Goal: Task Accomplishment & Management: Manage account settings

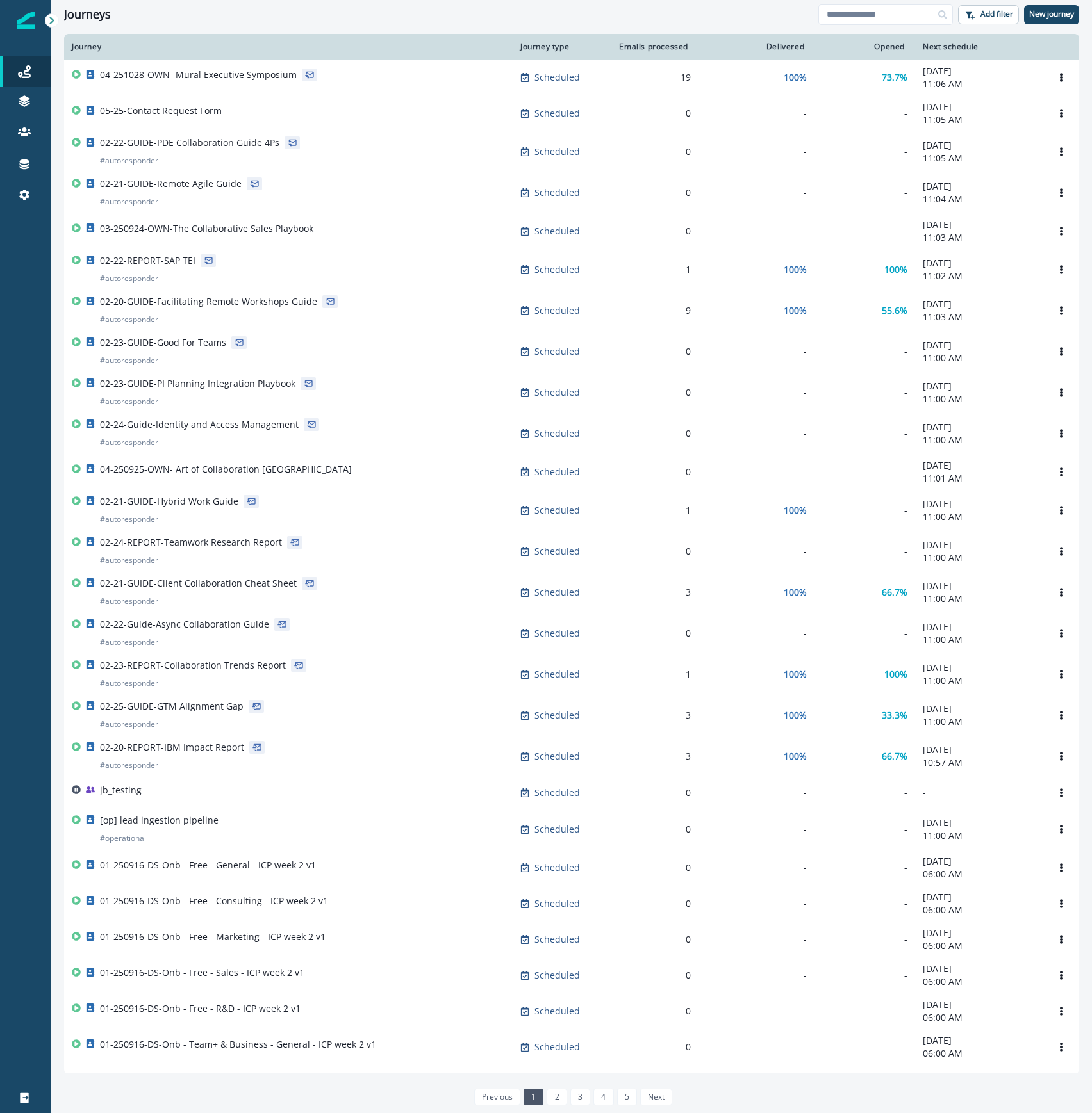
click at [395, 17] on div "Journeys" at bounding box center [442, 14] width 755 height 14
click at [1053, 16] on p "New journey" at bounding box center [1051, 14] width 45 height 9
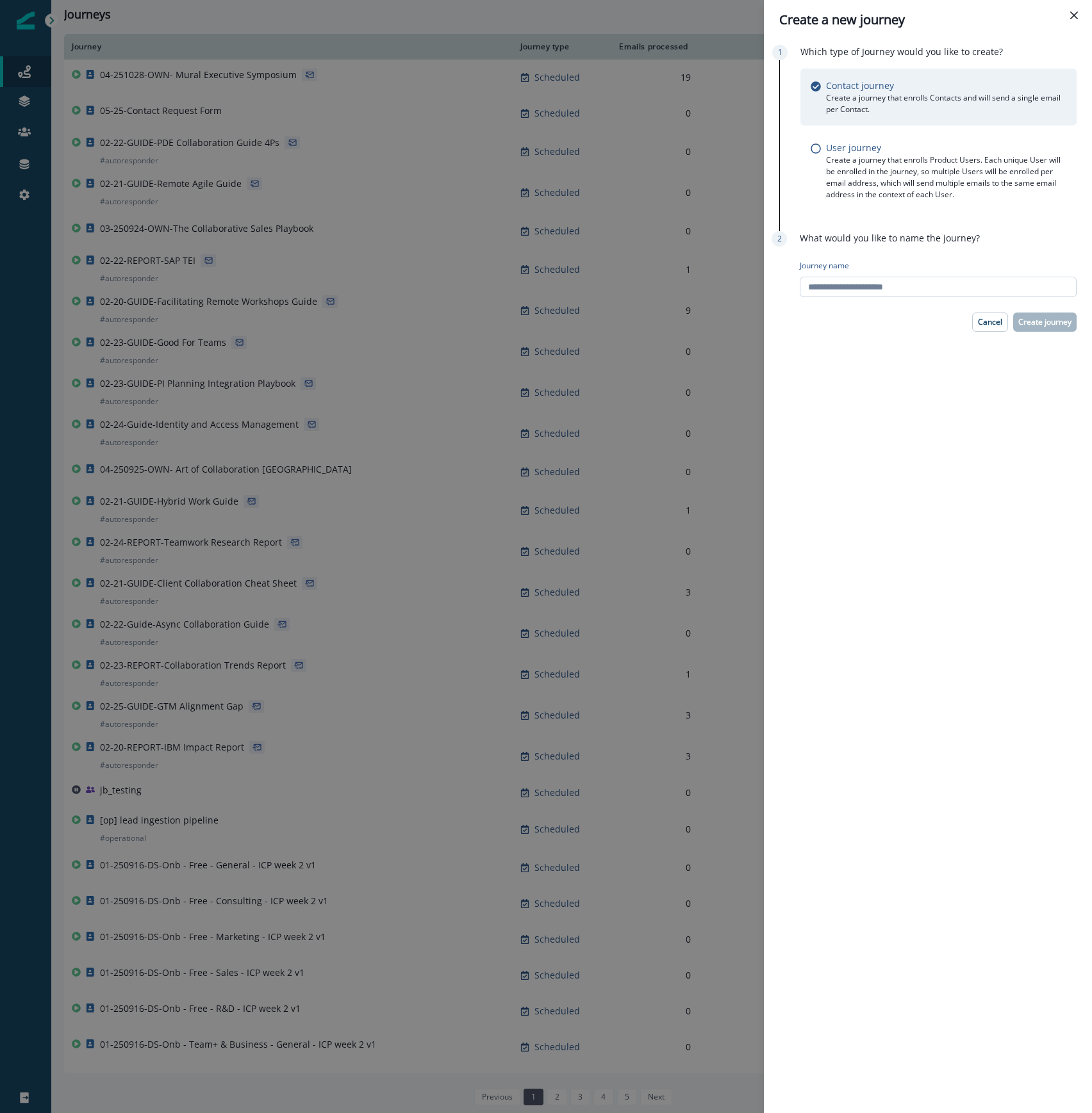
click at [857, 287] on input "Journey name" at bounding box center [937, 287] width 277 height 20
click at [978, 288] on input "**********" at bounding box center [937, 287] width 277 height 20
drag, startPoint x: 981, startPoint y: 287, endPoint x: 887, endPoint y: 282, distance: 94.1
click at [887, 282] on input "**********" at bounding box center [937, 287] width 277 height 20
click at [967, 284] on input "**********" at bounding box center [937, 287] width 277 height 20
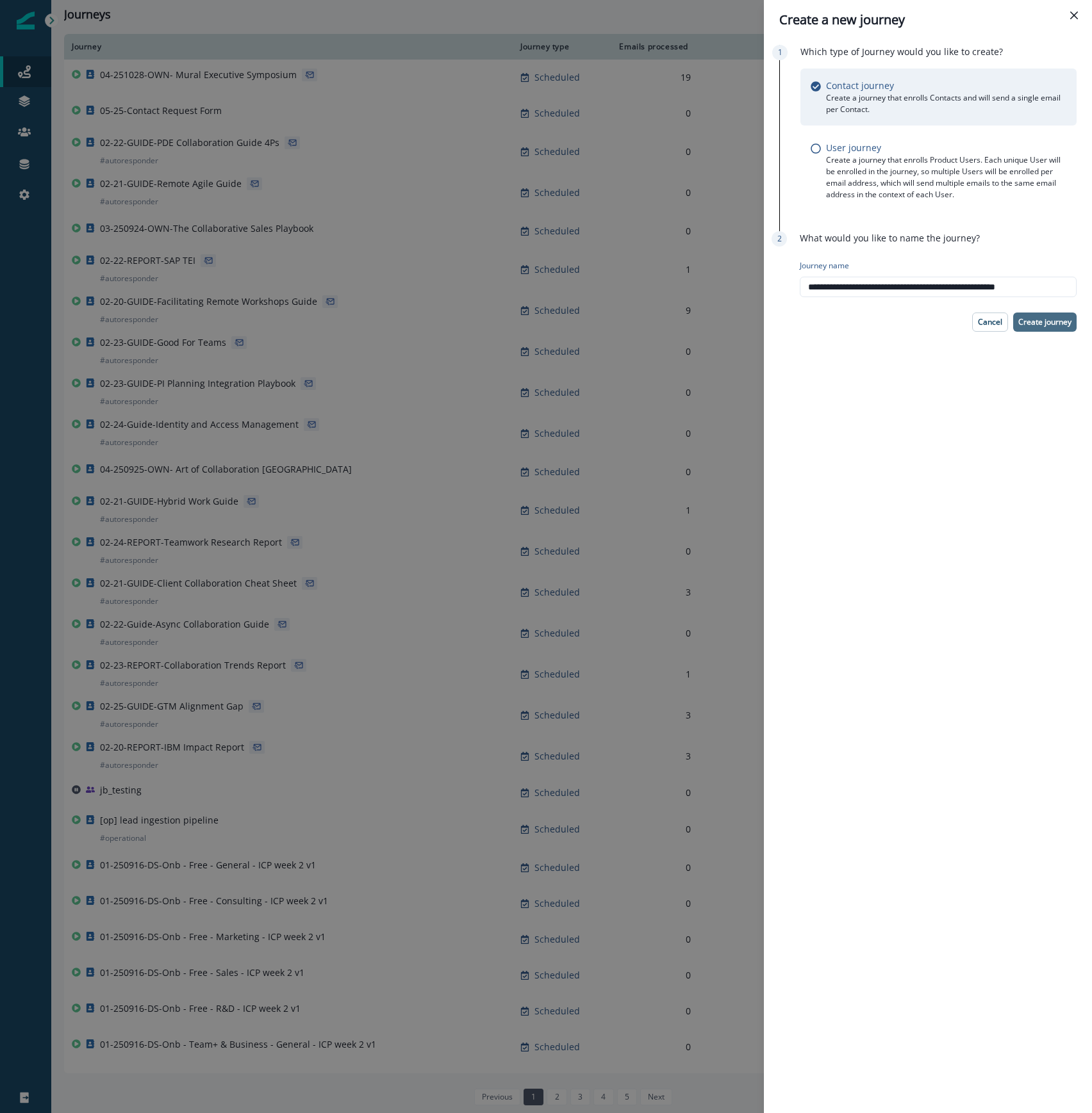
type input "**********"
click at [1053, 324] on p "Create journey" at bounding box center [1045, 322] width 53 height 9
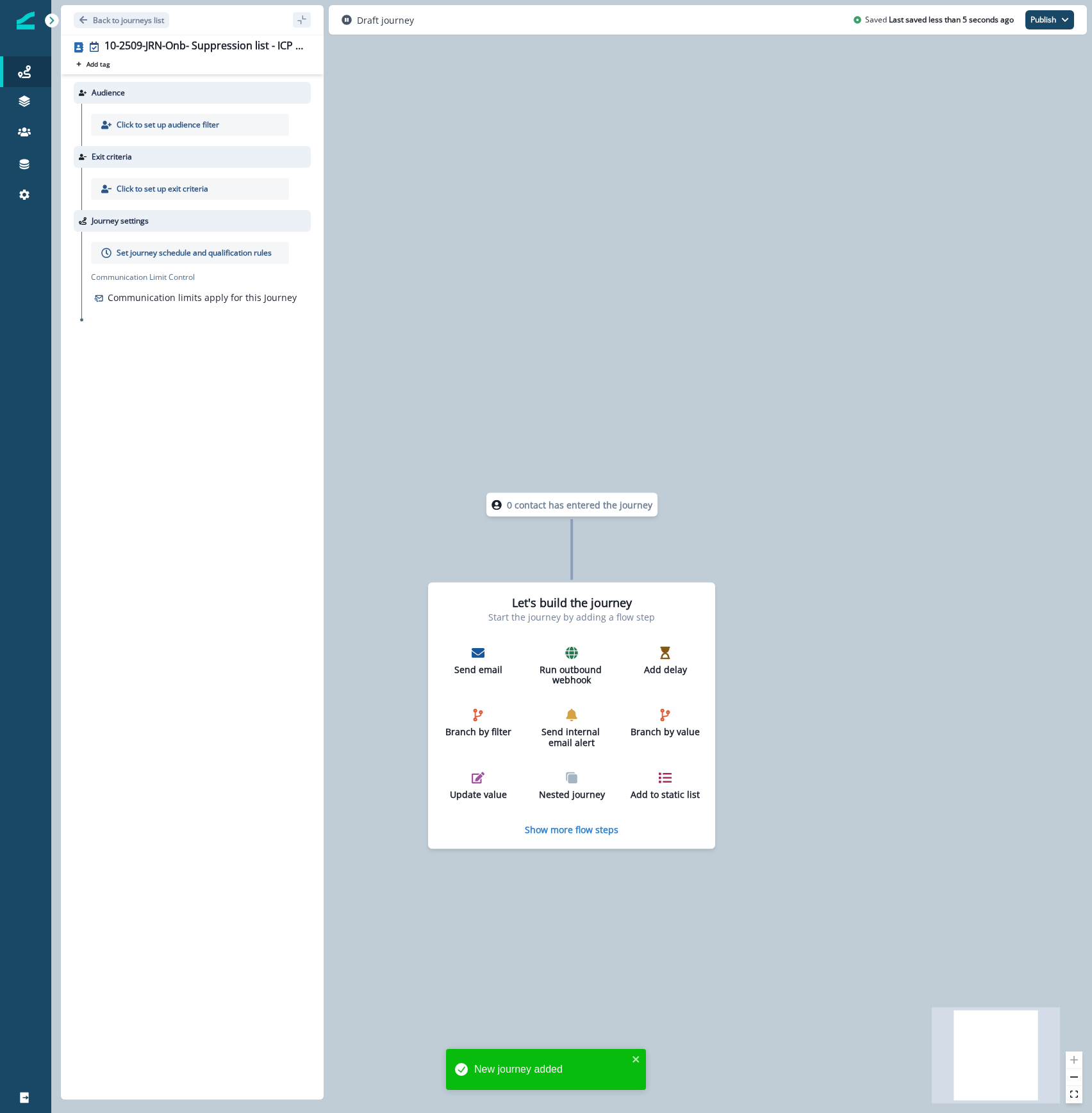
click at [167, 125] on p "Click to set up audience filter" at bounding box center [167, 125] width 102 height 12
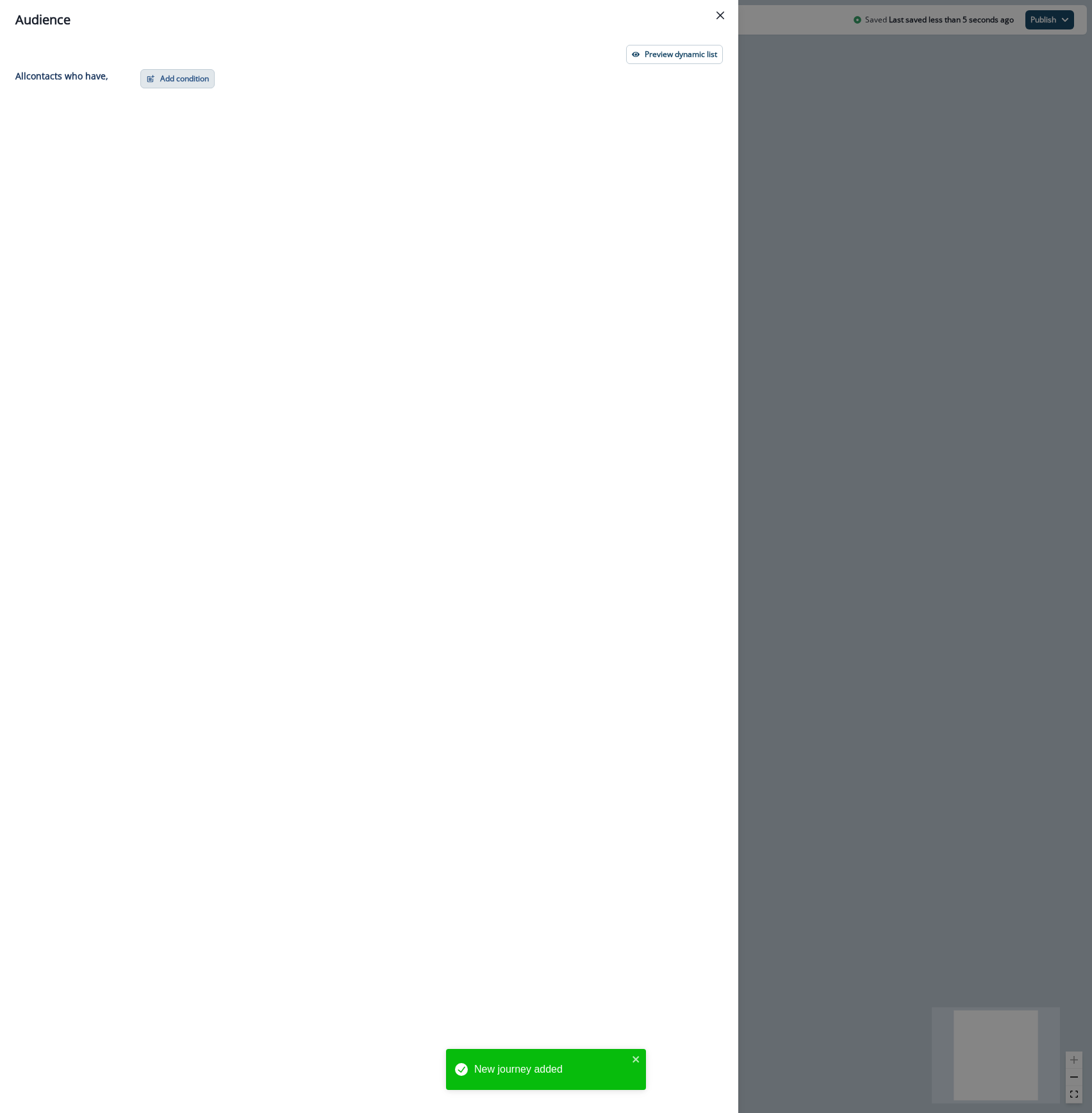
click at [178, 80] on button "Add condition" at bounding box center [178, 79] width 74 height 19
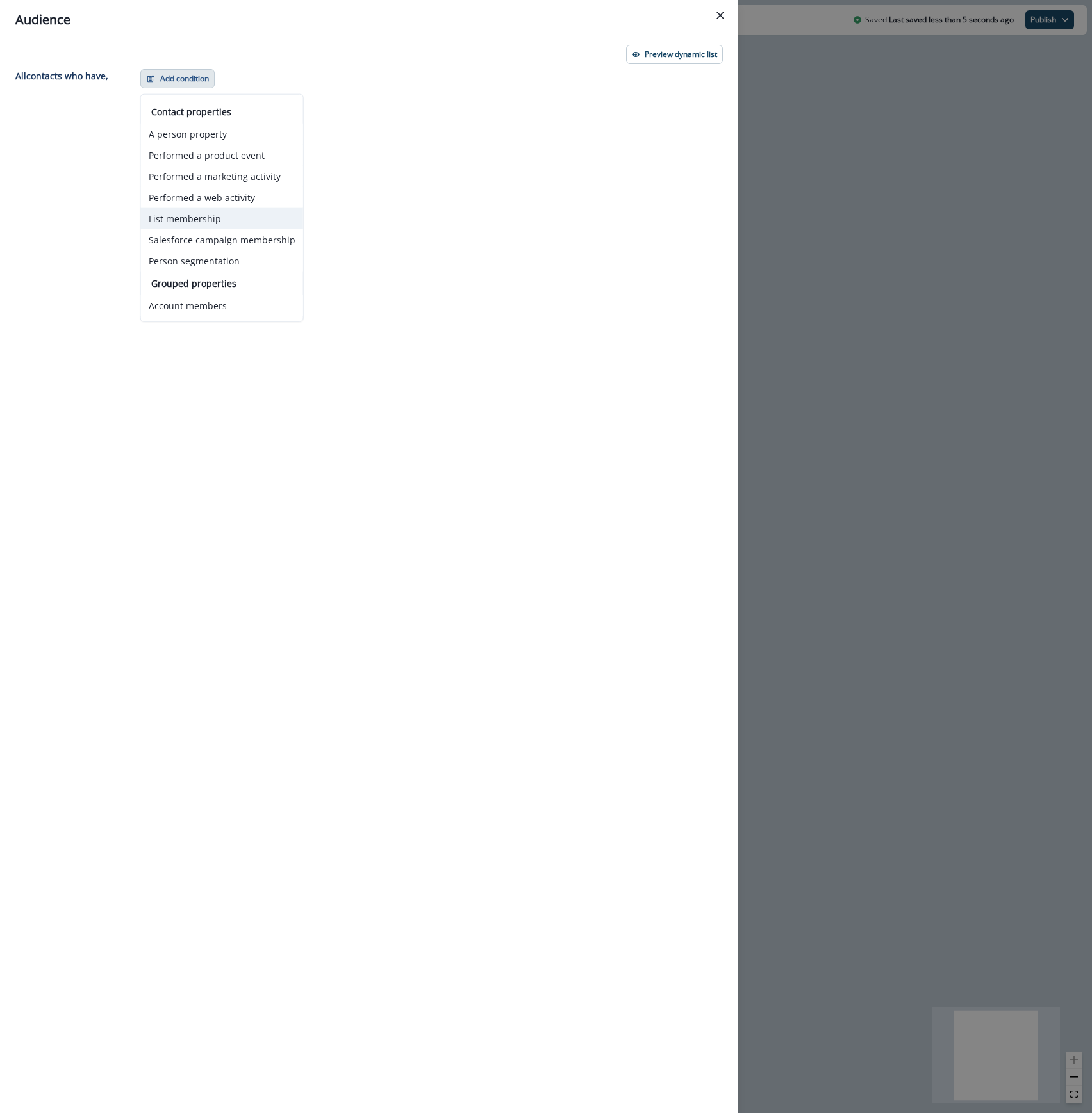
click at [179, 216] on button "List membership" at bounding box center [222, 218] width 162 height 21
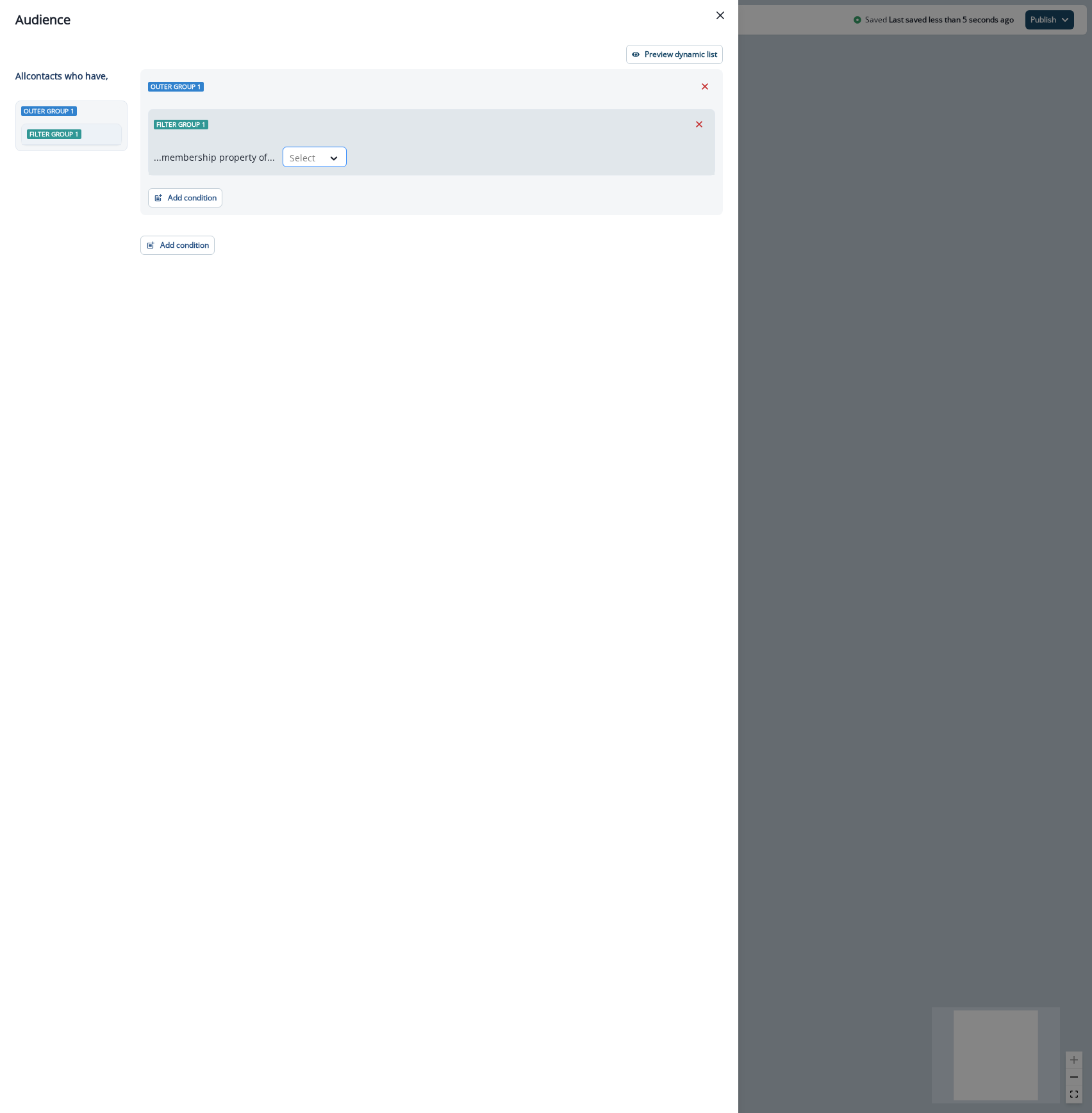
click at [318, 160] on div "Select" at bounding box center [303, 157] width 40 height 21
click at [702, 85] on icon "Remove" at bounding box center [705, 86] width 12 height 12
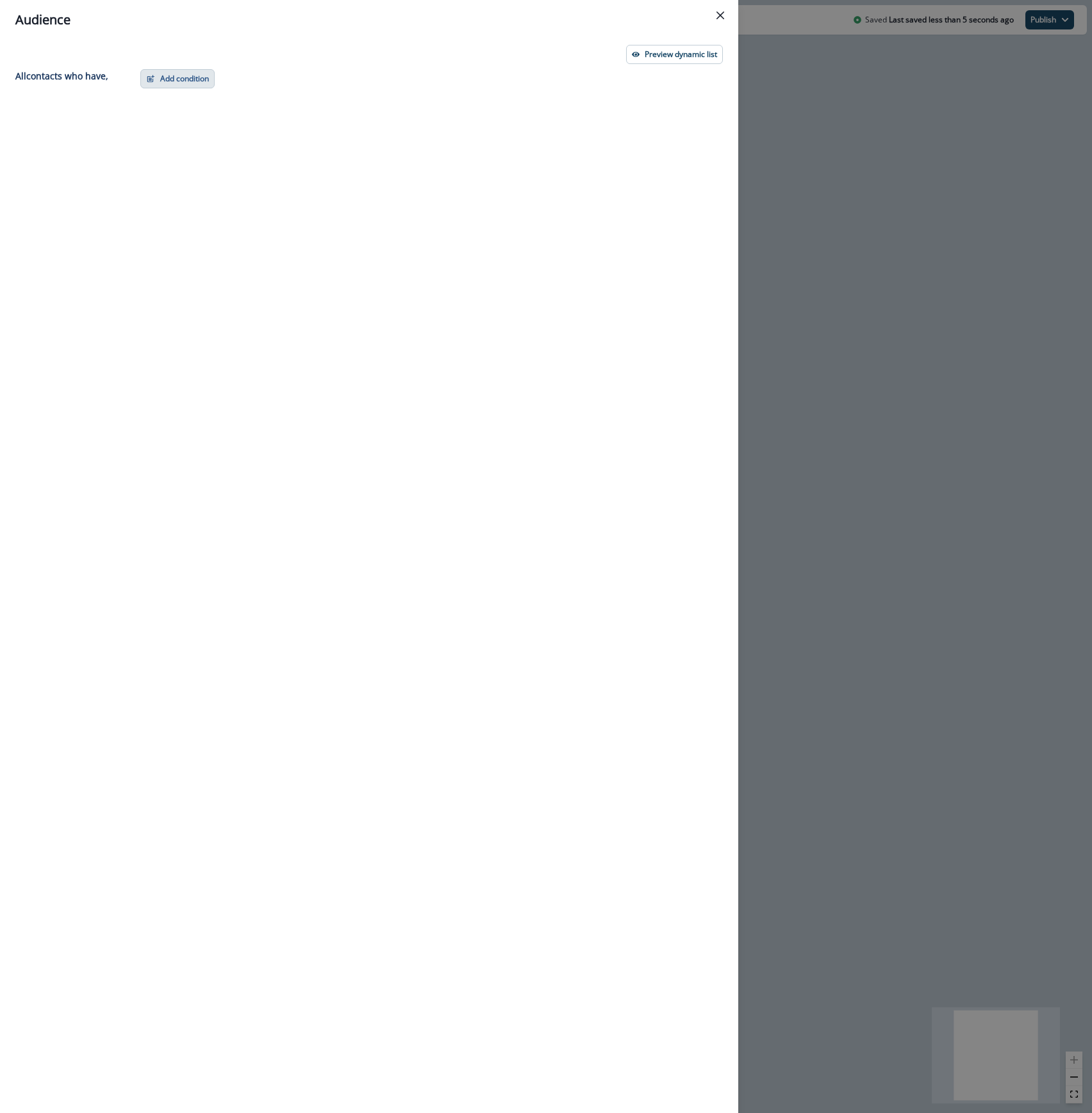
click at [157, 73] on button "Add condition" at bounding box center [178, 79] width 74 height 19
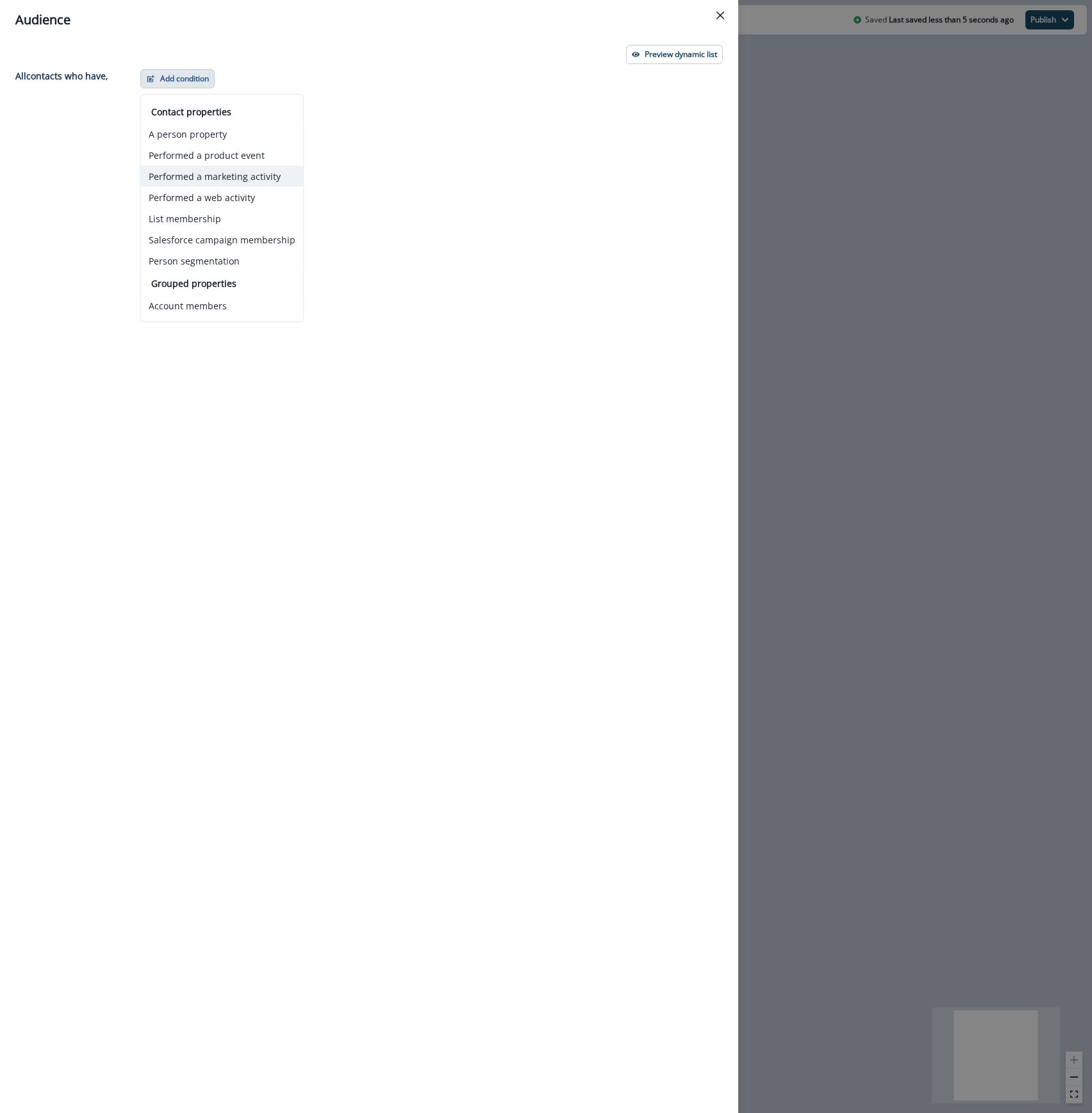
click at [233, 179] on button "Performed a marketing activity" at bounding box center [222, 176] width 162 height 21
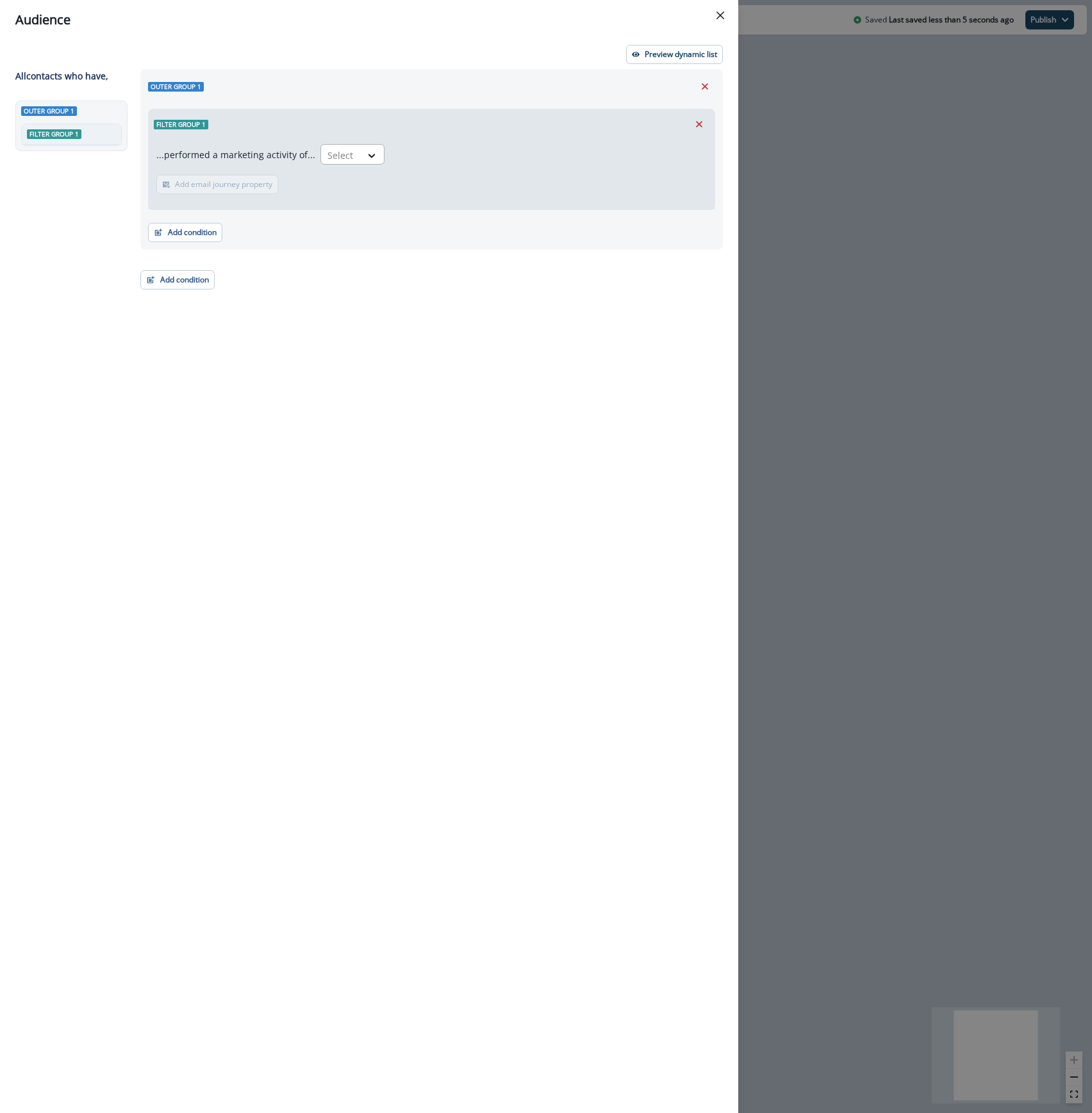
click at [349, 157] on div "Select" at bounding box center [340, 155] width 40 height 21
click at [351, 184] on div "Qualified for journey" at bounding box center [406, 184] width 181 height 24
click at [295, 181] on p "Add email journey property" at bounding box center [309, 184] width 97 height 9
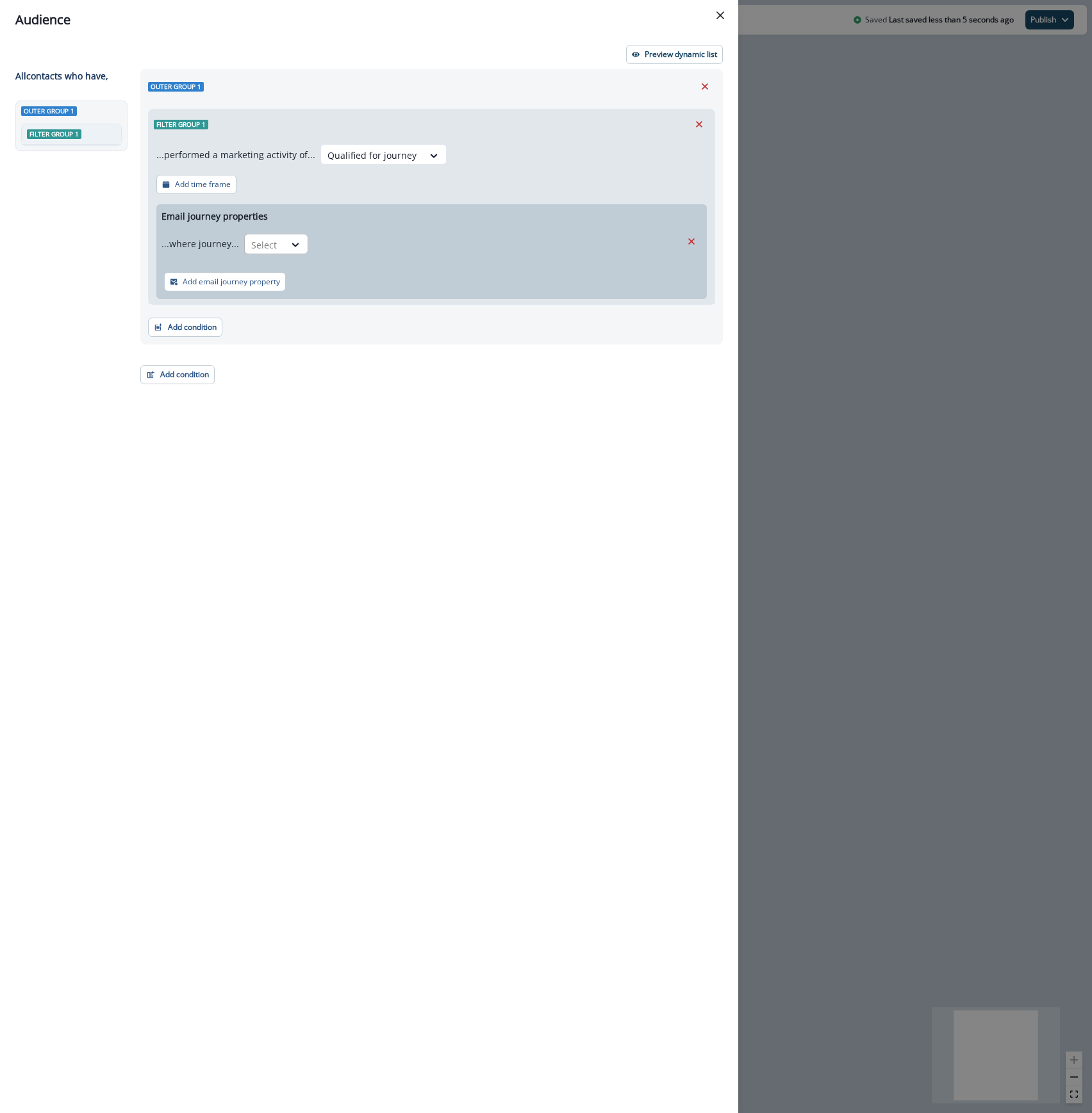
click at [266, 239] on div at bounding box center [265, 244] width 27 height 16
click at [277, 318] on div "is" at bounding box center [302, 321] width 120 height 24
click at [350, 244] on div at bounding box center [486, 244] width 331 height 16
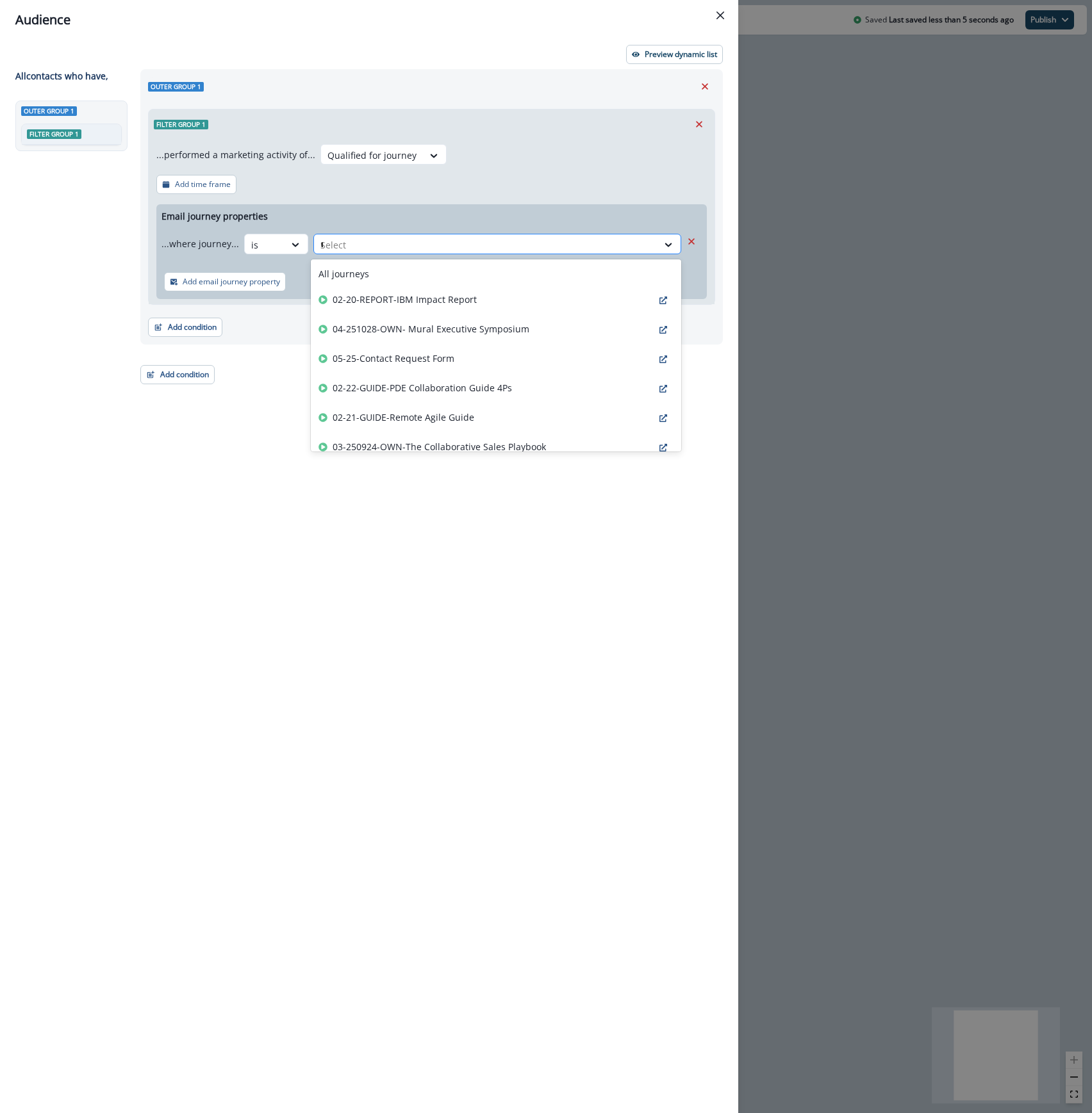
type input "***"
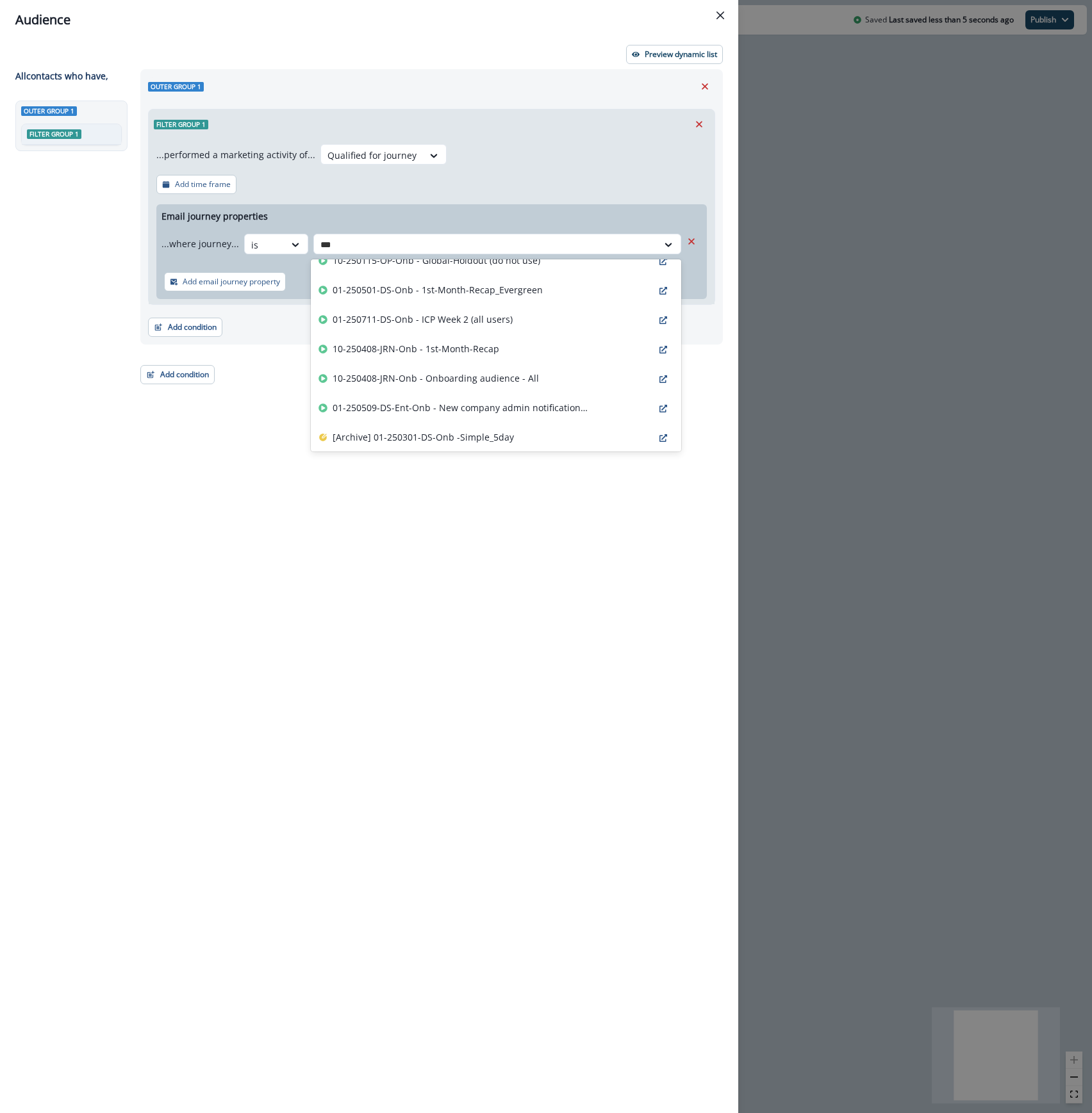
scroll to position [342, 0]
click at [598, 410] on div "10-250408-JRN-Onb - Onboarding audience - All" at bounding box center [496, 407] width 370 height 30
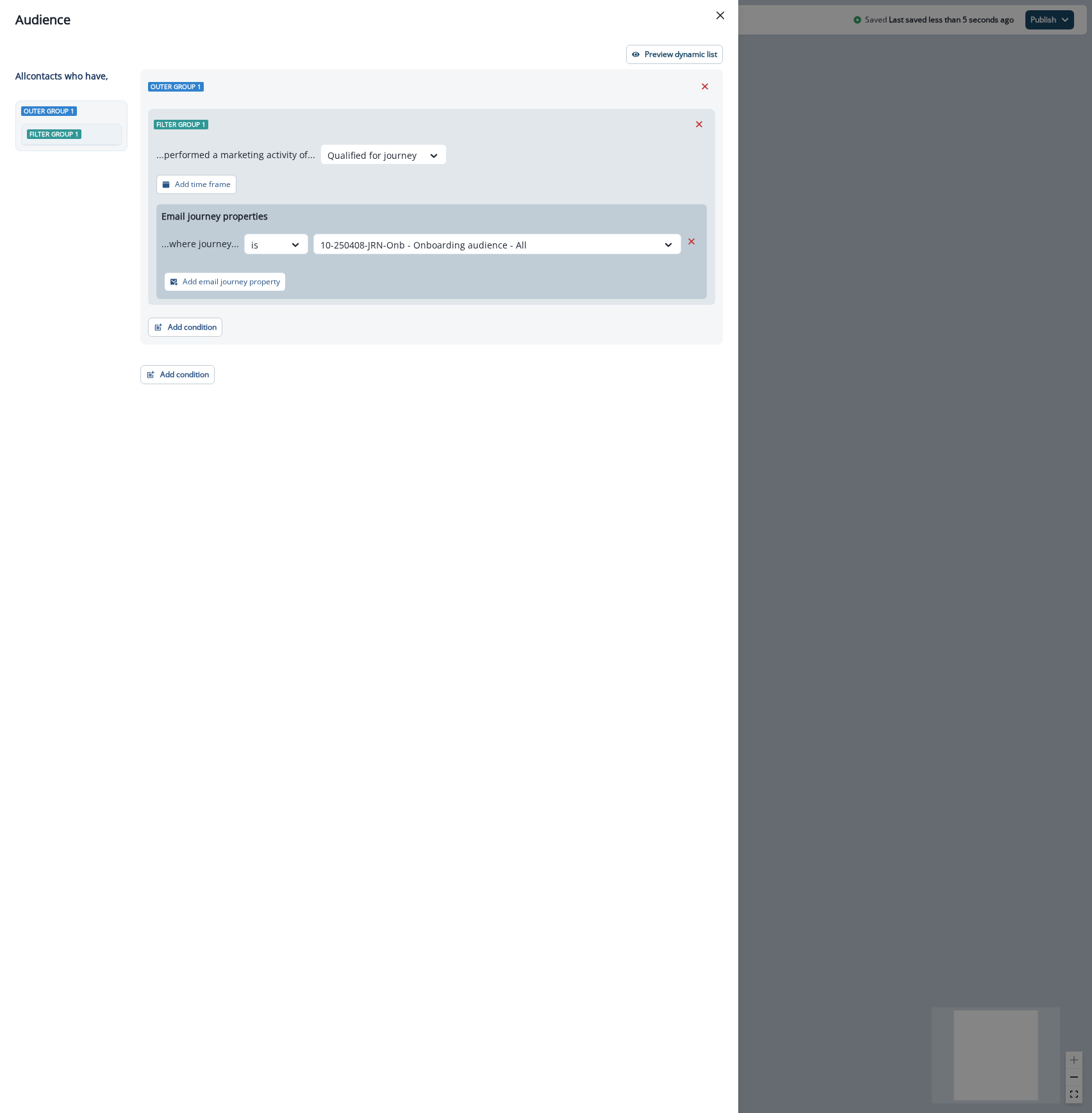
click at [528, 441] on div "Outer group 1 Filter group 1 ...performed a marketing activity of... Qualified …" at bounding box center [428, 567] width 590 height 997
click at [720, 12] on icon "Close" at bounding box center [720, 15] width 8 height 8
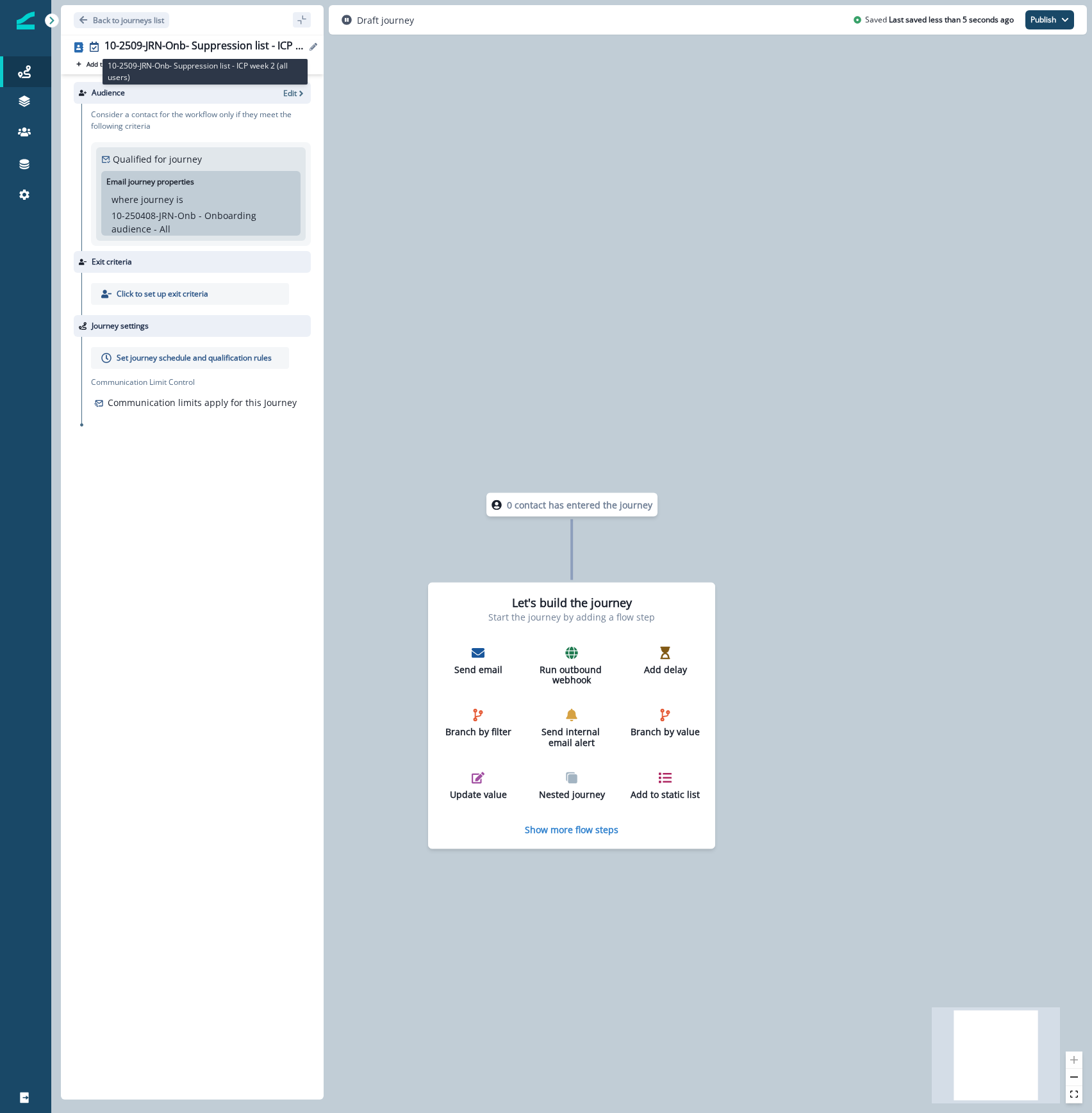
click at [159, 42] on div "10-2509-JRN-Onb- Suppression list - ICP week 2 (all users)" at bounding box center [205, 47] width 201 height 14
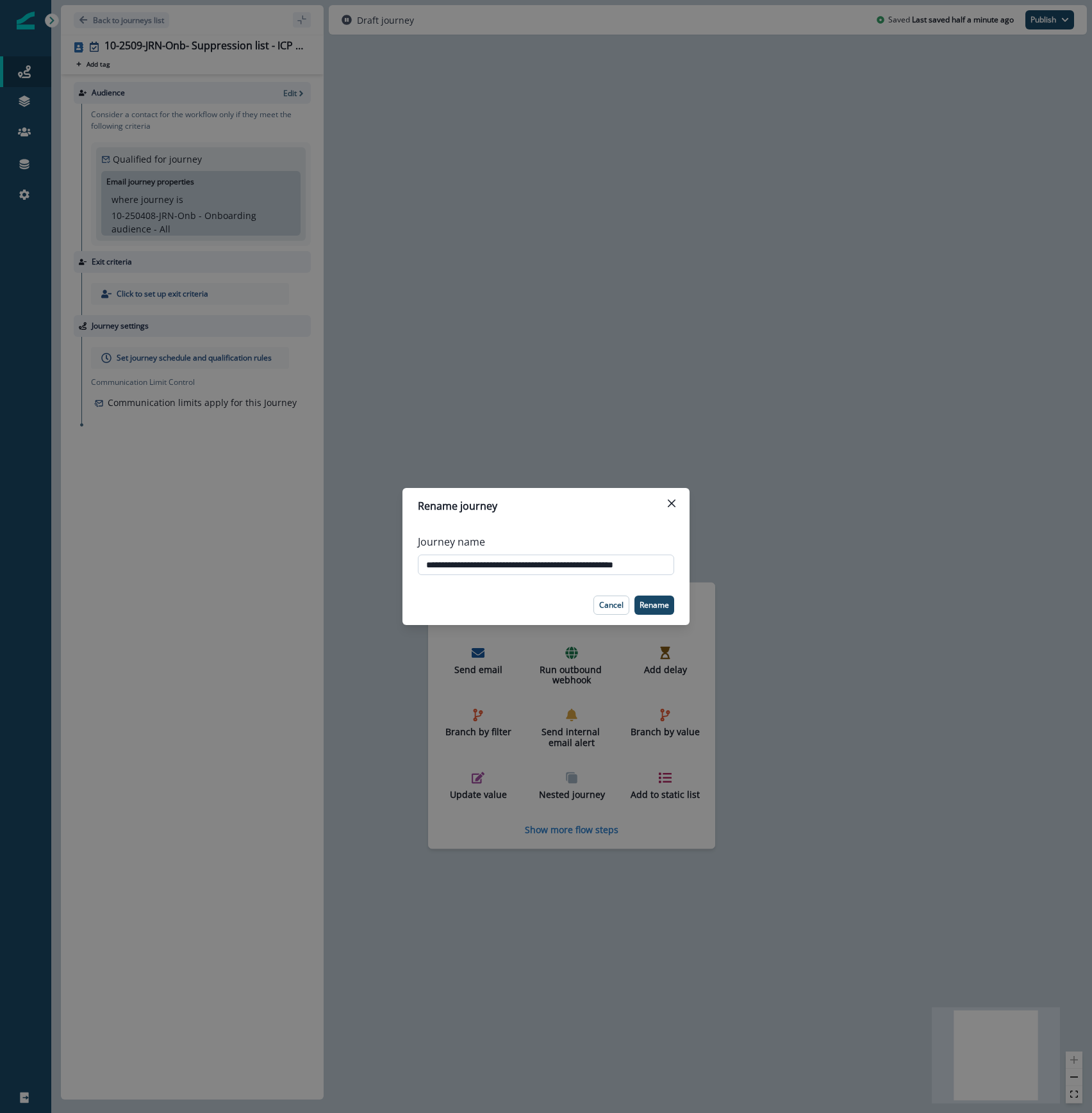
click at [577, 562] on input "**********" at bounding box center [546, 565] width 256 height 20
click at [612, 611] on button "Cancel" at bounding box center [611, 605] width 36 height 19
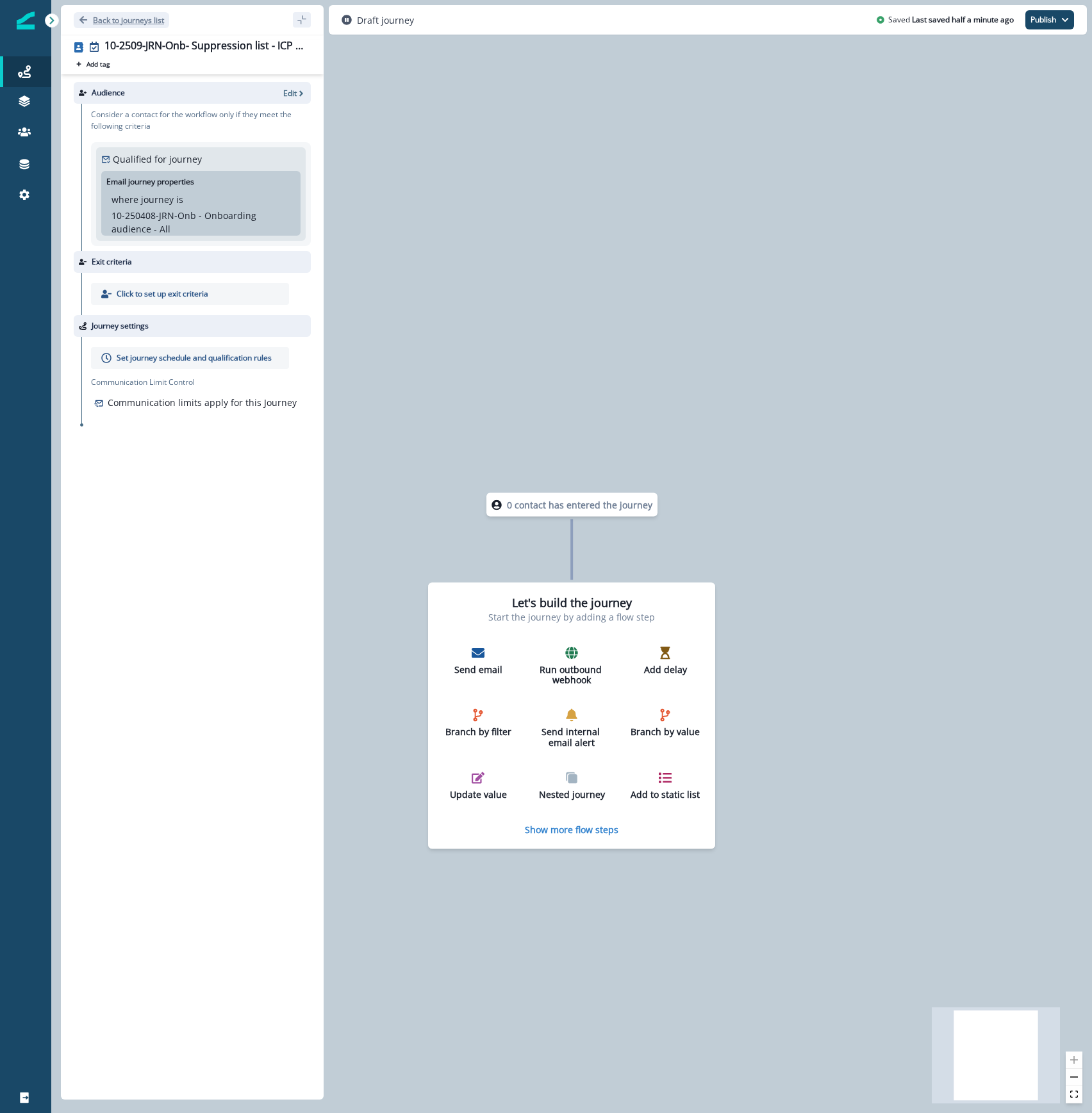
click at [115, 16] on p "Back to journeys list" at bounding box center [129, 19] width 71 height 11
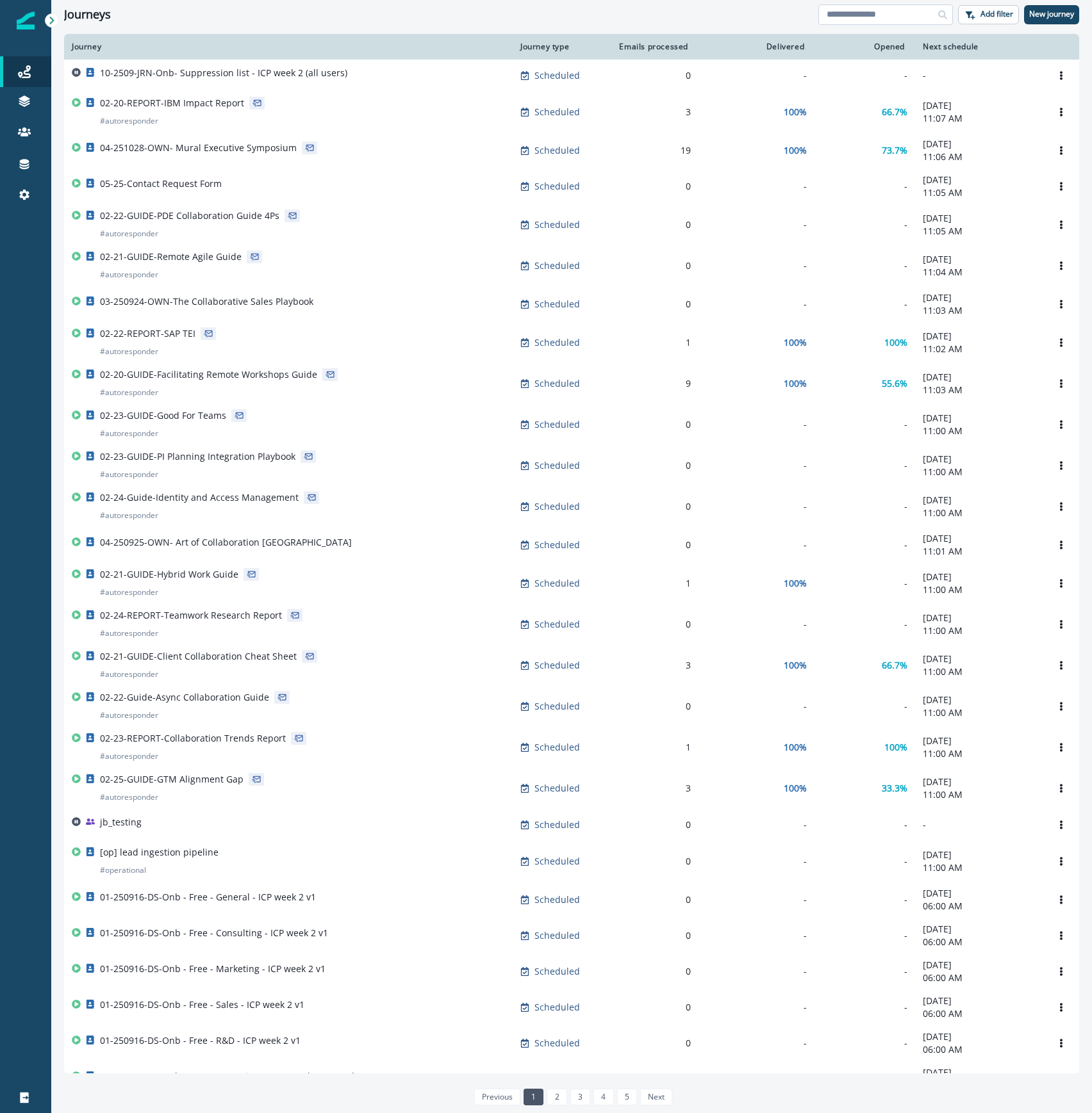
click at [844, 14] on input at bounding box center [885, 14] width 134 height 20
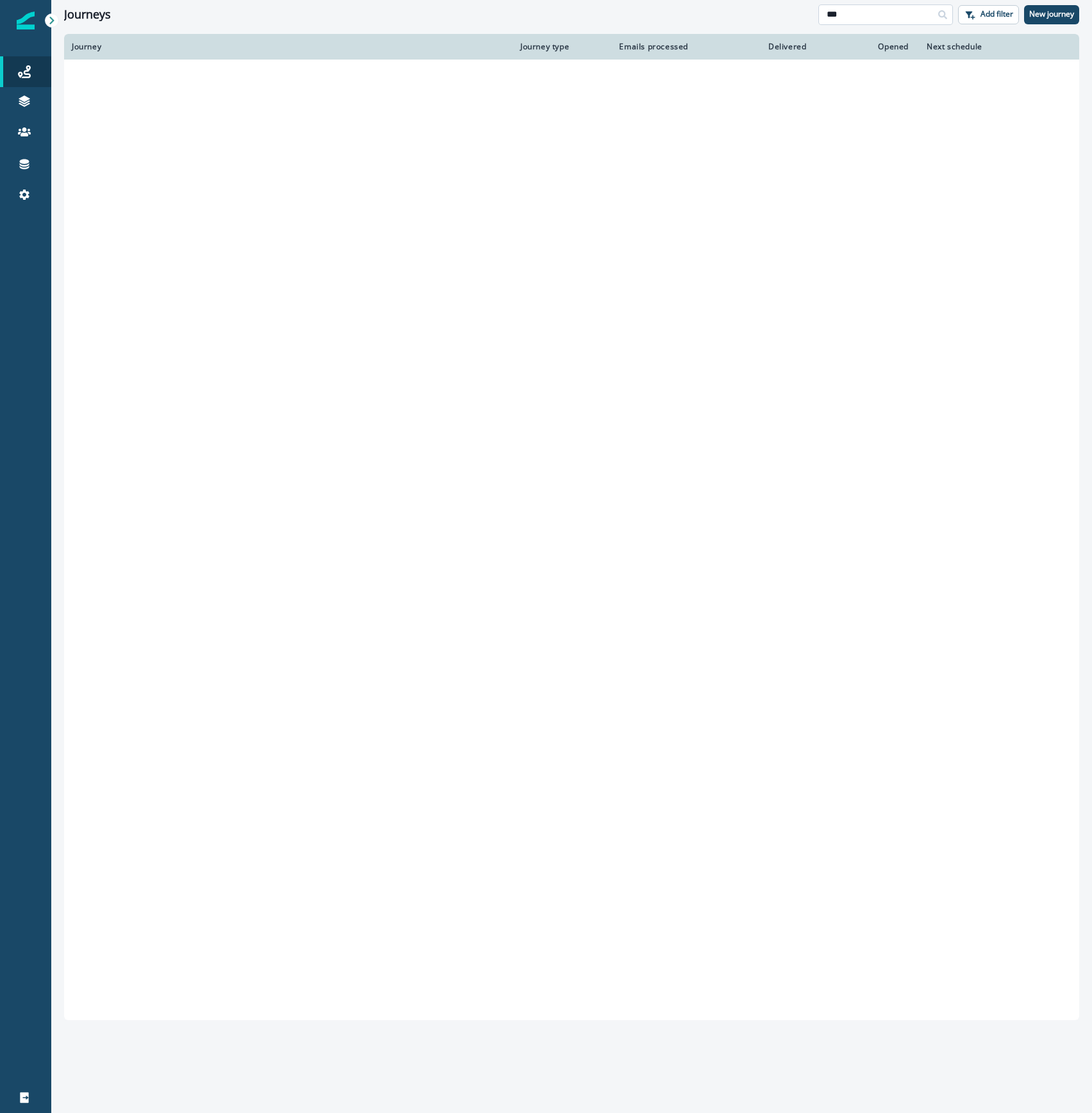
type input "***"
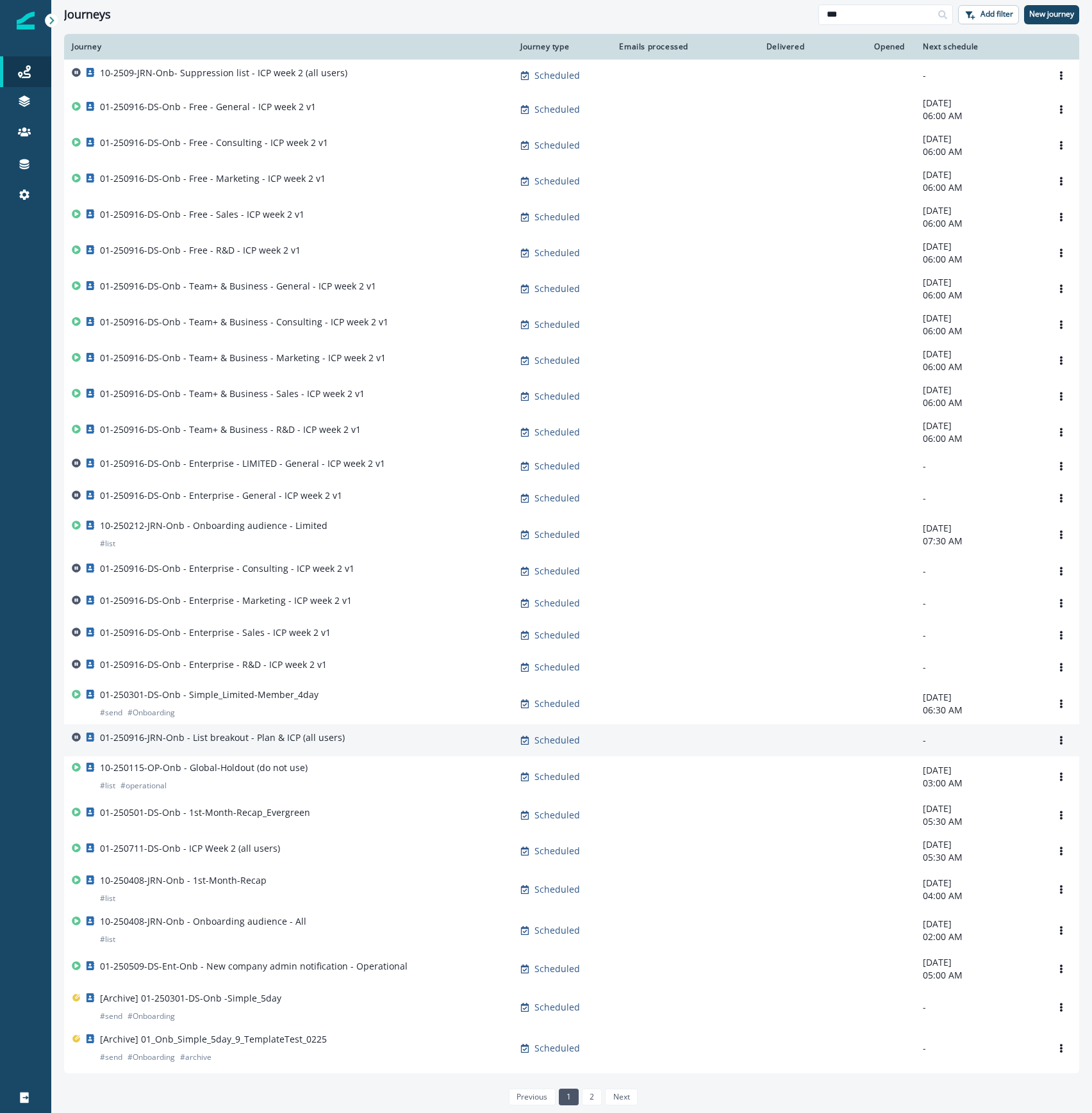
click at [381, 749] on div "01-250916-JRN-Onb - List breakout - Plan & ICP (all users)" at bounding box center [288, 740] width 433 height 18
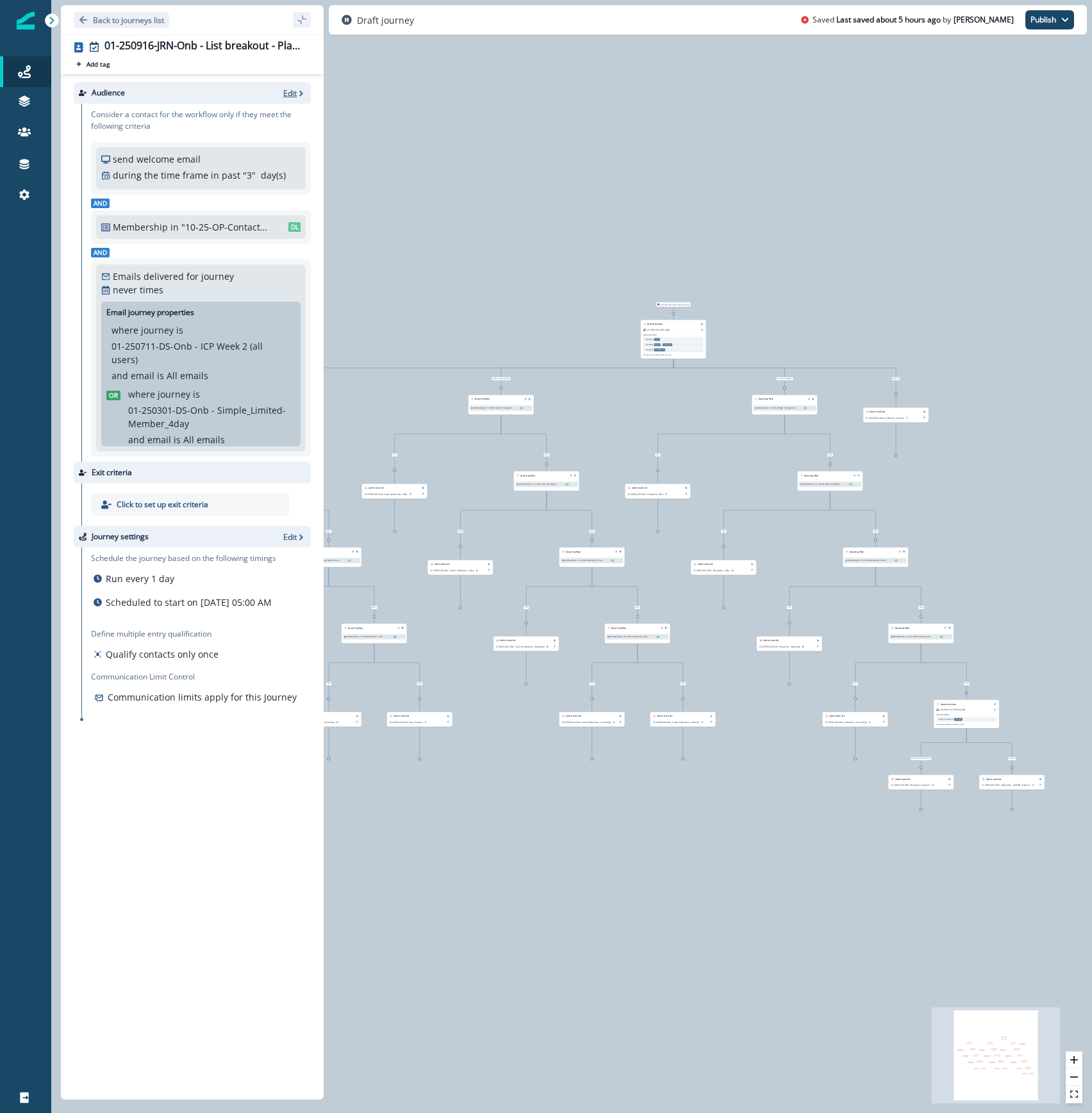
click at [294, 93] on p "Edit" at bounding box center [290, 93] width 14 height 11
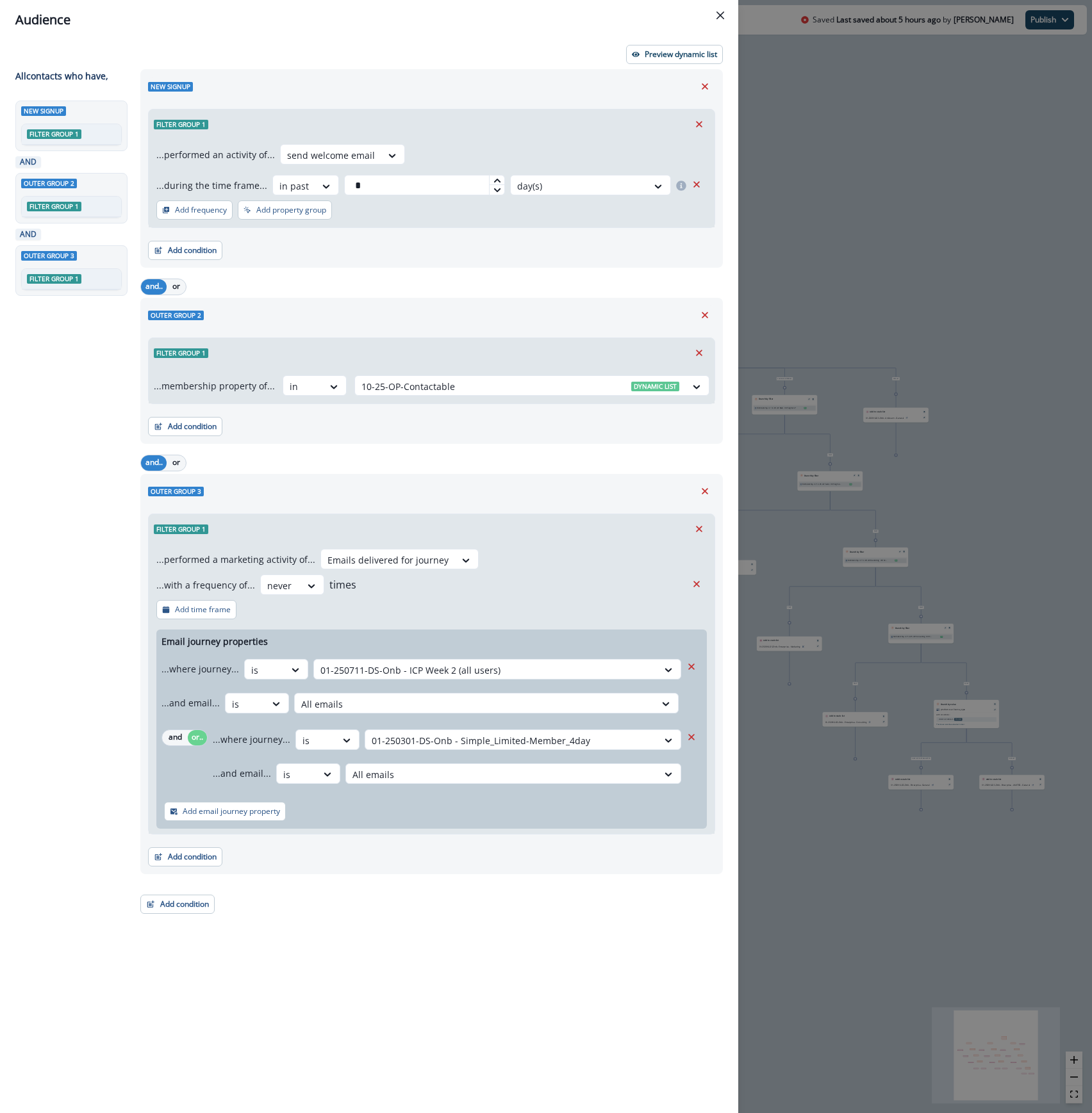
drag, startPoint x: 705, startPoint y: 495, endPoint x: 585, endPoint y: 519, distance: 122.4
click at [705, 495] on icon "Remove" at bounding box center [705, 491] width 12 height 12
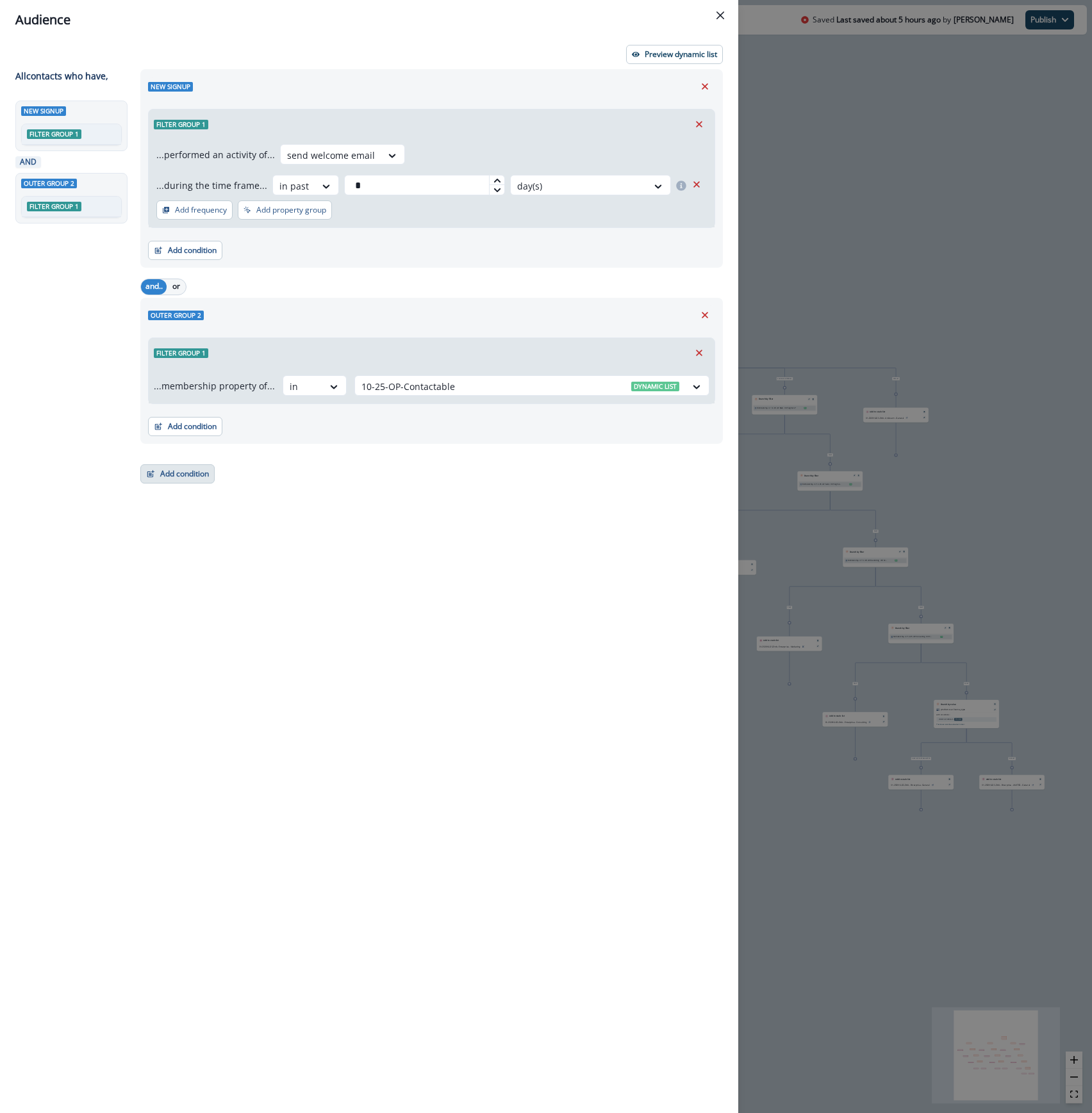
click at [170, 475] on button "Add condition" at bounding box center [178, 474] width 74 height 19
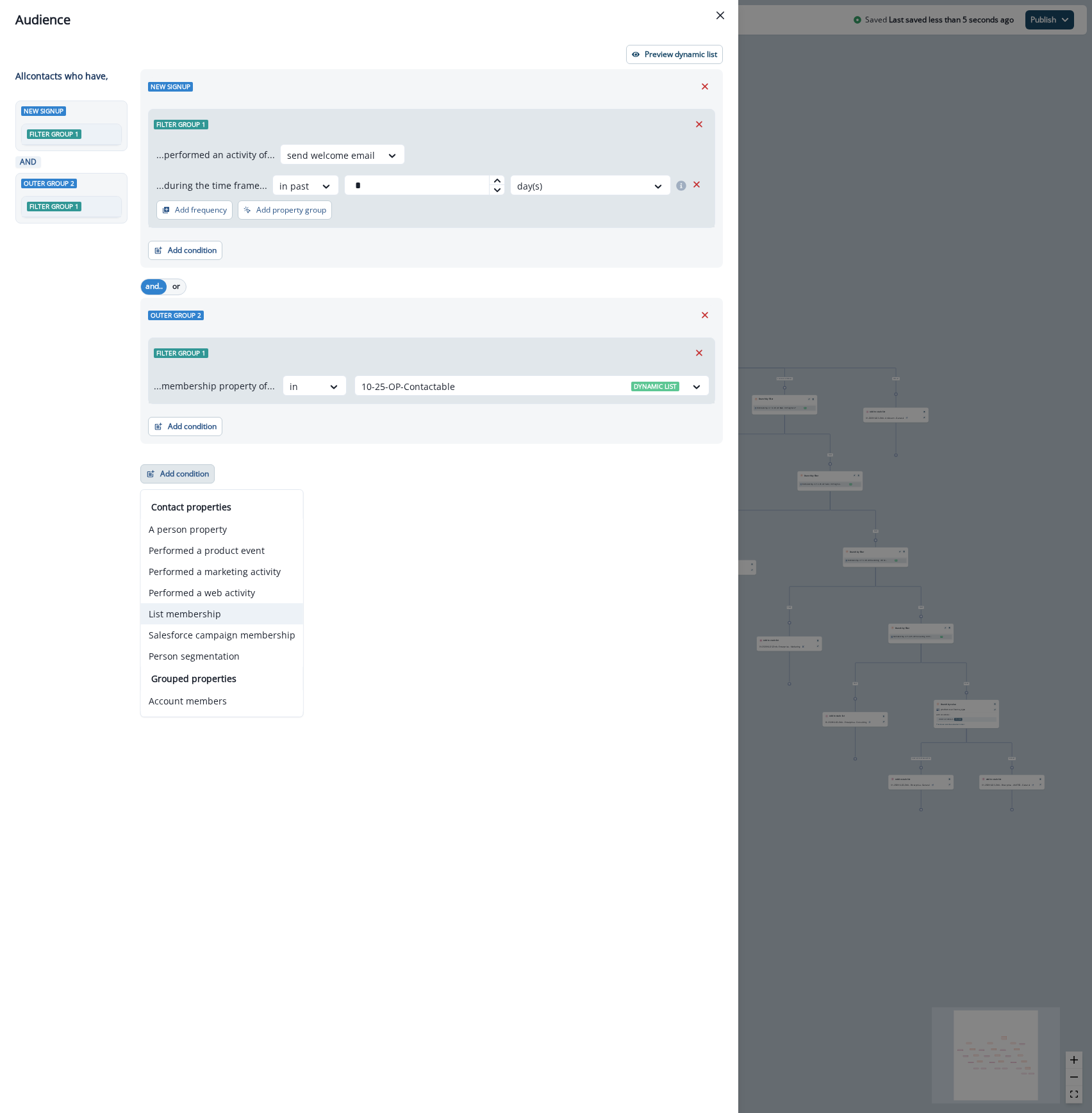
click at [200, 614] on button "List membership" at bounding box center [222, 614] width 162 height 21
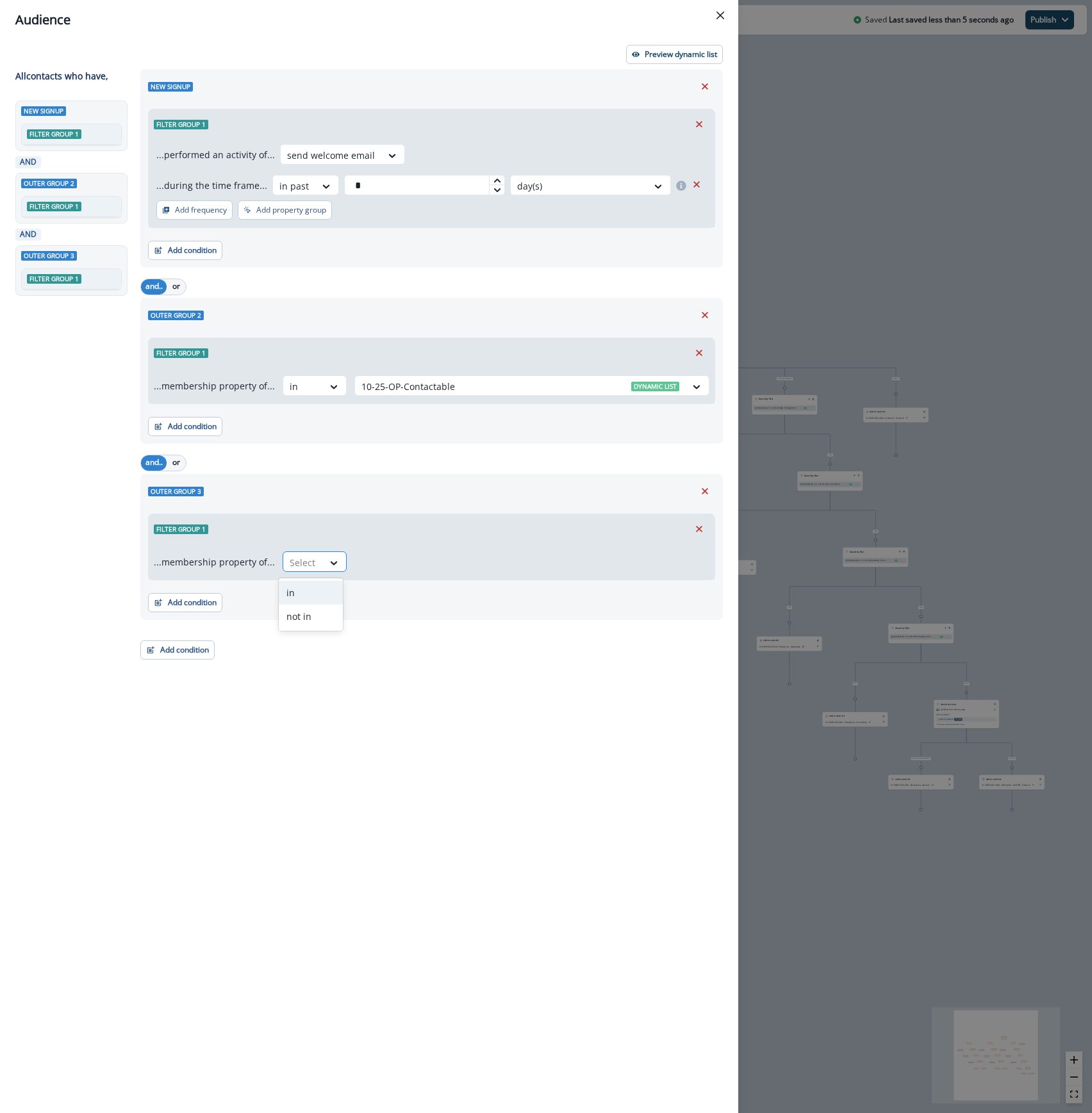
click at [301, 562] on div at bounding box center [303, 562] width 27 height 16
click at [301, 616] on div "not in" at bounding box center [310, 617] width 64 height 24
click at [401, 569] on div at bounding box center [520, 562] width 318 height 16
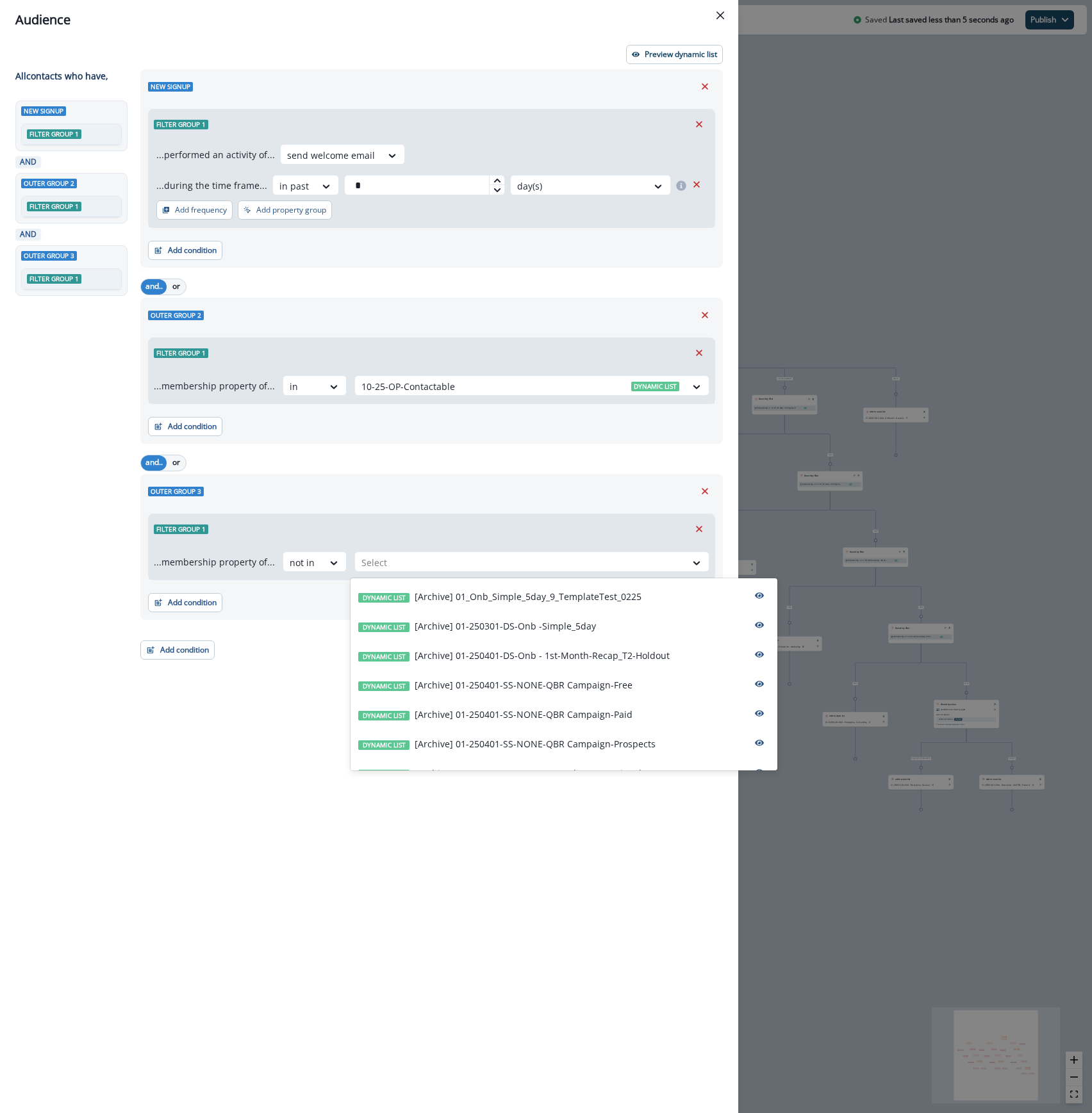
paste input "**********"
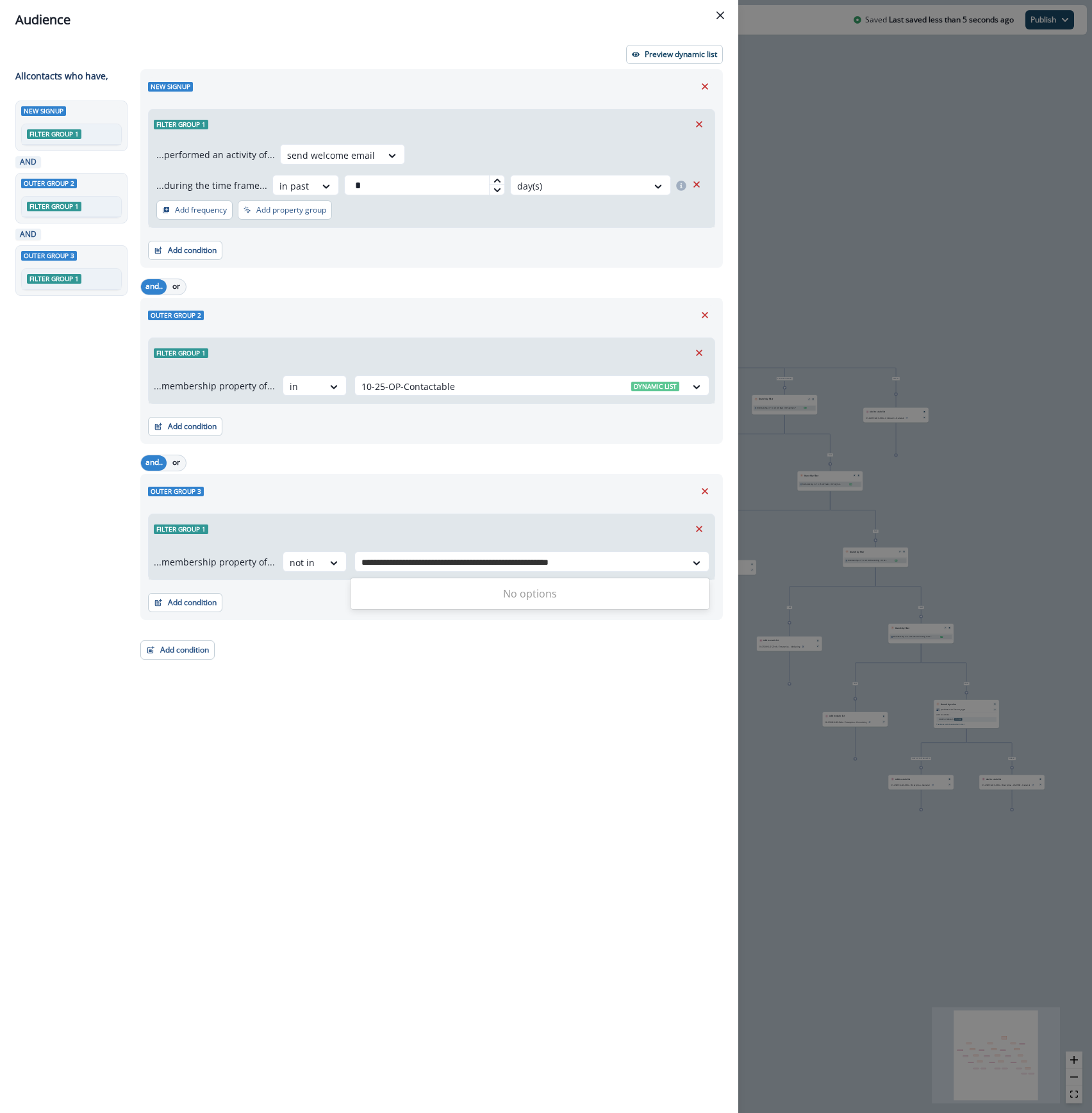
type input "**********"
click at [580, 741] on div "New signup Filter group 1 ...performed an activity of... send welcome email ...…" at bounding box center [428, 567] width 590 height 997
click at [420, 569] on div at bounding box center [520, 562] width 318 height 16
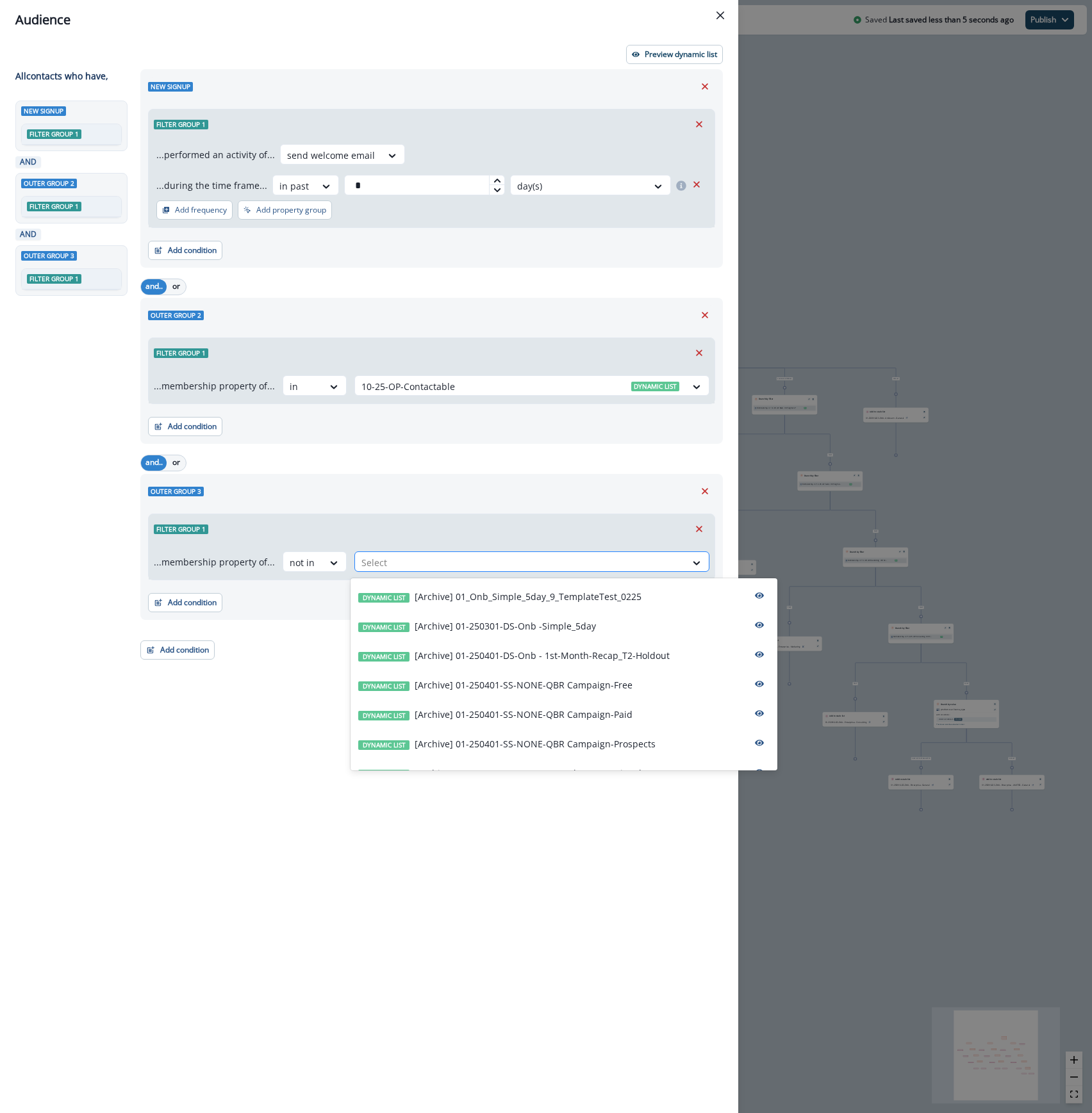
paste input "**********"
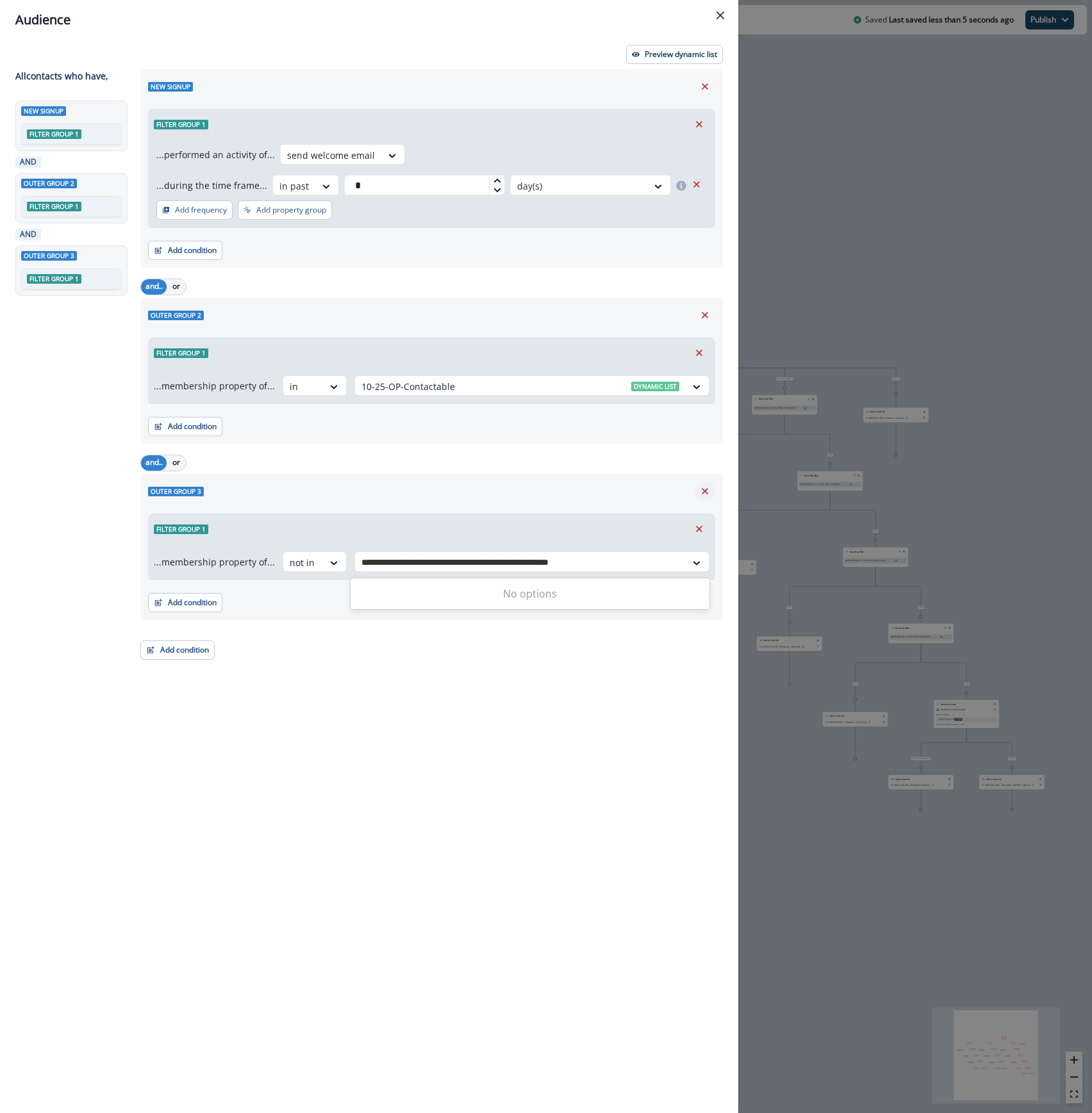
type input "**********"
click at [705, 495] on icon "Remove" at bounding box center [705, 491] width 12 height 12
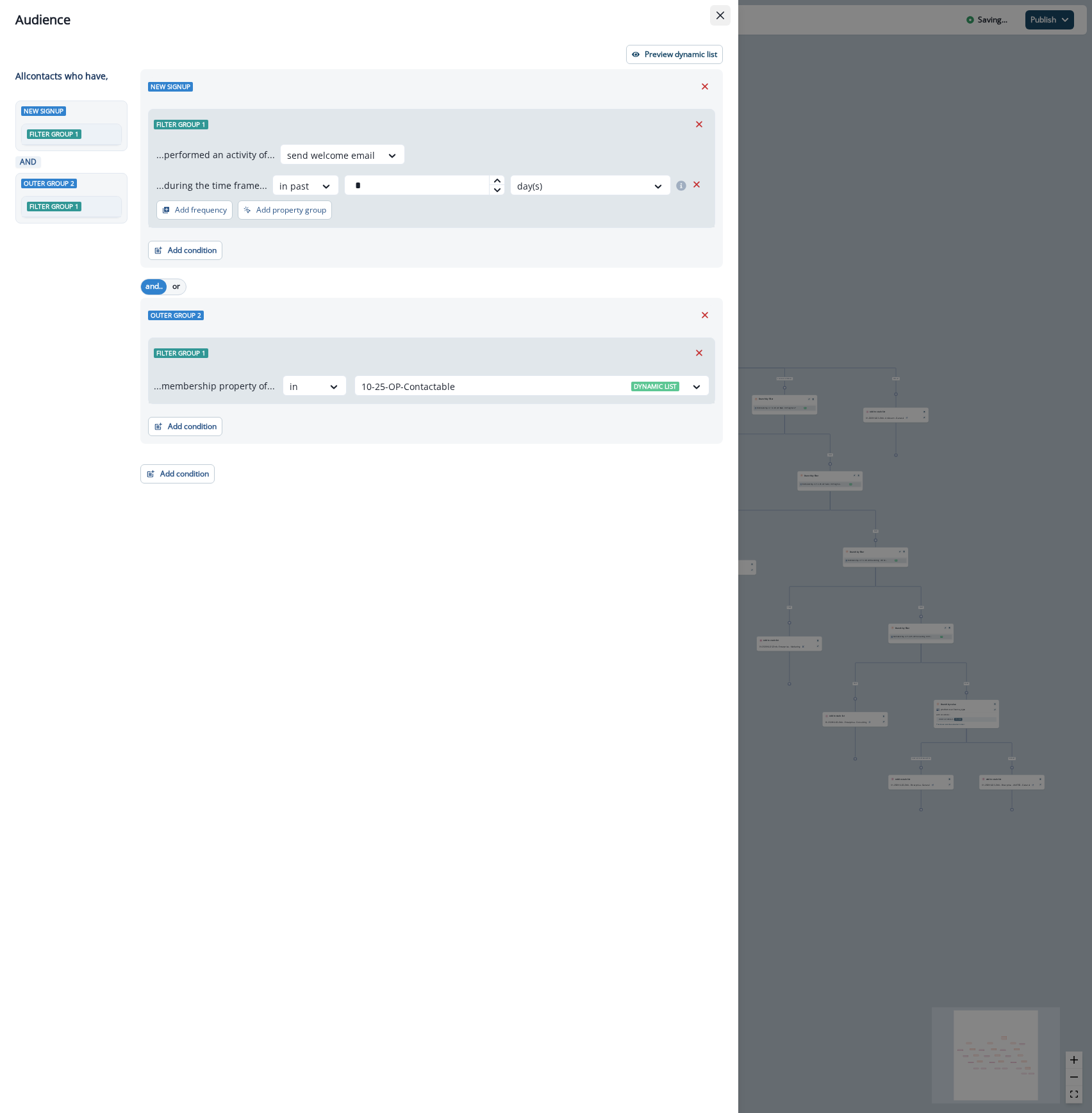
click at [716, 12] on icon "Close" at bounding box center [720, 15] width 8 height 8
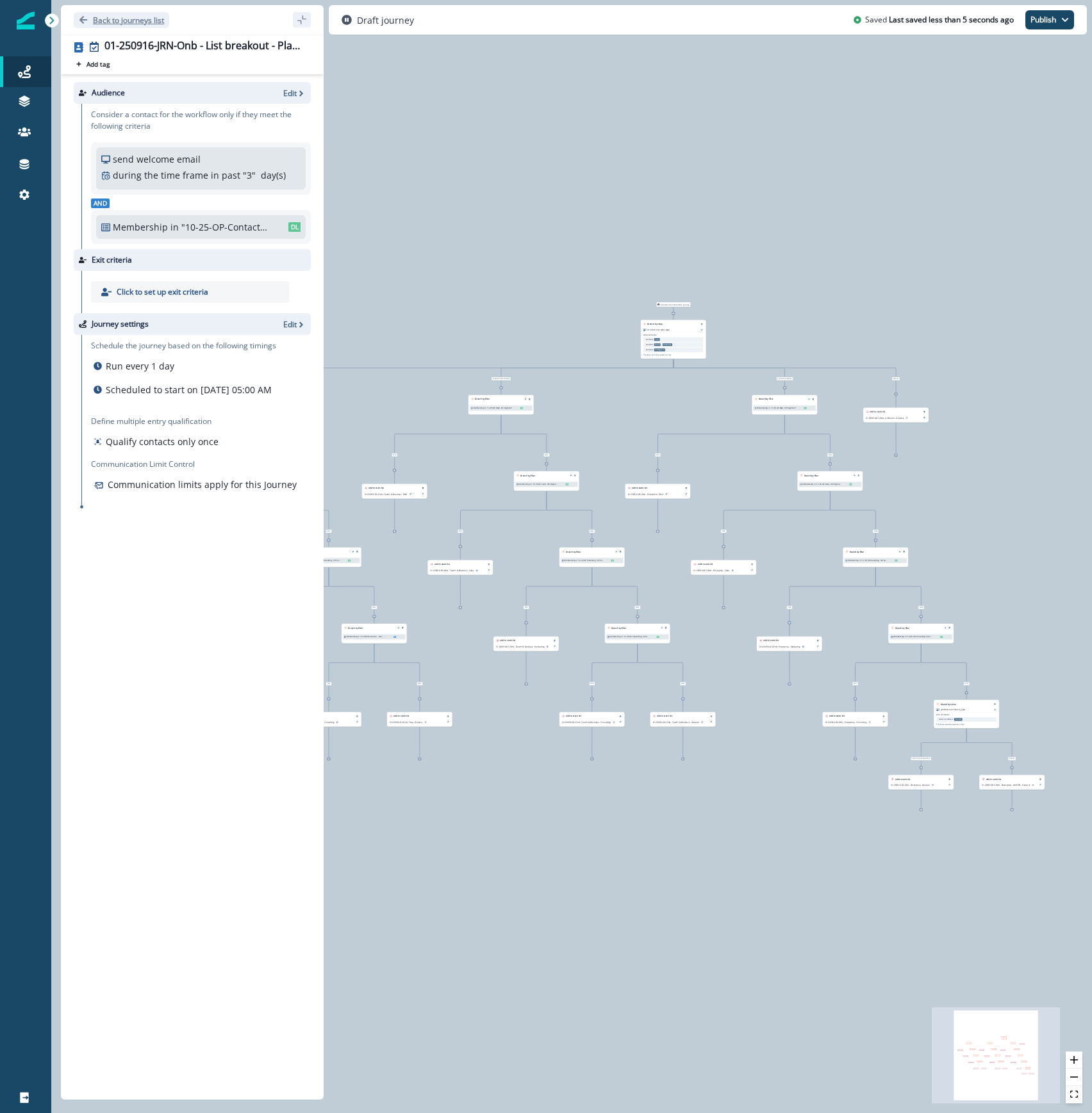
click at [99, 23] on p "Back to journeys list" at bounding box center [129, 19] width 71 height 11
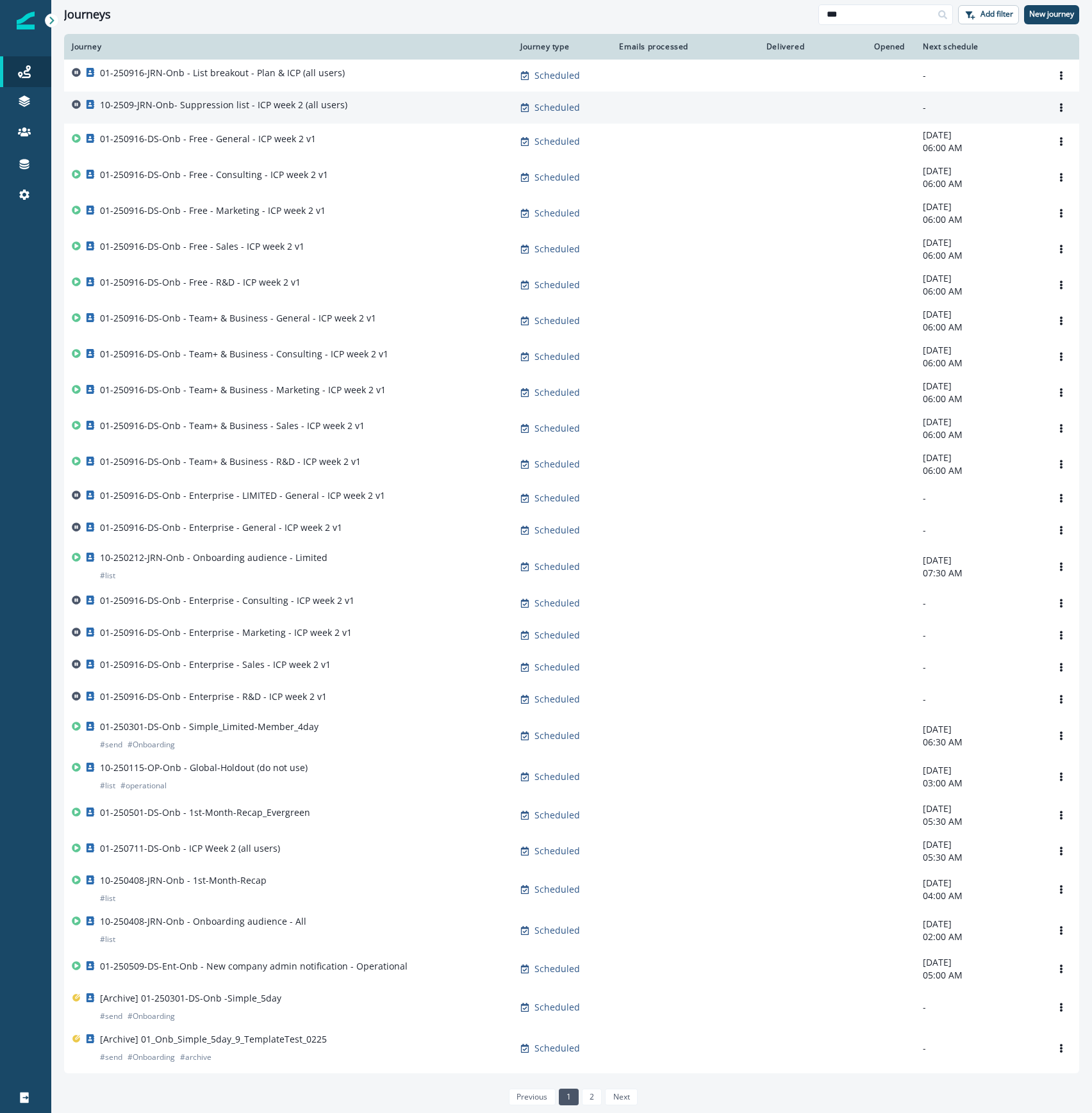
click at [944, 105] on p "-" at bounding box center [979, 107] width 112 height 13
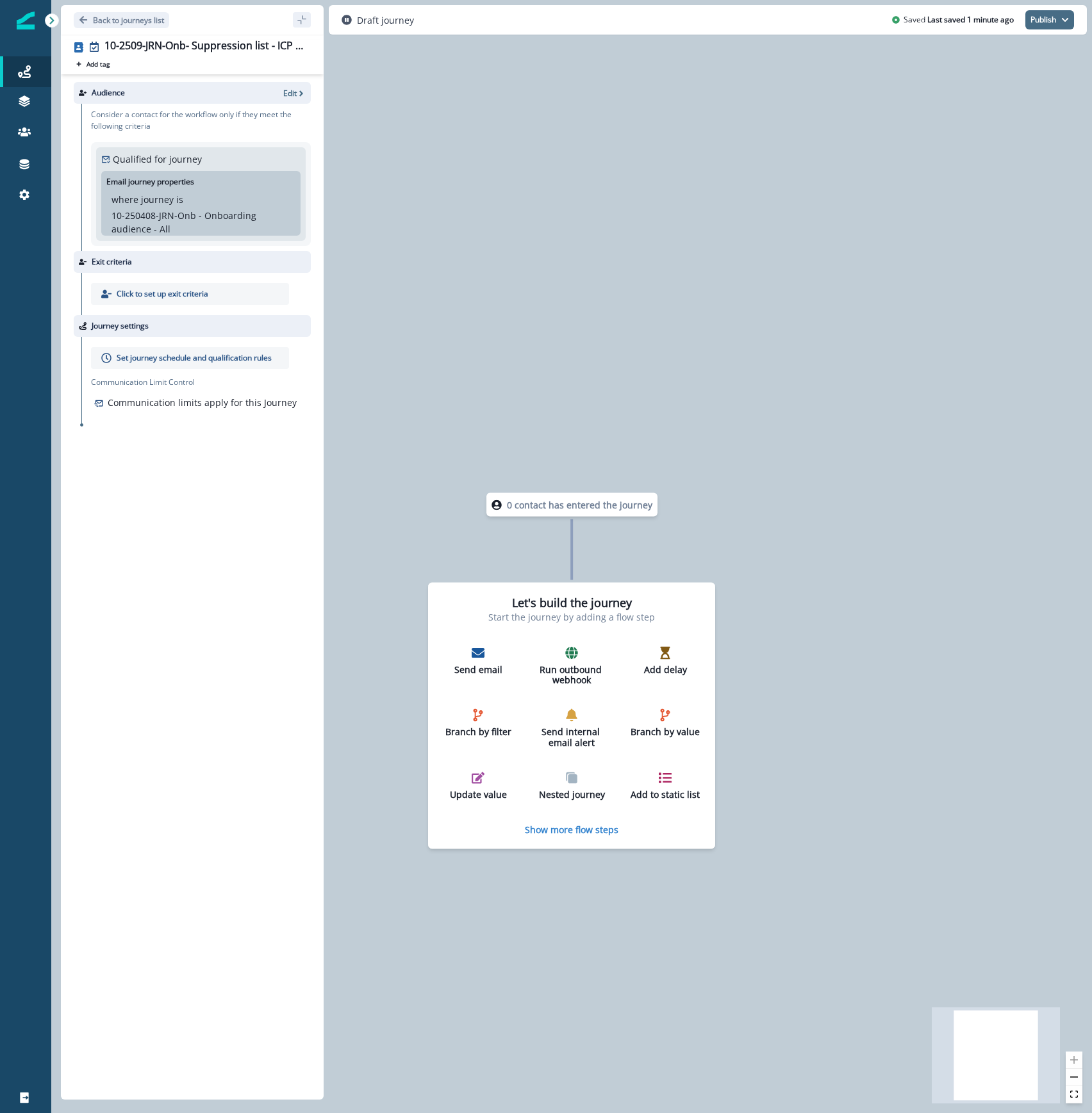
click at [1058, 18] on button "Publish" at bounding box center [1050, 19] width 49 height 19
click at [1016, 80] on button "as inactive journey" at bounding box center [1002, 75] width 142 height 23
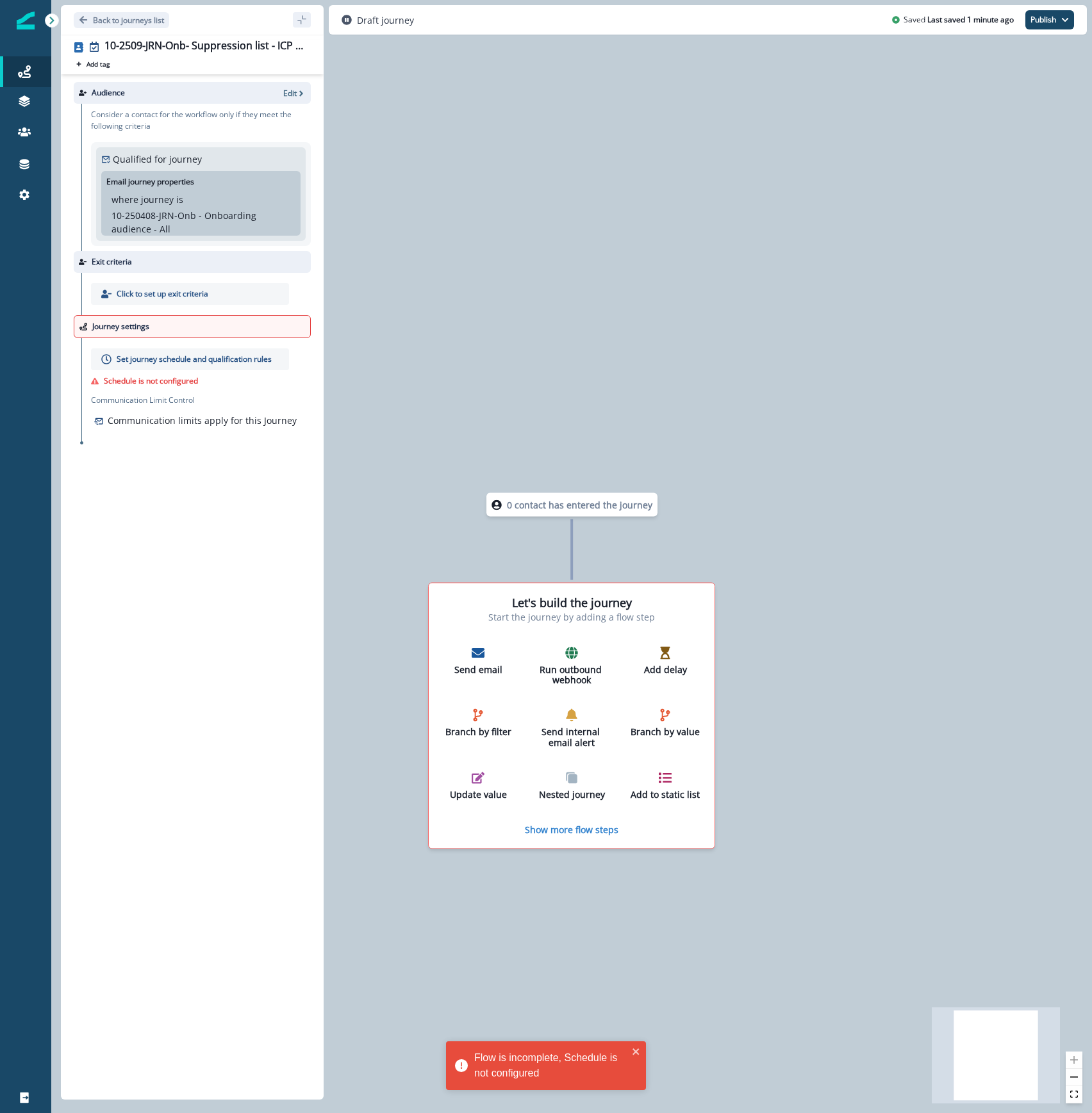
click at [152, 359] on p "Set journey schedule and qualification rules" at bounding box center [194, 359] width 155 height 12
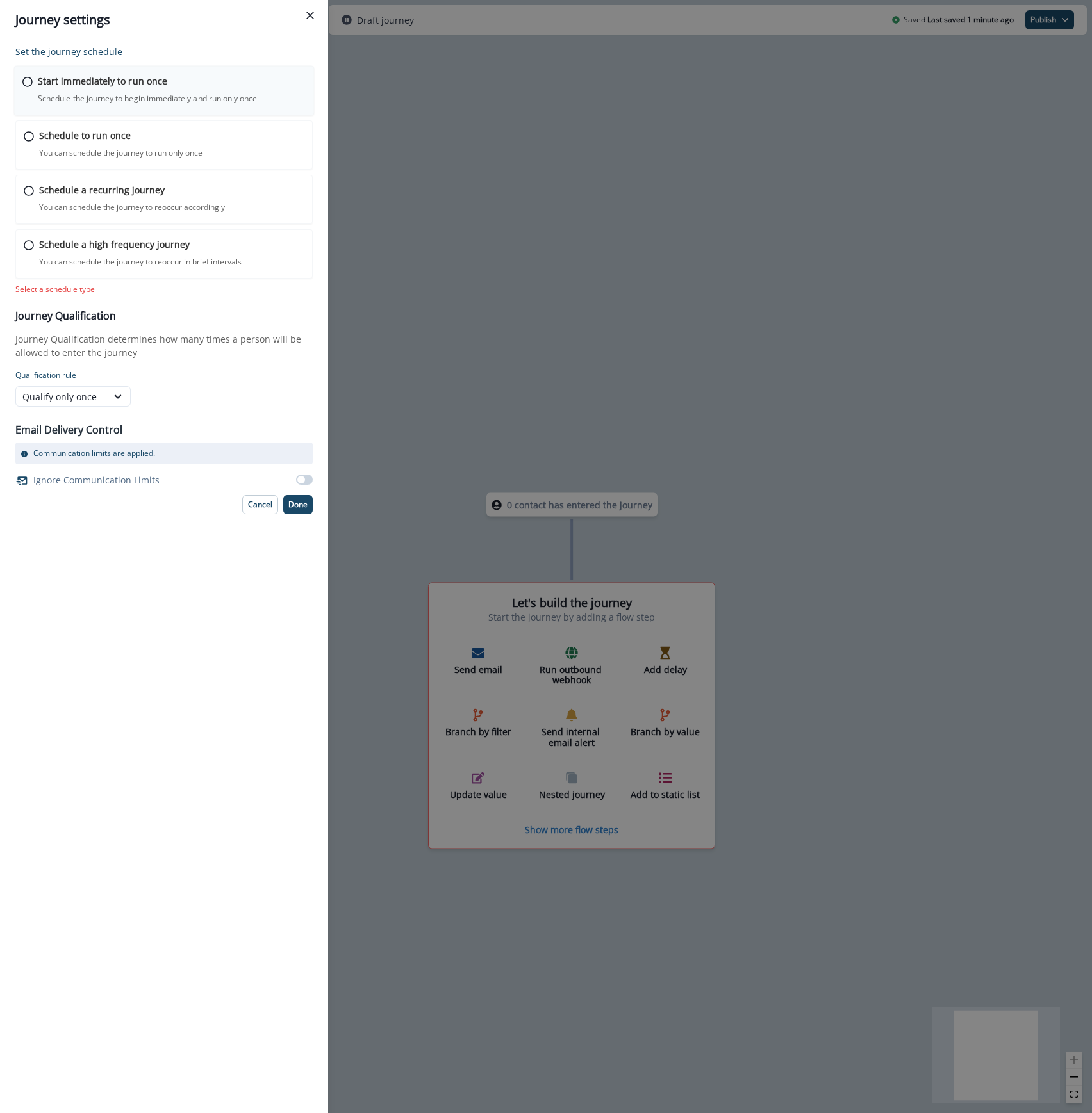
click at [97, 85] on p "Start immediately to run once" at bounding box center [102, 81] width 129 height 14
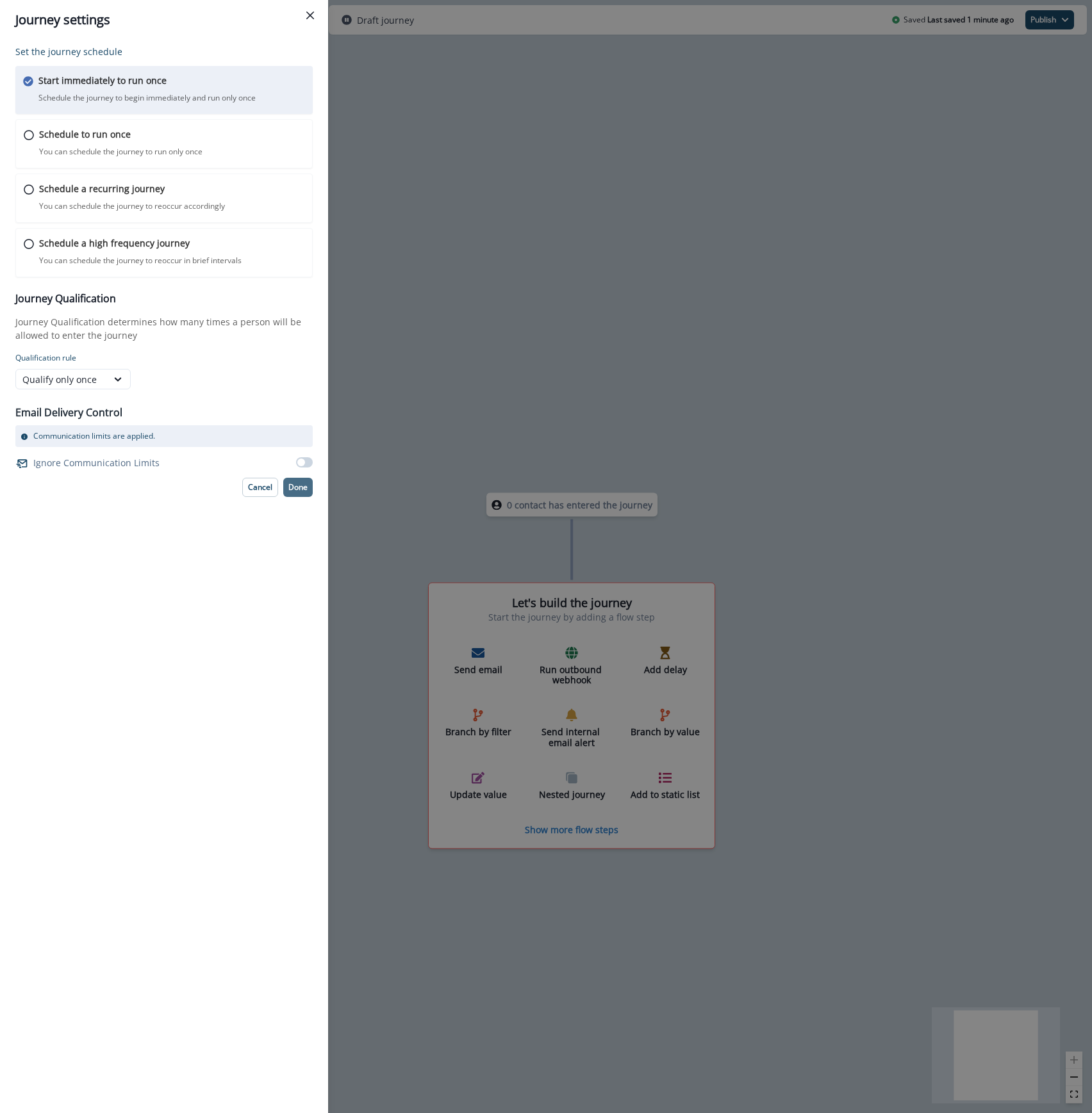
click at [300, 487] on p "Done" at bounding box center [298, 487] width 19 height 9
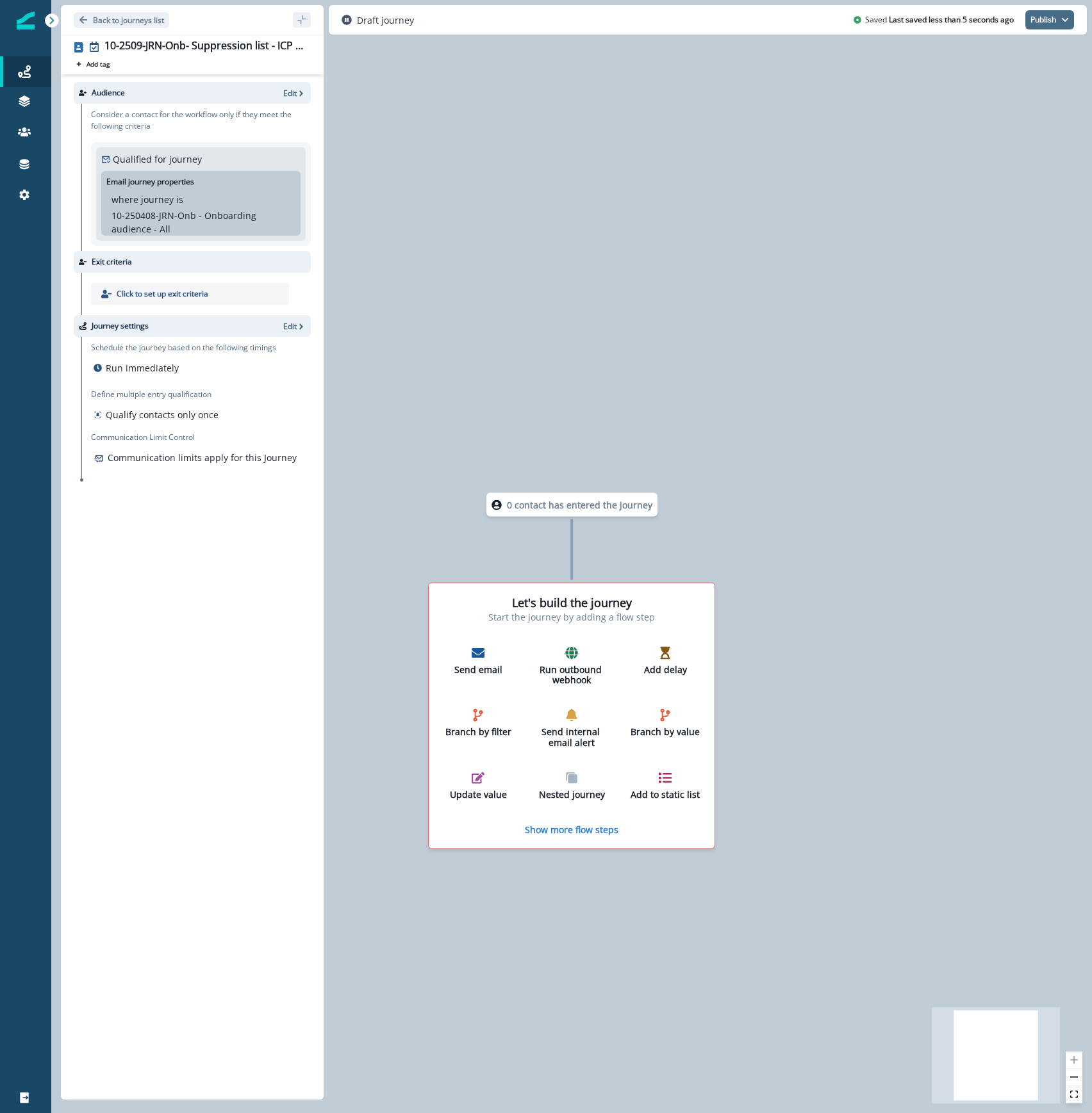
click at [1064, 19] on icon "button" at bounding box center [1064, 19] width 8 height 8
click at [1040, 72] on button "as inactive journey" at bounding box center [1002, 75] width 142 height 23
click at [717, 959] on div "0 contact has entered the journey Let's build the journey Start the journey by …" at bounding box center [572, 556] width 1040 height 1113
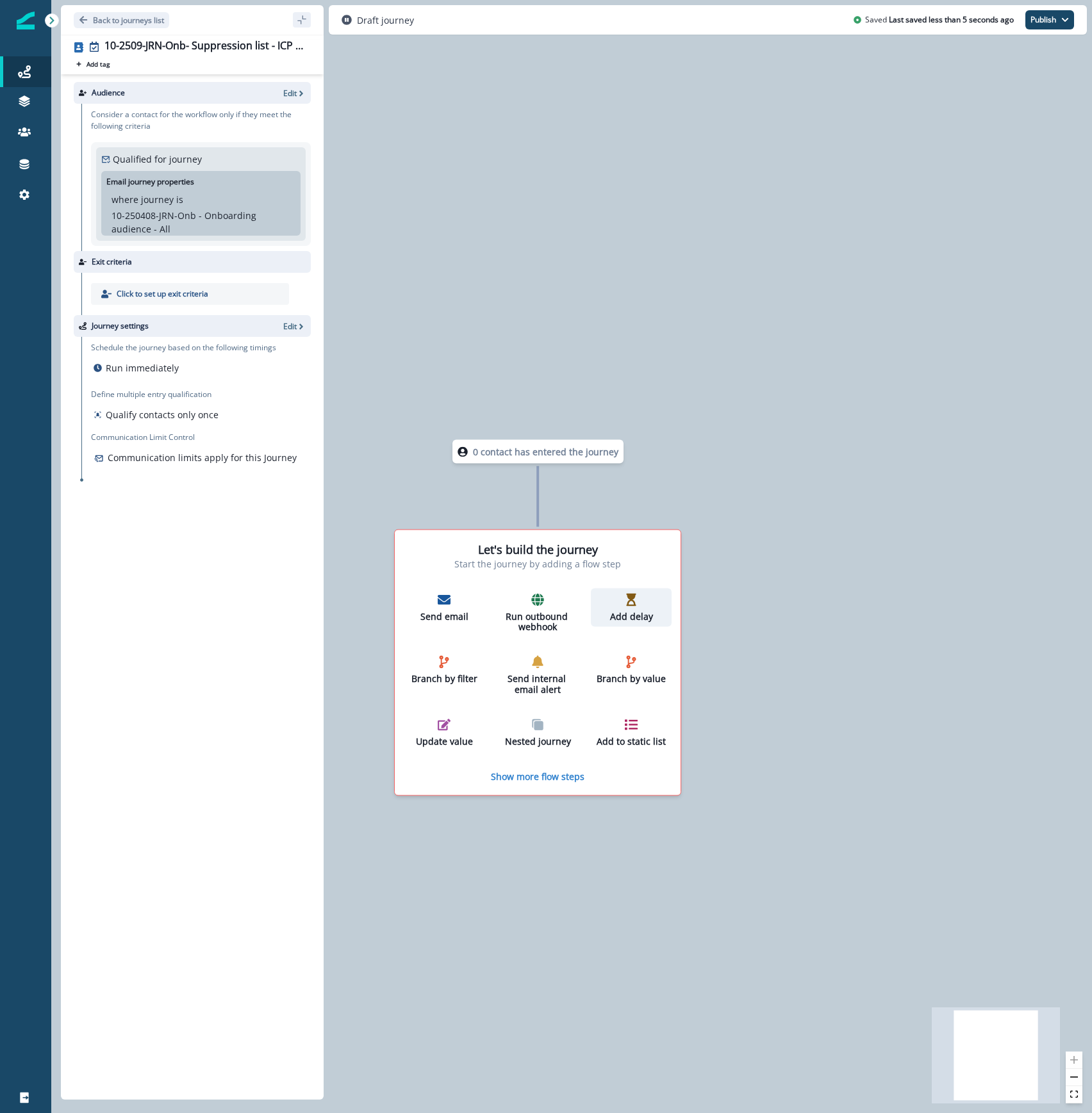
drag, startPoint x: 678, startPoint y: 654, endPoint x: 692, endPoint y: 615, distance: 41.4
click at [667, 615] on div "Add delay" at bounding box center [630, 607] width 70 height 29
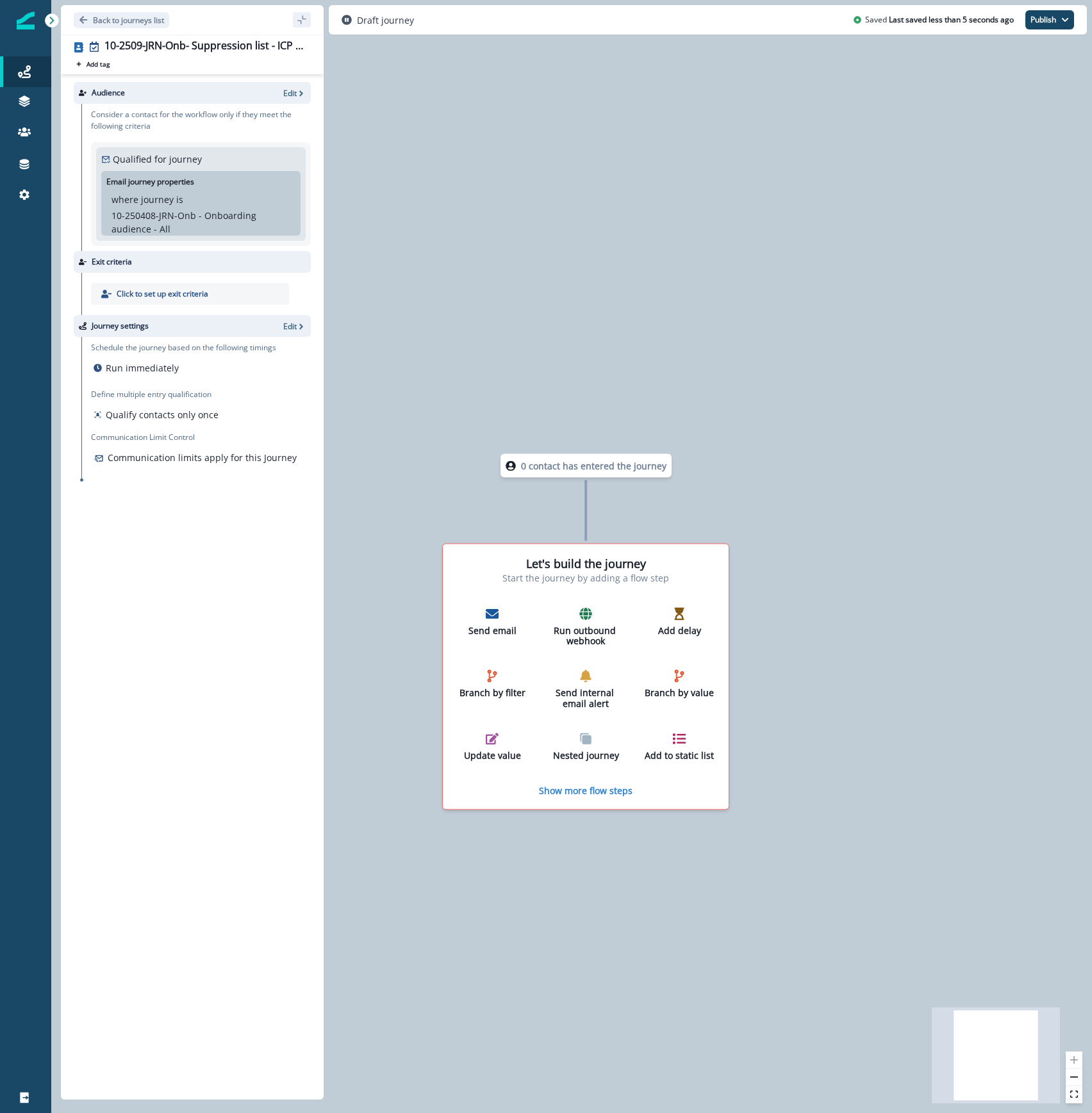
drag, startPoint x: 684, startPoint y: 616, endPoint x: 712, endPoint y: 582, distance: 44.0
click at [684, 617] on icon "button" at bounding box center [678, 613] width 13 height 13
click at [664, 613] on div "Add delay" at bounding box center [678, 622] width 70 height 29
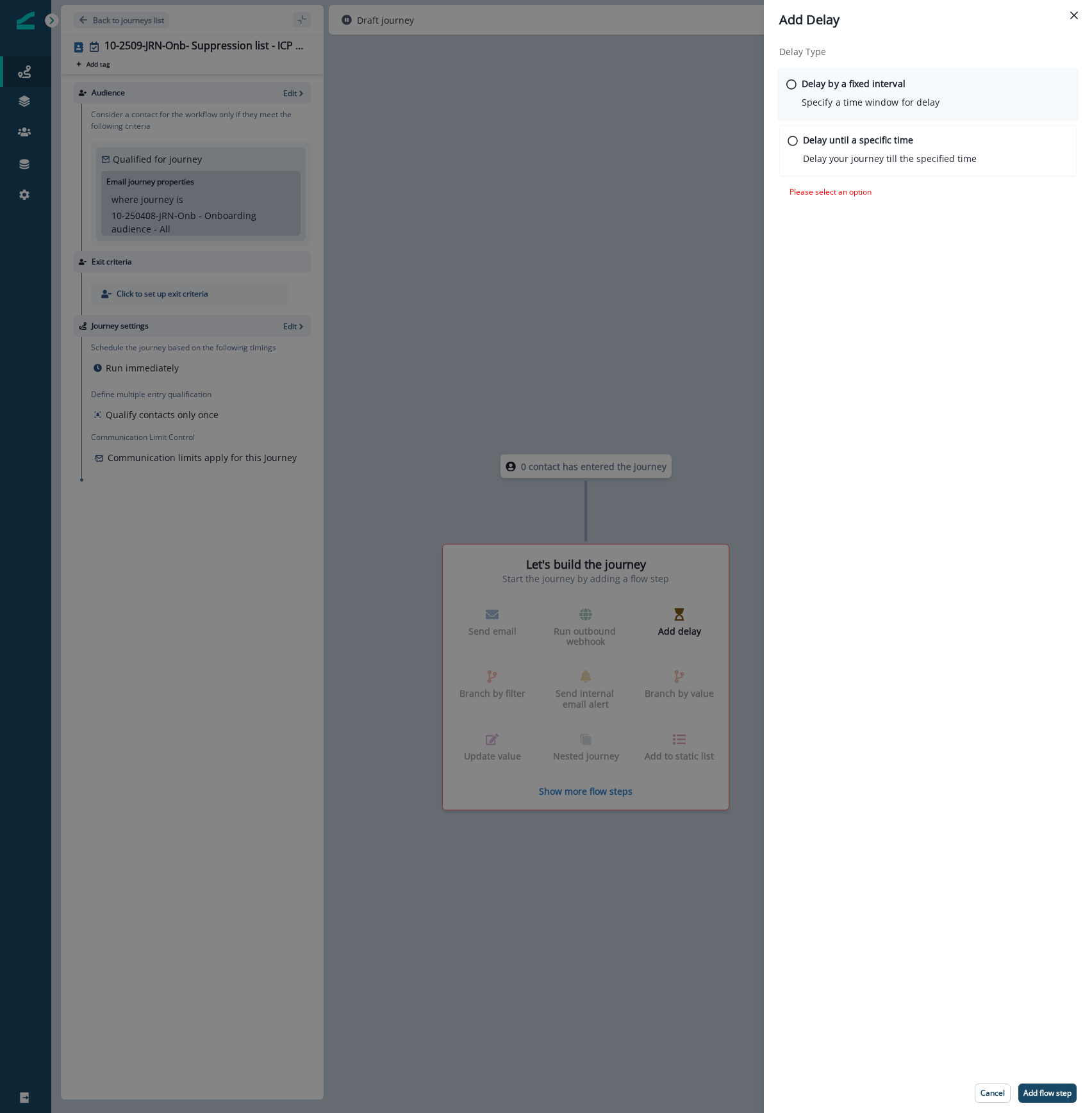
click at [799, 85] on div "Delay by a fixed interval Specify a time window for delay" at bounding box center [928, 94] width 300 height 52
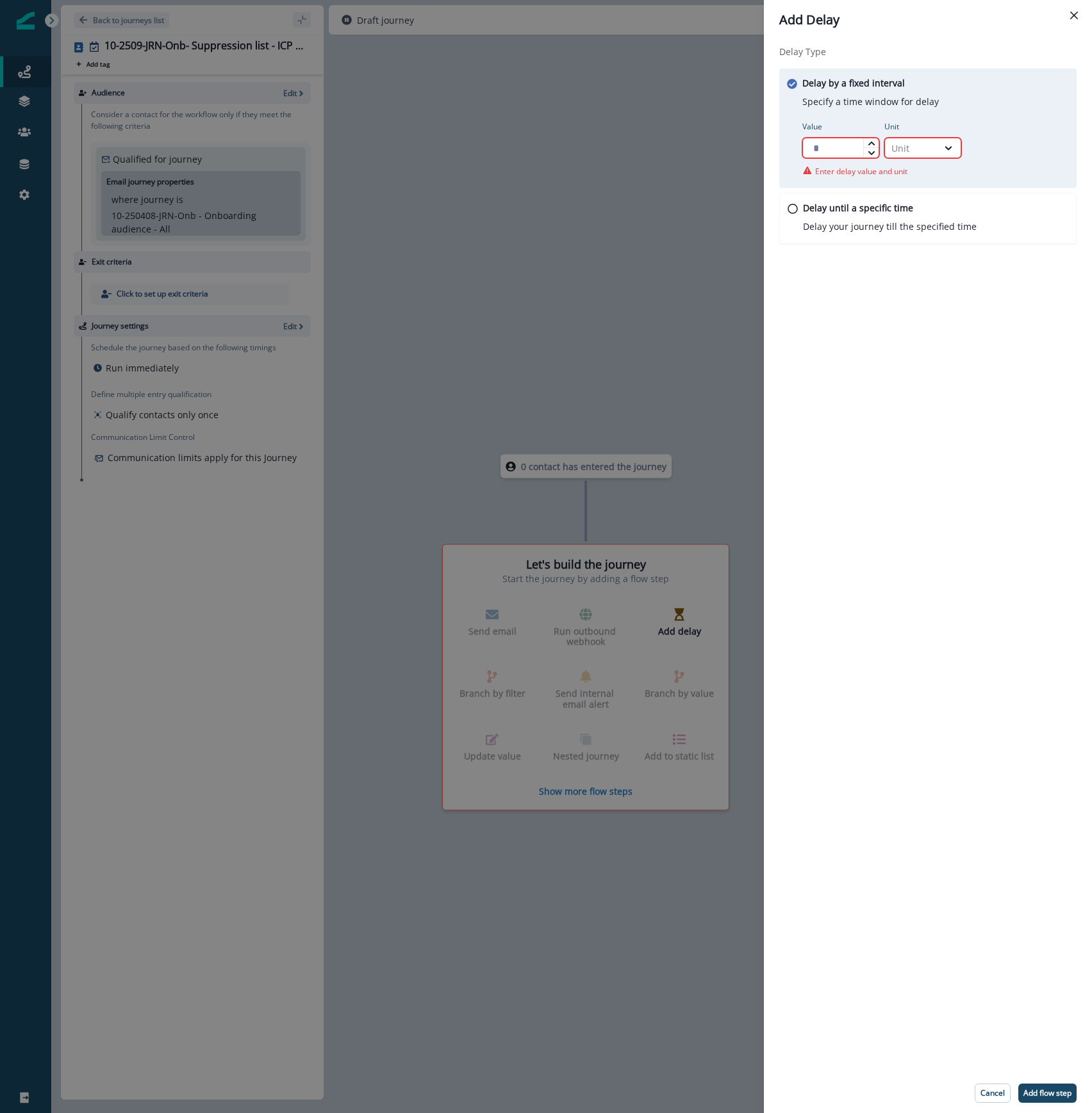
click at [823, 150] on input "Value" at bounding box center [840, 148] width 77 height 20
type input "*"
click at [903, 140] on div "Unit" at bounding box center [911, 148] width 52 height 16
click at [936, 228] on div "Day" at bounding box center [922, 225] width 77 height 24
click at [1056, 1095] on p "Add flow step" at bounding box center [1047, 1094] width 48 height 9
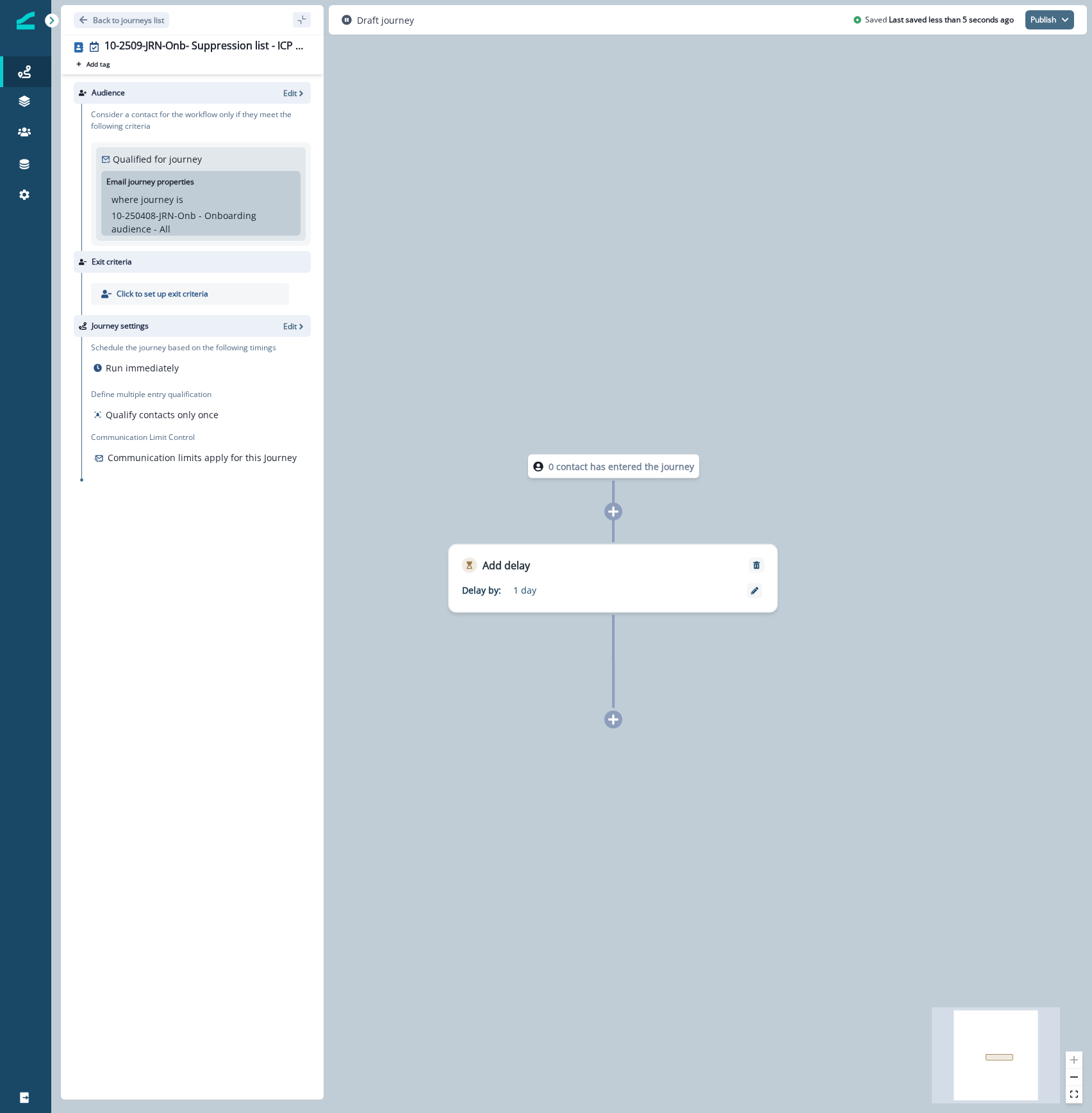
click at [1062, 14] on button "Publish" at bounding box center [1050, 19] width 49 height 19
click at [1045, 70] on button "as inactive journey" at bounding box center [1002, 75] width 142 height 23
click at [107, 19] on p "Back to journeys list" at bounding box center [129, 19] width 71 height 11
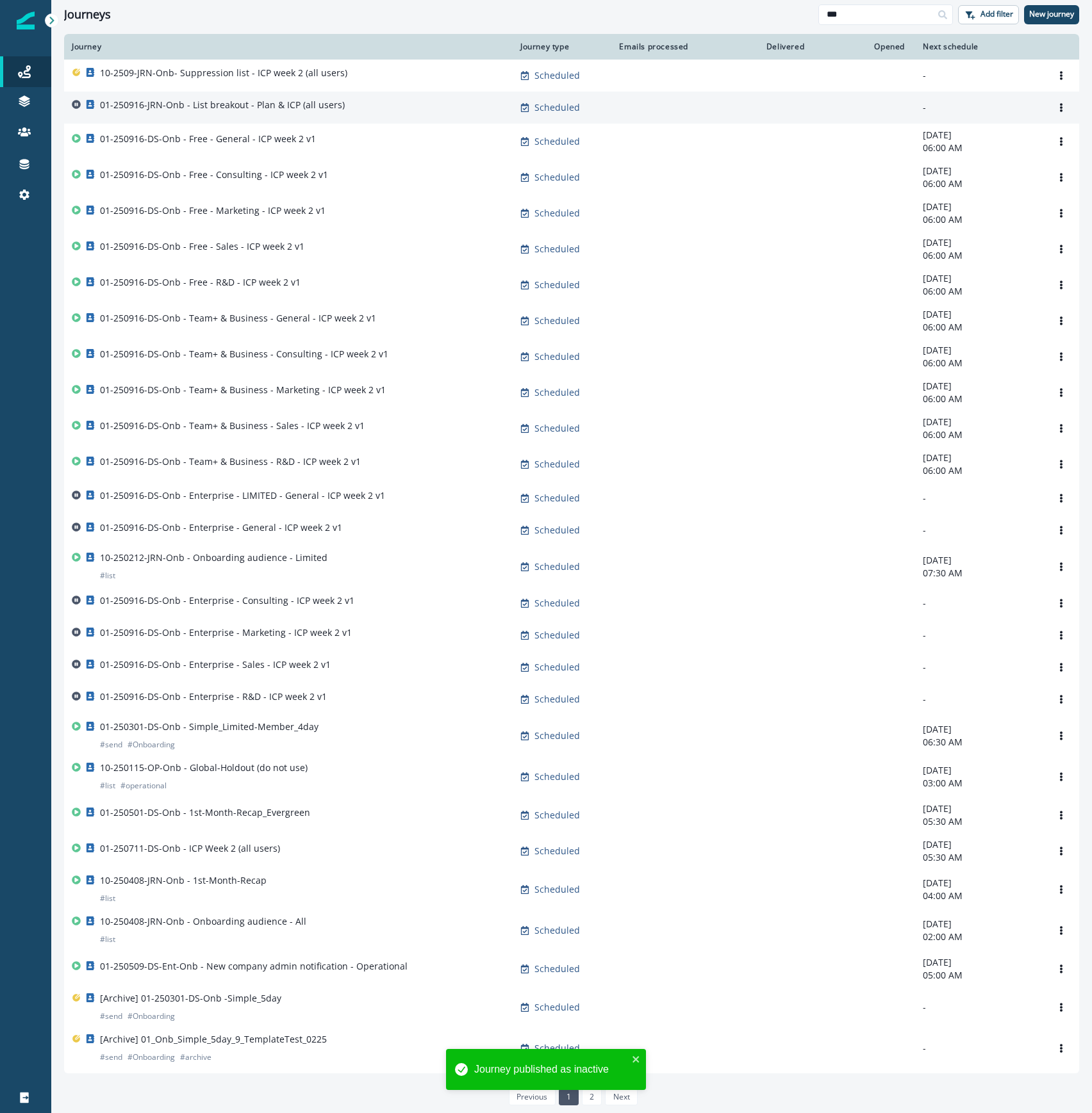
click at [236, 105] on p "01-250916-JRN-Onb - List breakout - Plan & ICP (all users)" at bounding box center [222, 105] width 244 height 13
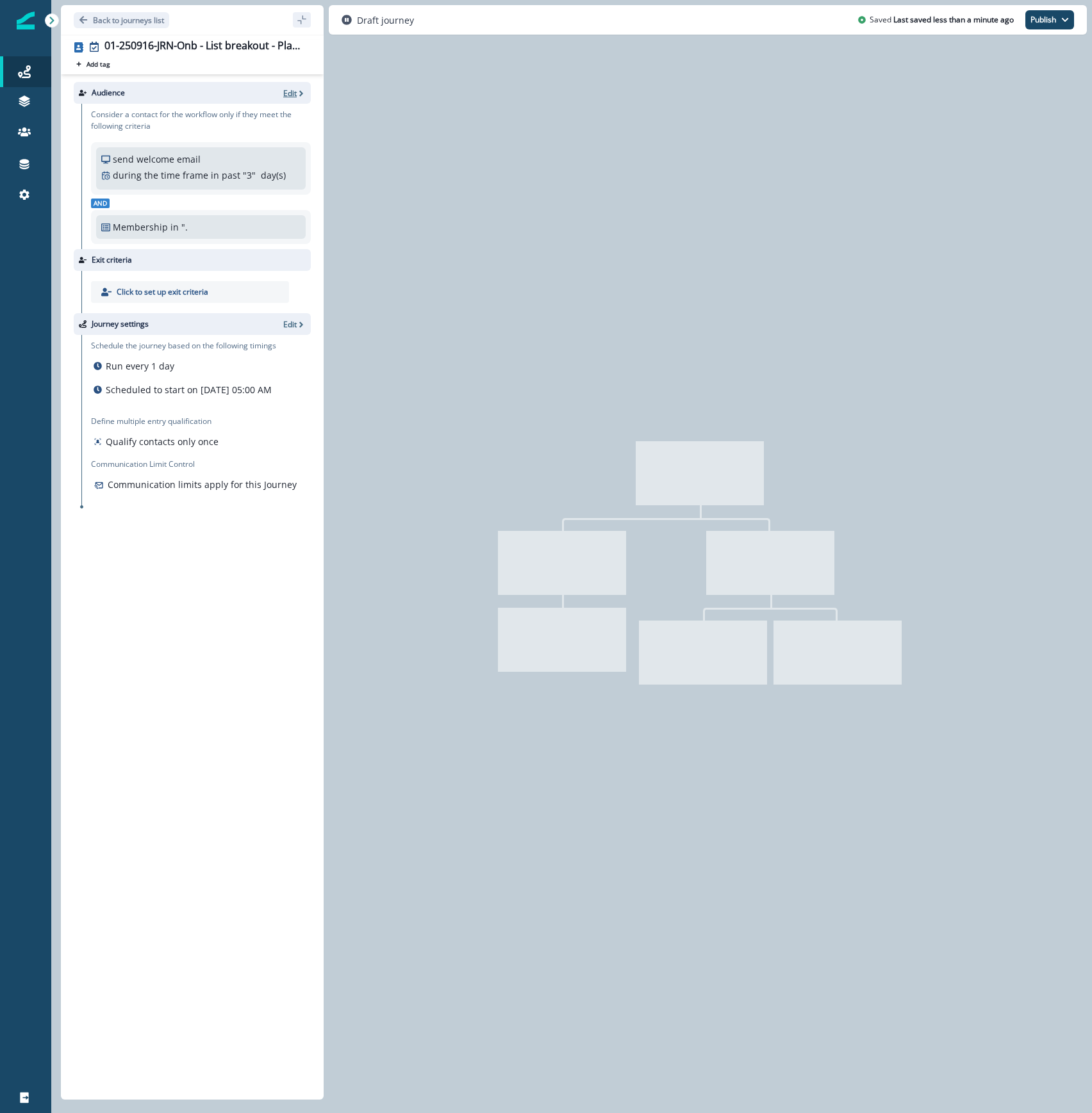
click at [288, 95] on p "Edit" at bounding box center [290, 93] width 14 height 11
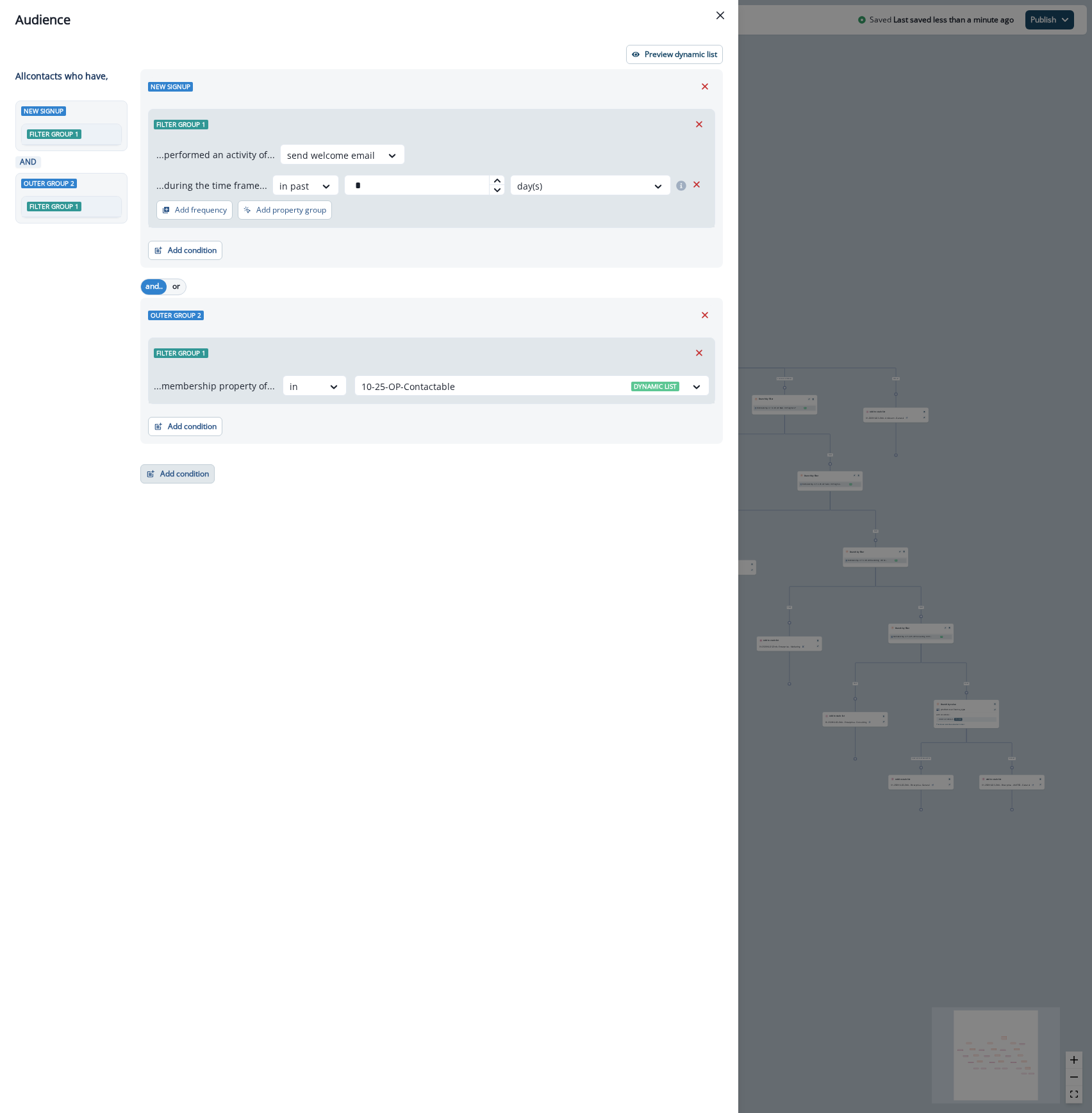
click at [179, 469] on button "Add condition" at bounding box center [178, 474] width 74 height 19
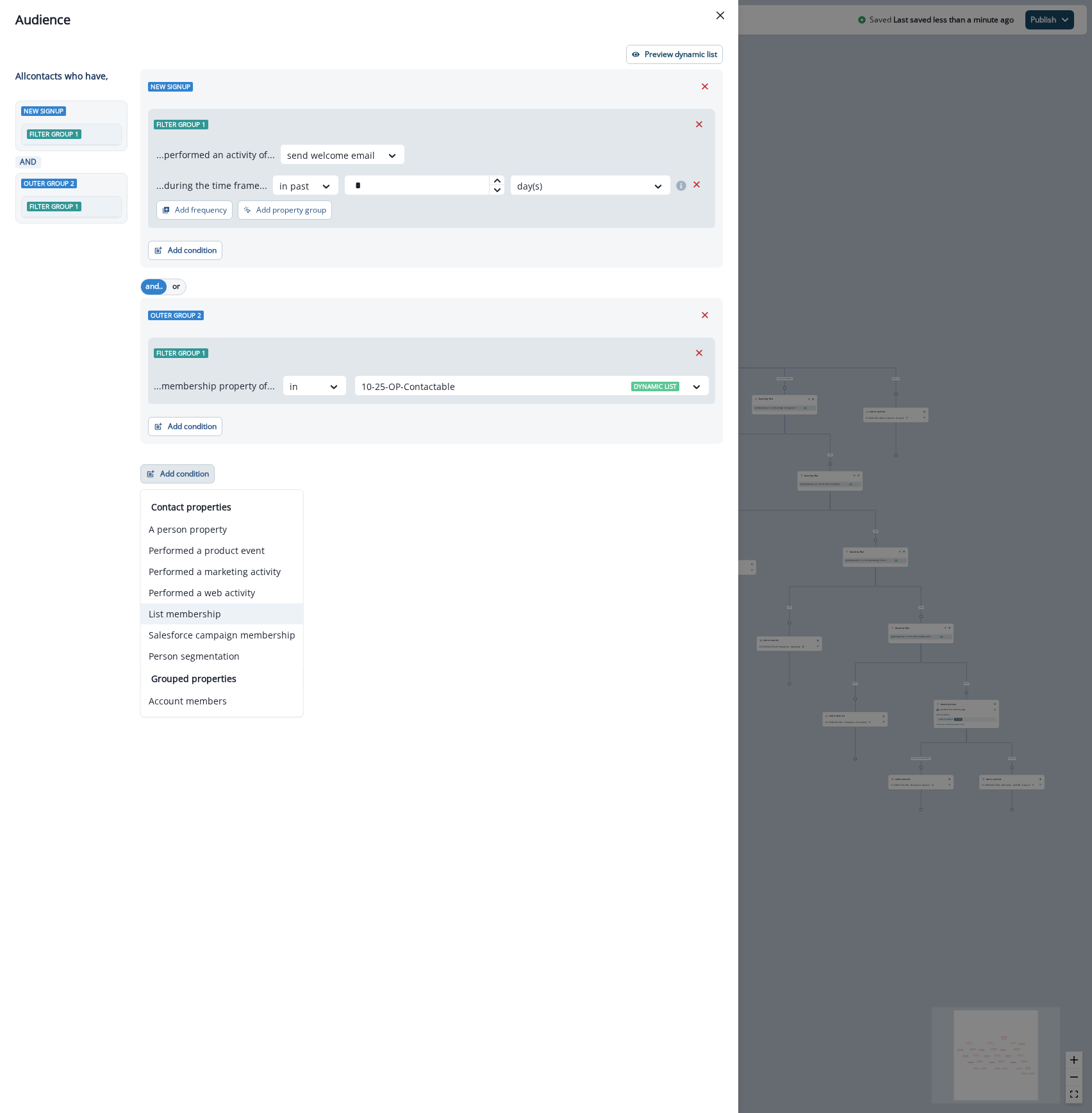
click at [234, 617] on button "List membership" at bounding box center [222, 614] width 162 height 21
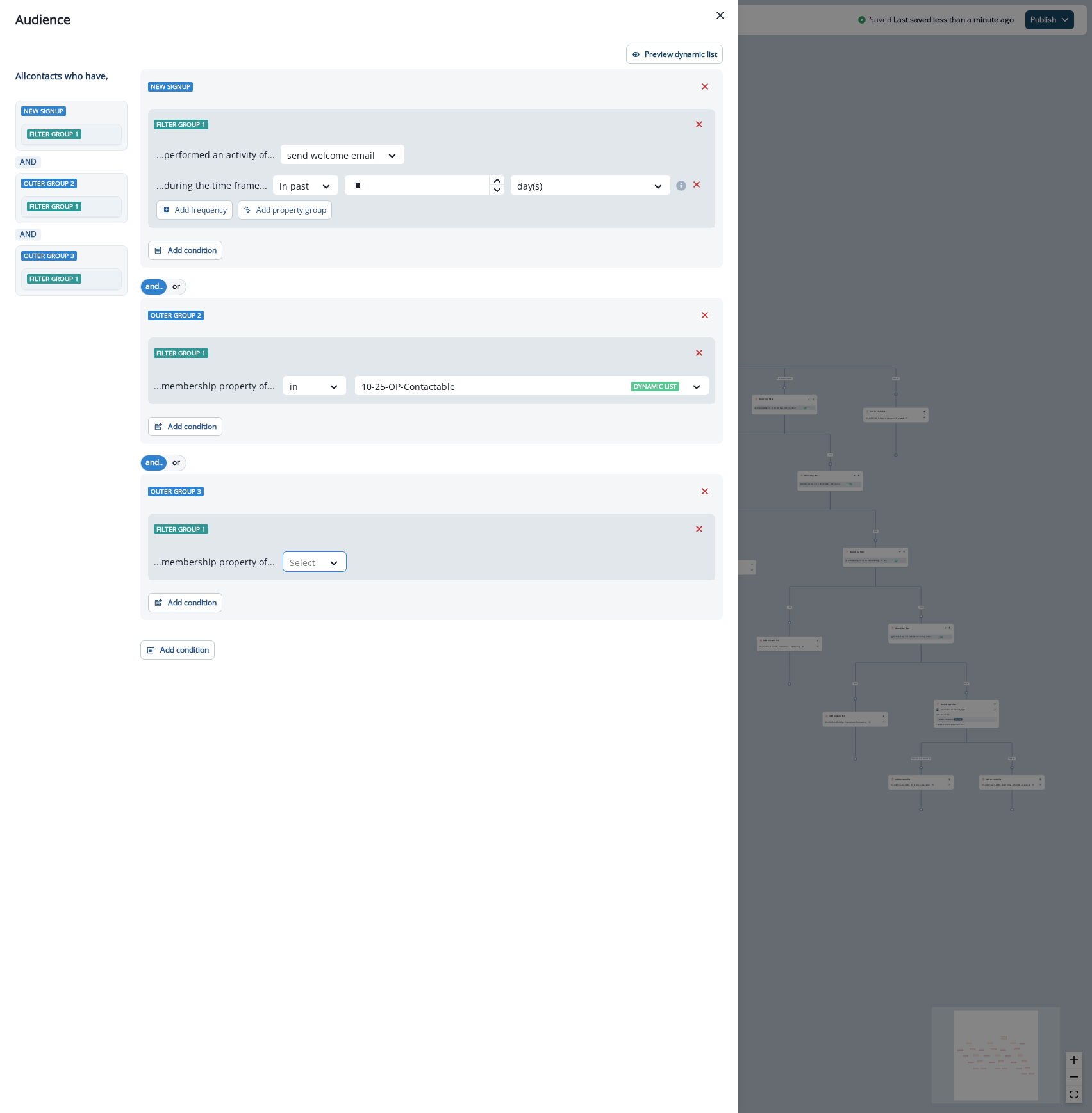
click at [303, 565] on div at bounding box center [303, 562] width 27 height 16
click at [316, 611] on div "not in" at bounding box center [310, 617] width 64 height 24
click at [424, 557] on div at bounding box center [520, 562] width 318 height 16
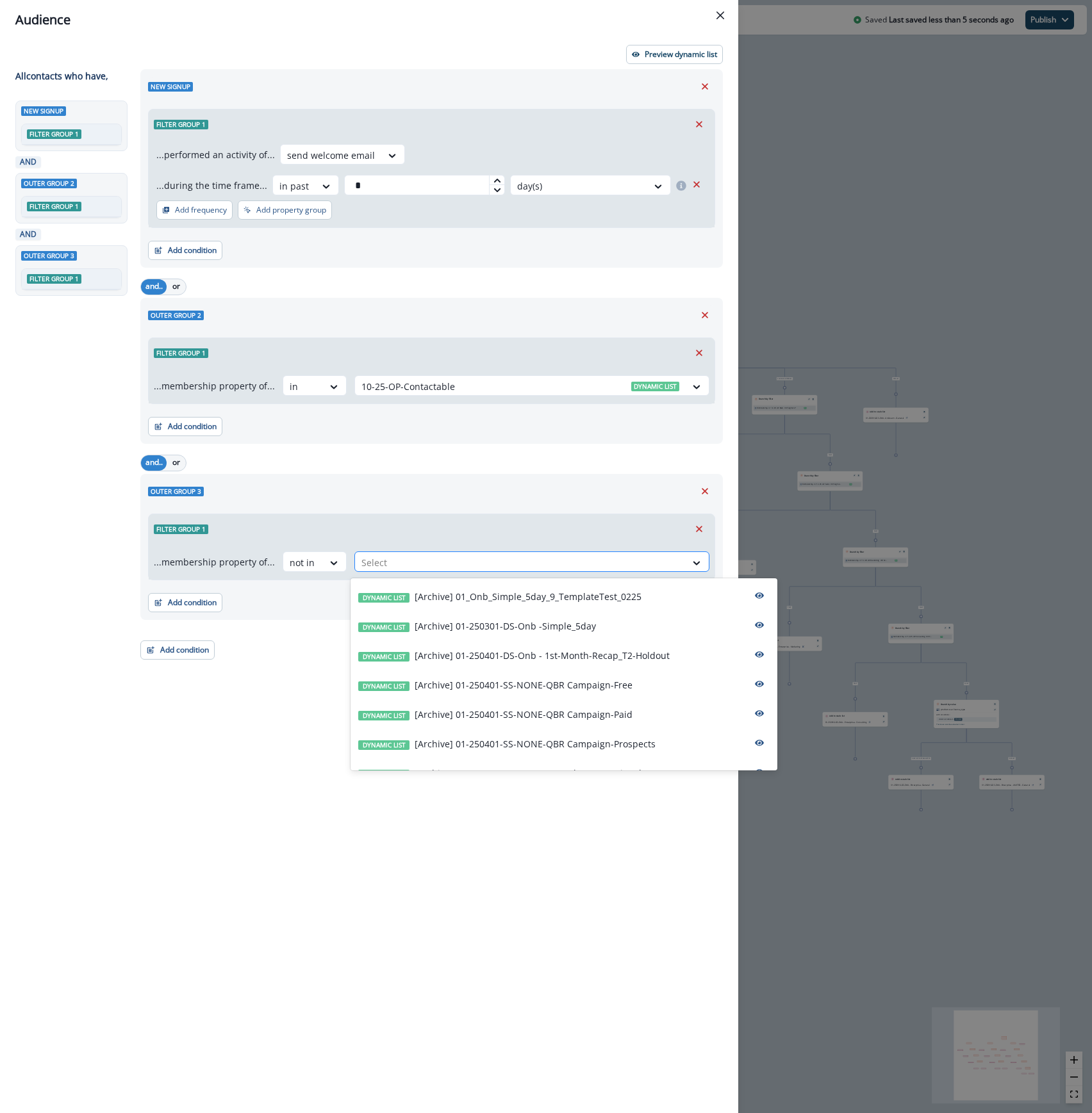
paste input "**********"
type input "**********"
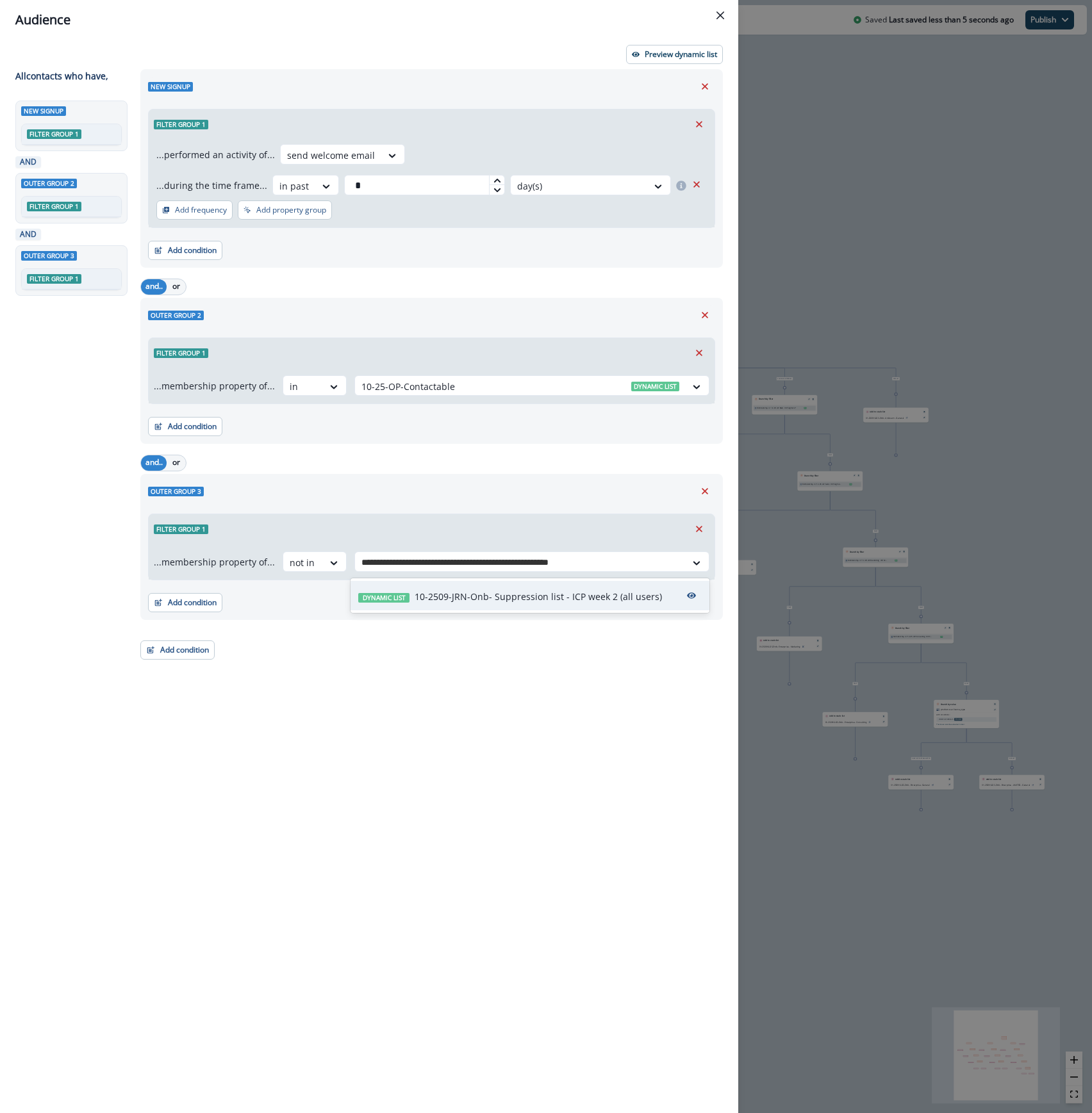
click at [620, 603] on p "10-2509-JRN-Onb- Suppression list - ICP week 2 (all users)" at bounding box center [538, 597] width 247 height 14
click at [551, 798] on div "New signup Filter group 1 ...performed an activity of... send welcome email ...…" at bounding box center [428, 567] width 590 height 997
click at [694, 55] on p "Preview dynamic list" at bounding box center [681, 54] width 73 height 9
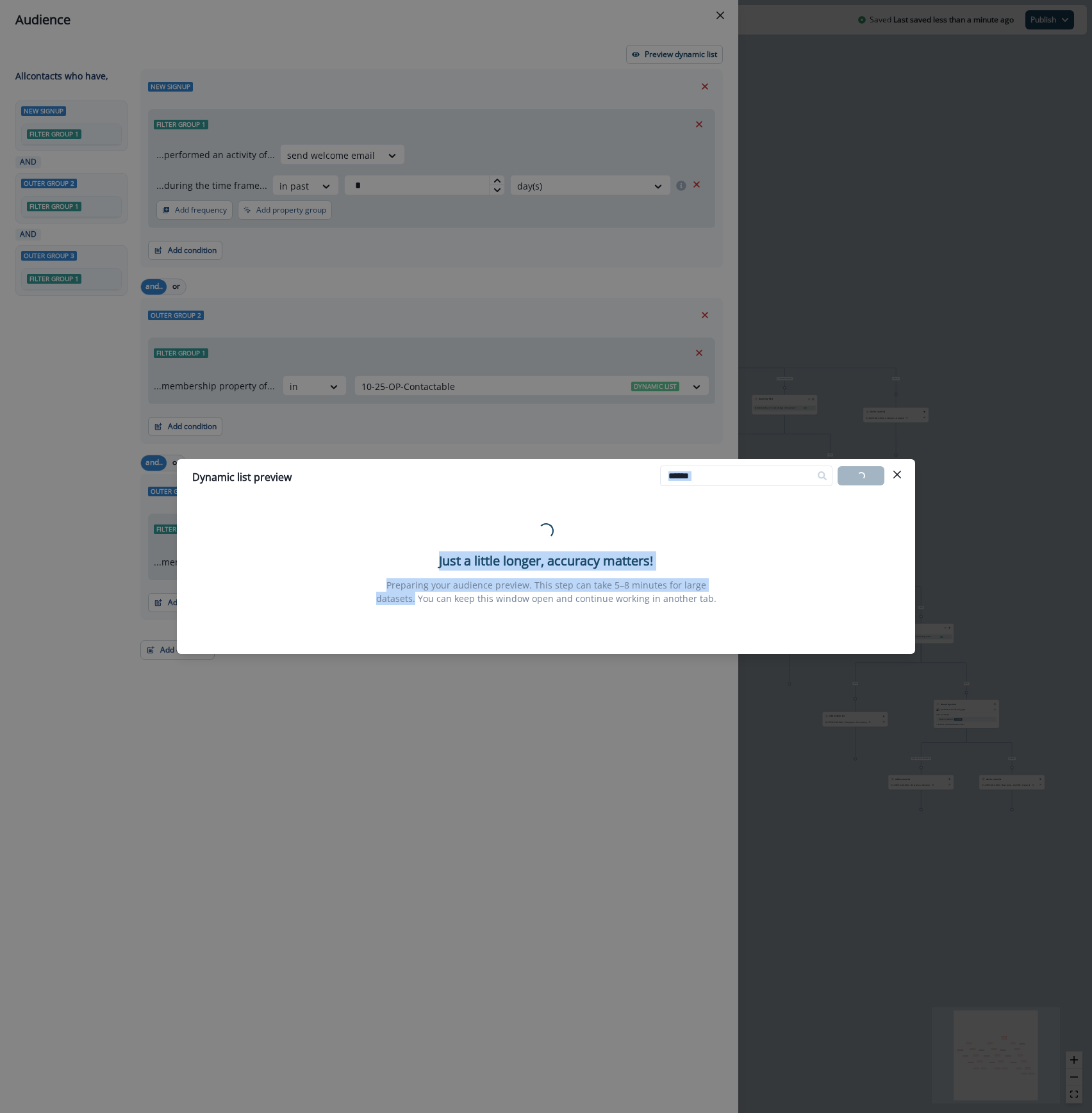
drag, startPoint x: 694, startPoint y: 55, endPoint x: 812, endPoint y: 557, distance: 515.7
click at [812, 557] on div "Dynamic list preview Loading... Export list Loading... Just a little longer, ac…" at bounding box center [546, 556] width 1092 height 1113
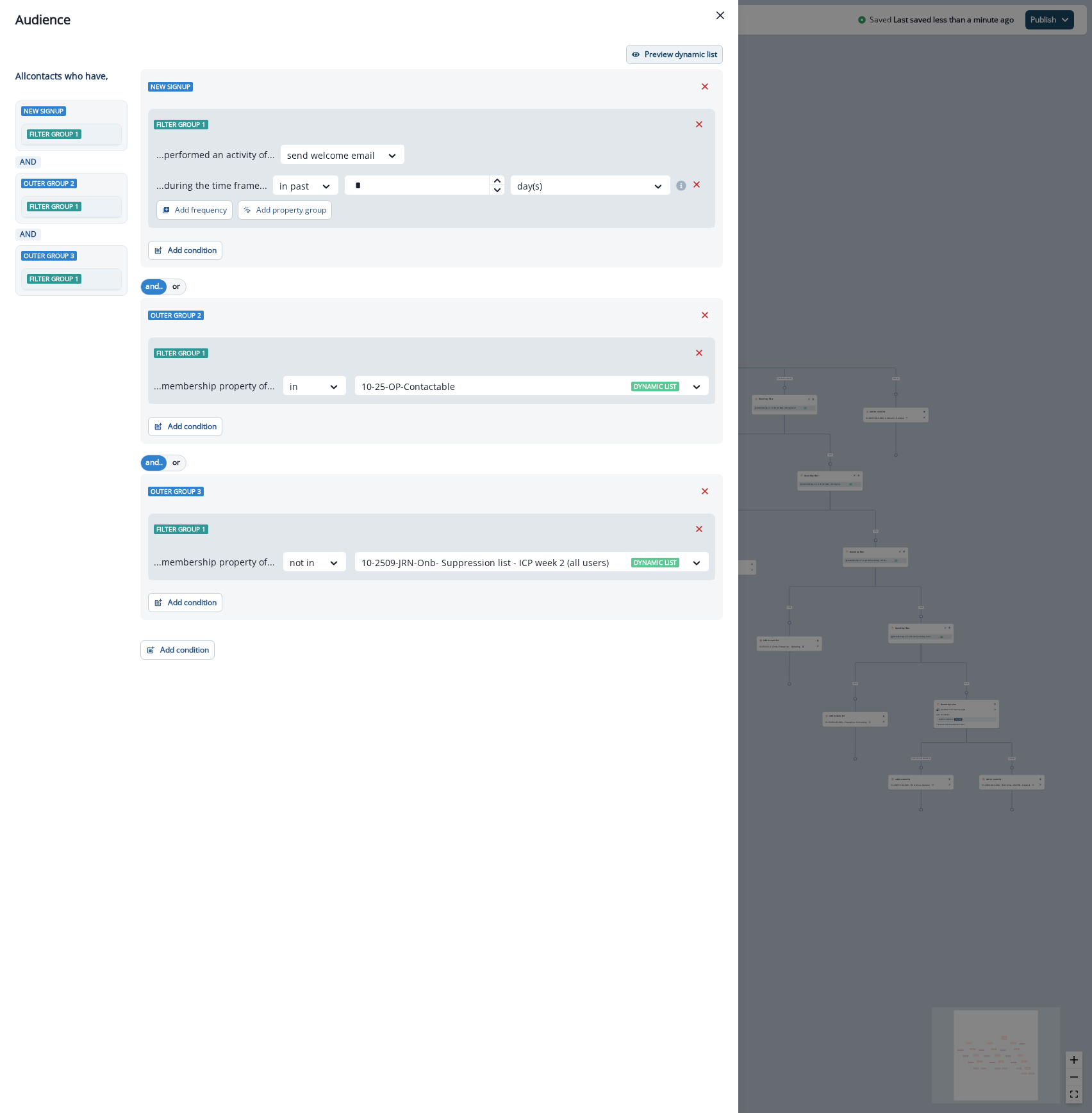
click at [689, 50] on p "Preview dynamic list" at bounding box center [681, 54] width 73 height 9
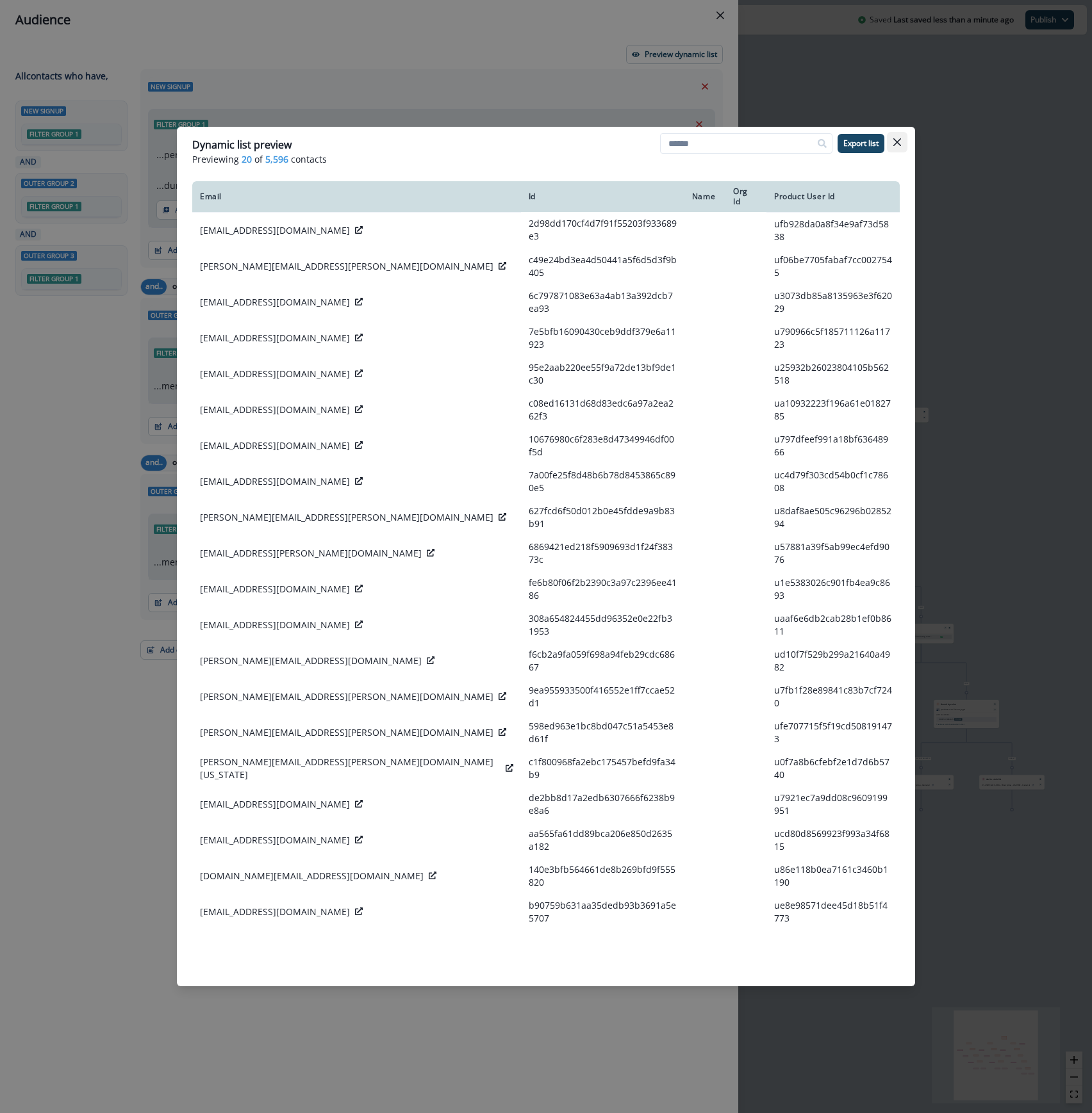
click at [899, 145] on icon "Close" at bounding box center [897, 142] width 8 height 8
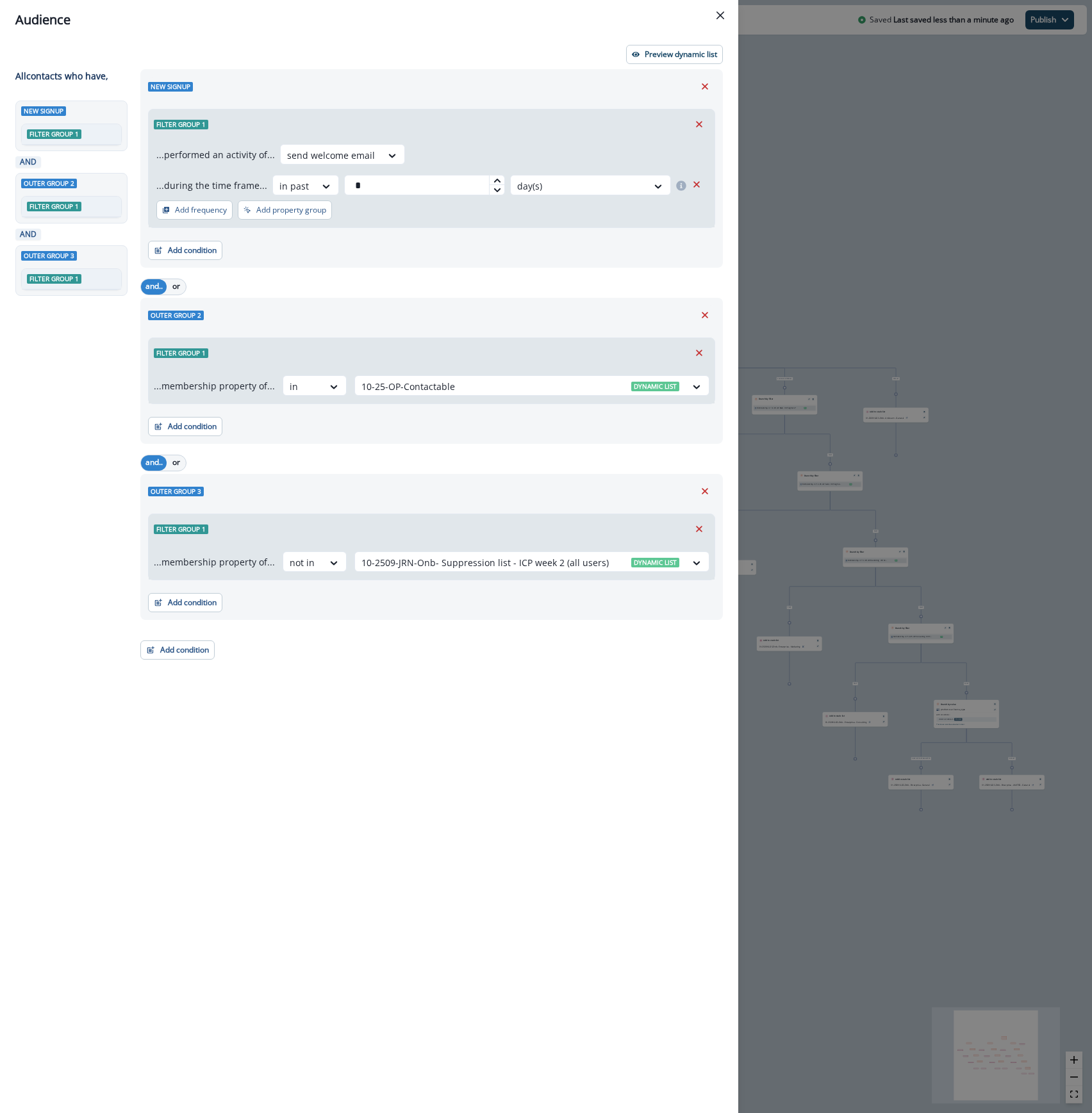
click at [913, 191] on div "Audience Preview dynamic list All contact s who have, New signup Filter group 1…" at bounding box center [546, 556] width 1092 height 1113
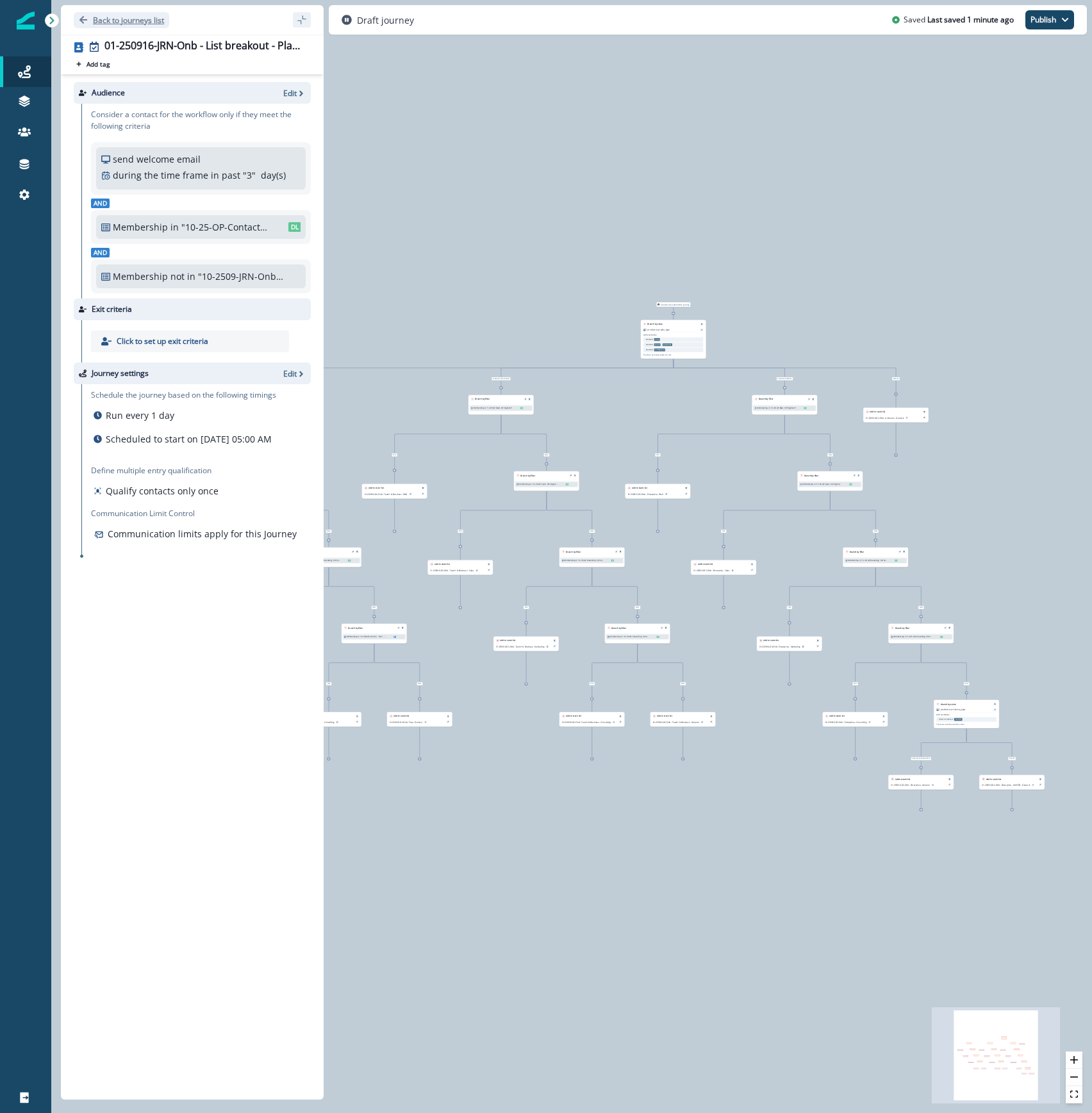
click at [122, 20] on p "Back to journeys list" at bounding box center [129, 19] width 71 height 11
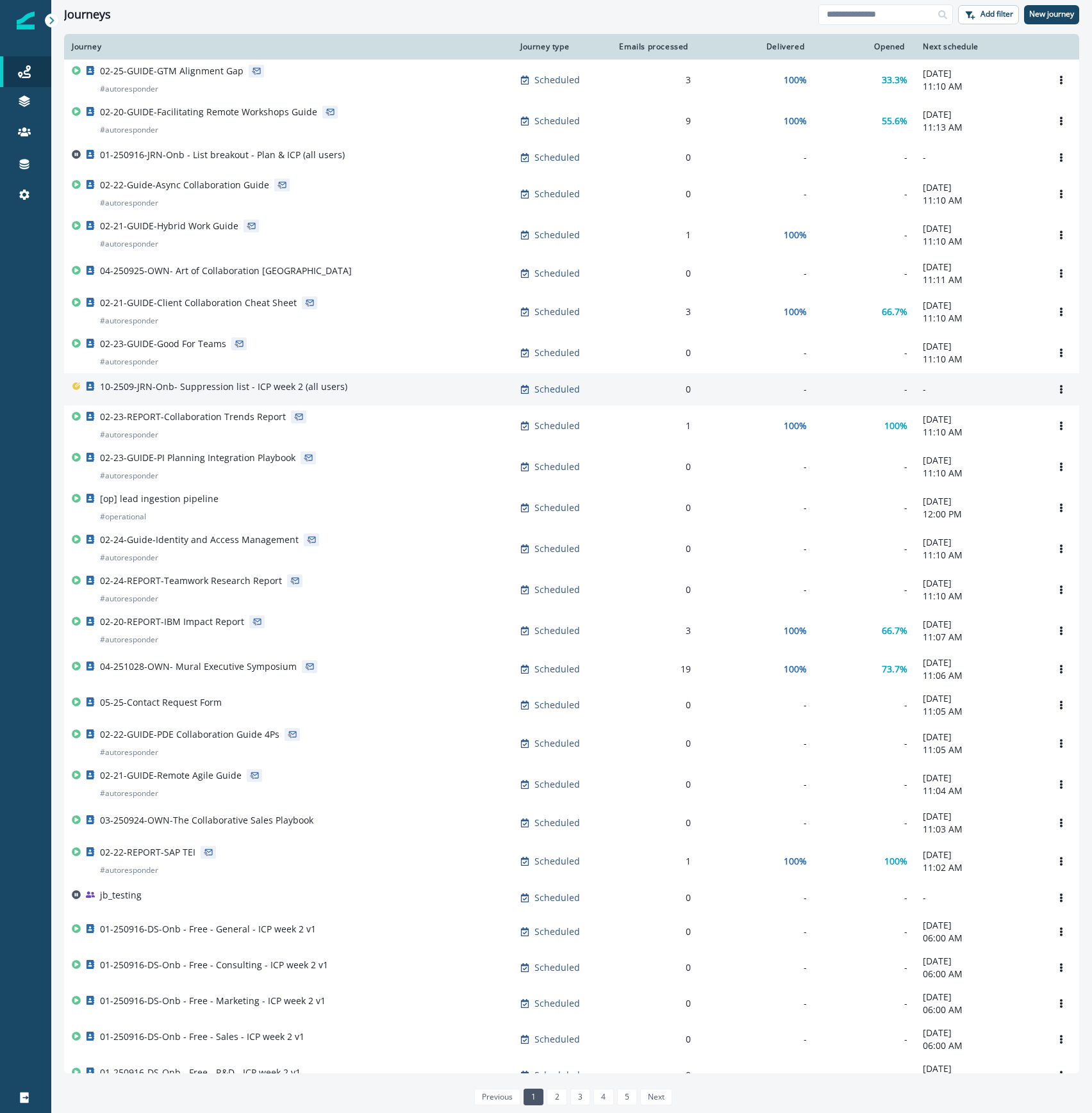
click at [381, 392] on div "10-2509-JRN-Onb- Suppression list - ICP week 2 (all users)" at bounding box center [288, 389] width 433 height 18
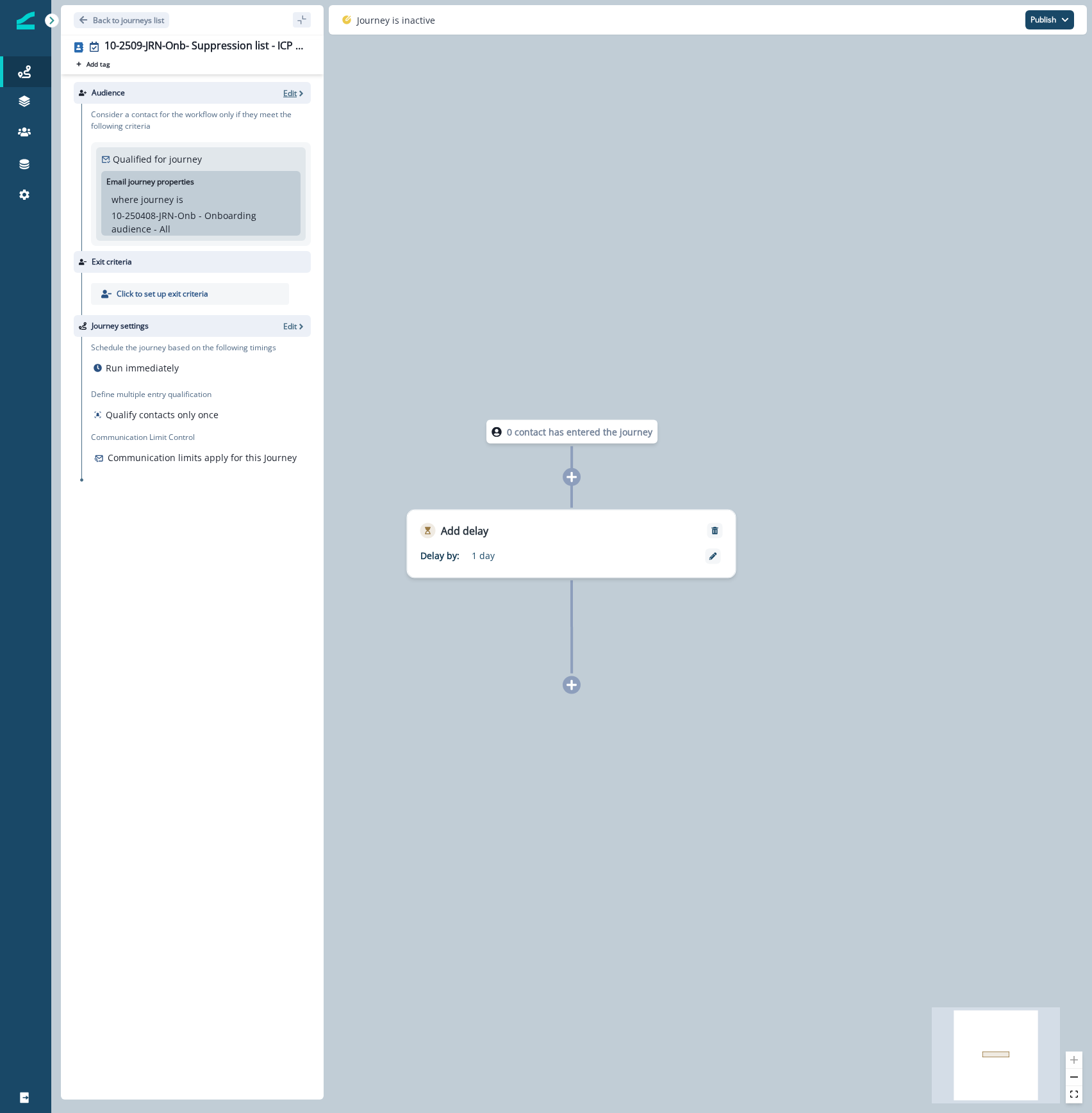
click at [293, 93] on p "Edit" at bounding box center [290, 93] width 14 height 11
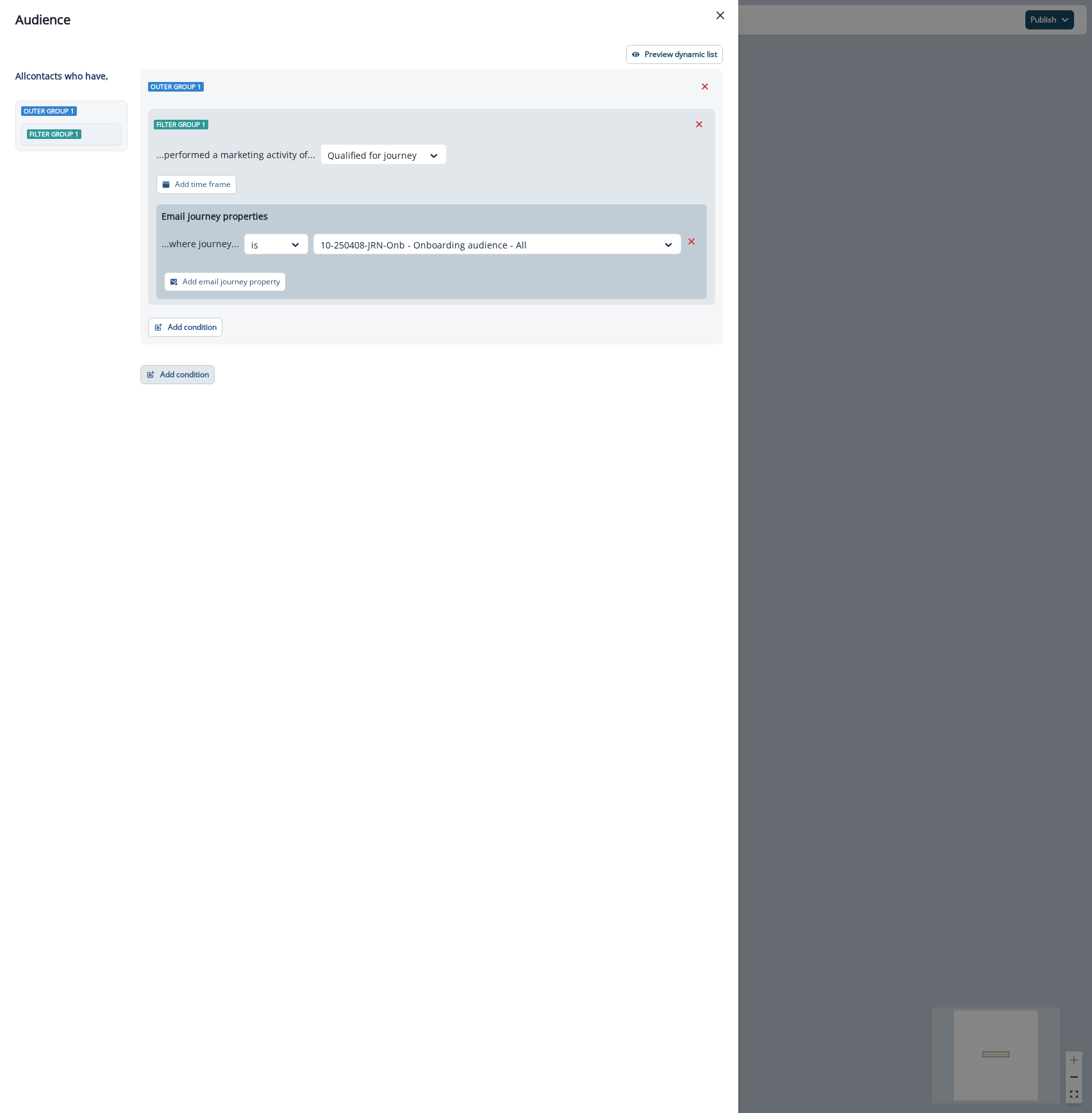
click at [178, 380] on button "Add condition" at bounding box center [178, 375] width 74 height 19
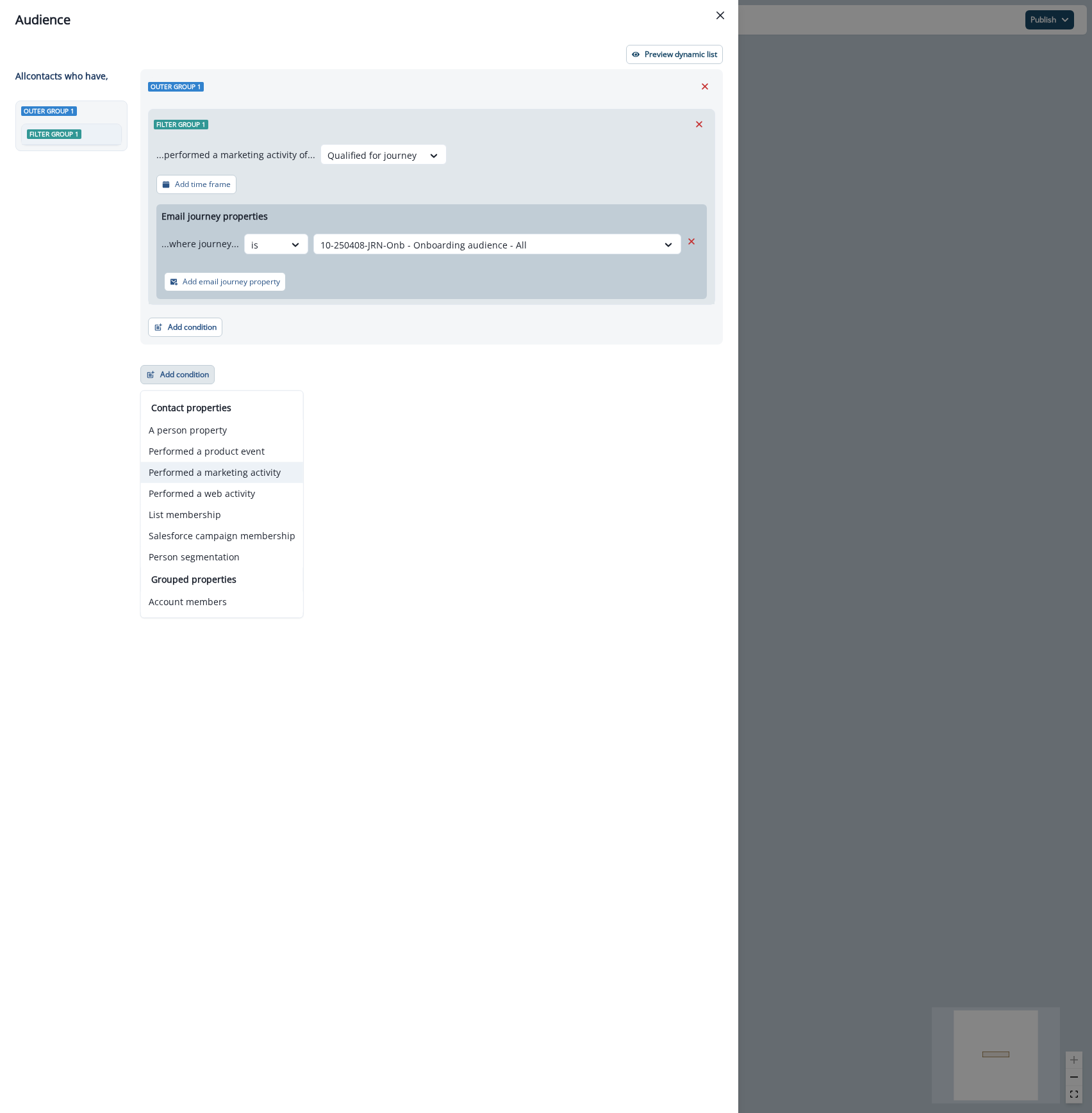
click at [268, 475] on button "Performed a marketing activity" at bounding box center [222, 472] width 162 height 21
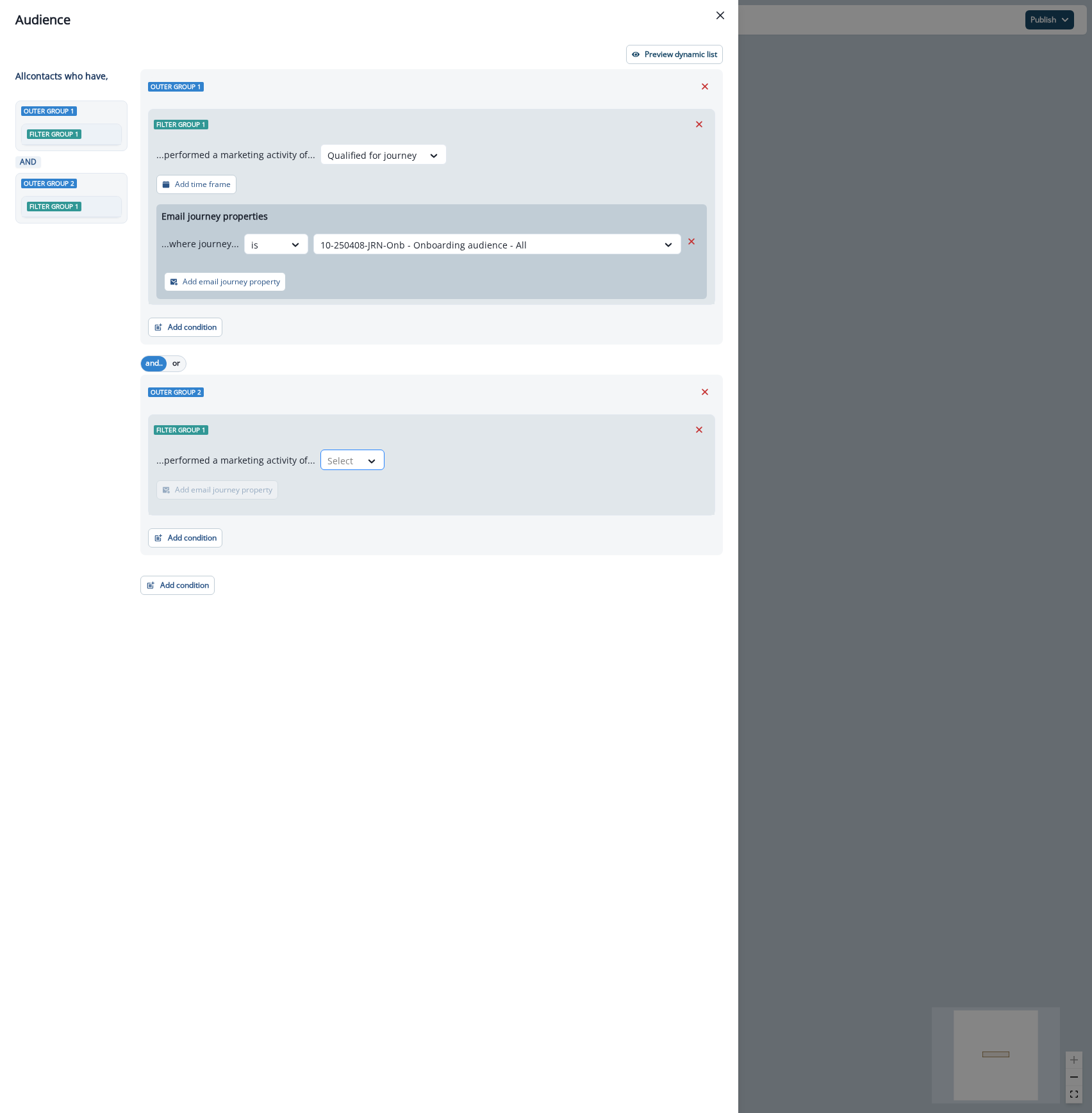
click at [337, 463] on div at bounding box center [341, 461] width 27 height 16
click at [358, 515] on div "Emails delivered for journey" at bounding box center [406, 514] width 181 height 24
click at [206, 492] on p "Add frequency" at bounding box center [200, 490] width 52 height 9
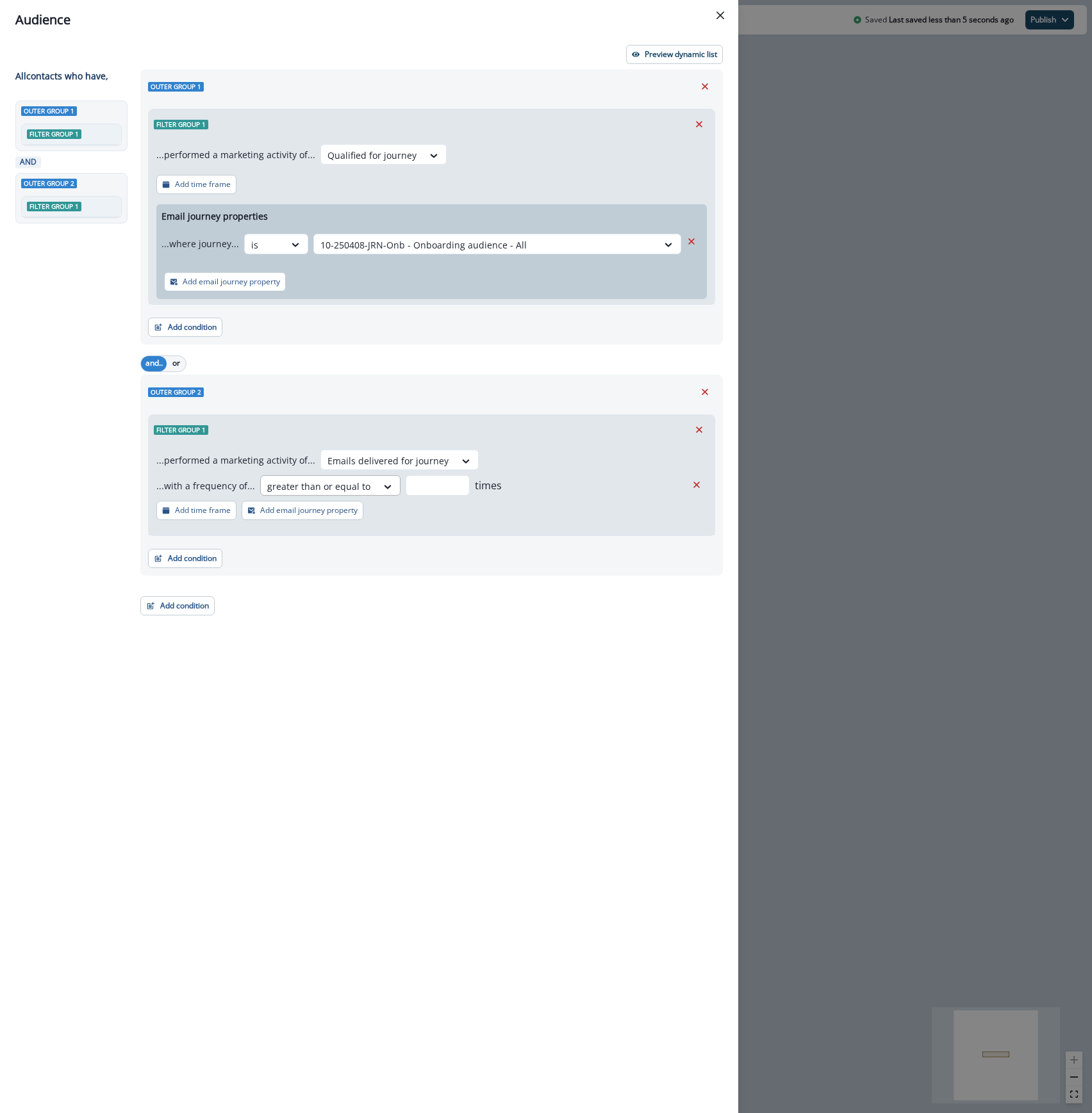
click at [313, 491] on div at bounding box center [319, 486] width 103 height 16
click at [338, 683] on div "greater than or equal to" at bounding box center [325, 679] width 138 height 24
click at [426, 482] on input "number" at bounding box center [437, 485] width 64 height 20
type input "*"
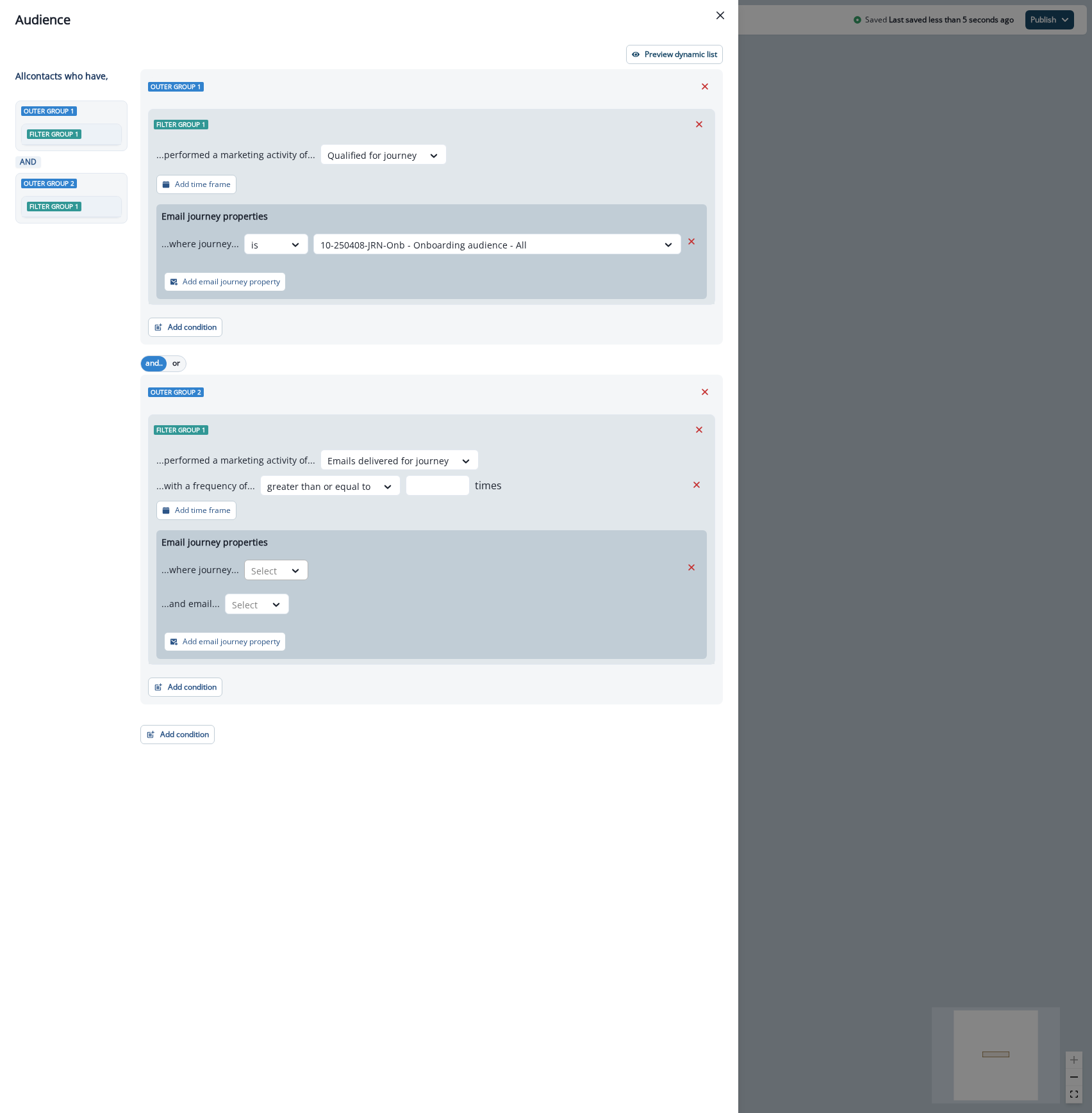
click at [268, 567] on div at bounding box center [265, 571] width 27 height 16
drag, startPoint x: 282, startPoint y: 644, endPoint x: 292, endPoint y: 654, distance: 14.1
click at [293, 655] on div "is" at bounding box center [302, 648] width 120 height 24
click at [381, 572] on div at bounding box center [486, 571] width 331 height 16
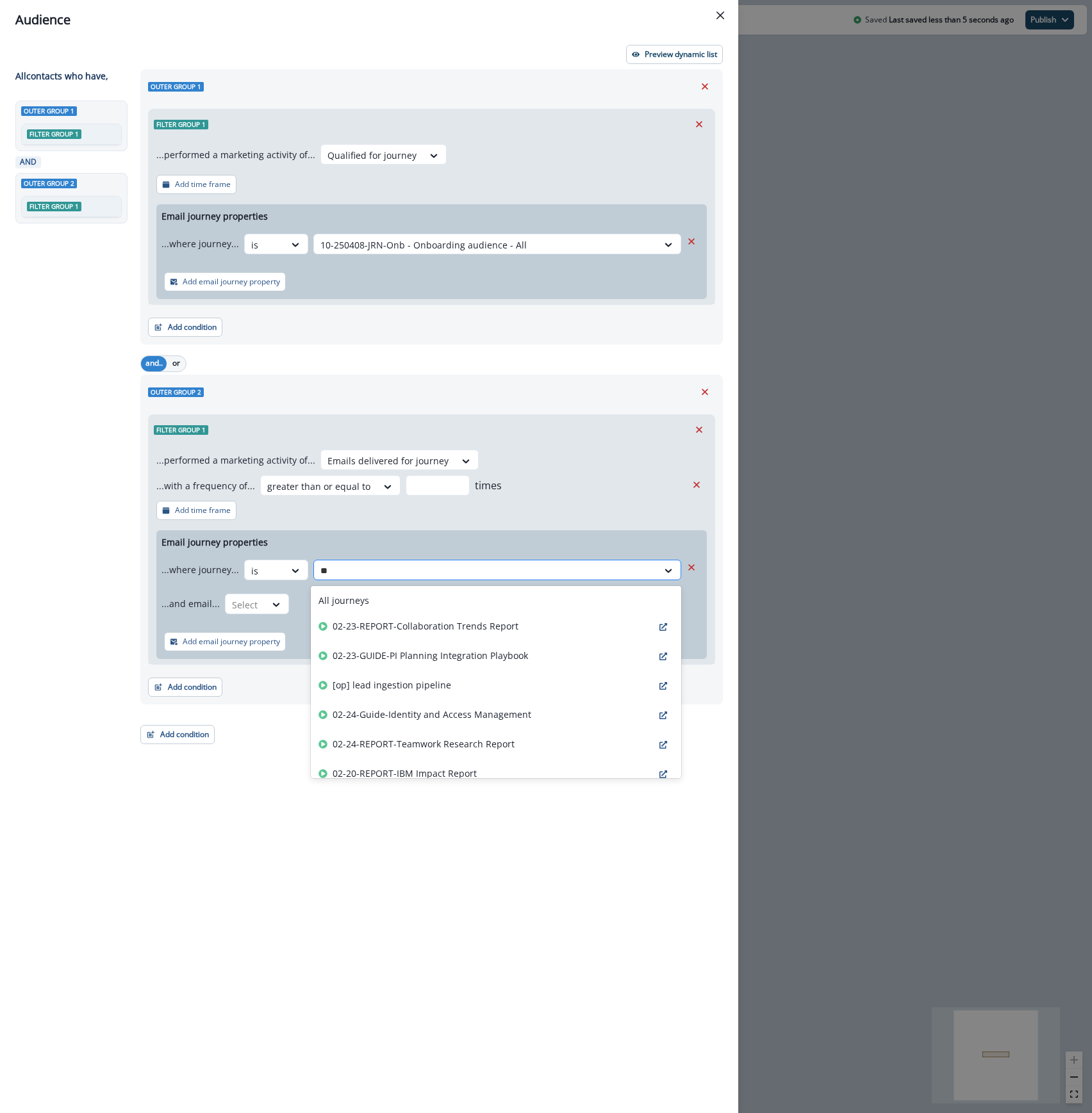
type input "***"
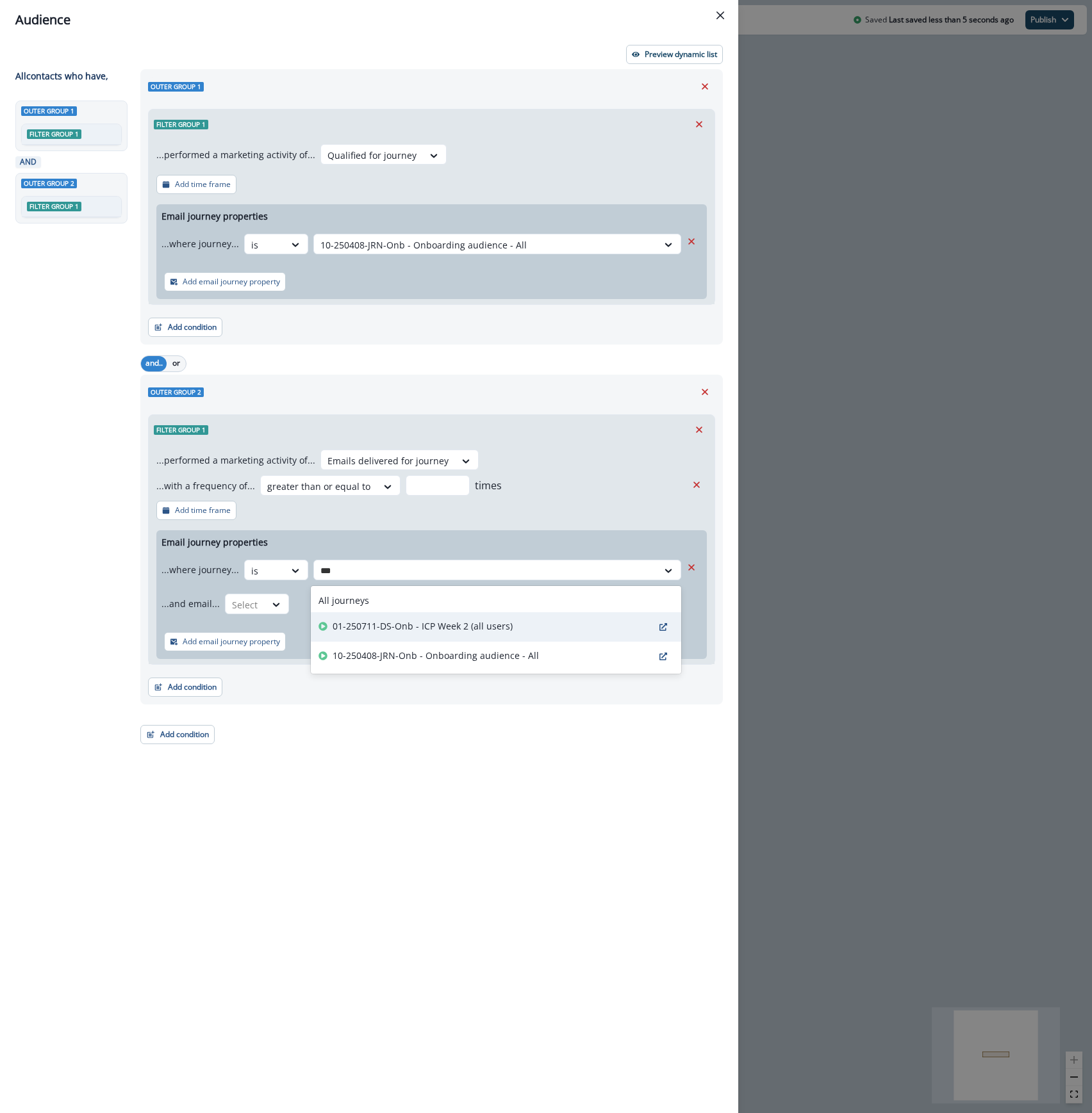
click at [537, 625] on div "01-250711-DS-Onb - ICP Week 2 (all users)" at bounding box center [496, 627] width 370 height 30
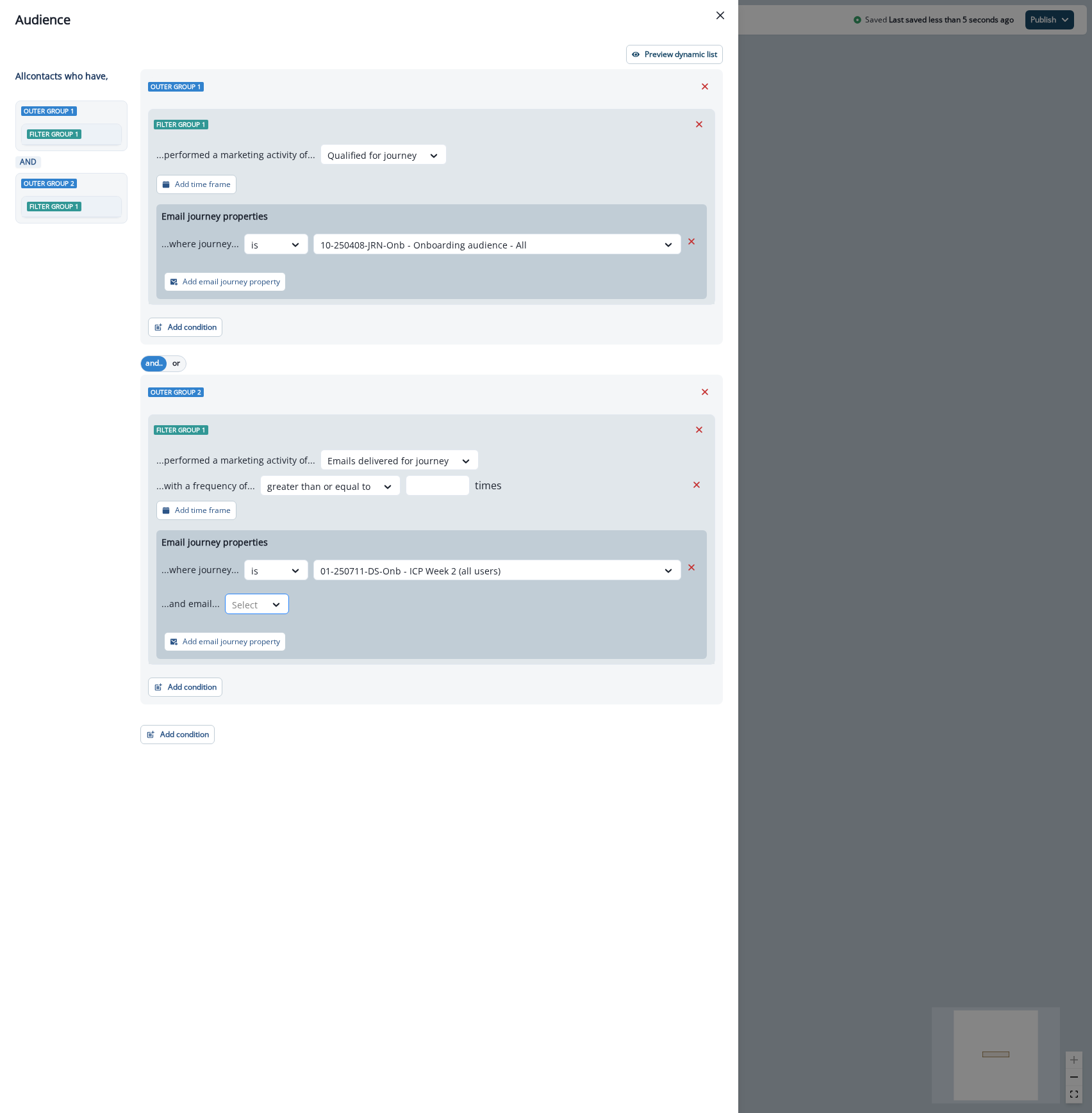
click at [244, 607] on div at bounding box center [245, 605] width 27 height 16
click at [250, 677] on div "is" at bounding box center [283, 682] width 120 height 24
click at [356, 605] on div at bounding box center [475, 605] width 348 height 16
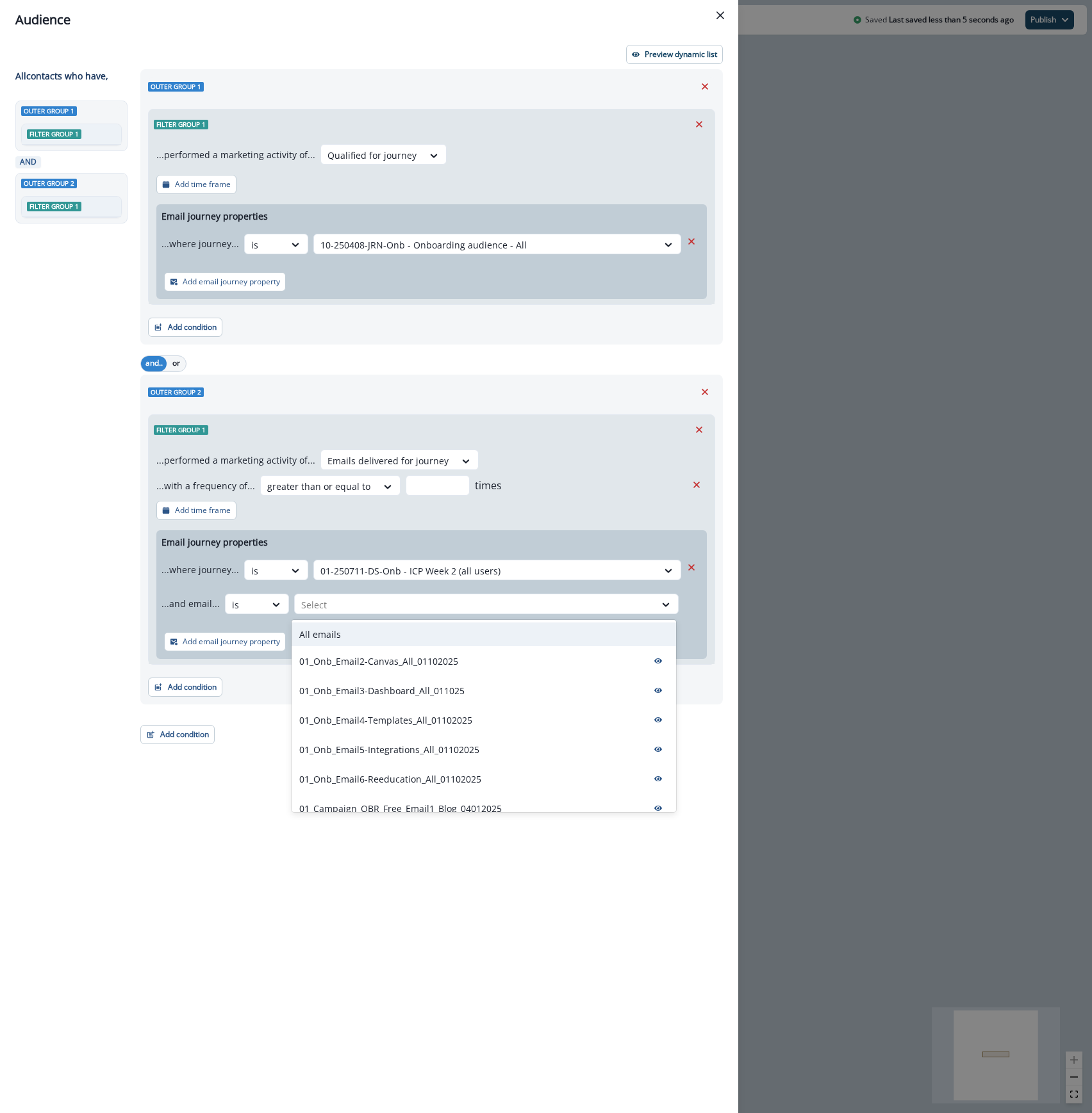
click at [350, 631] on div "All emails" at bounding box center [484, 634] width 384 height 24
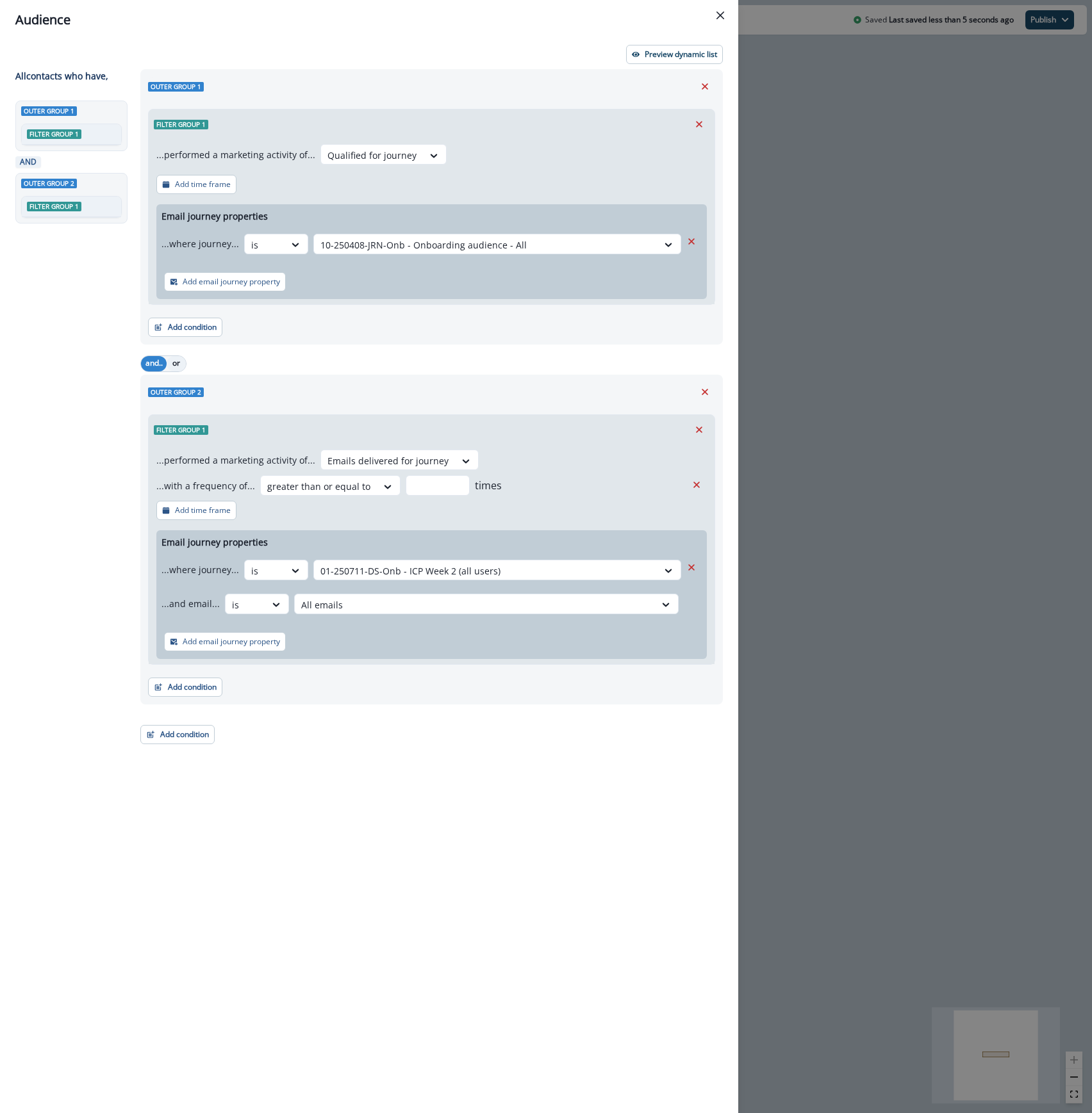
click at [175, 362] on button "or" at bounding box center [176, 364] width 19 height 15
click at [689, 47] on button "Preview dynamic list" at bounding box center [674, 54] width 96 height 19
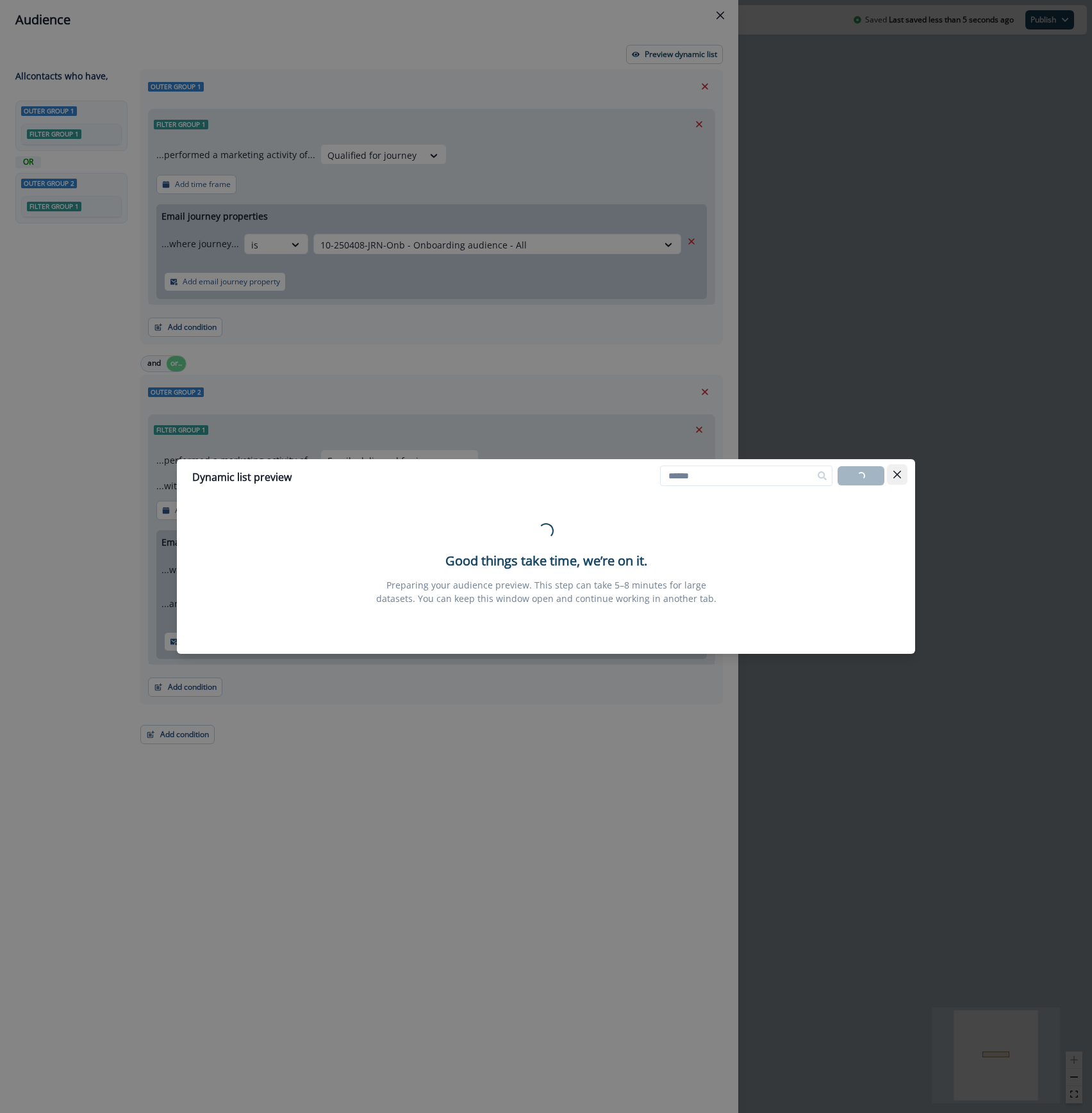
click at [897, 477] on icon "Close" at bounding box center [897, 474] width 8 height 8
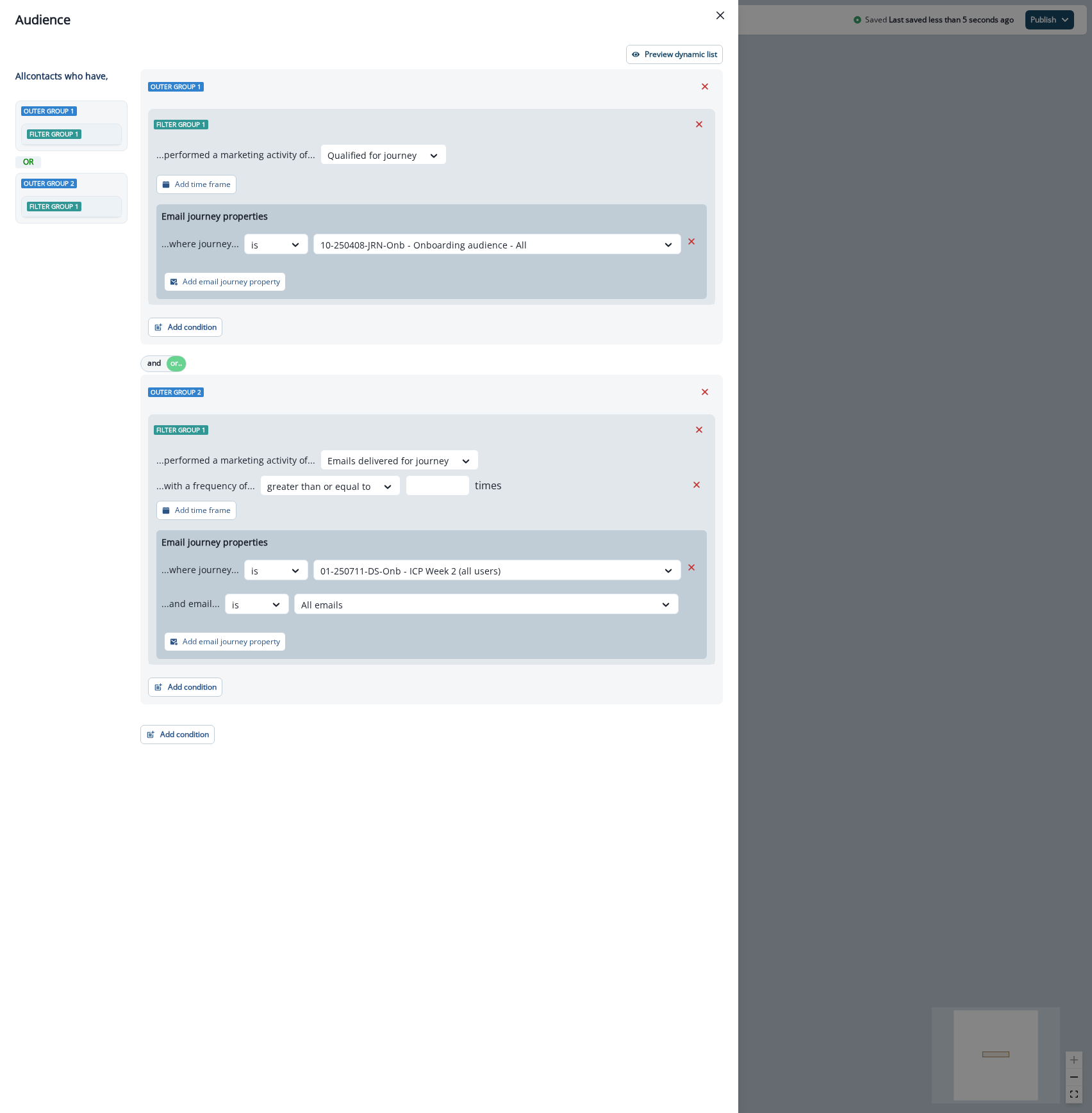
click at [950, 224] on div "Audience Preview dynamic list All contact s who have, Outer group 1 Filter grou…" at bounding box center [546, 556] width 1092 height 1113
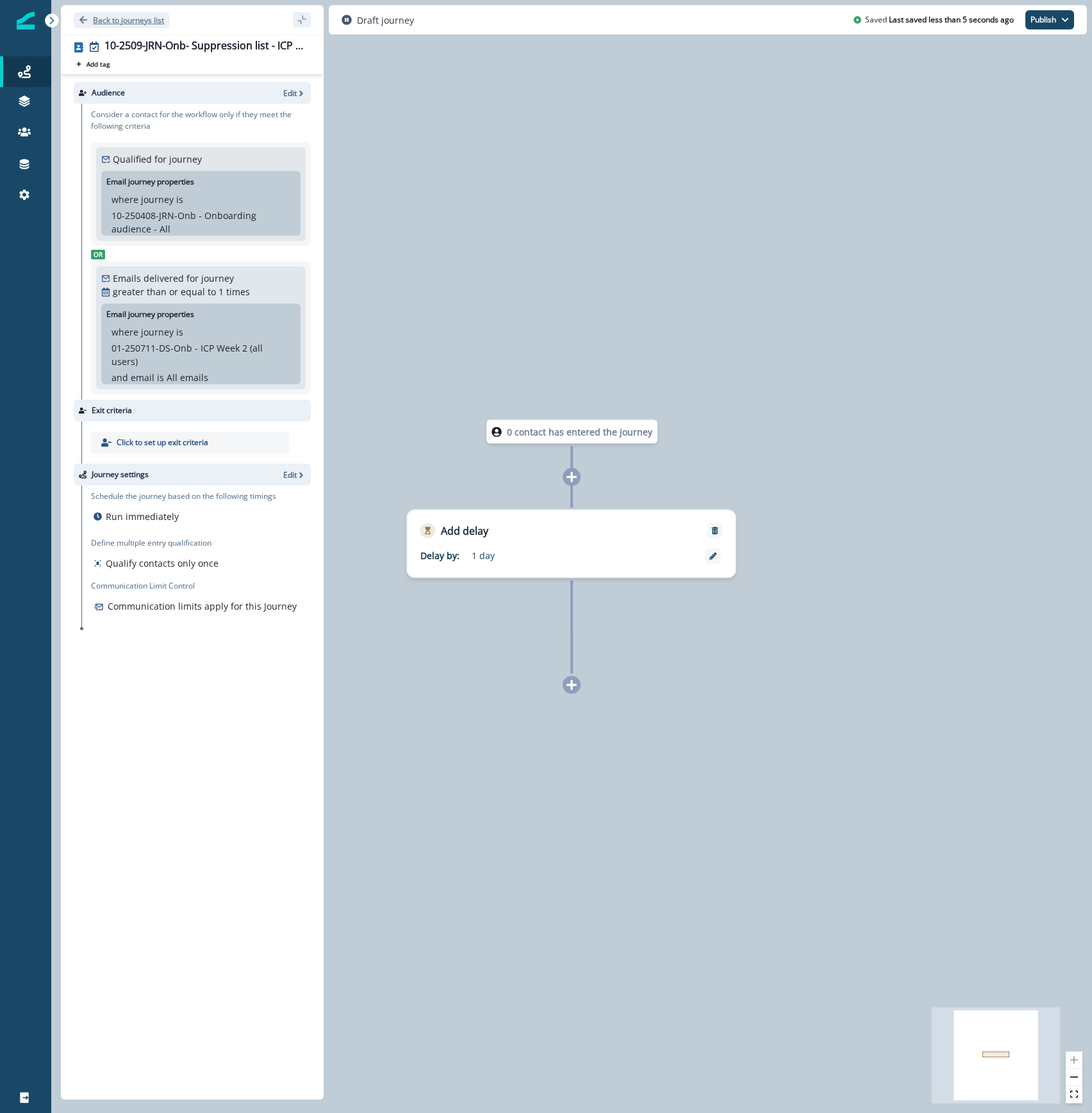
click at [94, 18] on p "Back to journeys list" at bounding box center [129, 19] width 71 height 11
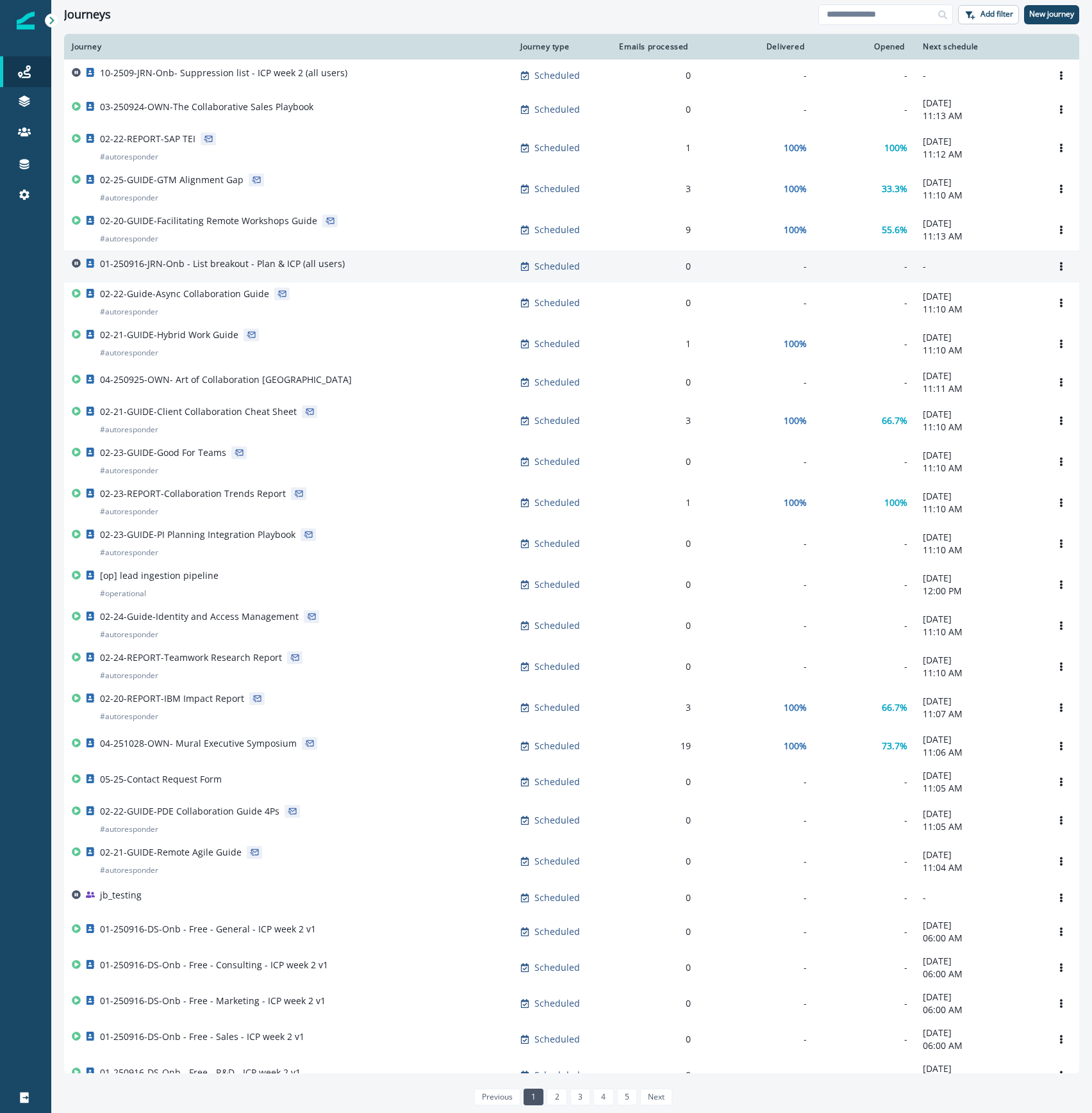
click at [354, 266] on div "01-250916-JRN-Onb - List breakout - Plan & ICP (all users)" at bounding box center [288, 266] width 433 height 18
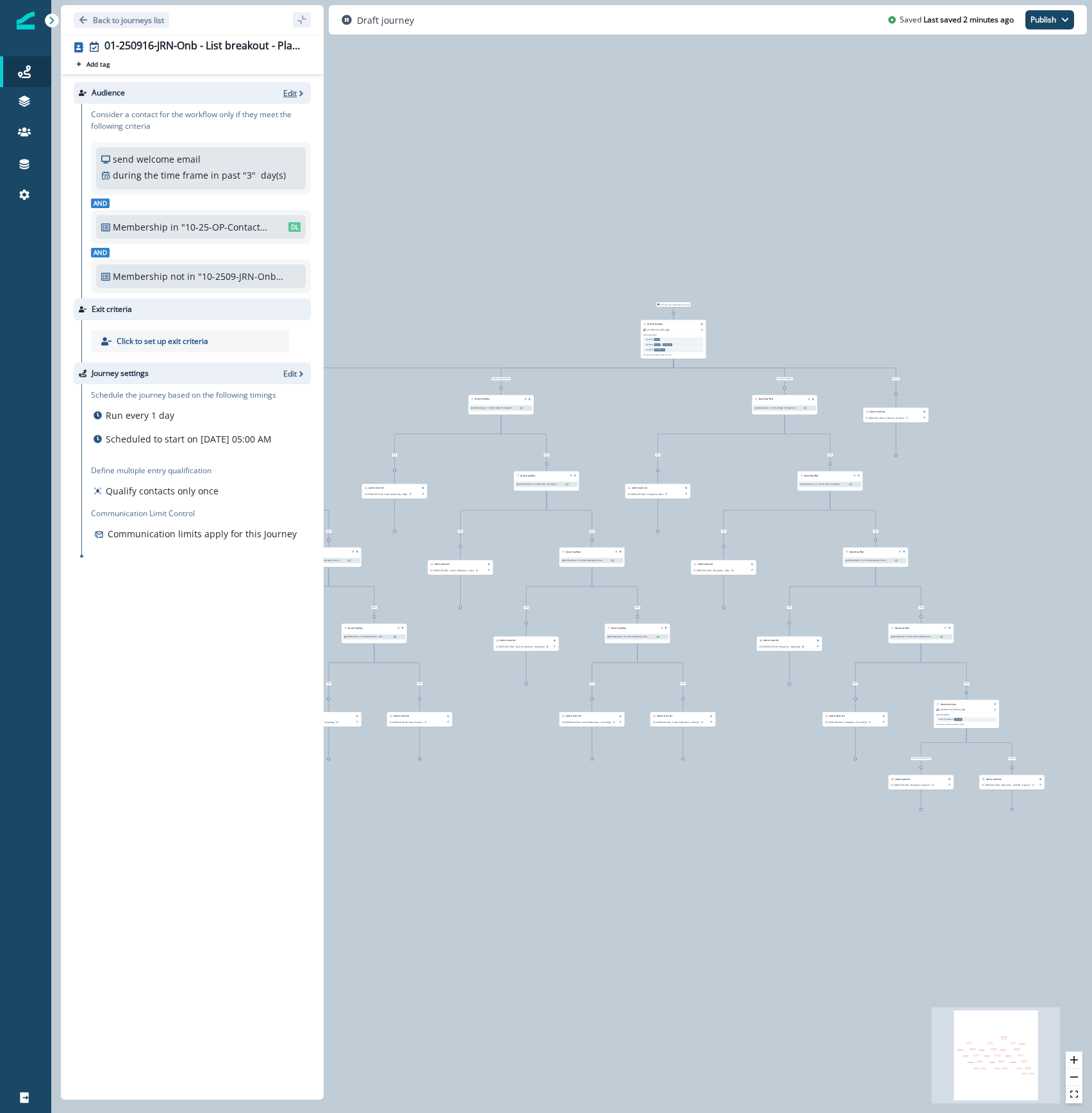
click at [288, 90] on p "Edit" at bounding box center [290, 93] width 14 height 11
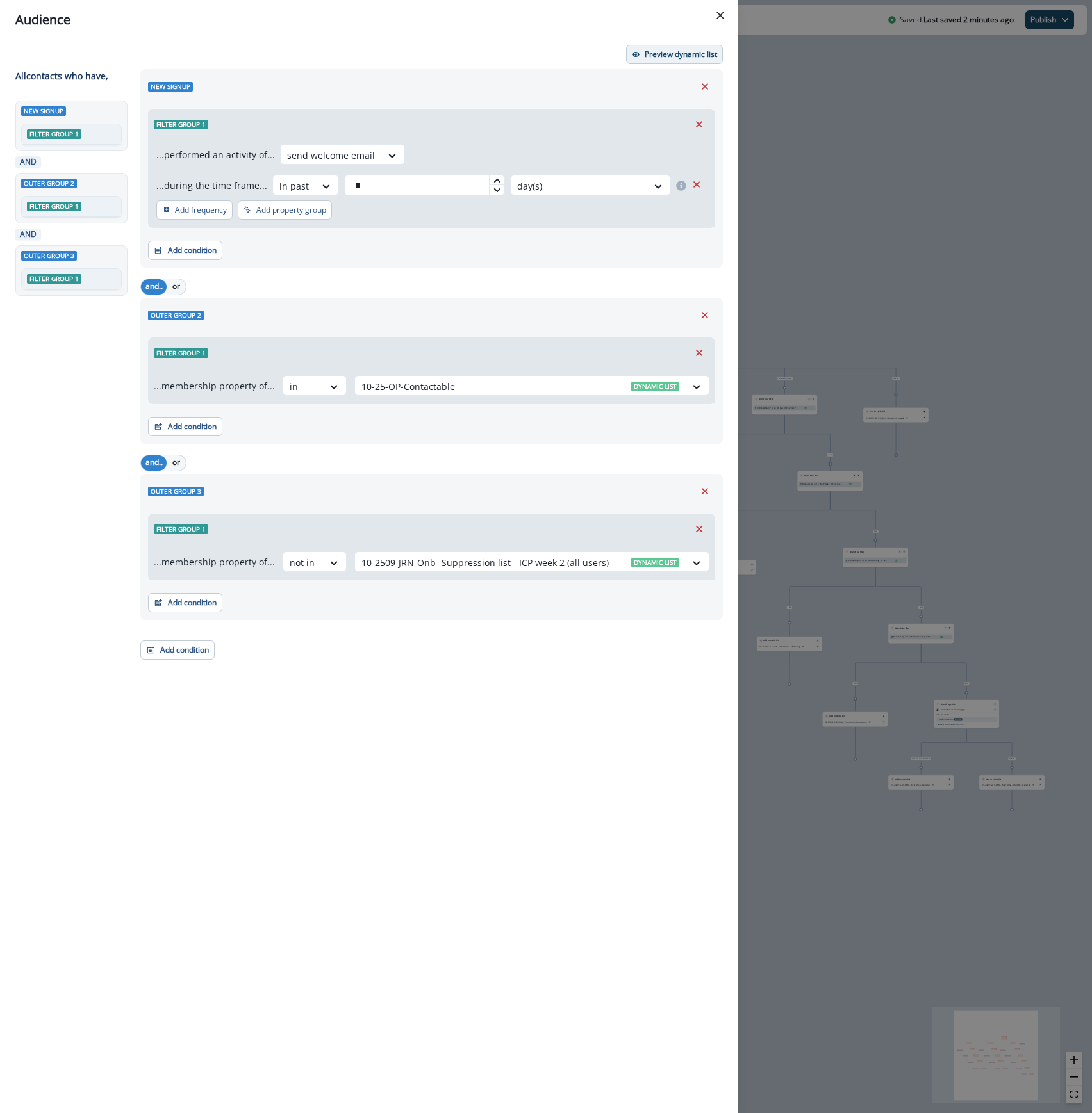
click at [659, 57] on p "Preview dynamic list" at bounding box center [681, 54] width 73 height 9
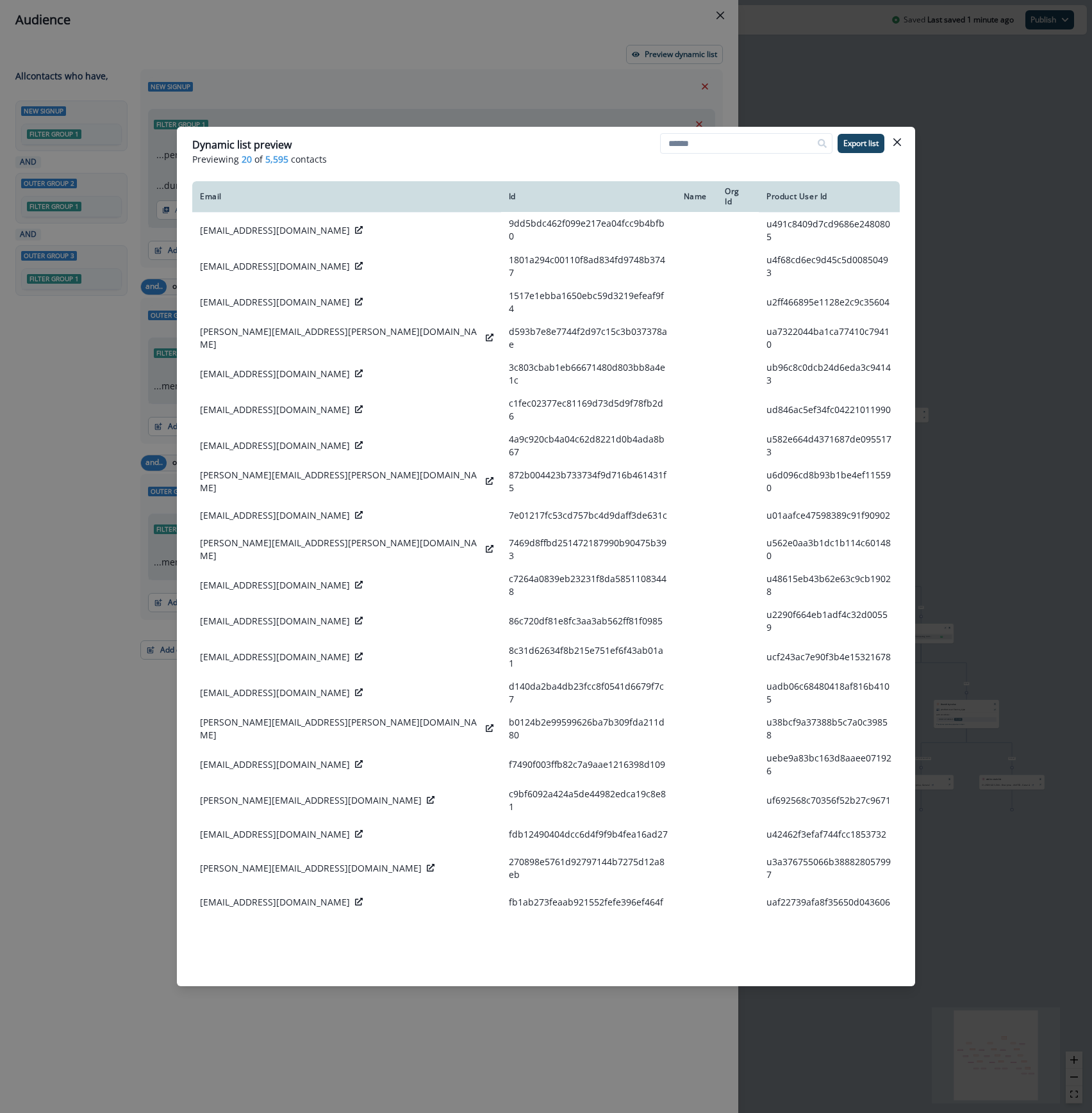
click at [241, 908] on div "Email Id Name Org Id Product User Id andersonsidney170810@gmail.com 9dd5bdc462f…" at bounding box center [546, 571] width 707 height 780
click at [295, 759] on div "ekadanali@agri.edu.tr" at bounding box center [346, 765] width 294 height 13
click at [355, 760] on icon at bounding box center [359, 764] width 8 height 8
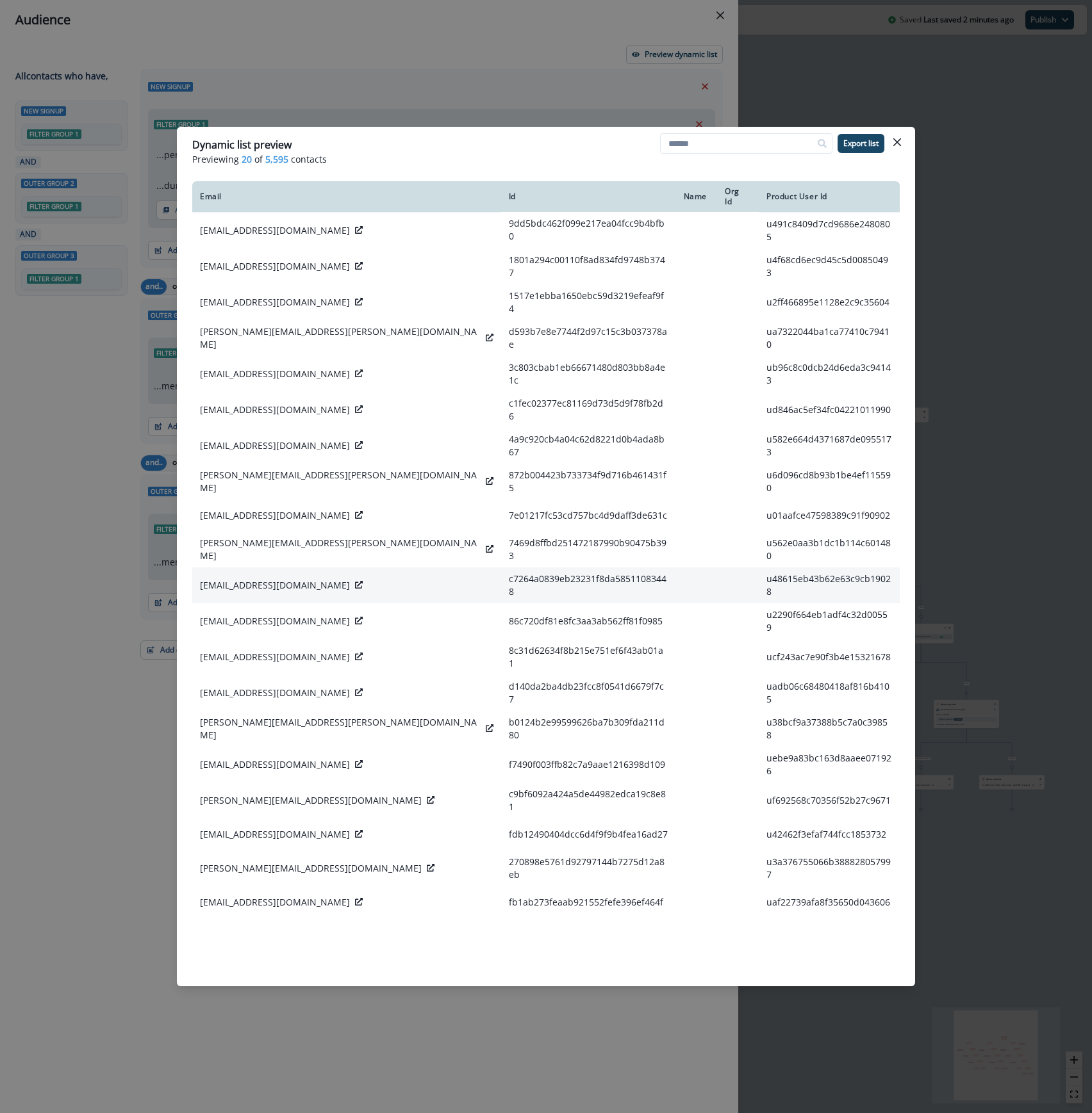
click at [355, 581] on icon at bounding box center [359, 584] width 8 height 8
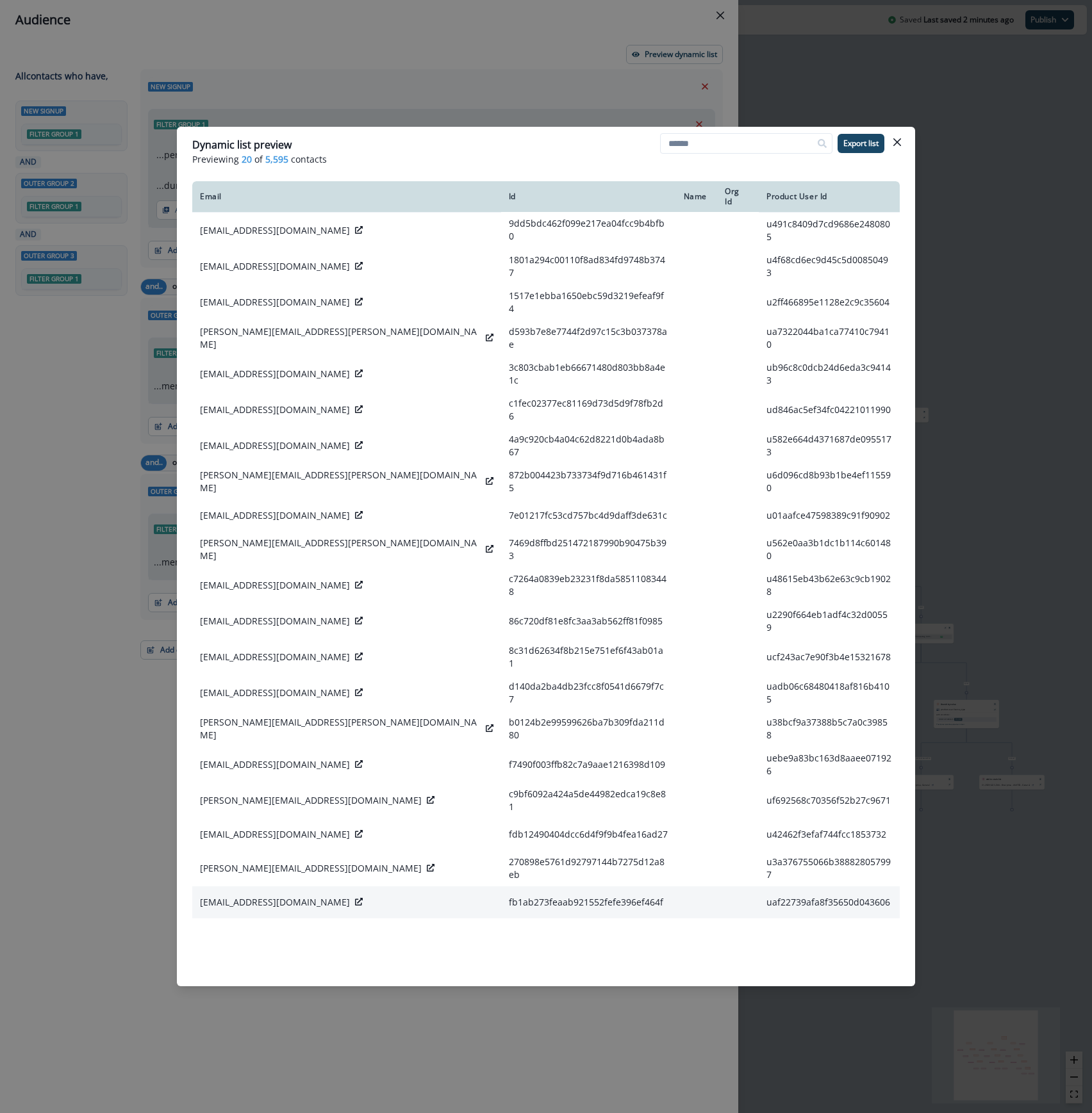
click at [355, 898] on icon at bounding box center [359, 902] width 8 height 8
click at [899, 141] on icon "Close" at bounding box center [897, 142] width 8 height 8
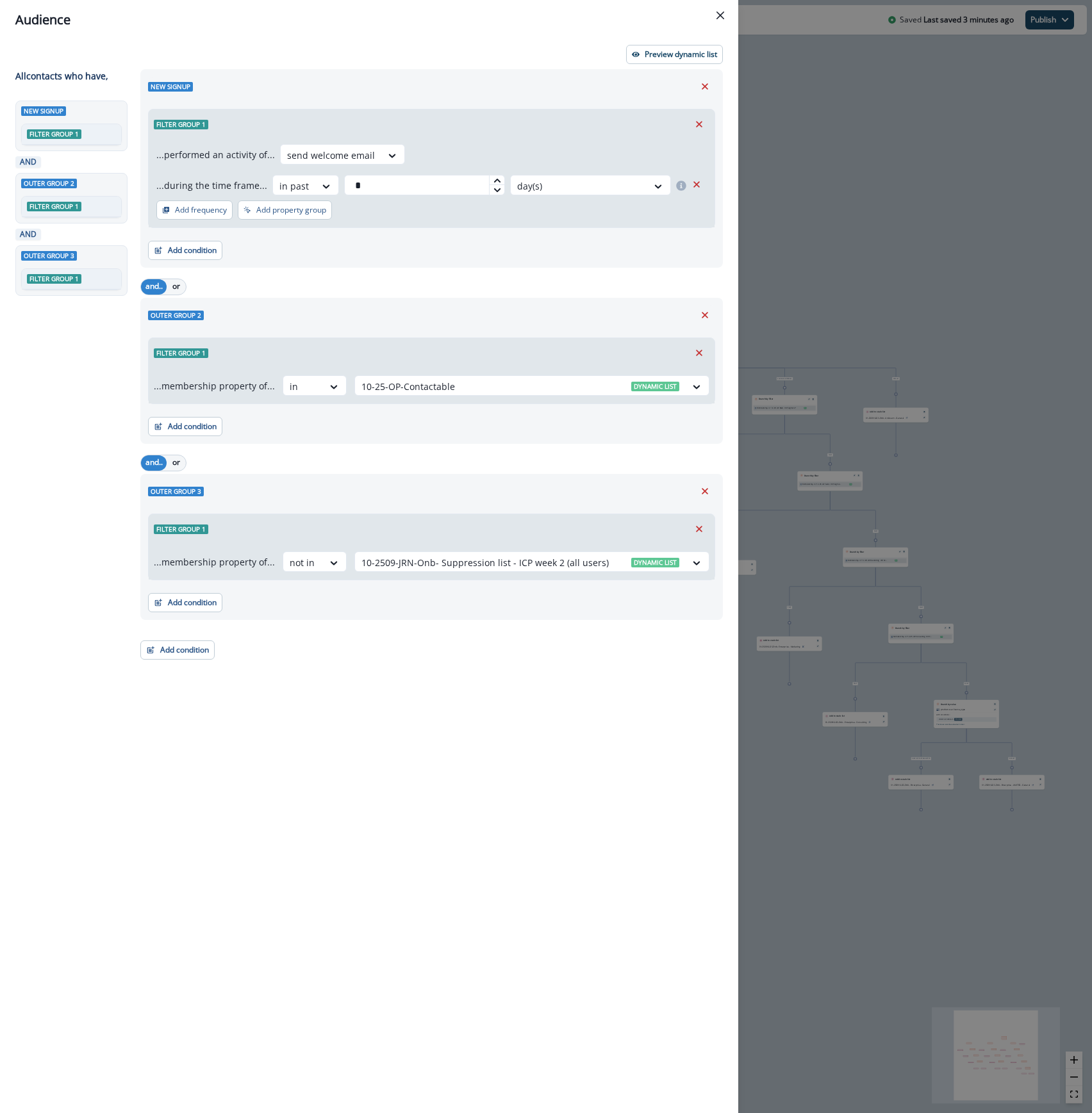
click at [894, 136] on div "Audience Preview dynamic list All contact s who have, New signup Filter group 1…" at bounding box center [546, 556] width 1092 height 1113
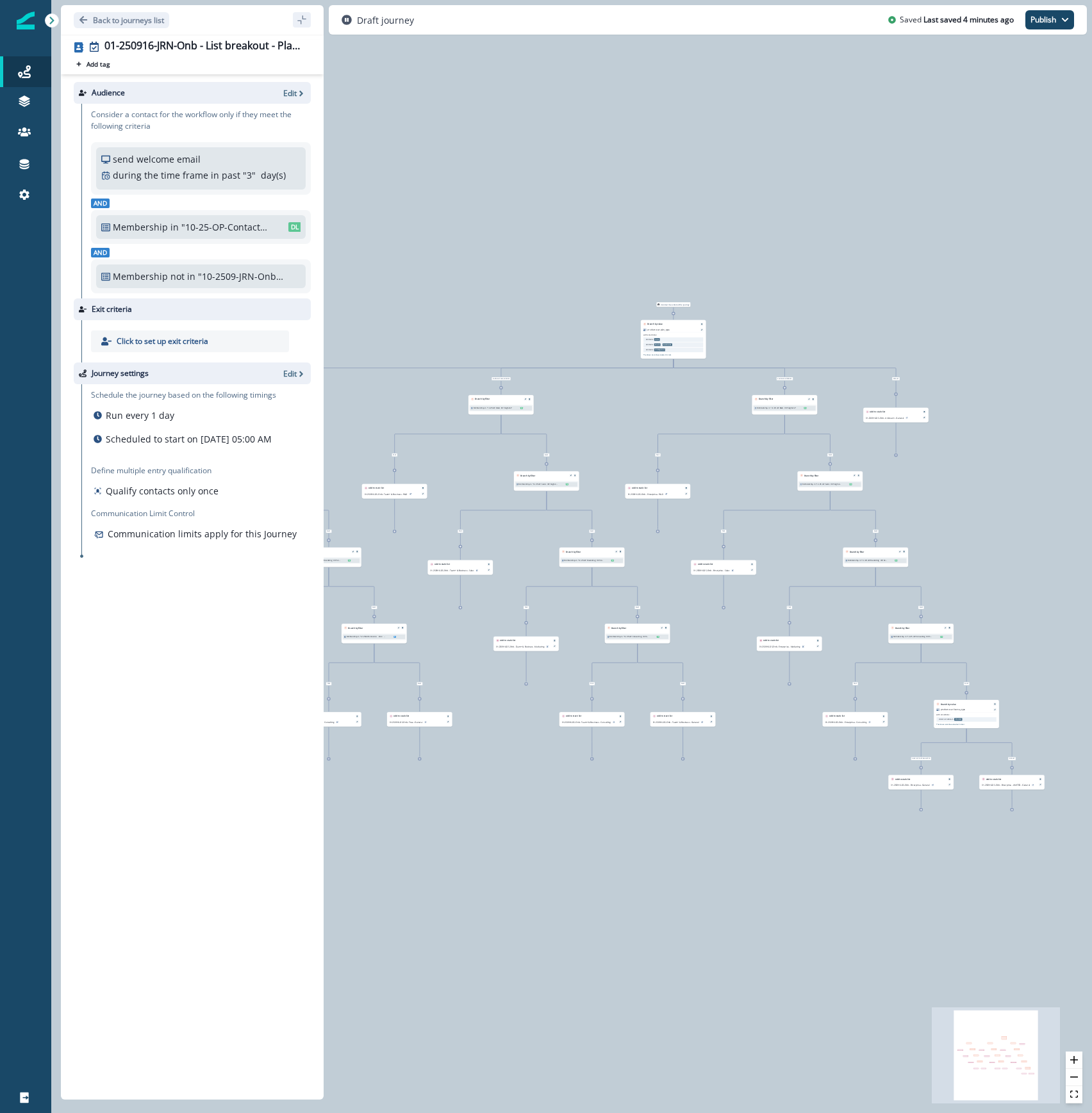
drag, startPoint x: 205, startPoint y: 811, endPoint x: 250, endPoint y: 689, distance: 130.0
click at [205, 811] on div "Audience Edit Consider a contact for the workflow only if they meet the followi…" at bounding box center [192, 584] width 263 height 1021
click at [290, 374] on p "Edit" at bounding box center [290, 374] width 14 height 11
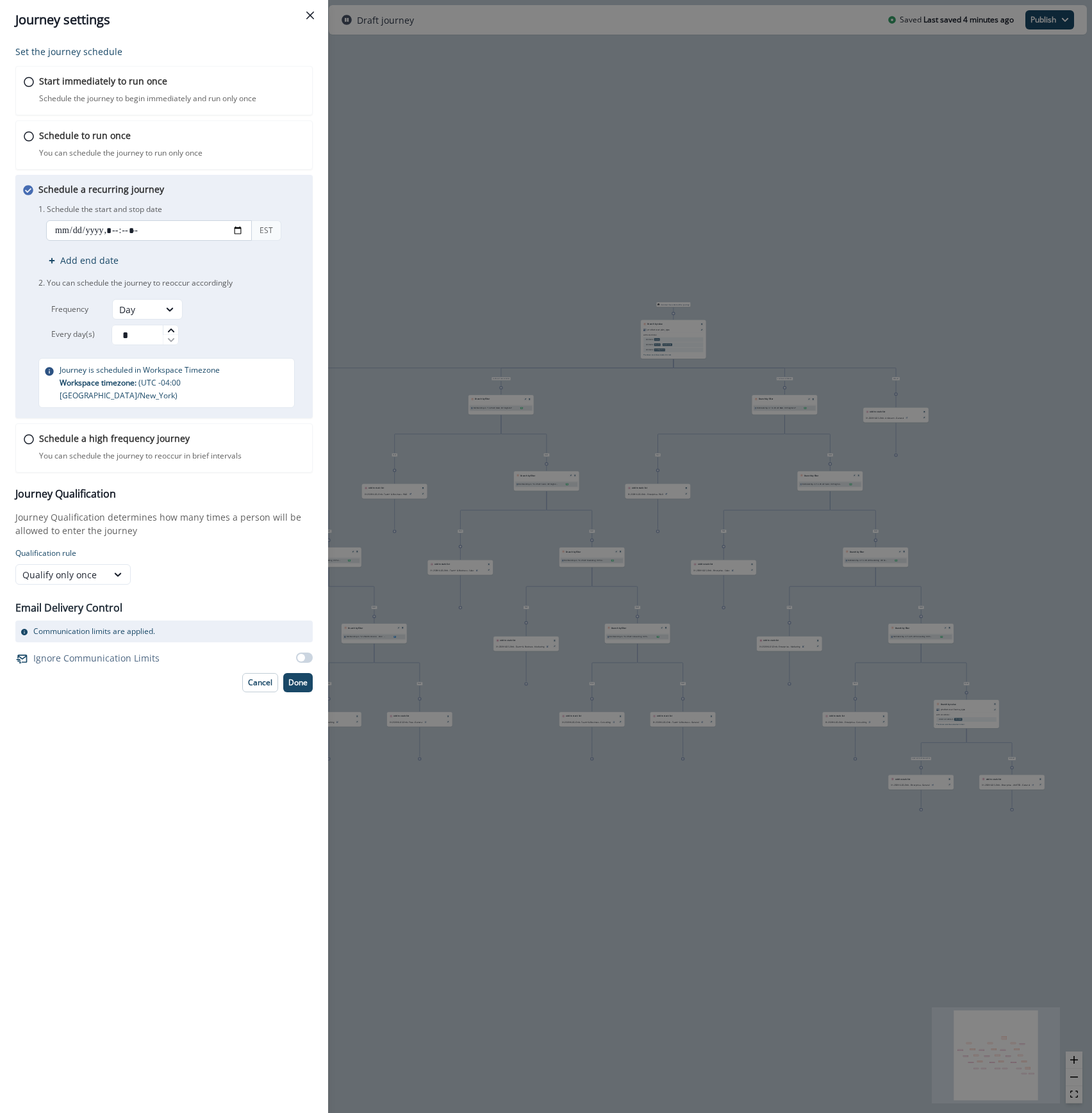
click at [77, 231] on input "datetime-local" at bounding box center [149, 231] width 206 height 20
click at [237, 231] on input "datetime-local" at bounding box center [149, 231] width 206 height 20
type input "**********"
click at [250, 197] on div "Schedule a recurring journey You can schedule the journey to reoccur accordingl…" at bounding box center [173, 295] width 269 height 226
click at [295, 678] on p "Done" at bounding box center [298, 683] width 19 height 9
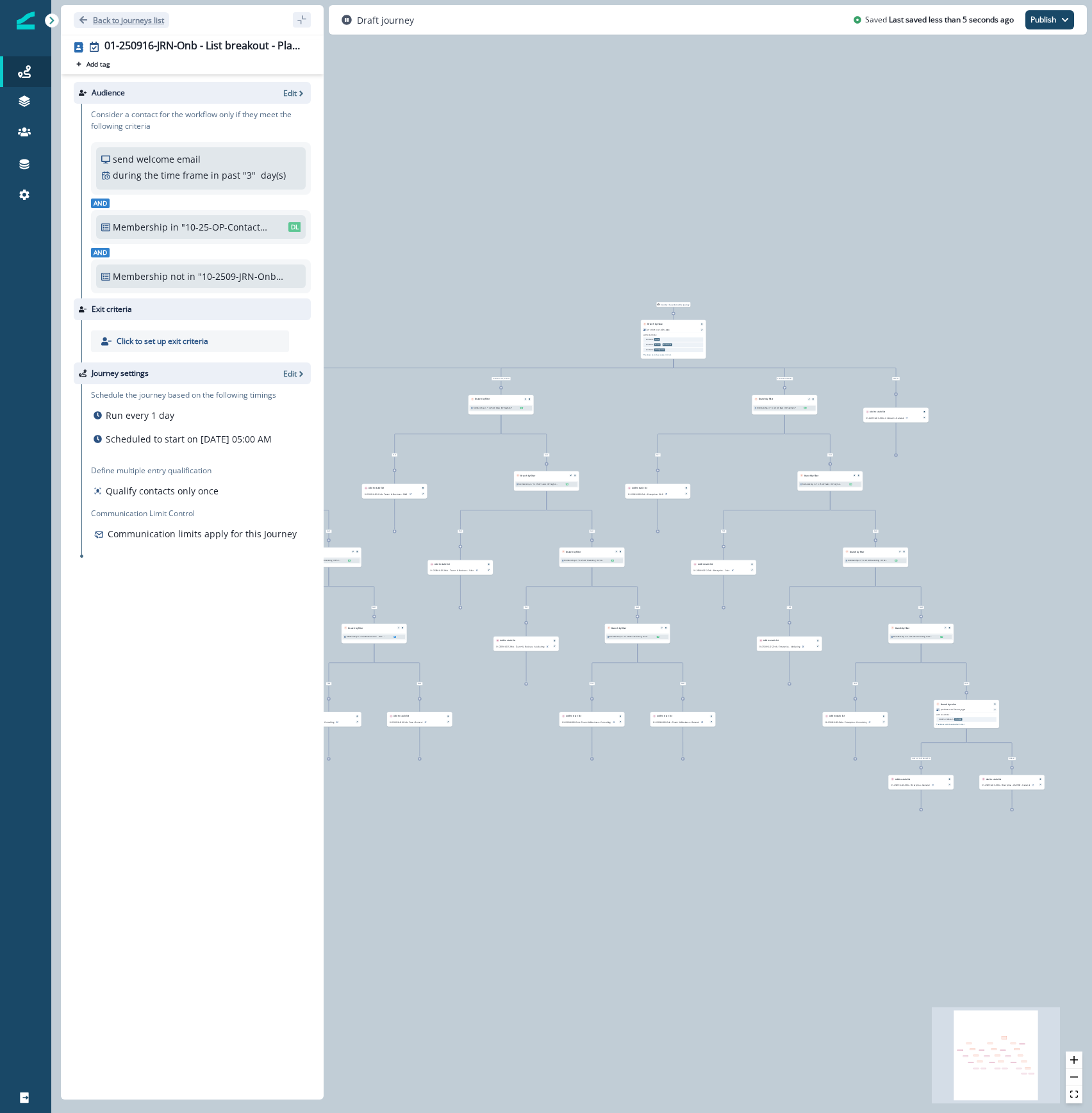
click at [114, 18] on p "Back to journeys list" at bounding box center [129, 19] width 71 height 11
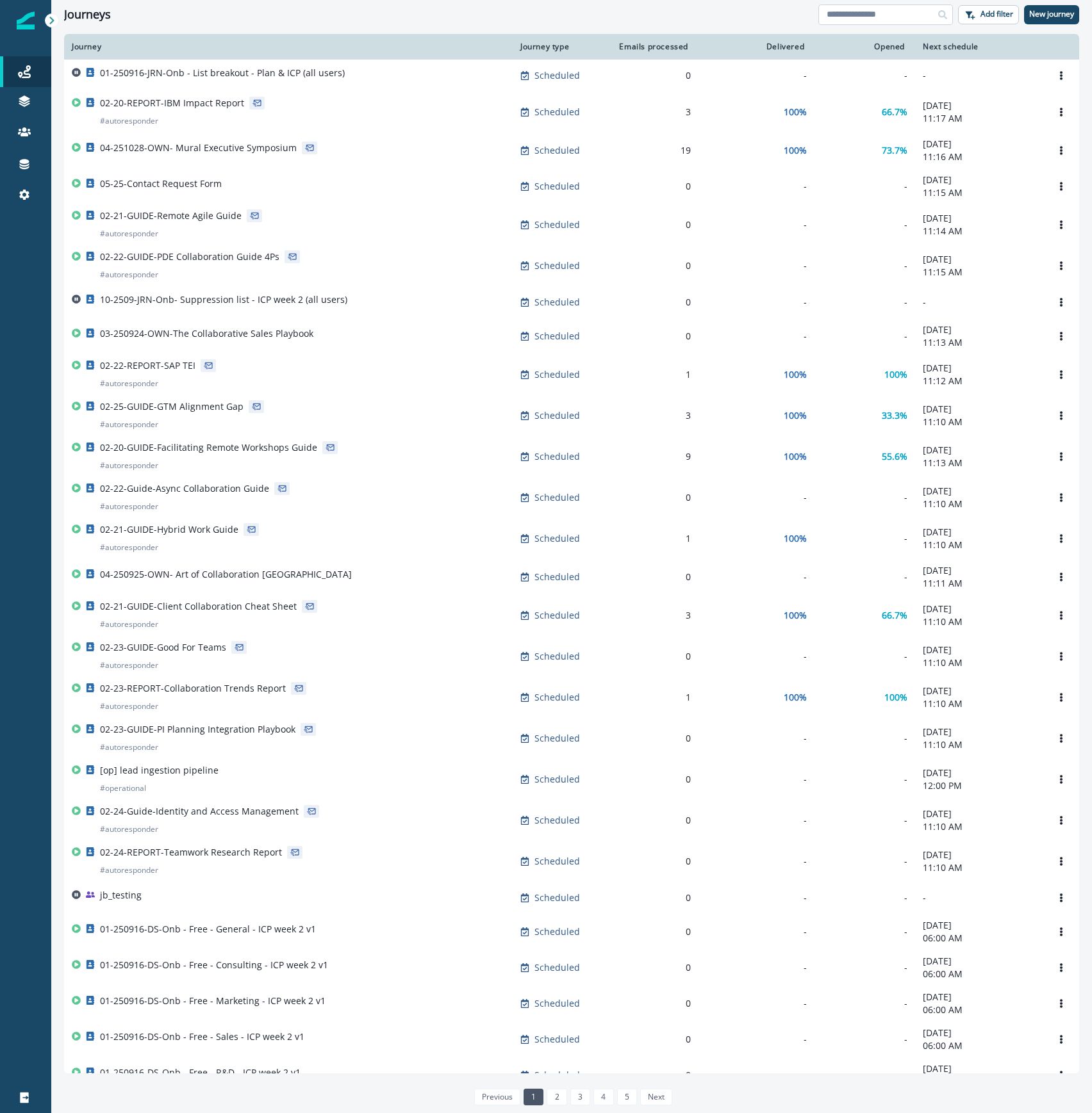
click at [867, 14] on input at bounding box center [885, 14] width 134 height 20
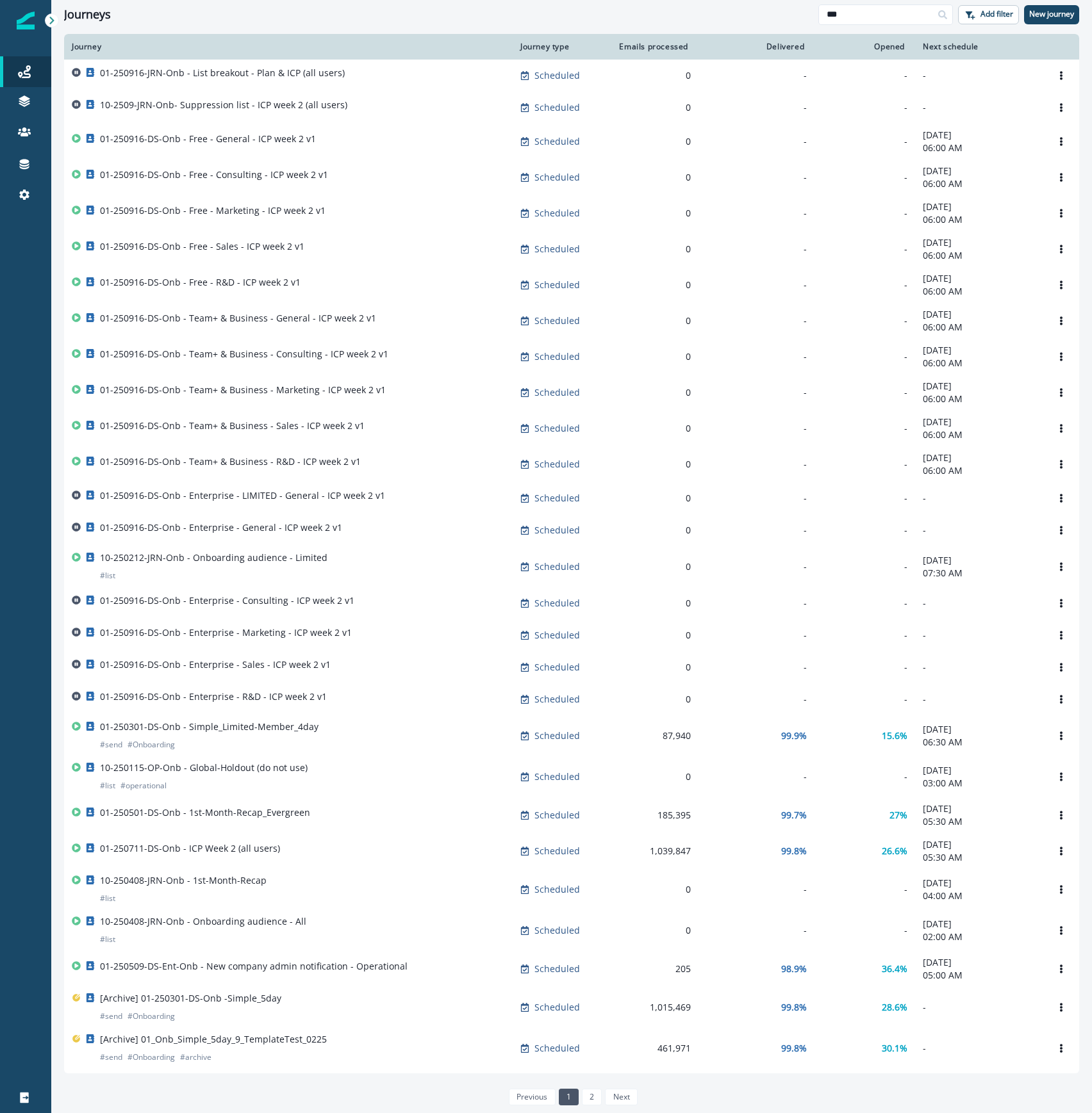
type input "***"
click at [352, 572] on div "10-250212-JRN-Onb - Onboarding audience - Limited # list" at bounding box center [288, 567] width 433 height 30
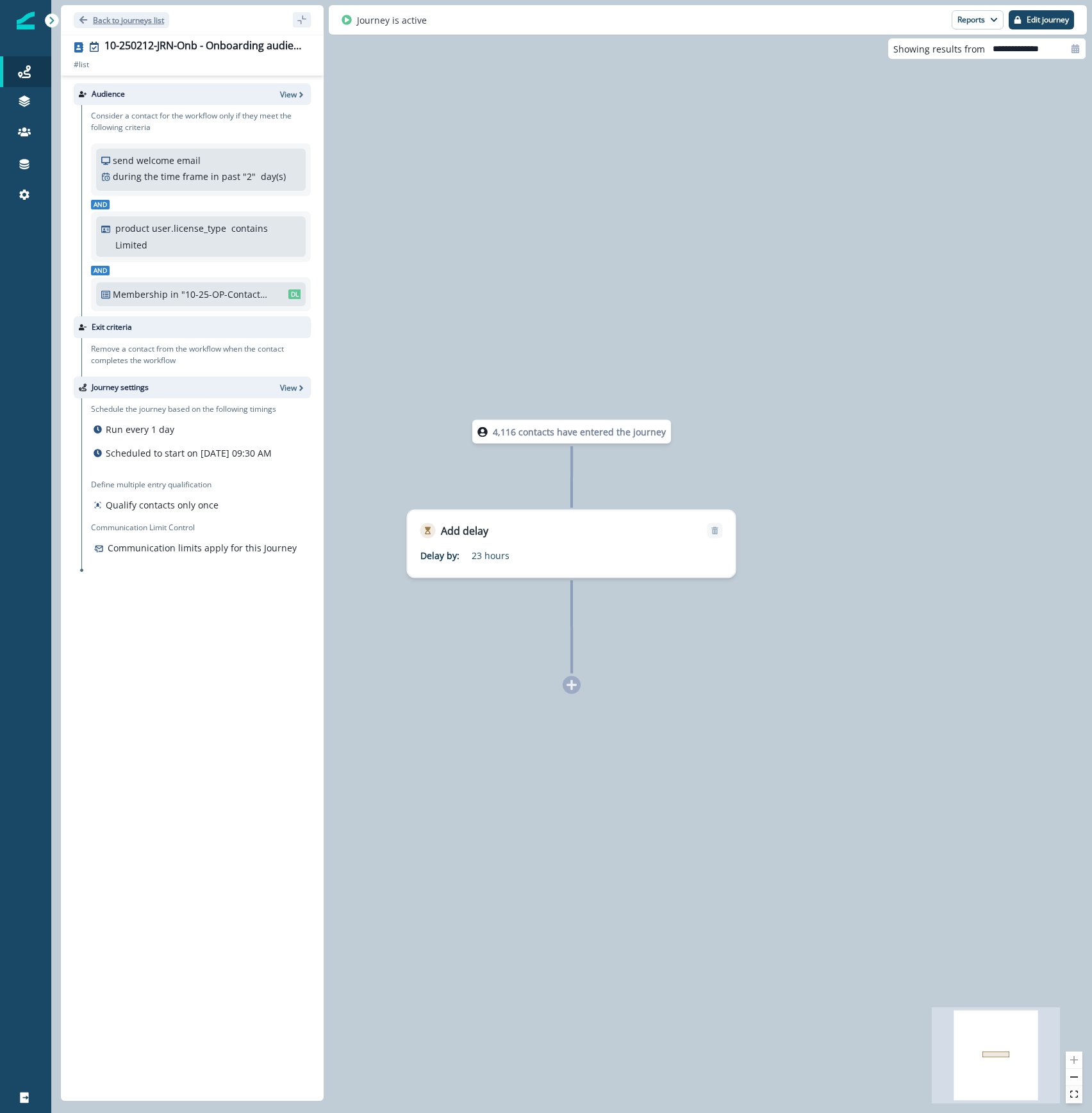
click at [137, 18] on p "Back to journeys list" at bounding box center [129, 19] width 71 height 11
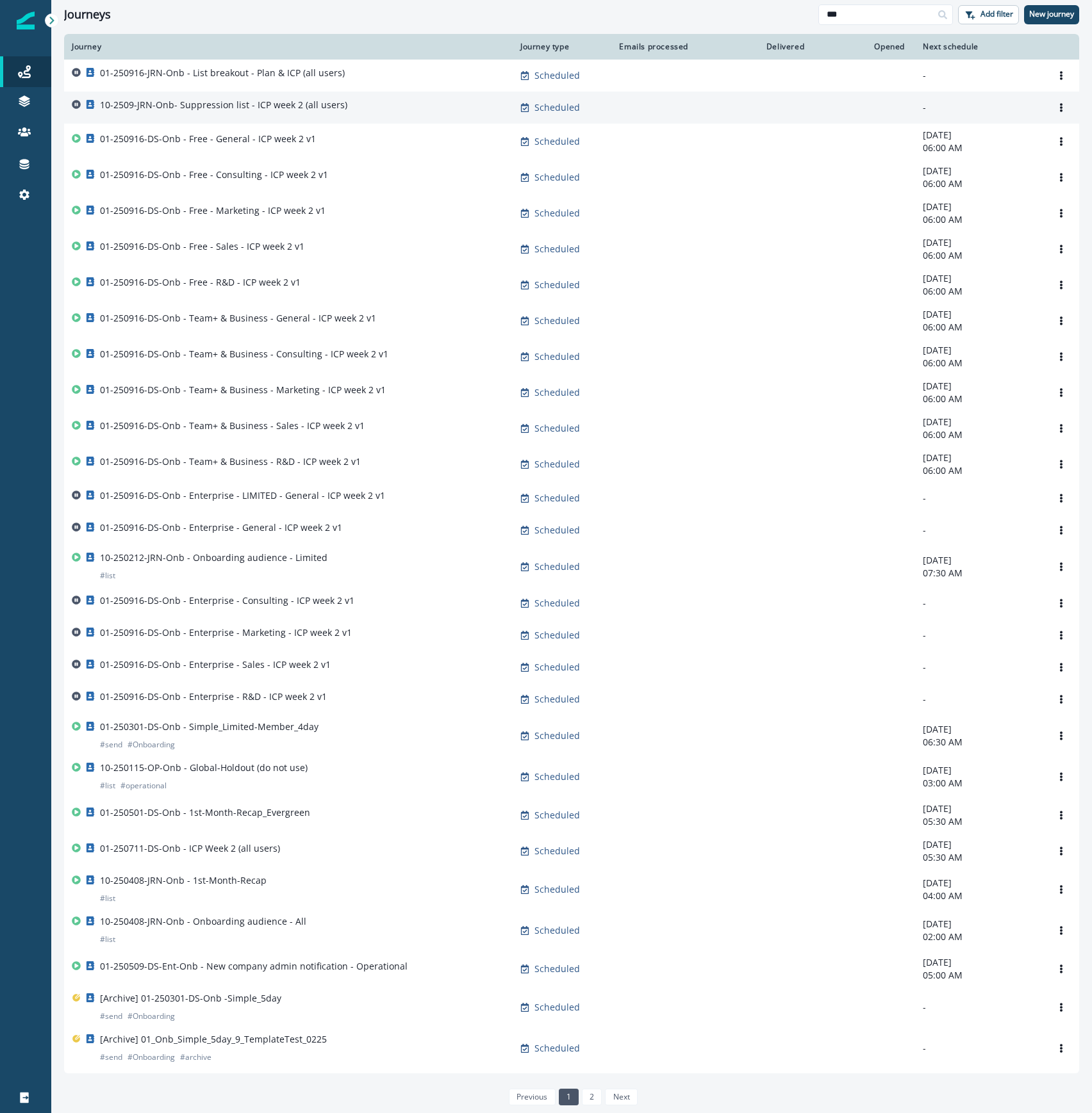
click at [239, 105] on p "10-2509-JRN-Onb- Suppression list - ICP week 2 (all users)" at bounding box center [223, 105] width 247 height 13
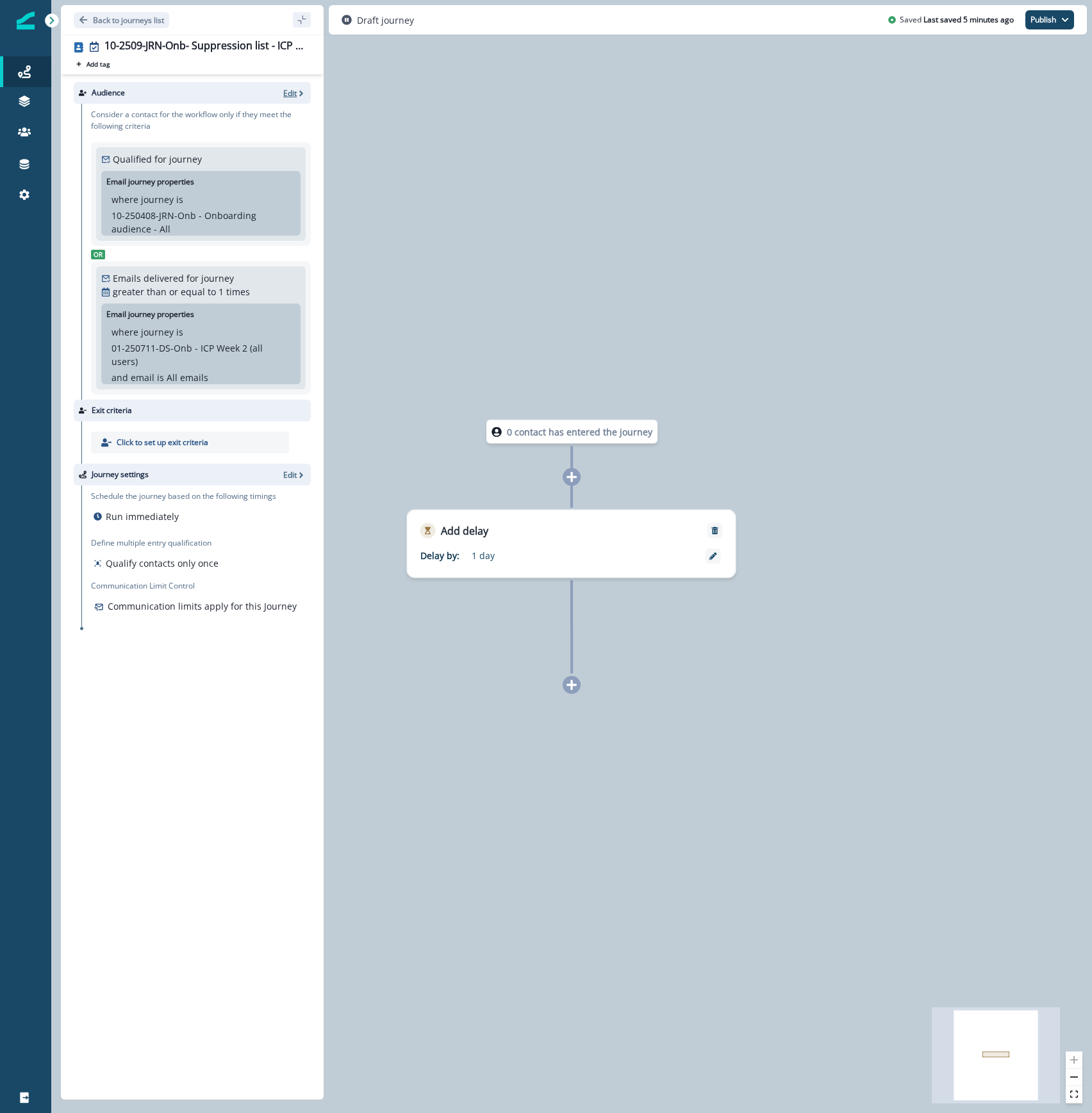
click at [289, 93] on p "Edit" at bounding box center [290, 93] width 14 height 11
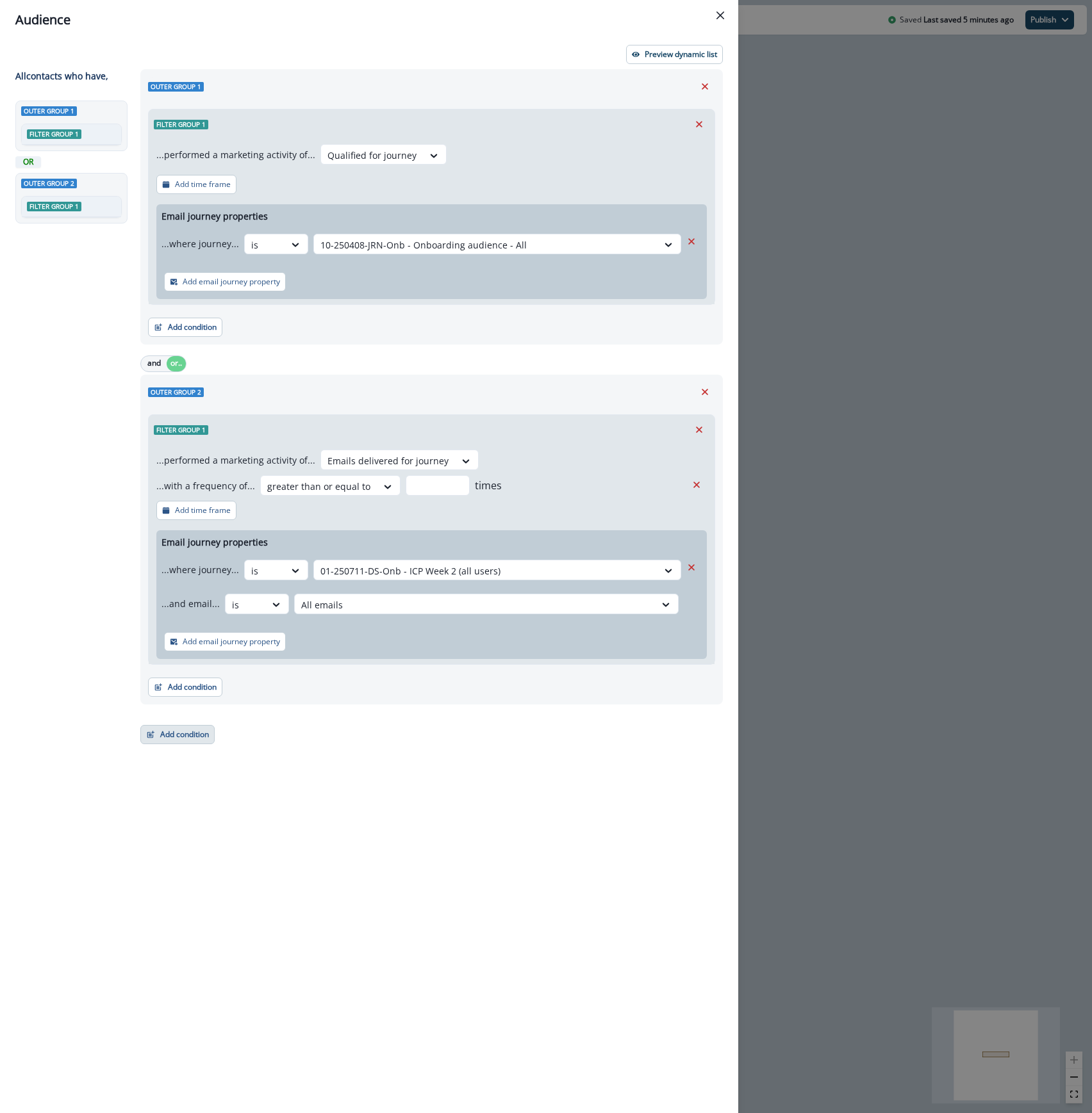
click at [186, 743] on button "Add condition" at bounding box center [178, 734] width 74 height 19
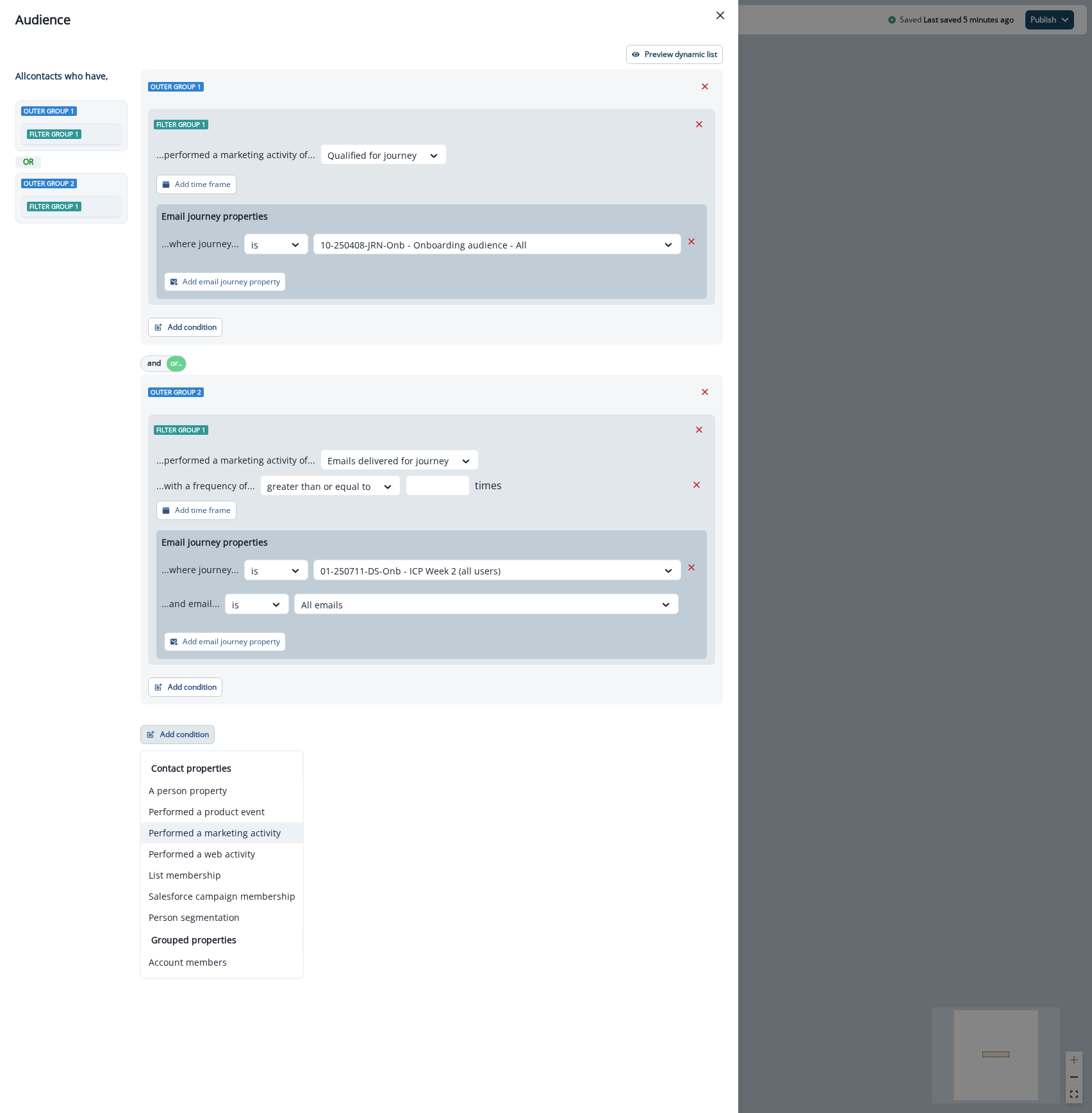
click at [213, 833] on button "Performed a marketing activity" at bounding box center [222, 833] width 162 height 21
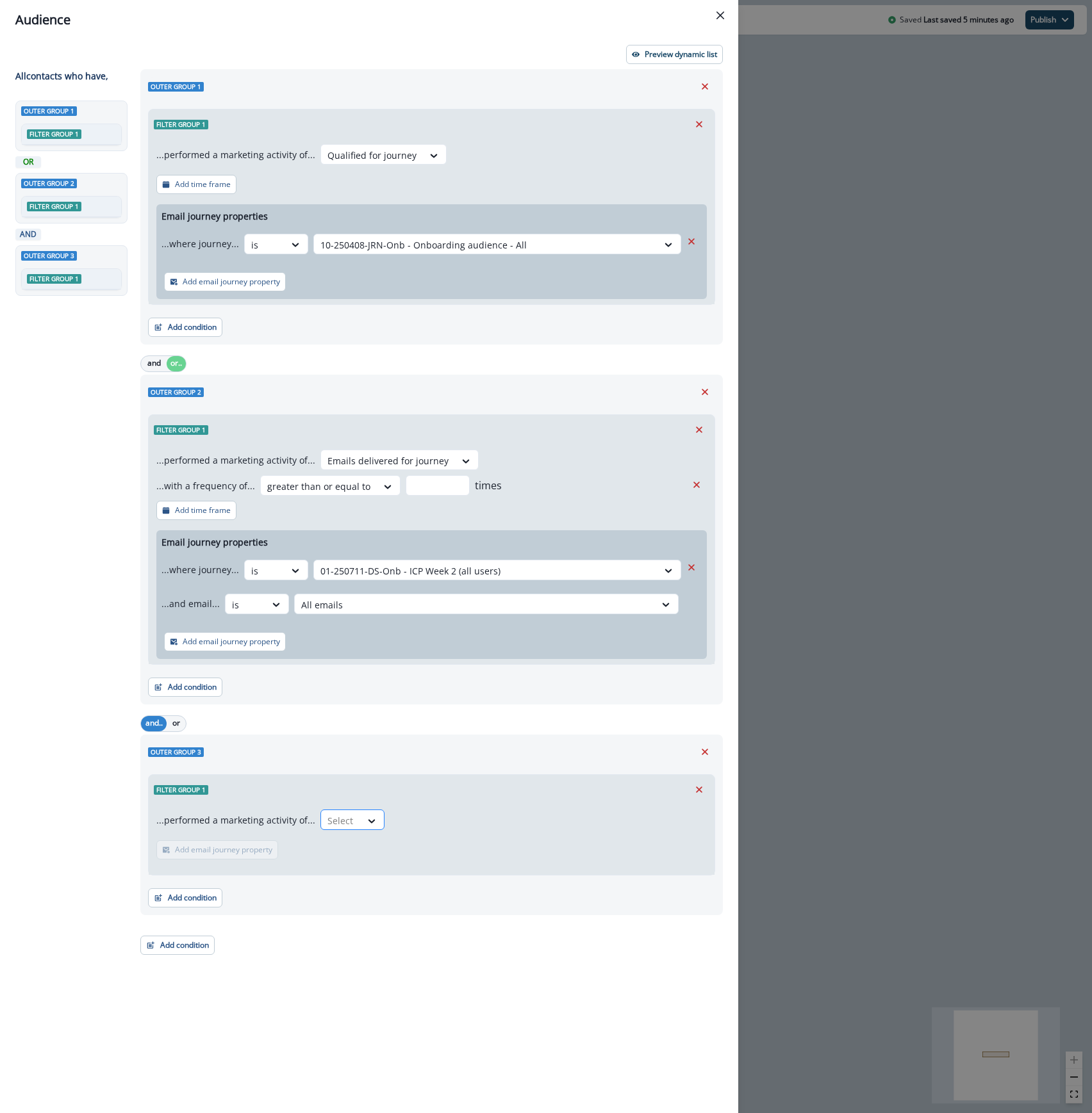
click at [338, 820] on div at bounding box center [341, 820] width 27 height 16
click at [365, 852] on div "Qualified for journey" at bounding box center [406, 851] width 181 height 24
click at [300, 851] on p "Add email journey property" at bounding box center [309, 850] width 97 height 9
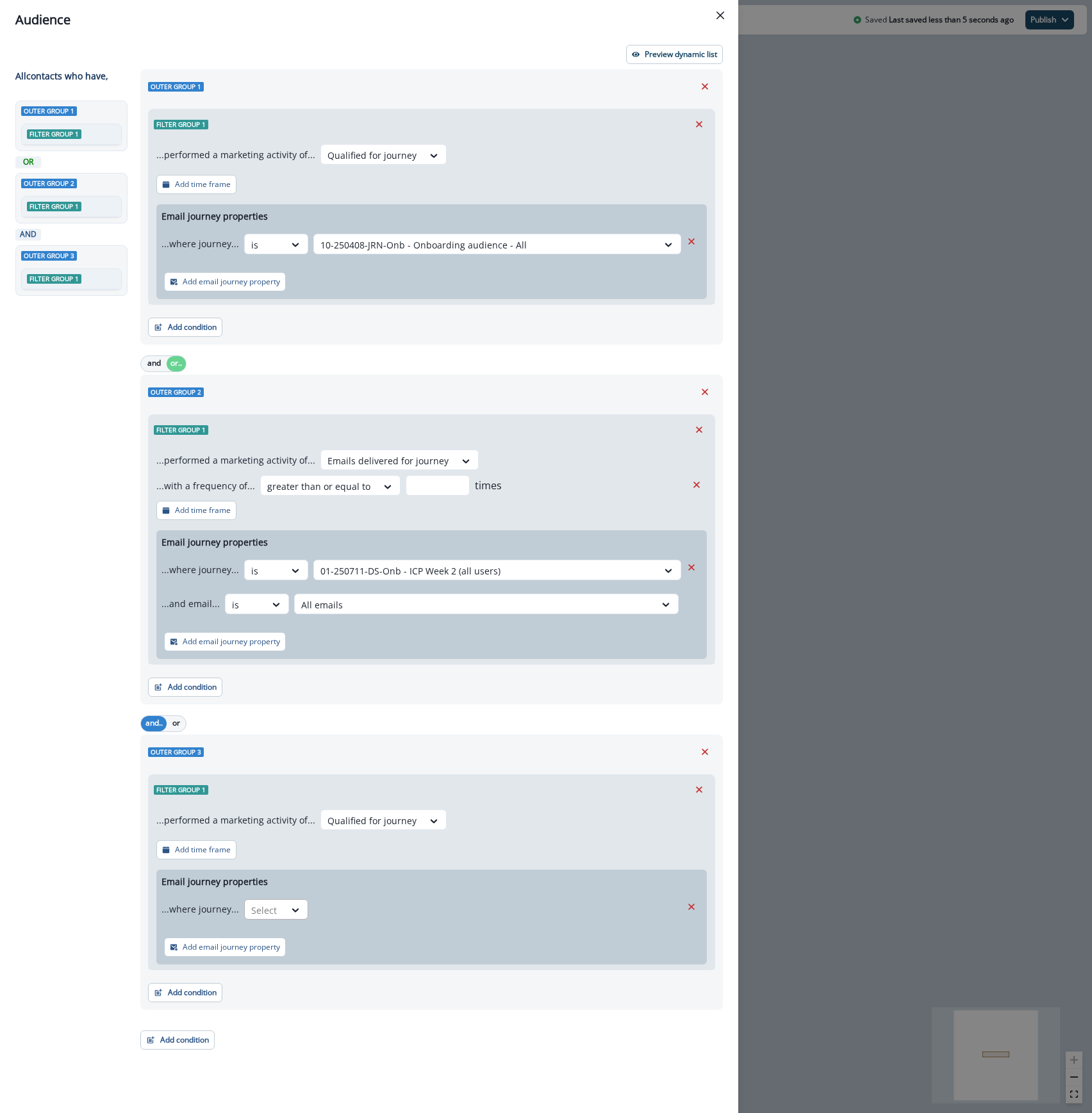
click at [256, 905] on div at bounding box center [265, 910] width 27 height 16
click at [277, 944] on div "Name contains" at bounding box center [302, 940] width 120 height 24
click at [388, 911] on input "text" at bounding box center [516, 909] width 330 height 20
click at [308, 925] on div "...where journey... Name contains" at bounding box center [421, 909] width 519 height 31
click at [308, 915] on div at bounding box center [283, 910] width 65 height 16
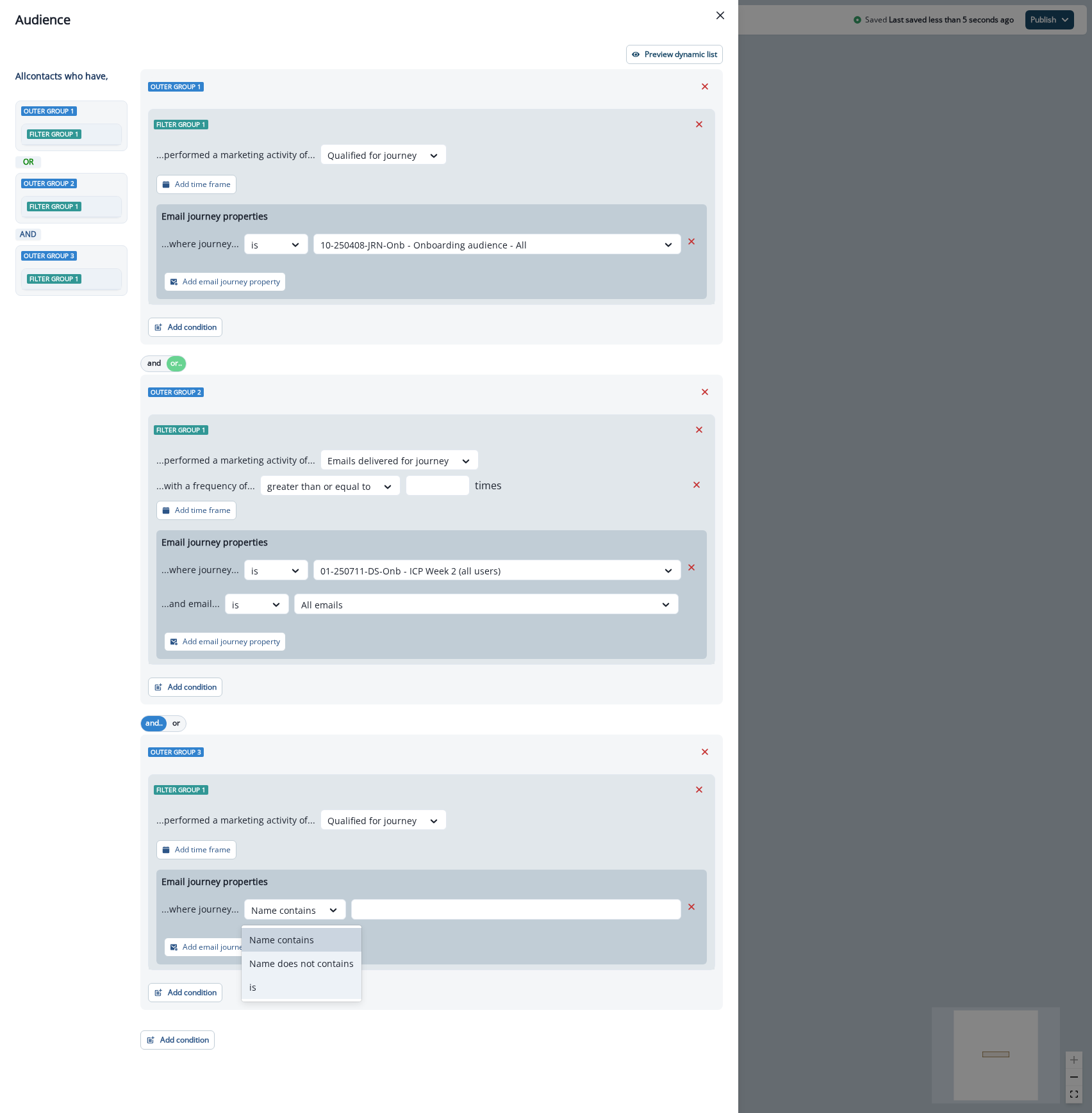
click at [286, 979] on div "is" at bounding box center [302, 988] width 120 height 24
click at [390, 905] on div at bounding box center [486, 910] width 331 height 16
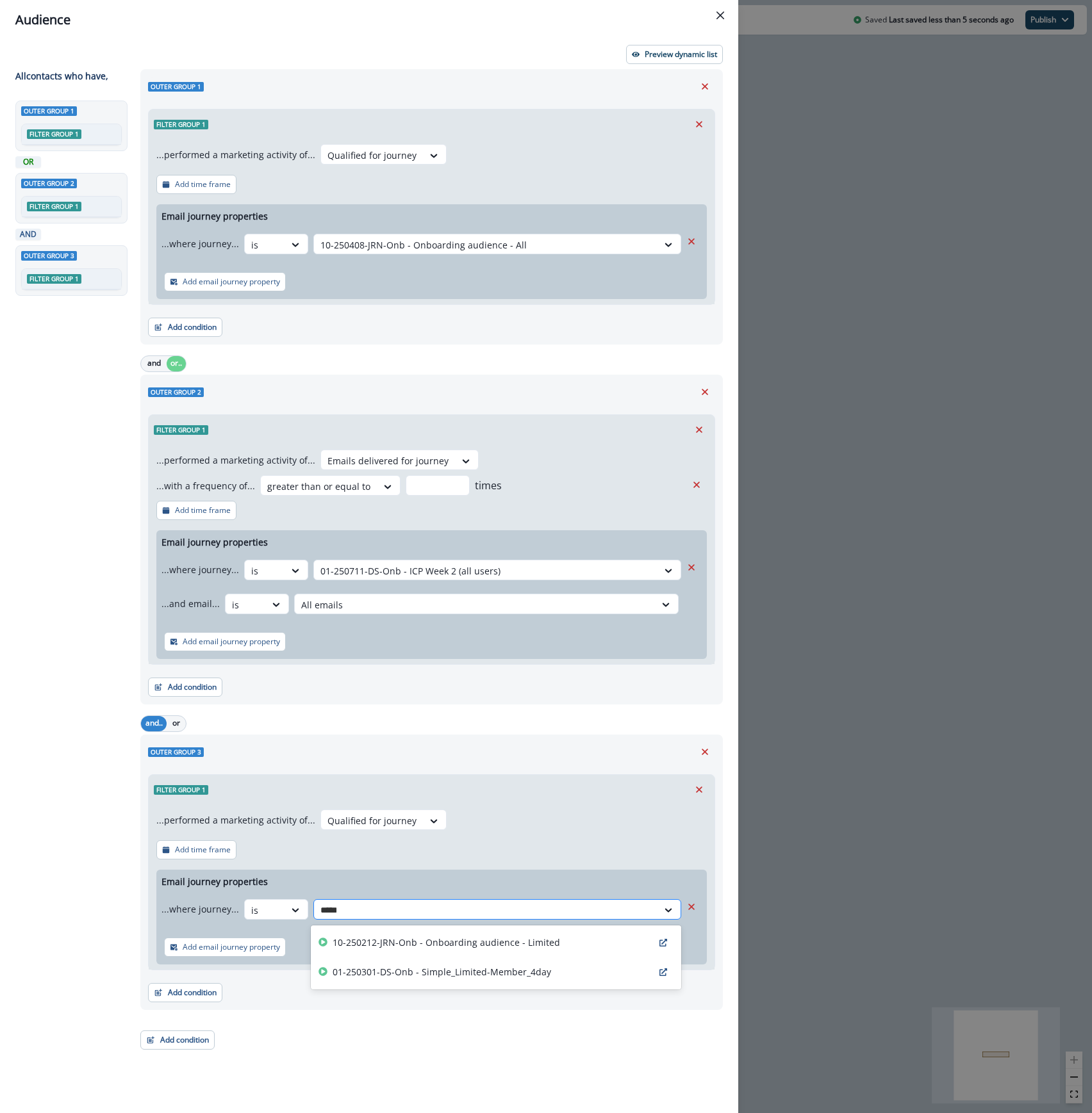
type input "******"
click at [414, 941] on p "10-250212-JRN-Onb - Onboarding audience - Limited" at bounding box center [446, 943] width 228 height 14
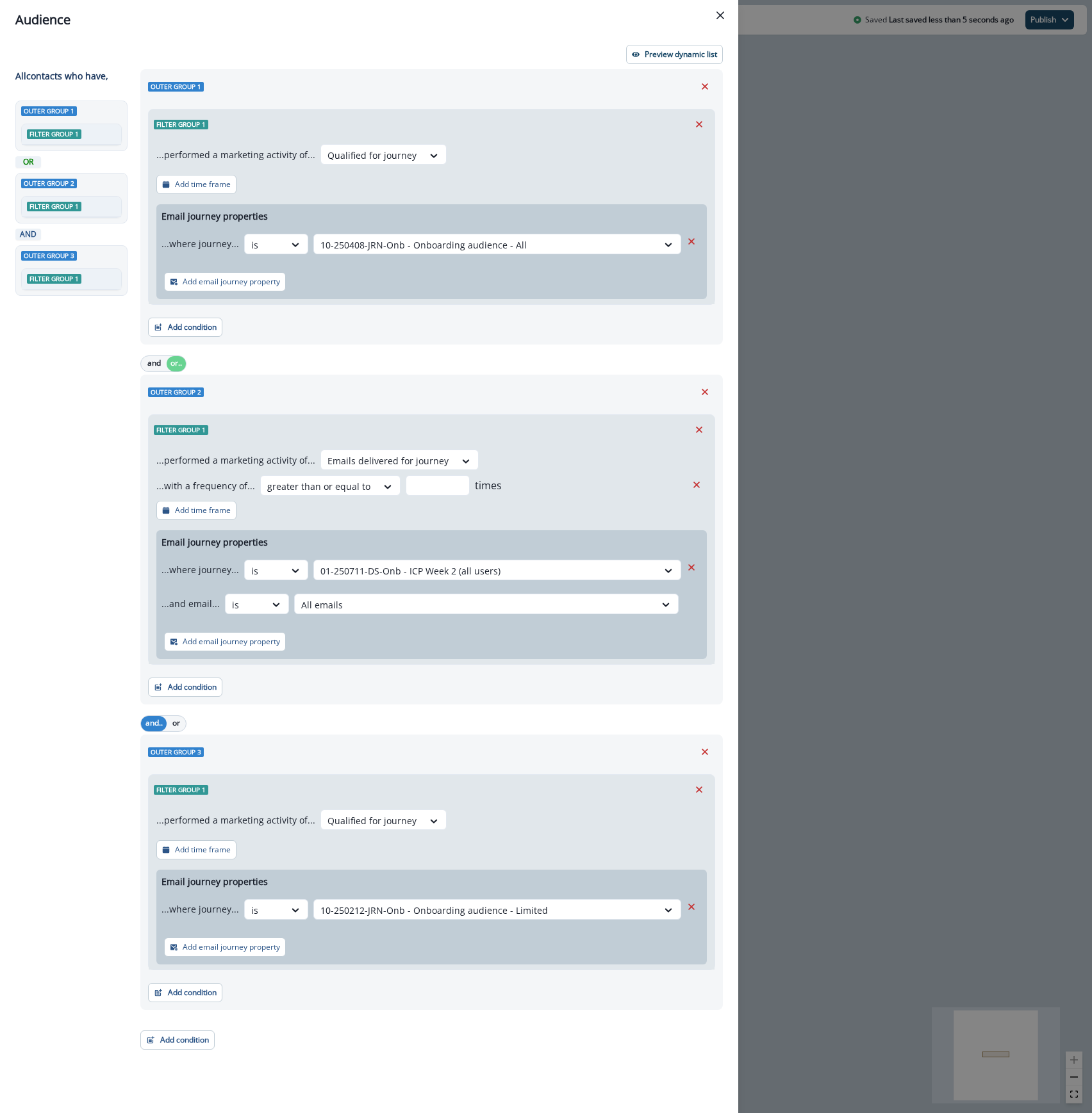
click at [342, 1016] on div "Outer group 1 Filter group 1 ...performed a marketing activity of... Qualified …" at bounding box center [428, 567] width 590 height 997
click at [170, 724] on button "or" at bounding box center [176, 724] width 19 height 15
click at [162, 1044] on button "Add condition" at bounding box center [178, 1040] width 74 height 19
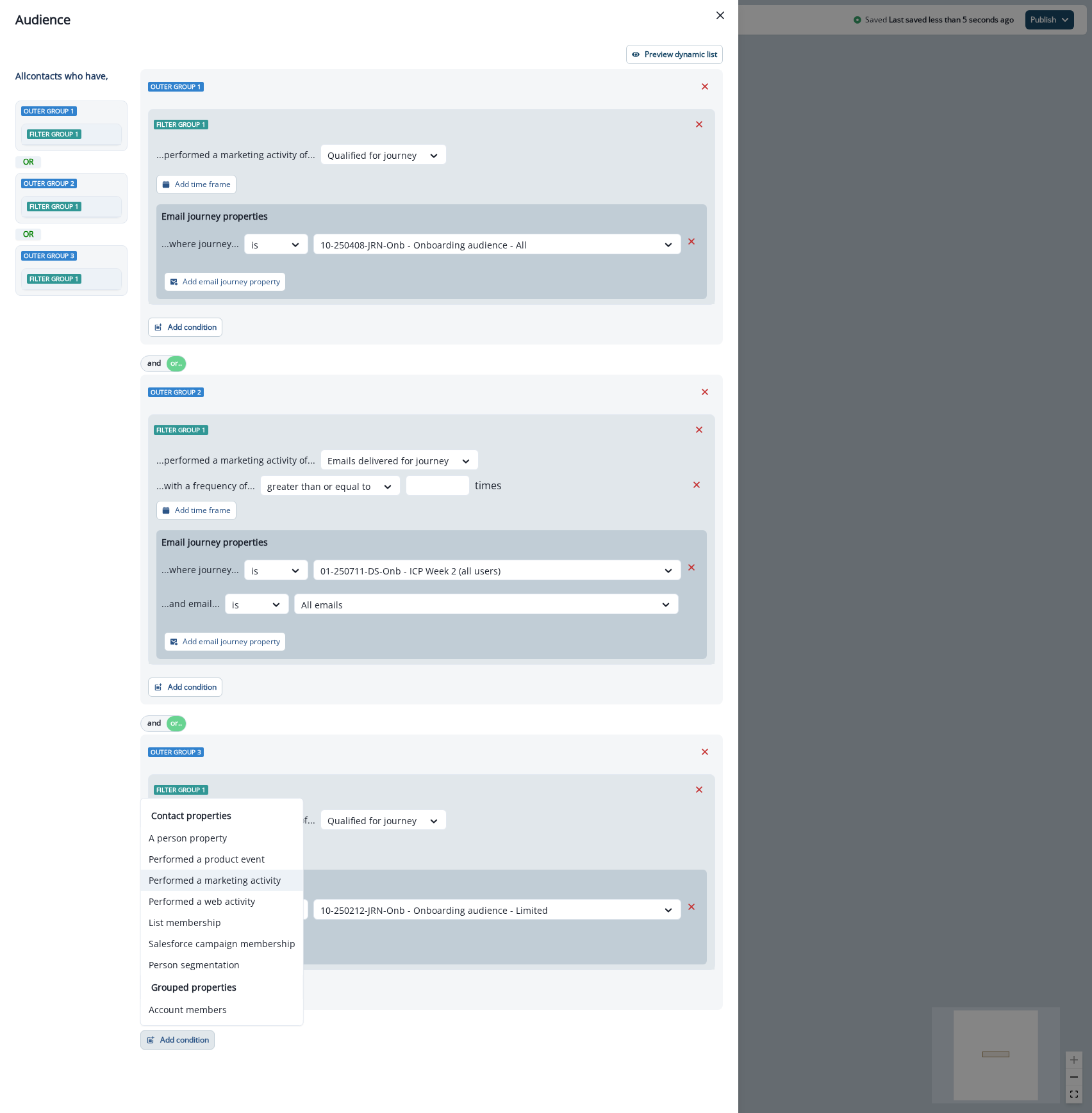
click at [210, 880] on button "Performed a marketing activity" at bounding box center [222, 880] width 162 height 21
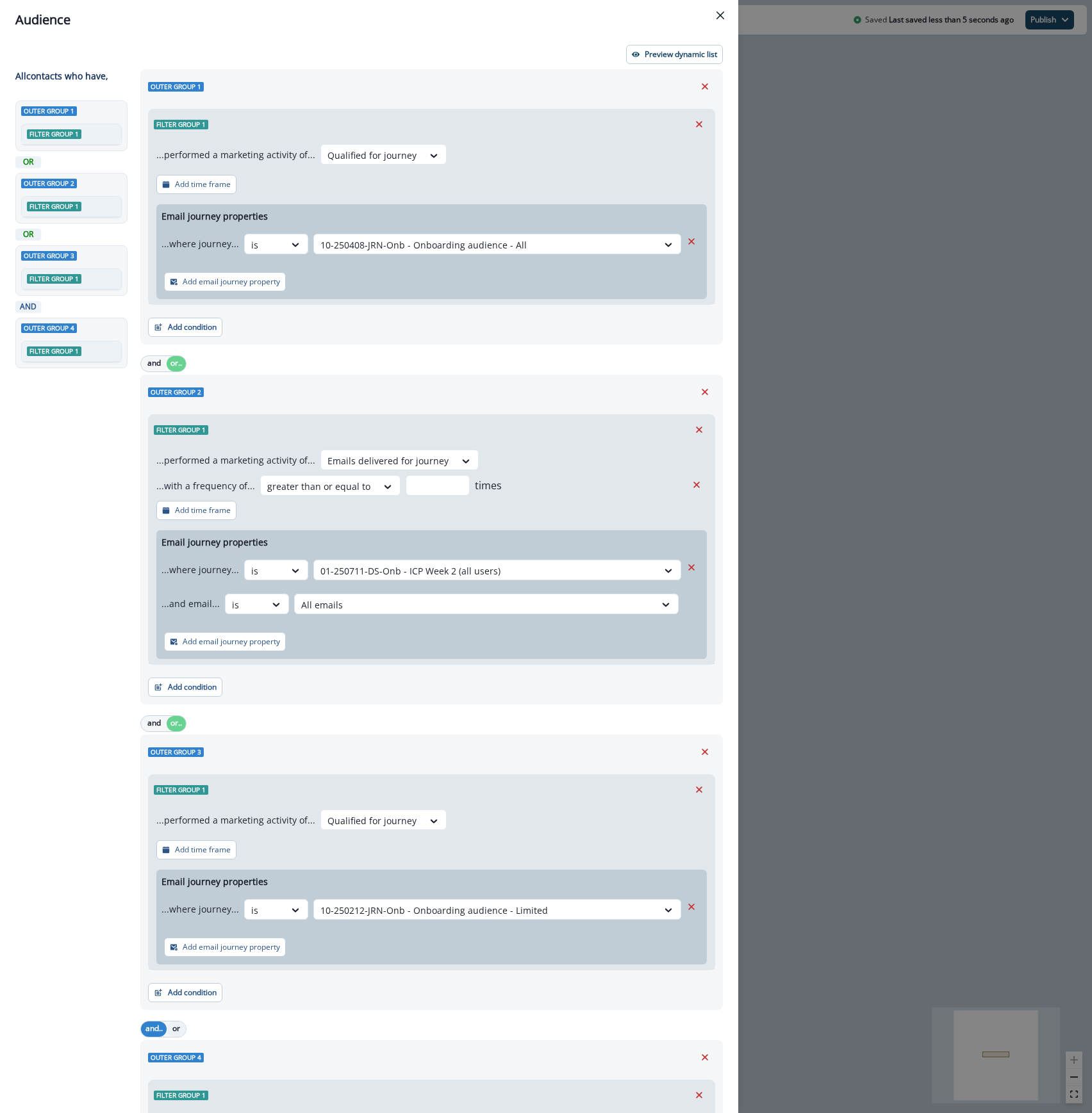
click at [173, 1023] on button "or" at bounding box center [176, 1029] width 19 height 15
drag, startPoint x: 321, startPoint y: 1021, endPoint x: 364, endPoint y: 885, distance: 142.6
click at [364, 885] on div "Outer group 1 Filter group 1 ...performed a marketing activity of... Qualified …" at bounding box center [428, 665] width 590 height 1192
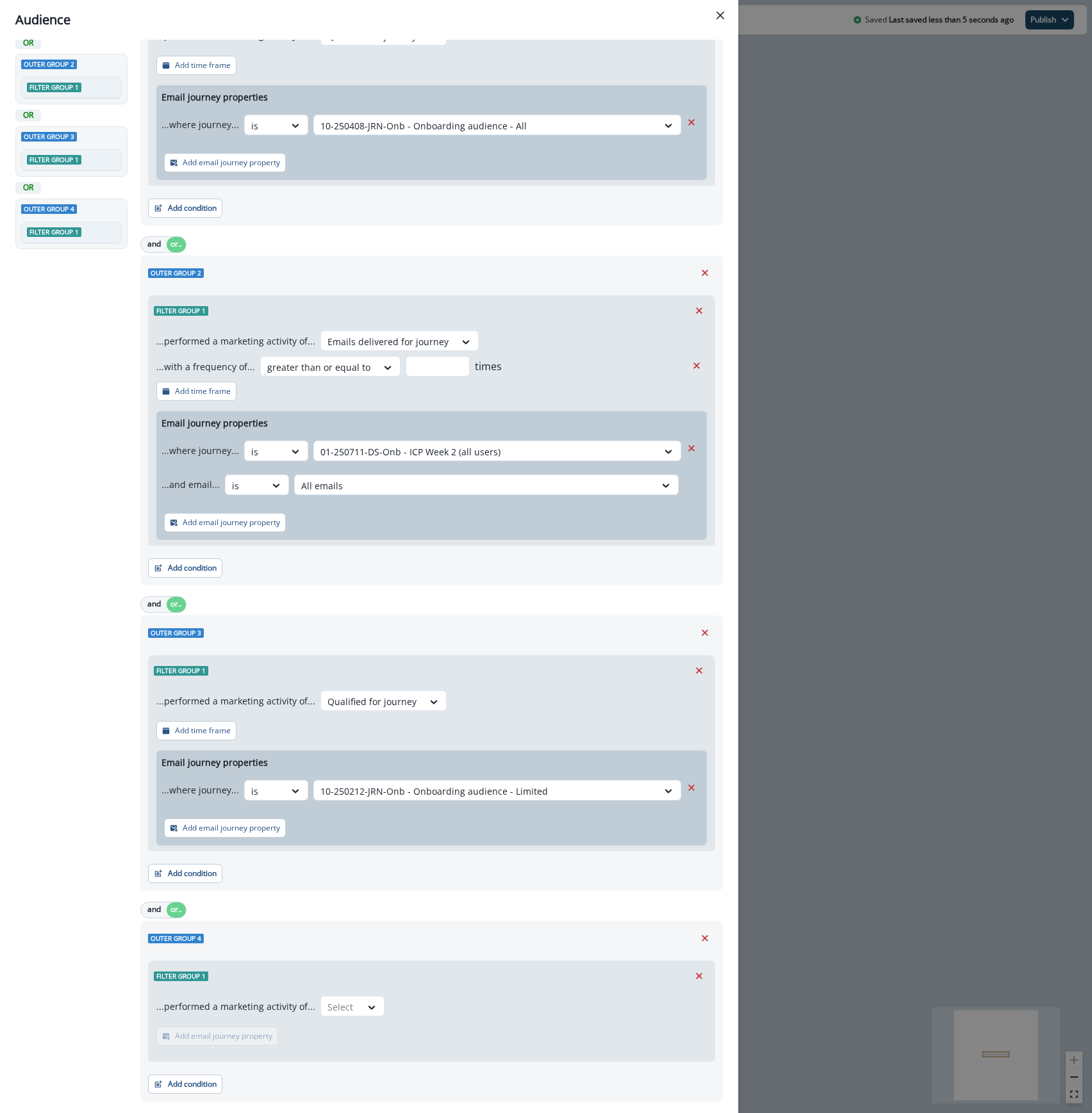
scroll to position [154, 0]
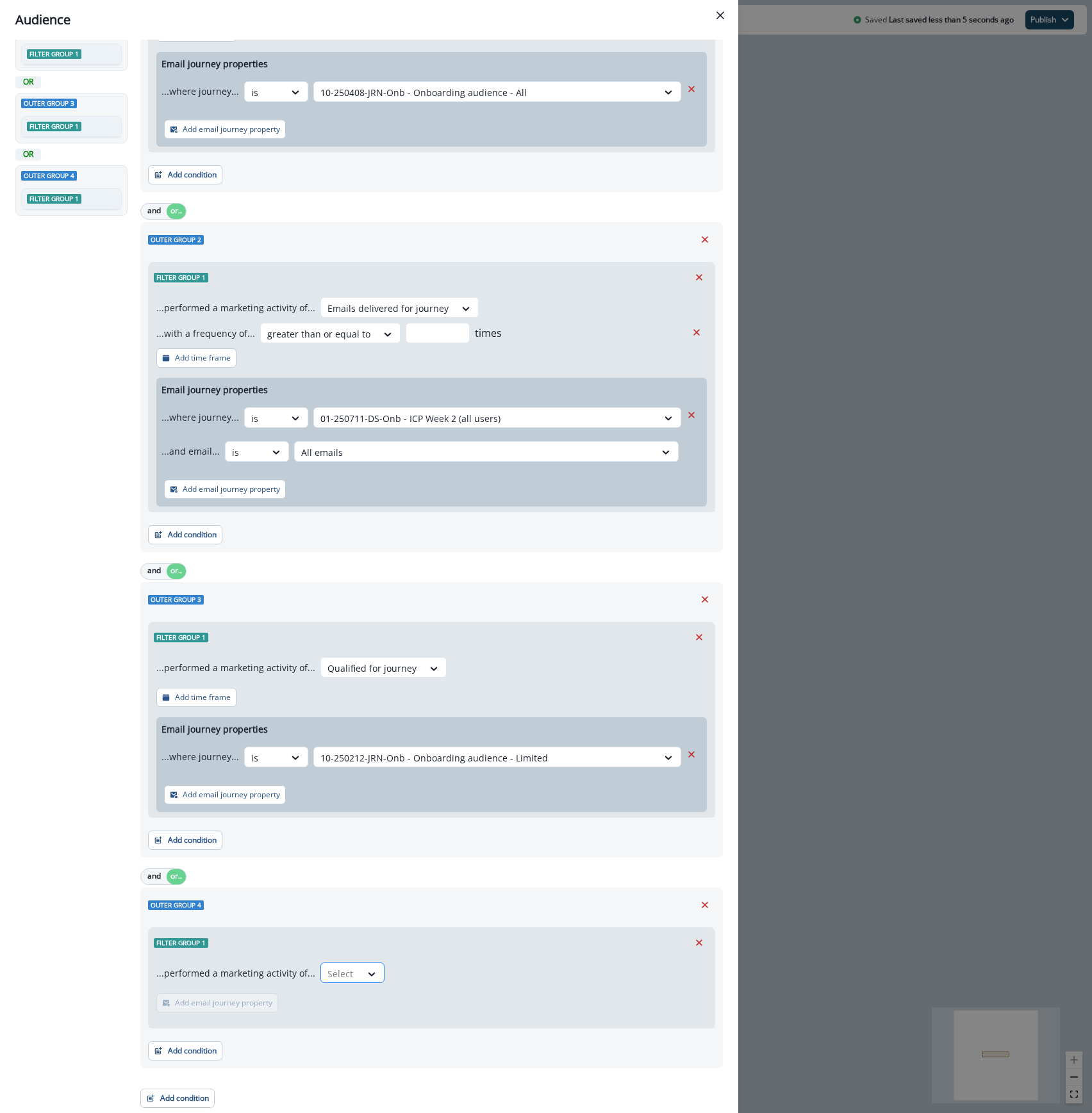
click at [348, 973] on div at bounding box center [341, 973] width 27 height 16
click at [413, 1028] on div "Emails delivered for journey" at bounding box center [406, 1027] width 181 height 24
click at [206, 1005] on p "Add frequency" at bounding box center [200, 1003] width 52 height 9
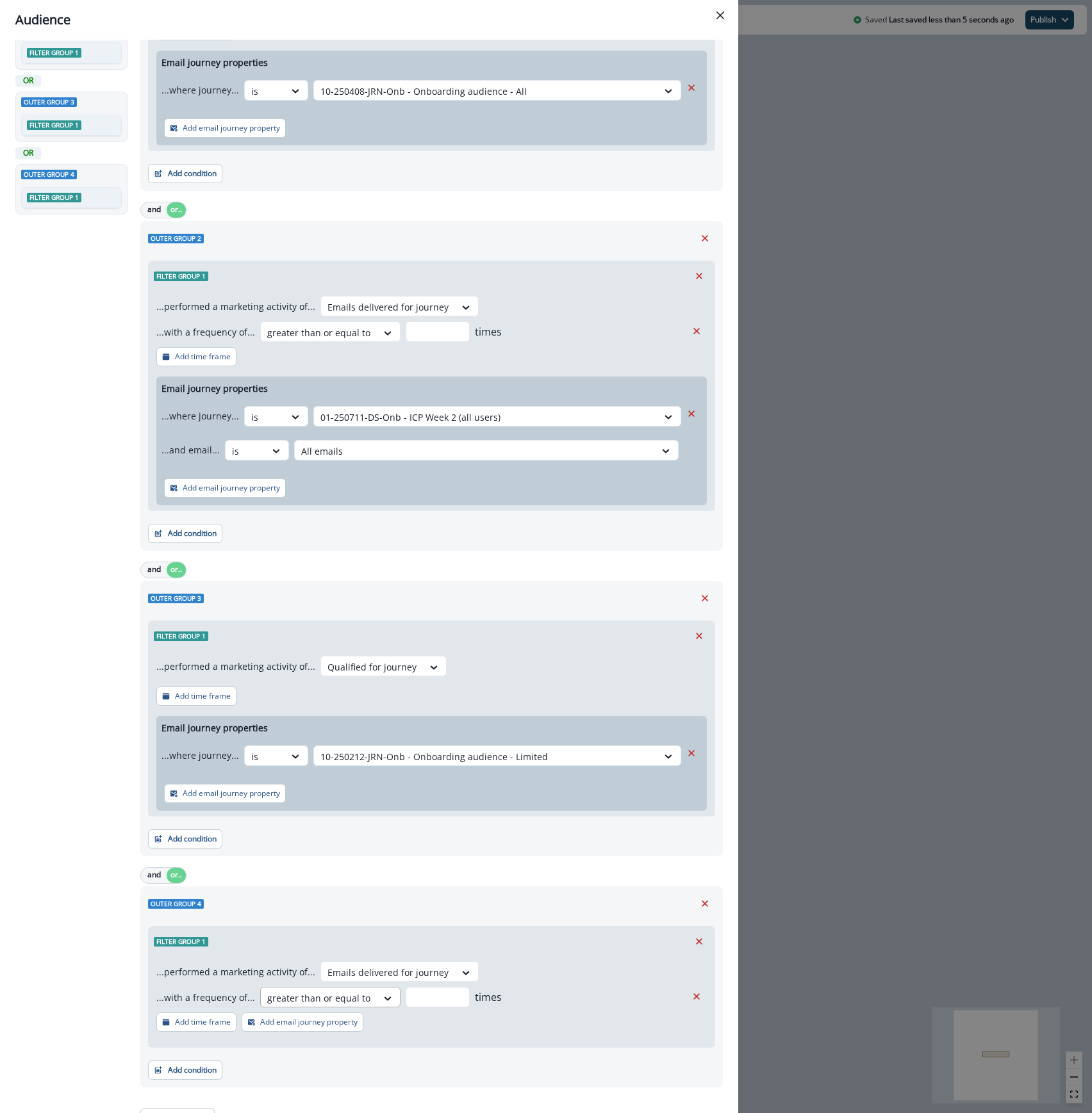
click at [350, 1000] on div at bounding box center [319, 998] width 103 height 16
click at [338, 1098] on div "greater than or equal to" at bounding box center [324, 1094] width 138 height 24
click at [433, 997] on input "number" at bounding box center [437, 997] width 64 height 20
type input "*"
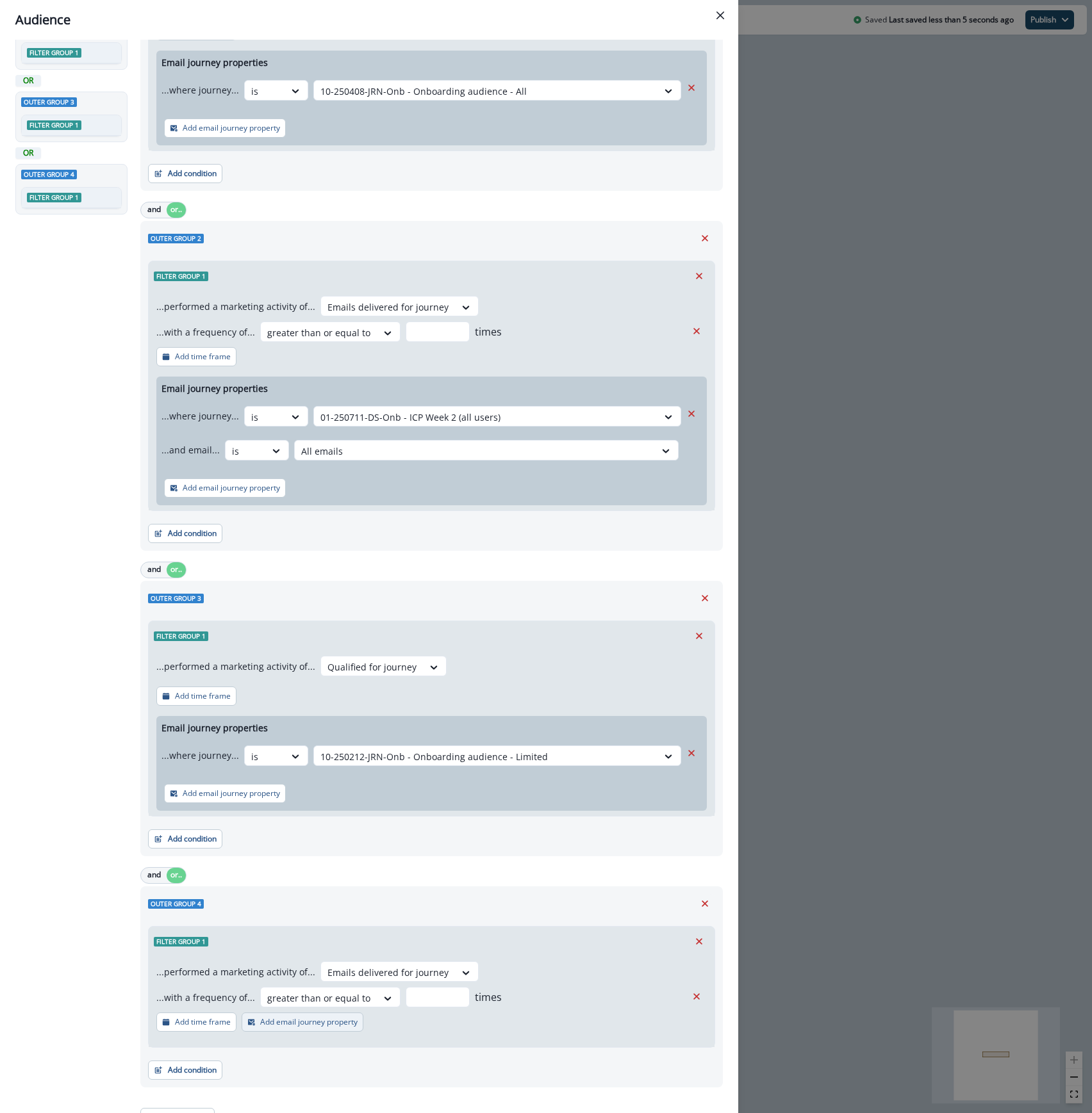
click at [313, 1025] on p "Add email journey property" at bounding box center [309, 1023] width 97 height 9
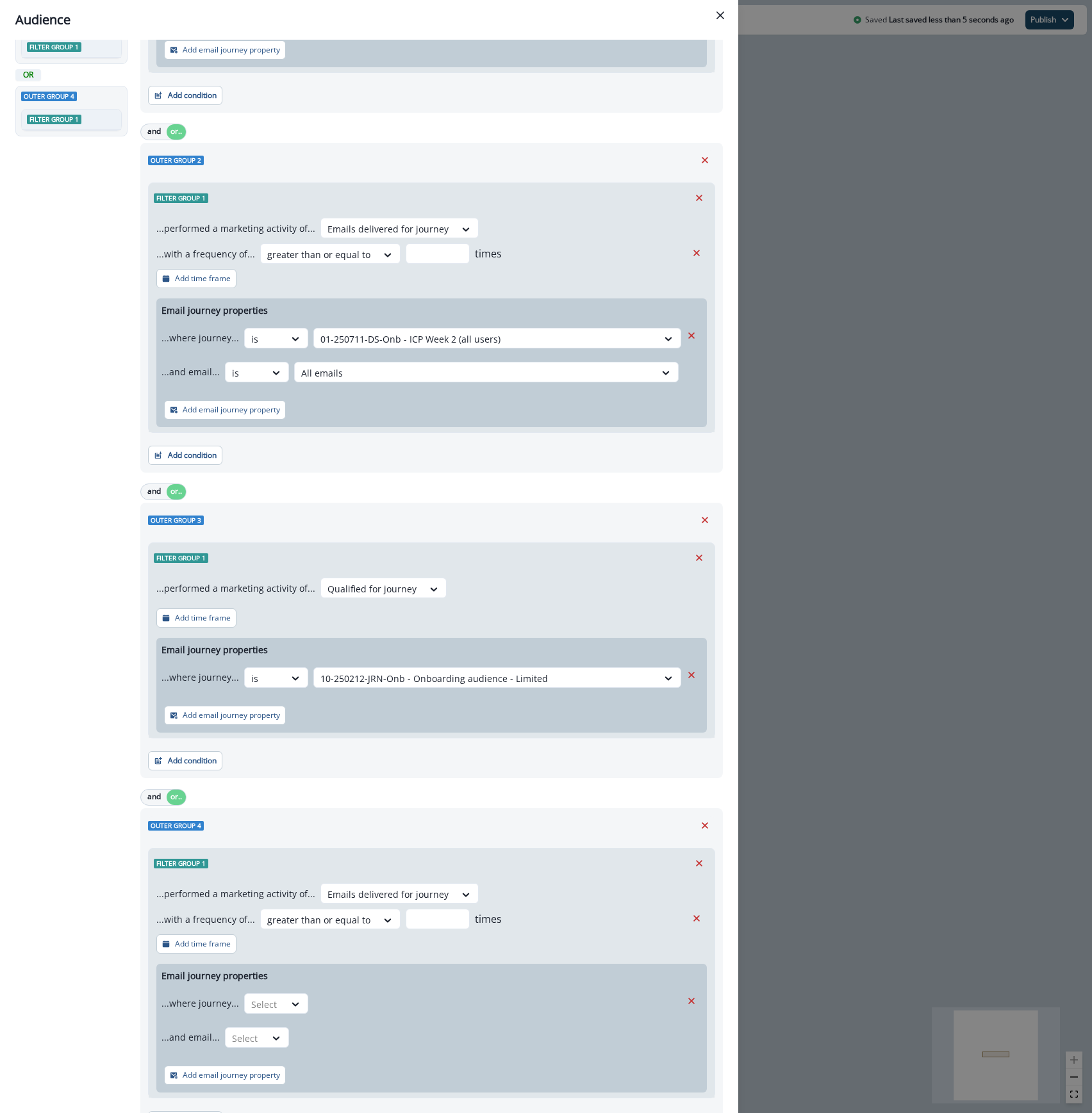
scroll to position [303, 0]
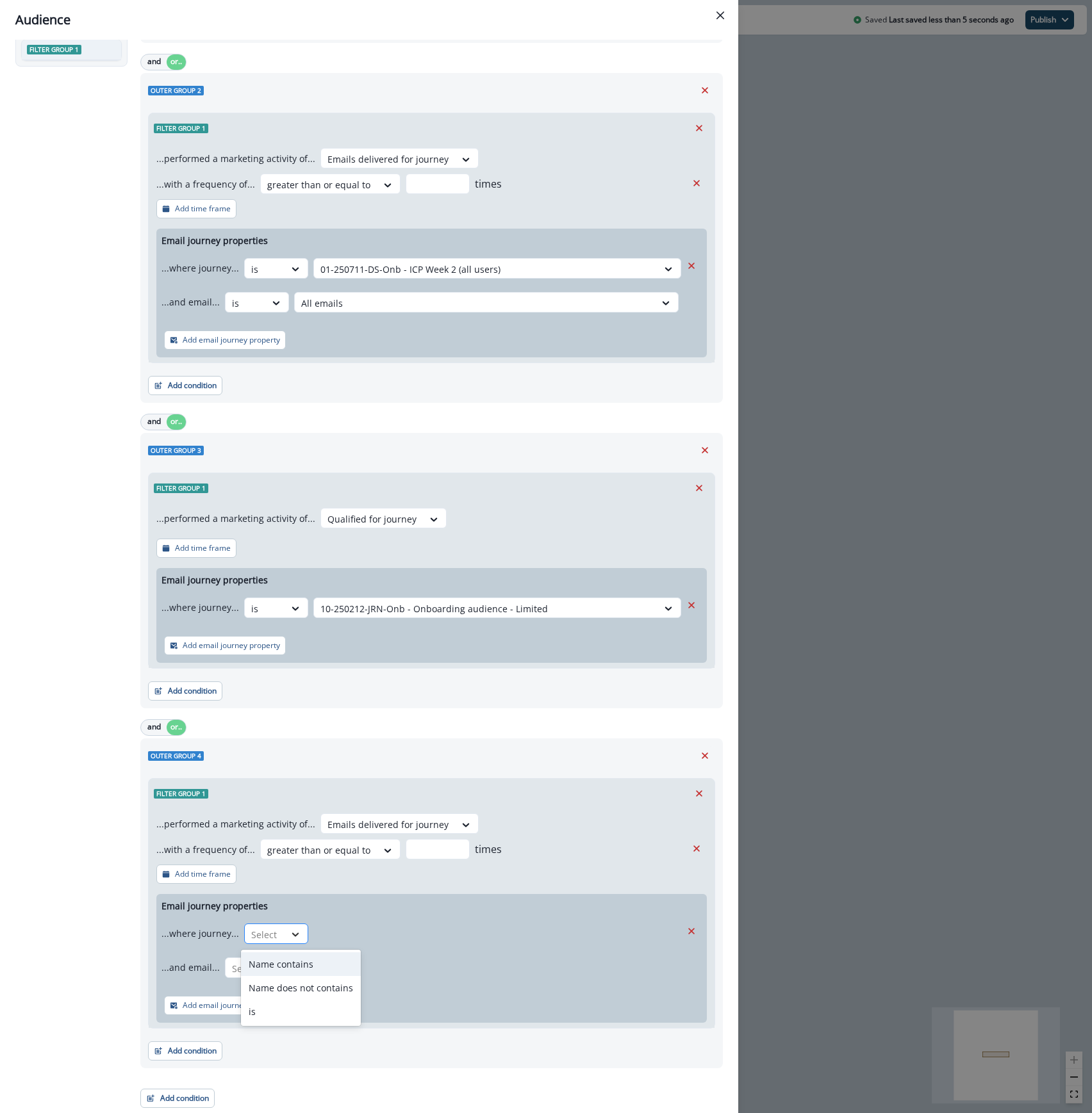
click at [284, 938] on div at bounding box center [295, 935] width 22 height 13
drag, startPoint x: 282, startPoint y: 1007, endPoint x: 323, endPoint y: 950, distance: 70.2
click at [282, 1008] on div "is" at bounding box center [301, 1012] width 120 height 24
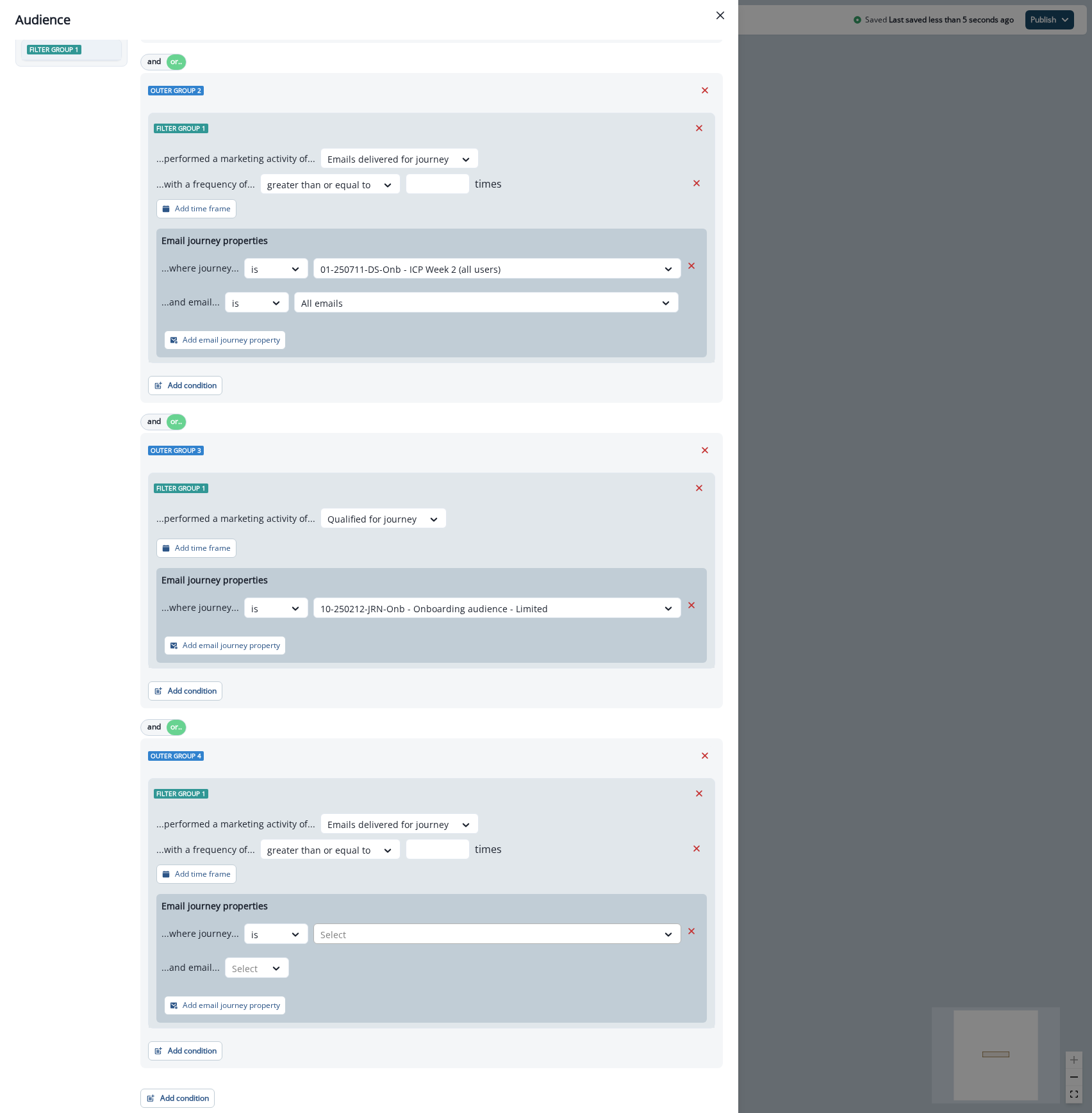
click at [371, 930] on div at bounding box center [486, 935] width 331 height 16
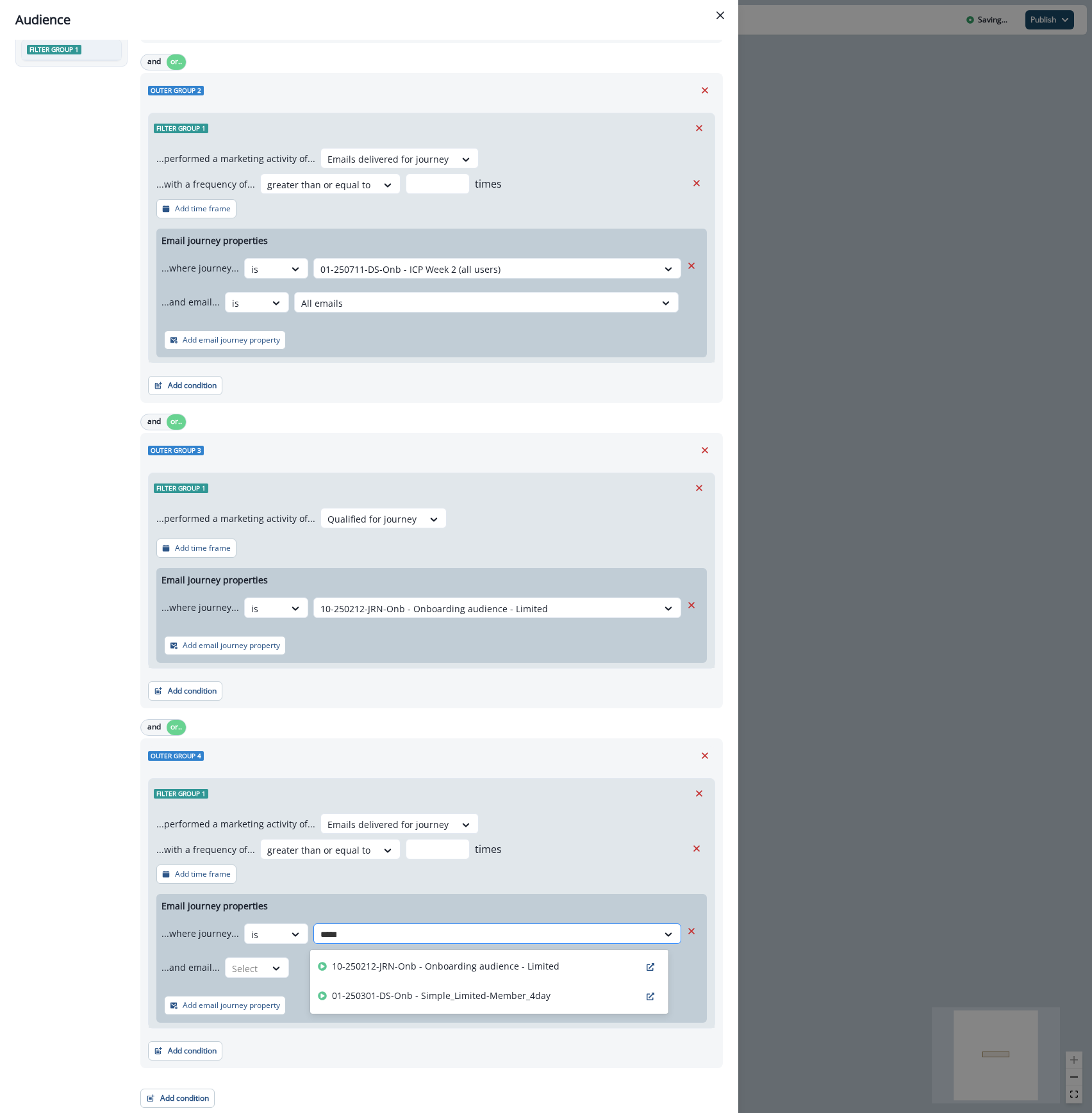
type input "******"
click at [364, 998] on p "01-250301-DS-Onb - Simple_Limited-Member_4day" at bounding box center [441, 996] width 218 height 14
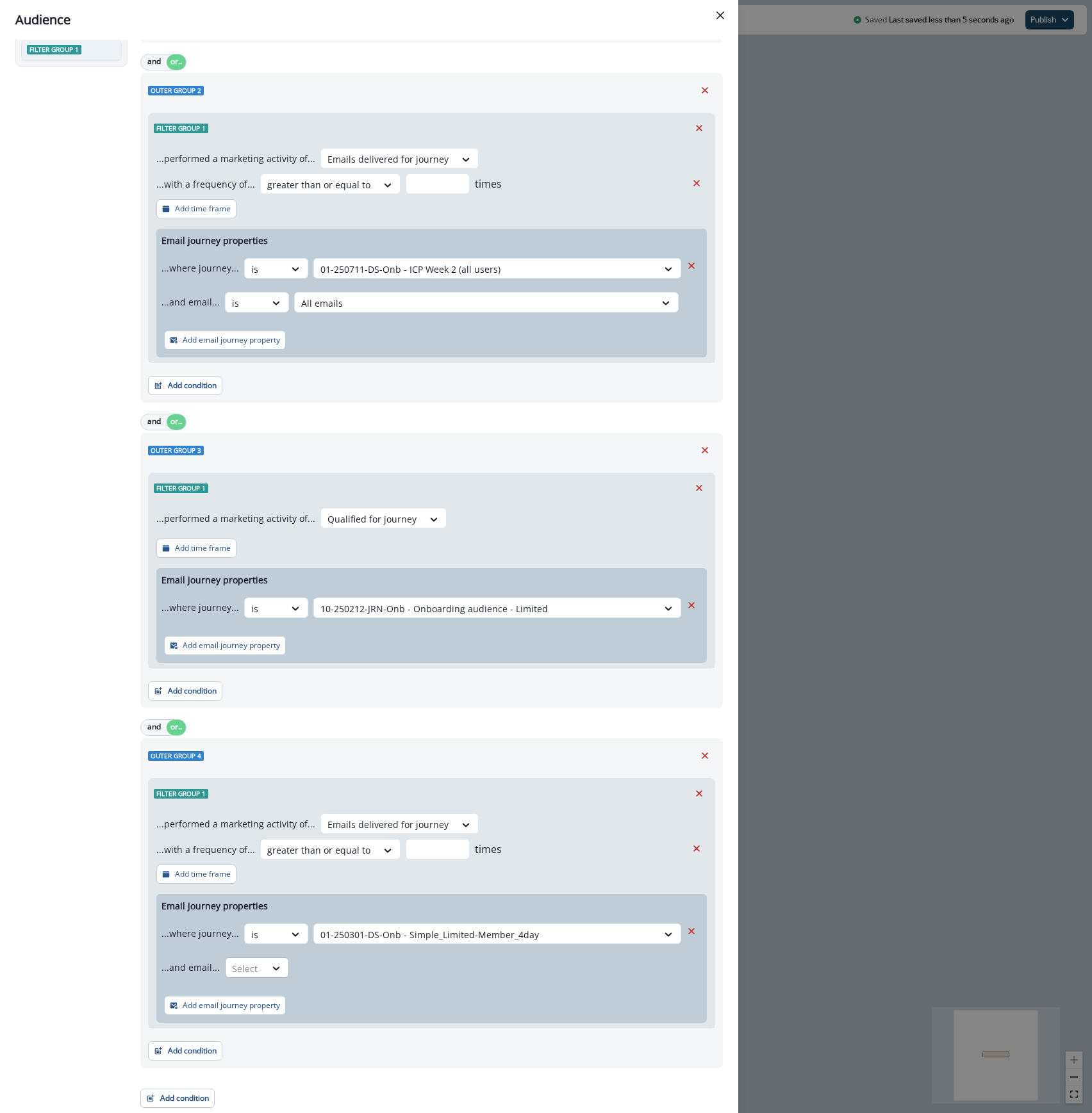
click at [251, 968] on div at bounding box center [245, 968] width 27 height 16
click at [239, 1040] on div "is" at bounding box center [282, 1046] width 120 height 24
click at [400, 973] on div at bounding box center [475, 968] width 348 height 16
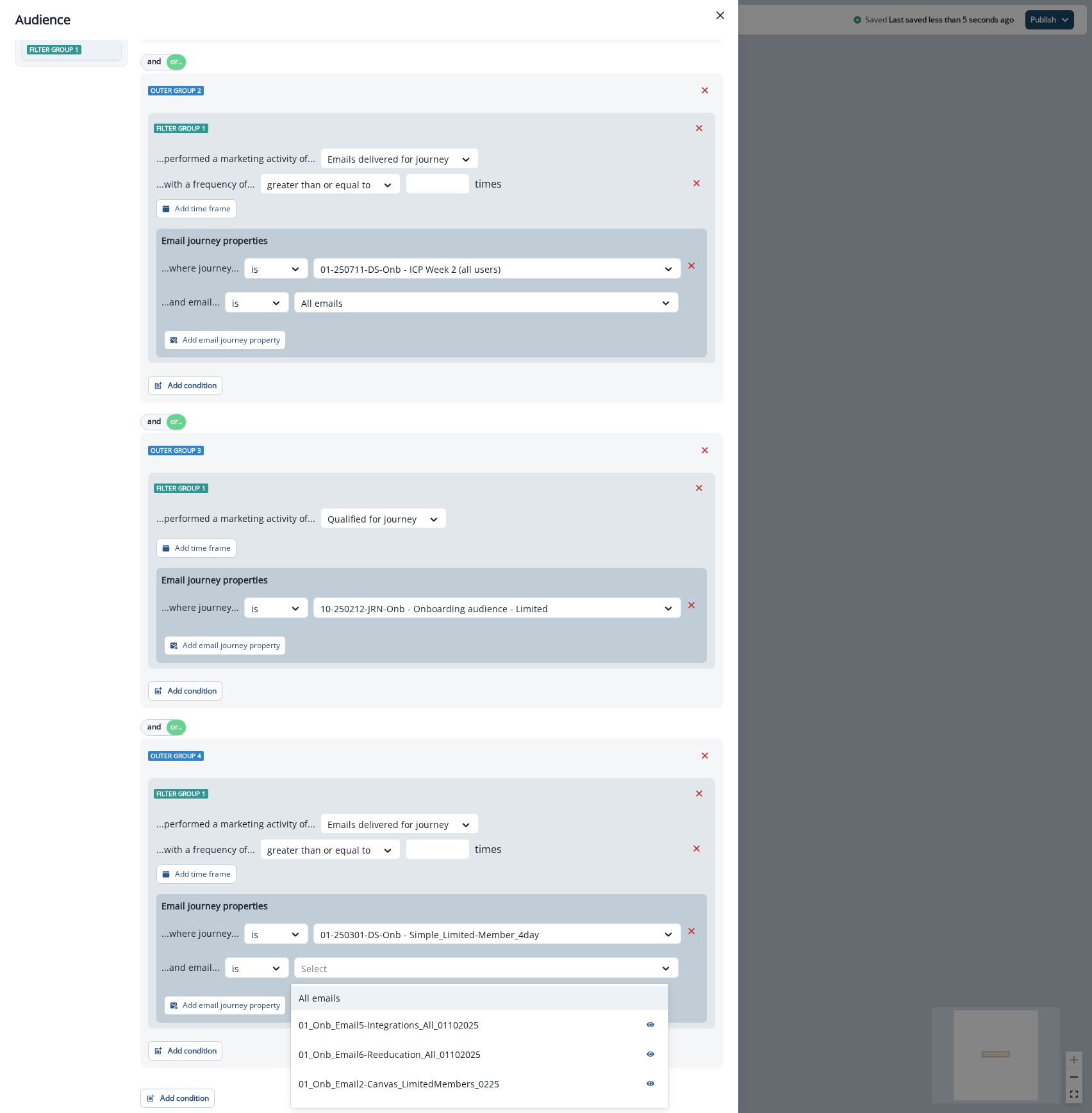
click at [390, 992] on div "All emails" at bounding box center [479, 998] width 376 height 24
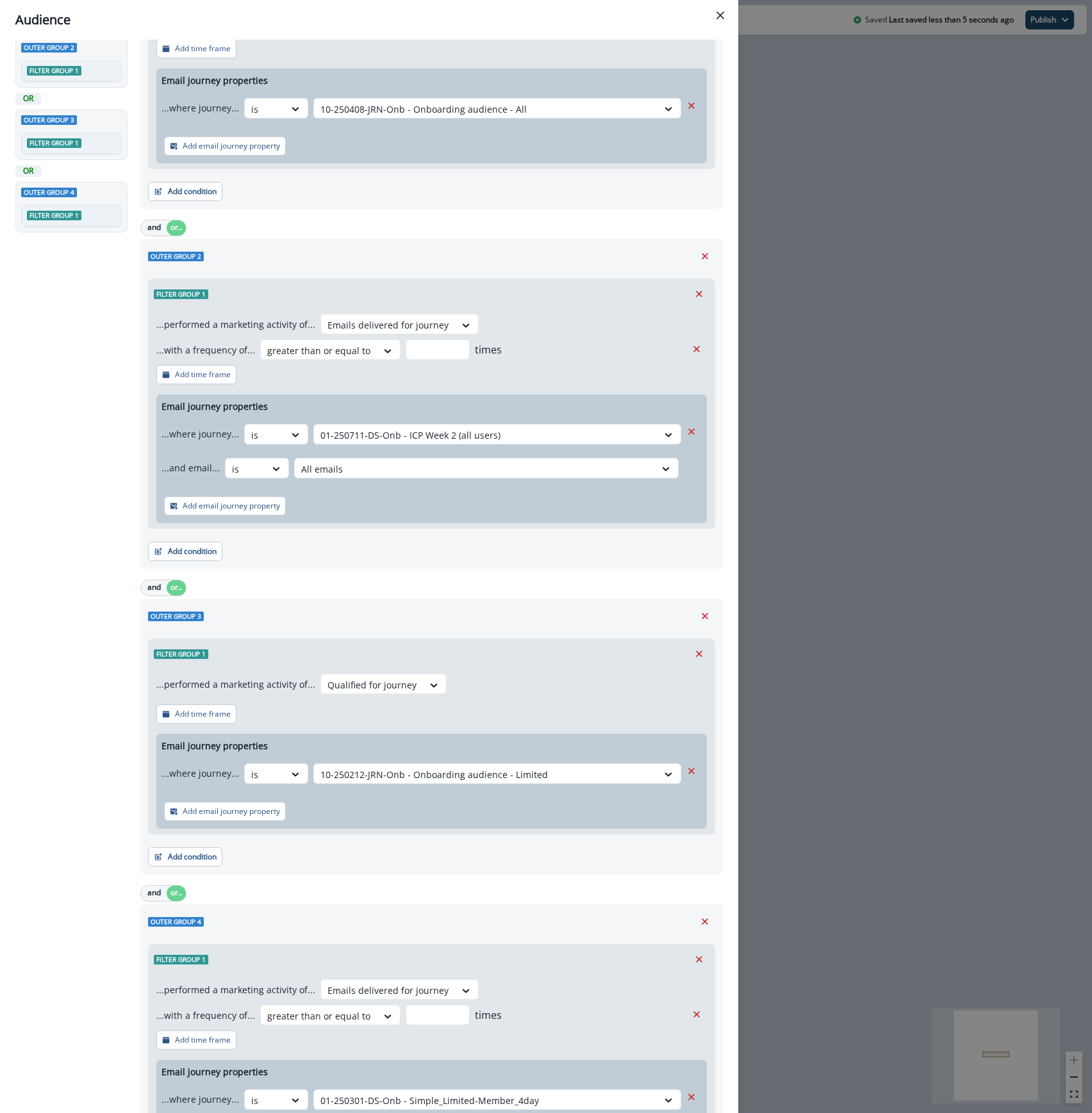
scroll to position [0, 0]
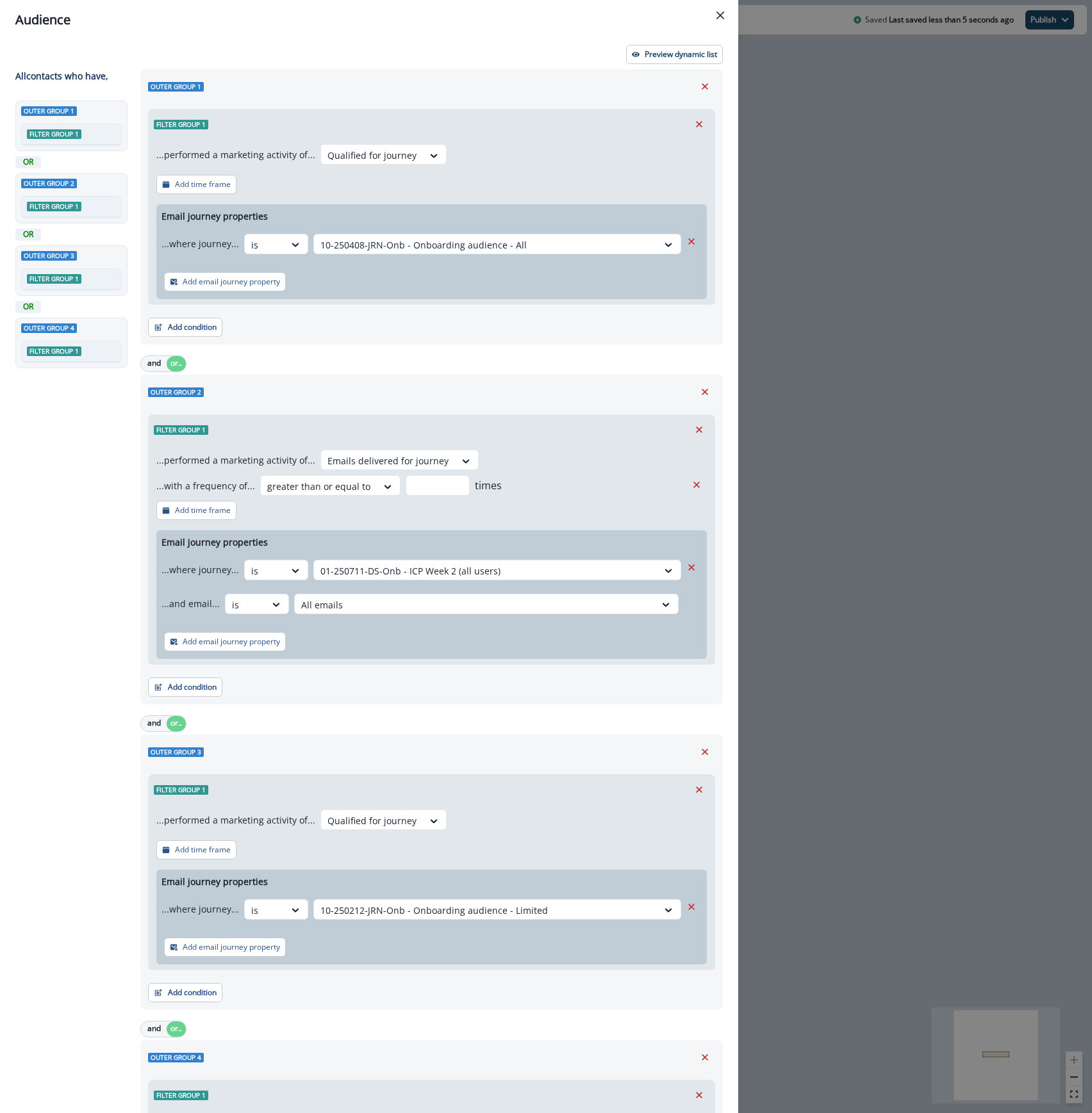
click at [875, 106] on div "Audience Preview dynamic list All contact s who have, Outer group 1 Filter grou…" at bounding box center [546, 556] width 1092 height 1113
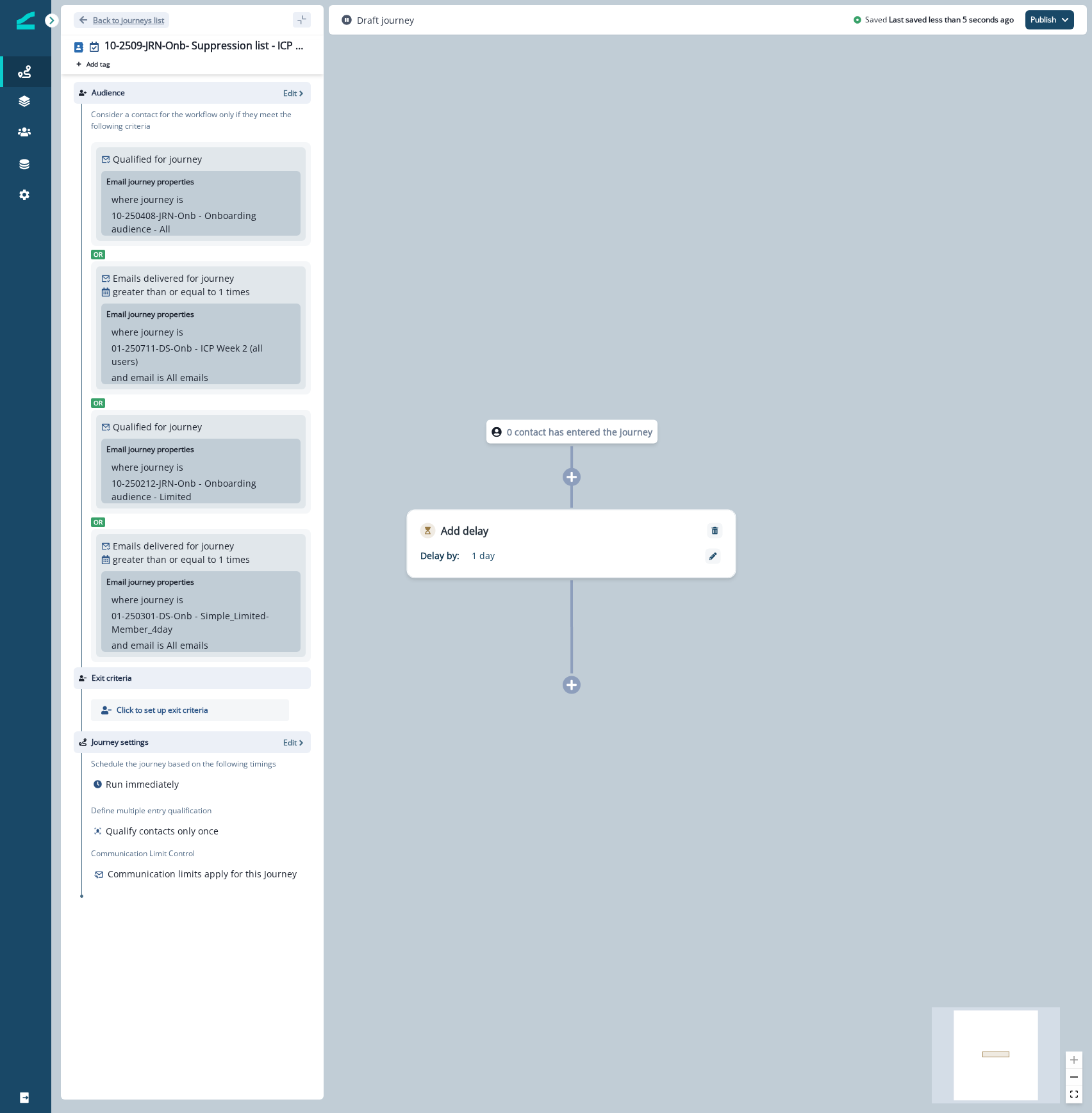
click at [123, 24] on p "Back to journeys list" at bounding box center [129, 19] width 71 height 11
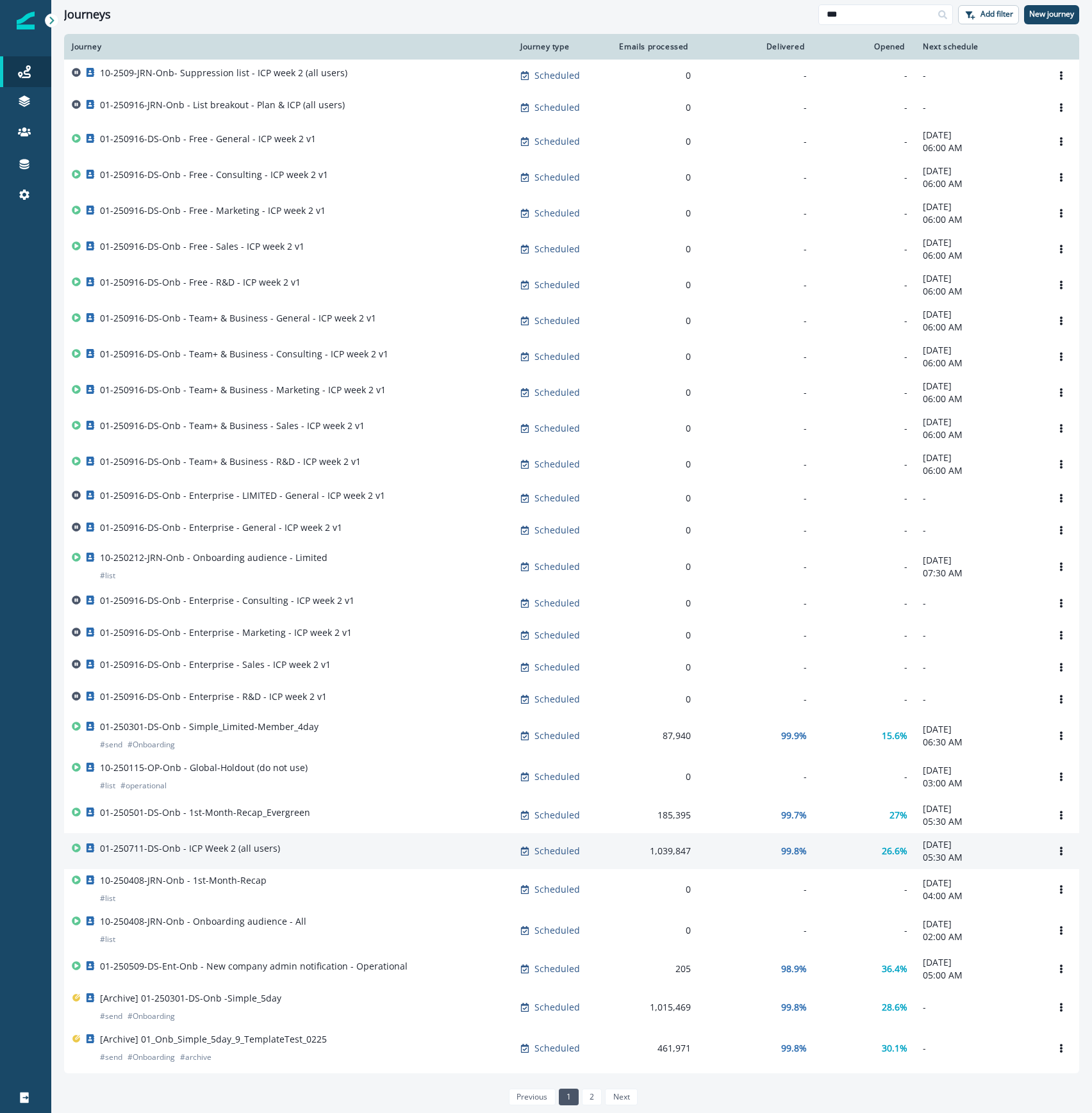
click at [347, 860] on div "01-250711-DS-Onb - ICP Week 2 (all users)" at bounding box center [288, 851] width 433 height 18
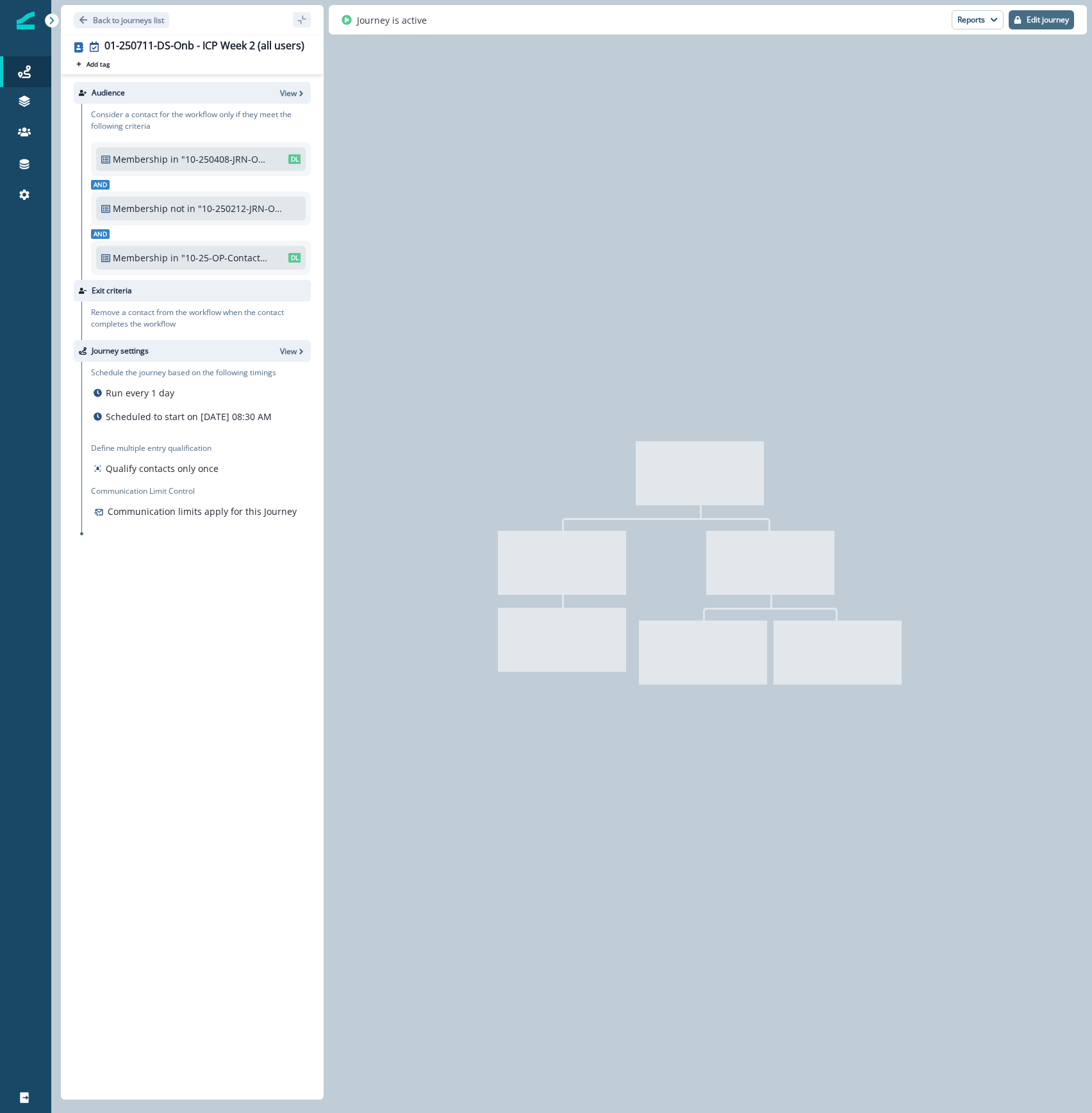
click at [1046, 22] on p "Edit journey" at bounding box center [1047, 19] width 42 height 9
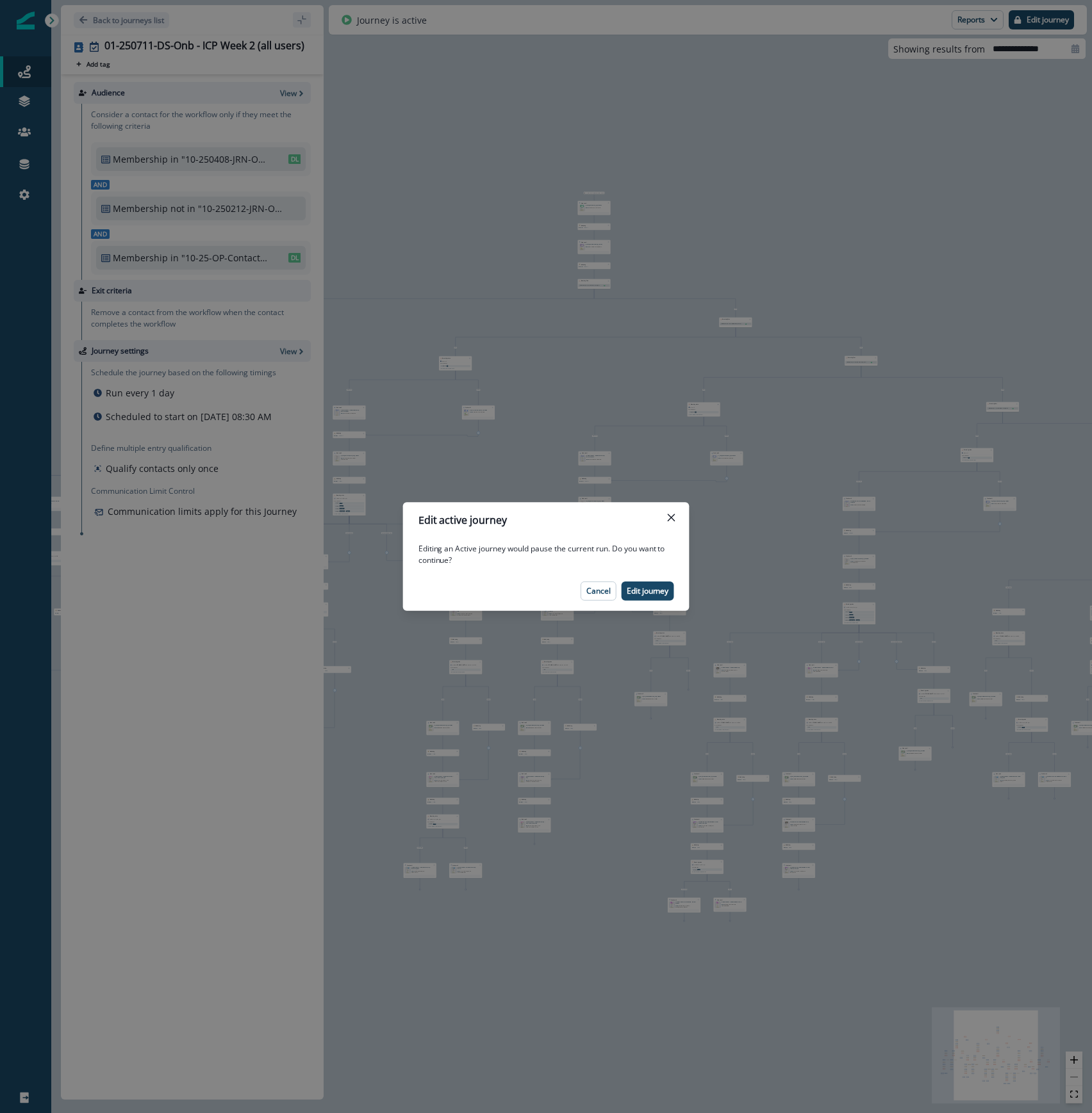
click at [492, 528] on p "Edit active journey" at bounding box center [463, 520] width 89 height 15
click at [641, 595] on p "Edit journey" at bounding box center [648, 591] width 42 height 9
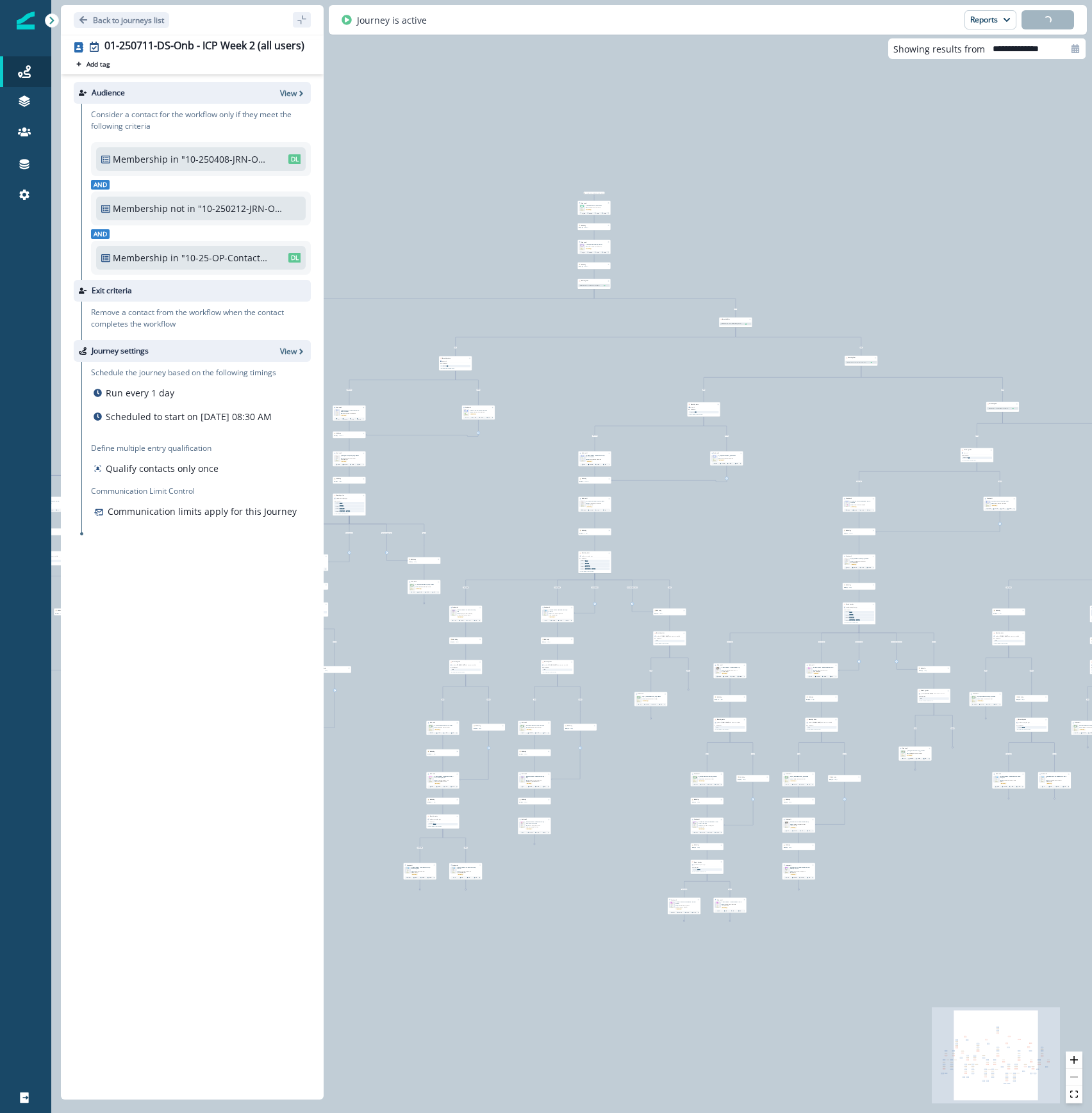
click at [661, 595] on div "111,436 contacts have entered the journey Send email Email asset changed, journ…" at bounding box center [572, 556] width 1040 height 1113
click at [298, 96] on icon "button" at bounding box center [301, 93] width 9 height 9
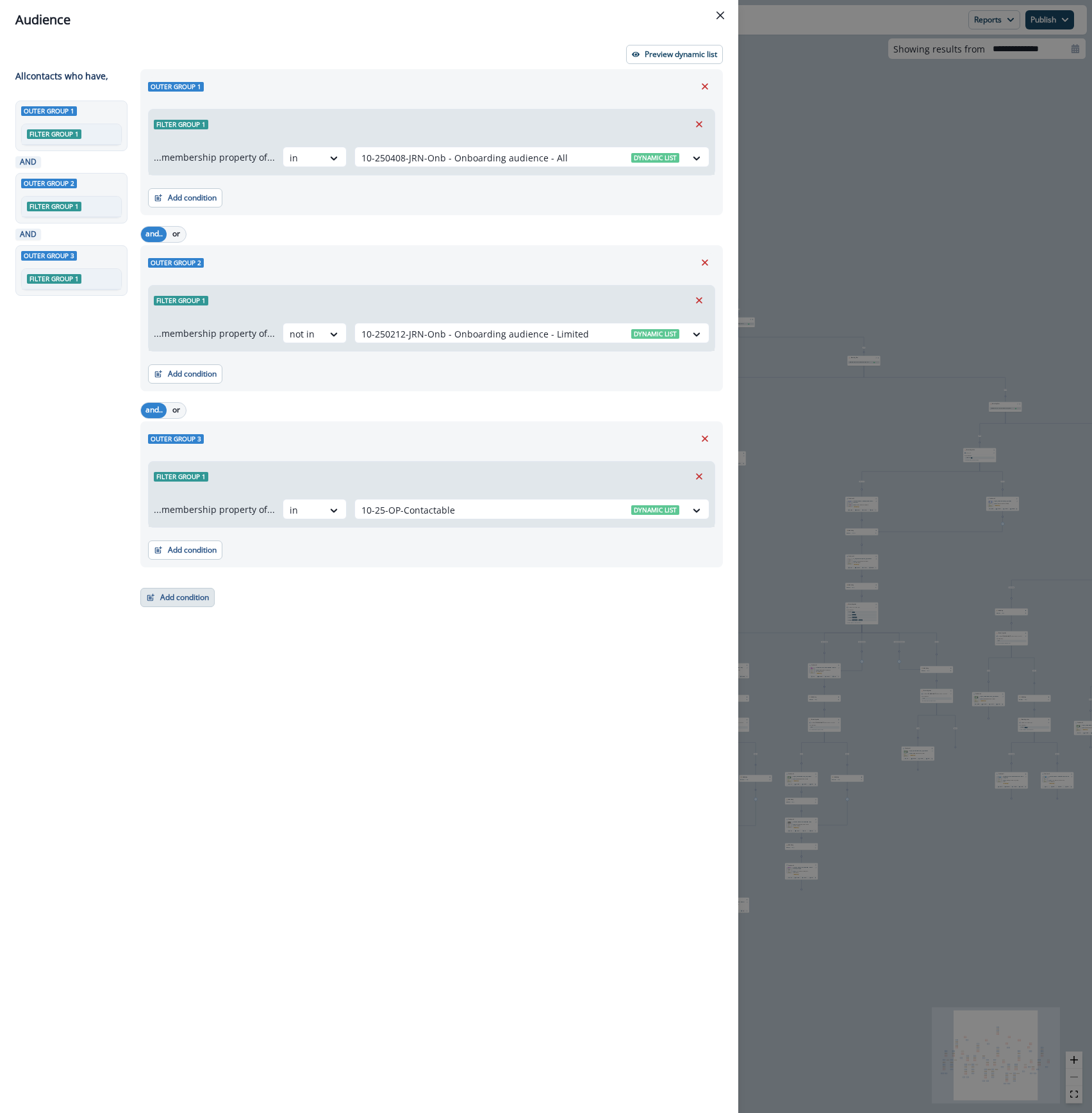
click at [176, 603] on button "Add condition" at bounding box center [178, 597] width 74 height 19
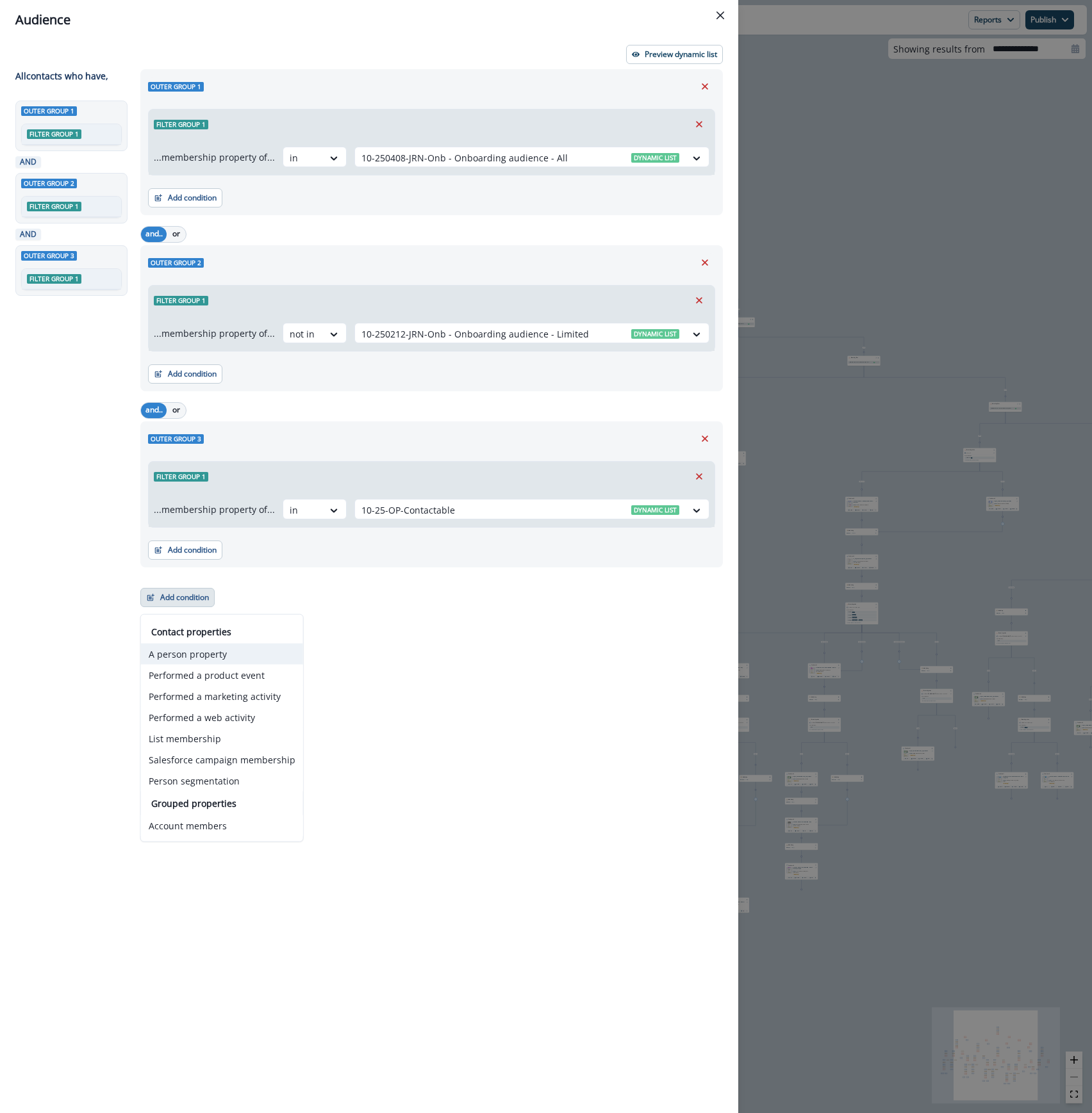
click at [190, 649] on button "A person property" at bounding box center [222, 654] width 162 height 21
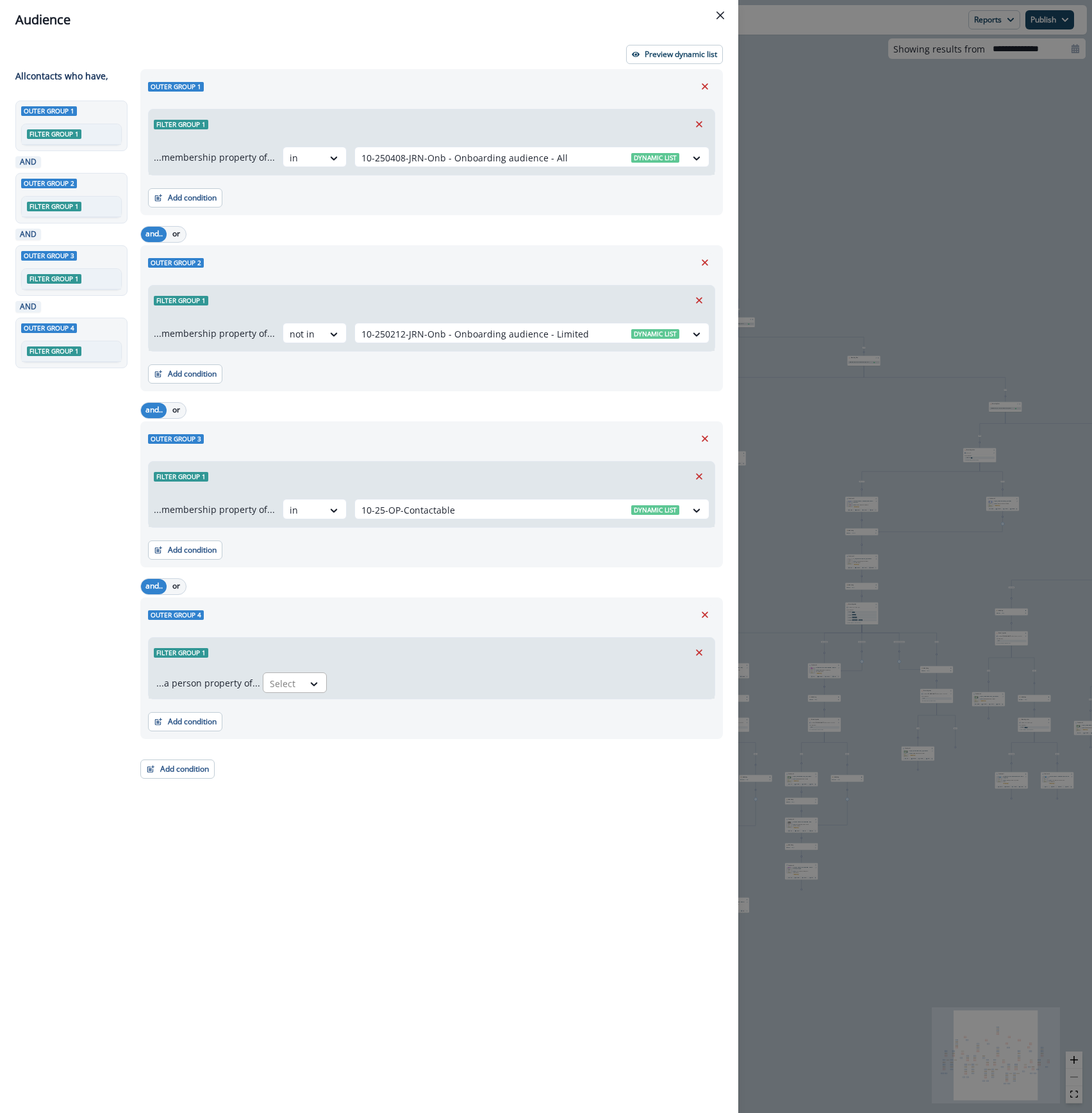
click at [283, 684] on div at bounding box center [283, 683] width 27 height 16
type input "*****"
click at [288, 724] on div "Email" at bounding box center [322, 714] width 125 height 24
click at [372, 685] on div at bounding box center [383, 683] width 22 height 13
click at [384, 737] on div "contains" at bounding box center [379, 737] width 101 height 24
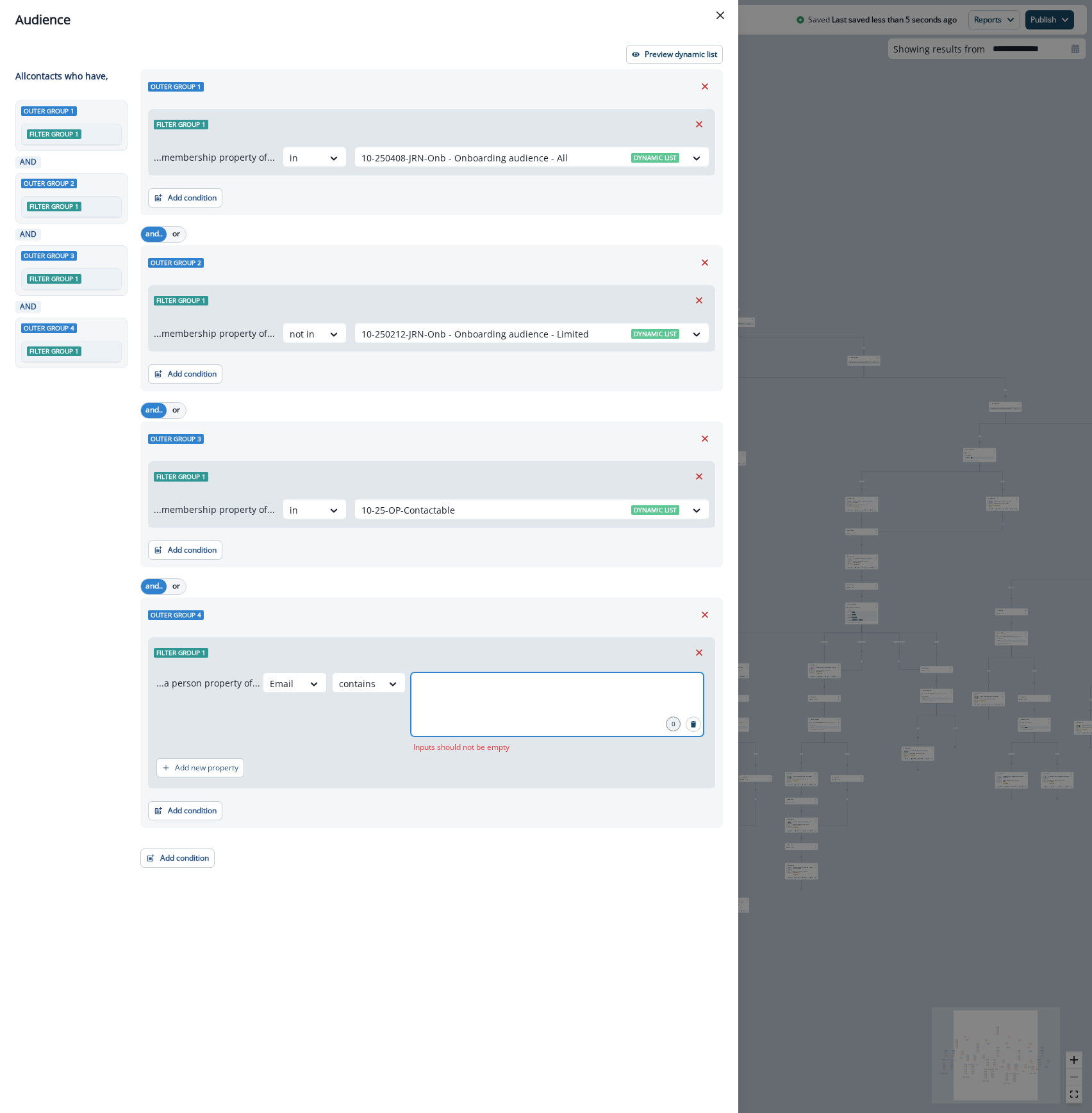
click at [429, 688] on input "text" at bounding box center [557, 688] width 289 height 25
type input "**********"
click at [839, 100] on div "Audience Preview dynamic list All contact s who have, Outer group 1 Filter grou…" at bounding box center [546, 556] width 1092 height 1113
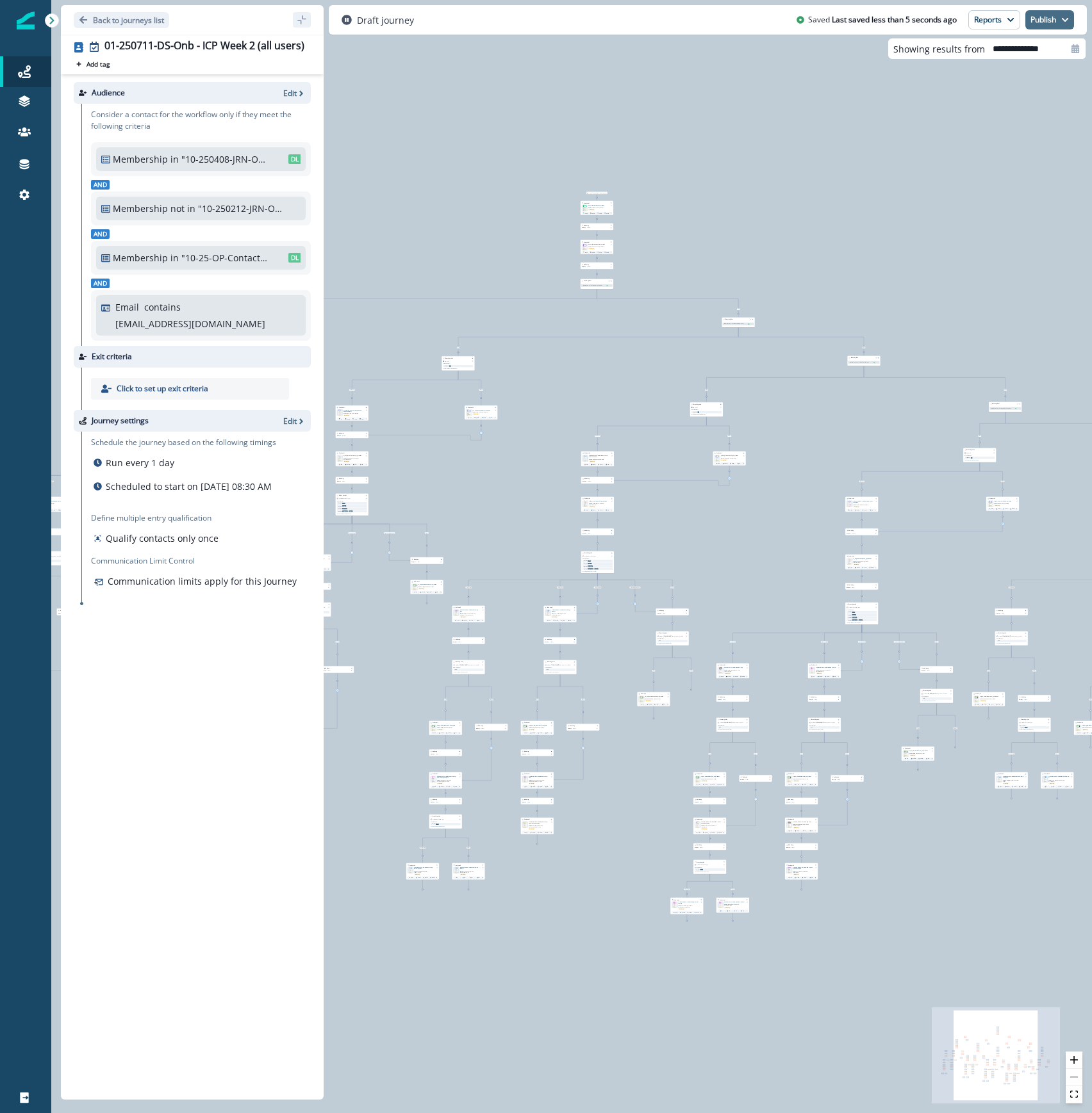
click at [1037, 16] on button "Publish" at bounding box center [1050, 19] width 49 height 19
click at [1007, 52] on button "as active journey" at bounding box center [1002, 52] width 142 height 23
drag, startPoint x: 169, startPoint y: 809, endPoint x: 173, endPoint y: 781, distance: 28.3
click at [169, 809] on div "Audience Edit Consider a contact for the workflow only if they meet the followi…" at bounding box center [192, 584] width 263 height 1021
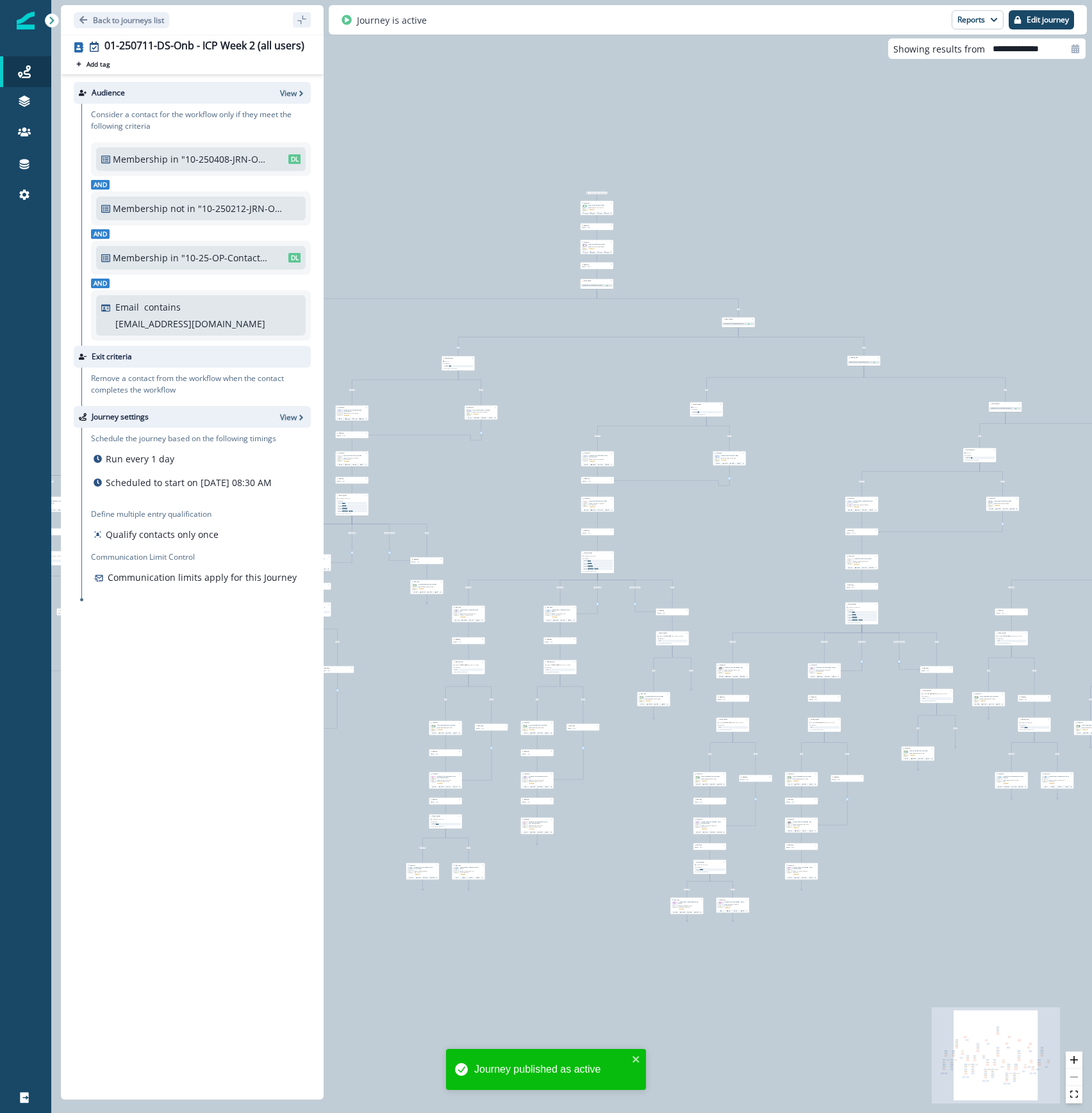
click at [127, 885] on div "Audience View Consider a contact for the workflow only if they meet the followi…" at bounding box center [192, 584] width 263 height 1021
click at [101, 17] on p "Back to journeys list" at bounding box center [129, 19] width 71 height 11
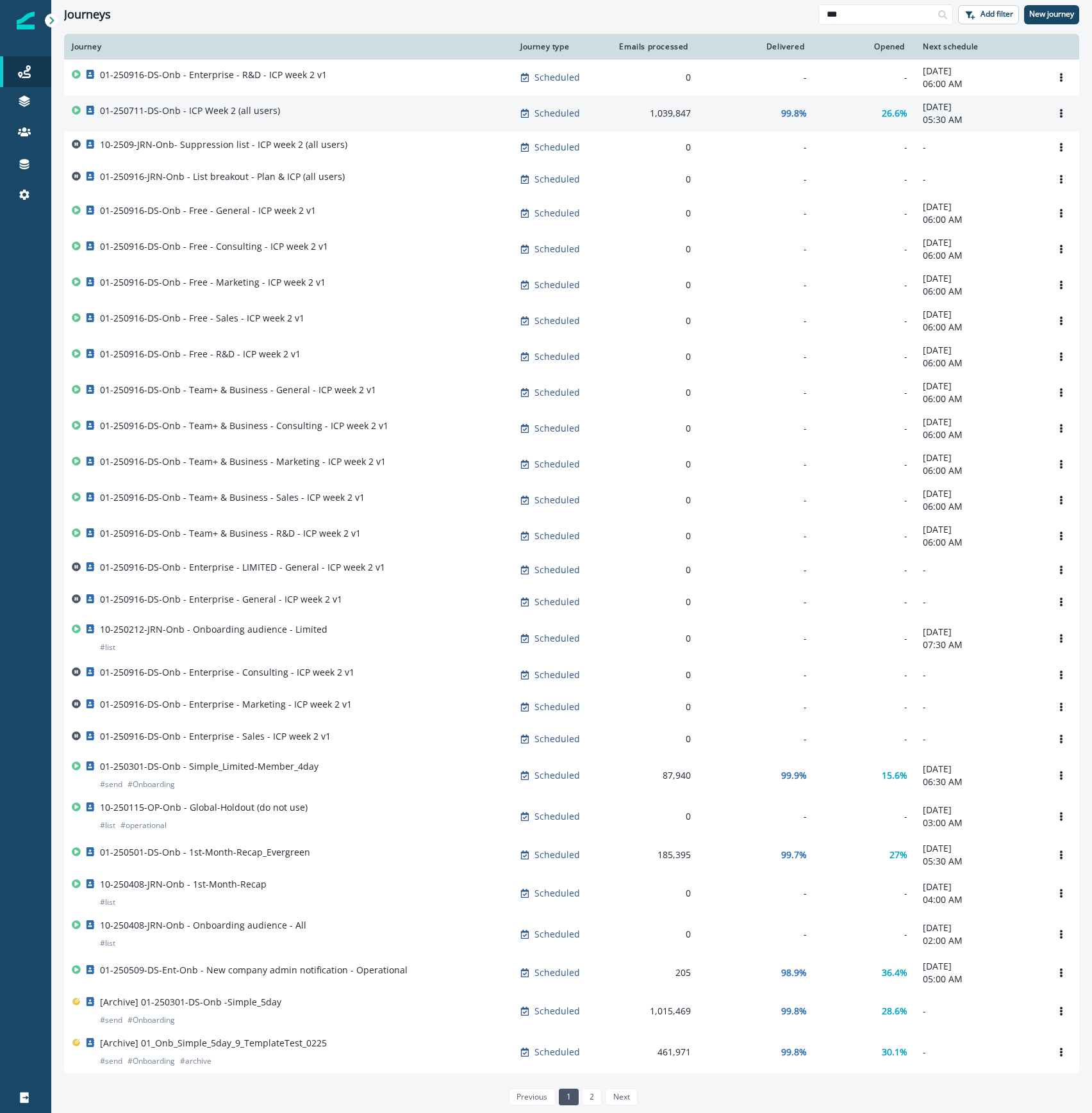
click at [269, 114] on p "01-250711-DS-Onb - ICP Week 2 (all users)" at bounding box center [189, 110] width 180 height 13
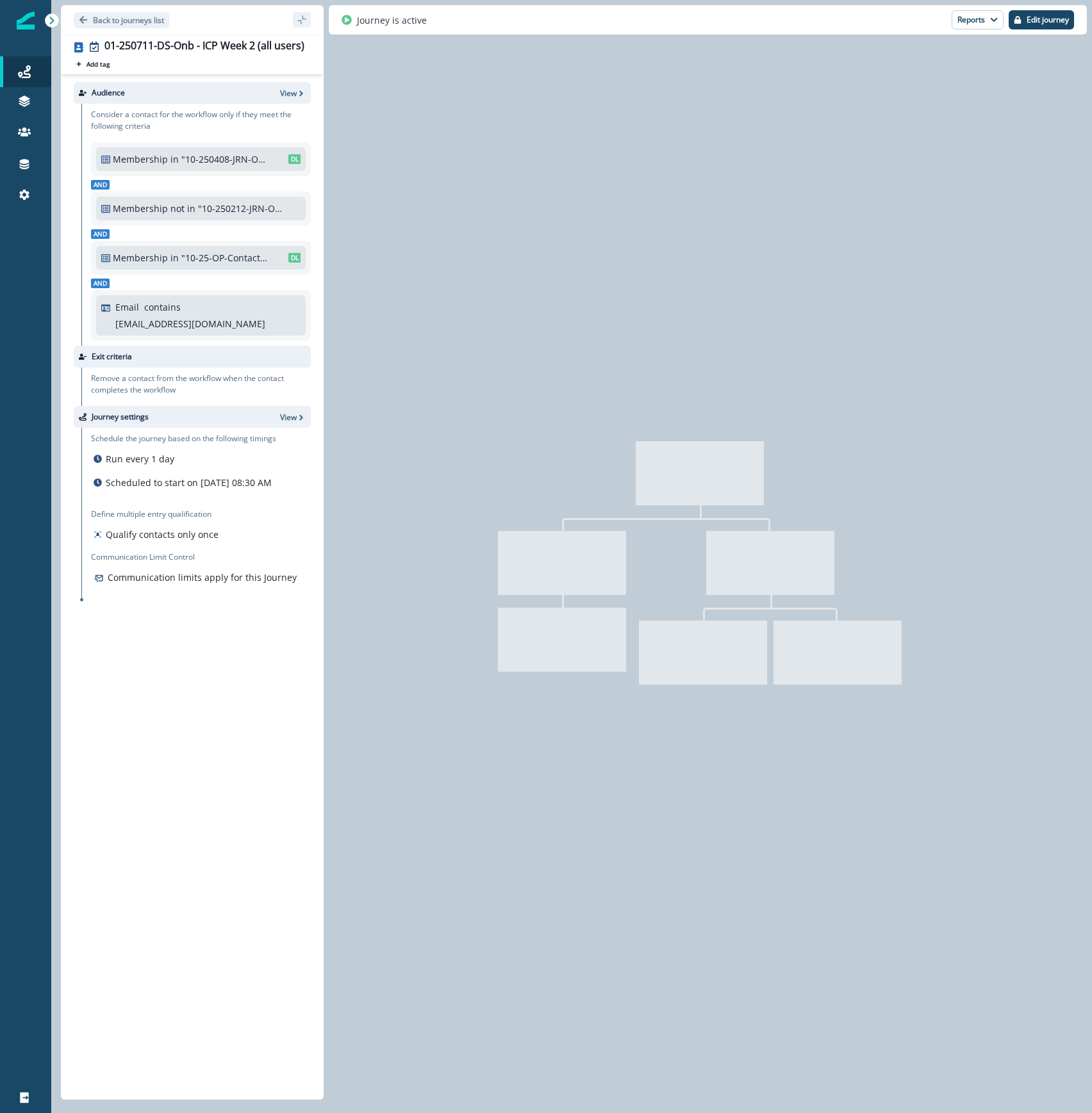
click at [111, 42] on div "01-250711-DS-Onb - ICP Week 2 (all users)" at bounding box center [204, 47] width 200 height 14
click at [205, 810] on div "Audience View Consider a contact for the workflow only if they meet the followi…" at bounding box center [192, 584] width 263 height 1021
click at [223, 44] on div "01-250711-DS-Onb - ICP Week 2 (all users)" at bounding box center [204, 47] width 200 height 14
click at [214, 18] on div "Back to journeys list" at bounding box center [192, 19] width 263 height 30
click at [216, 44] on div "01-250711-DS-Onb - ICP Week 2 (all users)" at bounding box center [204, 47] width 200 height 14
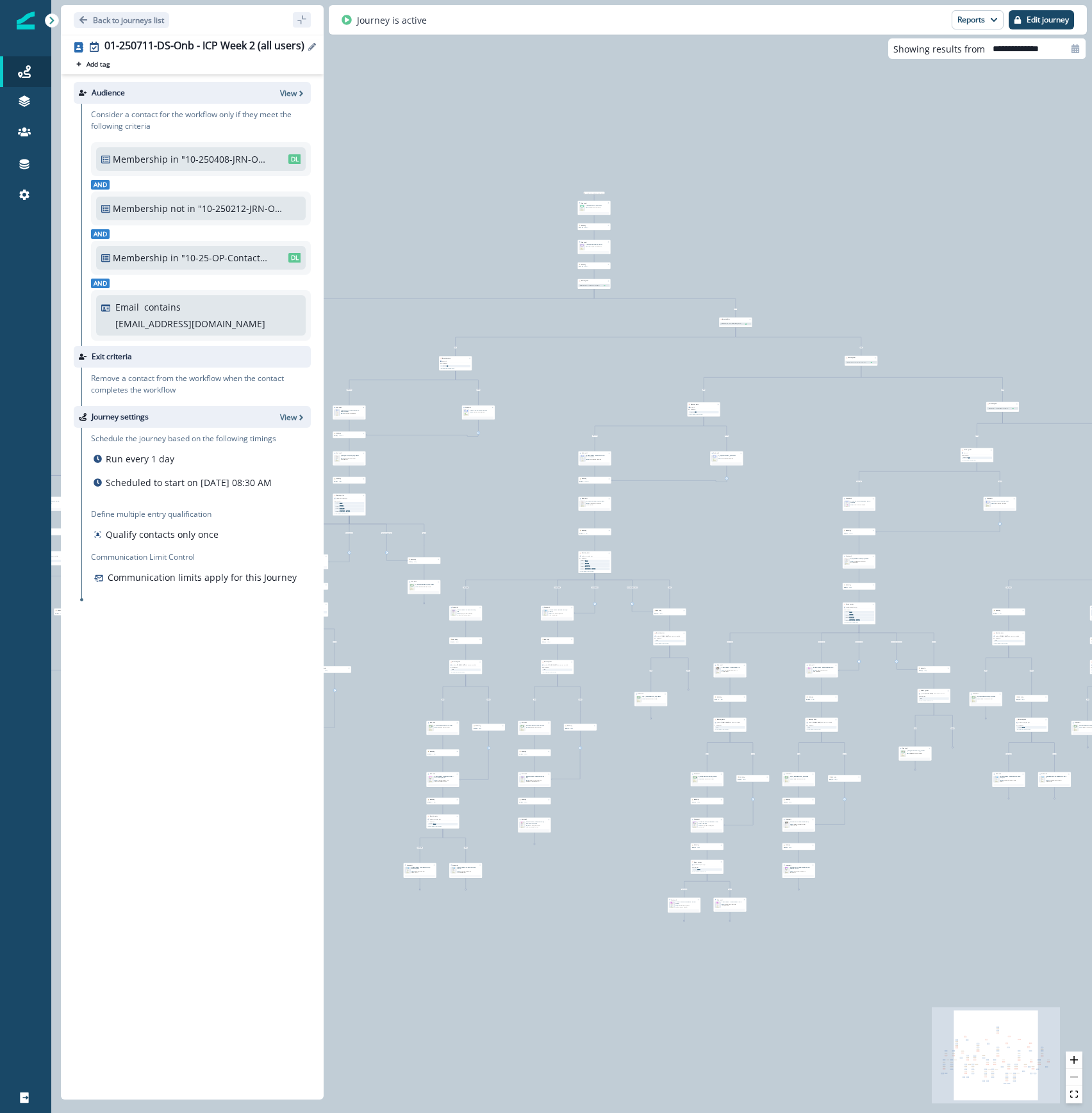
click at [310, 47] on icon "Edit name" at bounding box center [311, 47] width 8 height 8
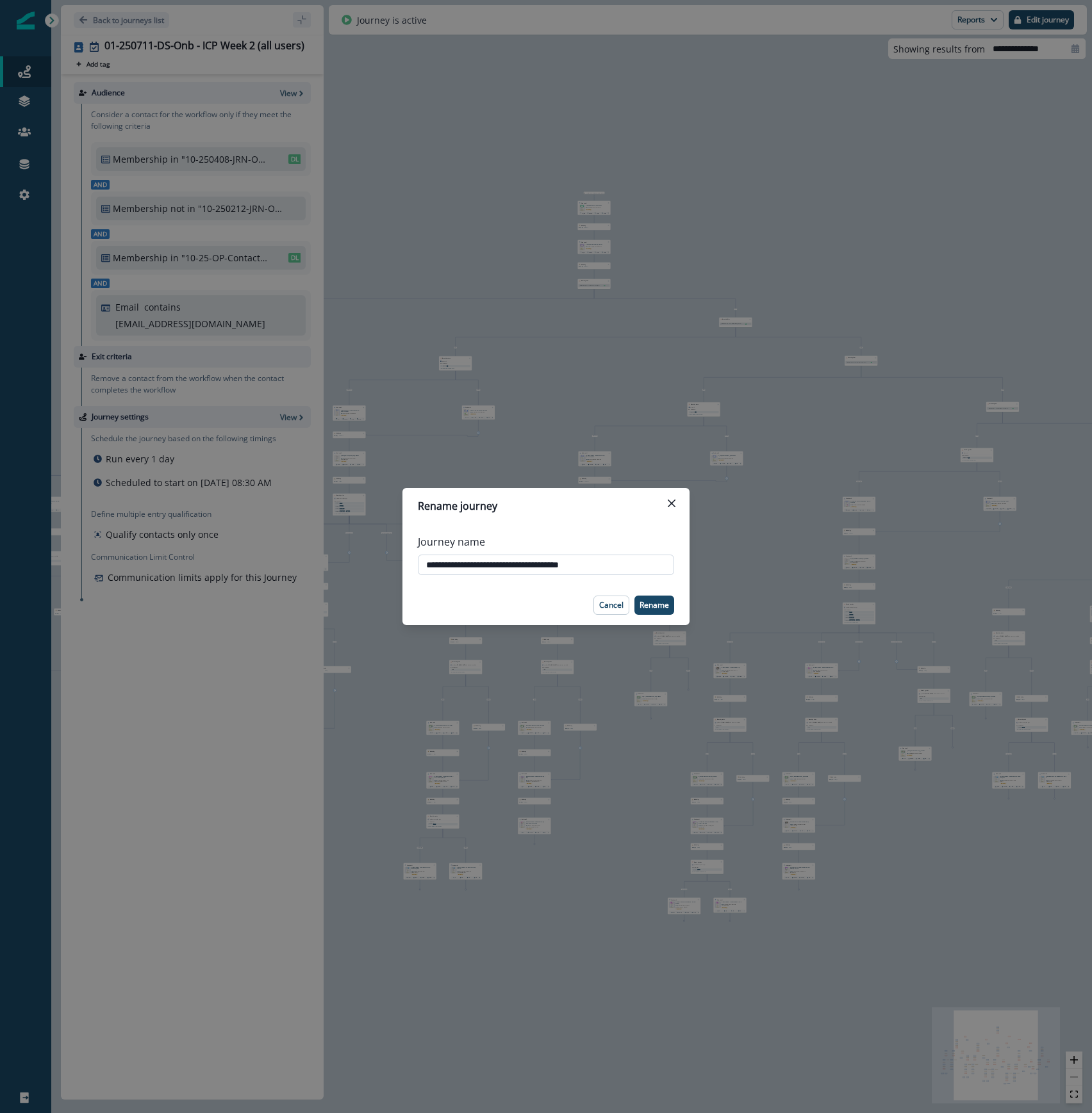
click at [426, 562] on input "**********" at bounding box center [546, 565] width 256 height 20
type input "**********"
click at [654, 606] on p "Rename" at bounding box center [654, 605] width 30 height 9
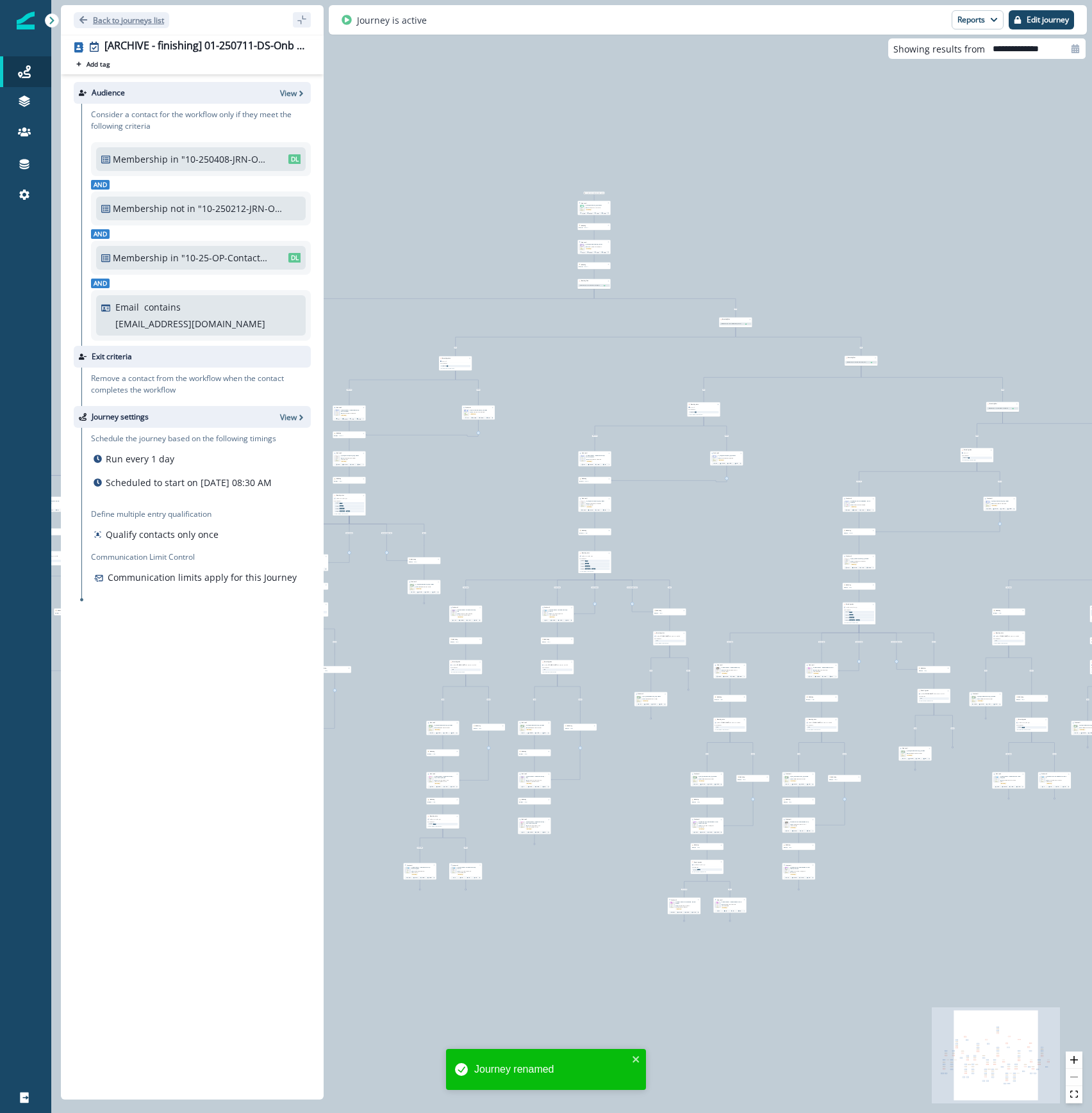
click at [123, 15] on p "Back to journeys list" at bounding box center [129, 19] width 71 height 11
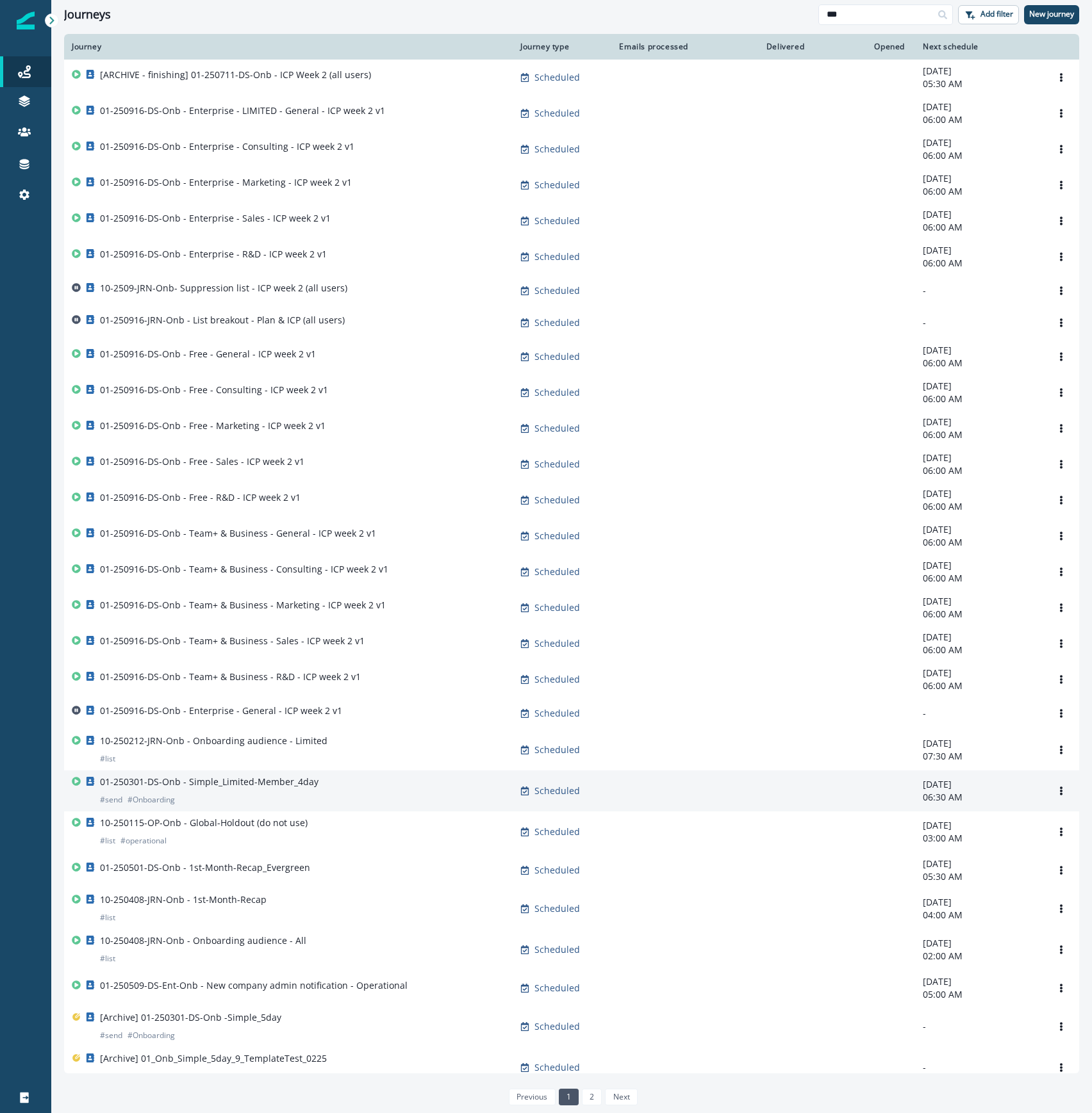
click at [303, 788] on p "01-250301-DS-Onb - Simple_Limited-Member_4day" at bounding box center [209, 781] width 218 height 13
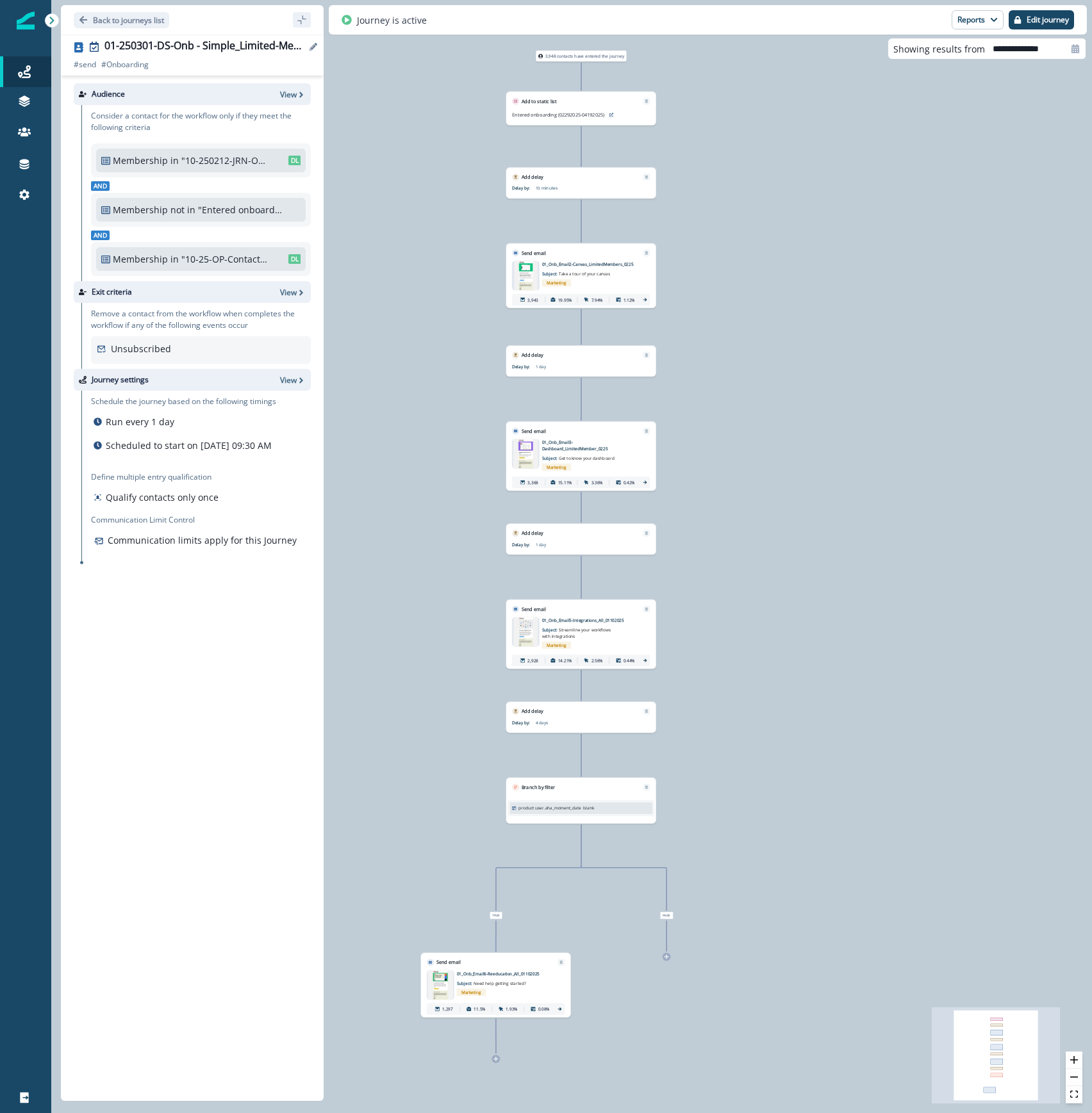
click at [313, 45] on icon "Edit name" at bounding box center [313, 47] width 8 height 8
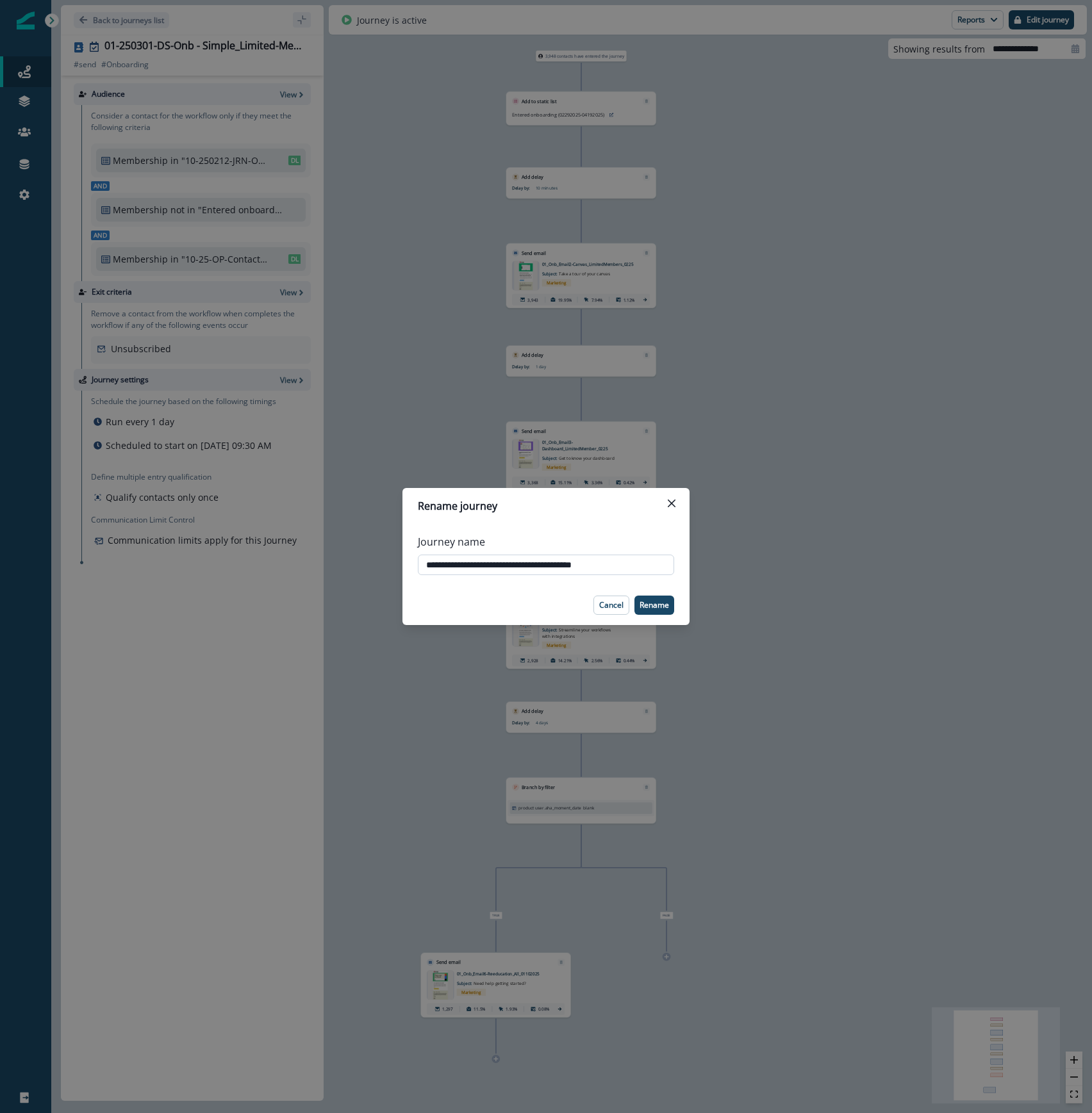
click at [424, 562] on input "**********" at bounding box center [546, 565] width 256 height 20
type input "**********"
click at [656, 608] on p "Rename" at bounding box center [654, 605] width 30 height 9
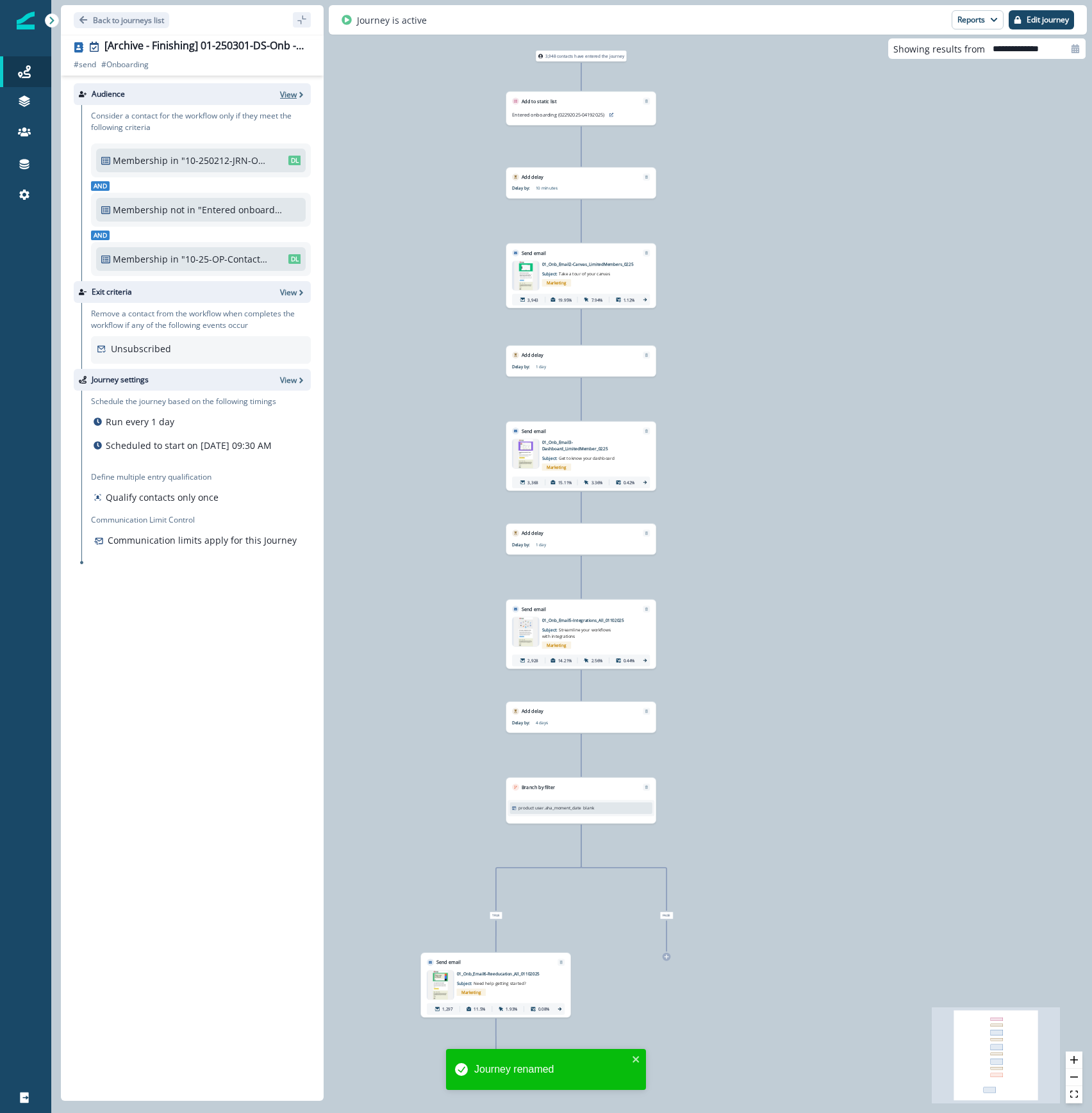
click at [288, 93] on p "View" at bounding box center [288, 94] width 17 height 11
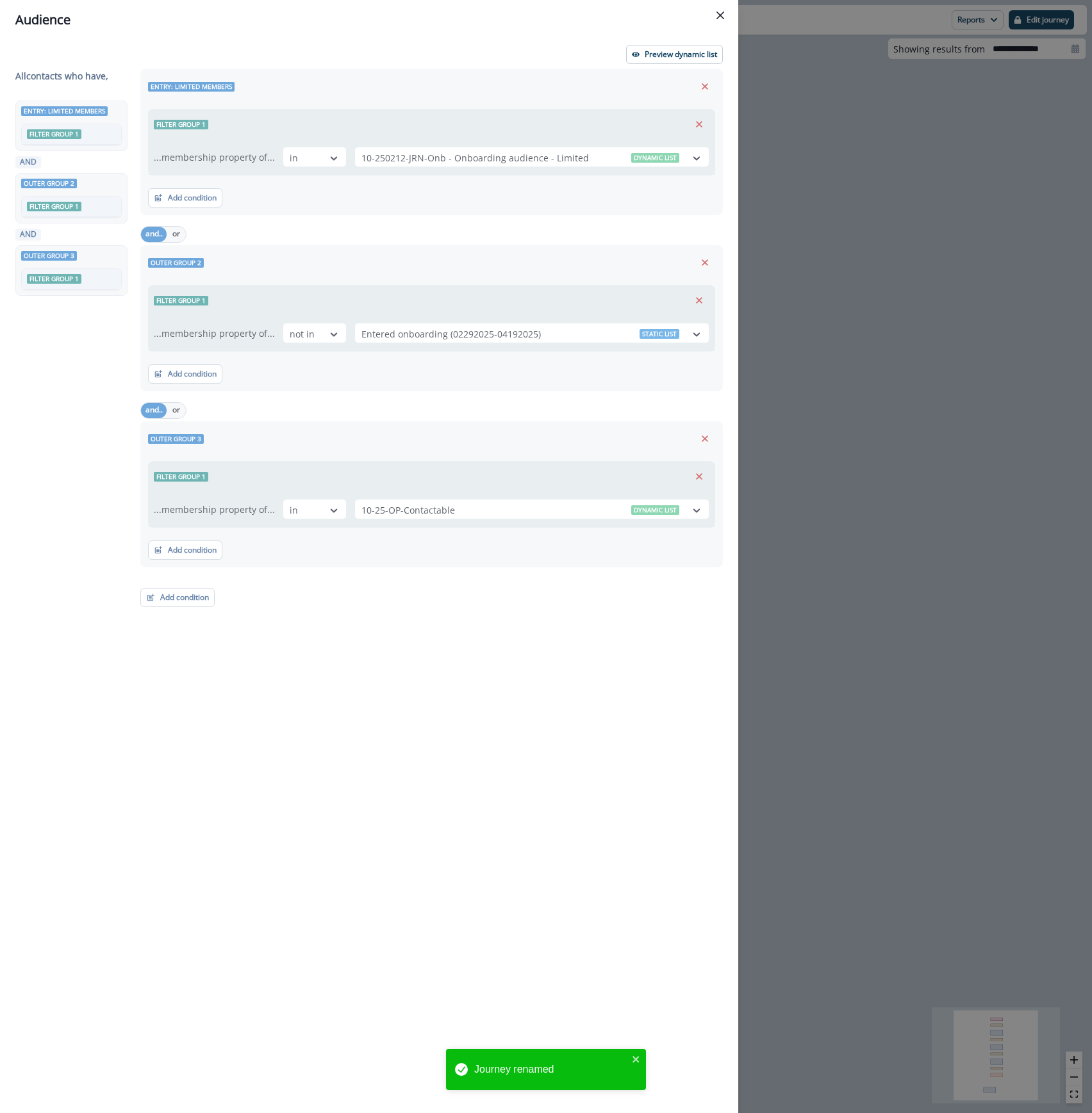
click at [1038, 123] on div "Audience Preview dynamic list All contact s who have, Entry: limited members Fi…" at bounding box center [546, 556] width 1092 height 1113
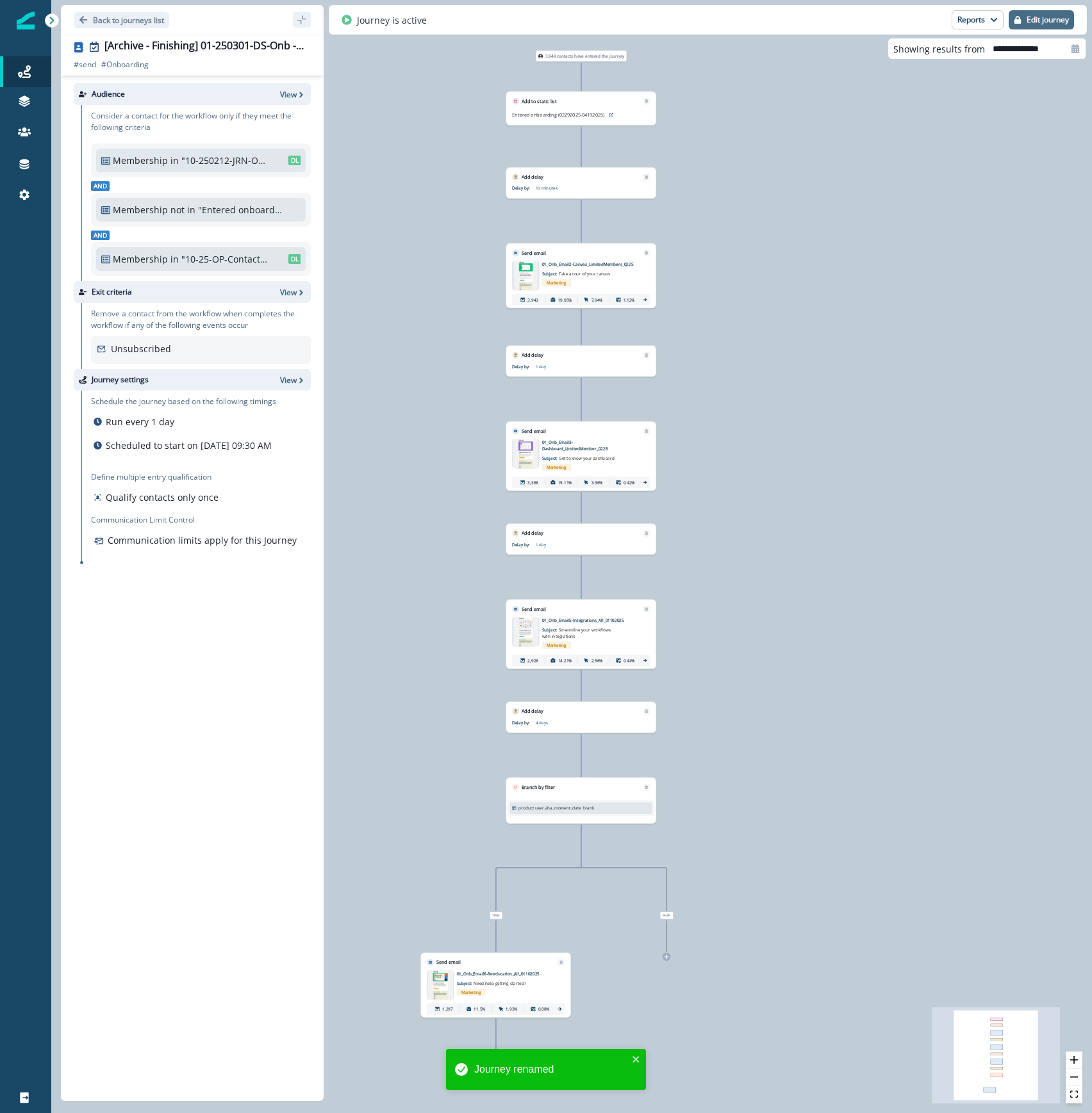
click at [1034, 24] on p "Edit journey" at bounding box center [1047, 19] width 42 height 9
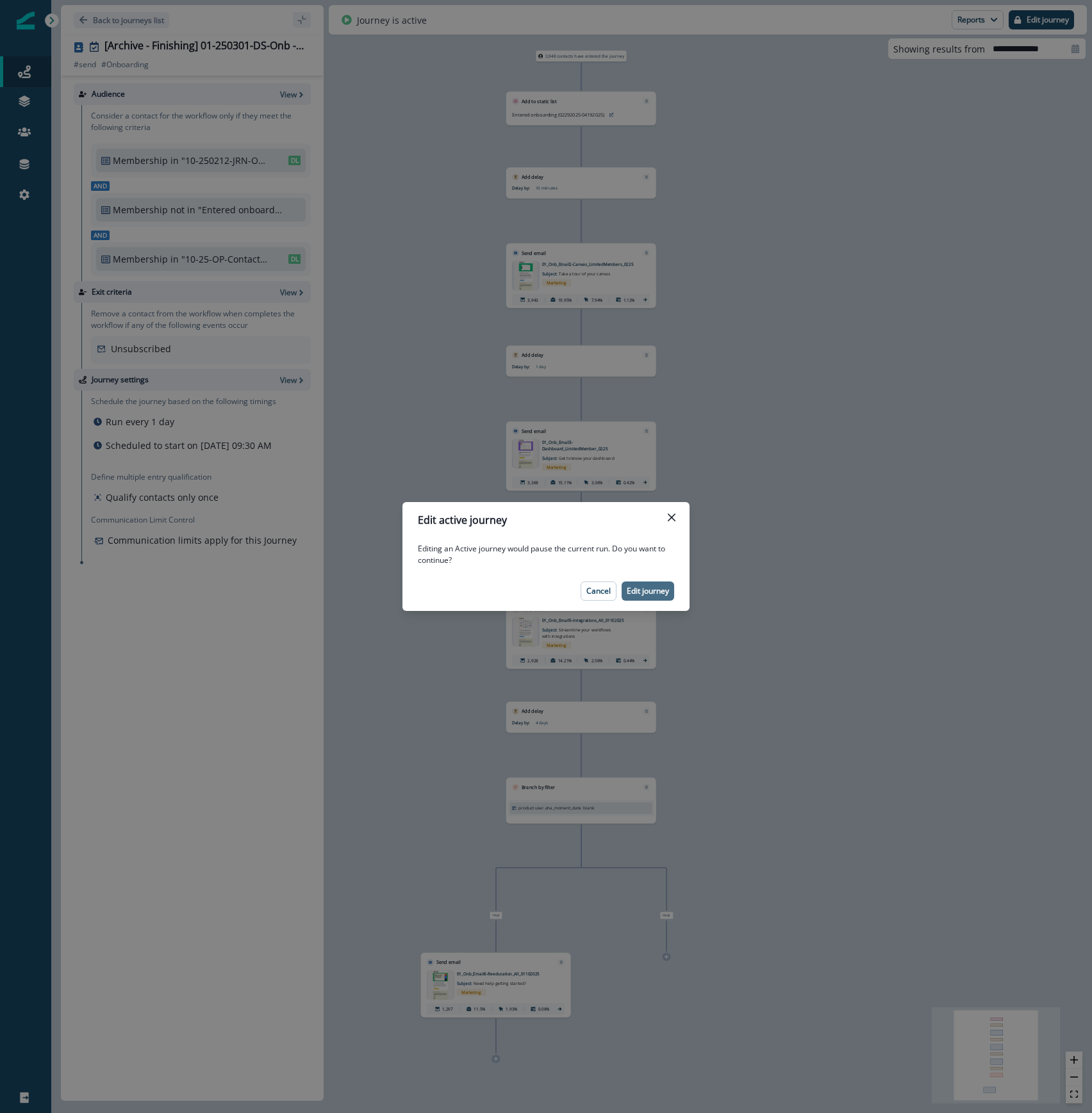
click at [649, 593] on p "Edit journey" at bounding box center [648, 591] width 42 height 9
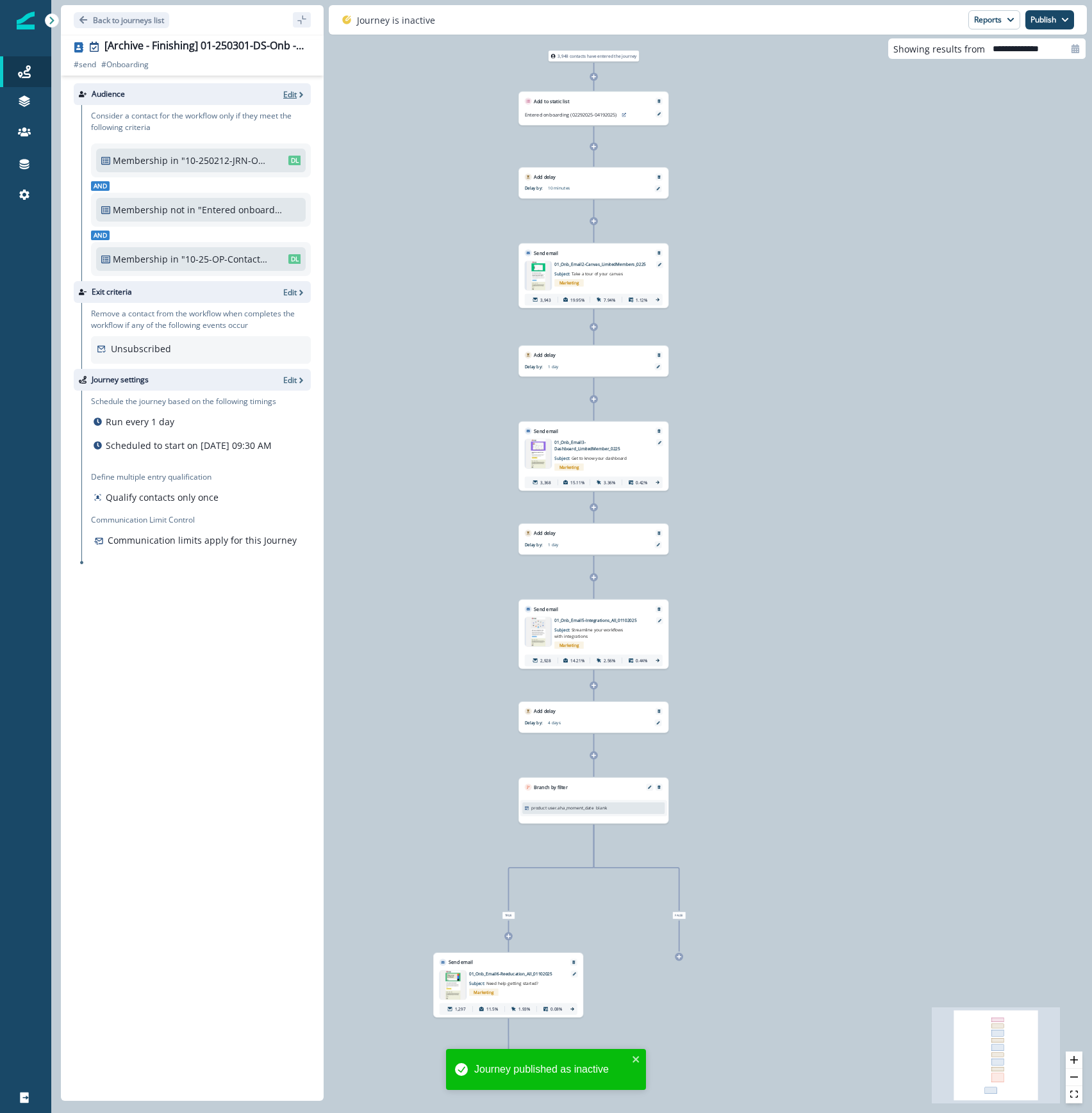
click at [294, 96] on p "Edit" at bounding box center [290, 94] width 14 height 11
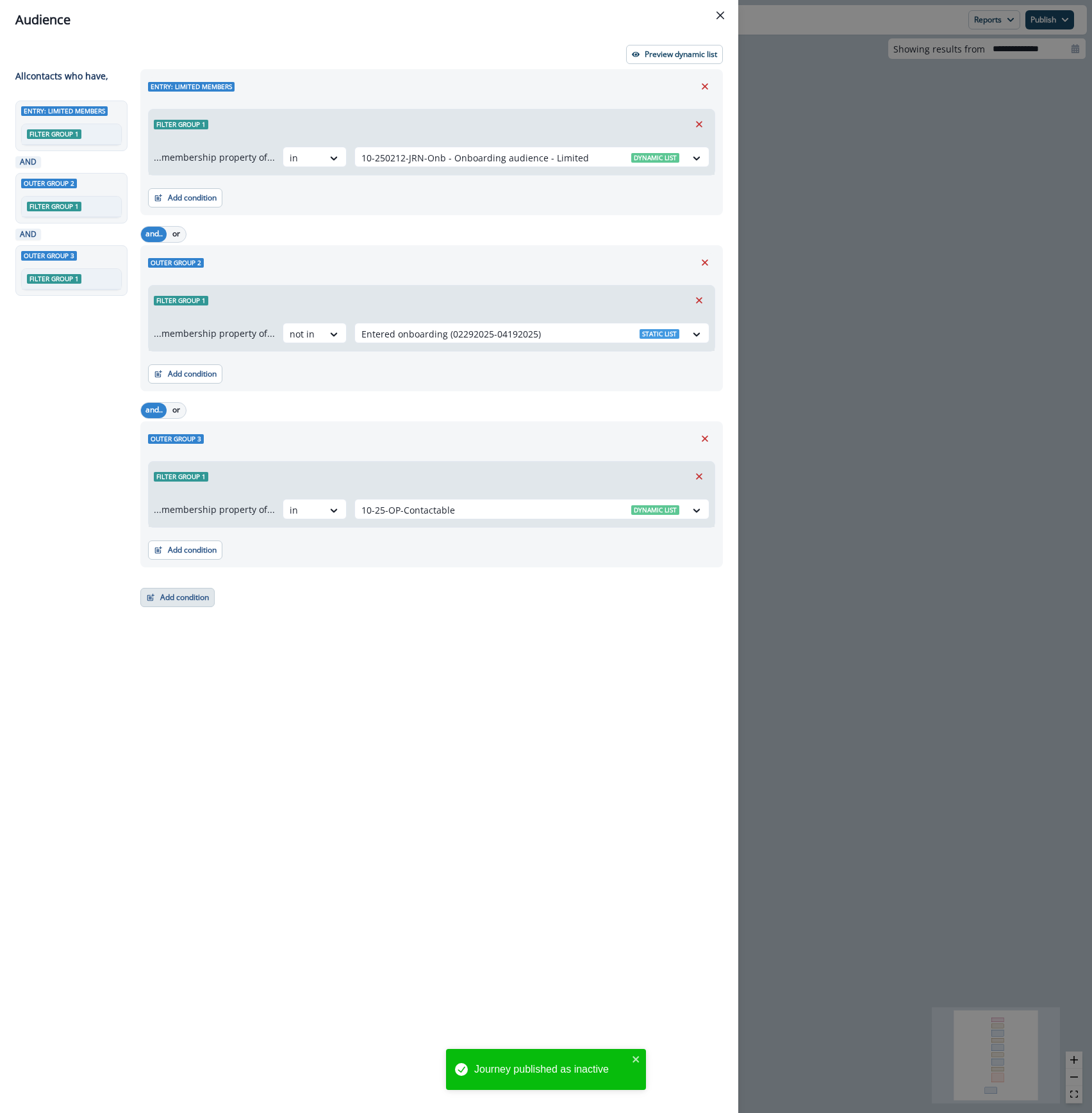
click at [174, 597] on button "Add condition" at bounding box center [178, 597] width 74 height 19
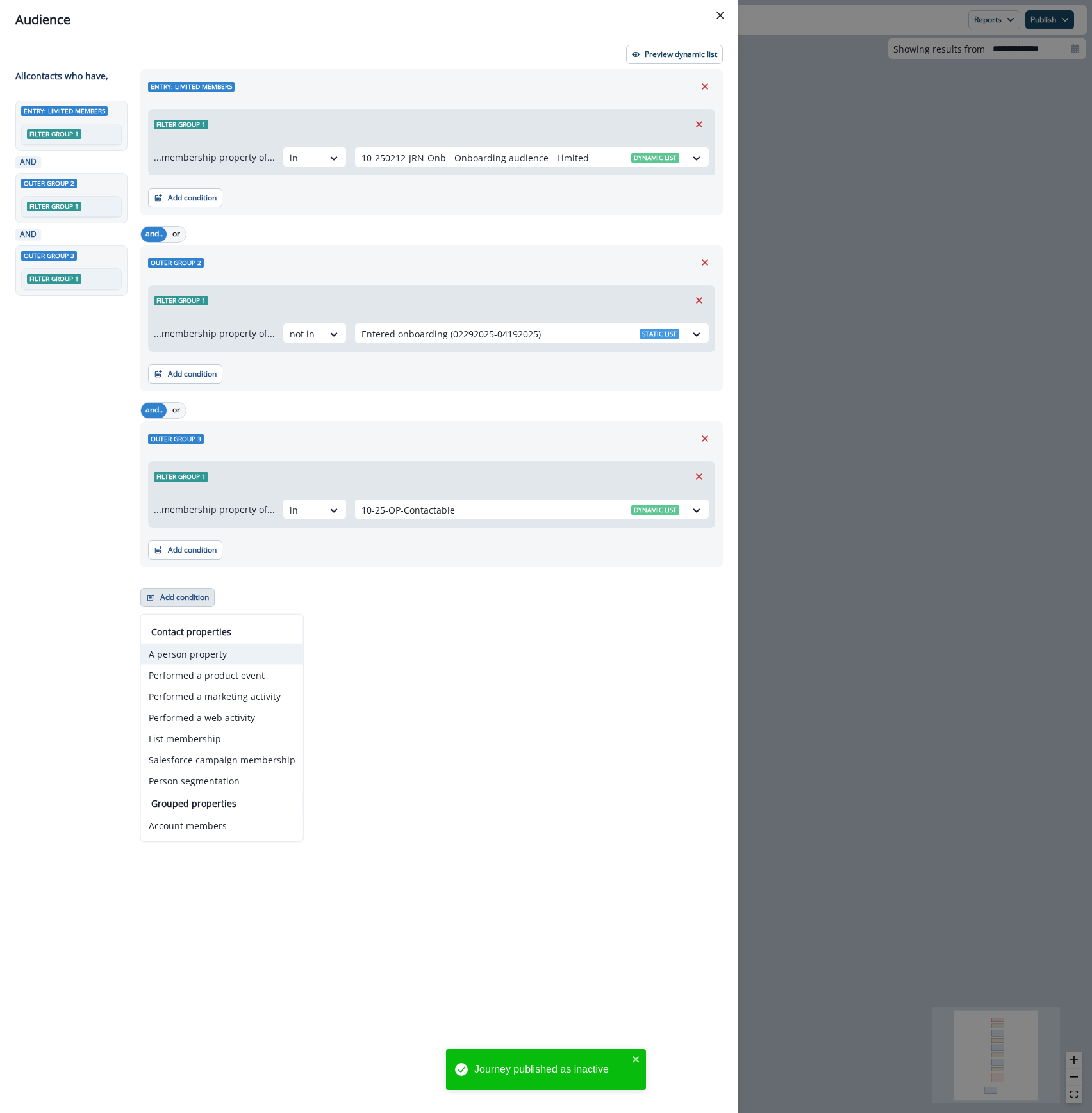
click at [196, 656] on button "A person property" at bounding box center [222, 654] width 162 height 21
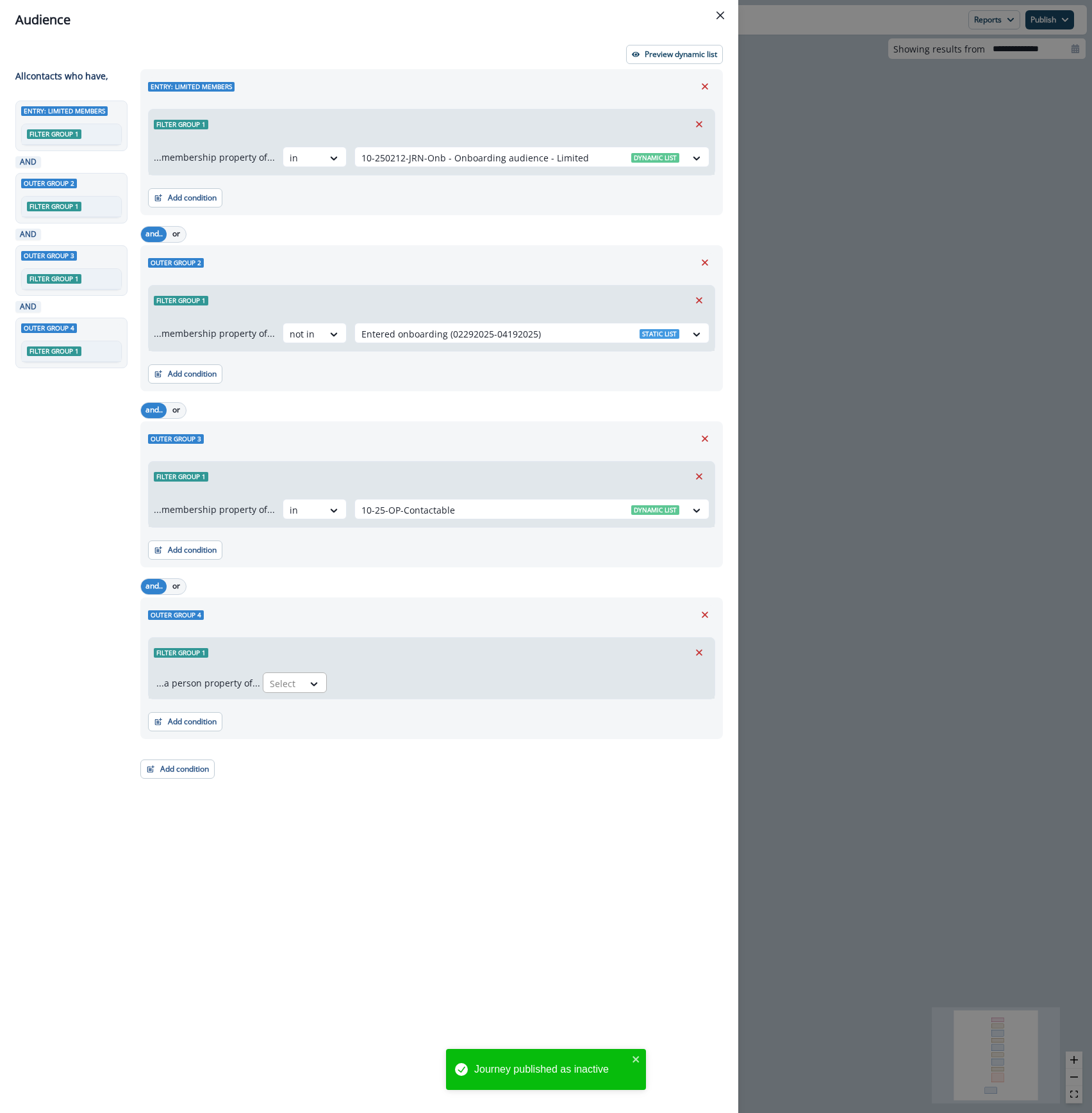
drag, startPoint x: 287, startPoint y: 680, endPoint x: 288, endPoint y: 694, distance: 14.0
click at [287, 682] on div at bounding box center [283, 683] width 27 height 16
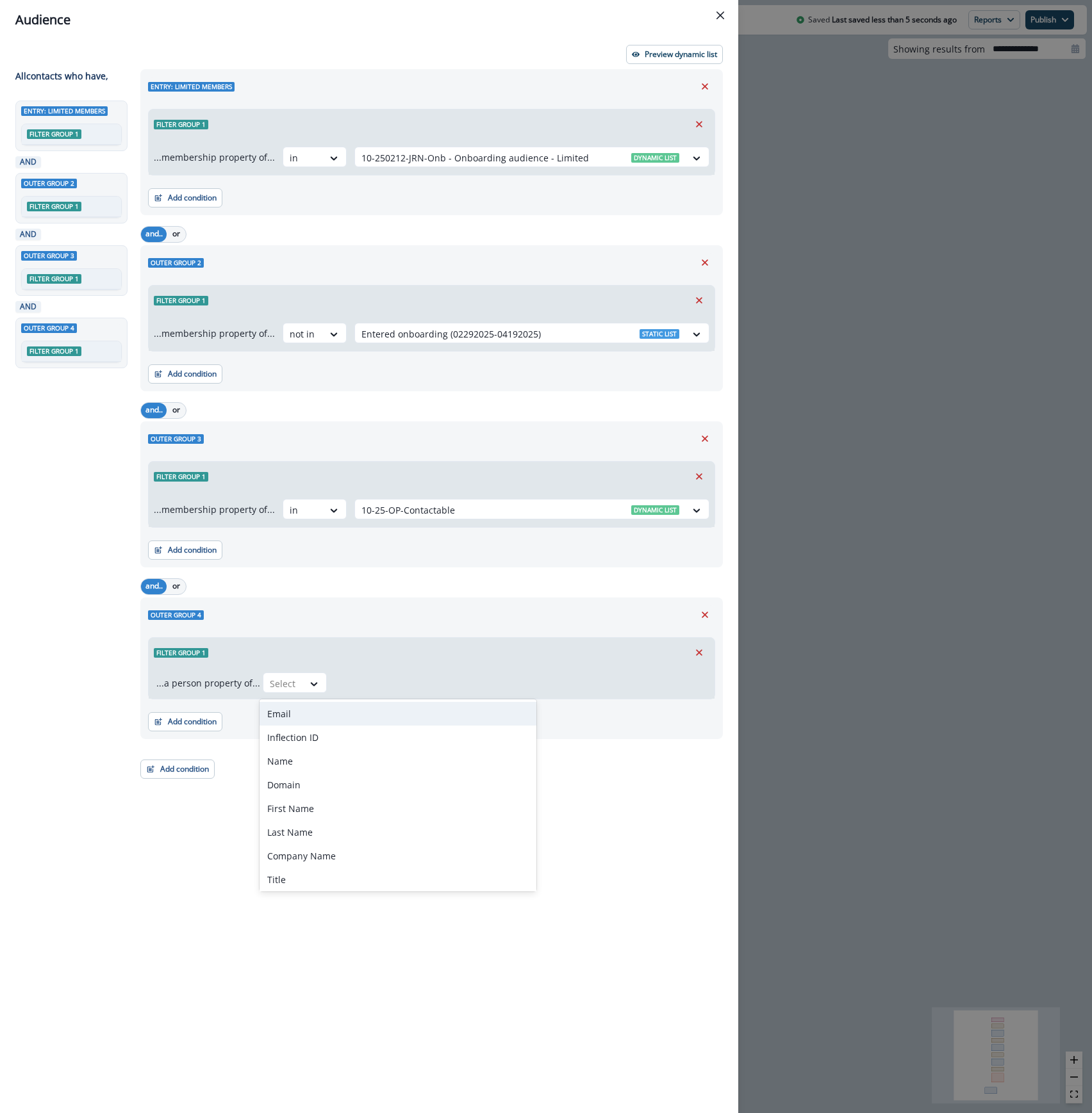
click at [314, 716] on div "Email" at bounding box center [398, 714] width 277 height 24
click at [372, 685] on div at bounding box center [383, 683] width 22 height 13
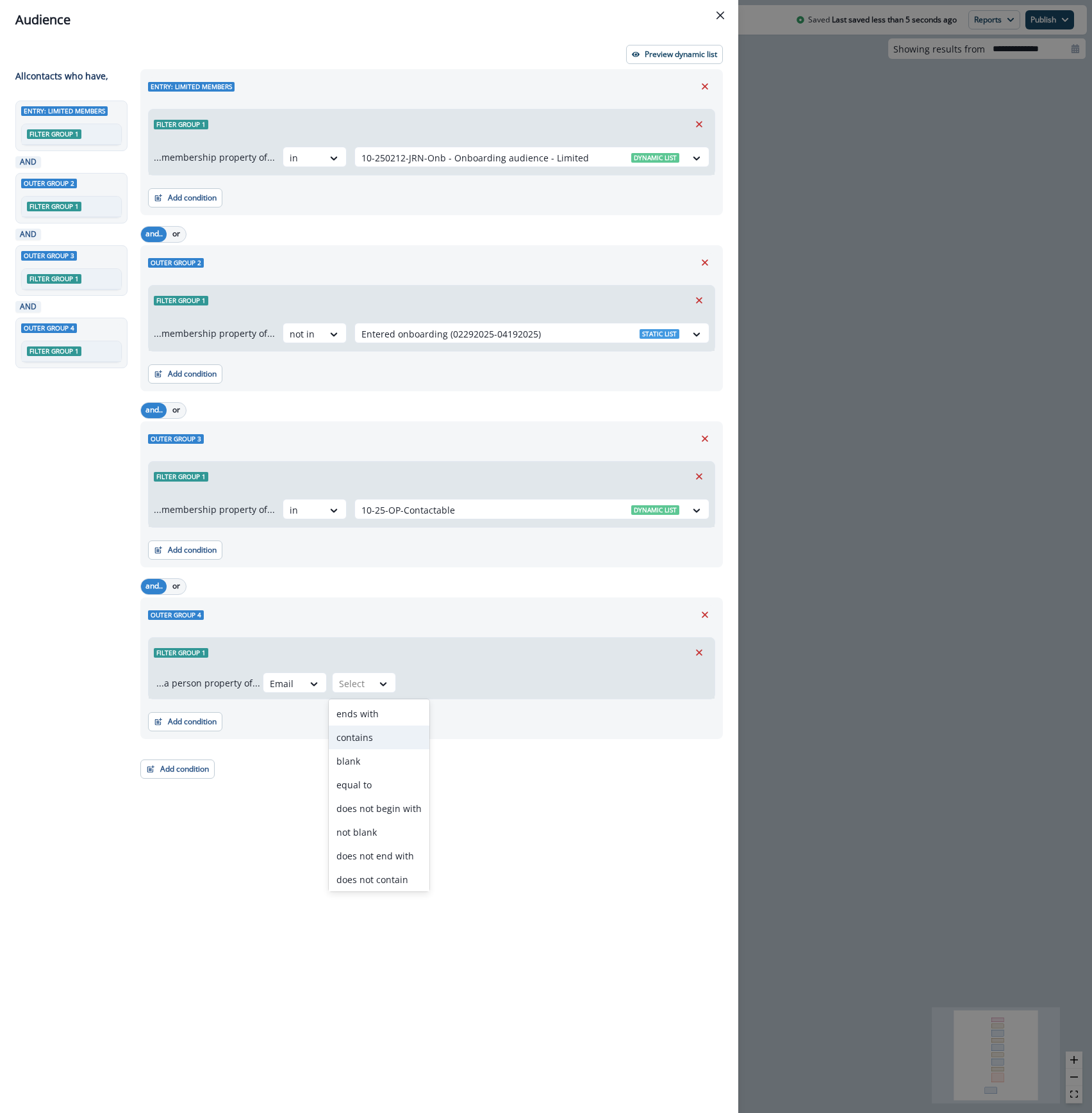
click at [370, 743] on div "contains" at bounding box center [379, 737] width 101 height 24
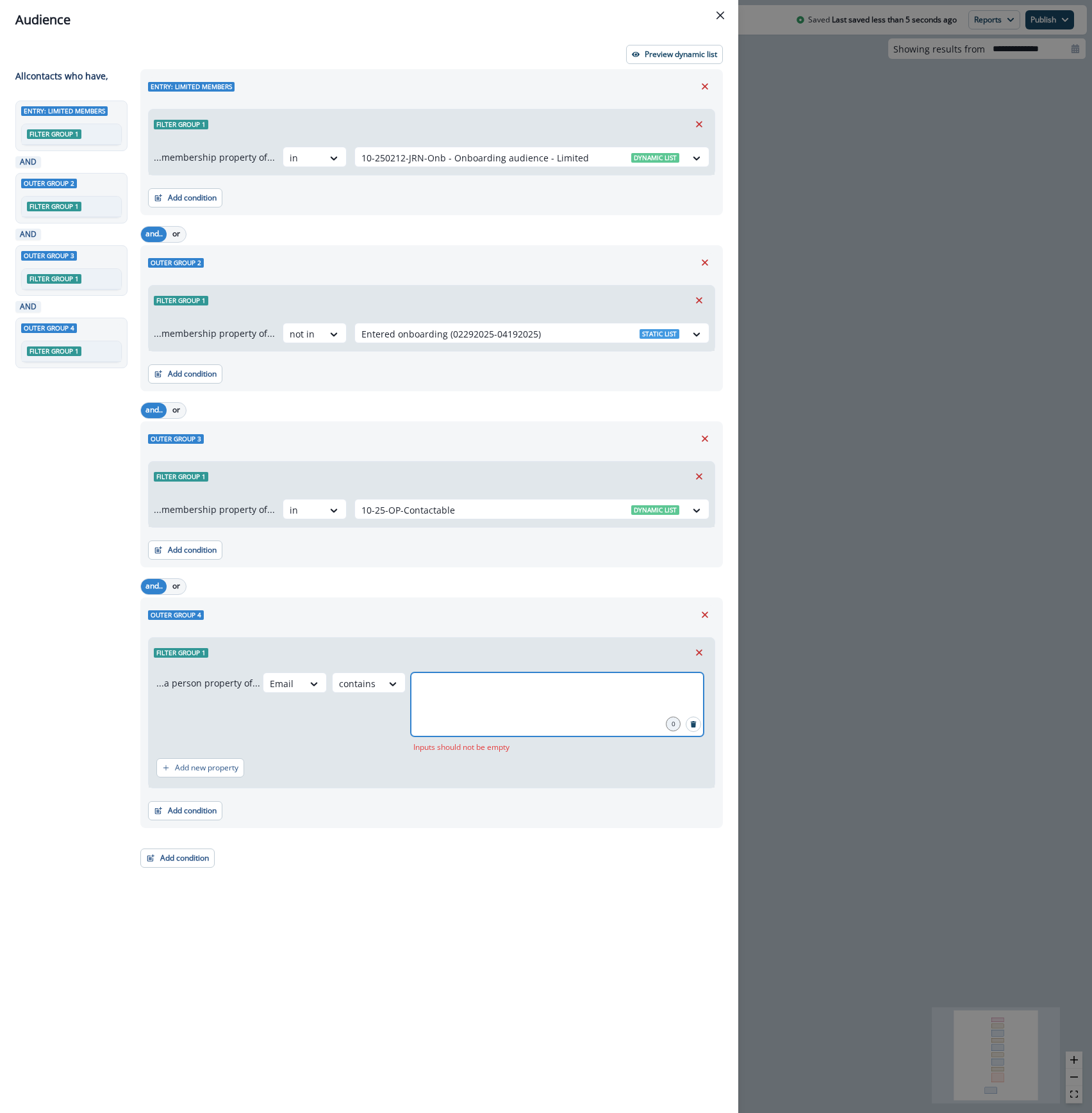
click at [424, 698] on input "text" at bounding box center [557, 688] width 289 height 25
type input "**********"
click at [874, 101] on div "Audience Preview dynamic list All contact s who have, Entry: limited members Fi…" at bounding box center [546, 556] width 1092 height 1113
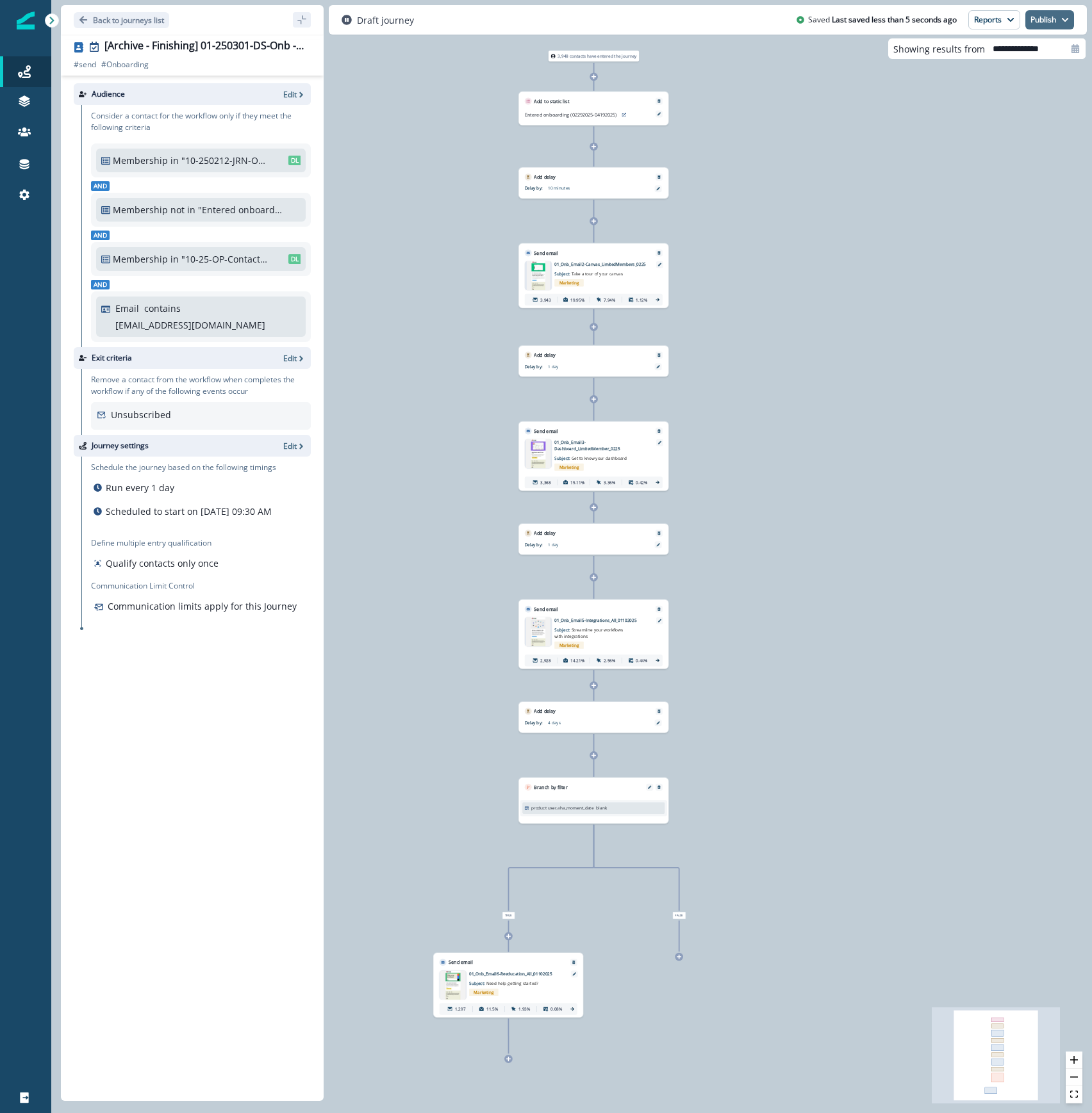
click at [1047, 25] on button "Publish" at bounding box center [1050, 19] width 49 height 19
click at [1025, 54] on button "as active journey" at bounding box center [1002, 52] width 142 height 23
click at [139, 16] on p "Back to journeys list" at bounding box center [129, 19] width 71 height 11
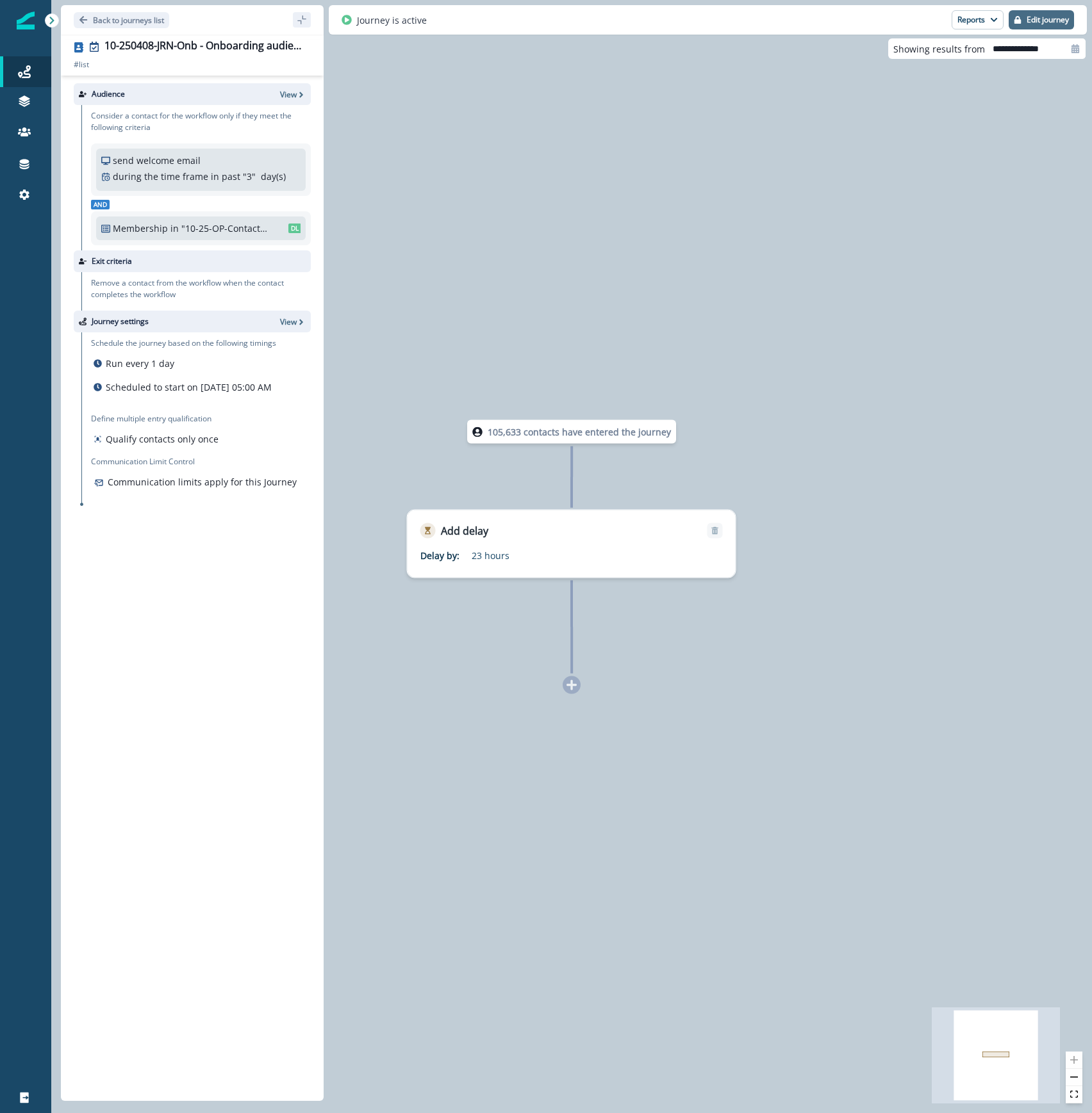
click at [1052, 25] on button "Edit journey" at bounding box center [1040, 19] width 65 height 19
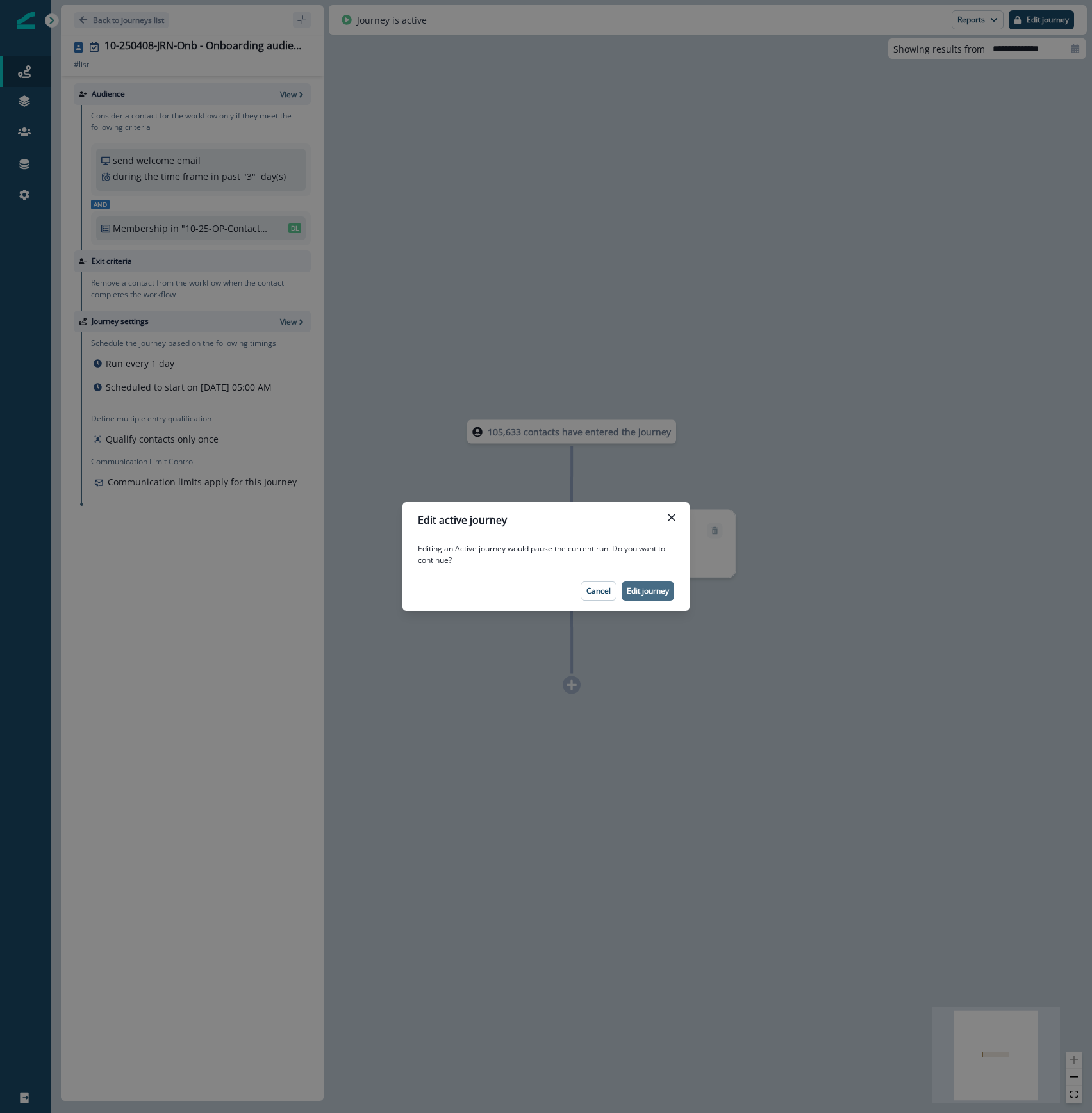
click at [647, 587] on p "Edit journey" at bounding box center [648, 591] width 42 height 9
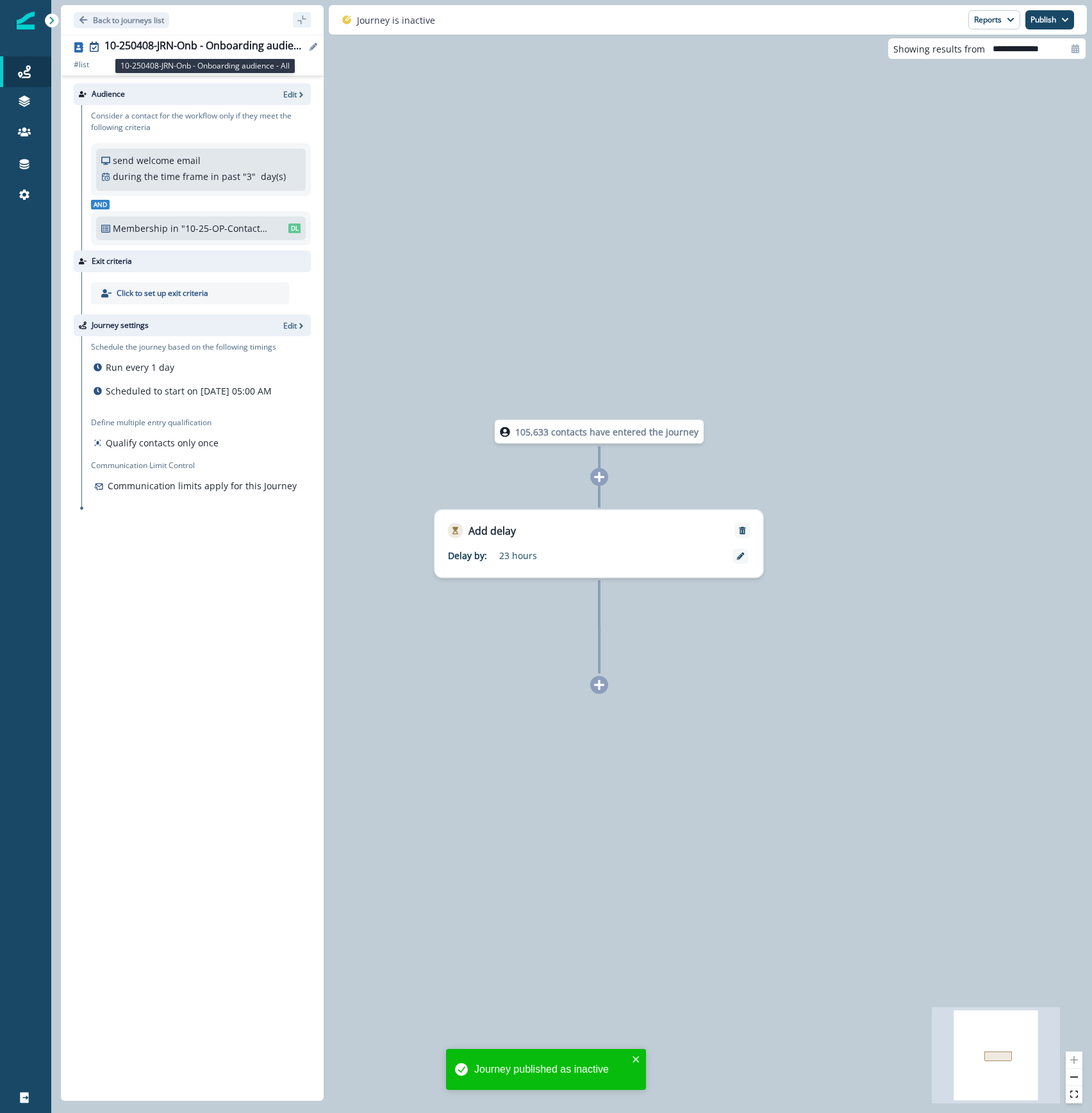
click at [229, 47] on div "10-250408-JRN-Onb - Onboarding audience - All" at bounding box center [205, 47] width 201 height 14
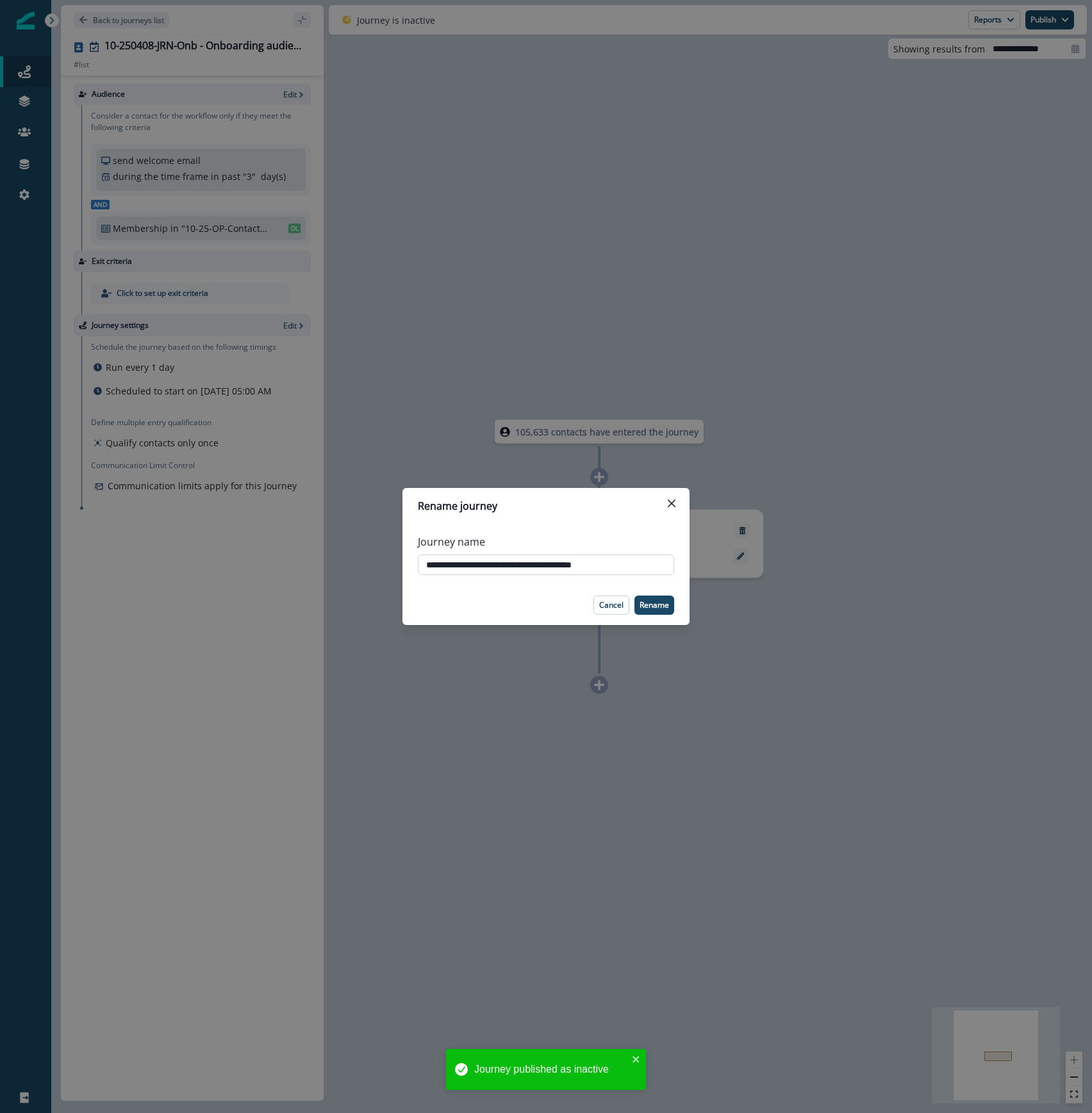
click at [423, 562] on input "**********" at bounding box center [546, 565] width 256 height 20
type input "**********"
click at [667, 608] on p "Rename" at bounding box center [654, 605] width 30 height 9
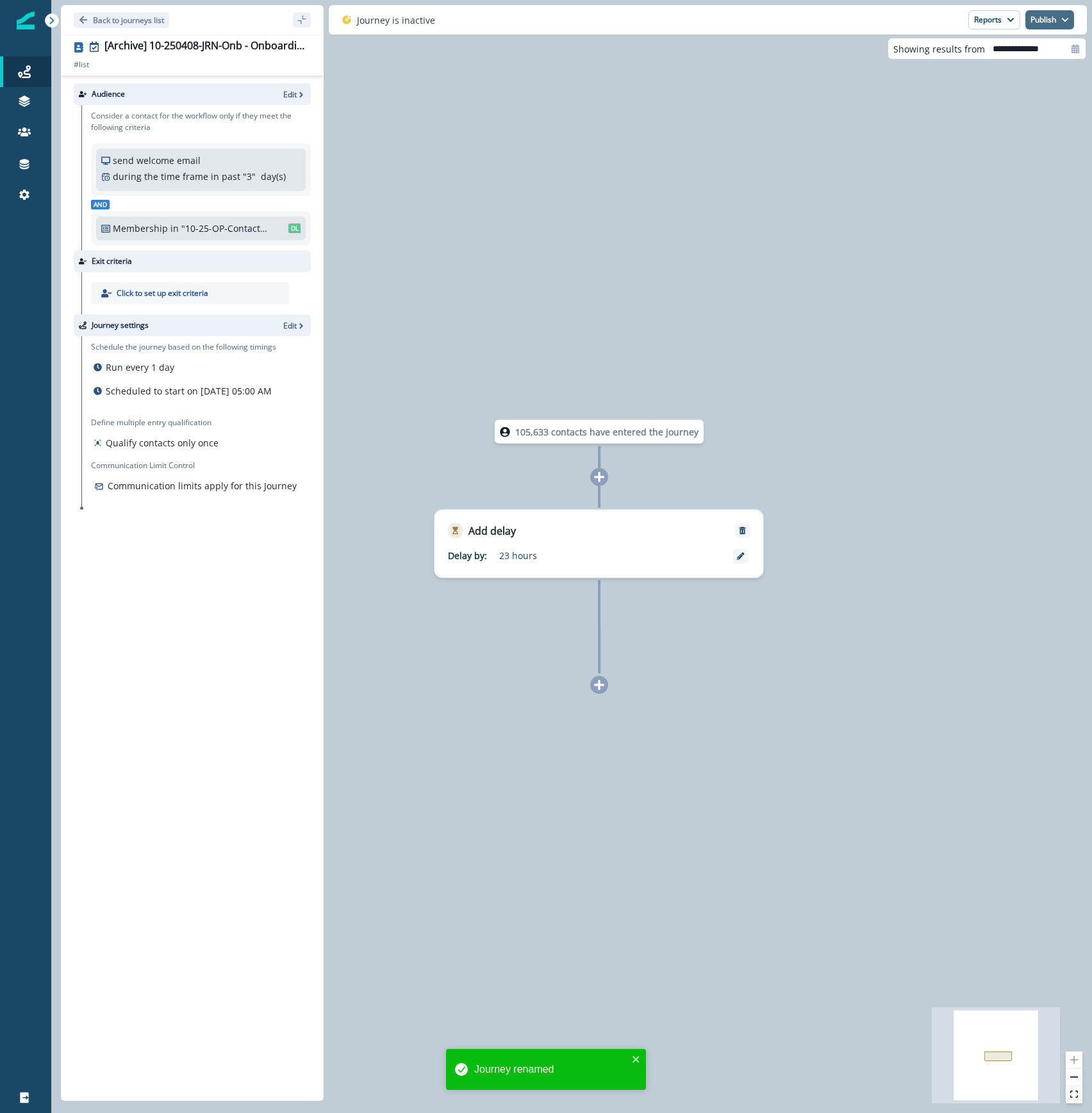
click at [1053, 16] on button "Publish" at bounding box center [1050, 19] width 49 height 19
click at [903, 192] on div "105,633 contacts have entered the journey Add delay Delay by: 23 hours Delay de…" at bounding box center [572, 556] width 1040 height 1113
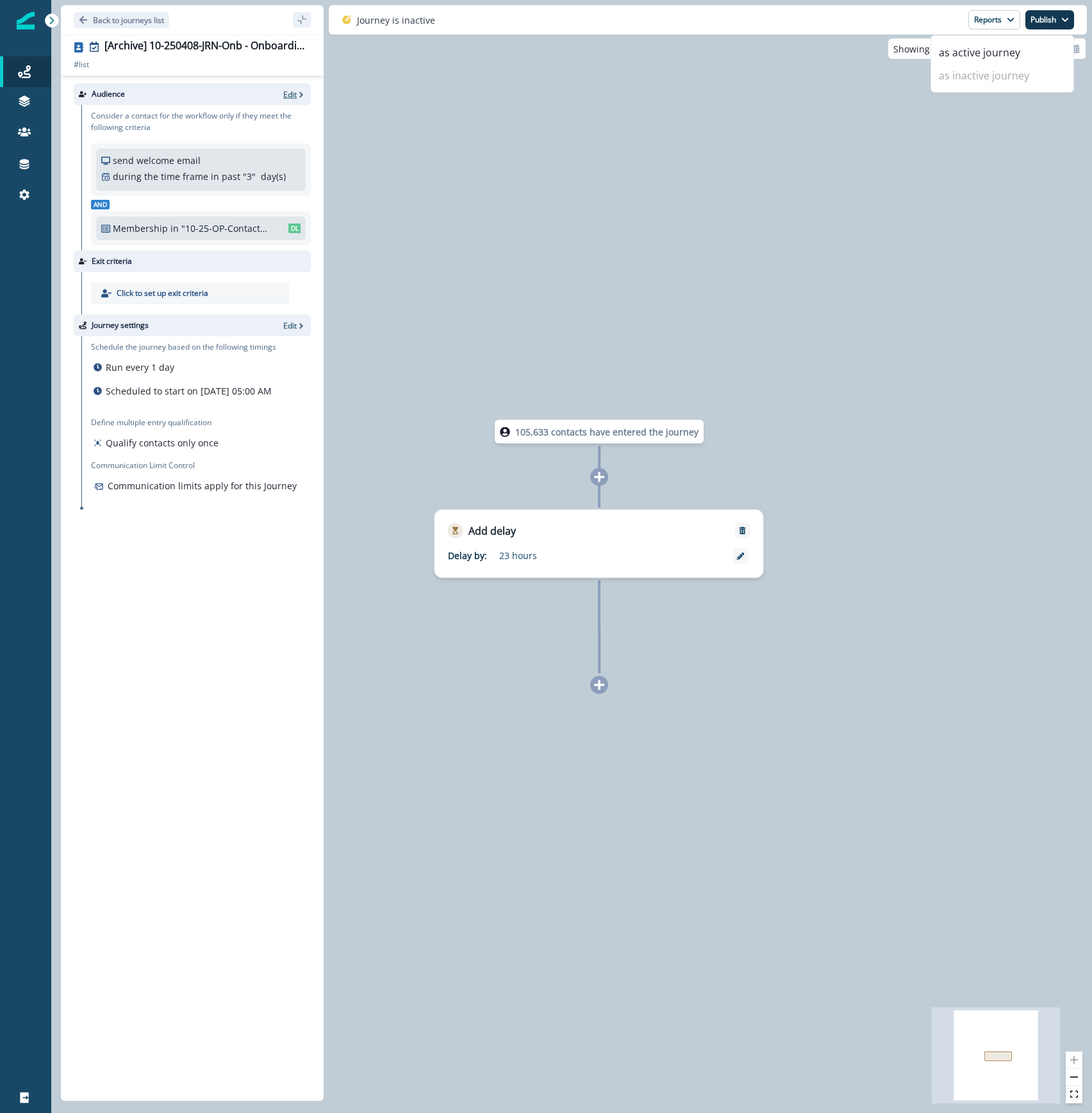
click at [291, 93] on p "Edit" at bounding box center [290, 94] width 14 height 11
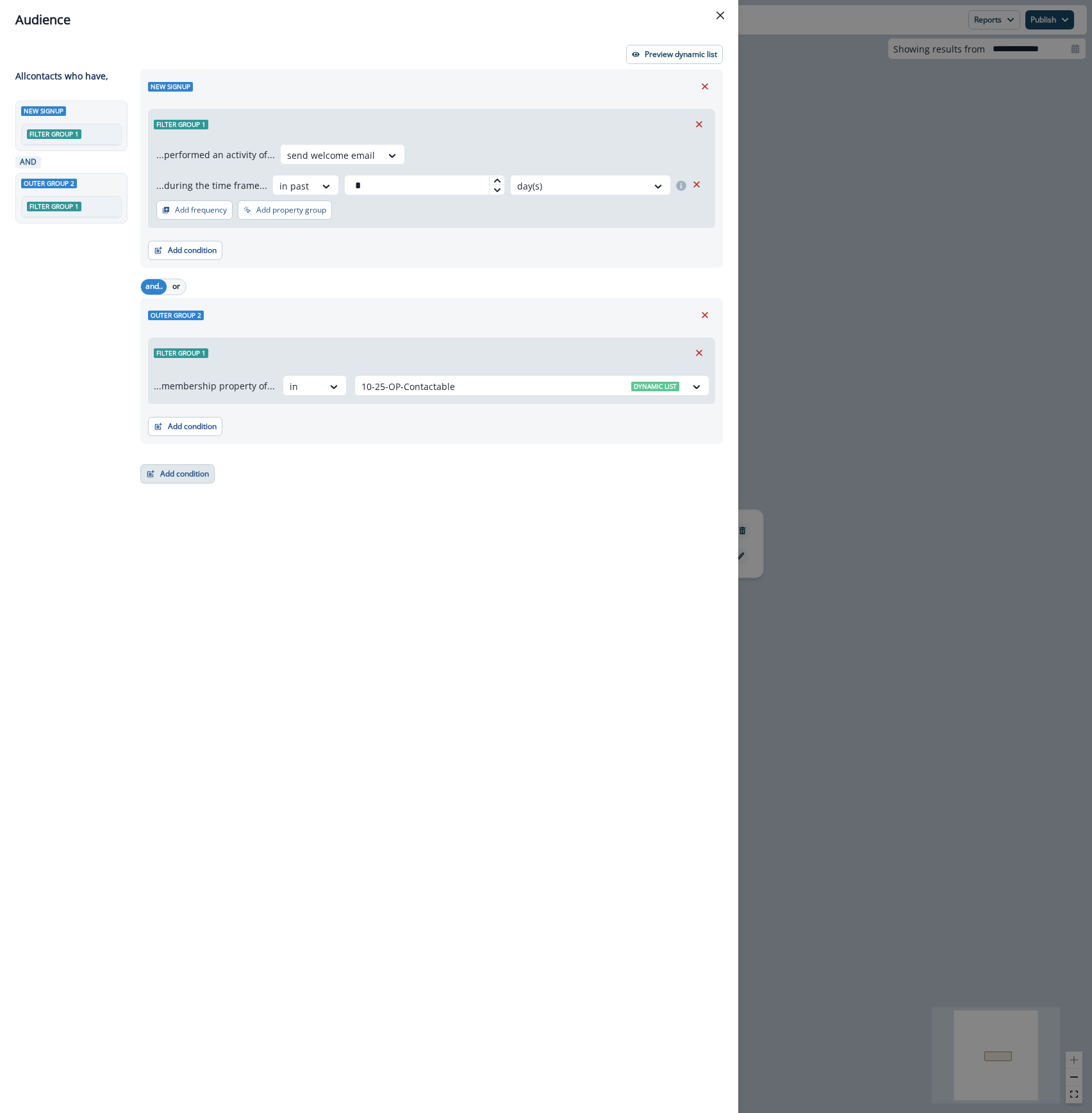
click at [152, 464] on button "Add condition" at bounding box center [178, 474] width 74 height 19
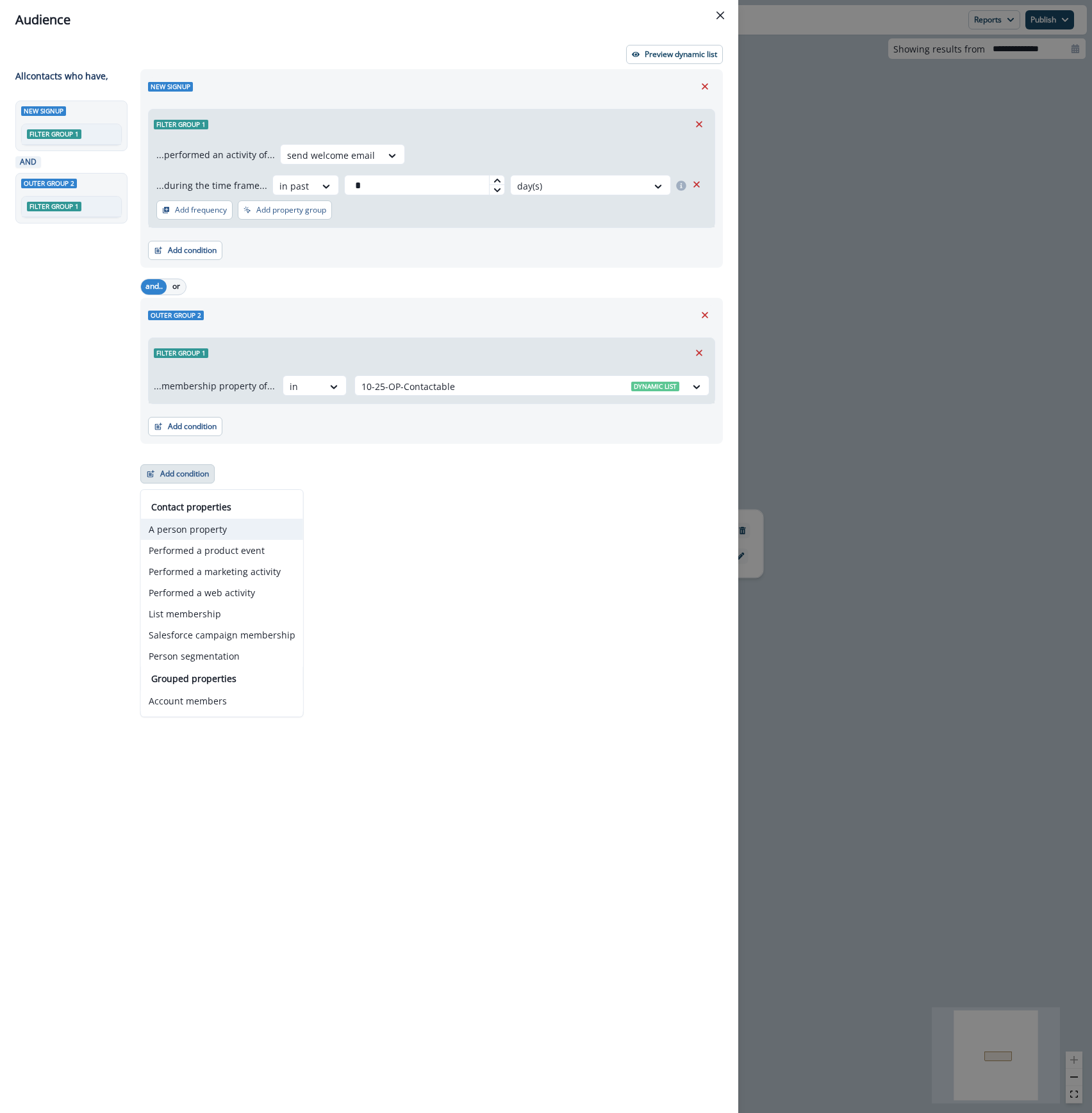
click at [207, 534] on button "A person property" at bounding box center [222, 529] width 162 height 21
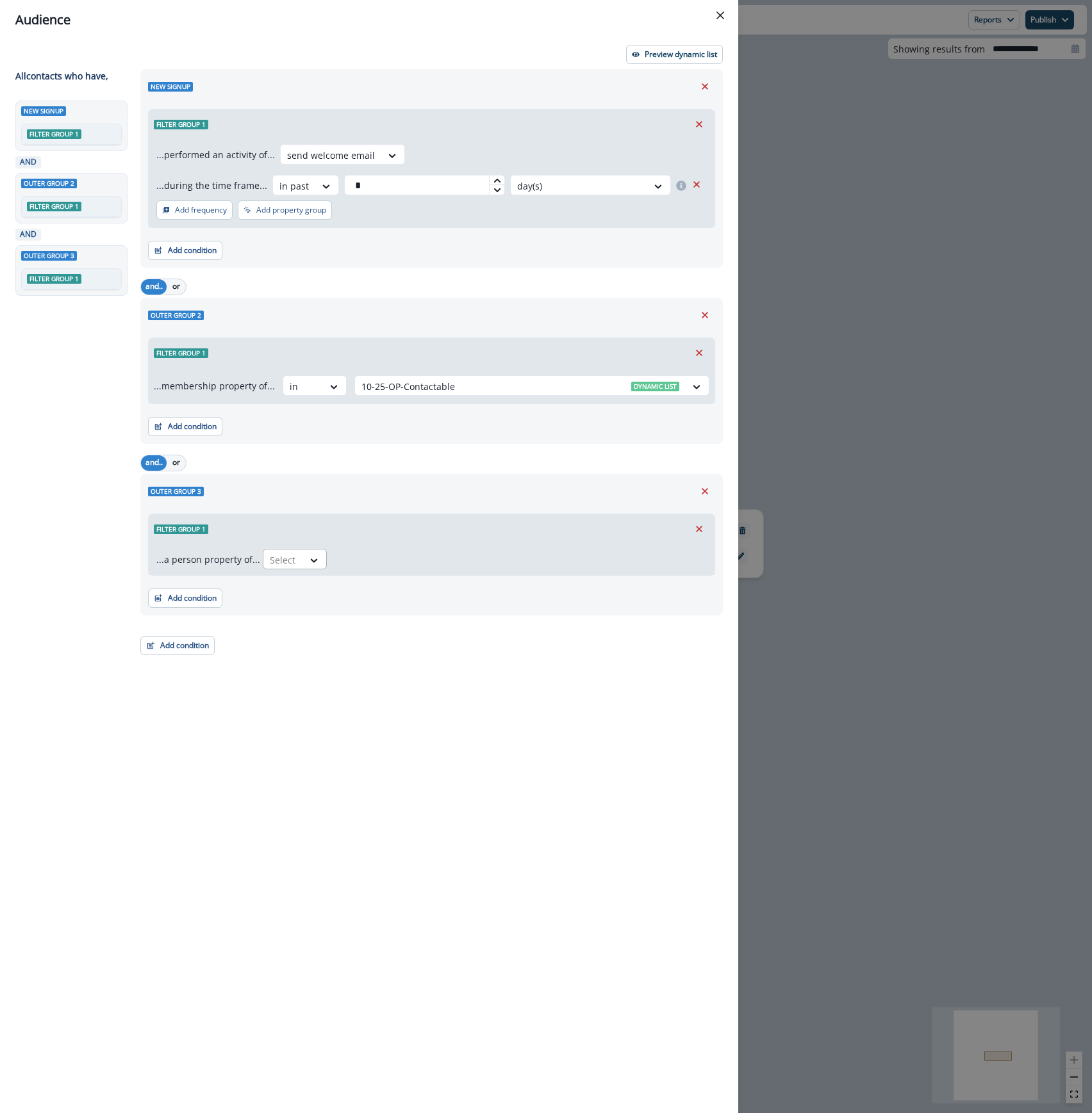
click at [299, 567] on div "Select" at bounding box center [283, 560] width 40 height 21
click at [292, 589] on div "Email" at bounding box center [398, 590] width 277 height 24
click at [353, 562] on div at bounding box center [353, 560] width 27 height 16
click at [365, 613] on div "contains" at bounding box center [379, 614] width 101 height 24
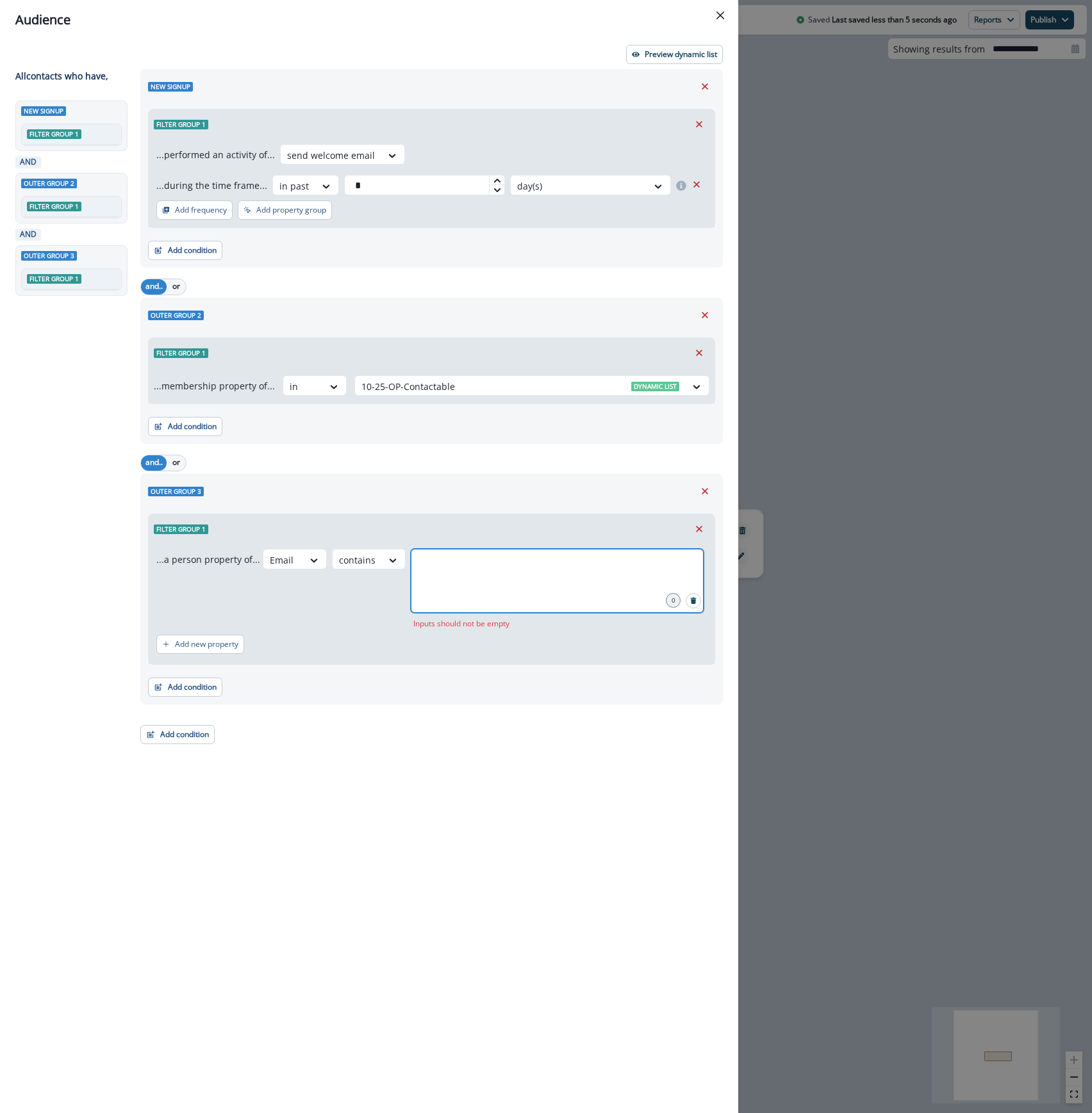
click at [520, 562] on input "text" at bounding box center [557, 565] width 289 height 25
type input "**********"
click at [894, 213] on div "Audience Preview dynamic list All contact s who have, New signup Filter group 1…" at bounding box center [546, 556] width 1092 height 1113
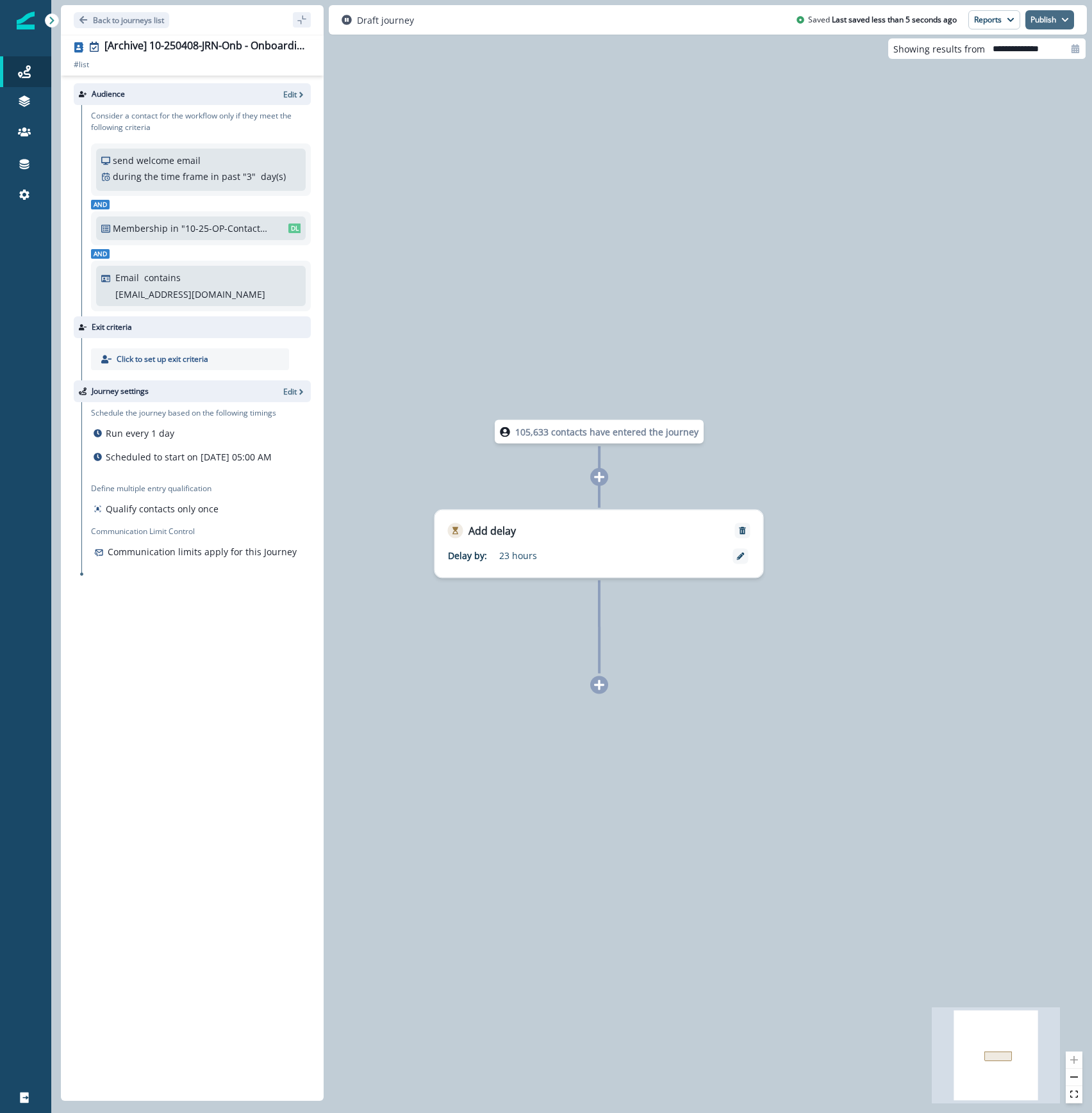
click at [1049, 19] on button "Publish" at bounding box center [1050, 19] width 49 height 19
click at [977, 77] on button "as inactive journey" at bounding box center [1002, 75] width 142 height 23
click at [134, 17] on p "Back to journeys list" at bounding box center [129, 19] width 71 height 11
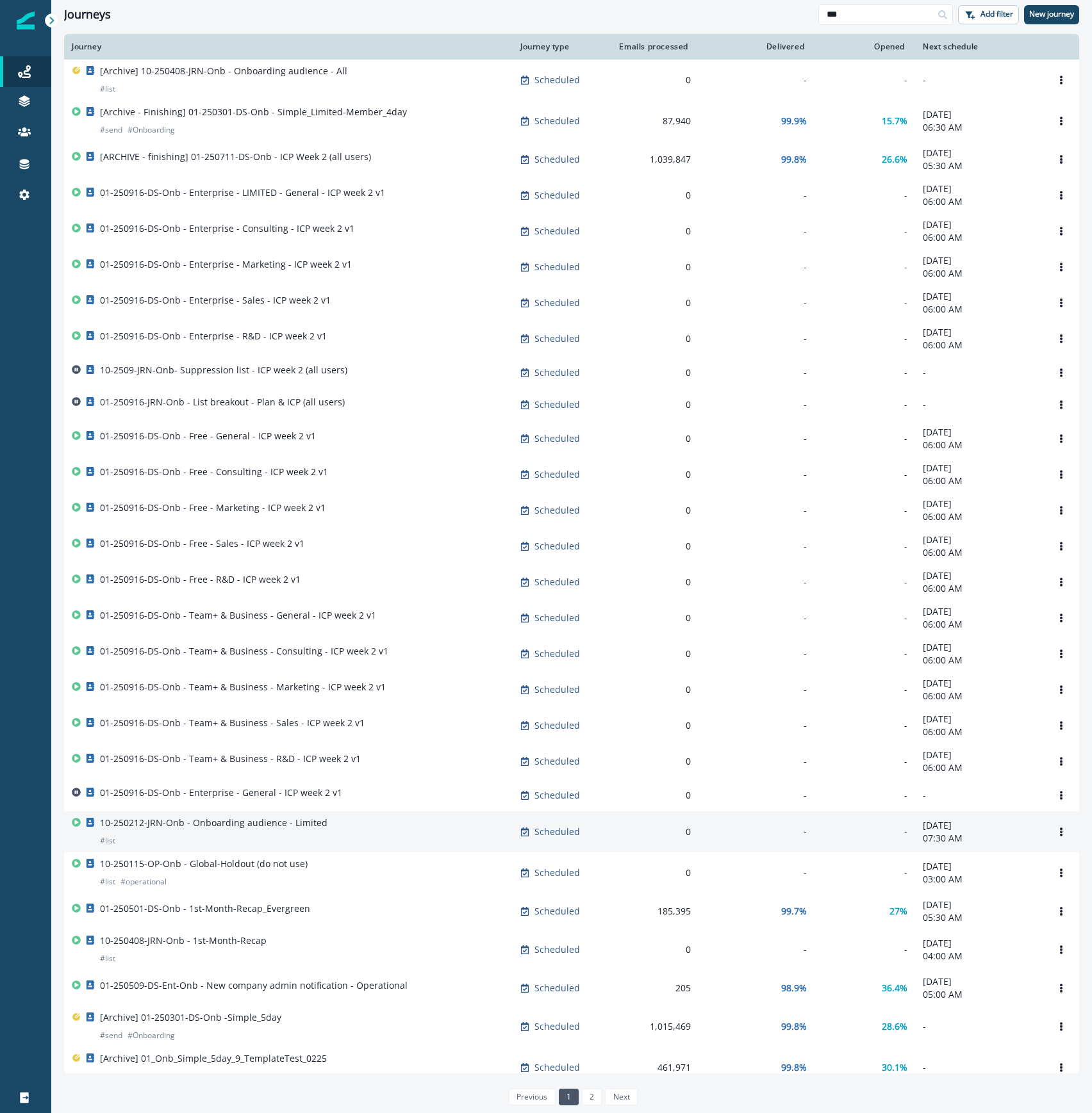
click at [266, 830] on p "10-250212-JRN-Onb - Onboarding audience - Limited" at bounding box center [213, 823] width 228 height 13
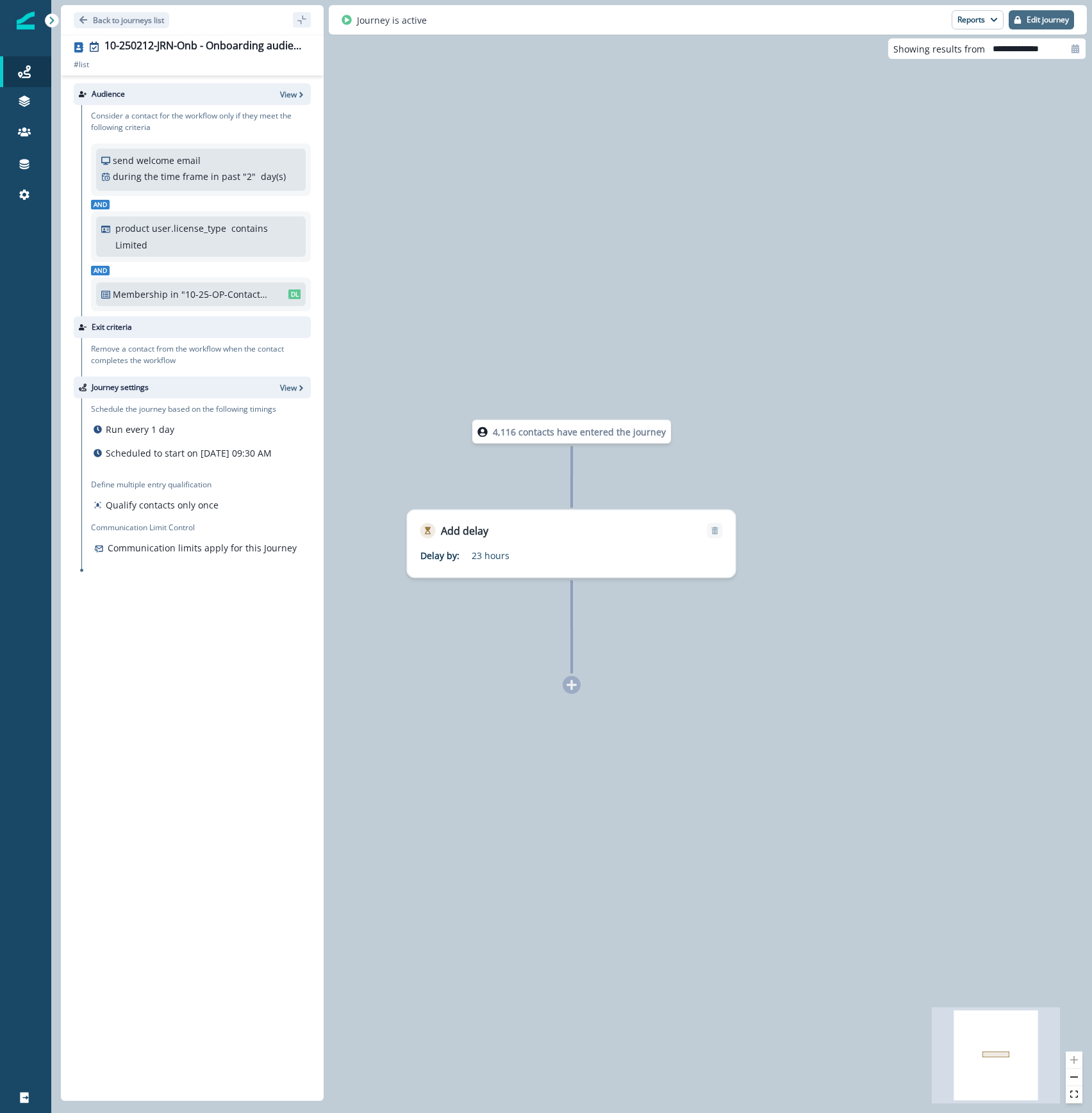
click at [1048, 24] on p "Edit journey" at bounding box center [1047, 19] width 42 height 9
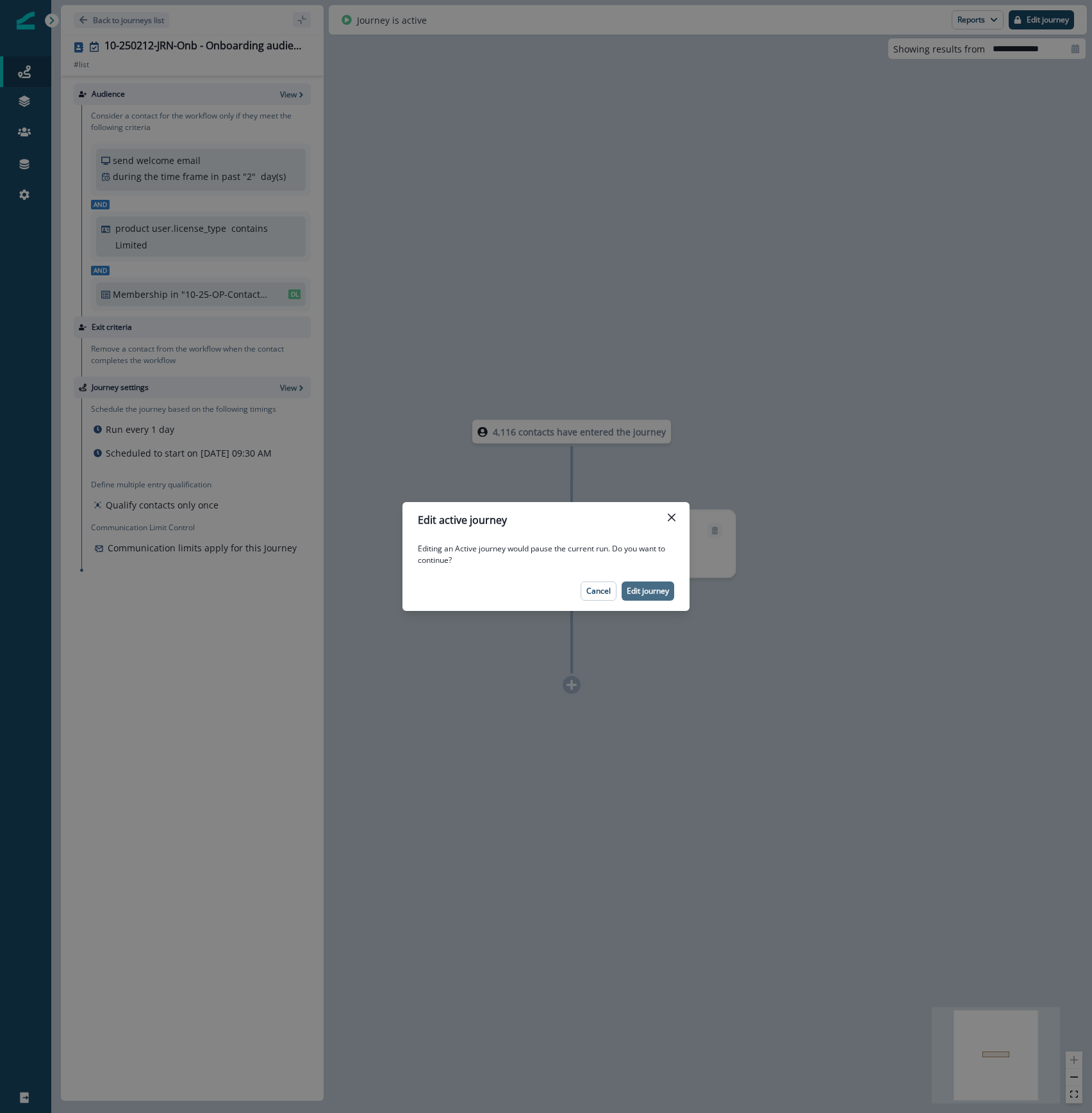
click at [656, 590] on p "Edit journey" at bounding box center [648, 591] width 42 height 9
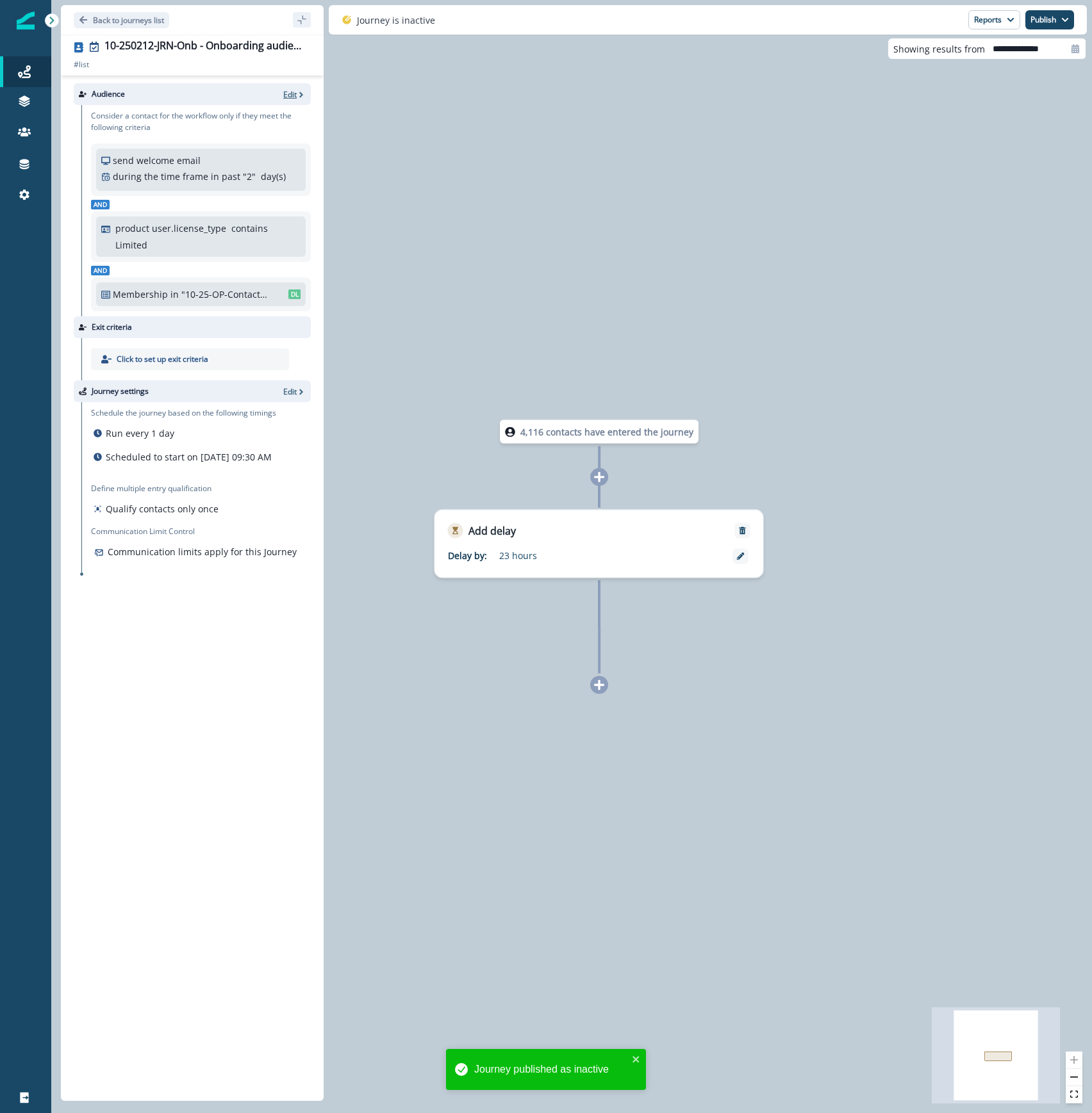
click at [288, 96] on p "Edit" at bounding box center [290, 94] width 14 height 11
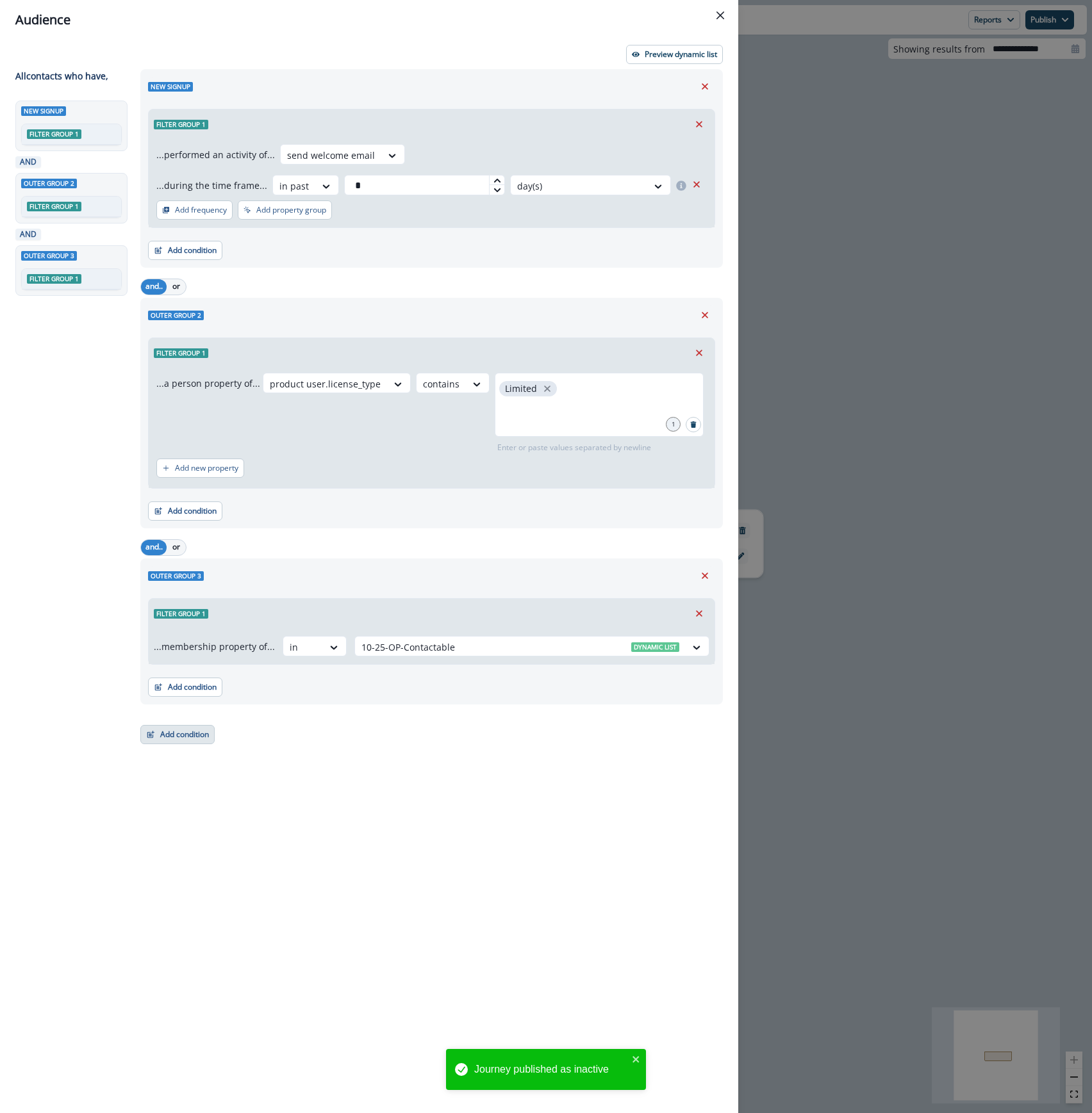
click at [189, 734] on button "Add condition" at bounding box center [178, 734] width 74 height 19
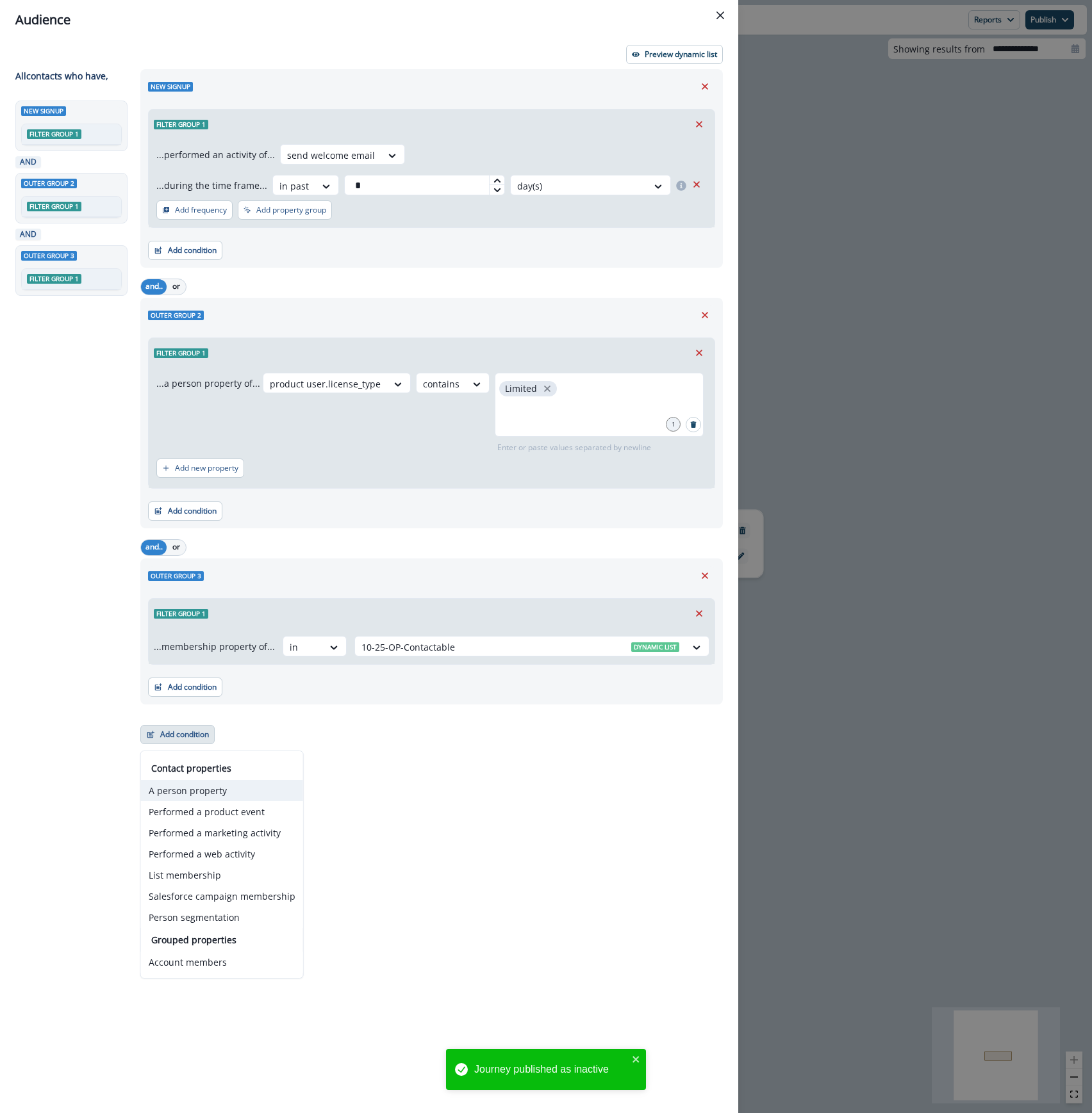
click at [200, 795] on button "A person property" at bounding box center [222, 791] width 162 height 21
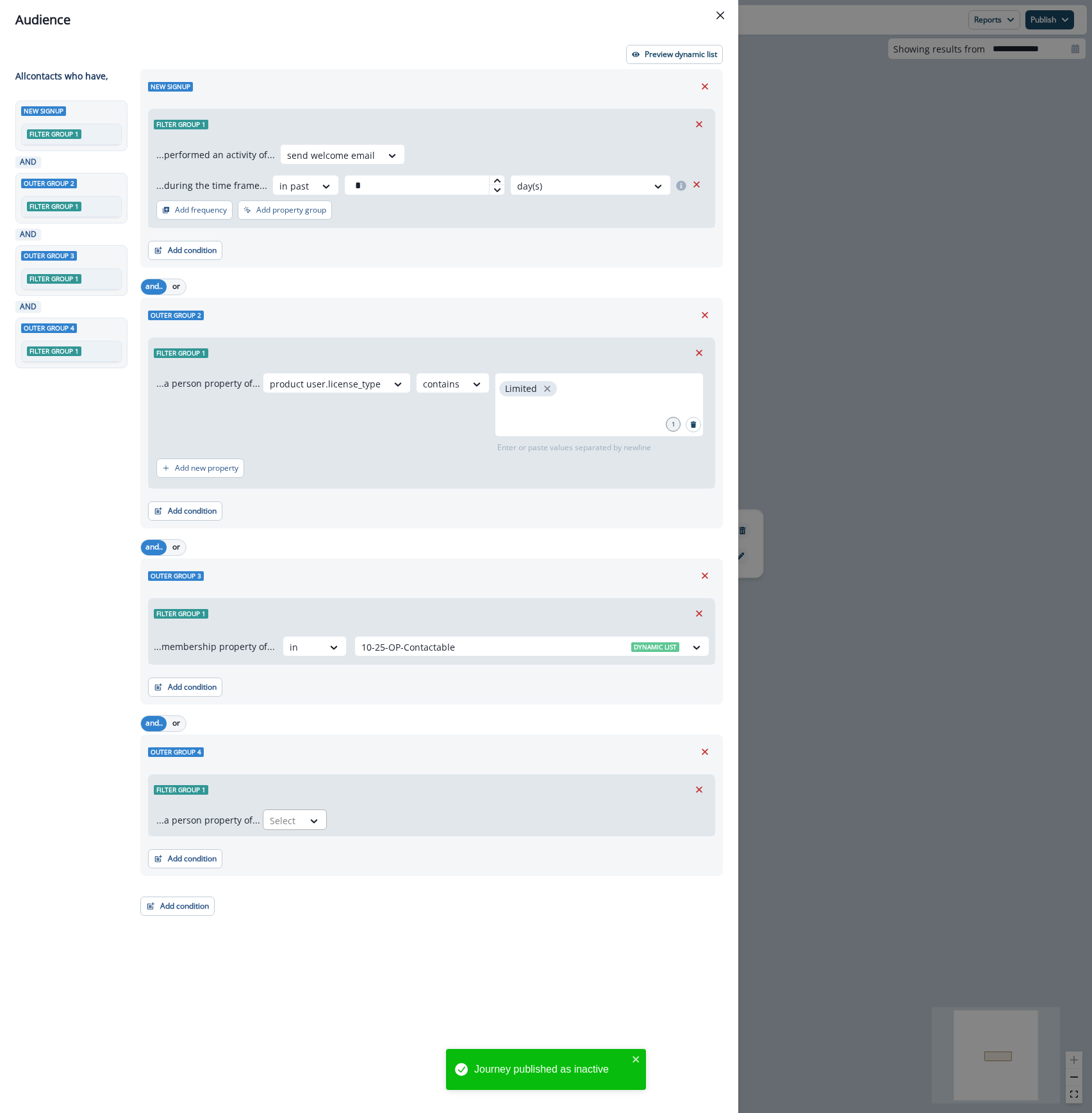
click at [299, 824] on div "Select" at bounding box center [283, 820] width 40 height 21
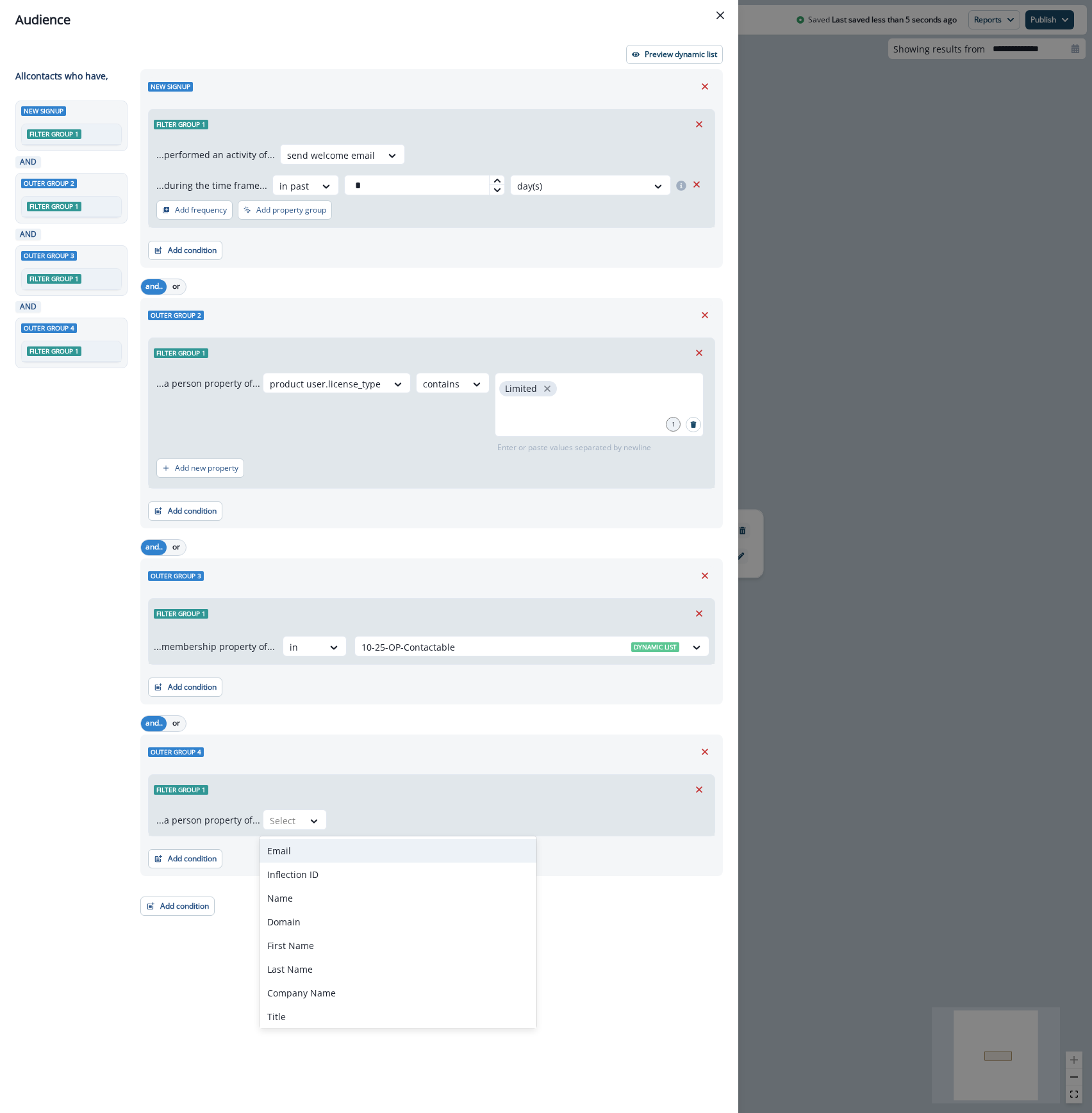
click at [308, 836] on div "Email Inflection ID Name Domain First Name Last Name Company Name Title Unsubsc…" at bounding box center [398, 932] width 277 height 192
click at [329, 849] on div "Email" at bounding box center [398, 851] width 277 height 24
click at [372, 829] on div at bounding box center [383, 820] width 23 height 21
click at [369, 874] on div "contains" at bounding box center [379, 874] width 101 height 24
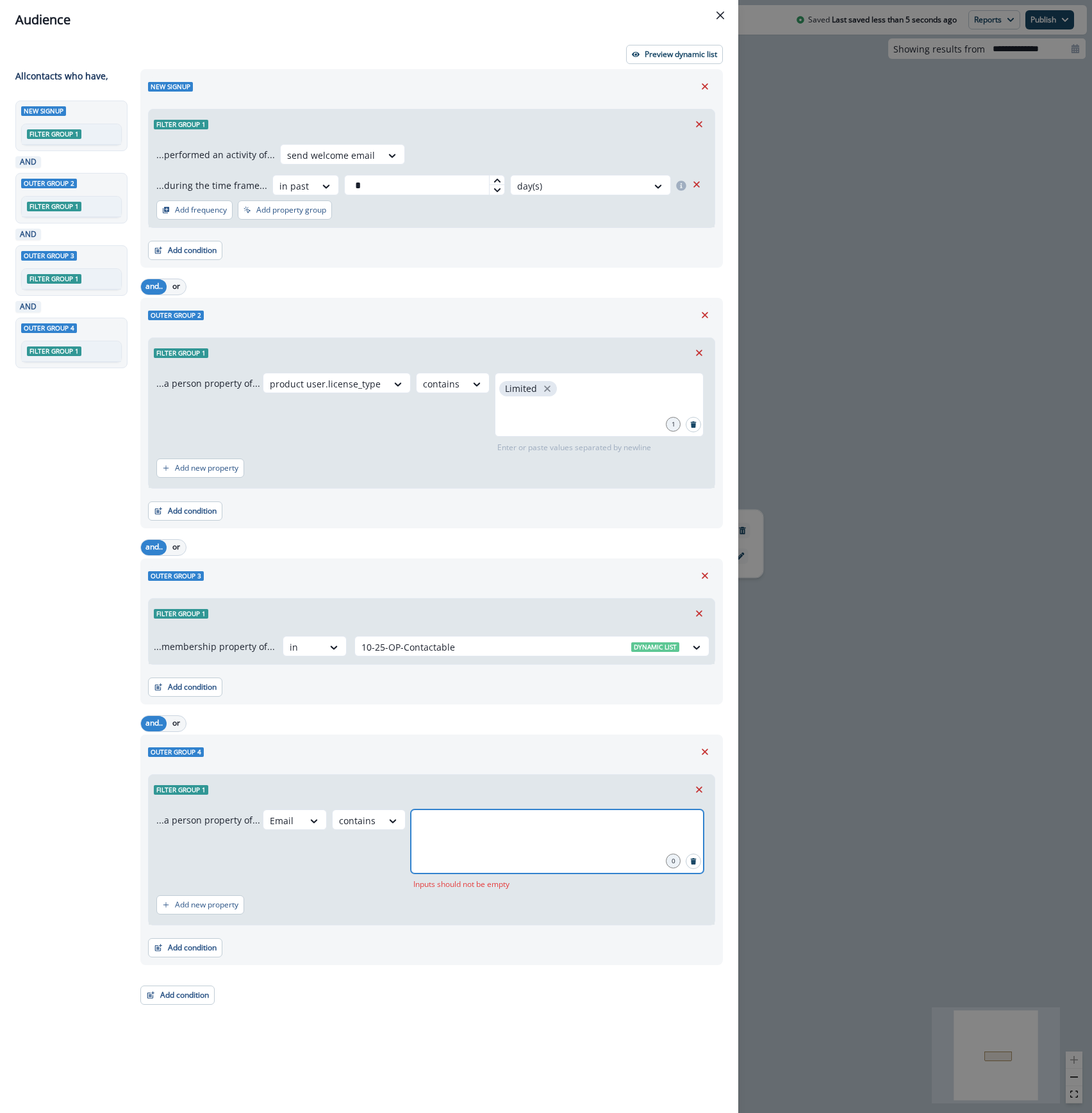
click at [436, 836] on input "text" at bounding box center [557, 825] width 289 height 25
type input "**********"
click at [969, 205] on div "Audience Preview dynamic list All contact s who have, New signup Filter group 1…" at bounding box center [546, 556] width 1092 height 1113
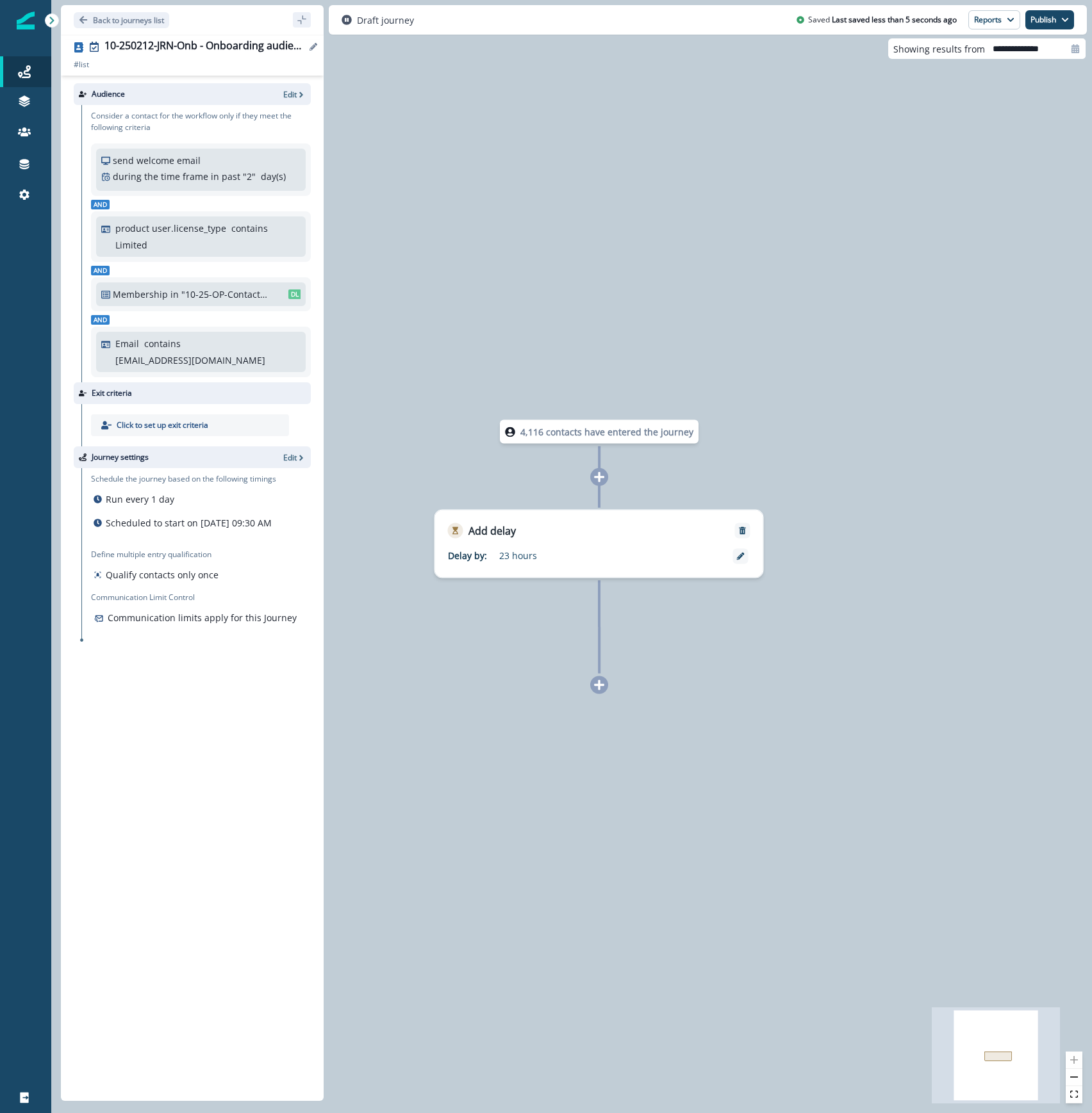
click at [310, 49] on icon "Edit name" at bounding box center [313, 47] width 8 height 8
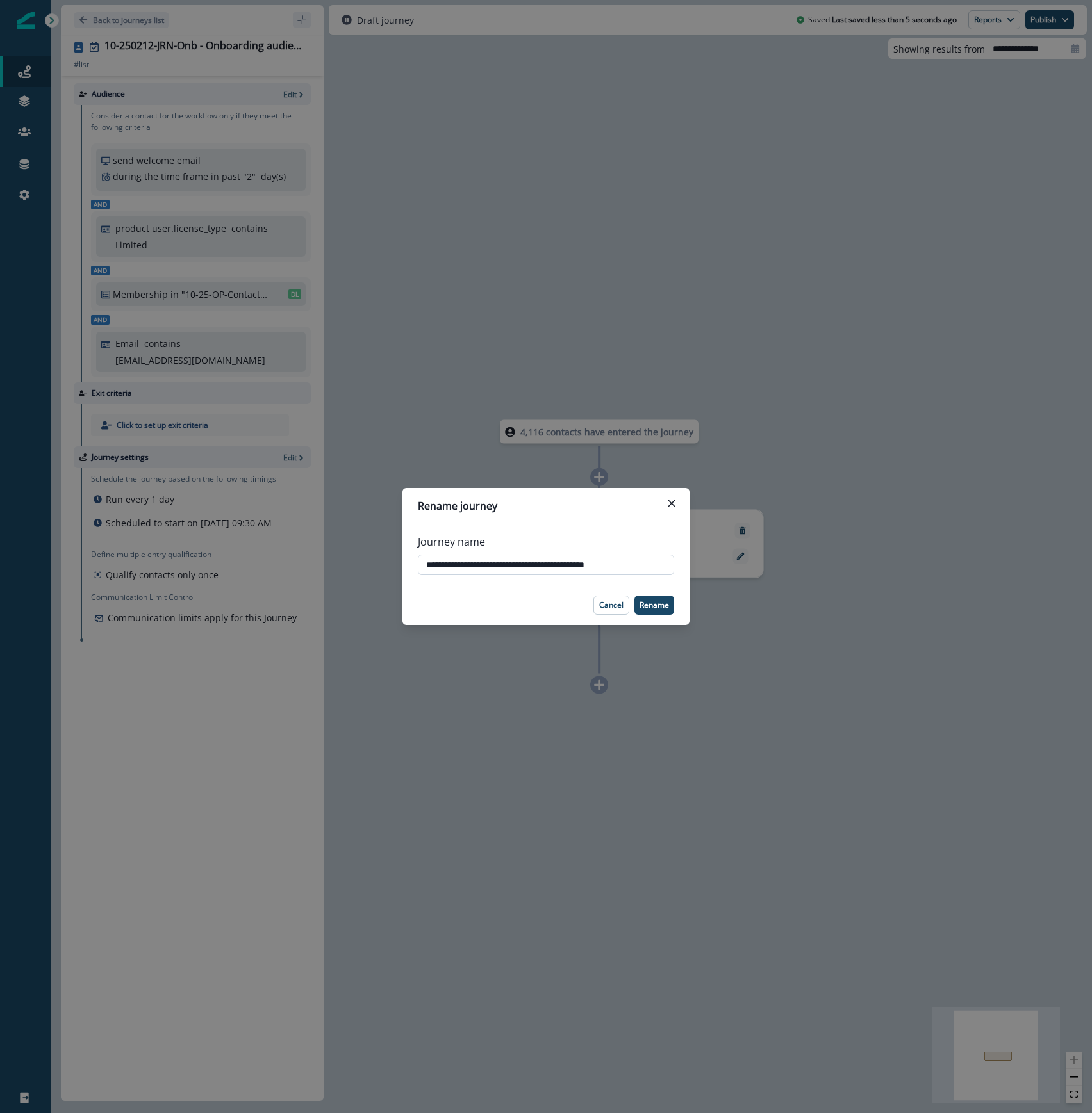
click at [431, 564] on input "**********" at bounding box center [546, 565] width 256 height 20
click at [424, 562] on input "**********" at bounding box center [546, 565] width 256 height 20
type input "**********"
click at [652, 605] on p "Rename" at bounding box center [654, 605] width 30 height 9
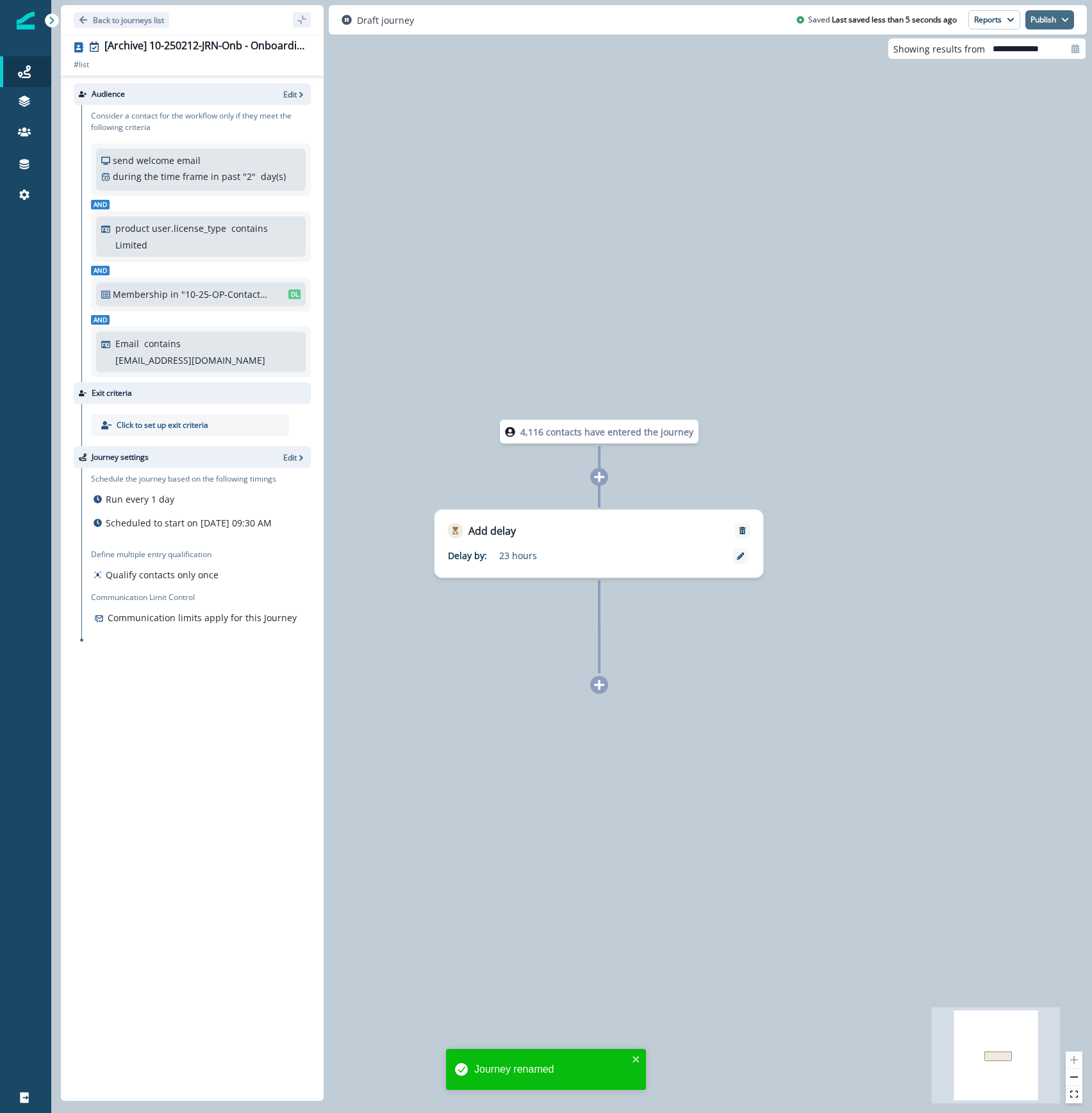
click at [1041, 21] on button "Publish" at bounding box center [1050, 19] width 49 height 19
click at [1015, 78] on button "as inactive journey" at bounding box center [1002, 75] width 142 height 23
click at [146, 23] on p "Back to journeys list" at bounding box center [129, 19] width 71 height 11
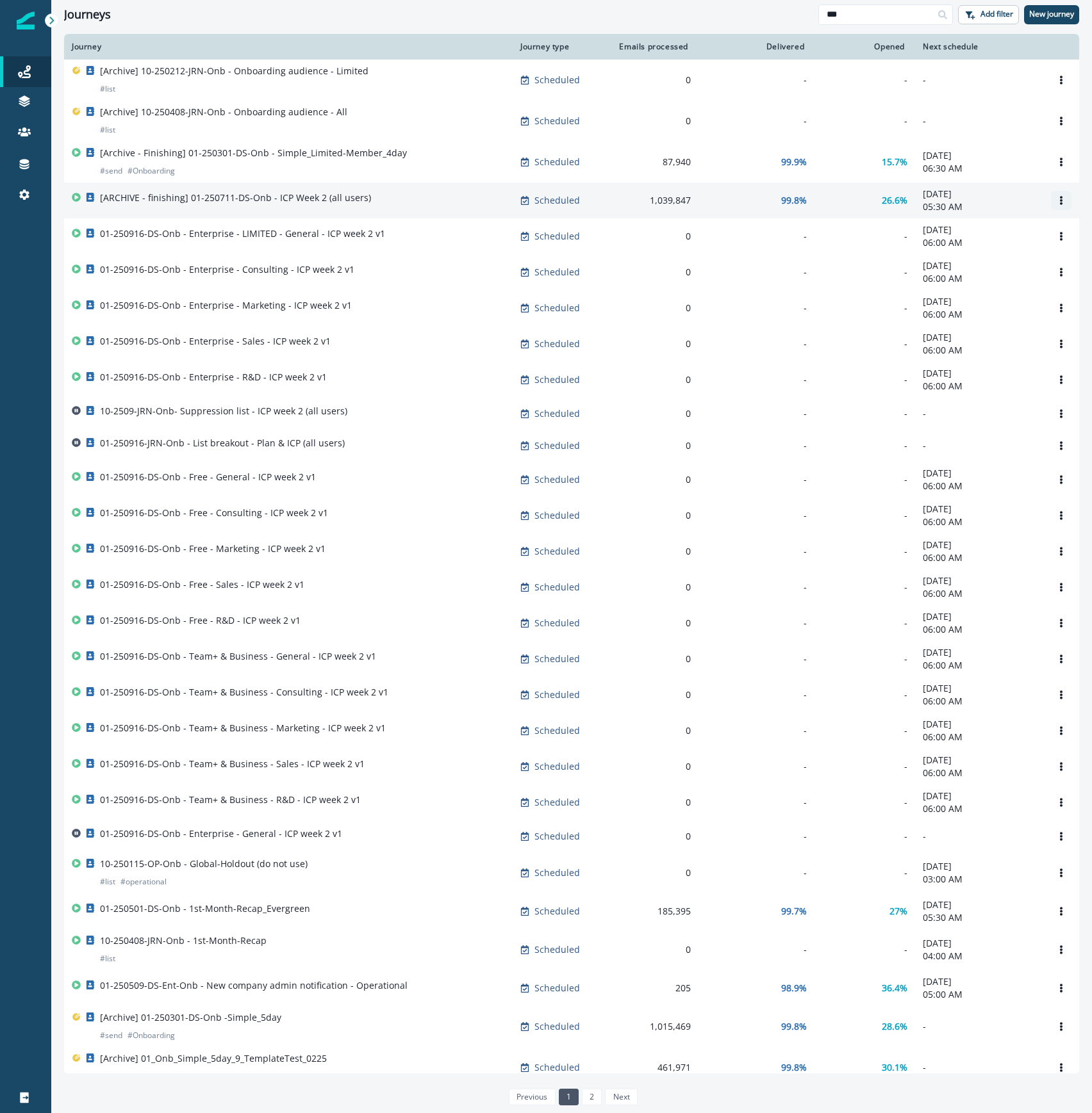
click at [1051, 209] on button "Options" at bounding box center [1061, 200] width 20 height 19
click at [1013, 255] on button "Rename" at bounding box center [986, 255] width 142 height 20
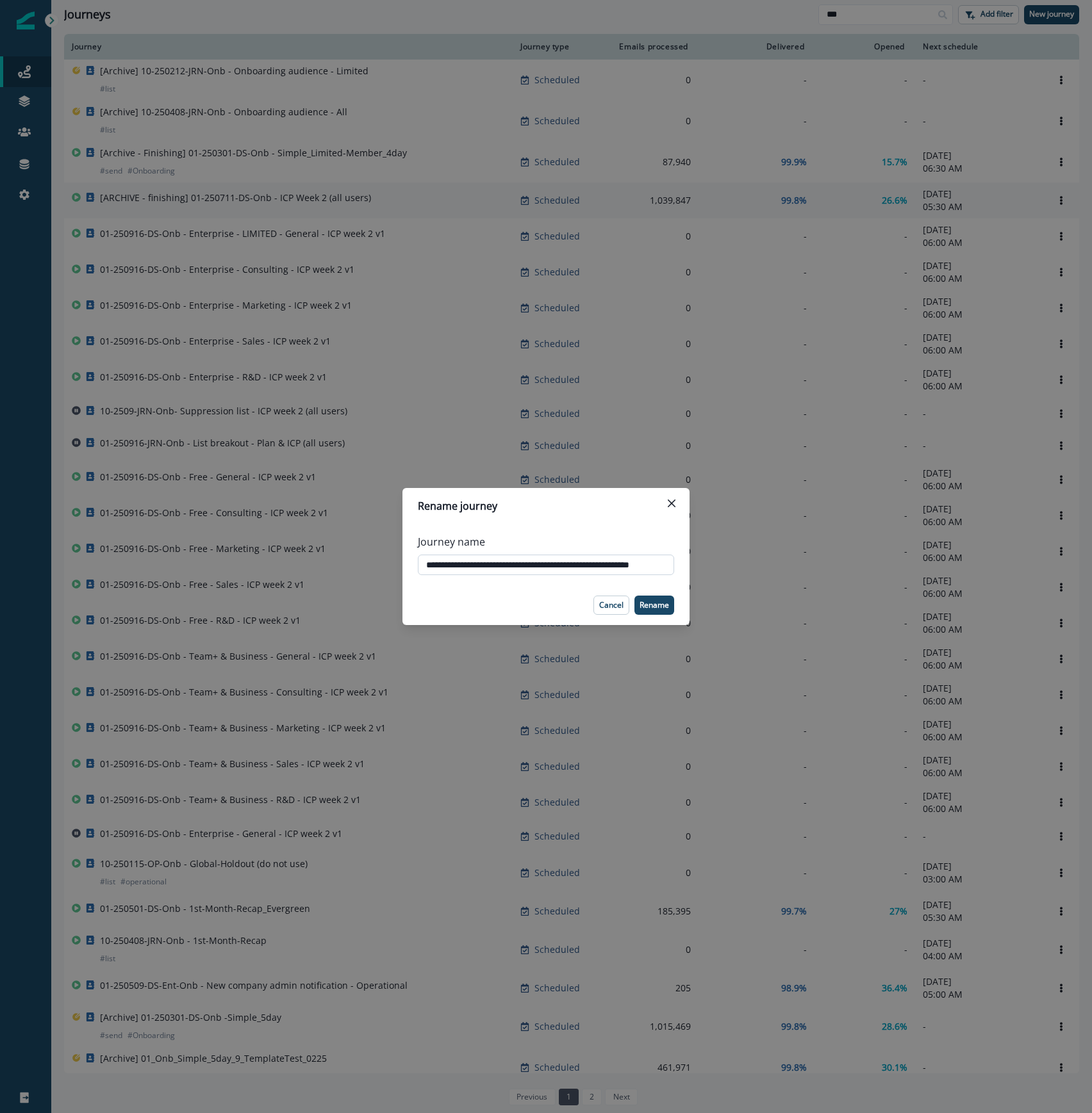
click at [475, 564] on input "**********" at bounding box center [546, 565] width 256 height 20
drag, startPoint x: 467, startPoint y: 564, endPoint x: 436, endPoint y: 564, distance: 31.0
click at [436, 564] on input "**********" at bounding box center [546, 565] width 256 height 20
type input "**********"
click at [646, 606] on p "Rename" at bounding box center [654, 605] width 30 height 9
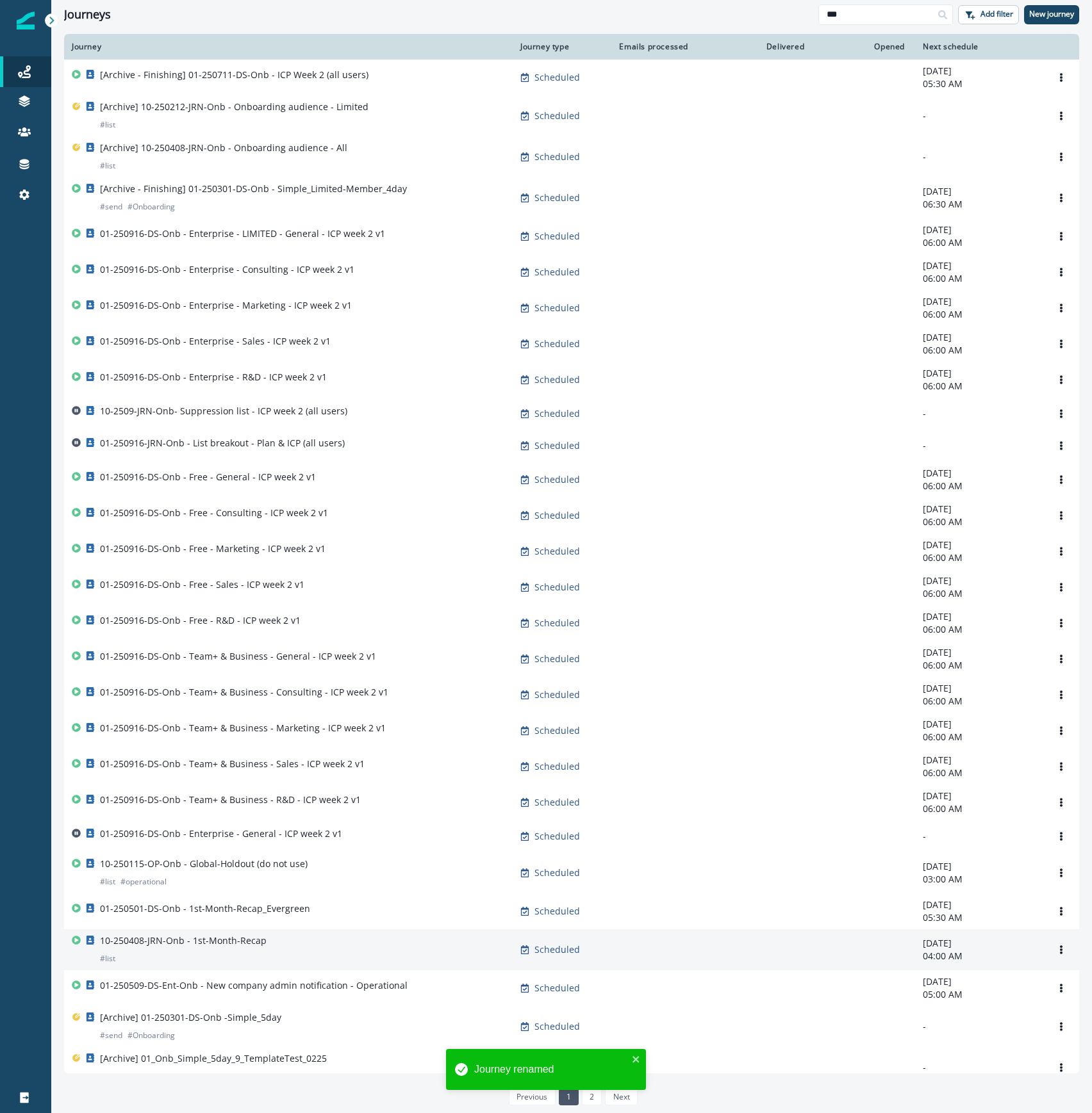
click at [331, 965] on div "10-250408-JRN-Onb - 1st-Month-Recap # list" at bounding box center [288, 950] width 433 height 30
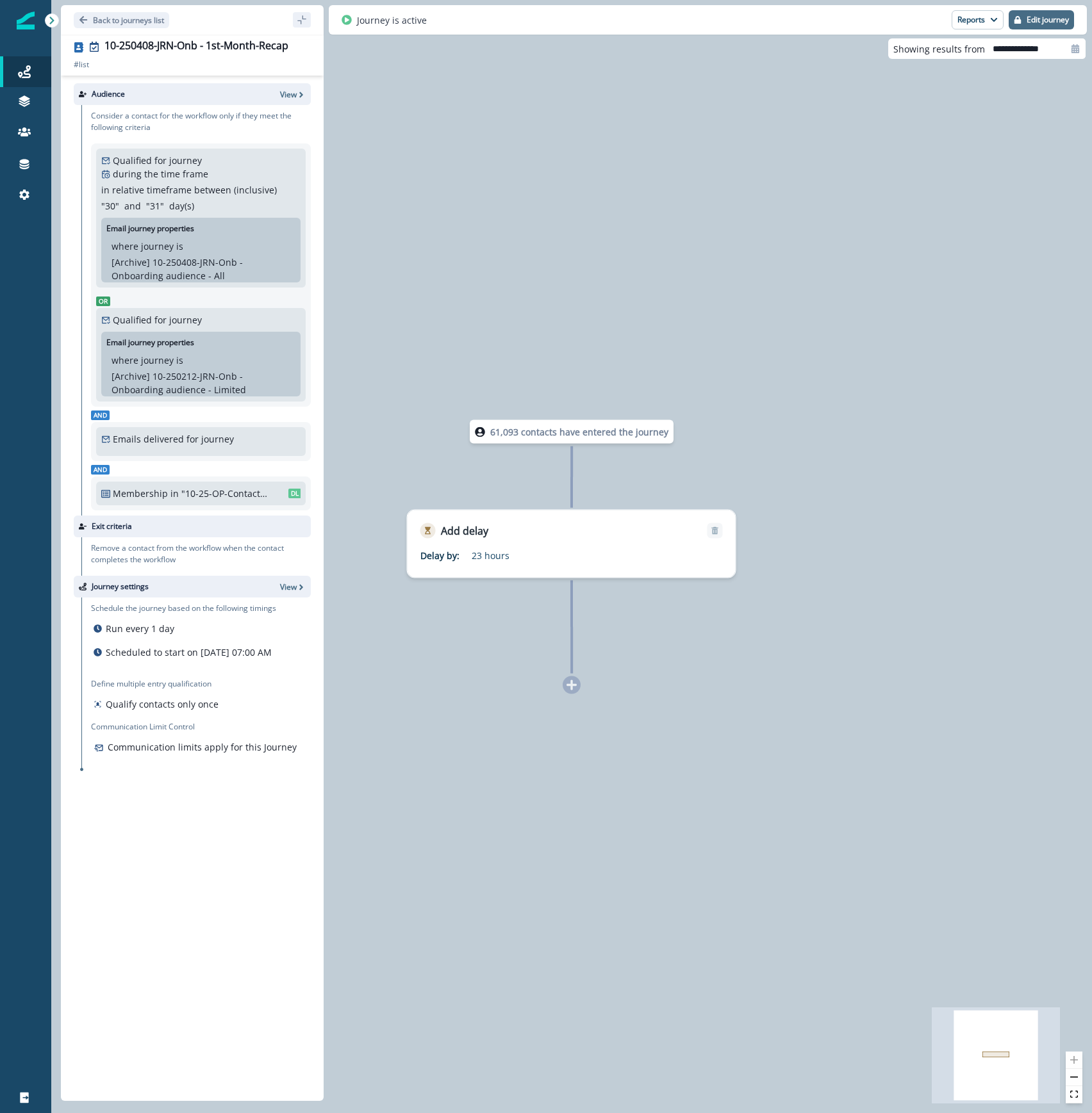
click at [1034, 20] on p "Edit journey" at bounding box center [1047, 19] width 42 height 9
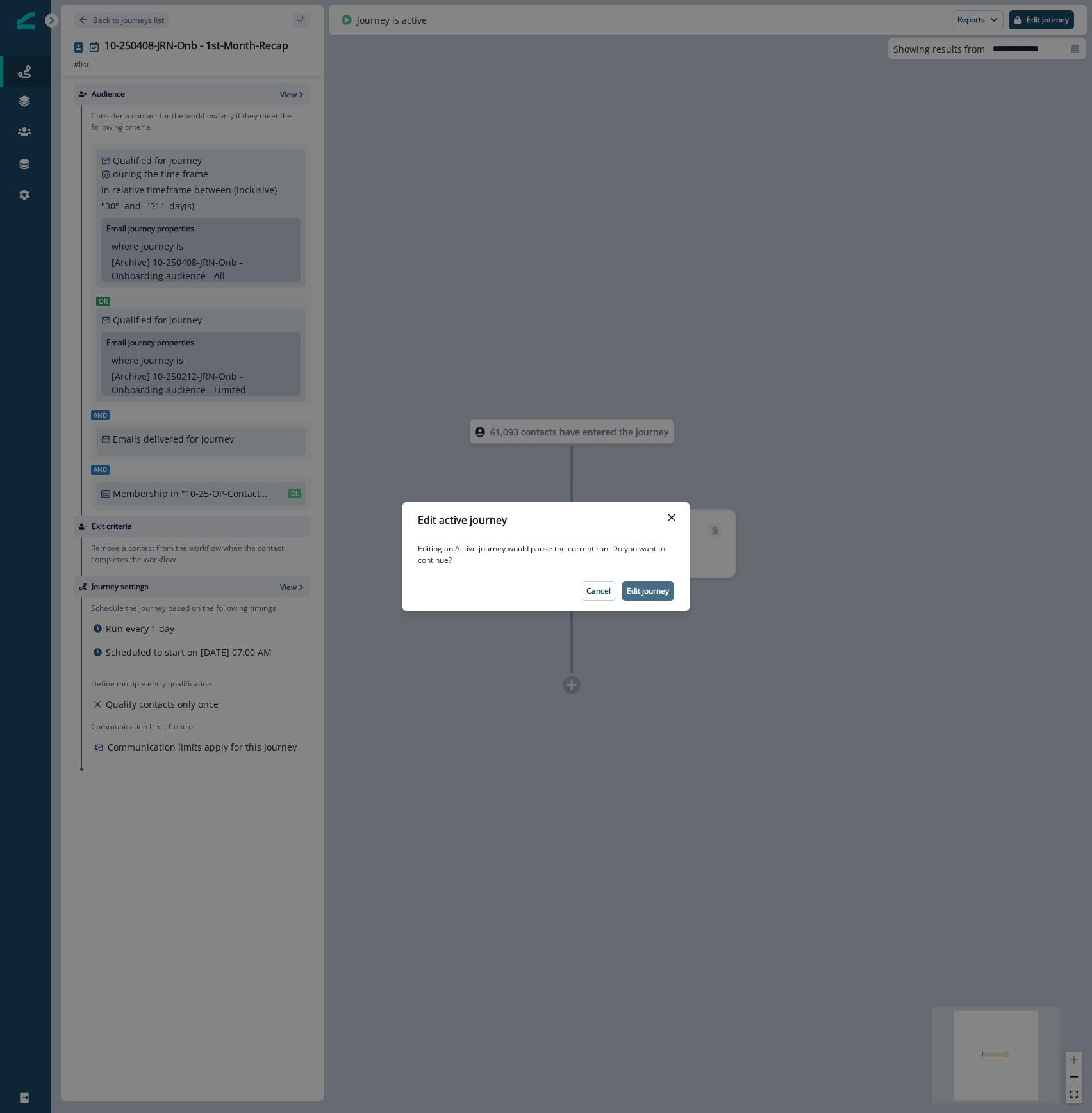
click at [662, 590] on p "Edit journey" at bounding box center [648, 591] width 42 height 9
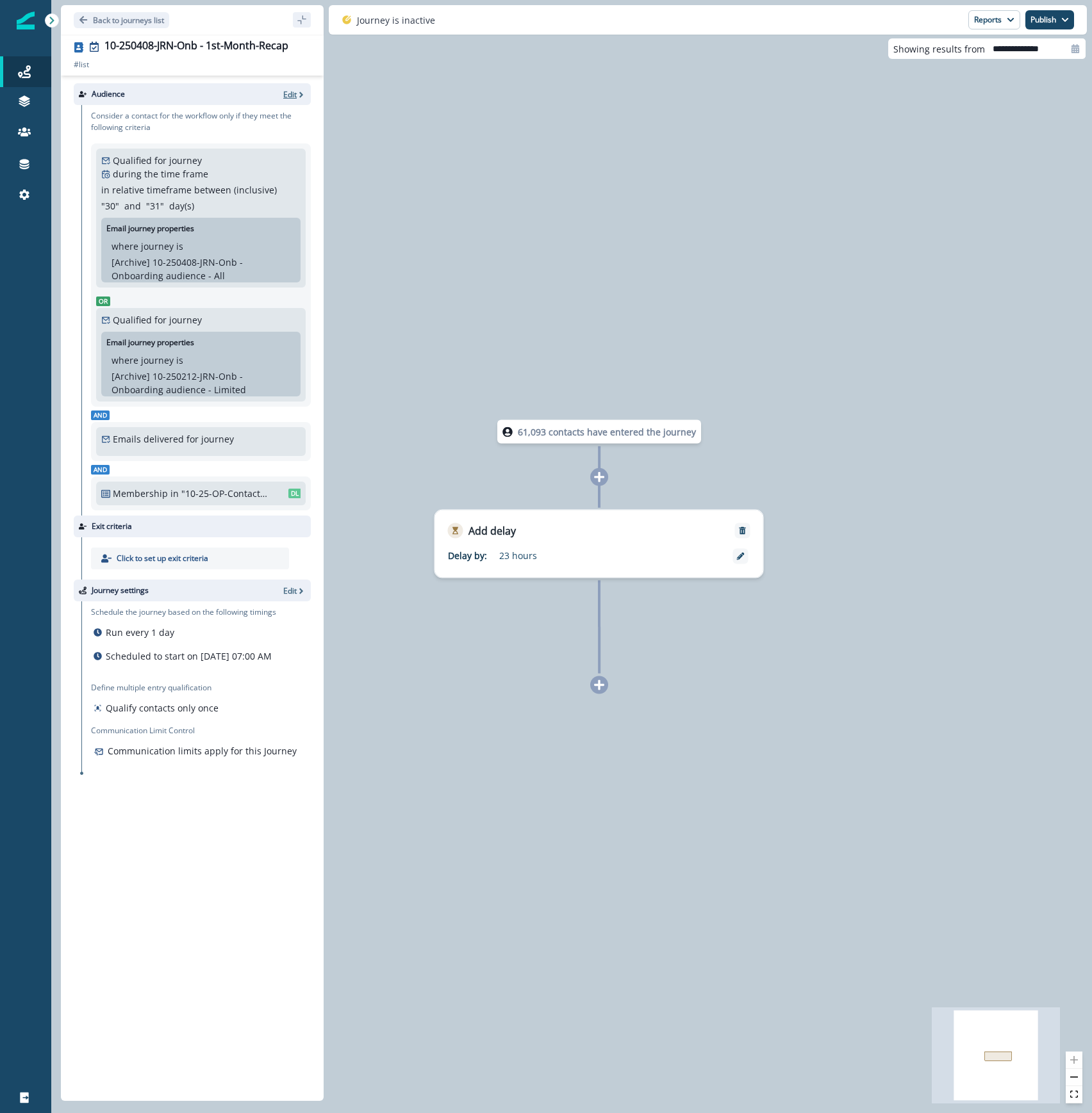
click at [288, 94] on p "Edit" at bounding box center [290, 94] width 14 height 11
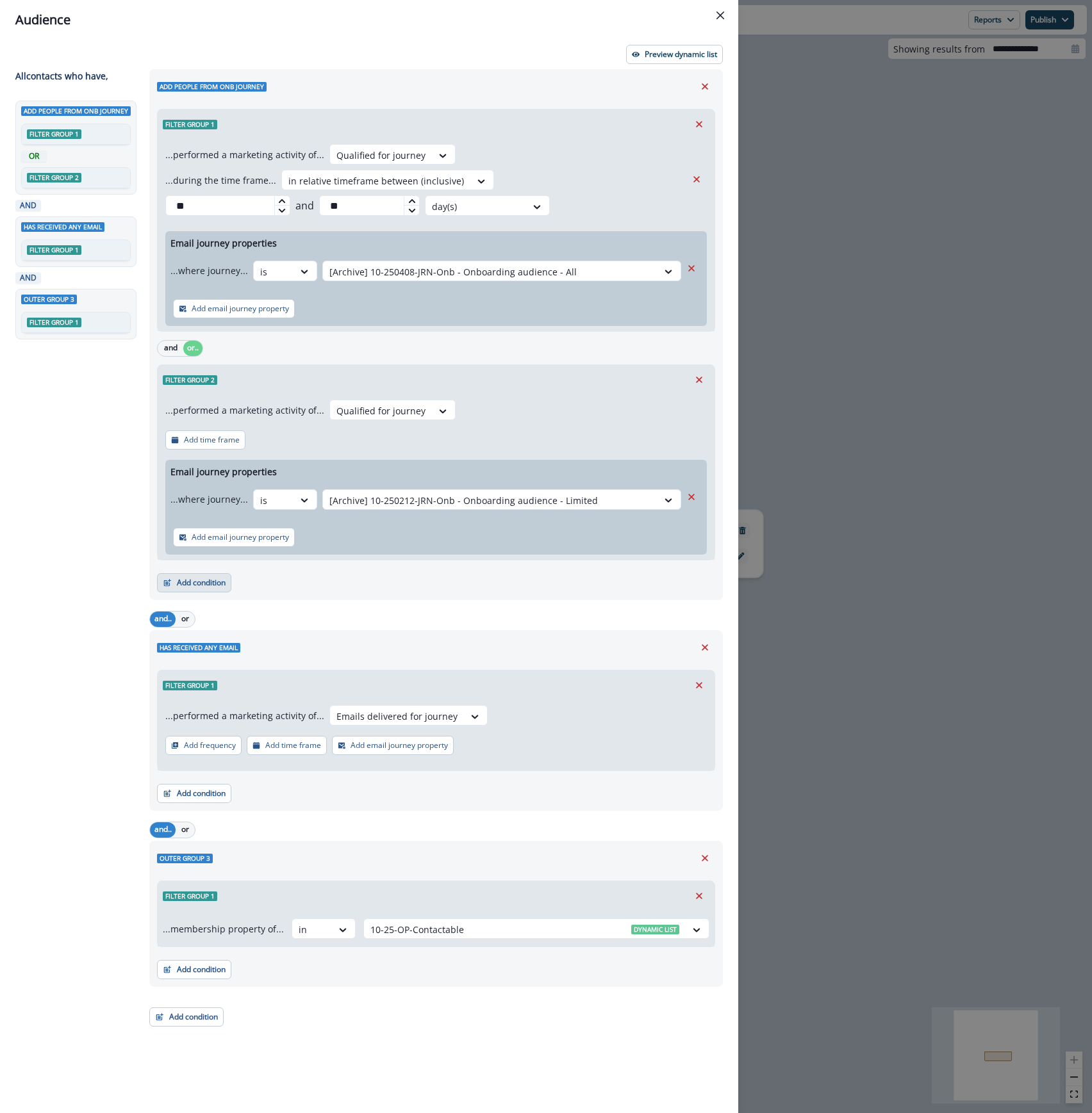
click at [211, 573] on button "Add condition" at bounding box center [195, 583] width 74 height 19
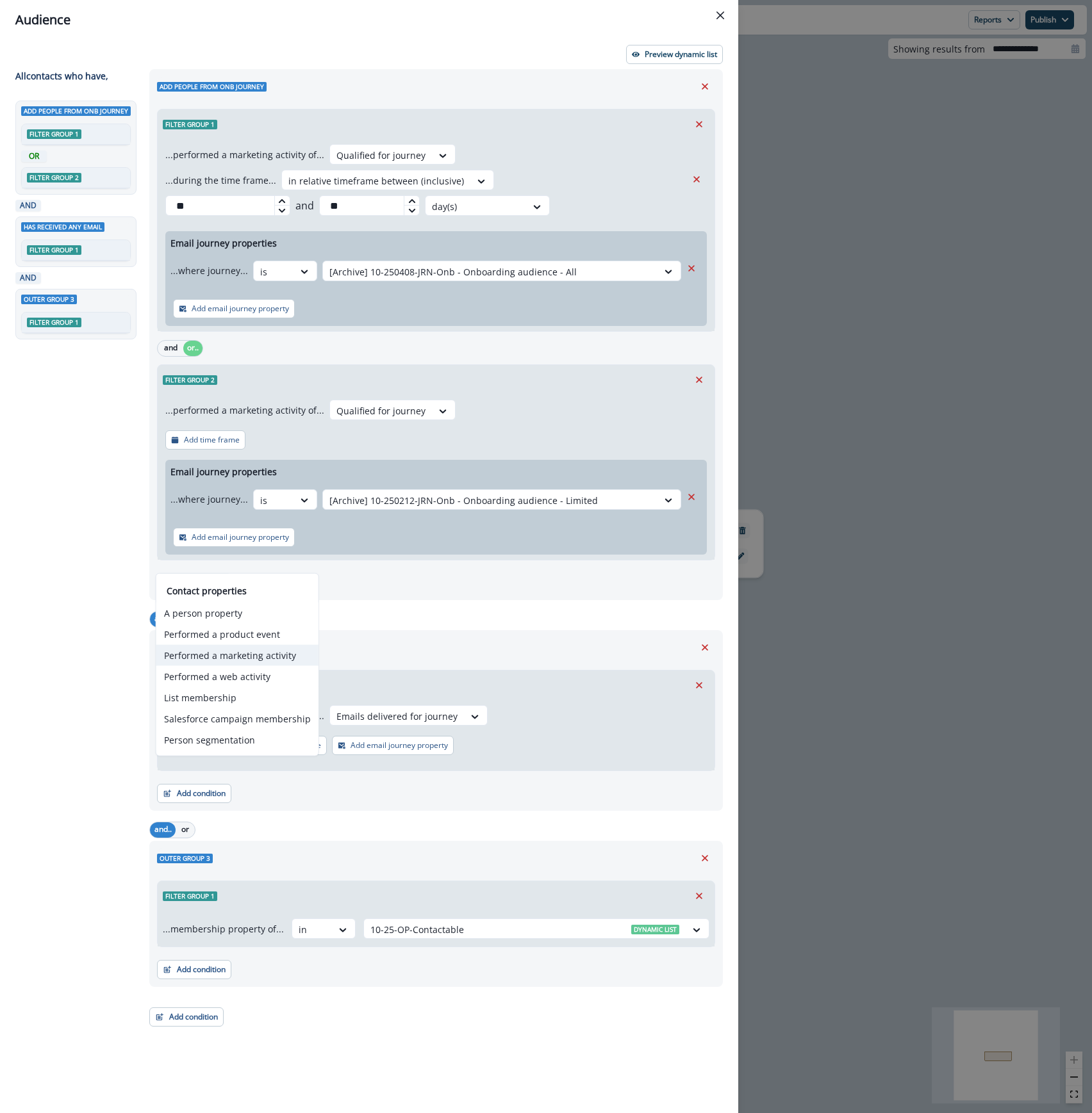
click at [229, 652] on button "Performed a marketing activity" at bounding box center [238, 655] width 162 height 21
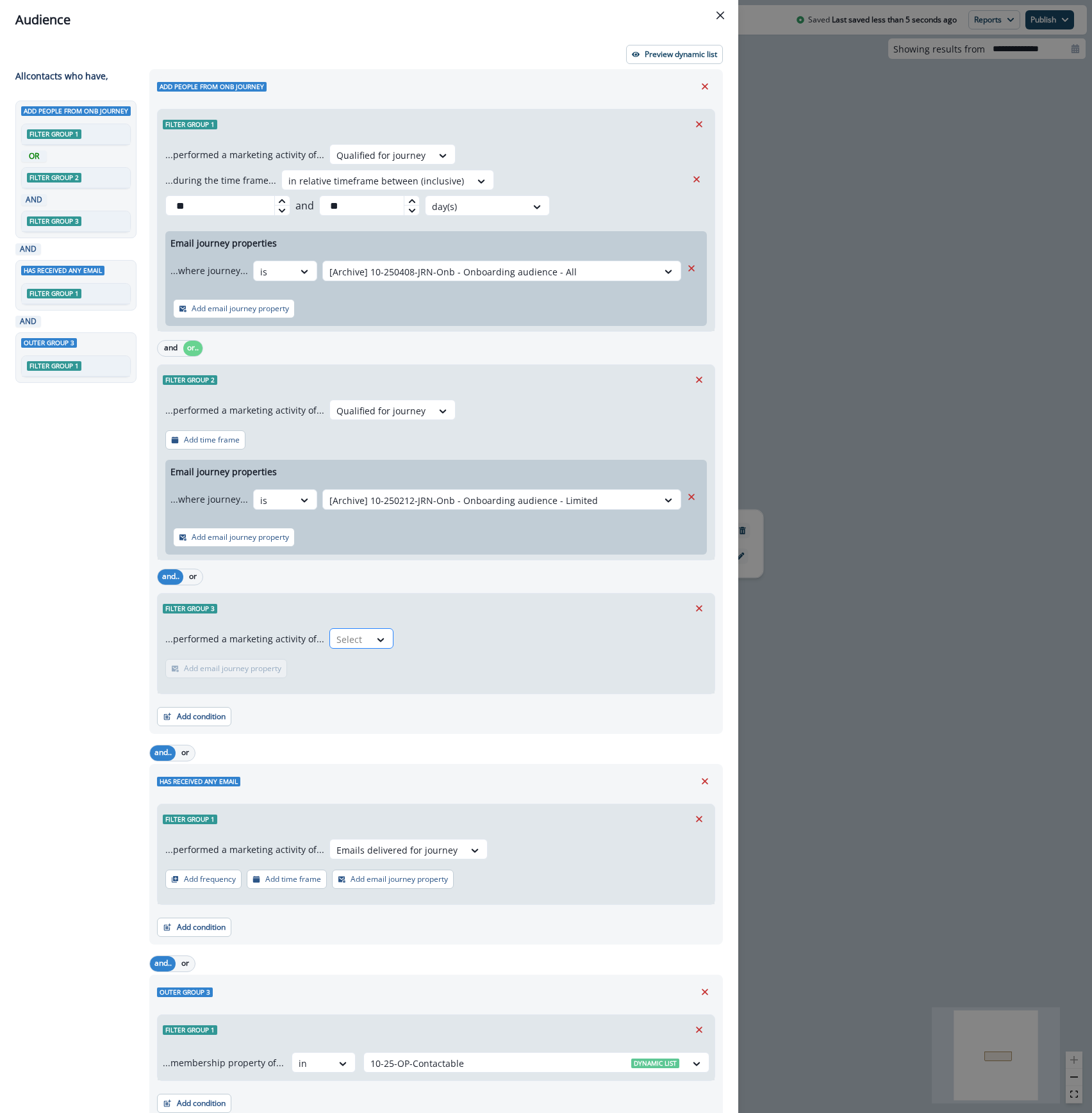
click at [360, 644] on div "Select" at bounding box center [349, 639] width 40 height 21
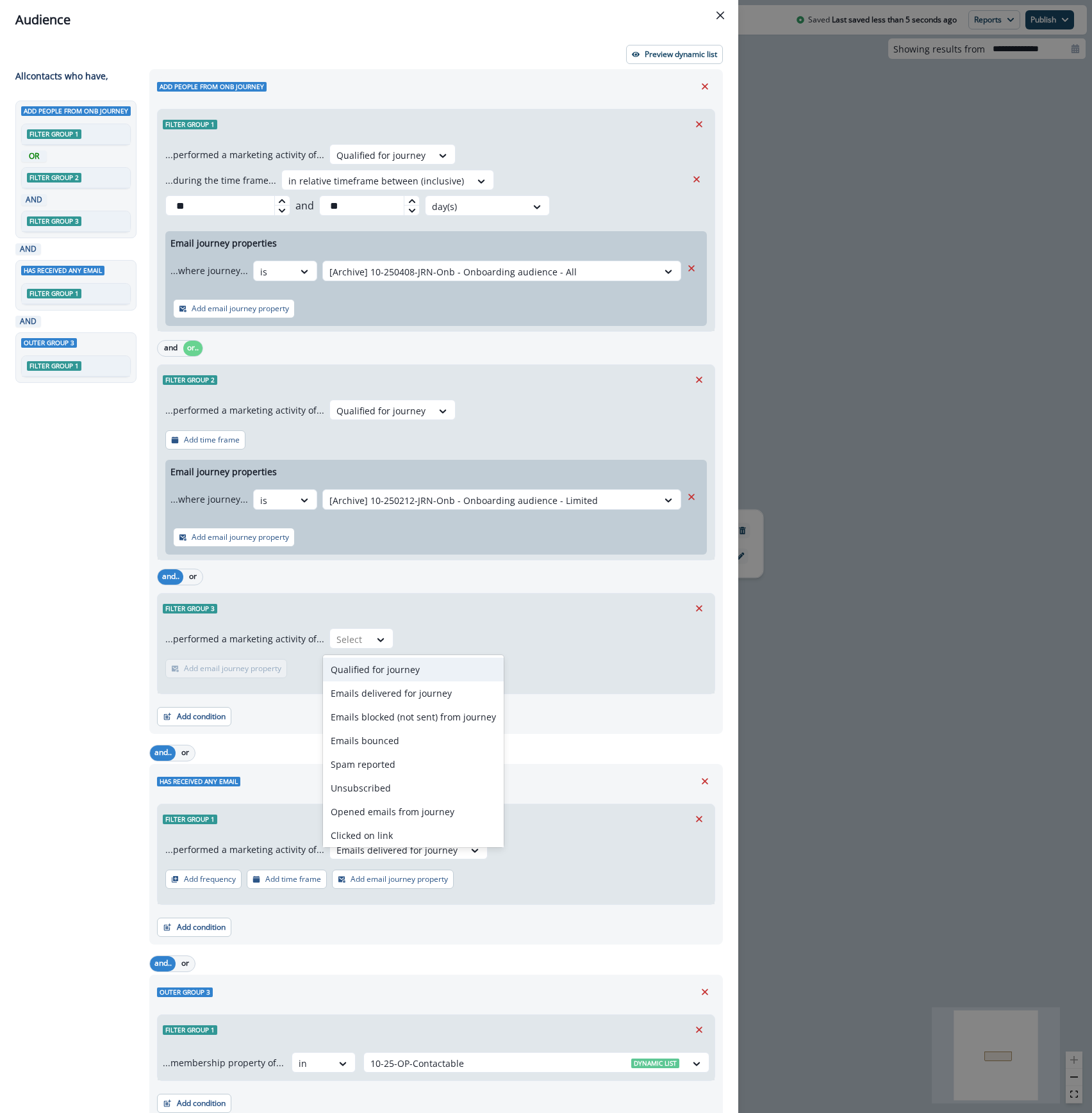
click at [360, 672] on div "Qualified for journey" at bounding box center [414, 670] width 181 height 24
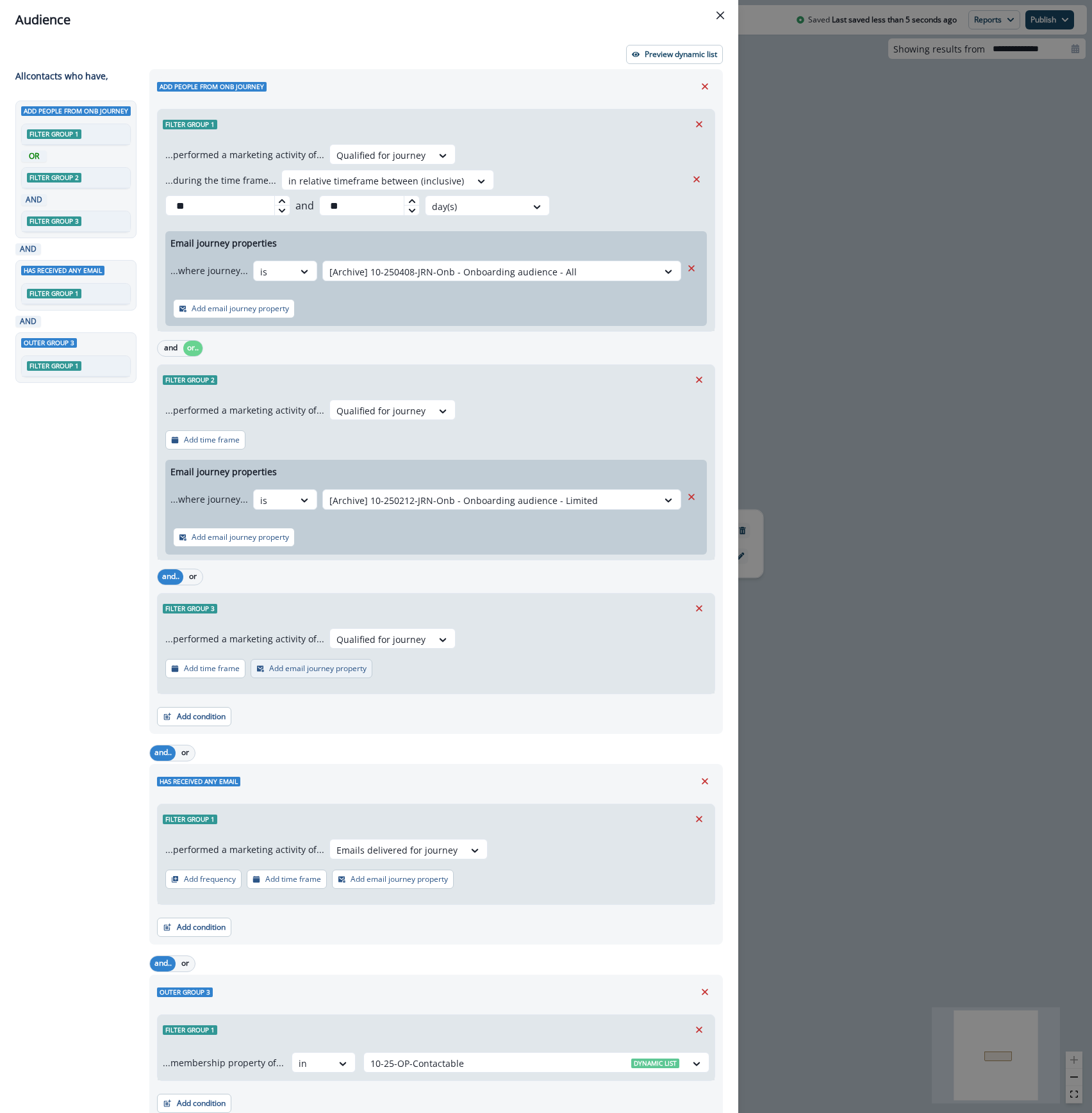
click at [303, 670] on p "Add email journey property" at bounding box center [317, 668] width 97 height 9
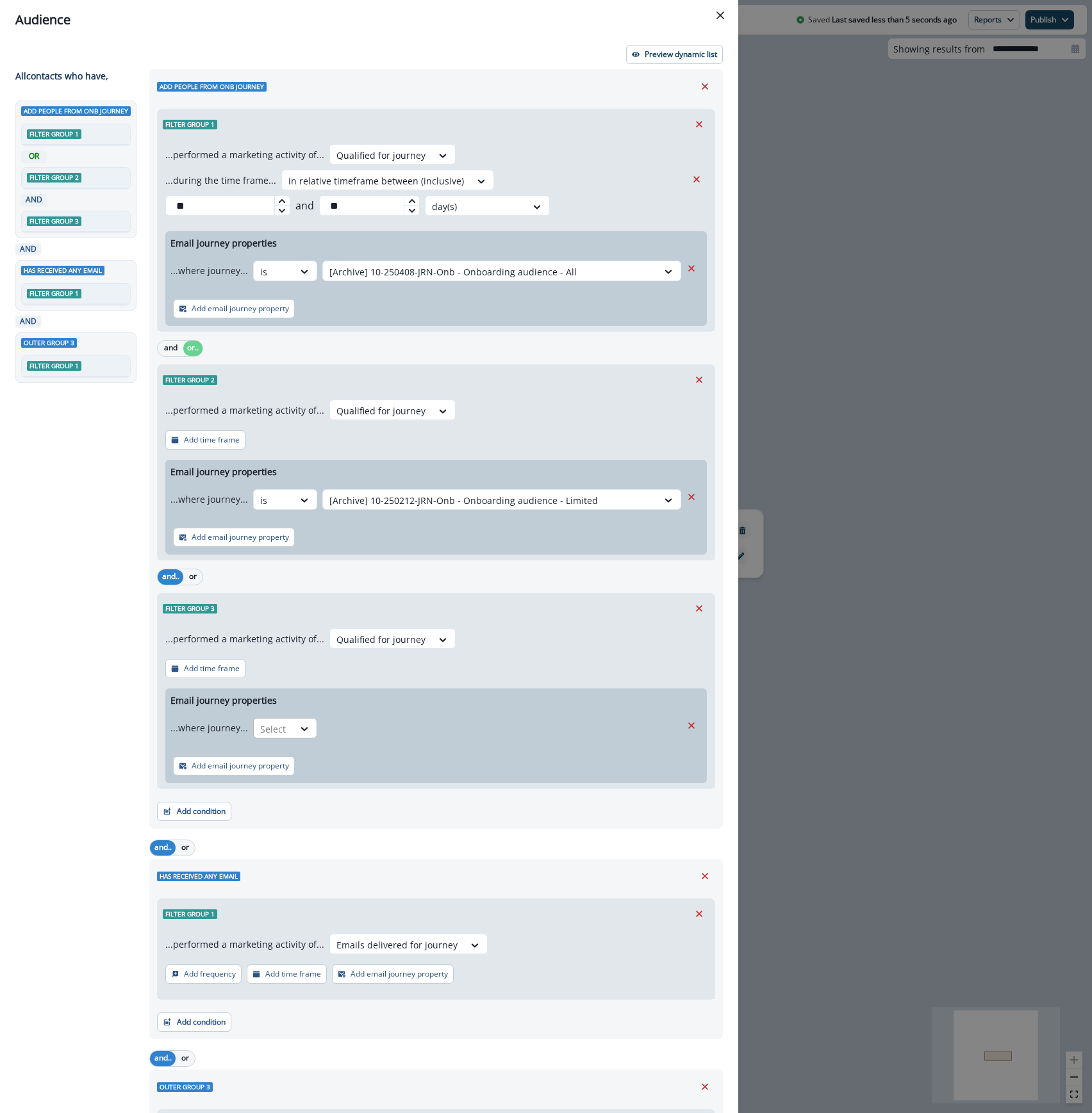
click at [261, 731] on div at bounding box center [274, 729] width 27 height 16
click at [279, 805] on div "is" at bounding box center [309, 806] width 120 height 24
click at [366, 724] on div at bounding box center [490, 729] width 321 height 16
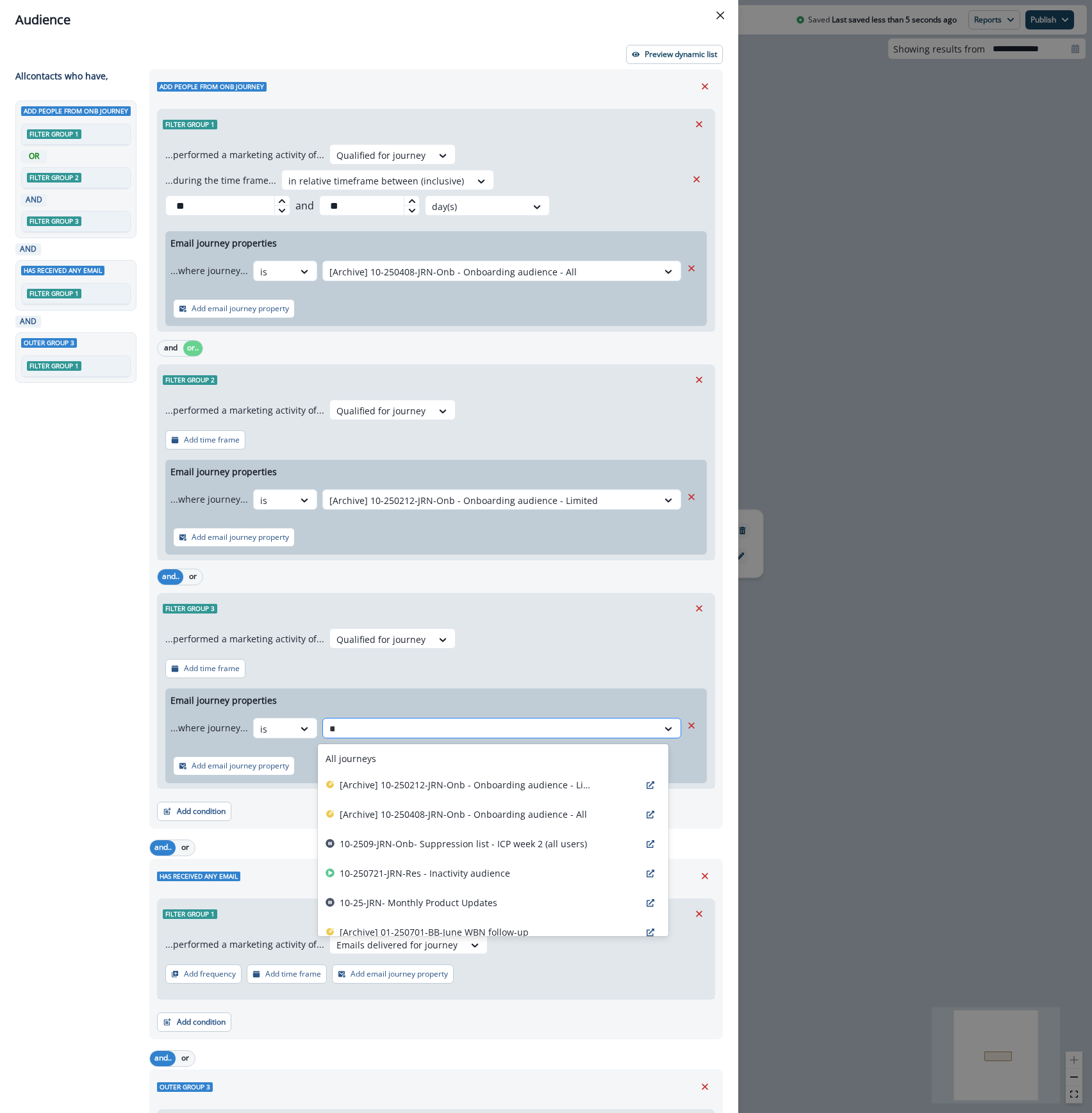
type input "***"
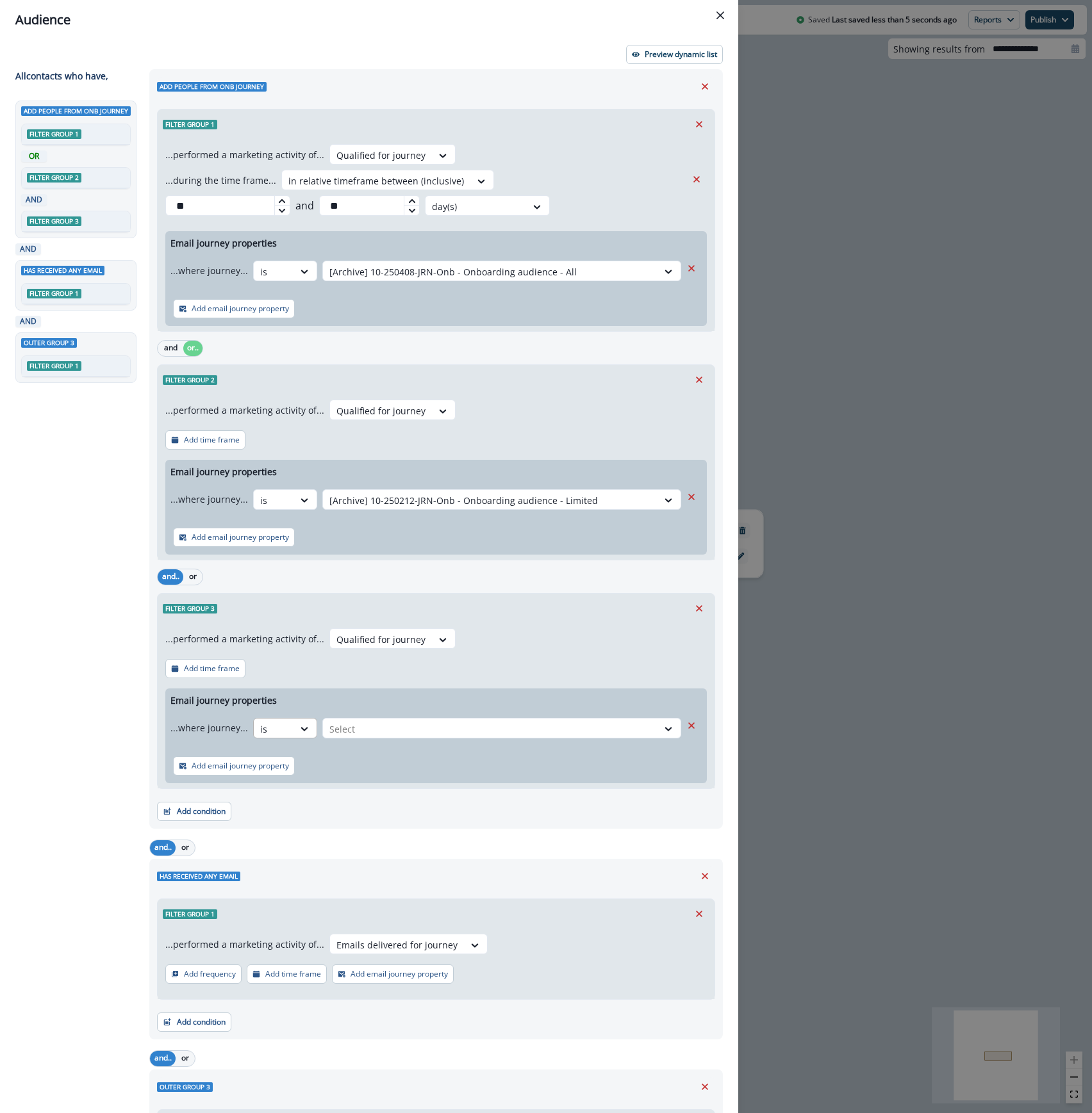
drag, startPoint x: 363, startPoint y: 726, endPoint x: 284, endPoint y: 724, distance: 79.0
click at [284, 724] on div "...where journey... is Select" at bounding box center [425, 727] width 511 height 31
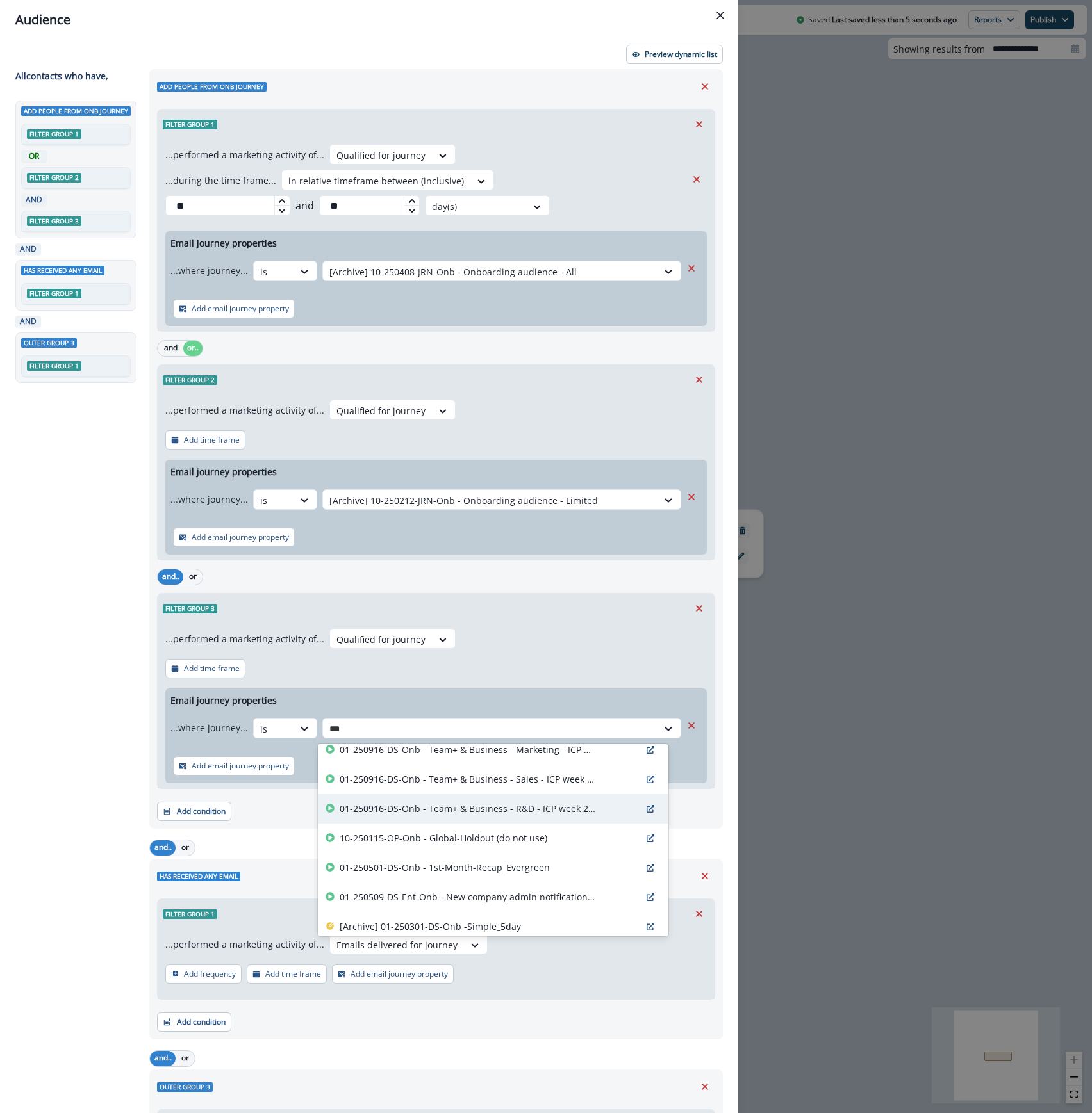
scroll to position [638, 0]
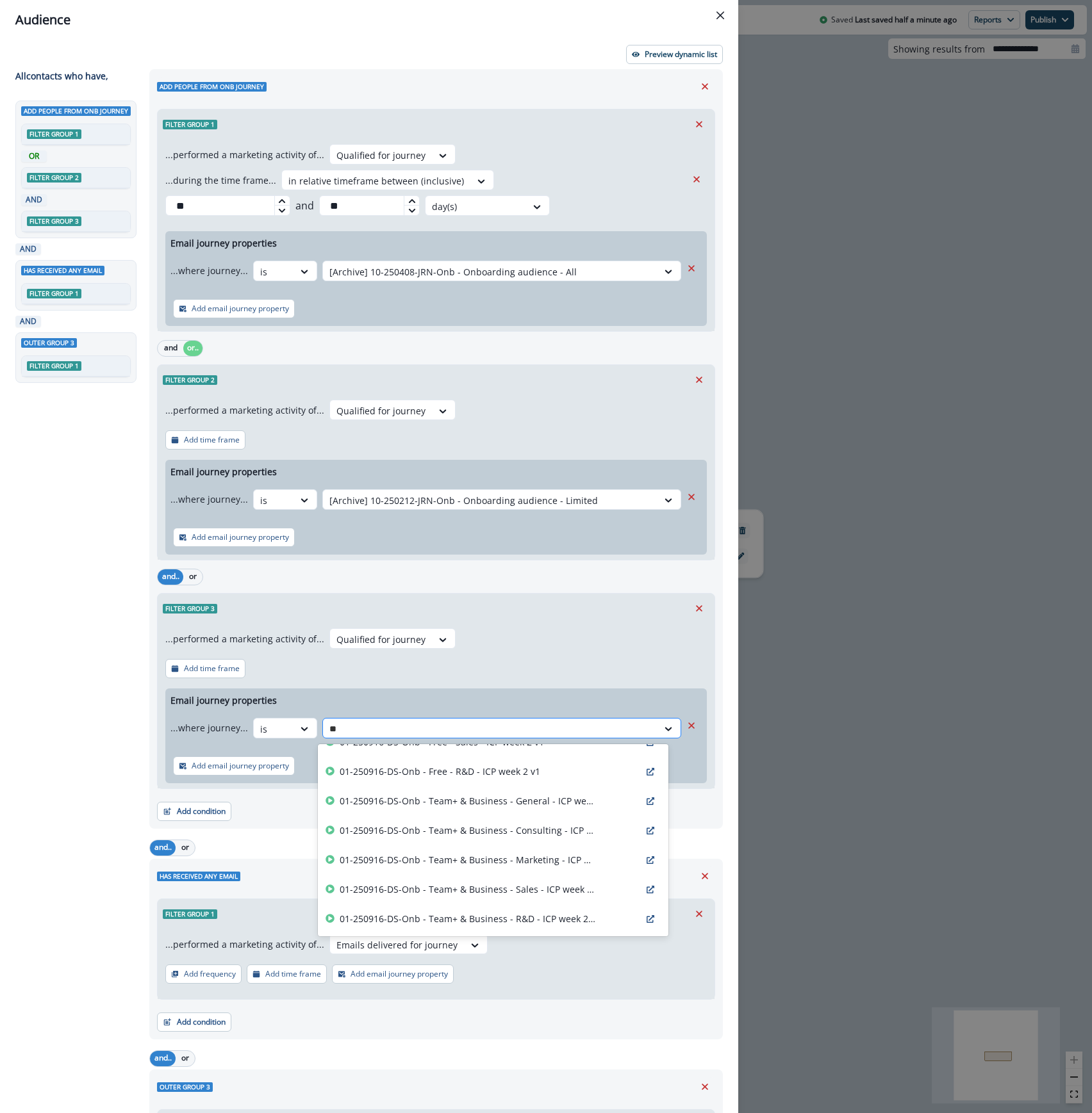
type input "*"
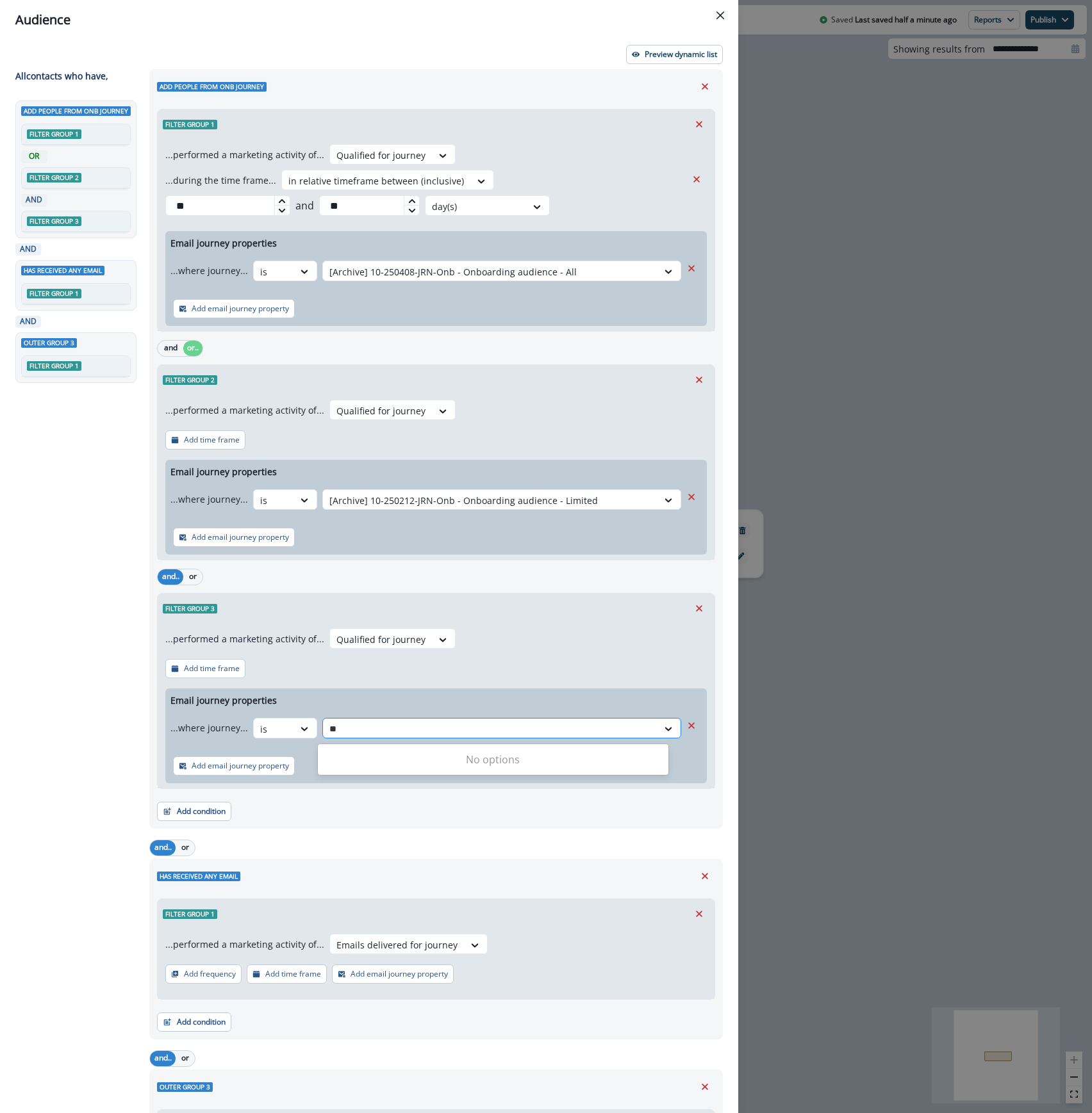
type input "*"
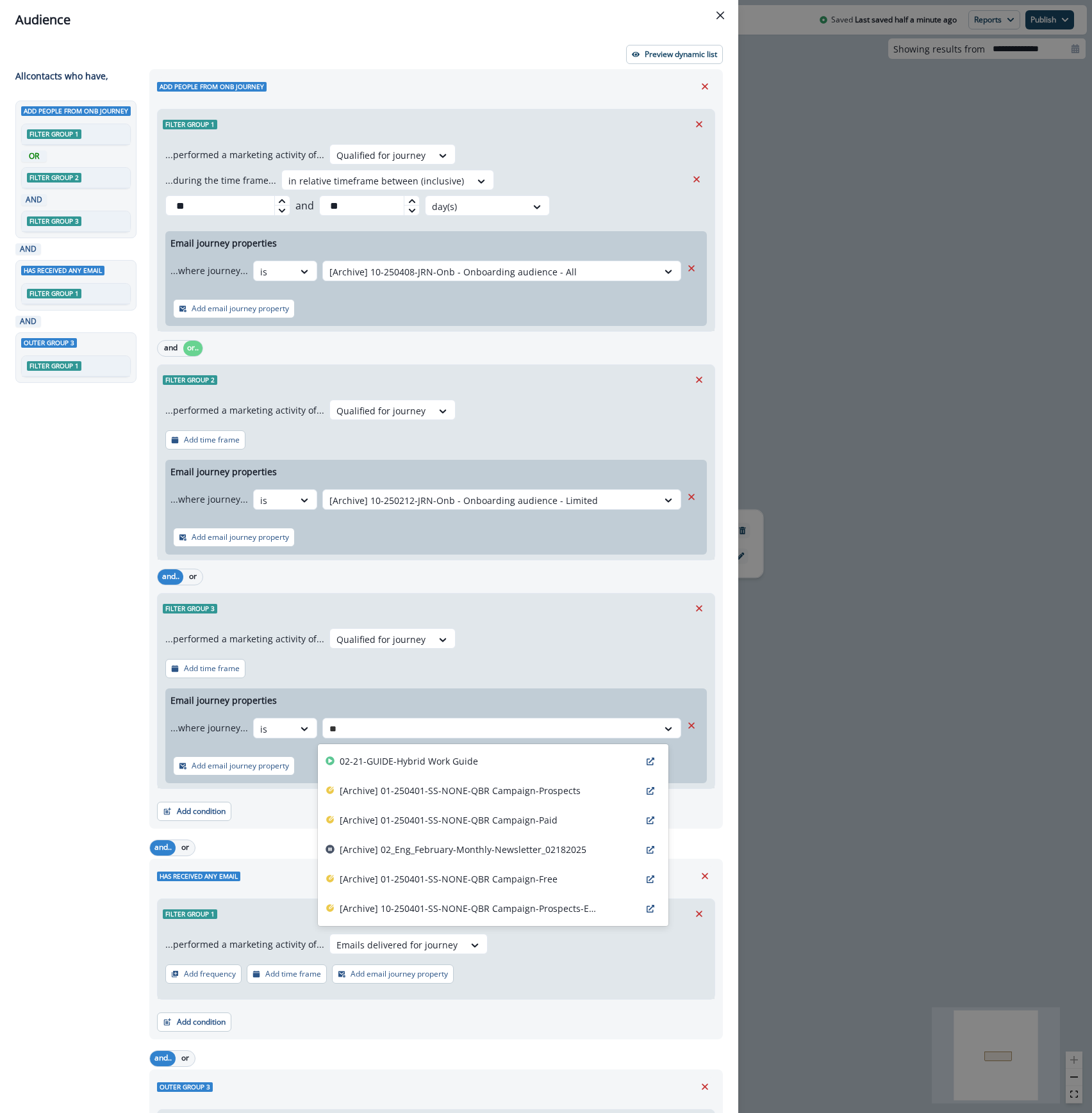
type input "*"
type input "****"
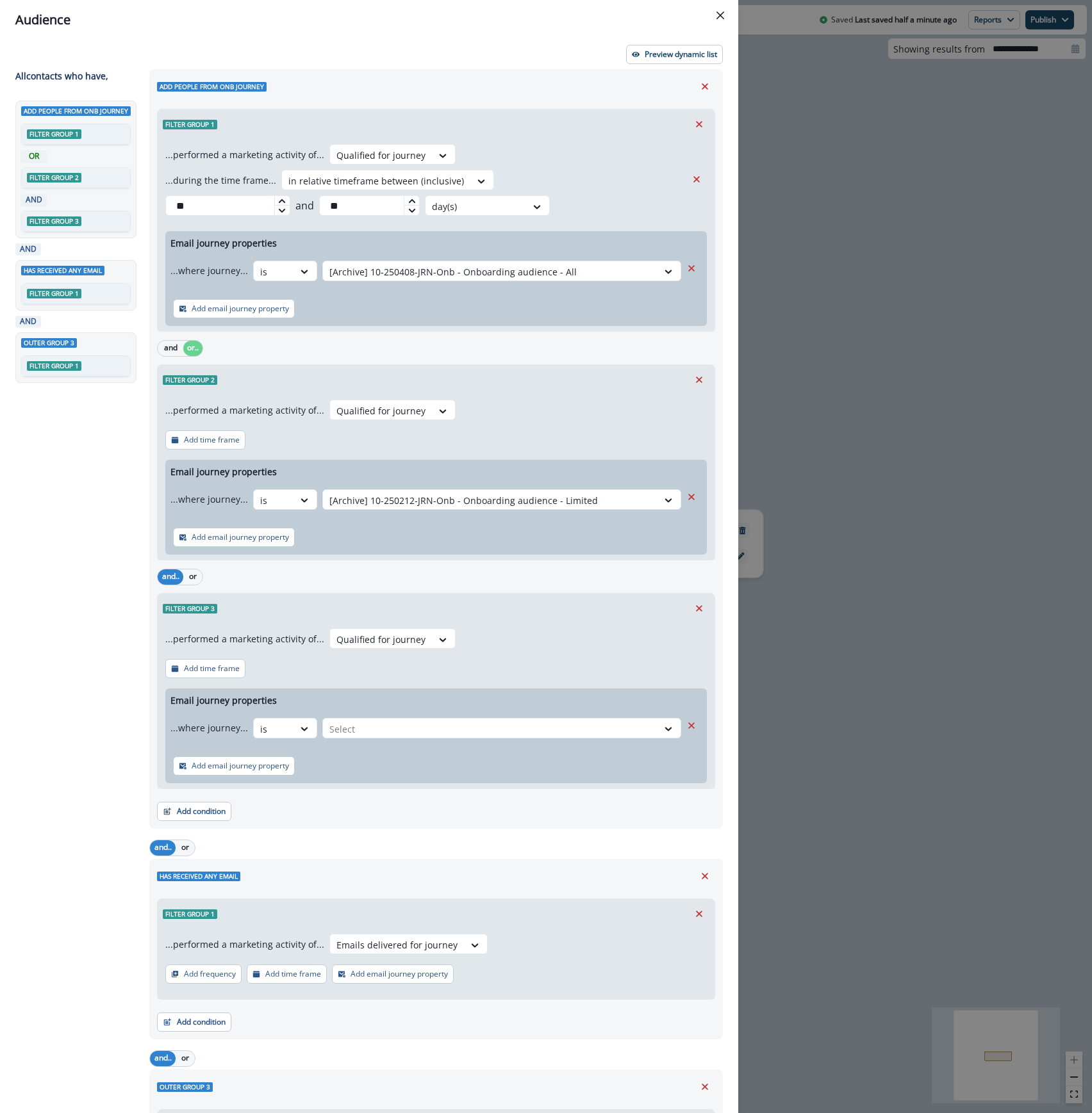
click at [42, 741] on div "Add people from Onb journey Filter group 1 OR Filter group 2 AND Filter group 3…" at bounding box center [78, 584] width 126 height 966
click at [694, 610] on icon "Remove" at bounding box center [700, 609] width 12 height 12
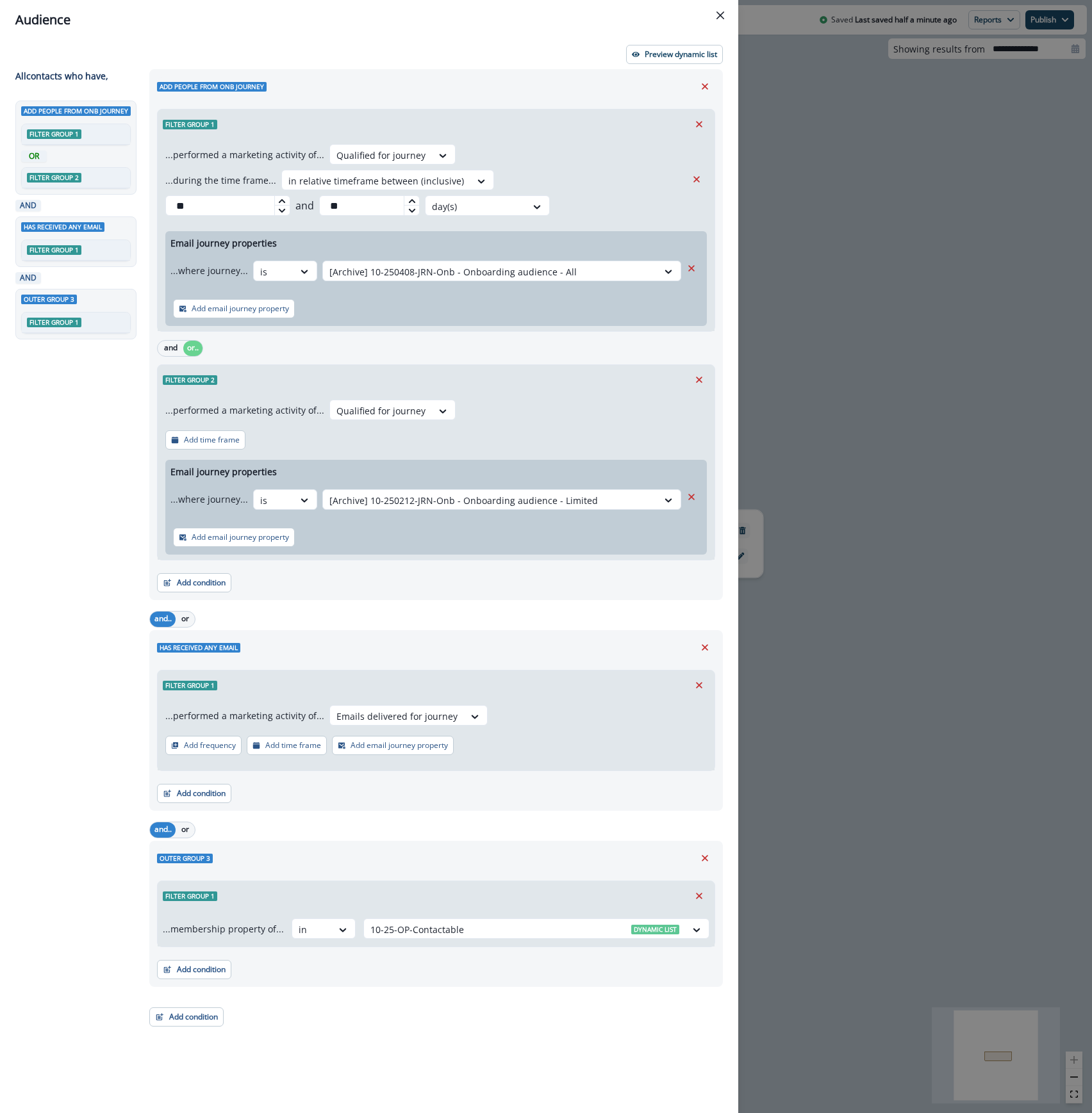
click at [878, 485] on div "Audience Preview dynamic list All contact s who have, Add people from Onb journ…" at bounding box center [546, 556] width 1092 height 1113
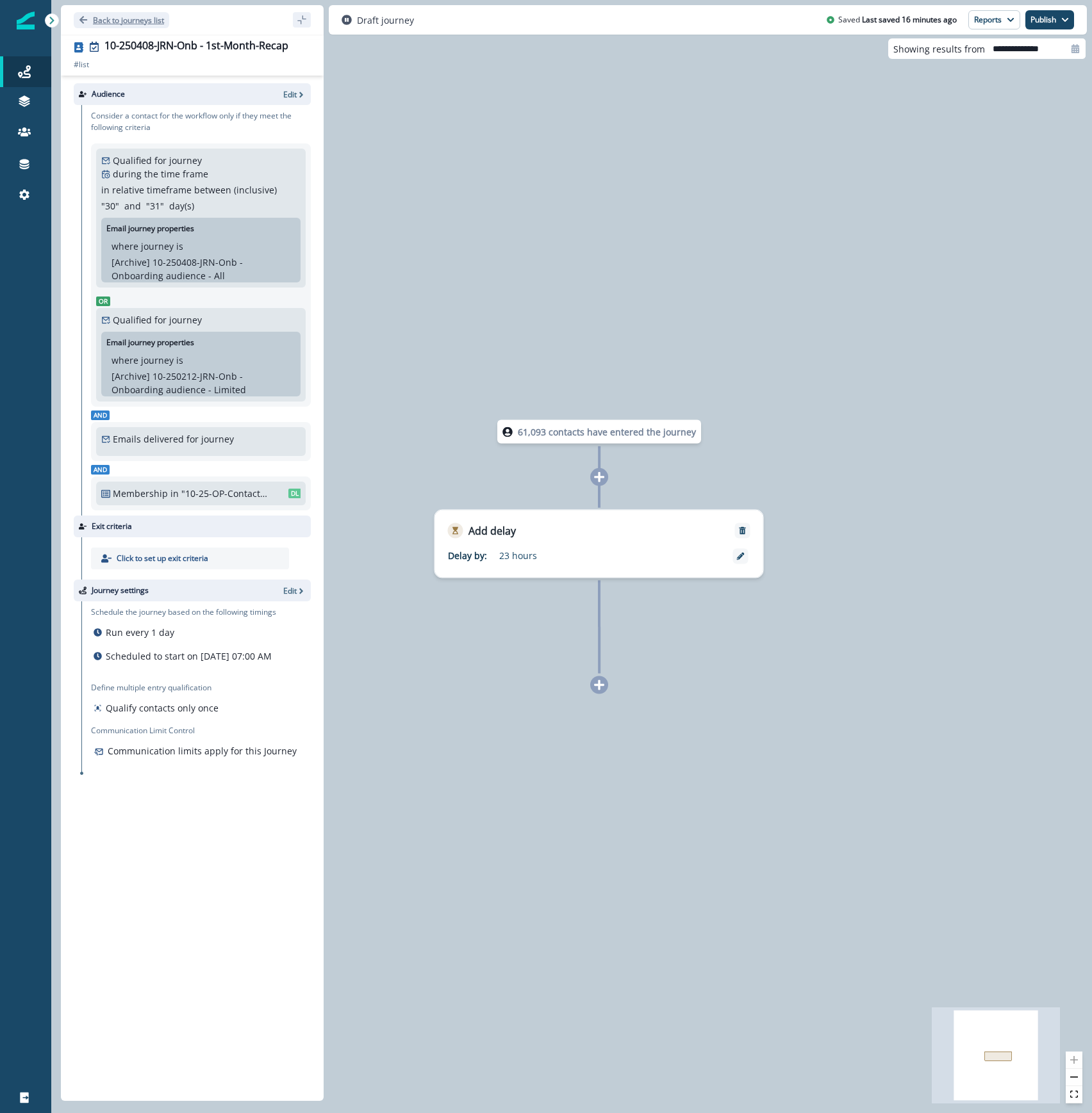
click at [152, 25] on p "Back to journeys list" at bounding box center [129, 19] width 71 height 11
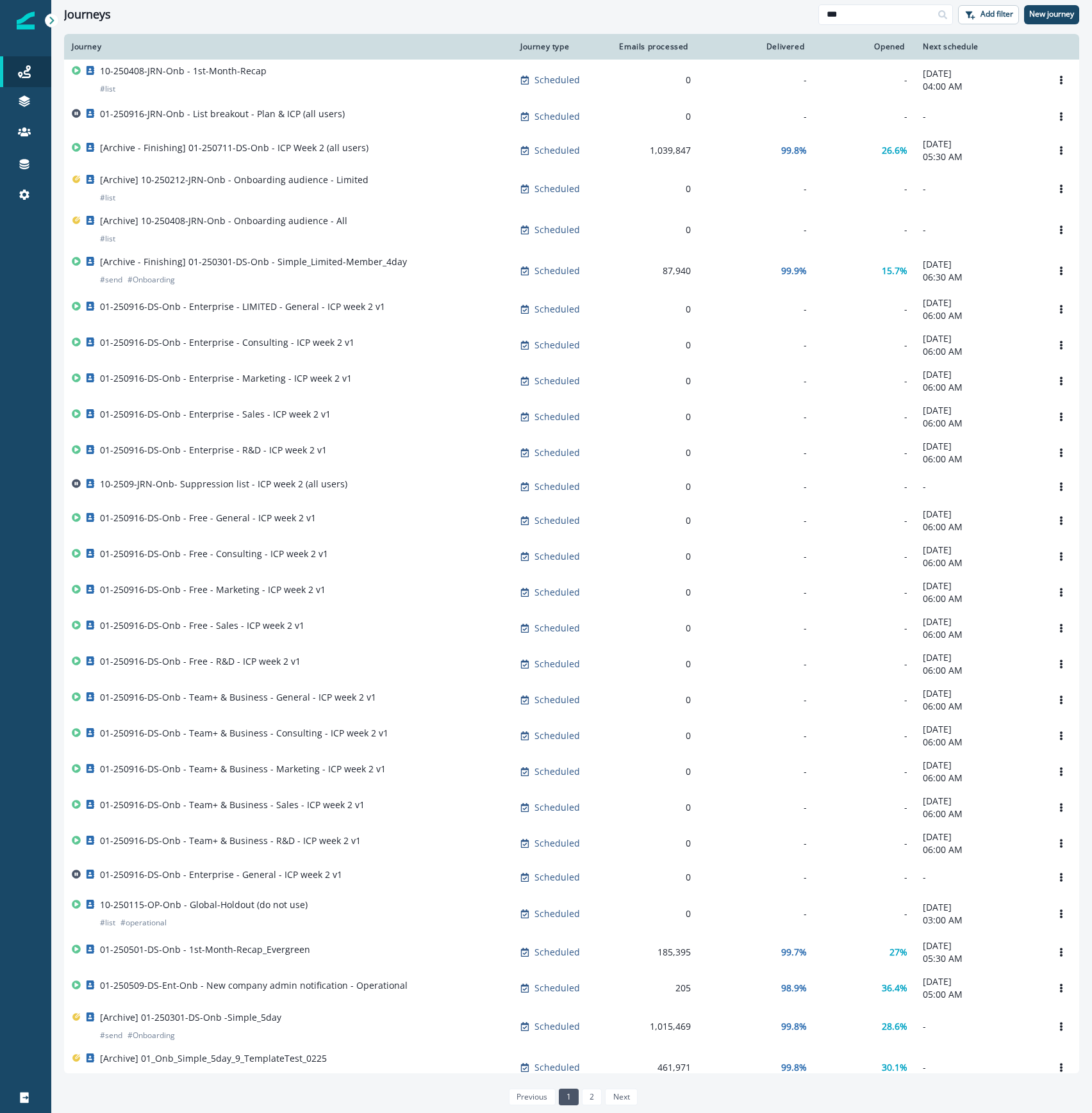
drag, startPoint x: 856, startPoint y: 14, endPoint x: 793, endPoint y: 15, distance: 63.0
click at [793, 15] on div "Journeys *** Add filter New journey" at bounding box center [572, 14] width 1040 height 29
type input "****"
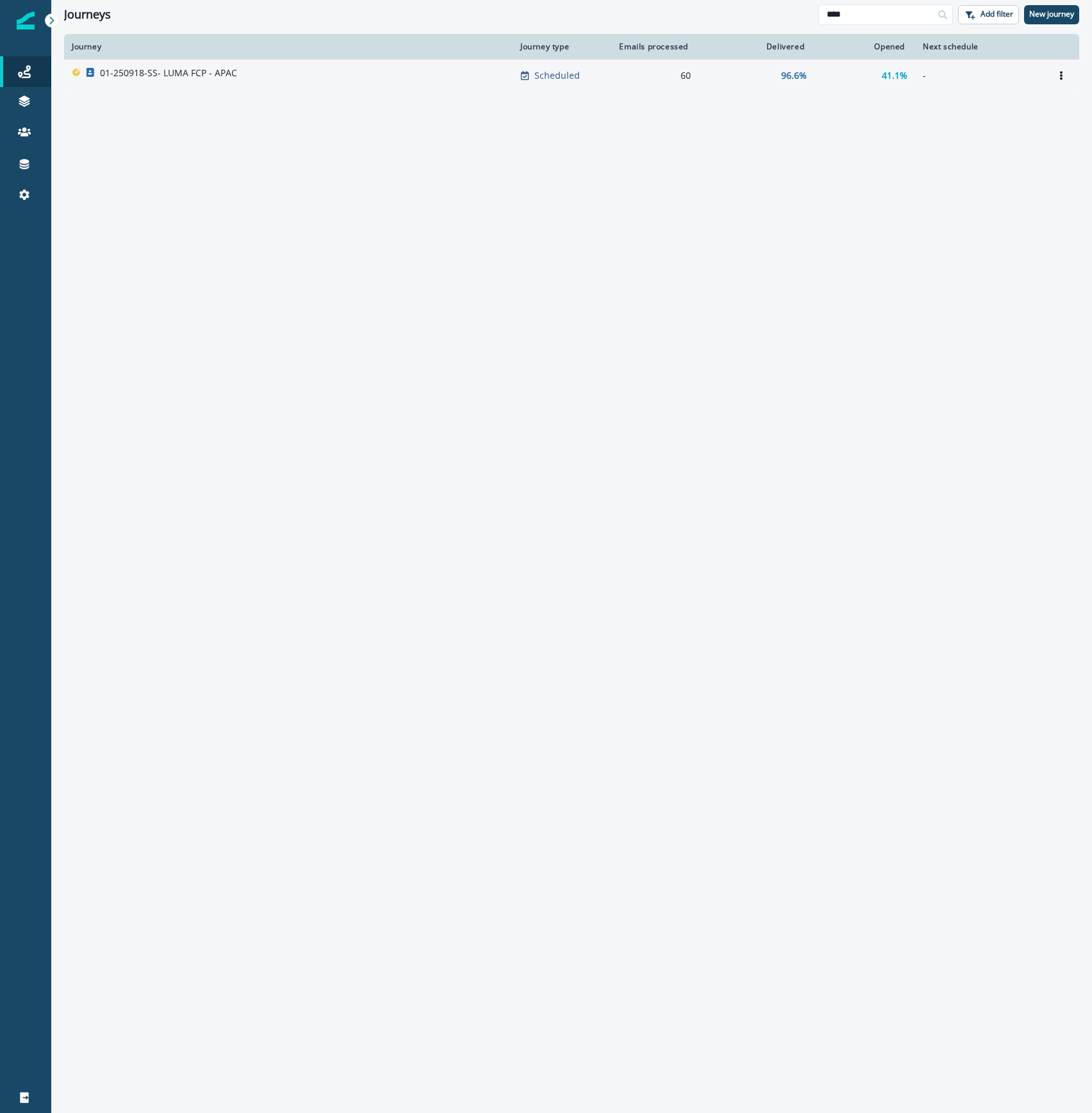
click at [177, 68] on p "01-250918-SS- LUMA FCP - APAC" at bounding box center [168, 73] width 137 height 13
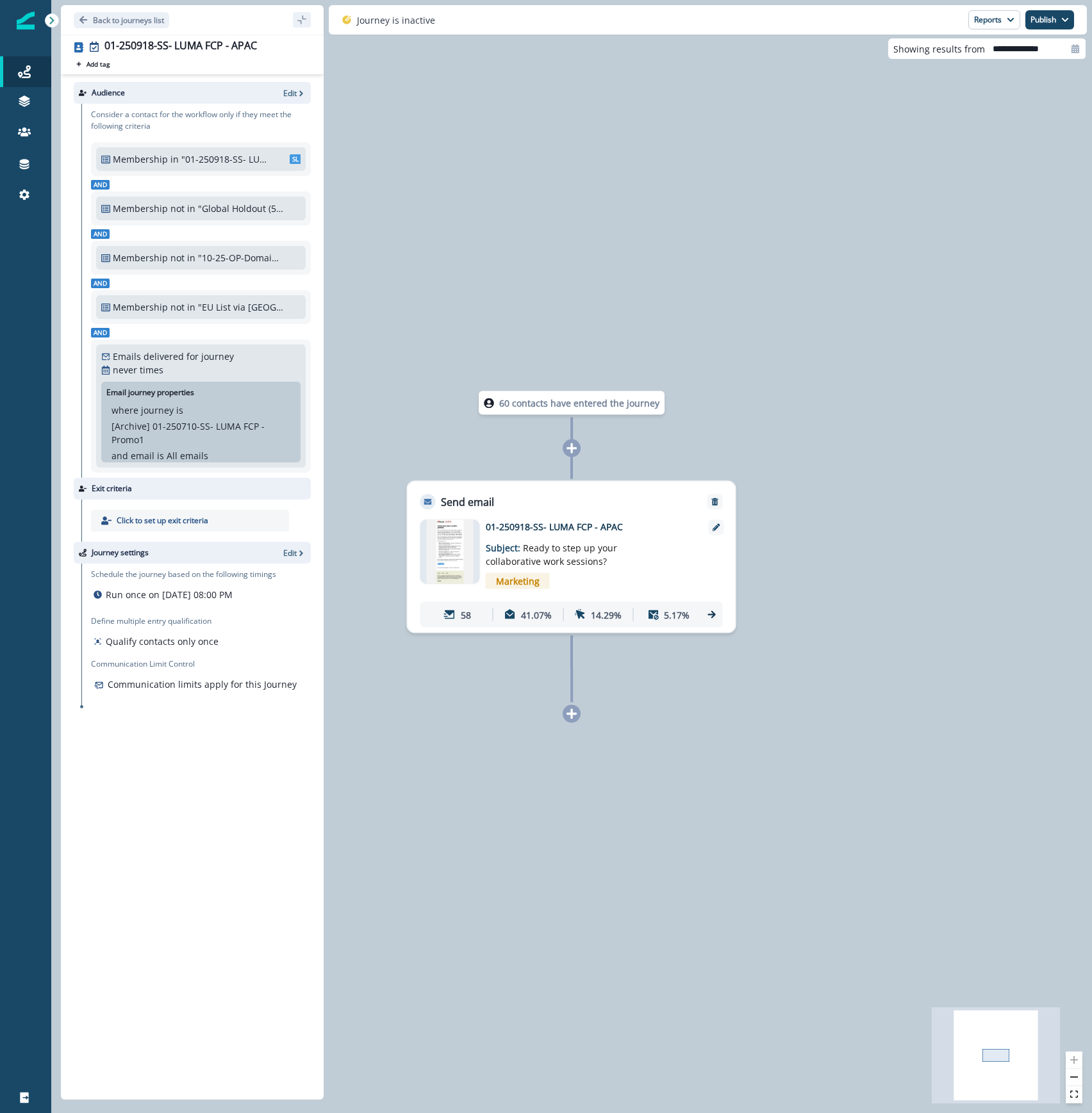
click at [715, 612] on icon at bounding box center [712, 615] width 12 height 12
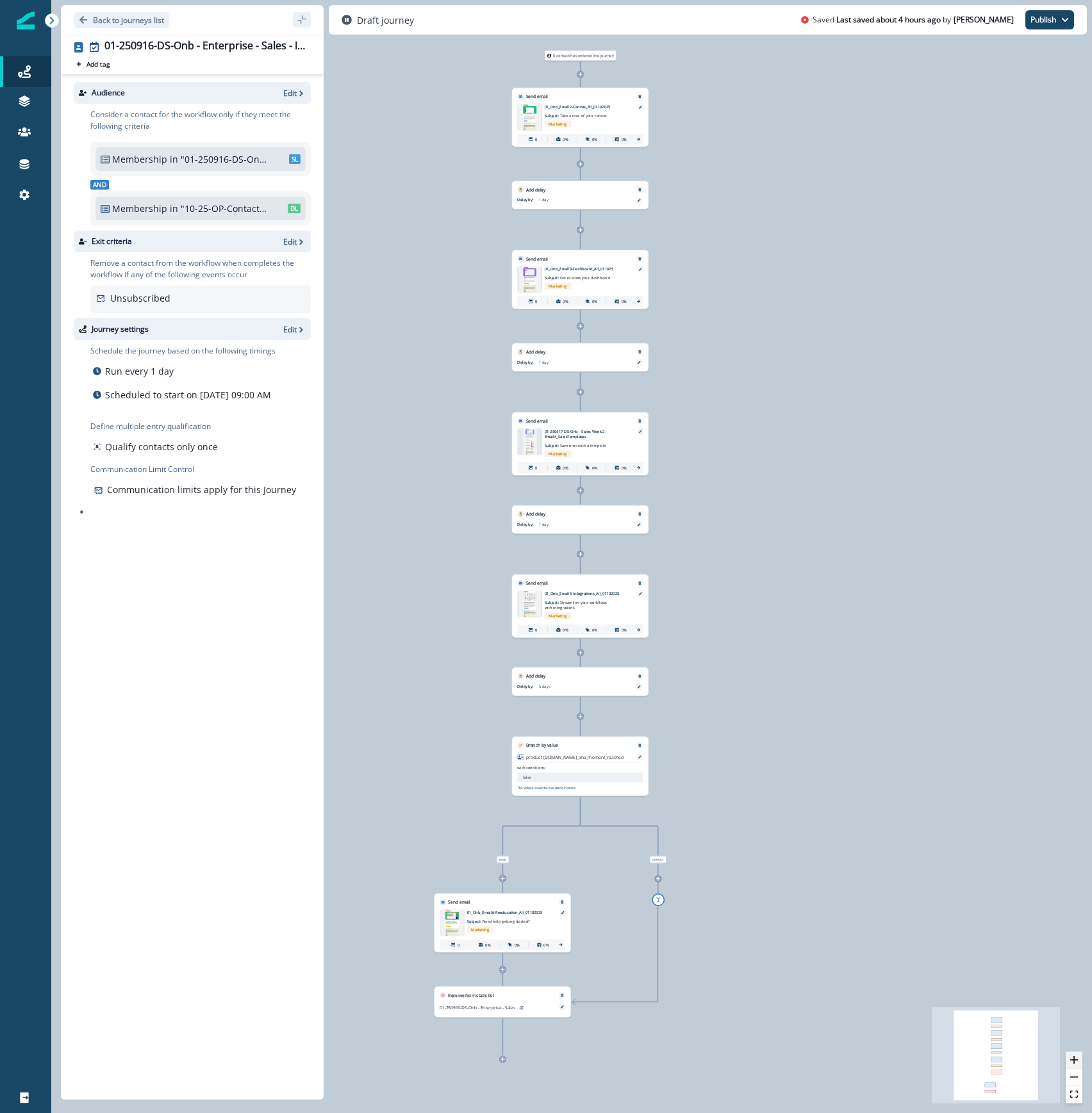
click at [1077, 1059] on icon "zoom in" at bounding box center [1073, 1060] width 8 height 8
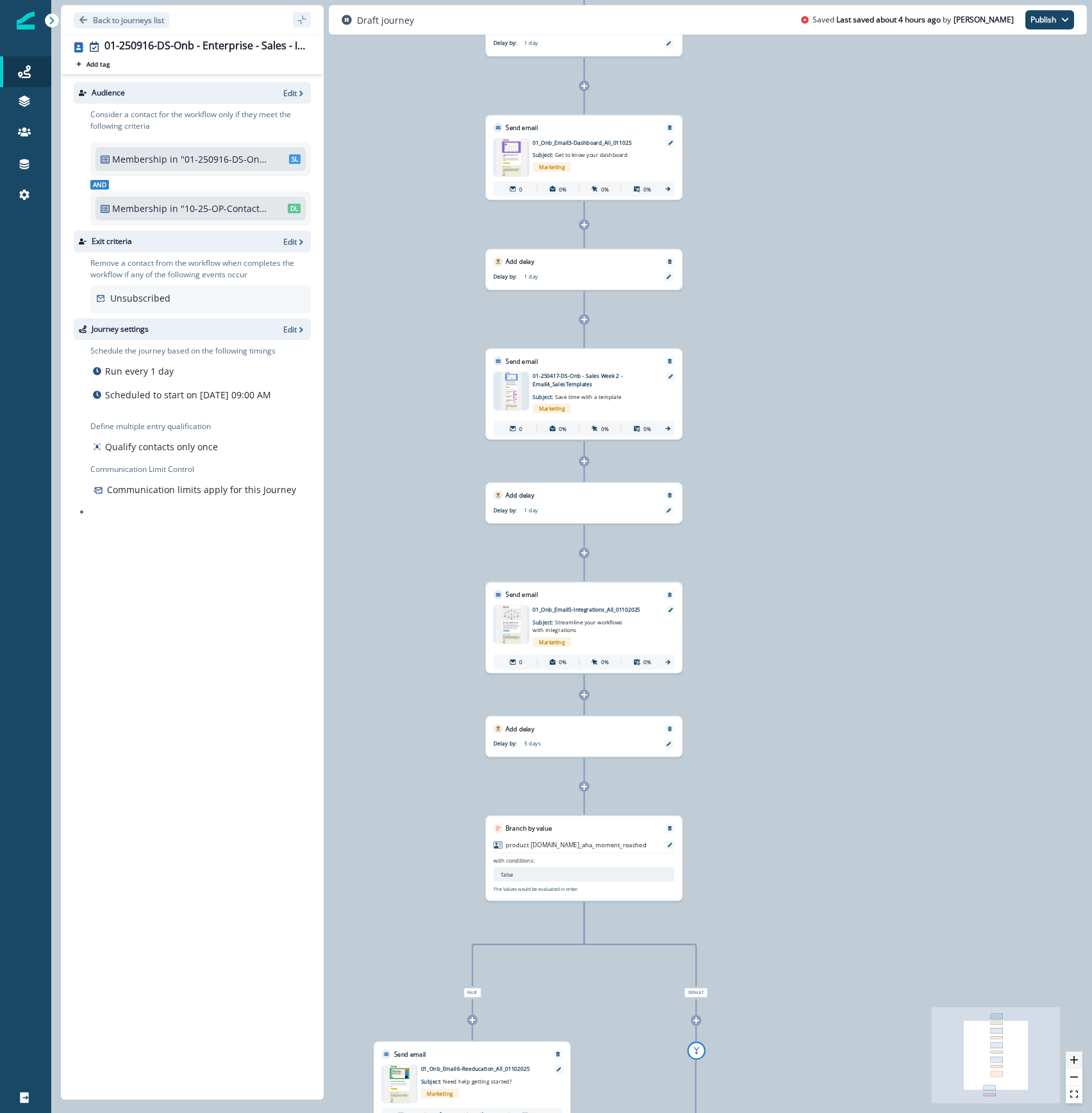
click at [1077, 1059] on icon "zoom in" at bounding box center [1073, 1060] width 8 height 8
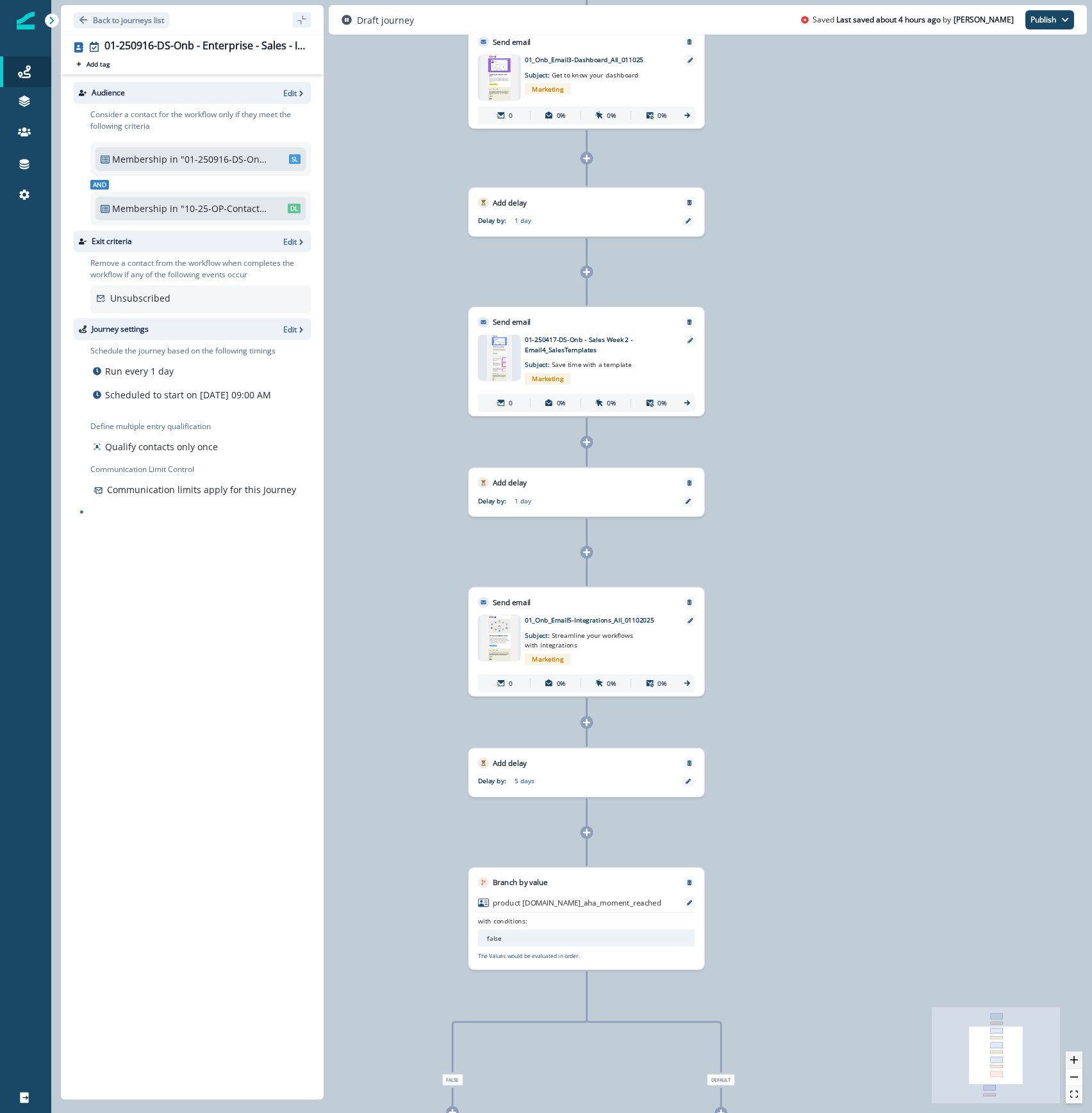
click at [1077, 1059] on icon "zoom in" at bounding box center [1073, 1060] width 8 height 8
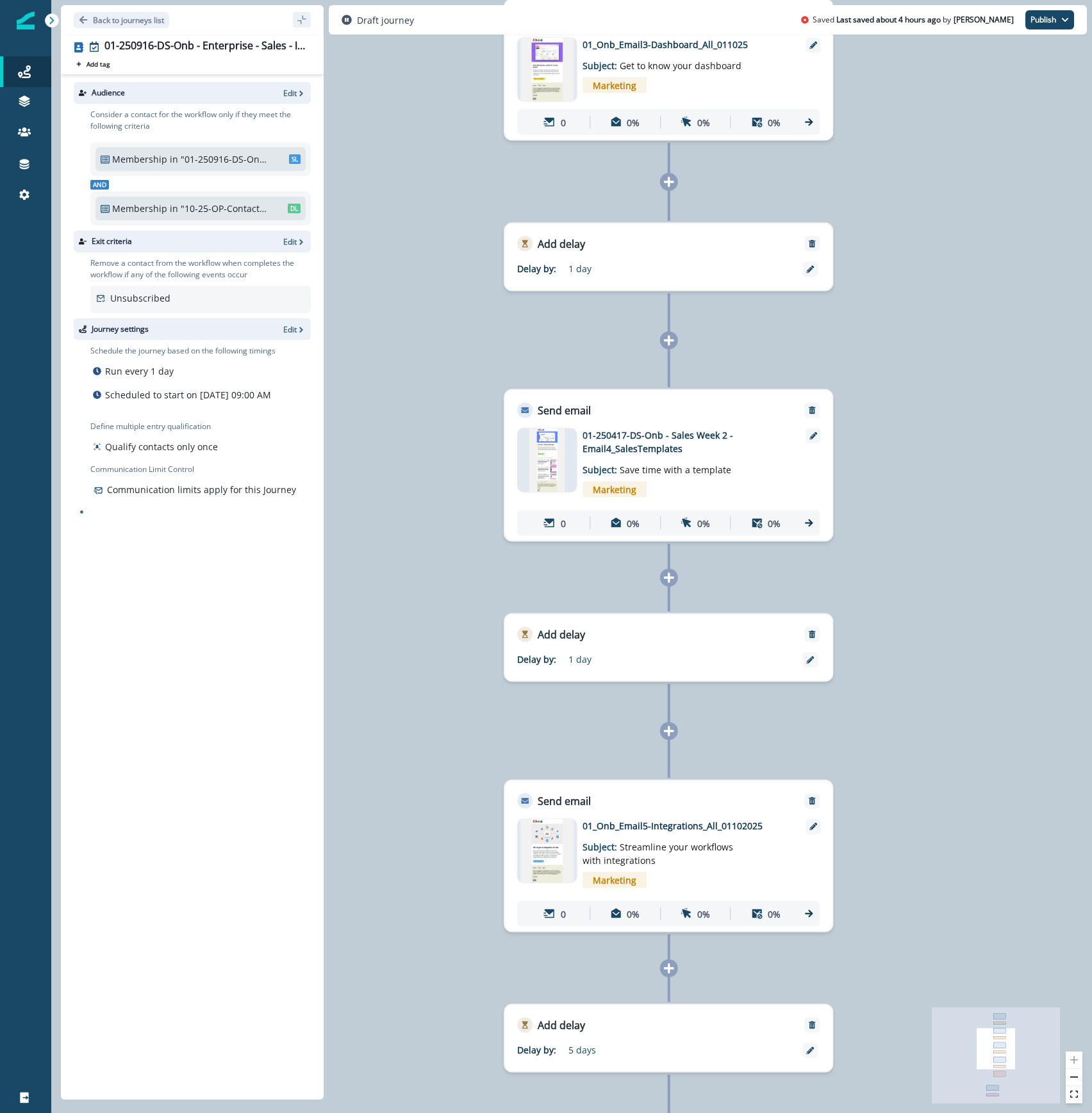
drag, startPoint x: 849, startPoint y: 936, endPoint x: 926, endPoint y: 1117, distance: 196.7
click at [926, 1113] on html "A newer version of Inflection.io is available. Refresh your page to load the la…" at bounding box center [546, 556] width 1092 height 1113
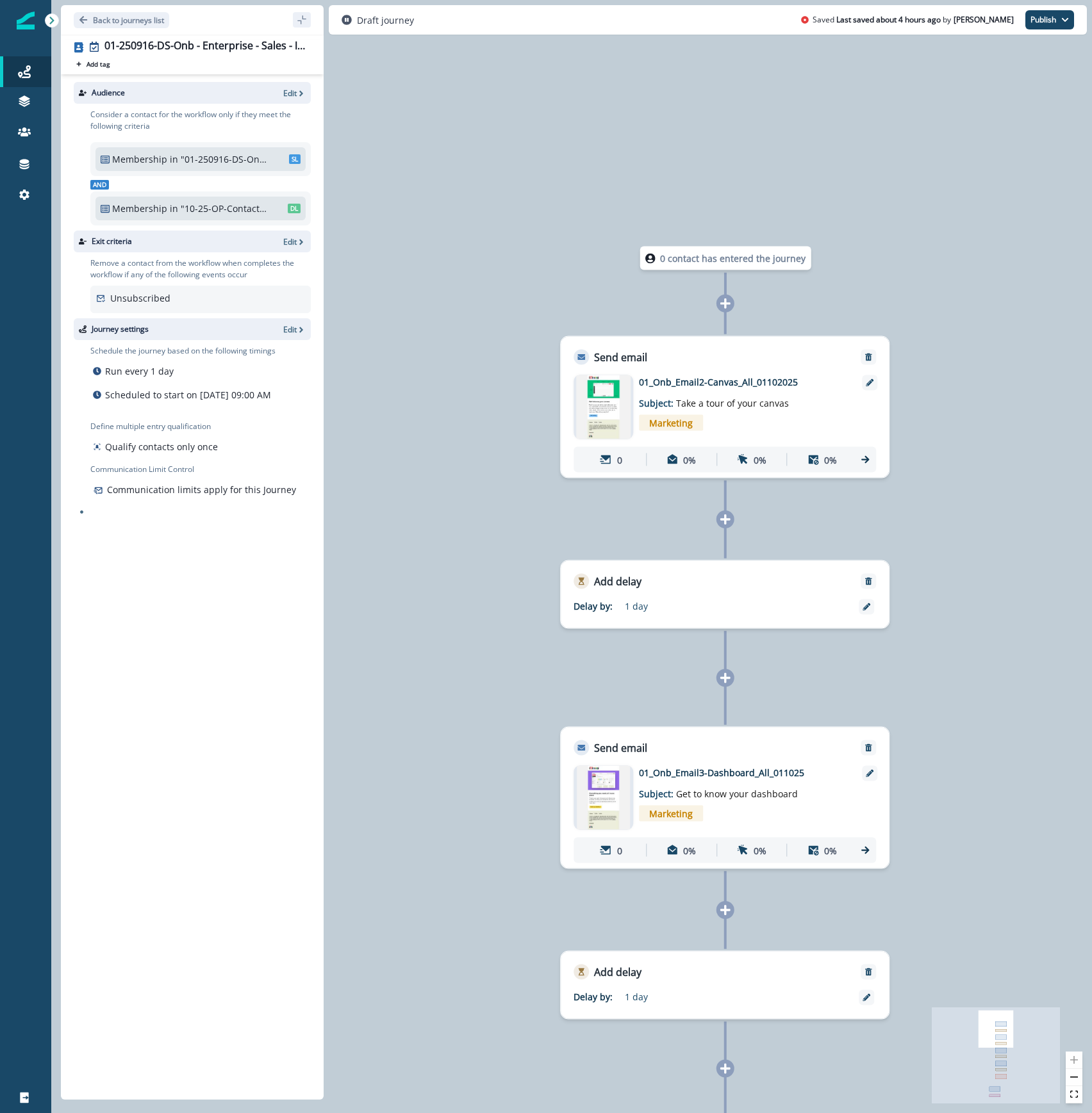
drag, startPoint x: 952, startPoint y: 192, endPoint x: 1008, endPoint y: 920, distance: 730.2
click at [1008, 920] on div "0 contact has entered the journey Send email Email asset changed, journey repor…" at bounding box center [572, 556] width 1040 height 1113
click at [975, 810] on div "0 contact has entered the journey Send email Email asset changed, journey repor…" at bounding box center [572, 556] width 1040 height 1113
click at [299, 93] on icon "button" at bounding box center [301, 93] width 9 height 9
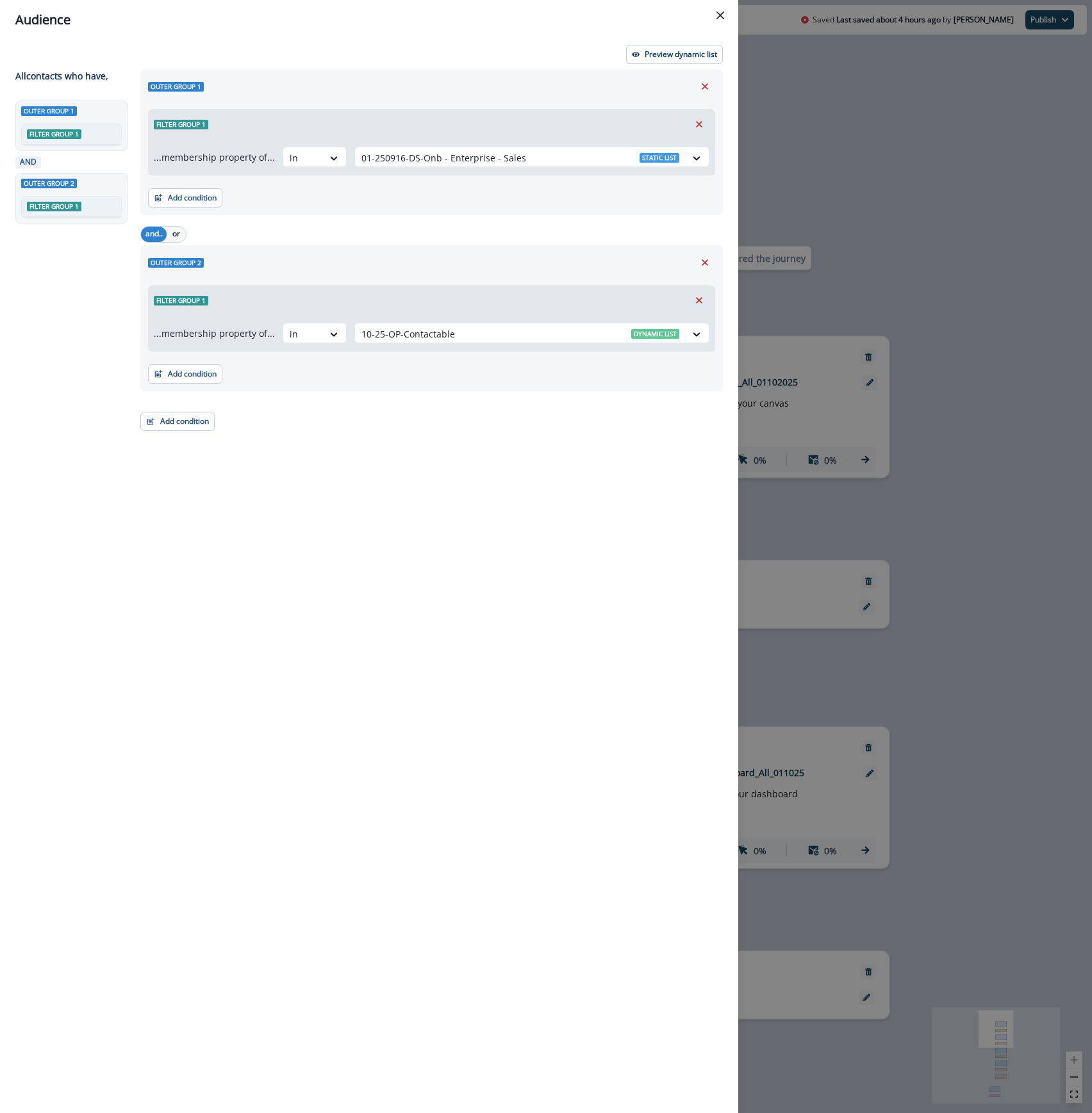
click at [877, 157] on div "Audience Preview dynamic list All contact s who have, Outer group 1 Filter grou…" at bounding box center [546, 556] width 1092 height 1113
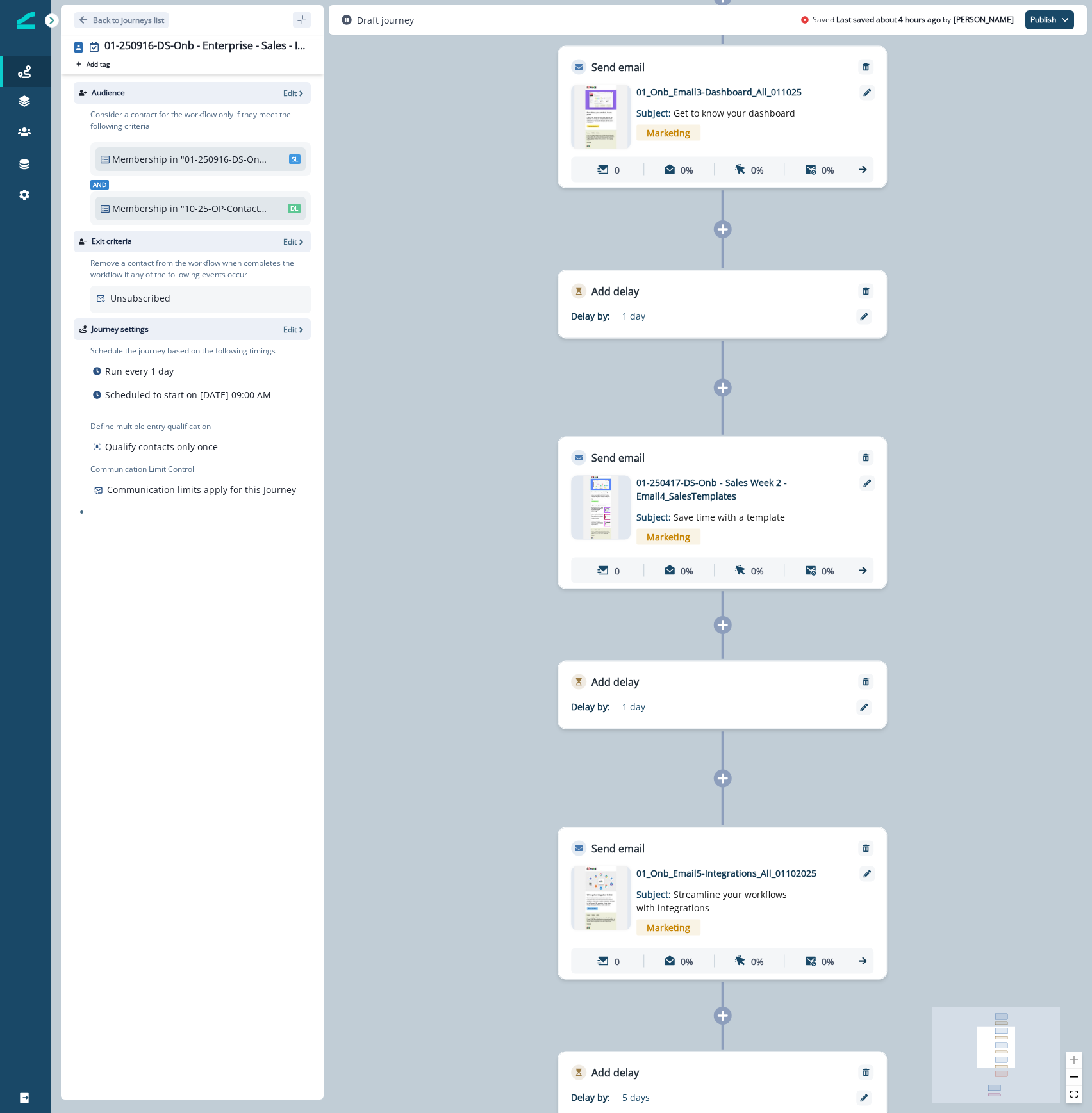
drag, startPoint x: 1021, startPoint y: 683, endPoint x: 1028, endPoint y: 224, distance: 459.1
click at [1028, 224] on div "0 contact has entered the journey Send email Email asset changed, journey repor…" at bounding box center [572, 556] width 1040 height 1113
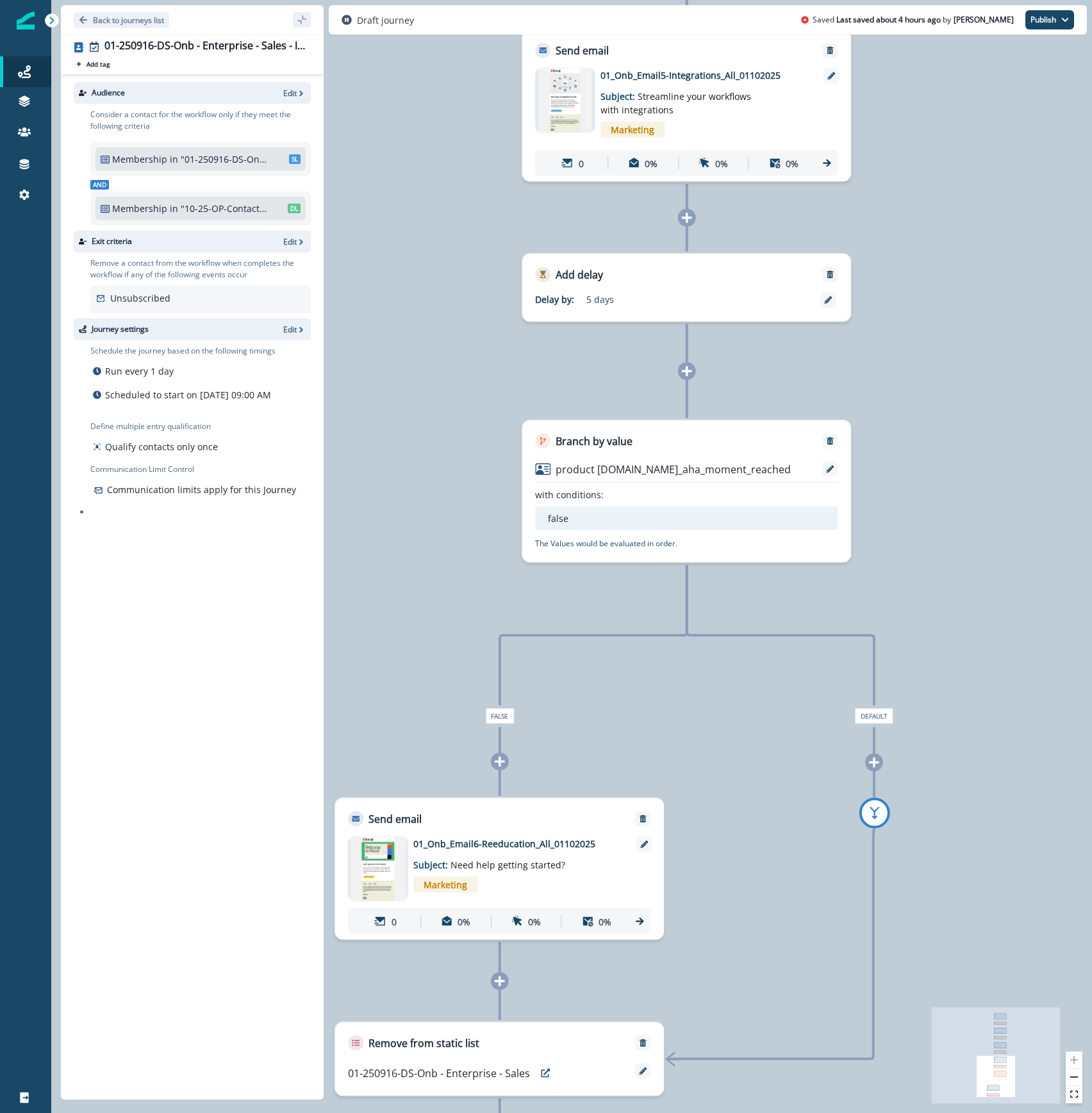
drag, startPoint x: 951, startPoint y: 946, endPoint x: 915, endPoint y: 146, distance: 800.8
click at [915, 146] on div "0 contact has entered the journey Send email Email asset changed, journey repor…" at bounding box center [572, 556] width 1040 height 1113
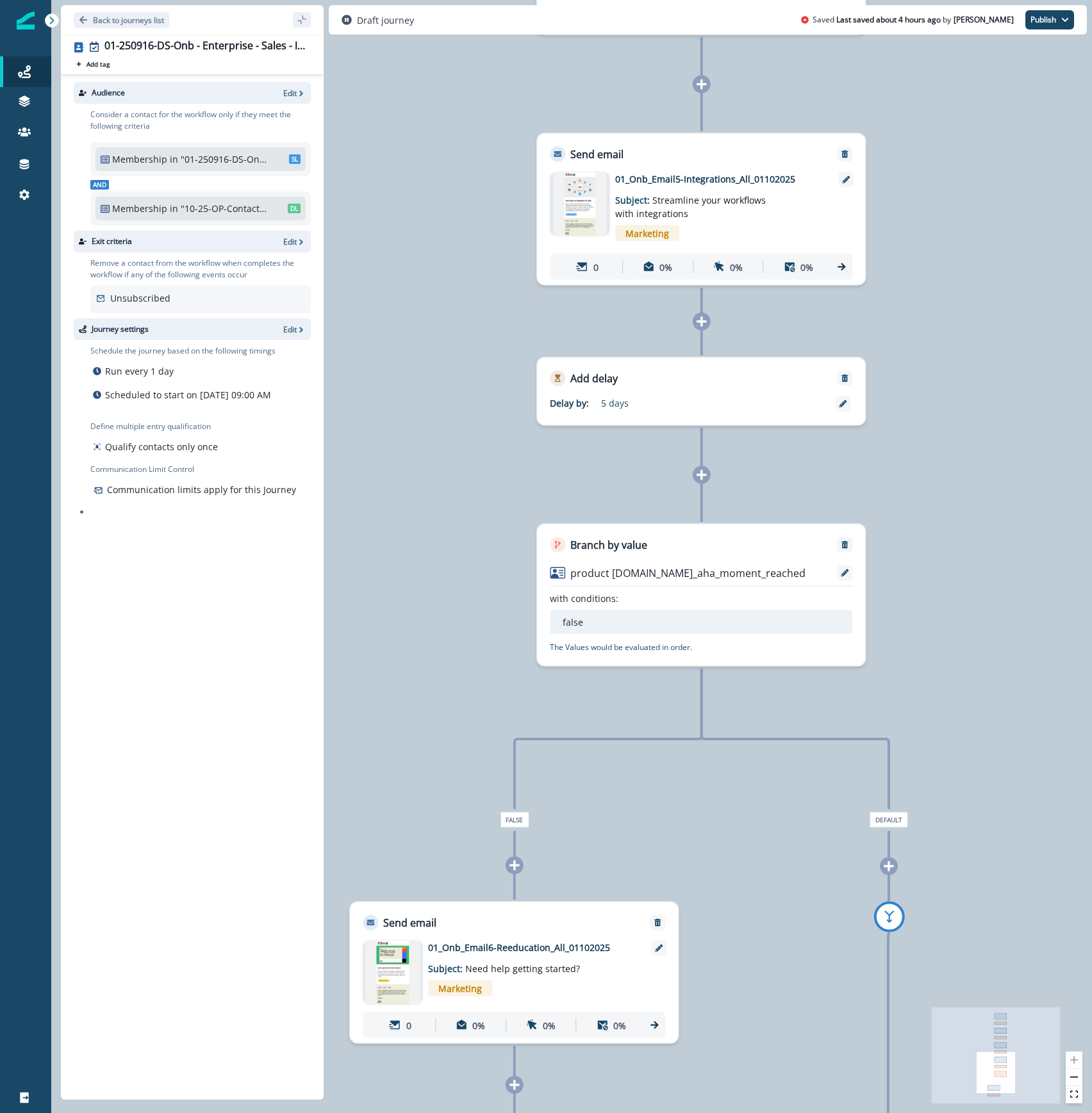
drag, startPoint x: 921, startPoint y: 847, endPoint x: 936, endPoint y: 951, distance: 105.1
click at [936, 951] on div "0 contact has entered the journey Send email Email asset changed, journey repor…" at bounding box center [572, 556] width 1040 height 1113
click at [941, 685] on div "0 contact has entered the journey Send email Email asset changed, journey repor…" at bounding box center [572, 556] width 1040 height 1113
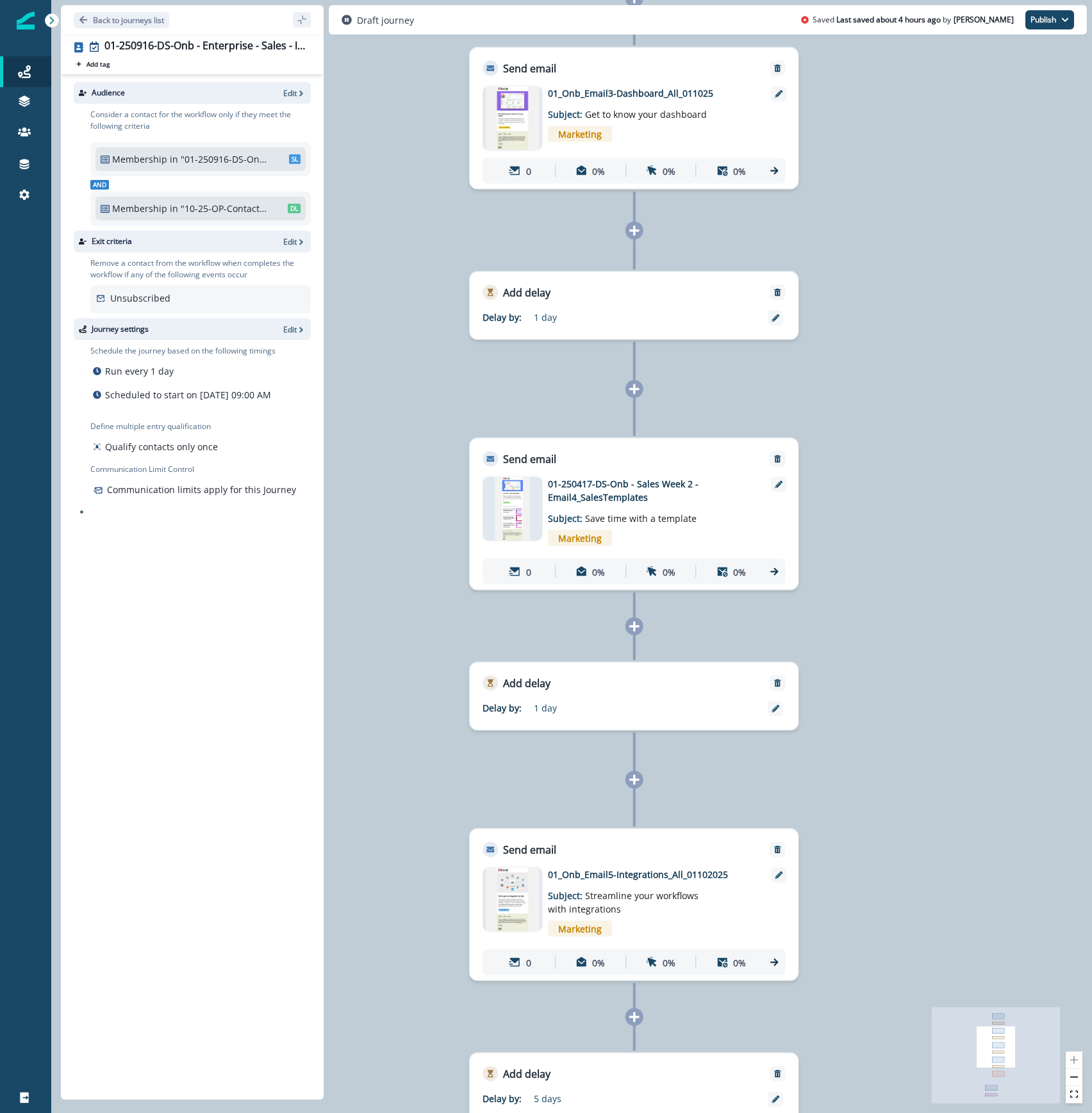
drag, startPoint x: 1021, startPoint y: 316, endPoint x: 954, endPoint y: 765, distance: 454.0
click at [952, 1013] on div "0 contact has entered the journey Send email Email asset changed, journey repor…" at bounding box center [572, 556] width 1040 height 1113
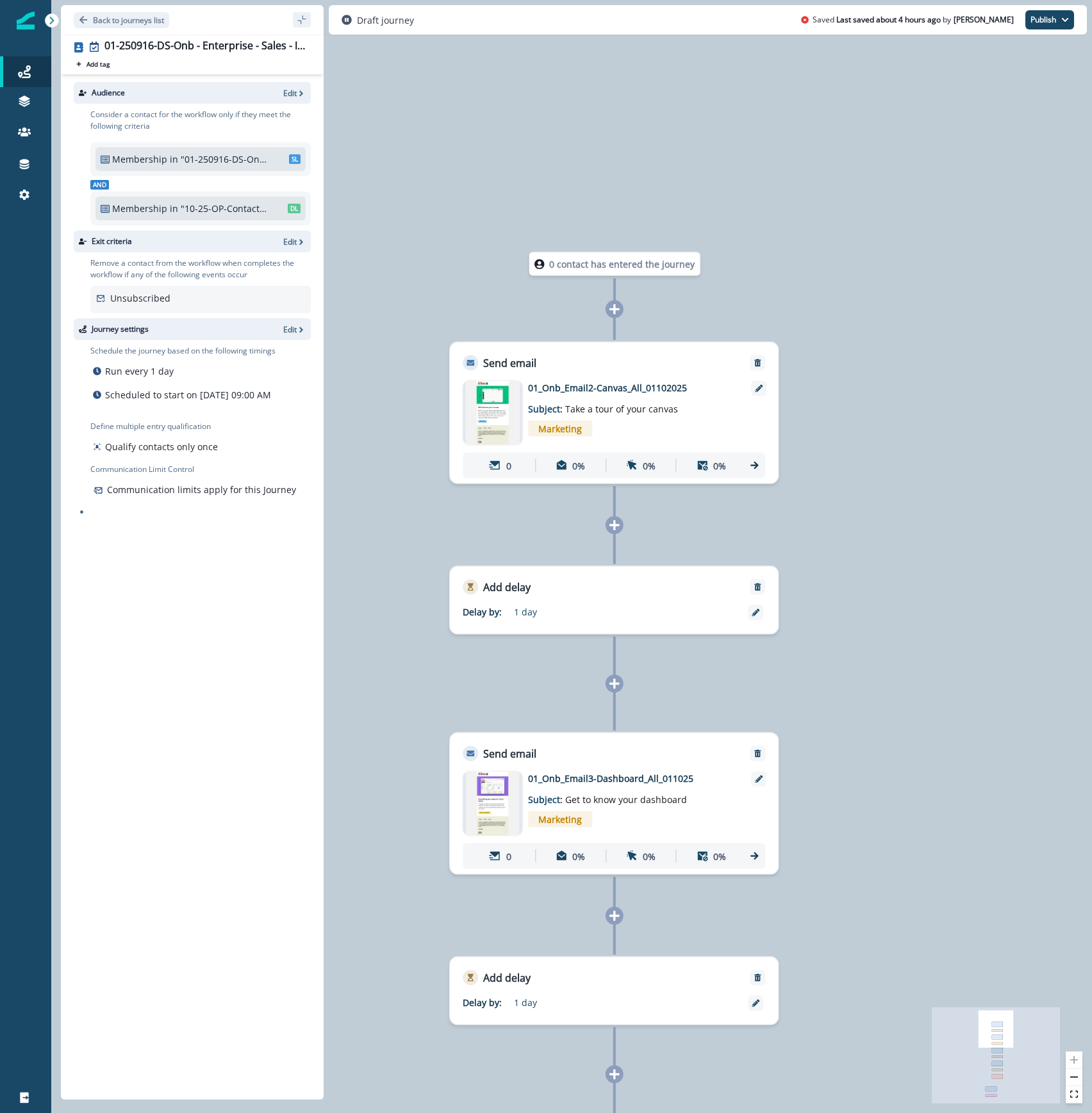
drag, startPoint x: 985, startPoint y: 436, endPoint x: 974, endPoint y: 1082, distance: 646.1
click at [974, 1082] on div "0 contact has entered the journey Send email Email asset changed, journey repor…" at bounding box center [572, 556] width 1040 height 1113
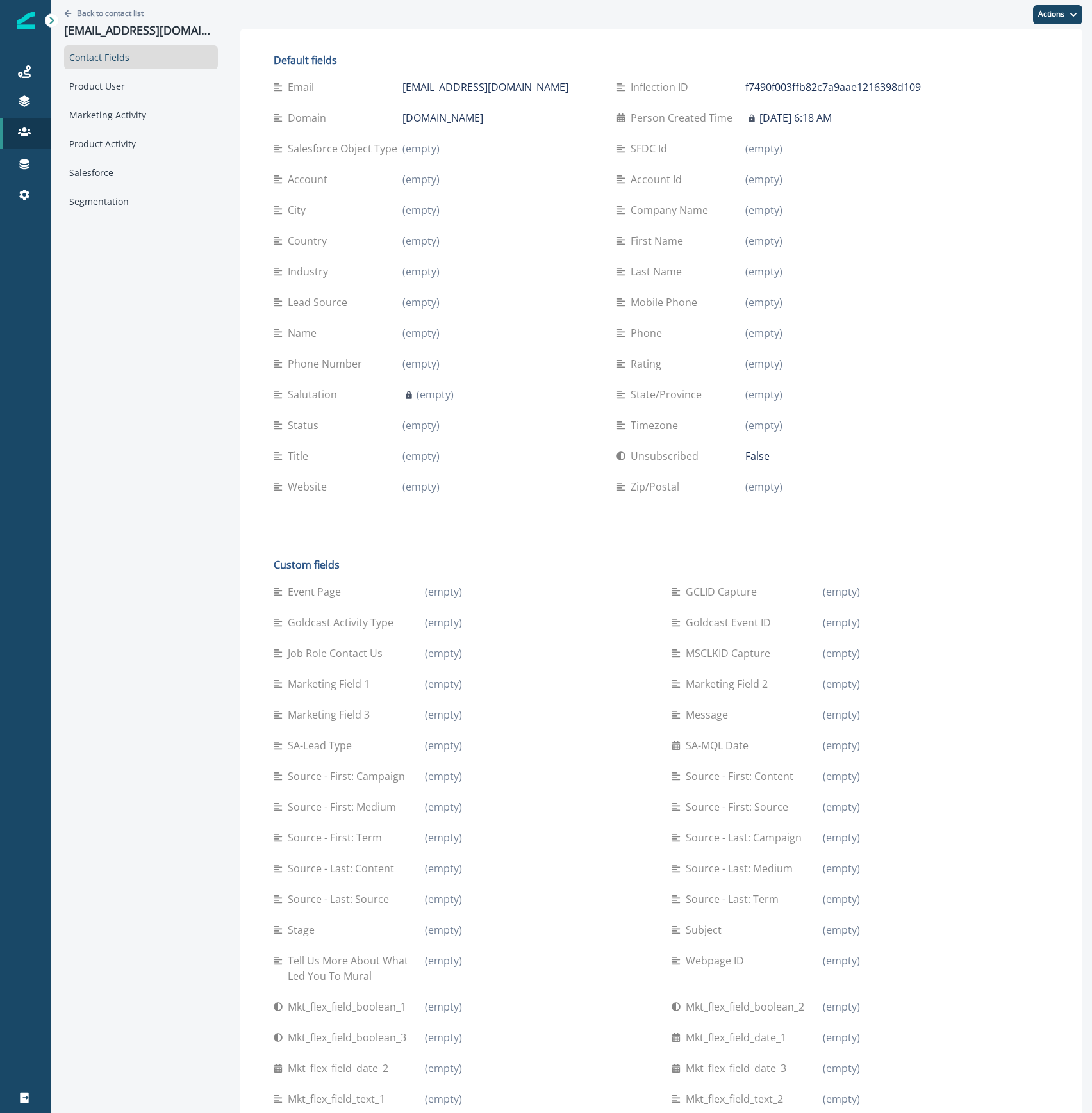
click at [105, 10] on p "Back to contact list" at bounding box center [110, 13] width 67 height 11
click at [115, 428] on div "Back to contact list vandana@dexmat.com Contact Fields Product User Marketing A…" at bounding box center [141, 648] width 179 height 1296
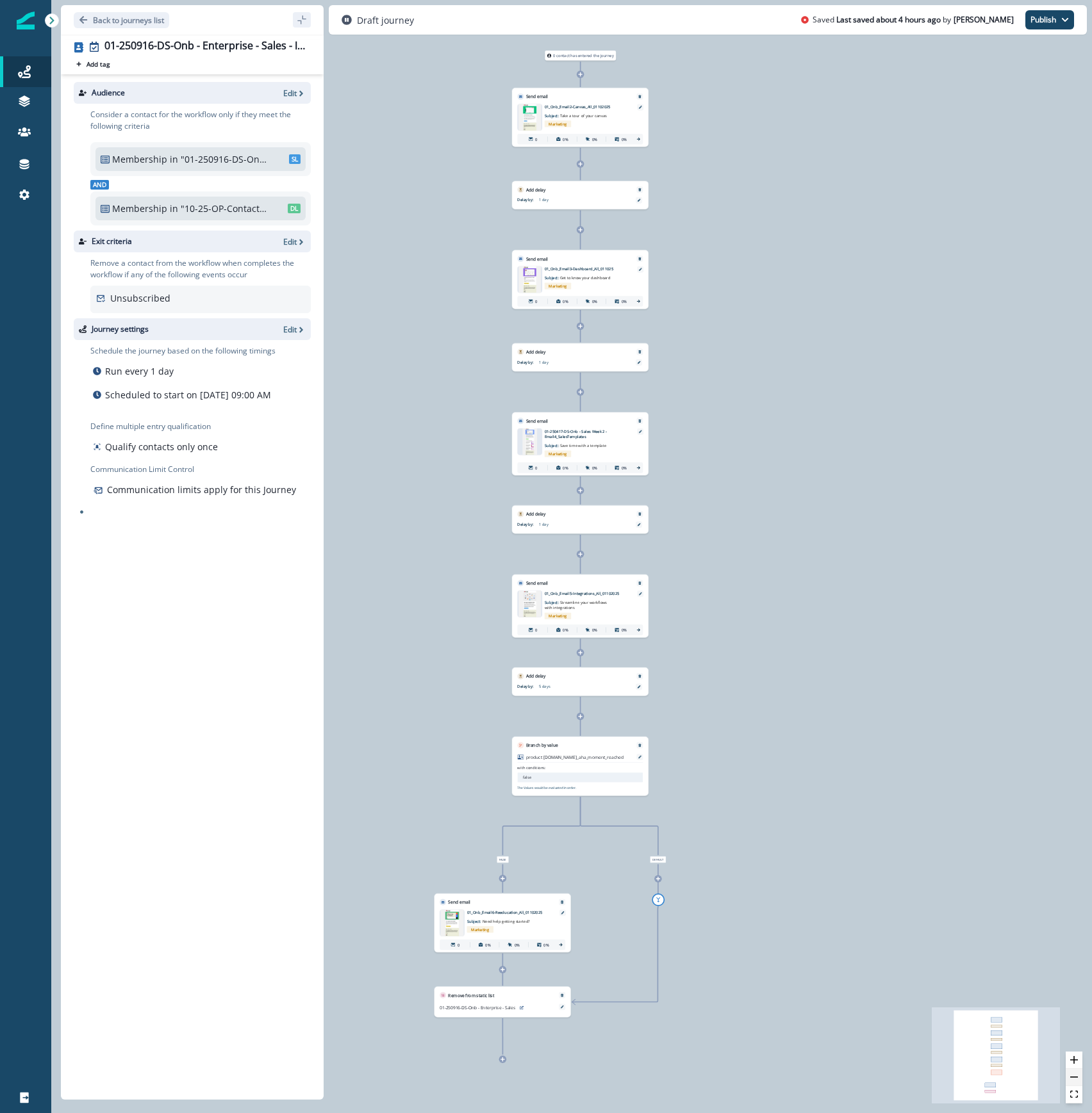
click at [1072, 1069] on button "zoom out" at bounding box center [1074, 1077] width 17 height 17
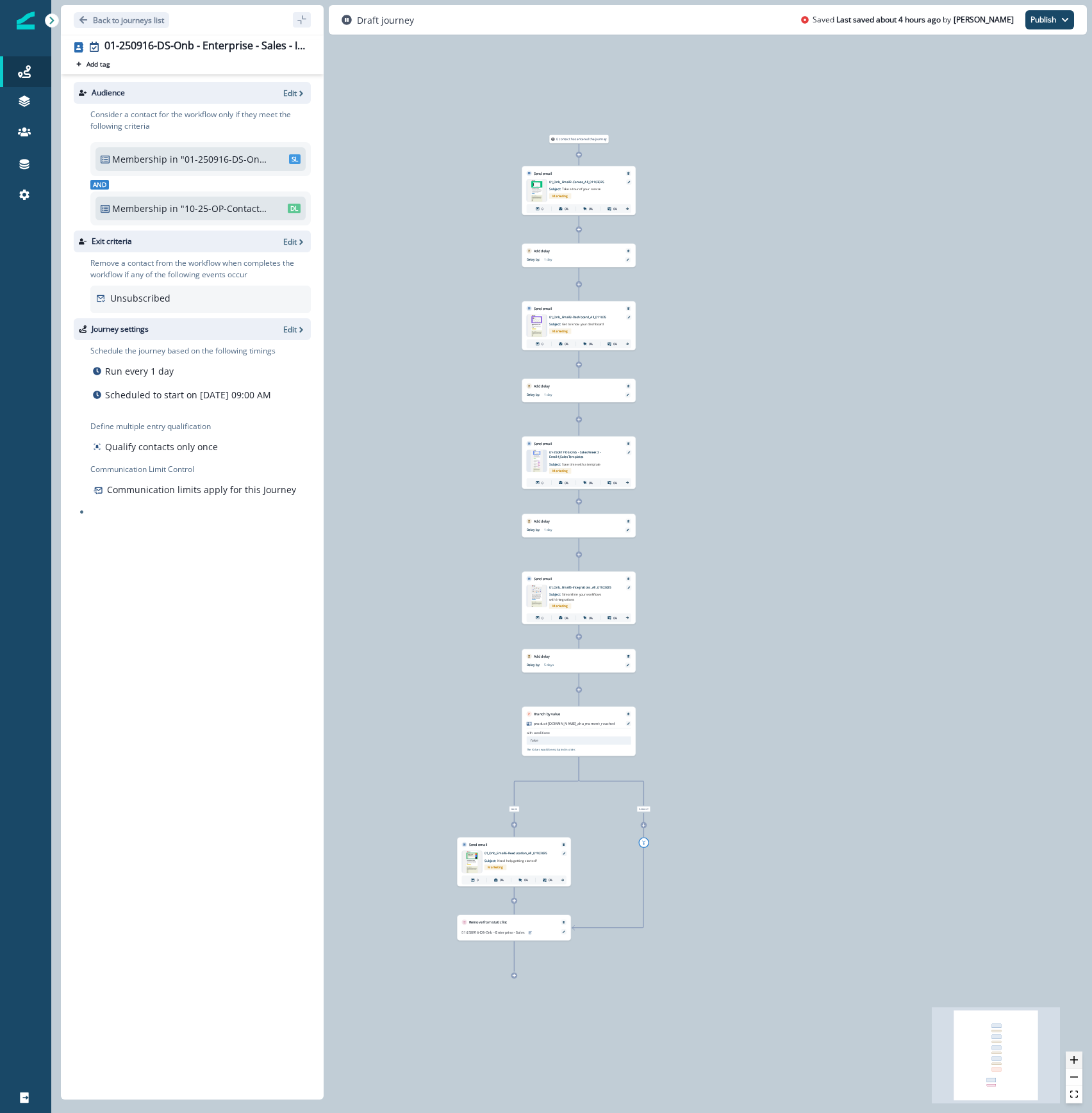
click at [1072, 1066] on button "zoom in" at bounding box center [1074, 1061] width 17 height 17
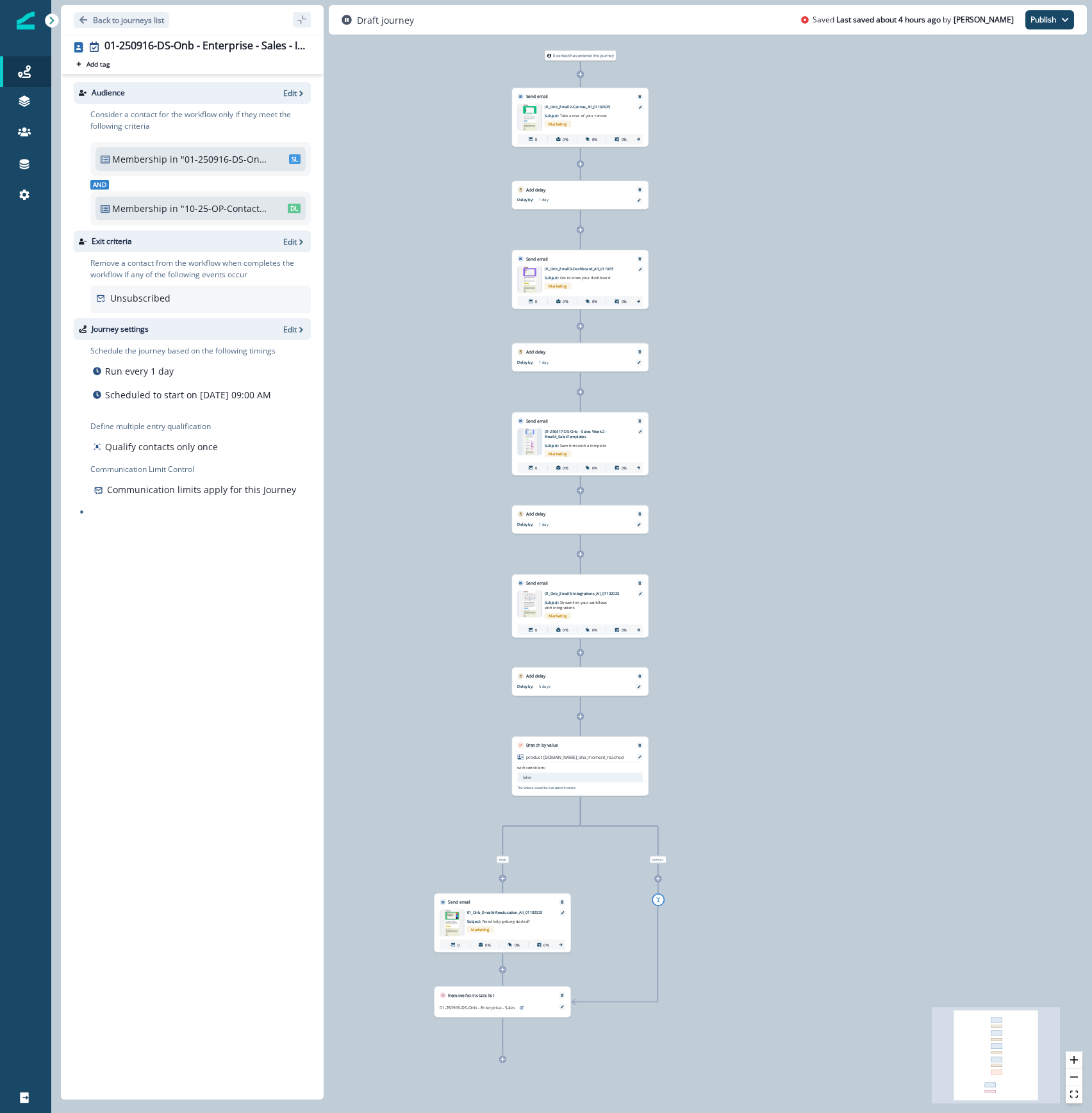
click at [1083, 1064] on div "0 contact has entered the journey Send email Email asset changed, journey repor…" at bounding box center [572, 556] width 1040 height 1113
click at [1078, 1064] on button "zoom in" at bounding box center [1074, 1061] width 17 height 17
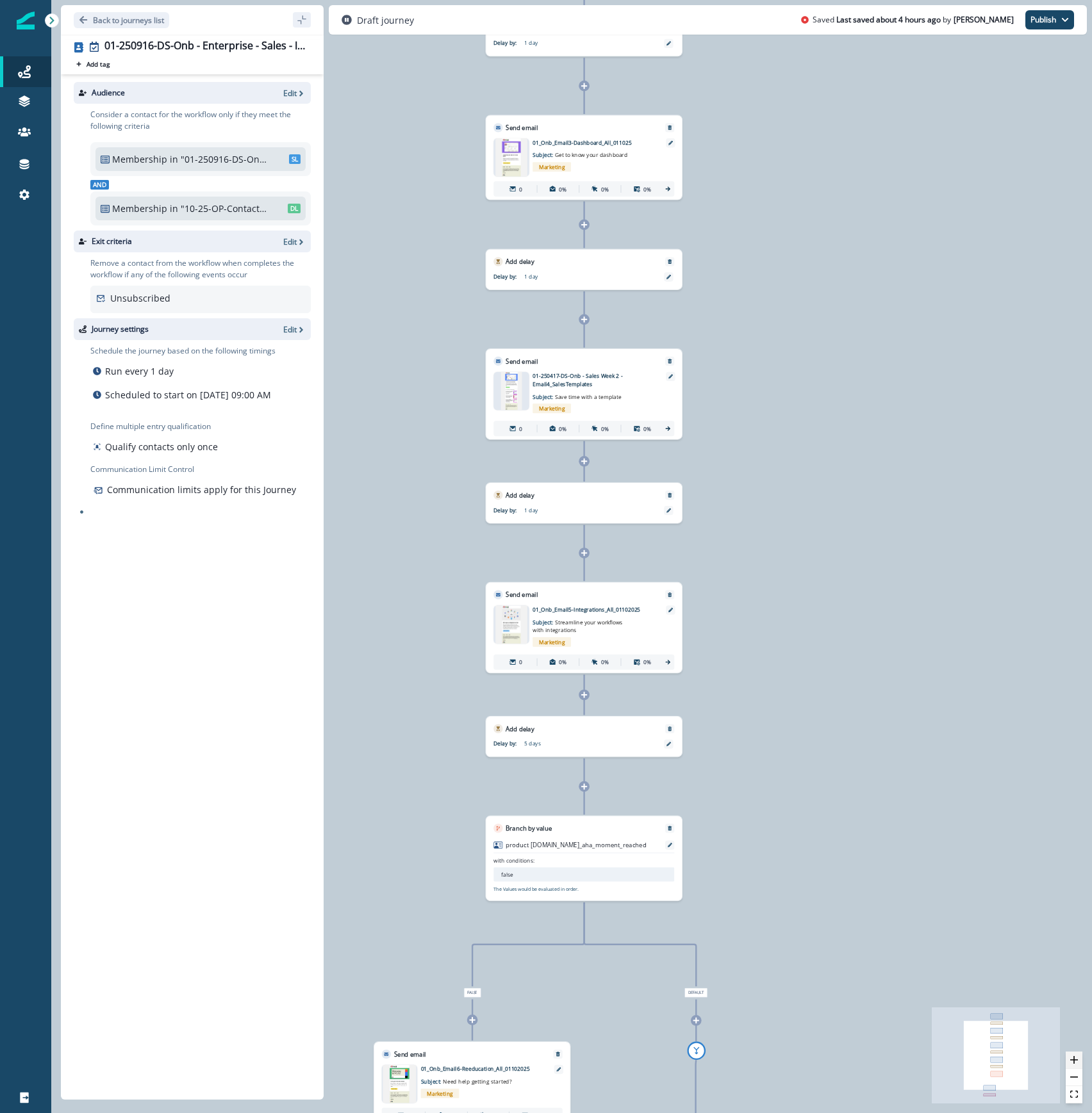
click at [1078, 1064] on button "zoom in" at bounding box center [1074, 1061] width 17 height 17
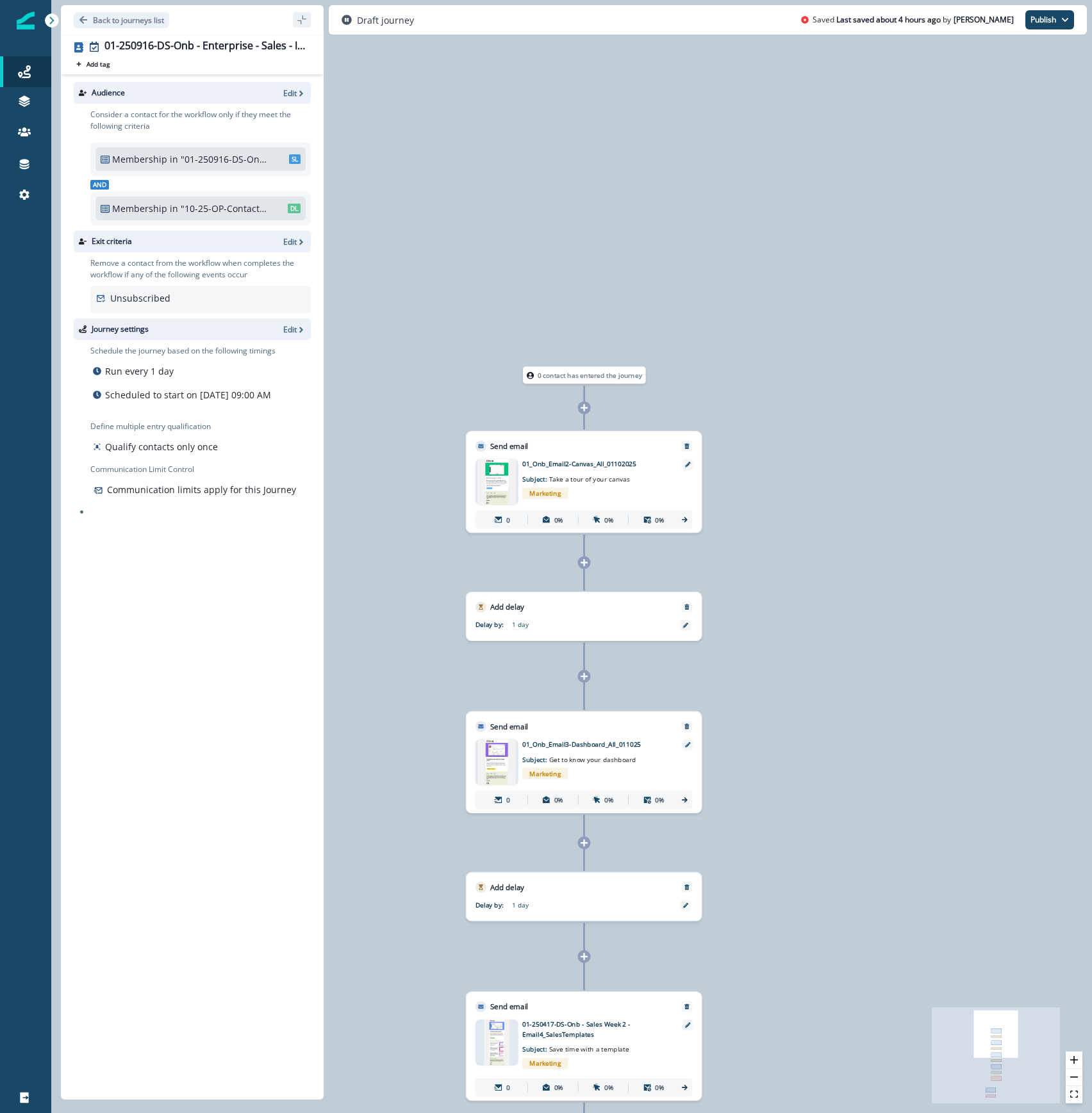
drag, startPoint x: 918, startPoint y: 431, endPoint x: 920, endPoint y: 1001, distance: 570.0
click at [920, 1001] on div "0 contact has entered the journey Send email Email asset changed, journey repor…" at bounding box center [572, 556] width 1040 height 1113
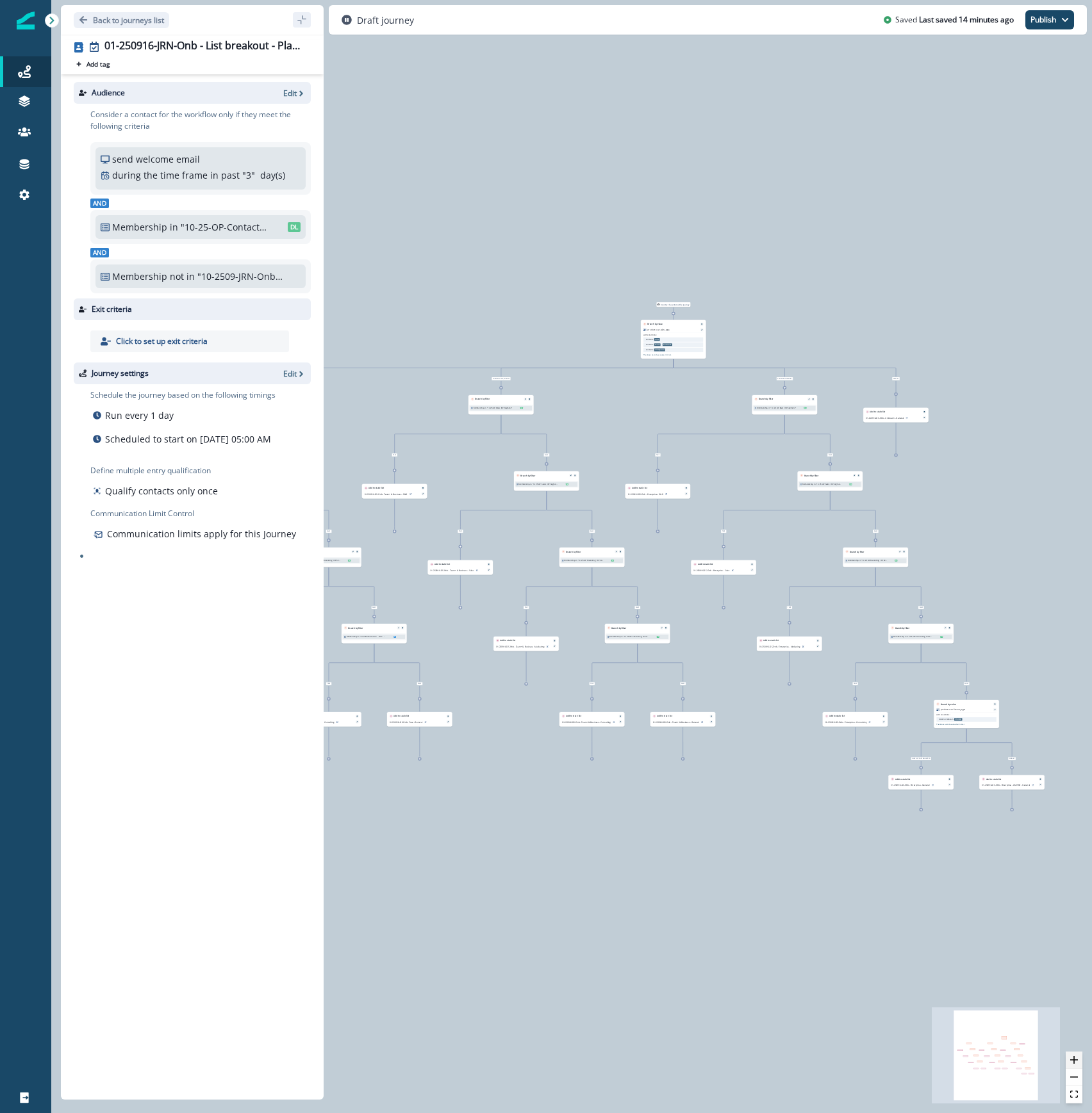
click at [1077, 1061] on icon "zoom in" at bounding box center [1073, 1060] width 8 height 8
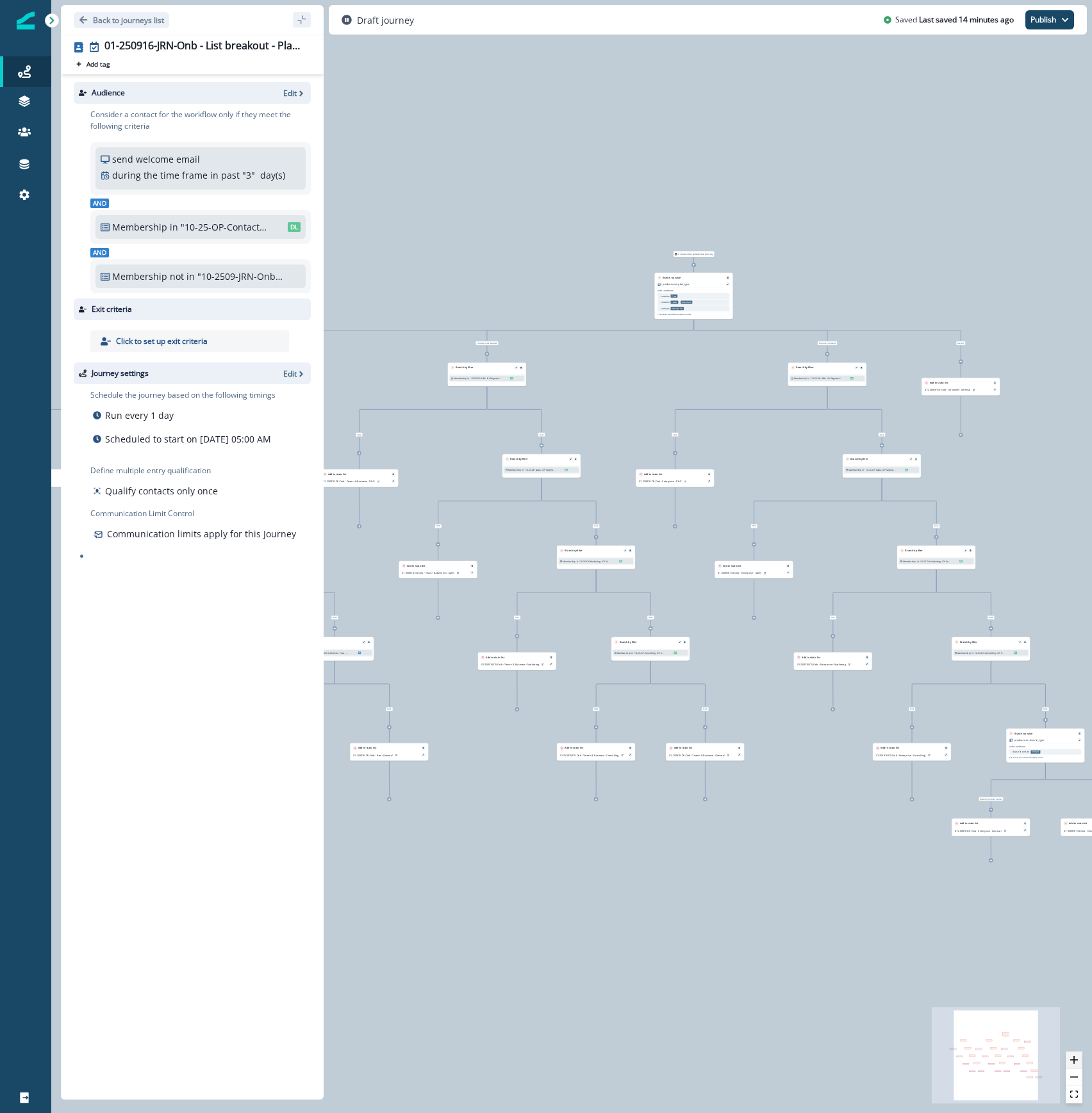
click at [1077, 1061] on icon "zoom in" at bounding box center [1073, 1060] width 8 height 8
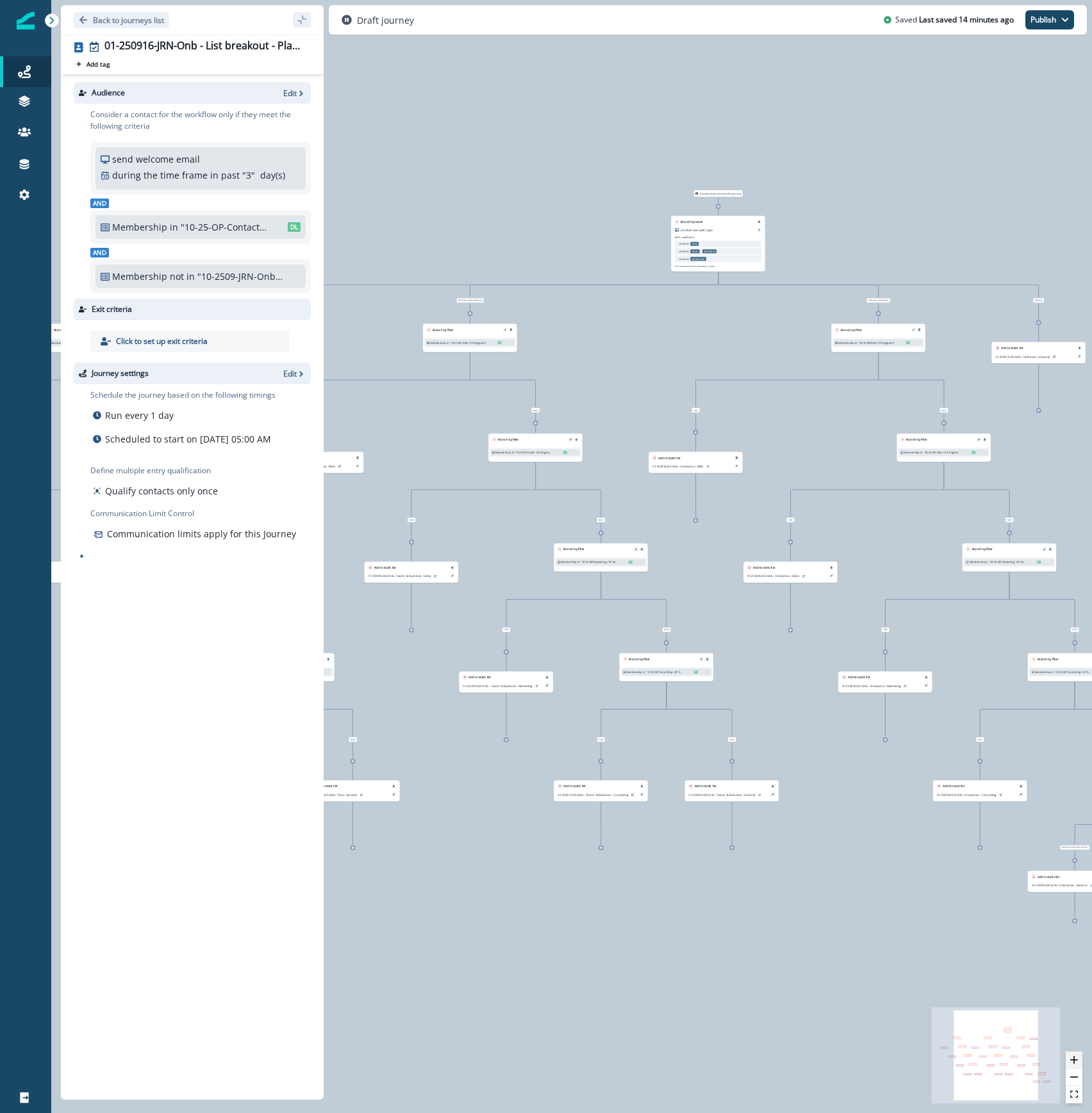
click at [1077, 1061] on icon "zoom in" at bounding box center [1073, 1060] width 8 height 8
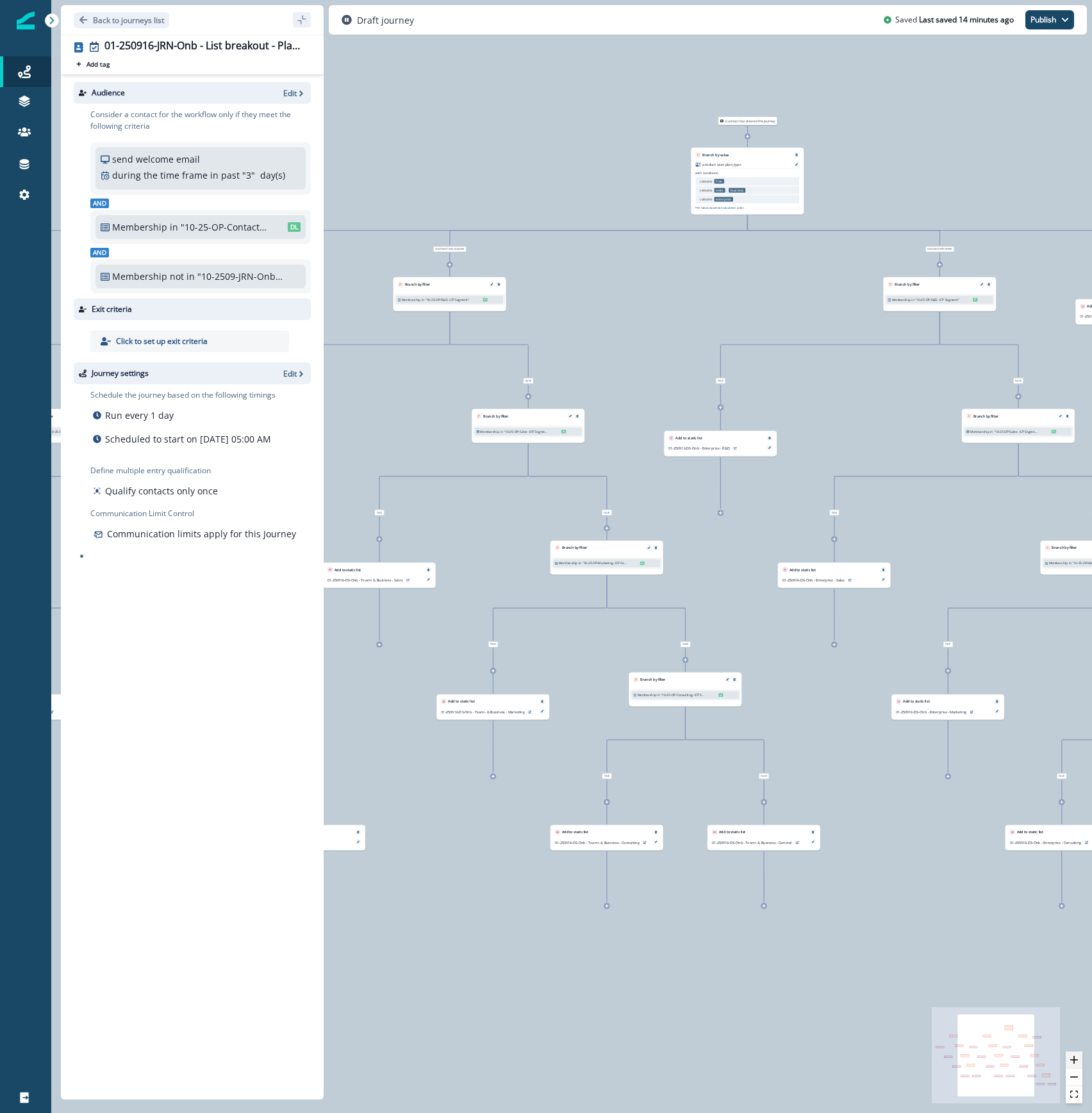
click at [1077, 1061] on icon "zoom in" at bounding box center [1073, 1060] width 8 height 8
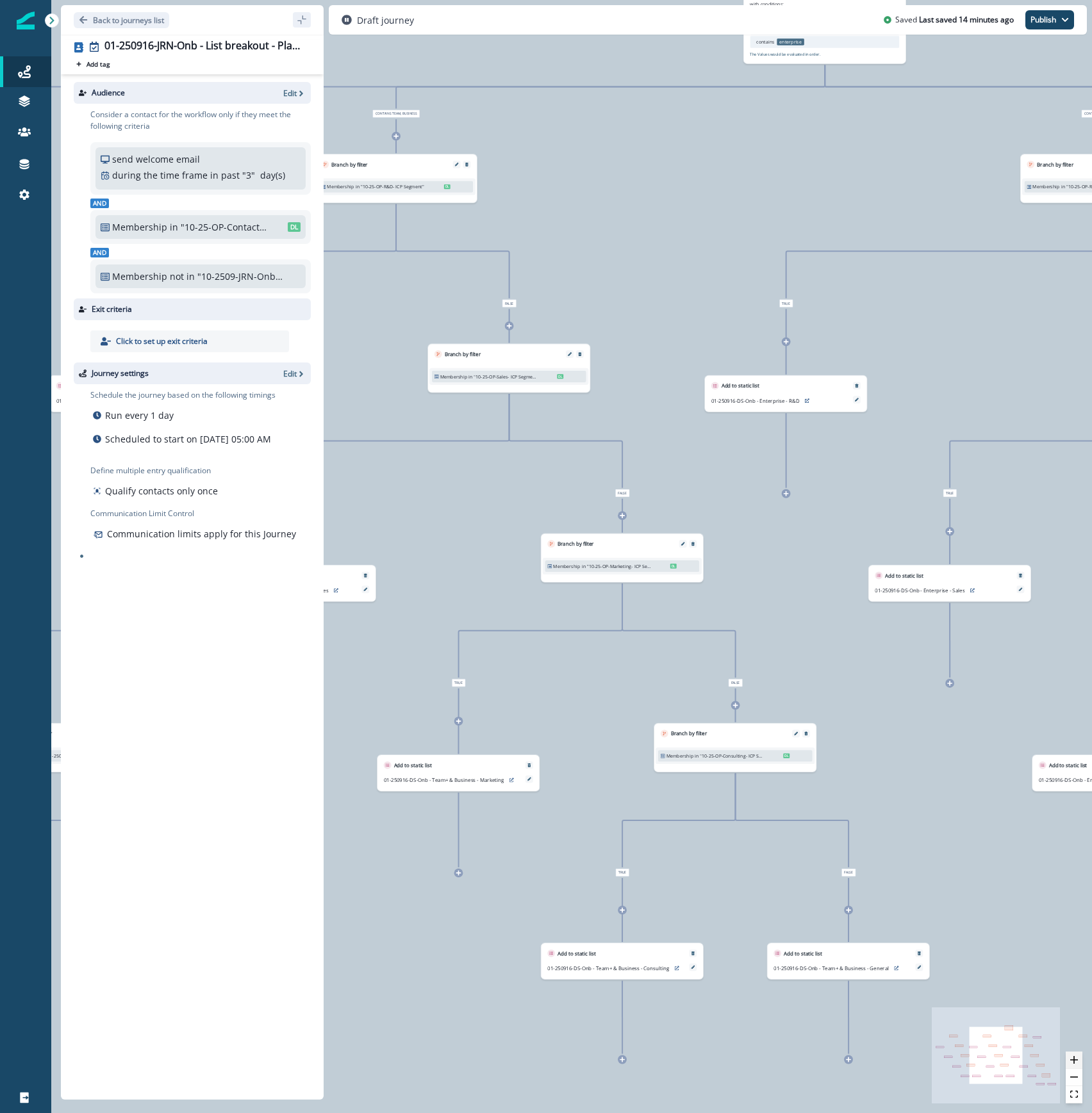
click at [1077, 1061] on icon "zoom in" at bounding box center [1073, 1060] width 8 height 8
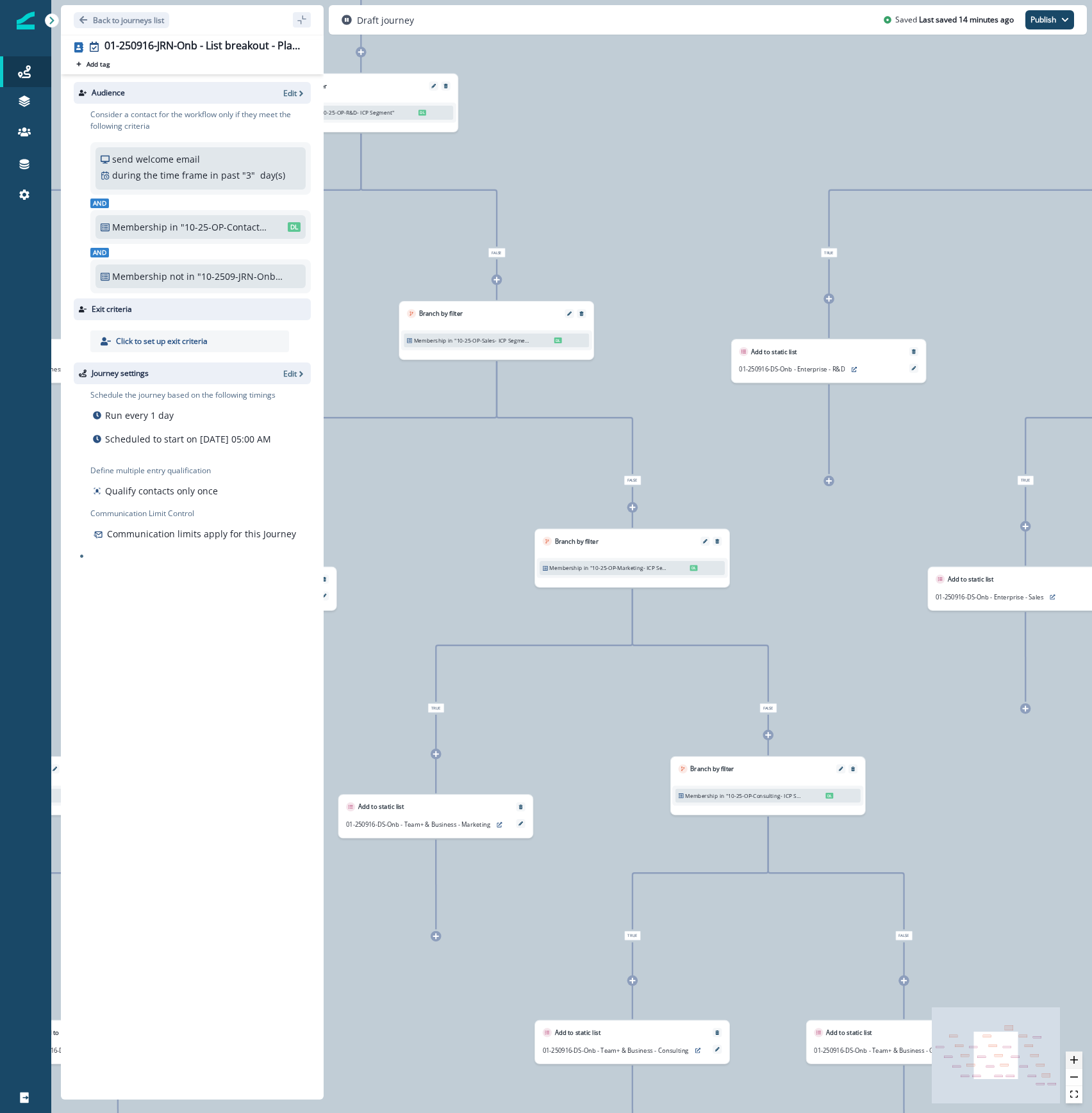
click at [1077, 1061] on icon "zoom in" at bounding box center [1073, 1060] width 8 height 8
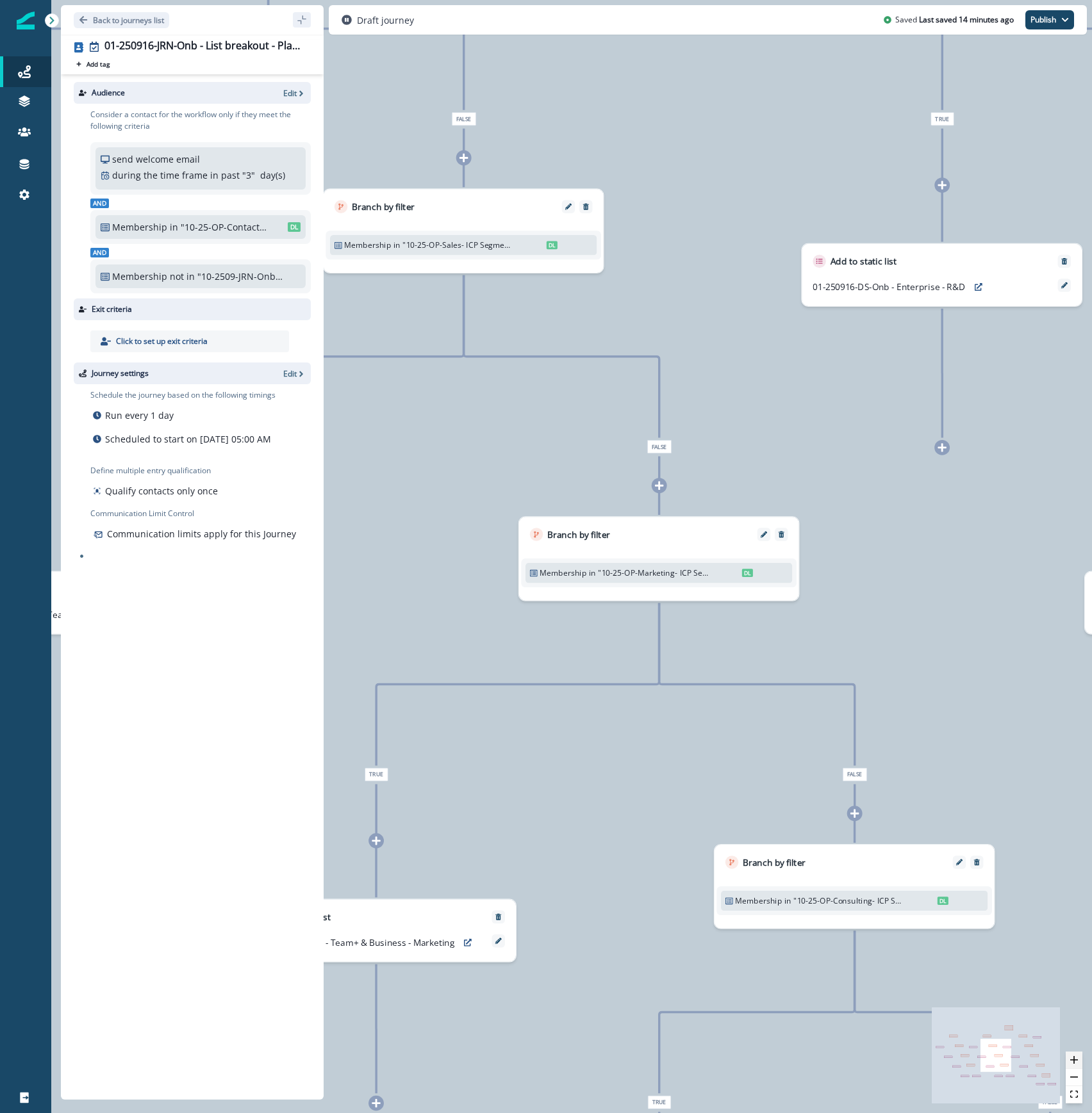
click at [1077, 1061] on icon "zoom in" at bounding box center [1073, 1060] width 8 height 8
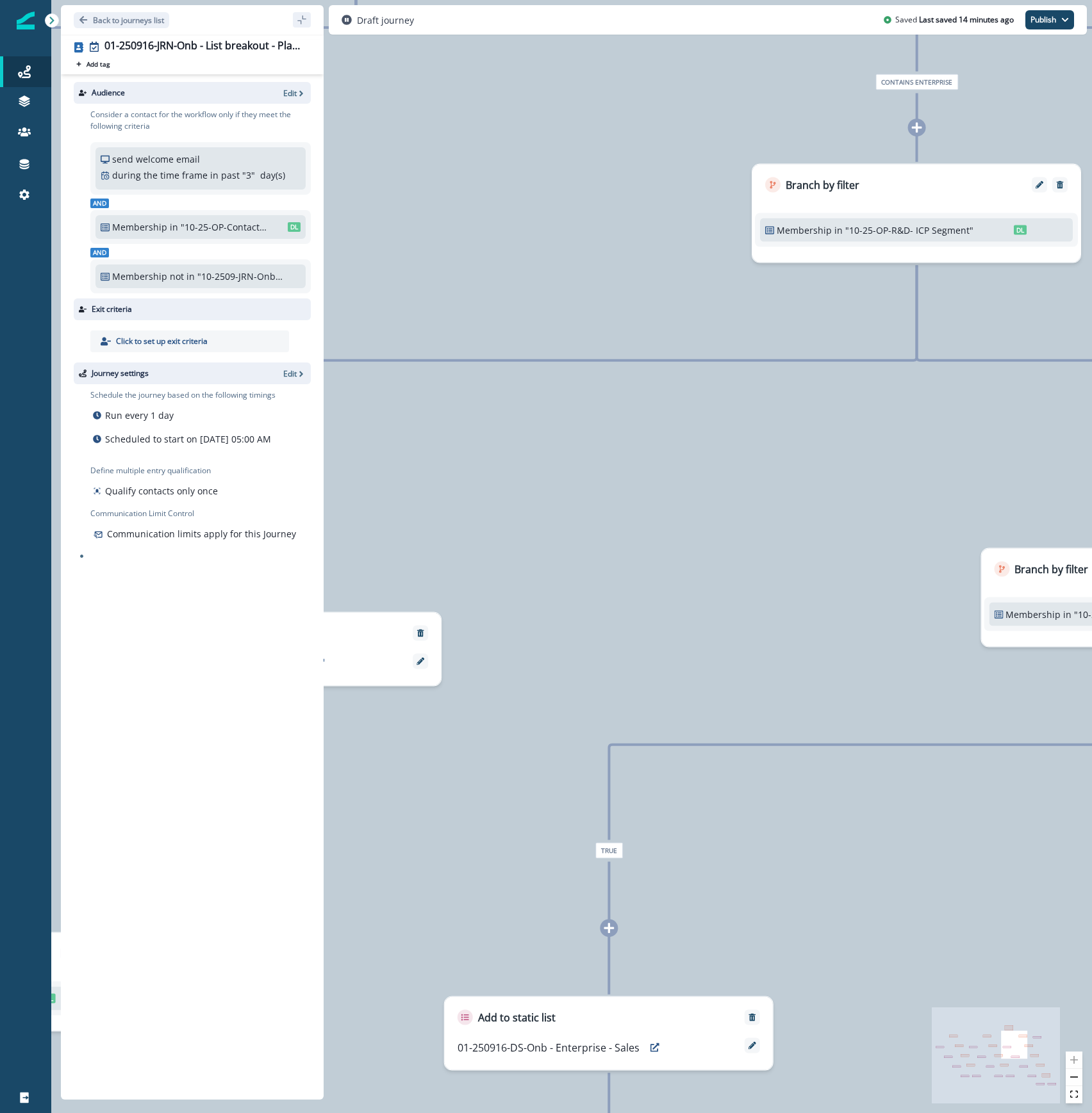
drag, startPoint x: 965, startPoint y: 572, endPoint x: 250, endPoint y: 949, distance: 808.3
click at [237, 987] on div "Back to journeys list 01-250916-JRN-Onb - List breakout - Plan & ICP (all users…" at bounding box center [572, 556] width 1040 height 1113
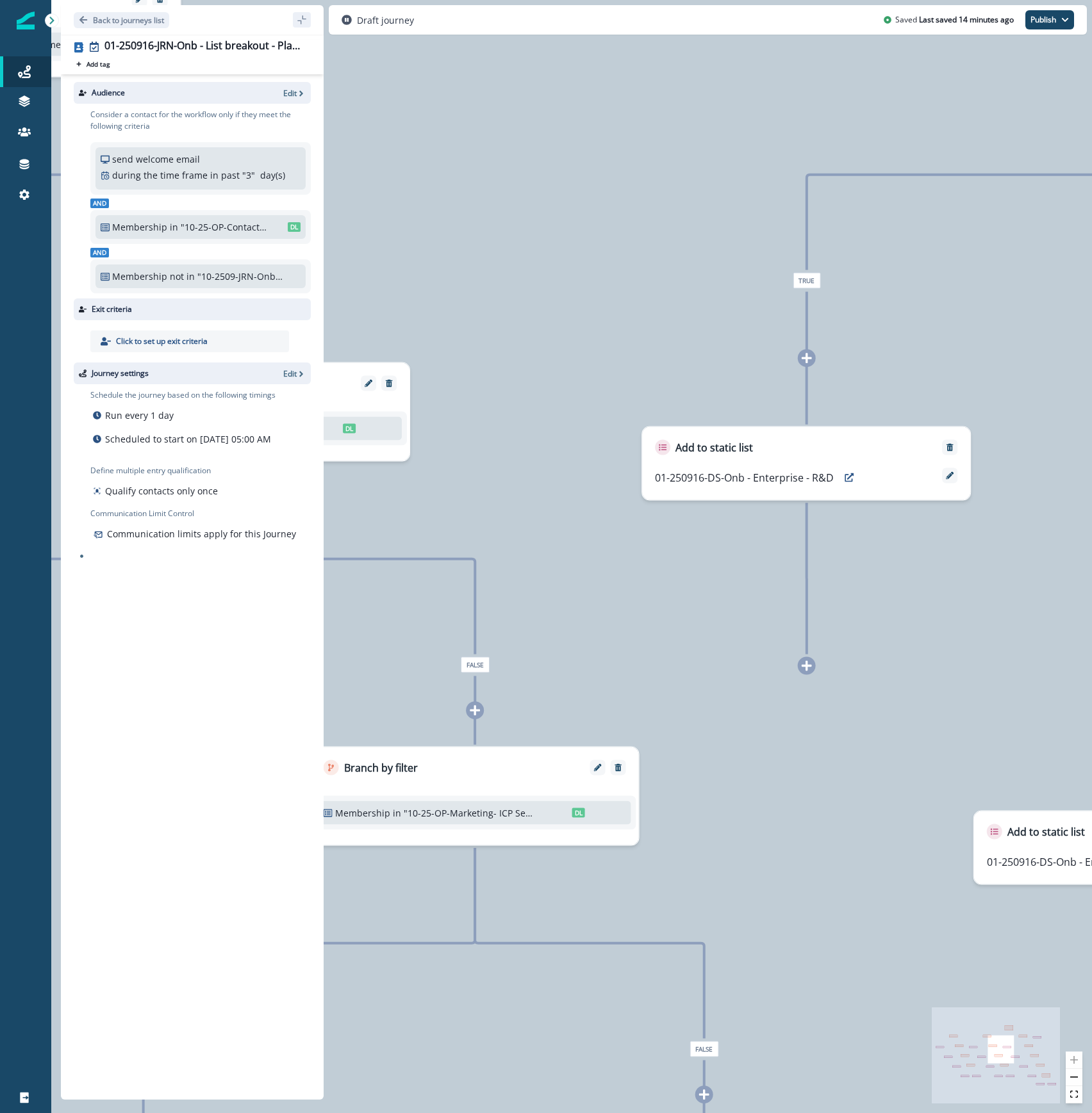
drag, startPoint x: 812, startPoint y: 564, endPoint x: 1362, endPoint y: 365, distance: 584.9
click at [1091, 365] on html "A newer version of [DOMAIN_NAME] is available. Refresh your page to load the la…" at bounding box center [546, 556] width 1092 height 1113
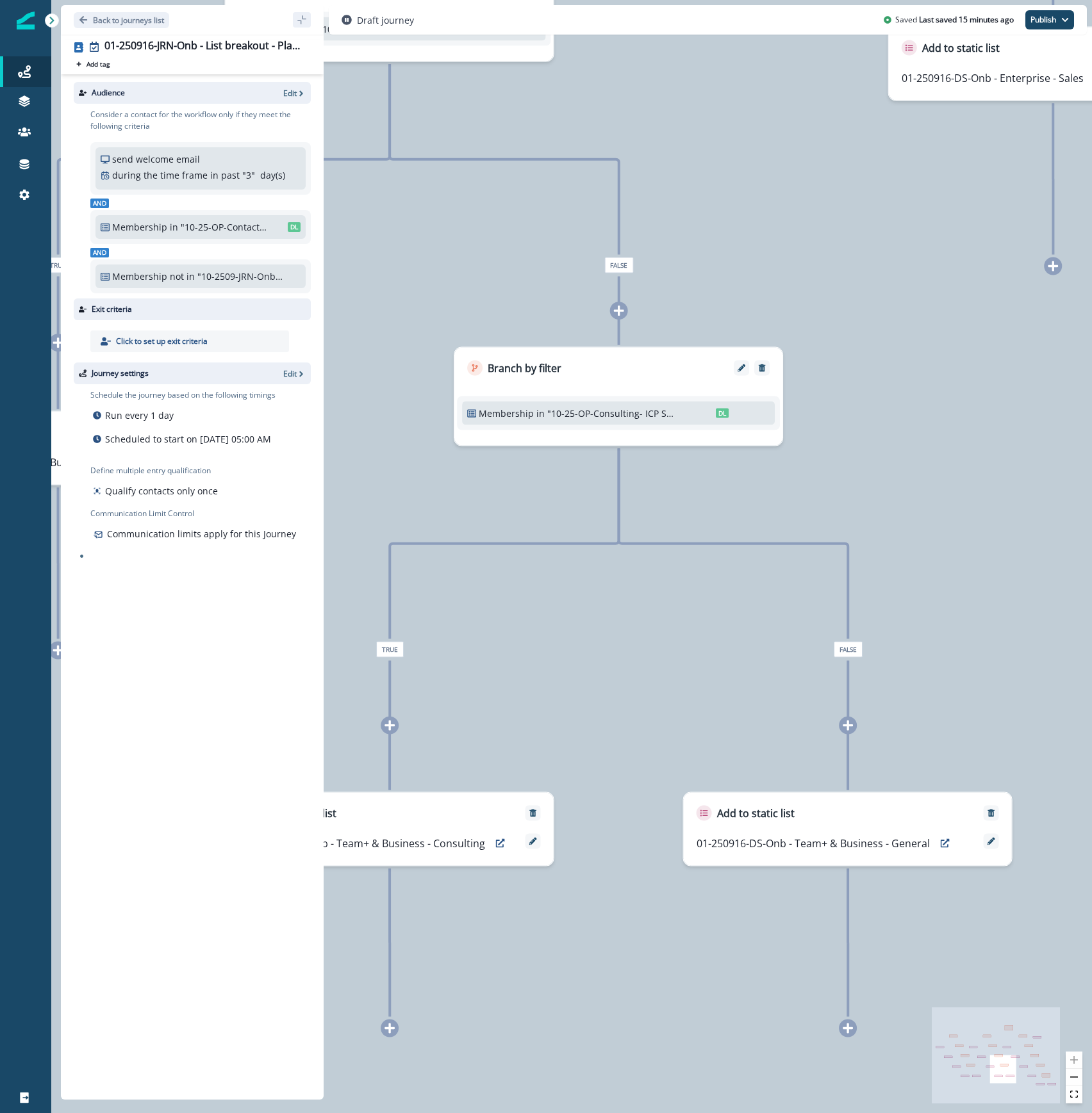
drag, startPoint x: 788, startPoint y: 857, endPoint x: 703, endPoint y: 73, distance: 788.6
click at [703, 73] on div "0 contact has entered the journey Branch by value product user.plan_type with c…" at bounding box center [572, 556] width 1040 height 1113
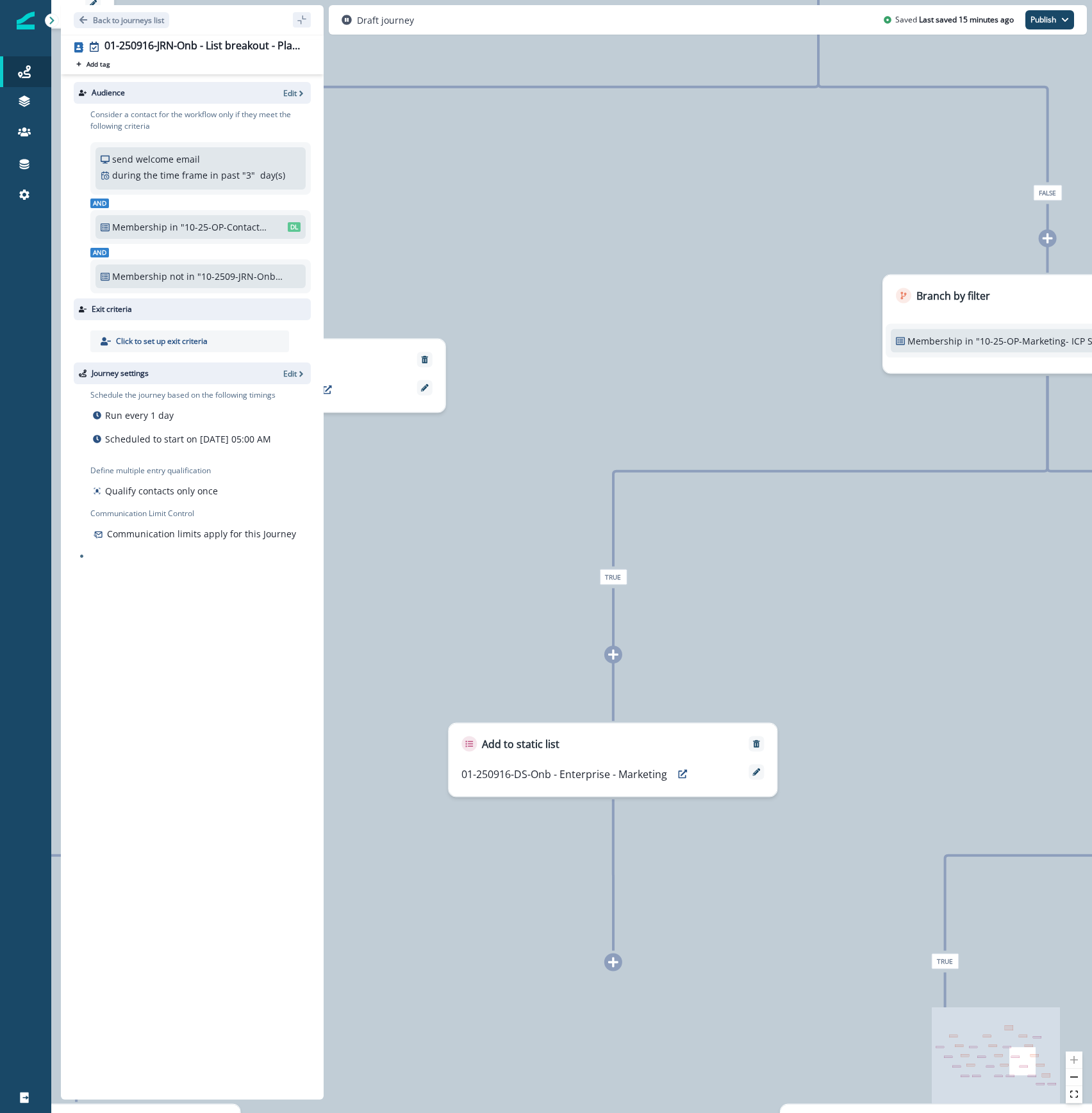
drag, startPoint x: 1018, startPoint y: 513, endPoint x: 247, endPoint y: 825, distance: 831.7
click at [247, 825] on div "Back to journeys list 01-250916-JRN-Onb - List breakout - Plan & ICP (all users…" at bounding box center [572, 556] width 1040 height 1113
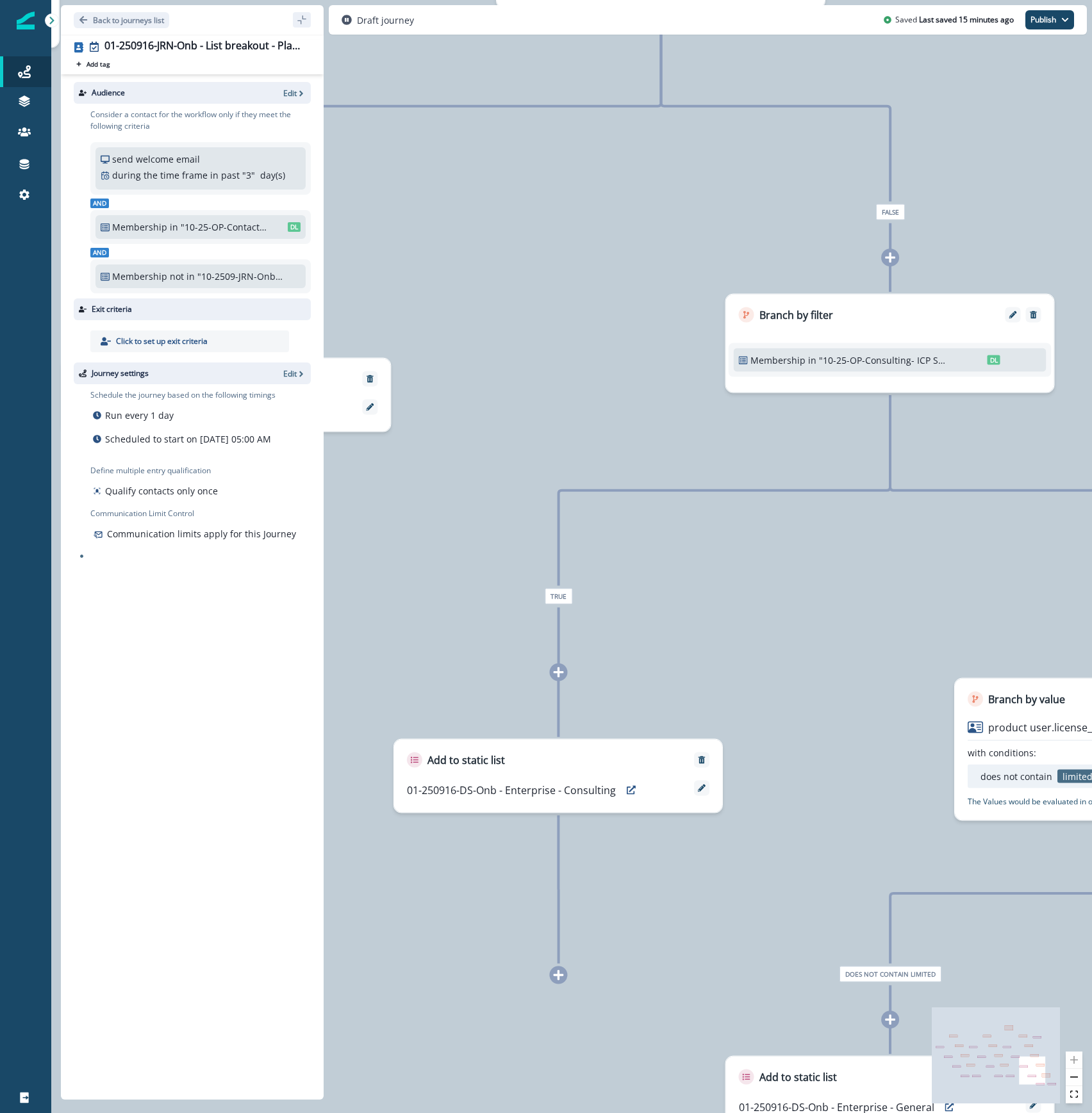
drag, startPoint x: 1018, startPoint y: 623, endPoint x: 662, endPoint y: 222, distance: 536.2
click at [662, 222] on div "0 contact has entered the journey Branch by value product user.plan_type with c…" at bounding box center [572, 556] width 1040 height 1113
click at [1016, 311] on icon "Edit" at bounding box center [1012, 315] width 8 height 8
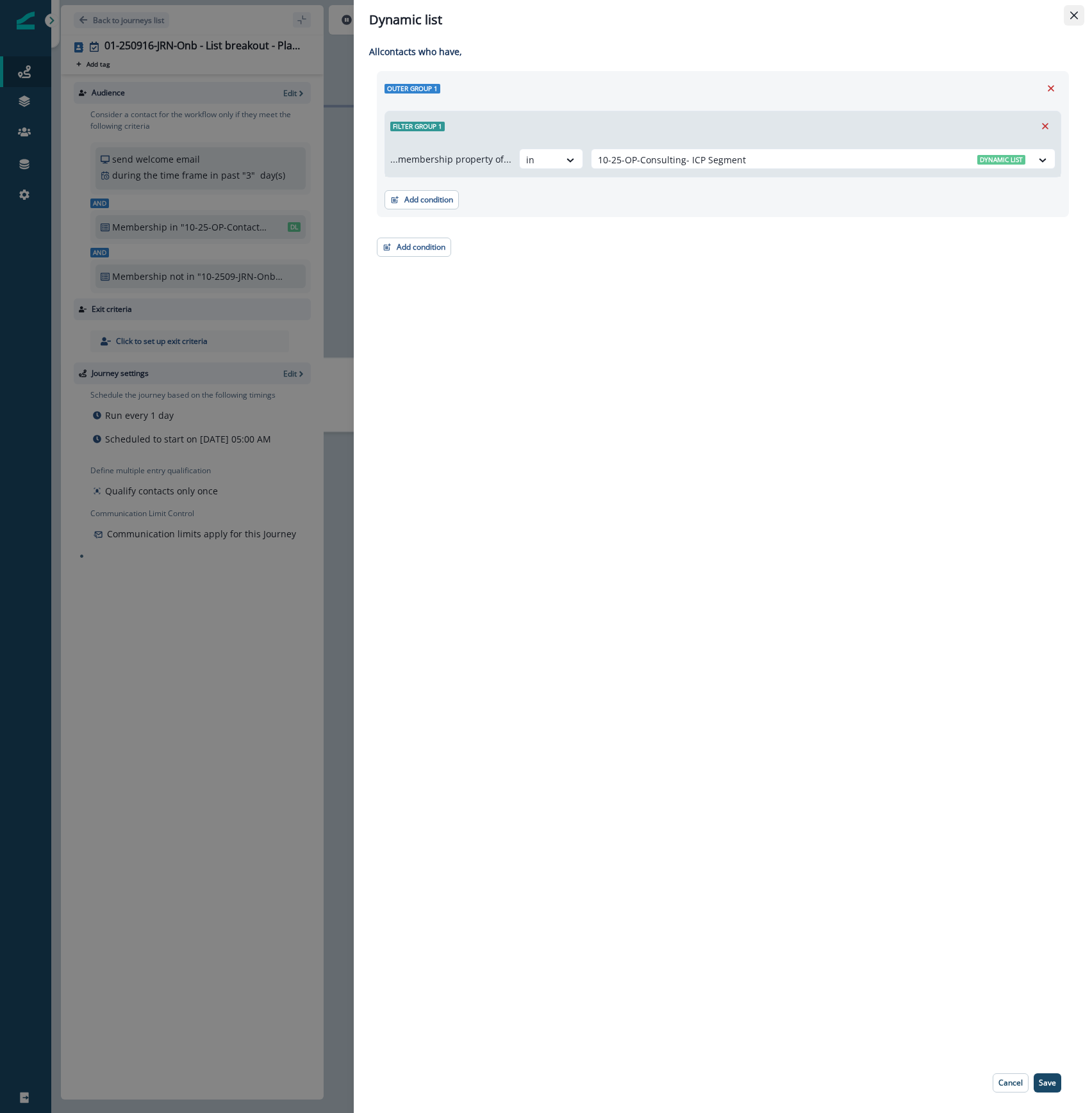
click at [1074, 19] on button "Close" at bounding box center [1073, 15] width 20 height 20
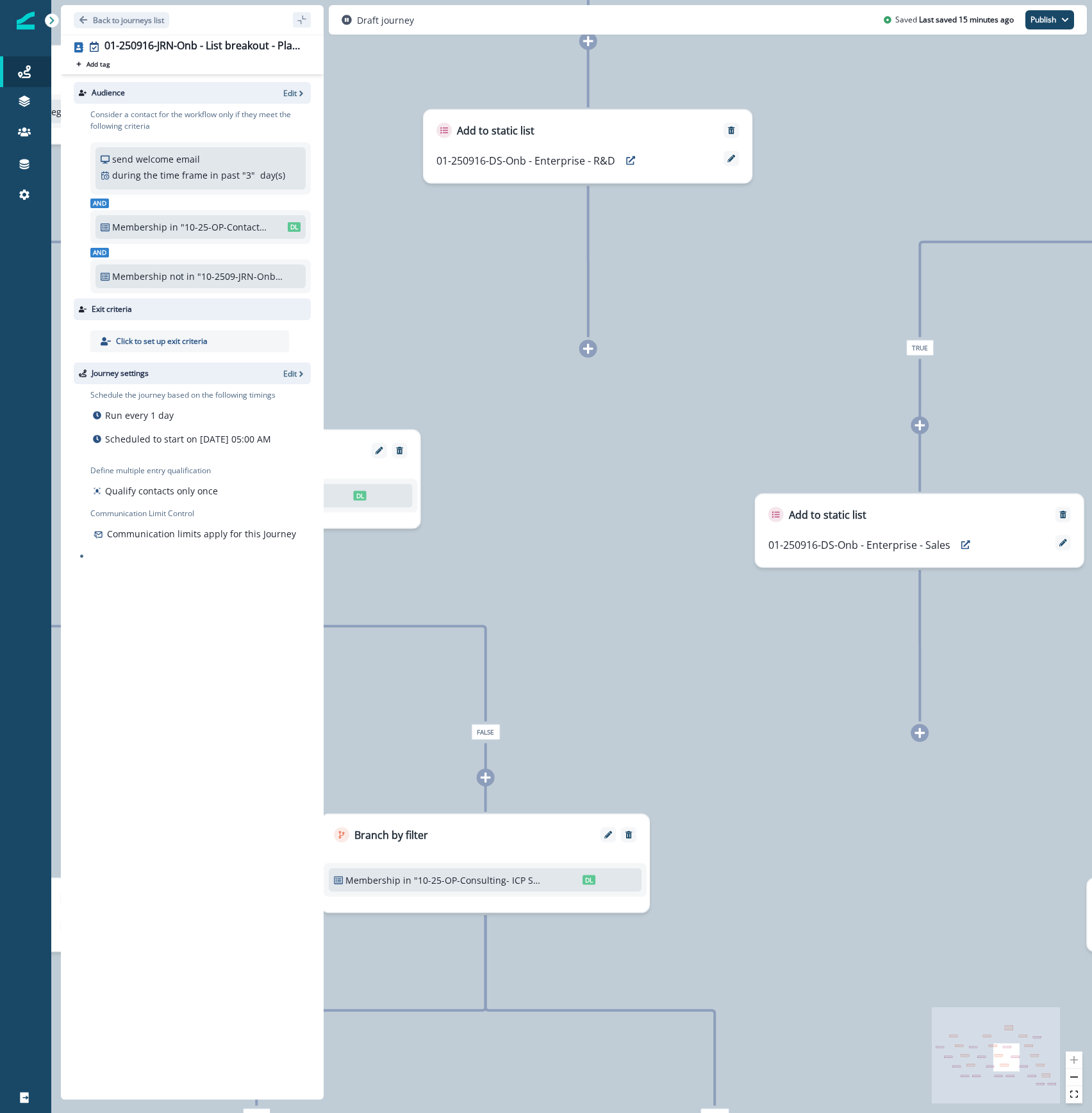
drag, startPoint x: 852, startPoint y: 634, endPoint x: 1876, endPoint y: 1154, distance: 1148.5
click at [1091, 1113] on html "A newer version of [DOMAIN_NAME] is available. Refresh your page to load the la…" at bounding box center [546, 556] width 1092 height 1113
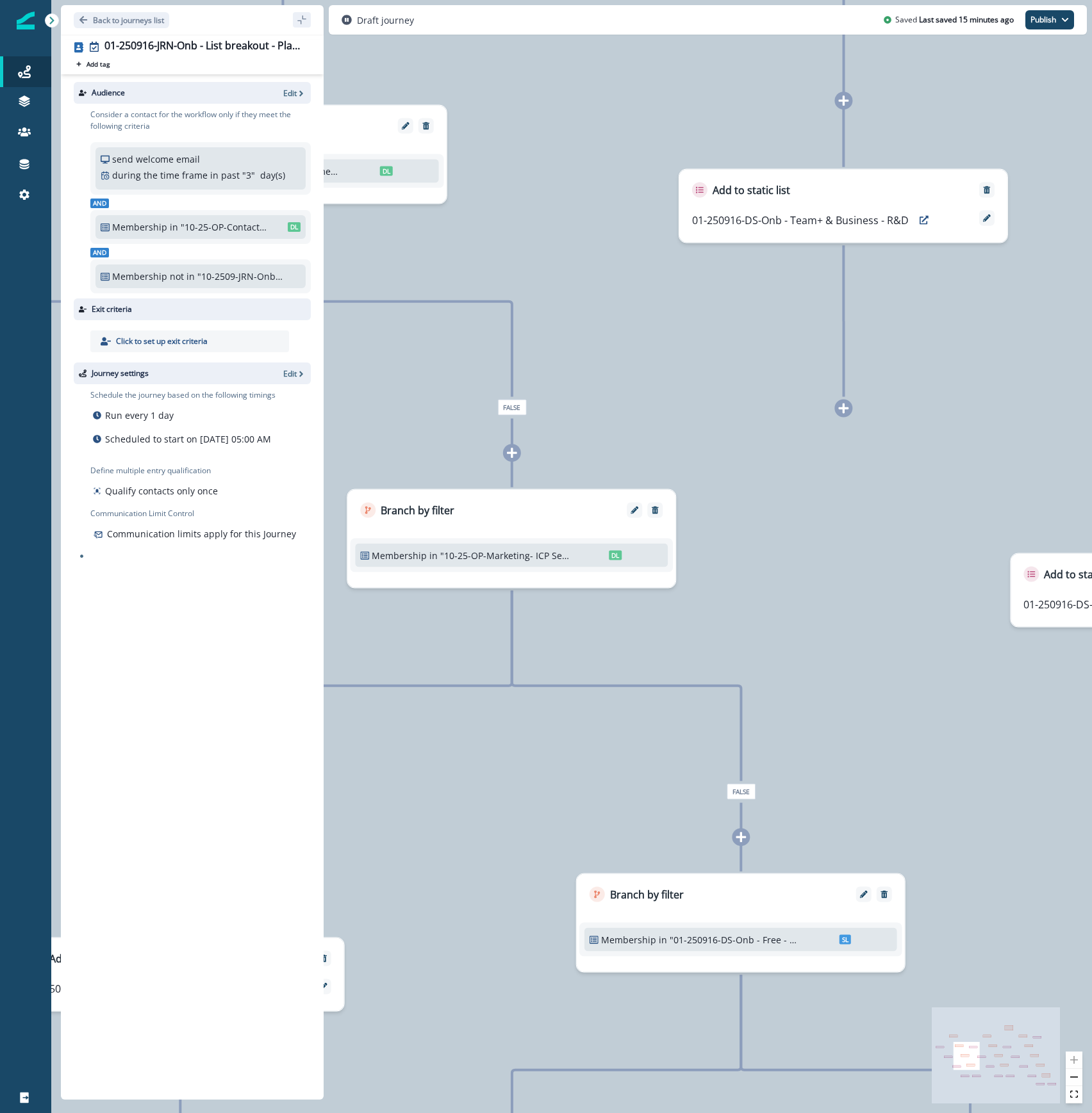
drag, startPoint x: 603, startPoint y: 756, endPoint x: 2185, endPoint y: 815, distance: 1583.1
click at [1091, 815] on html "A newer version of [DOMAIN_NAME] is available. Refresh your page to load the la…" at bounding box center [546, 556] width 1092 height 1113
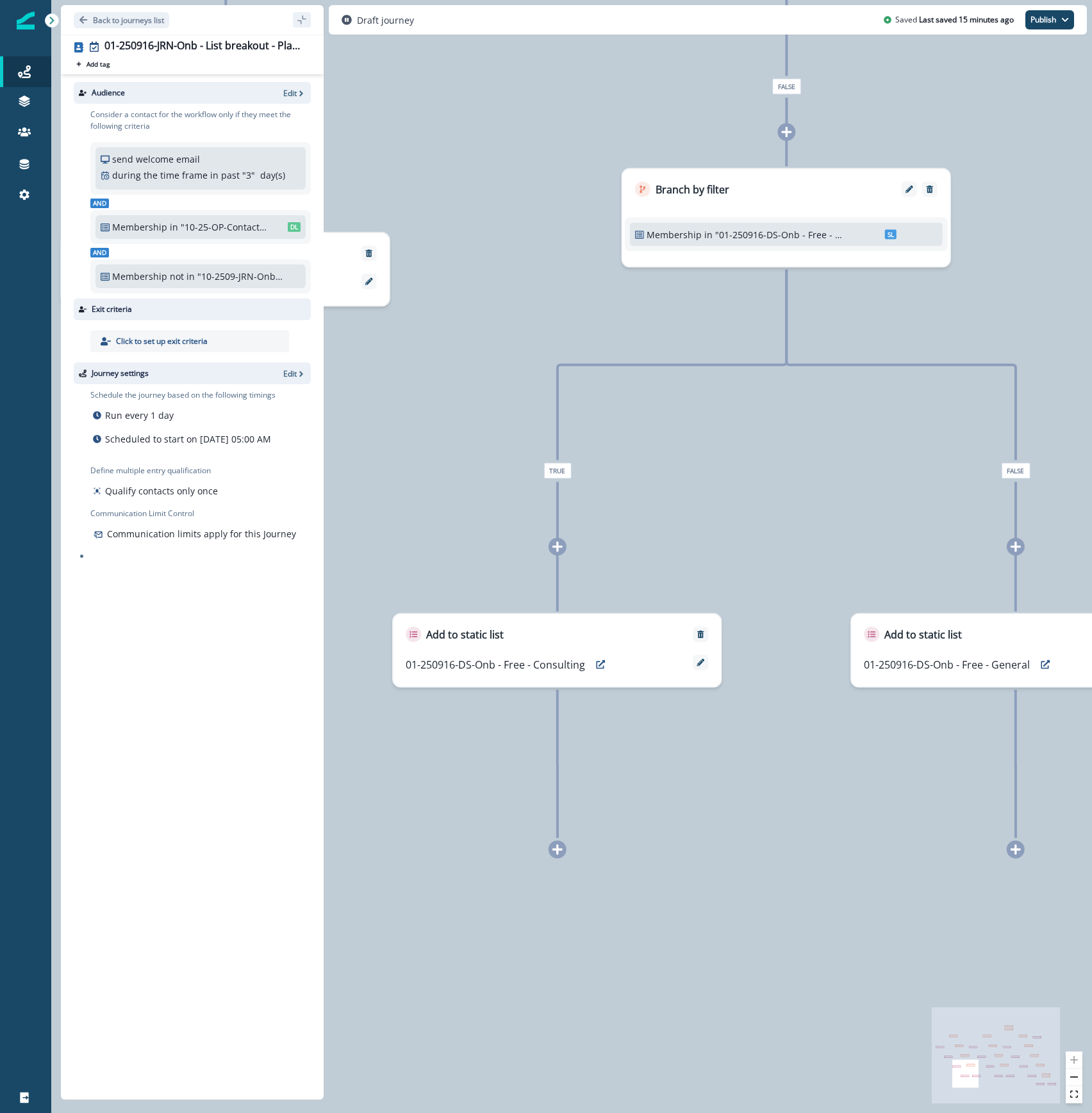
drag, startPoint x: 749, startPoint y: 810, endPoint x: 794, endPoint y: 105, distance: 706.4
click at [794, 105] on div "0 contact has entered the journey Branch by value product user.plan_type with c…" at bounding box center [572, 556] width 1040 height 1113
click at [906, 191] on icon "Edit" at bounding box center [908, 189] width 8 height 8
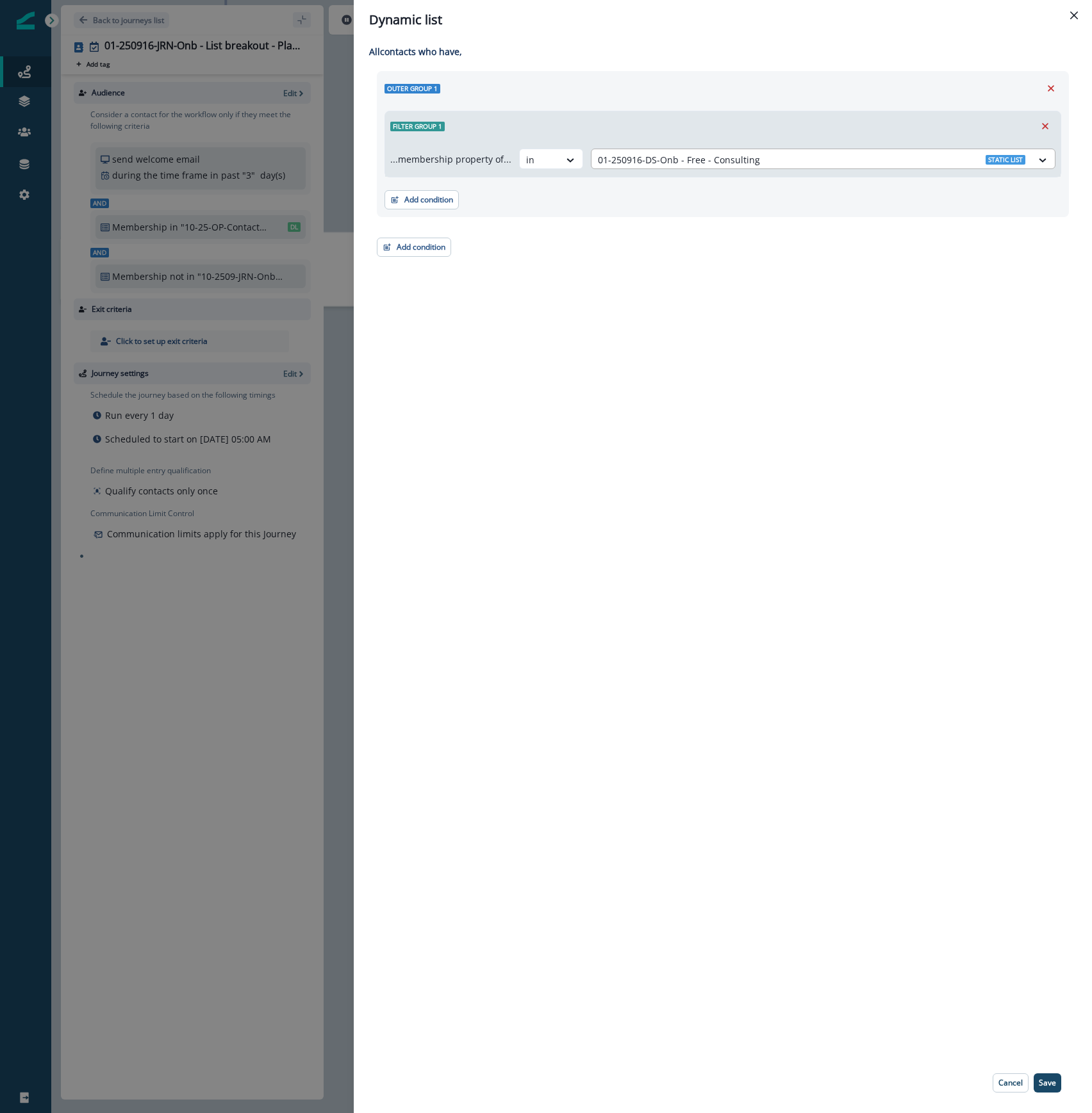
click at [662, 160] on div at bounding box center [811, 160] width 427 height 16
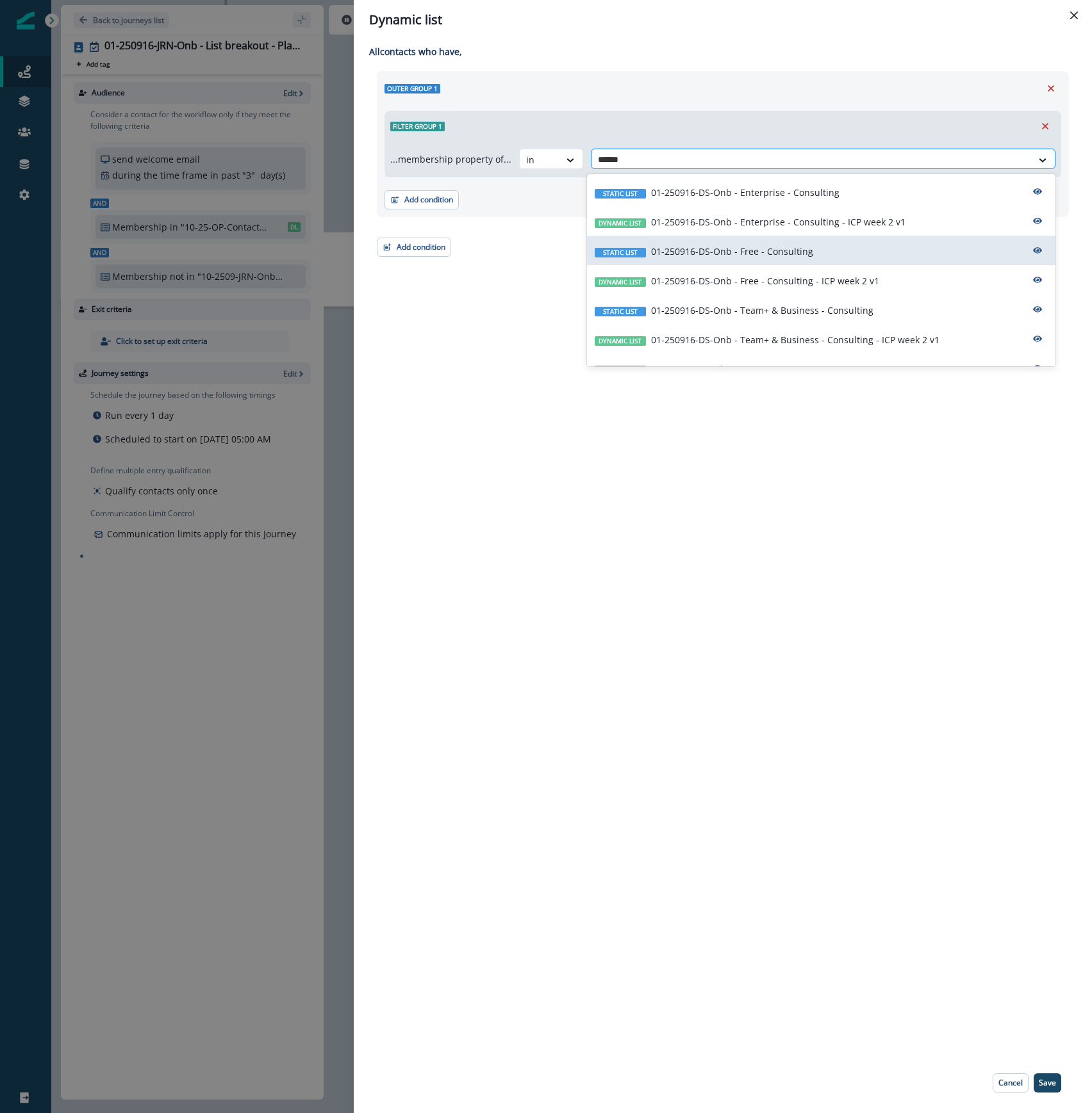
type input "*******"
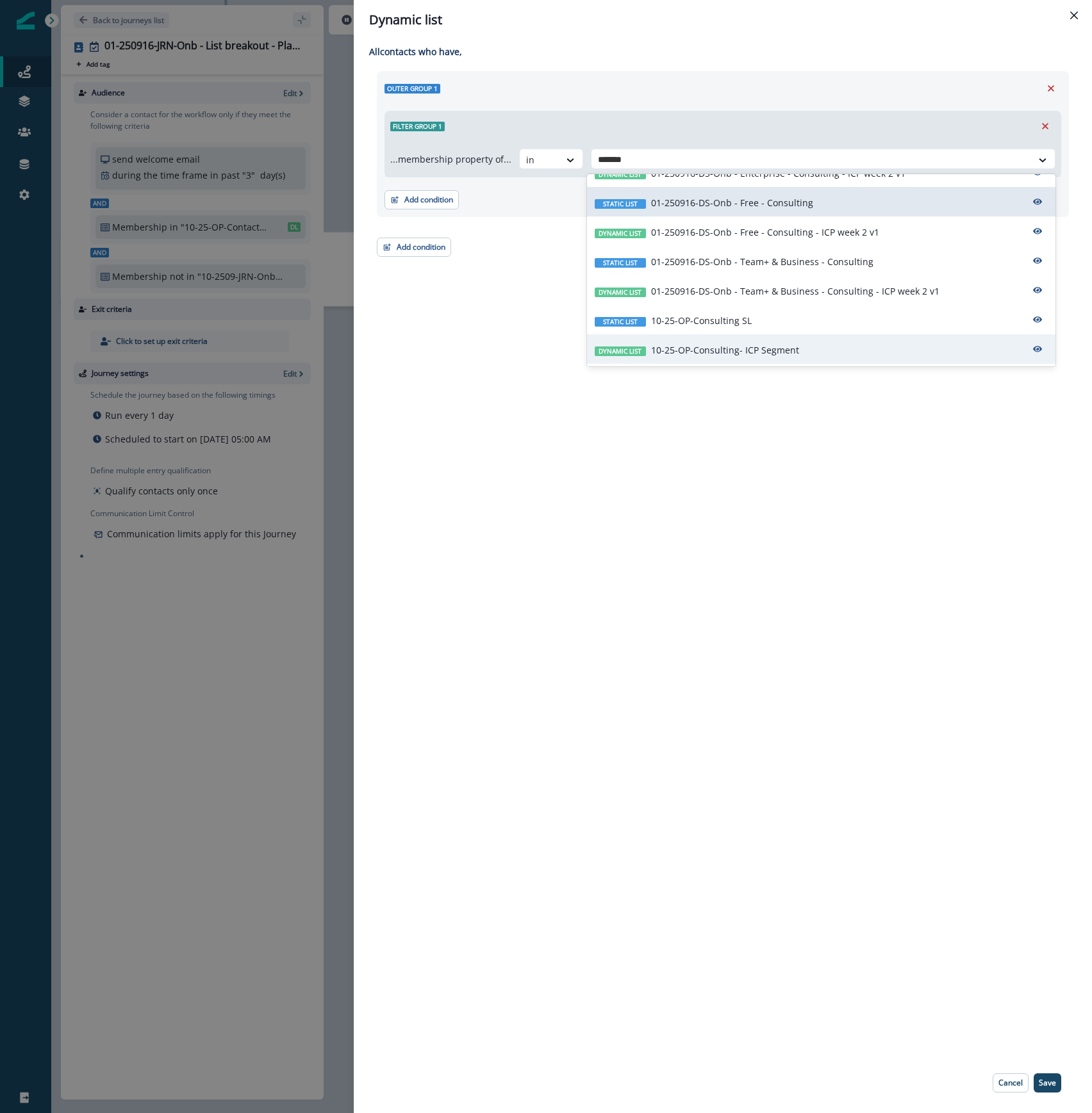
click at [804, 354] on div "Dynamic list 10-25-OP-Consulting- ICP Segment" at bounding box center [821, 348] width 469 height 30
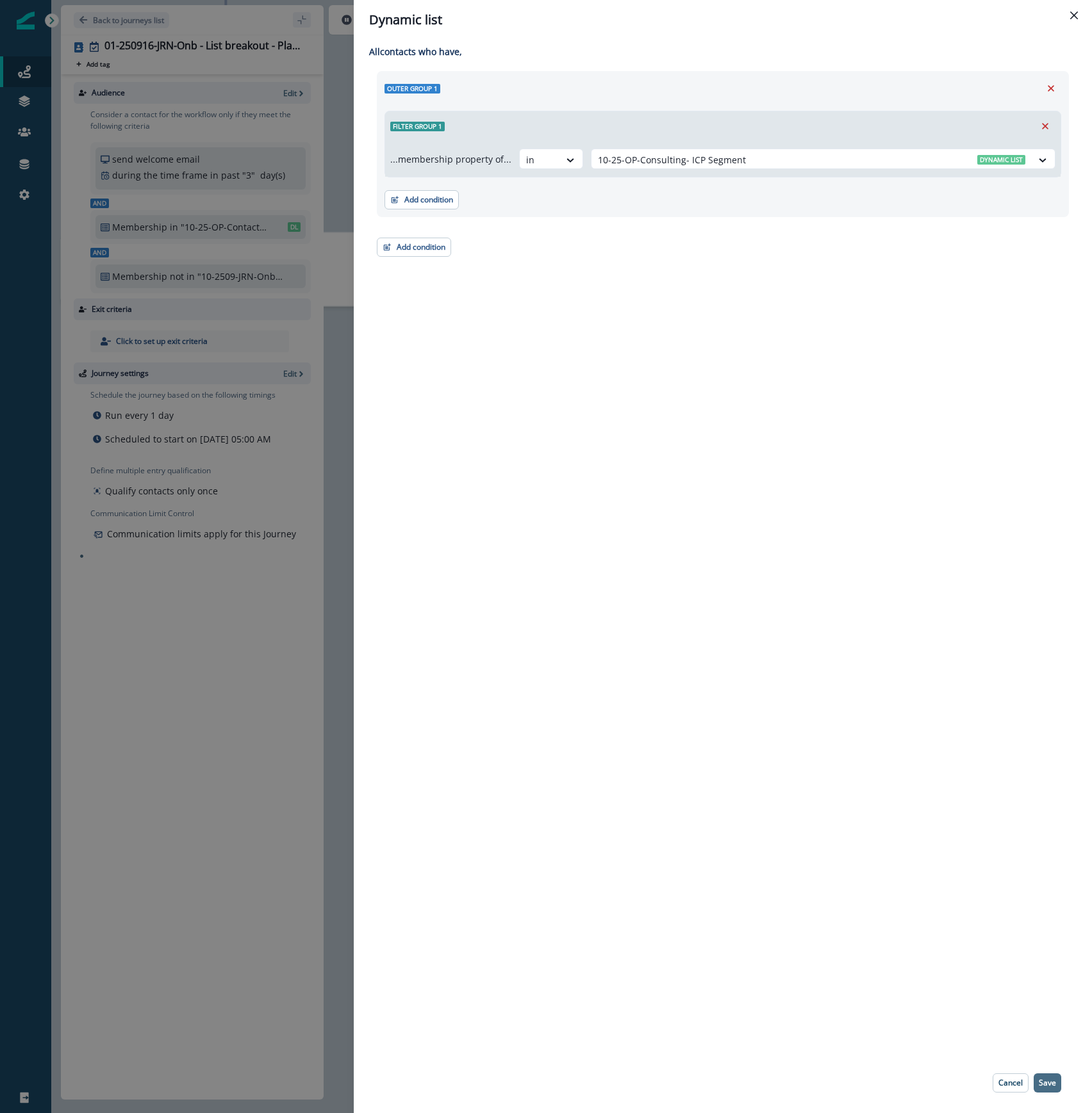
click at [1051, 1085] on p "Save" at bounding box center [1047, 1083] width 17 height 9
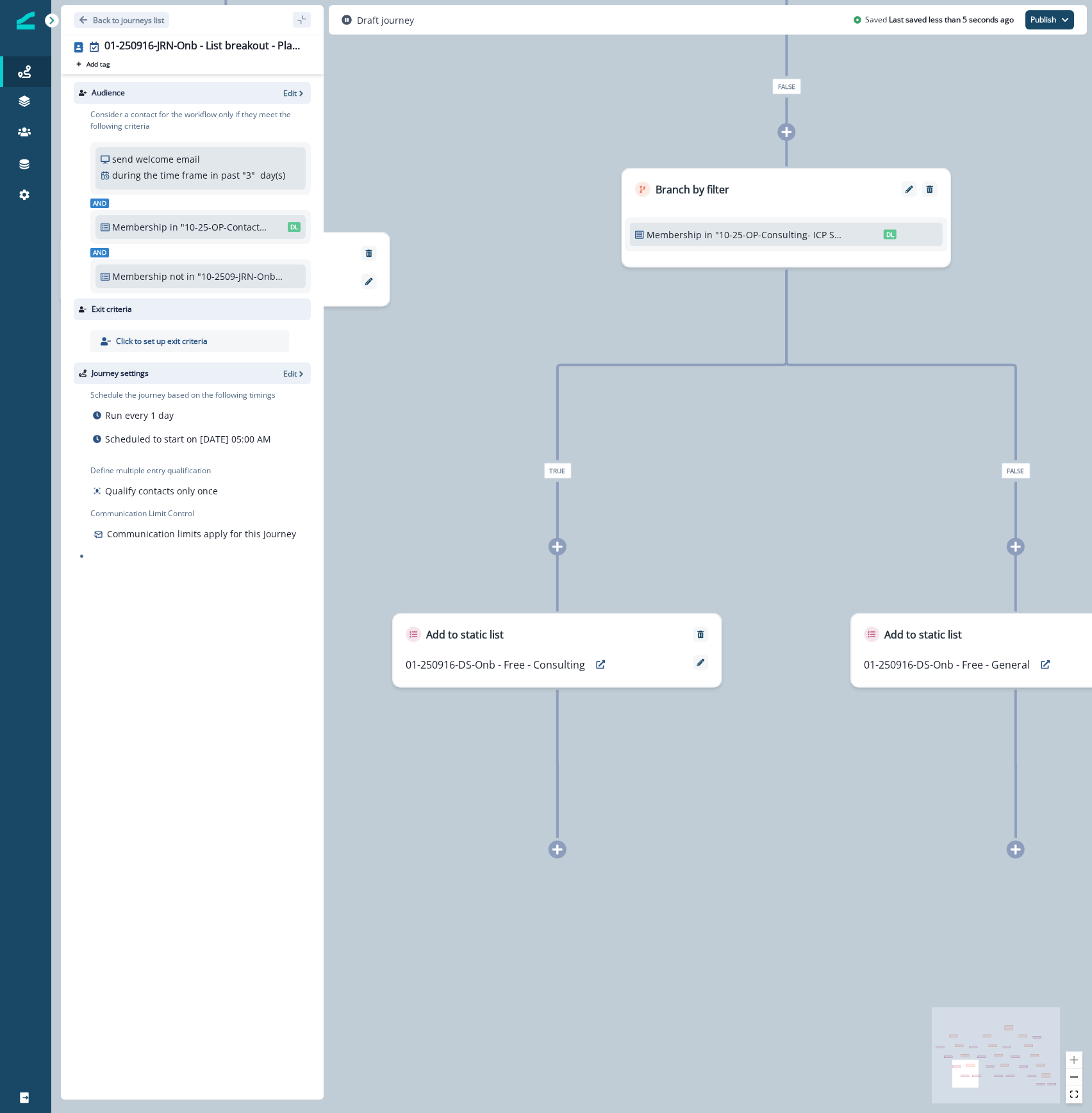
click at [463, 836] on div "0 contact has entered the journey Branch by value product user.plan_type with c…" at bounding box center [572, 556] width 1040 height 1113
click at [828, 887] on div "0 contact has entered the journey Branch by value product user.plan_type with c…" at bounding box center [572, 556] width 1040 height 1113
click at [126, 18] on p "Back to journeys list" at bounding box center [129, 19] width 71 height 11
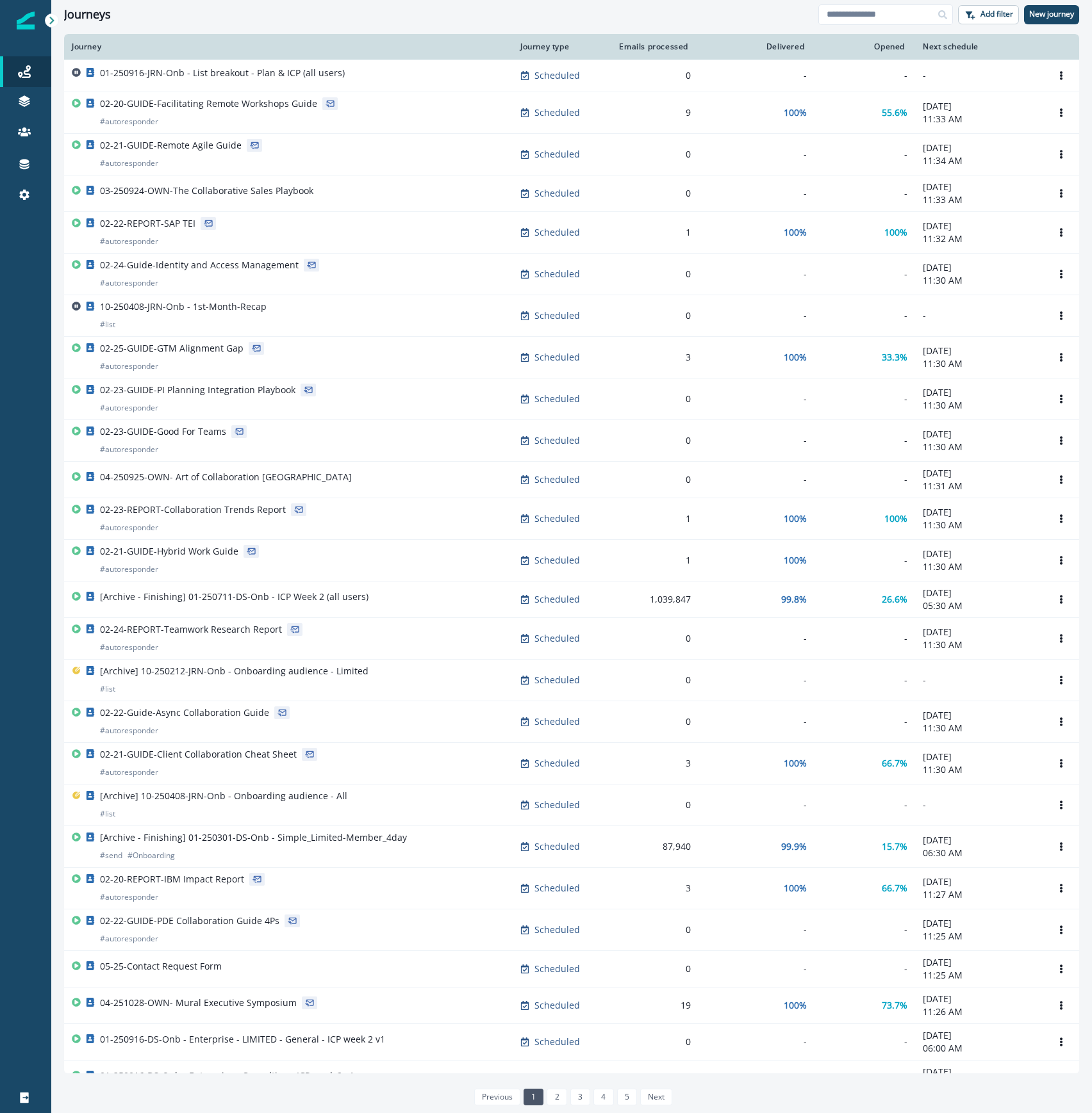
click at [9, 432] on div at bounding box center [25, 654] width 52 height 857
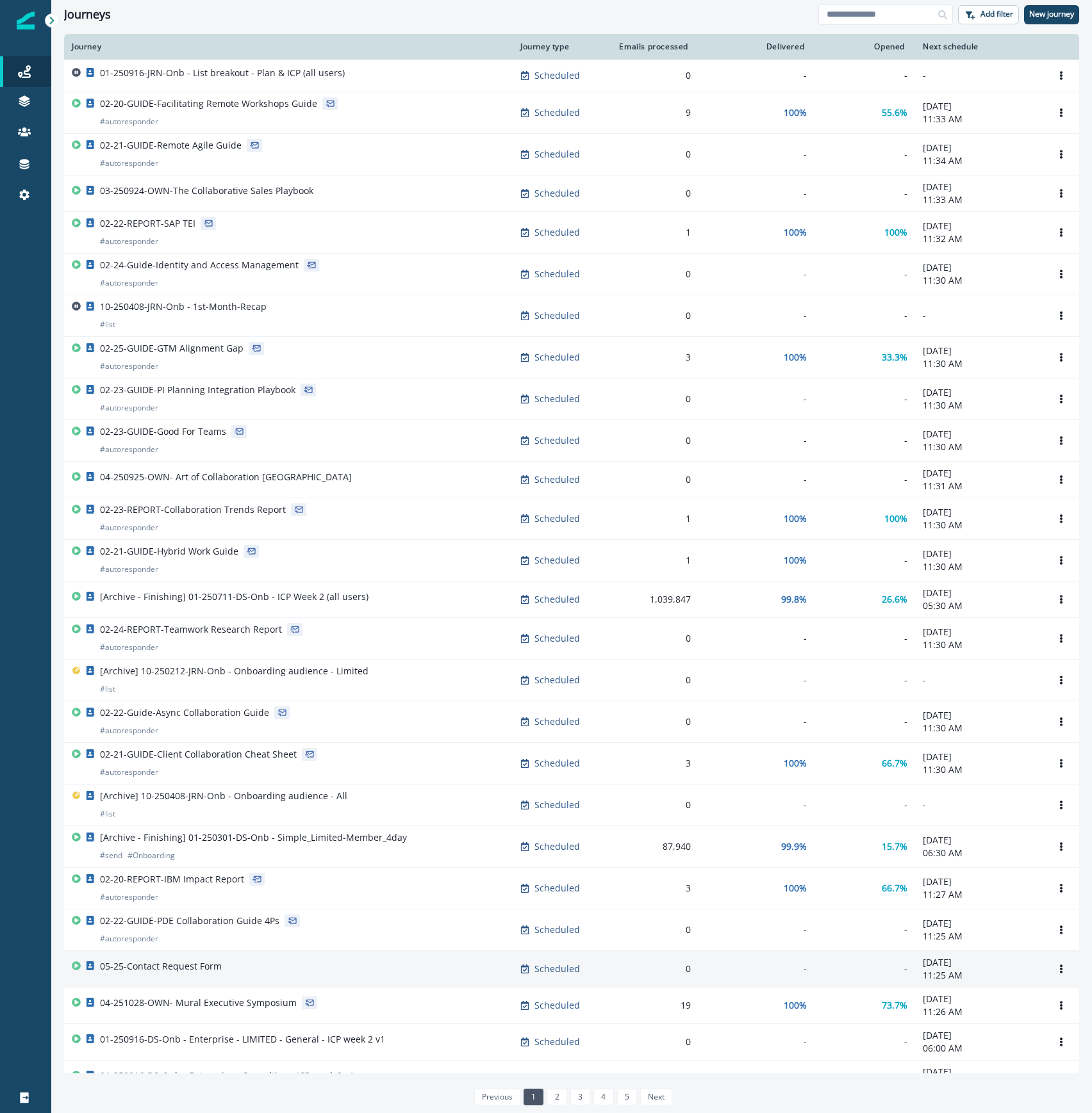
scroll to position [170, 0]
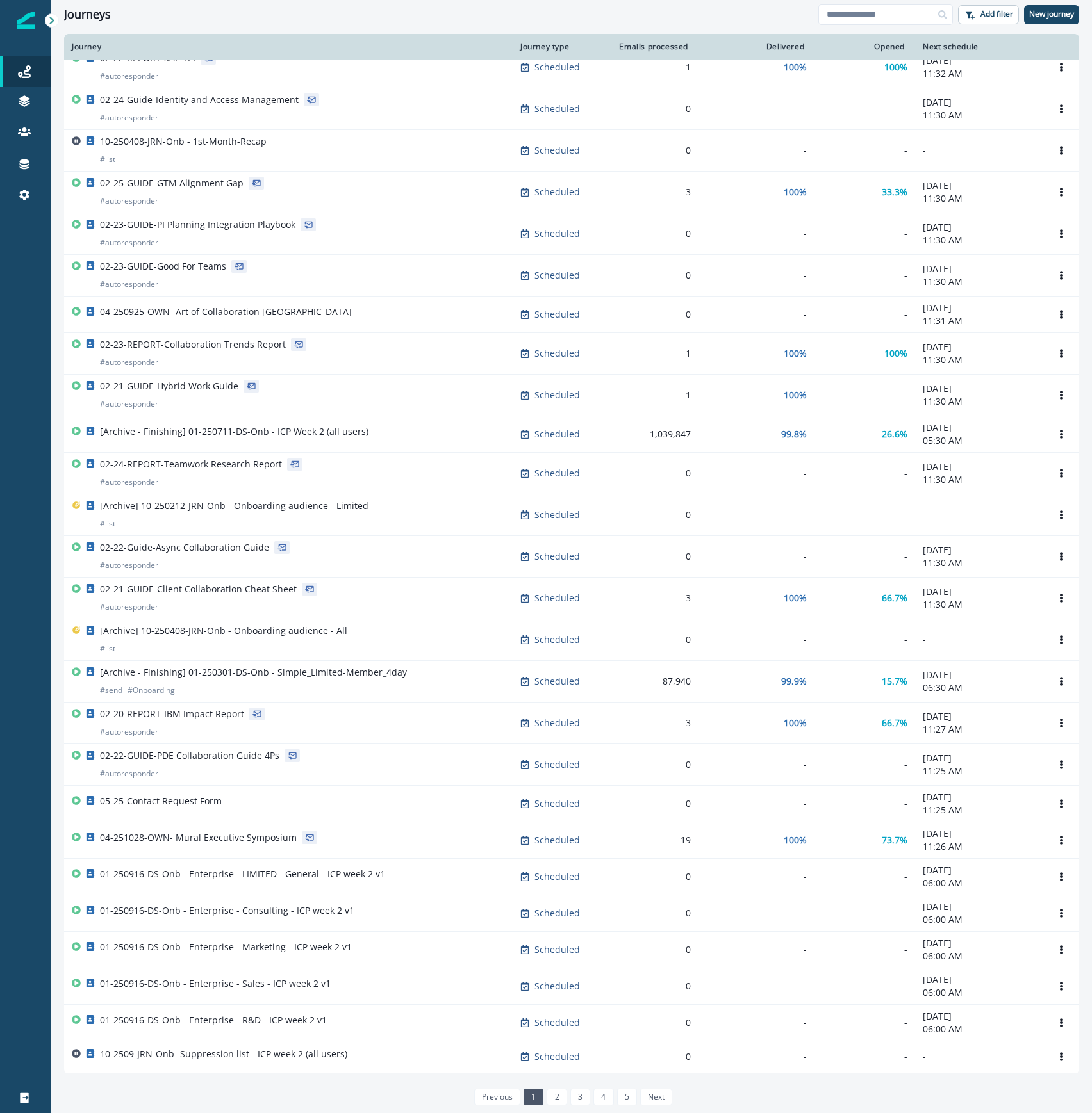
drag, startPoint x: 842, startPoint y: 10, endPoint x: 856, endPoint y: 33, distance: 26.9
click at [842, 10] on input at bounding box center [885, 14] width 134 height 20
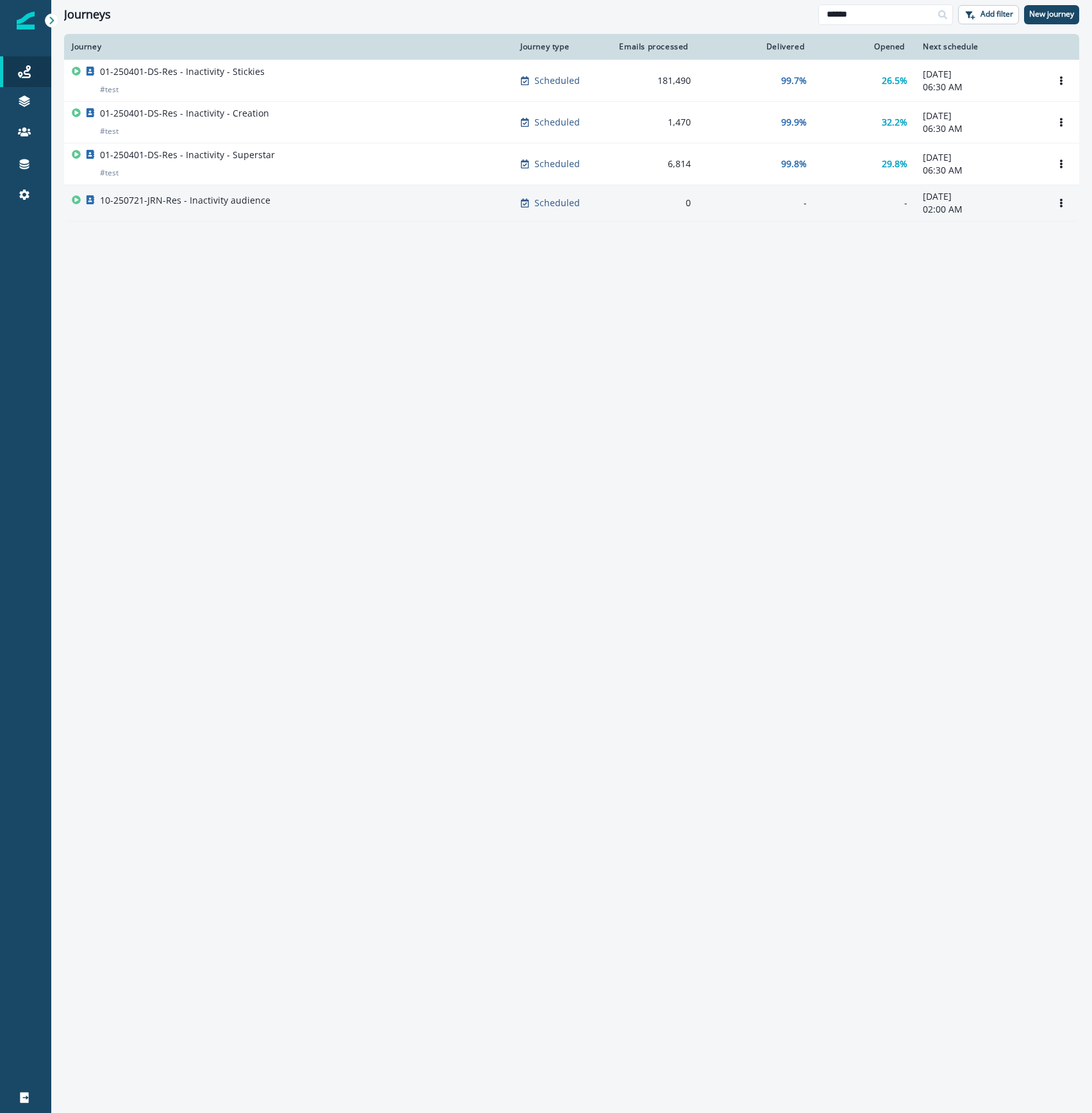
type input "******"
click at [279, 195] on div "10-250721-JRN-Res - Inactivity audience" at bounding box center [288, 203] width 433 height 18
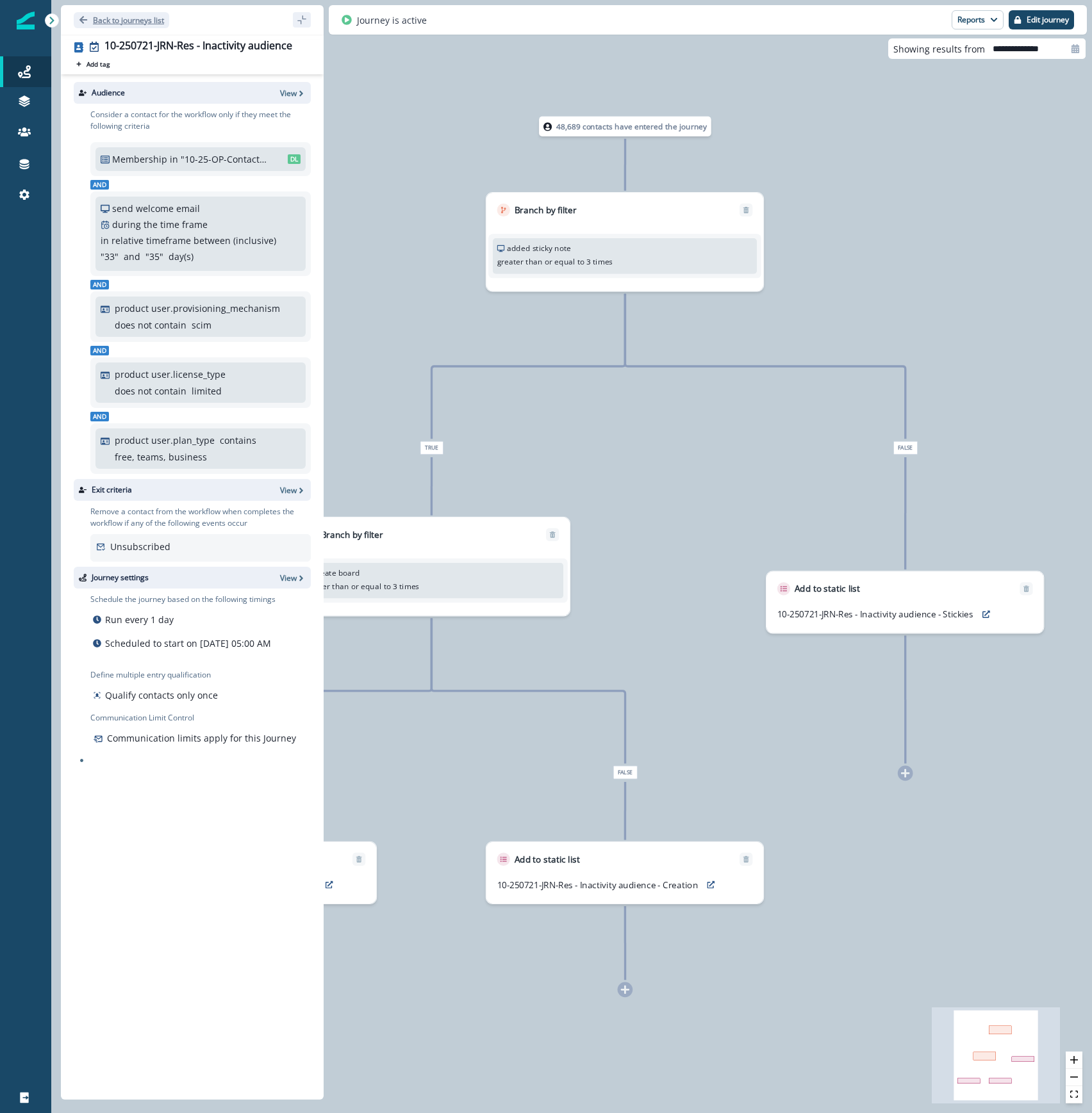
click at [144, 12] on button "Back to journeys list" at bounding box center [121, 19] width 96 height 16
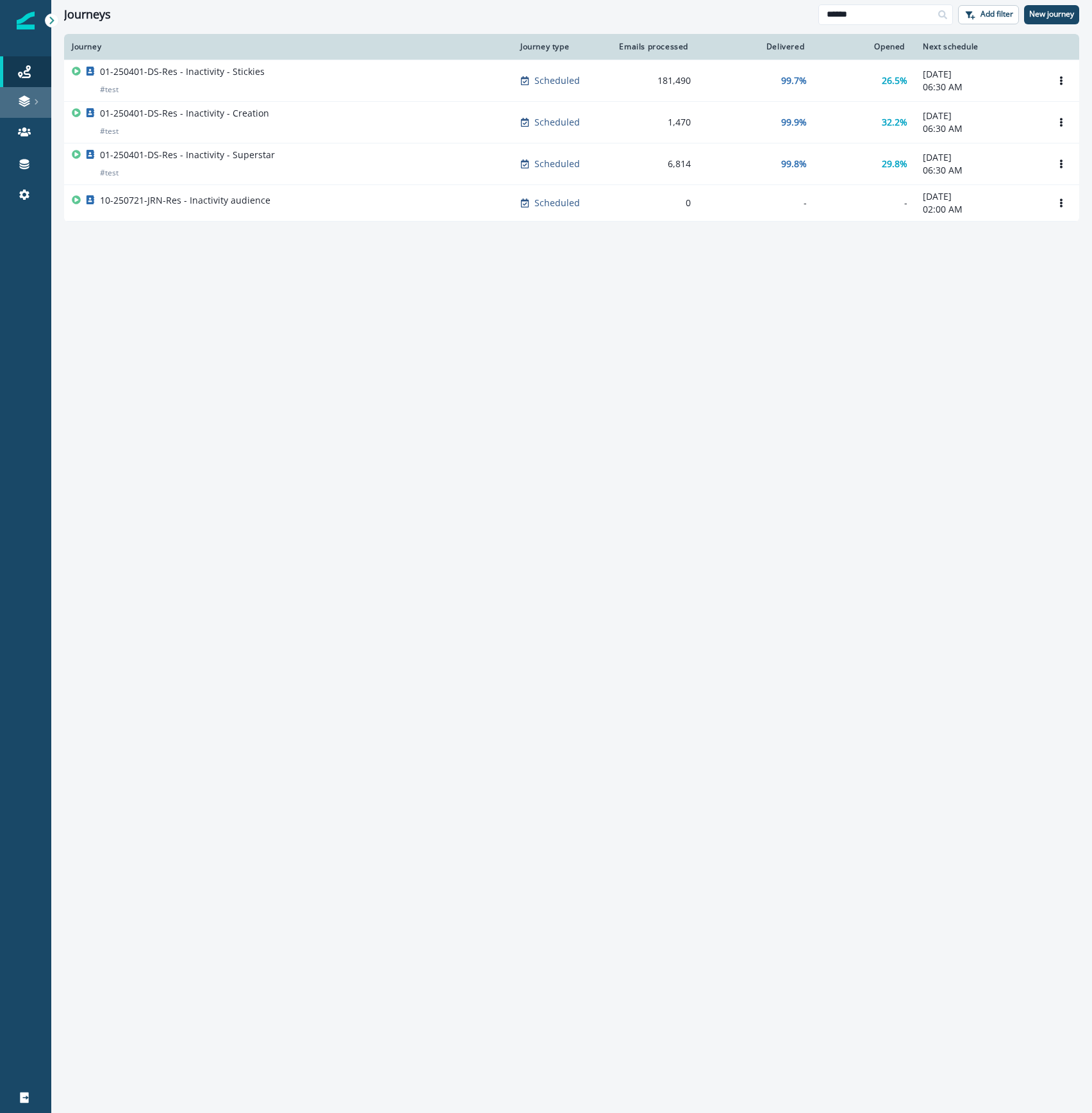
click at [17, 98] on div at bounding box center [25, 101] width 41 height 13
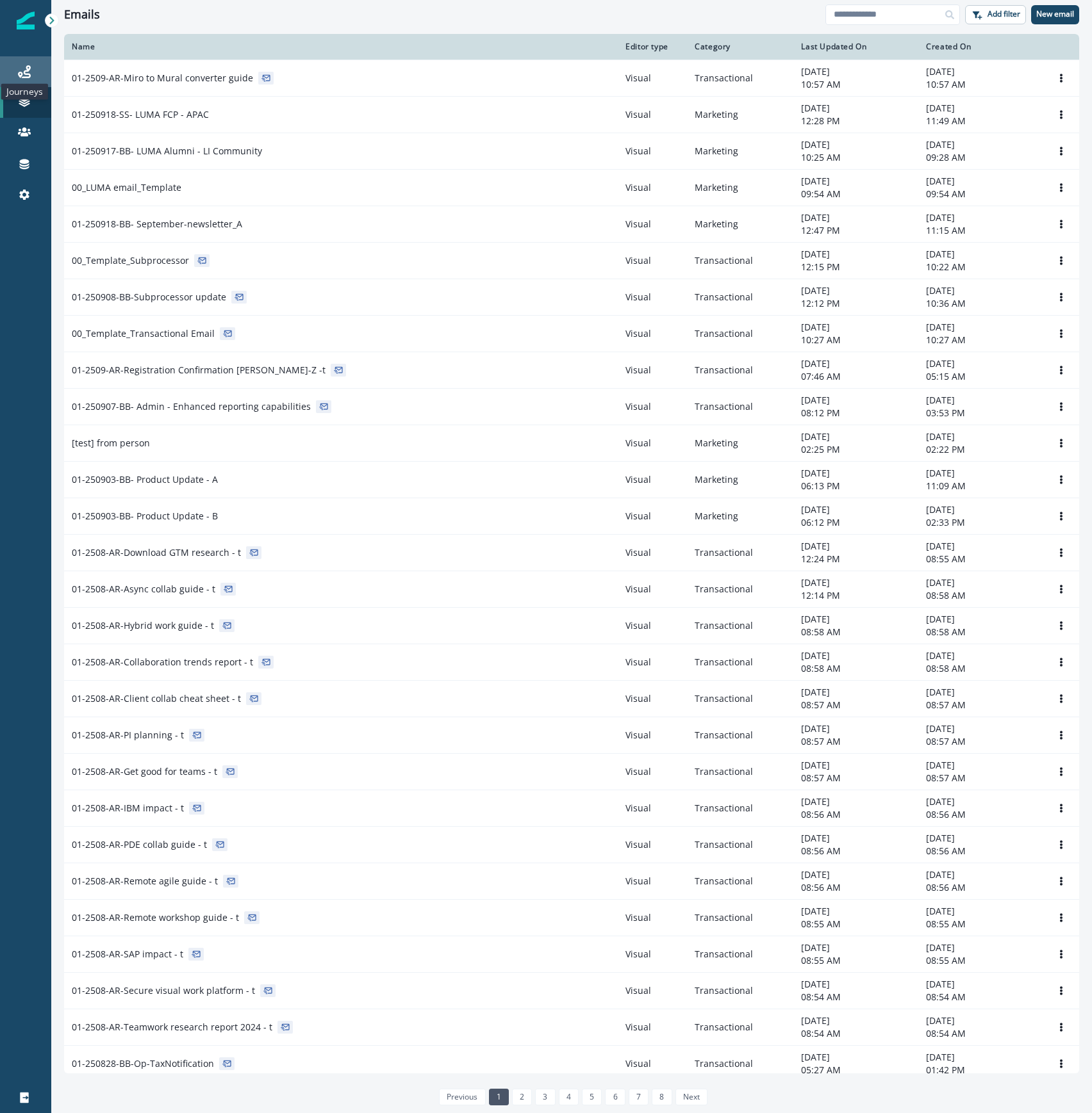
click at [20, 77] on icon at bounding box center [24, 71] width 13 height 13
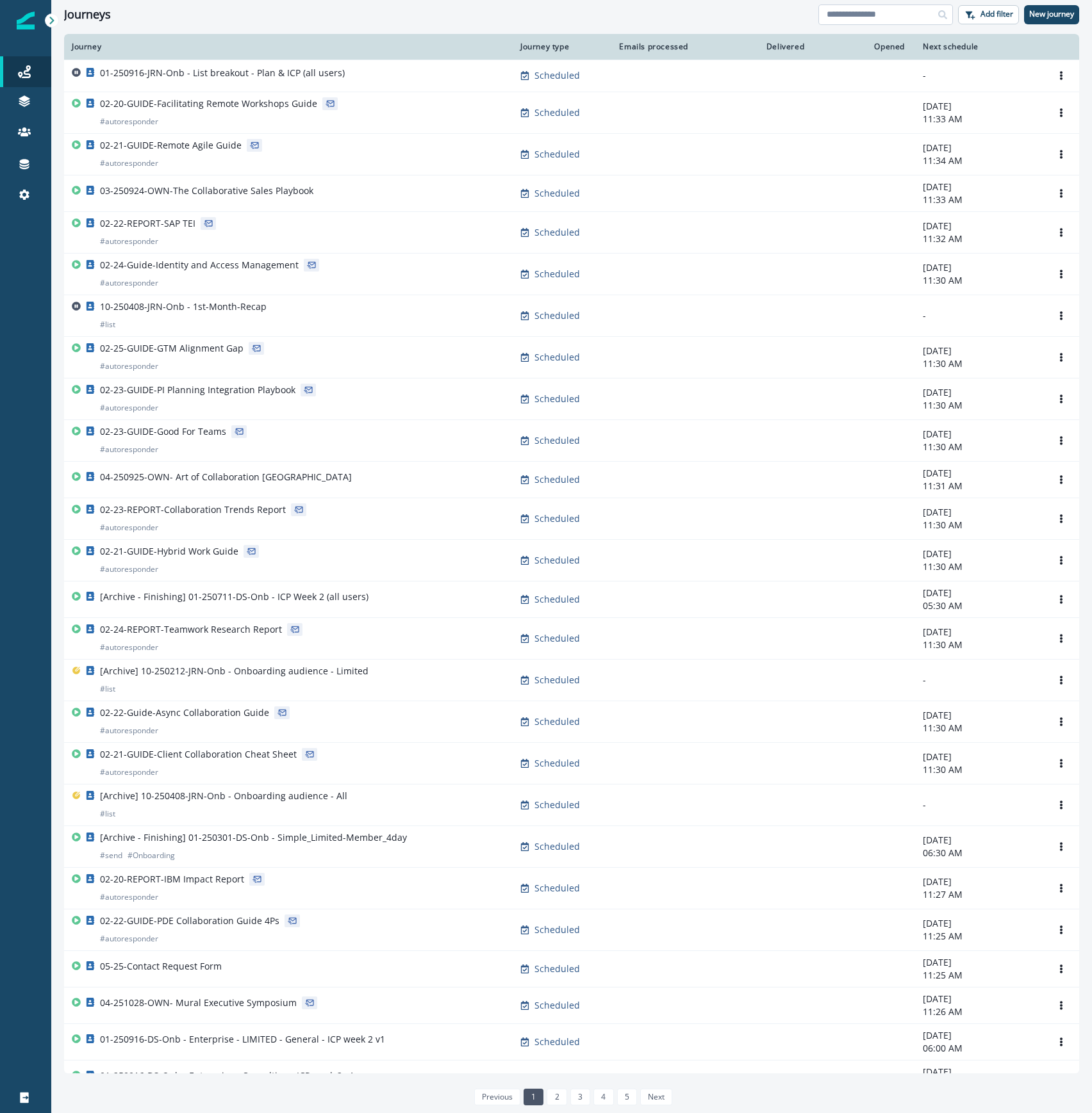
click at [878, 10] on input at bounding box center [885, 14] width 134 height 20
type input "*****"
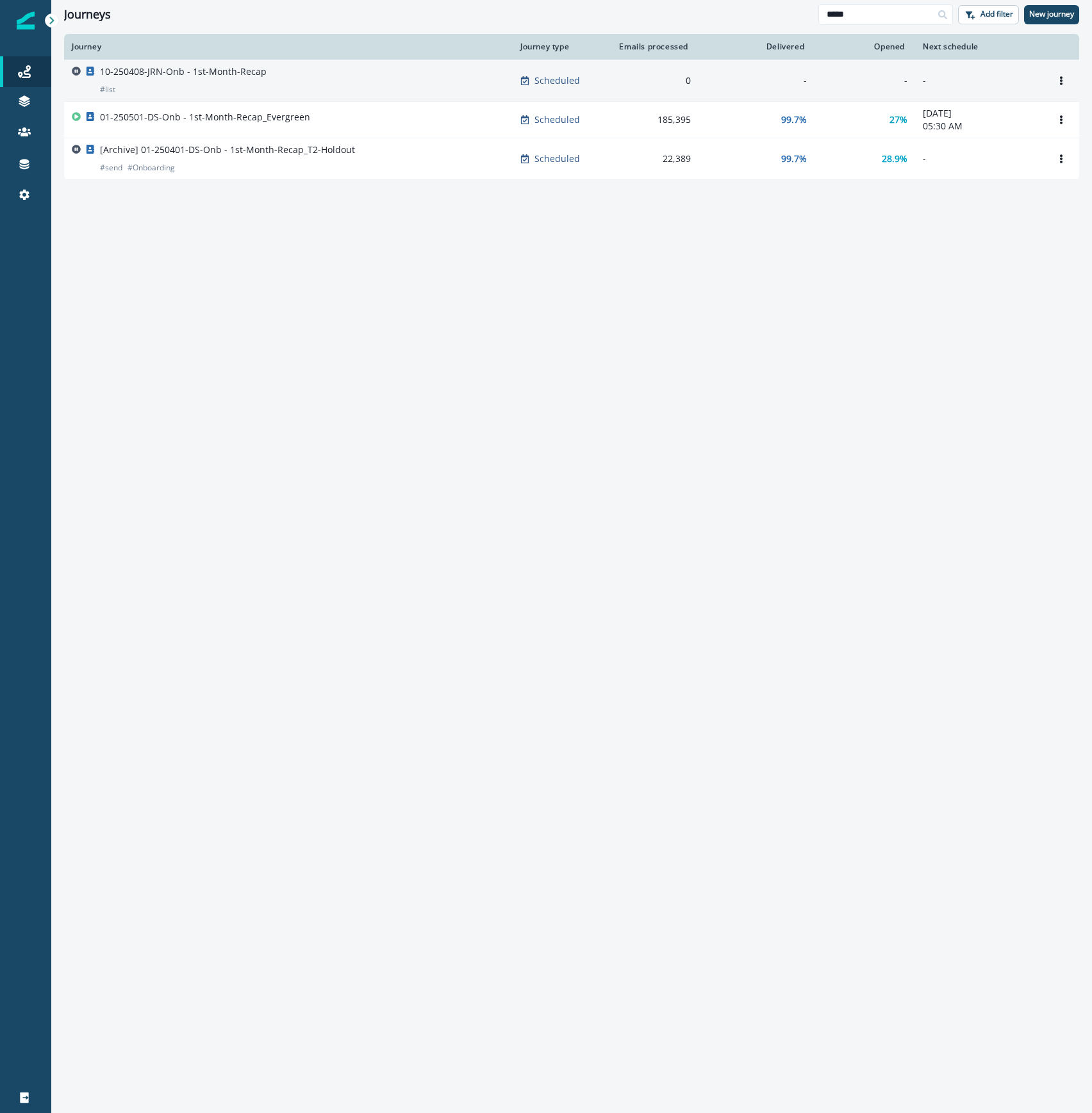
click at [266, 69] on div "10-250408-JRN-Onb - 1st-Month-Recap # list" at bounding box center [288, 80] width 433 height 30
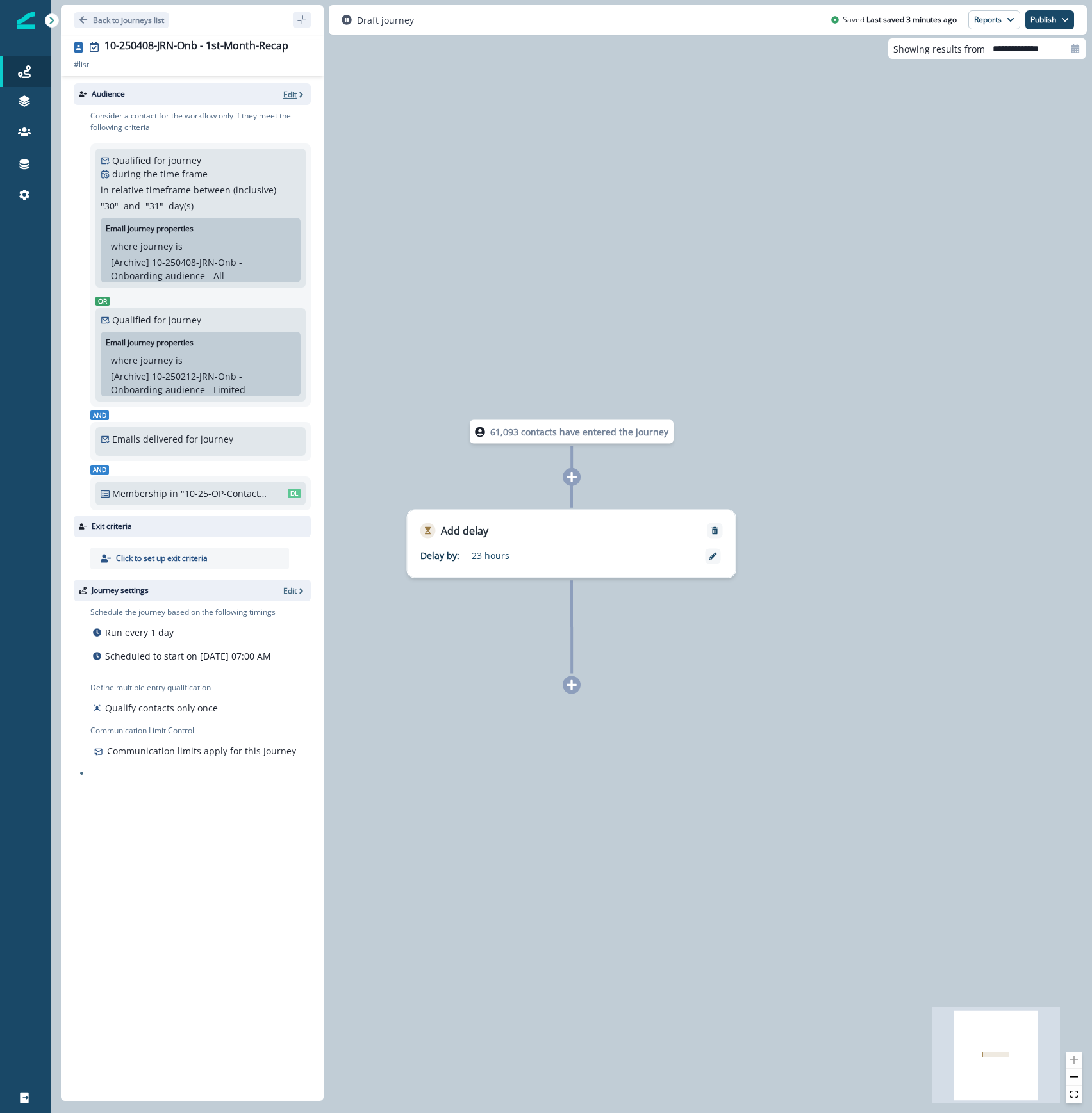
click at [291, 90] on p "Edit" at bounding box center [290, 94] width 14 height 11
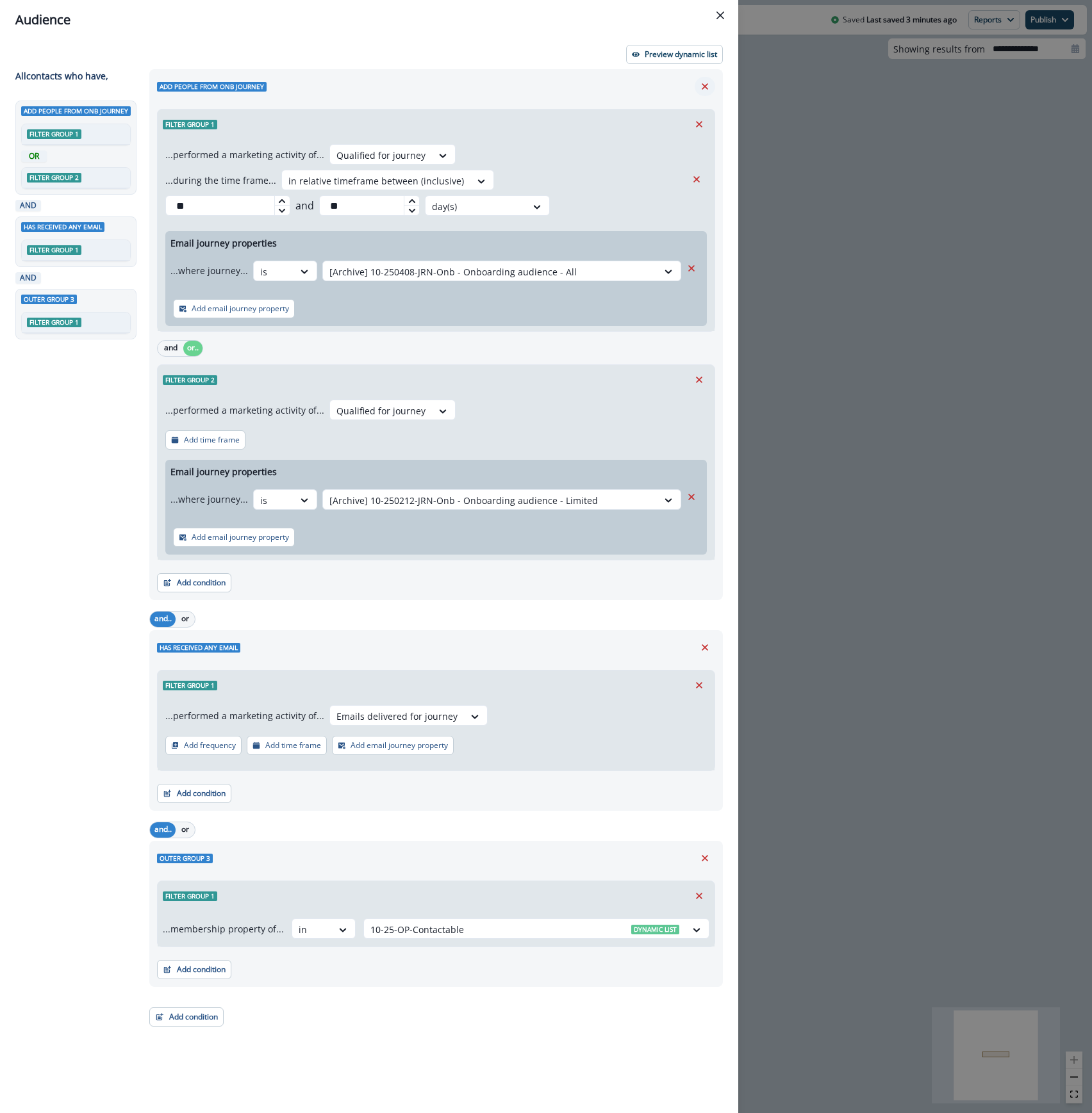
click at [703, 87] on icon "Remove" at bounding box center [705, 86] width 12 height 12
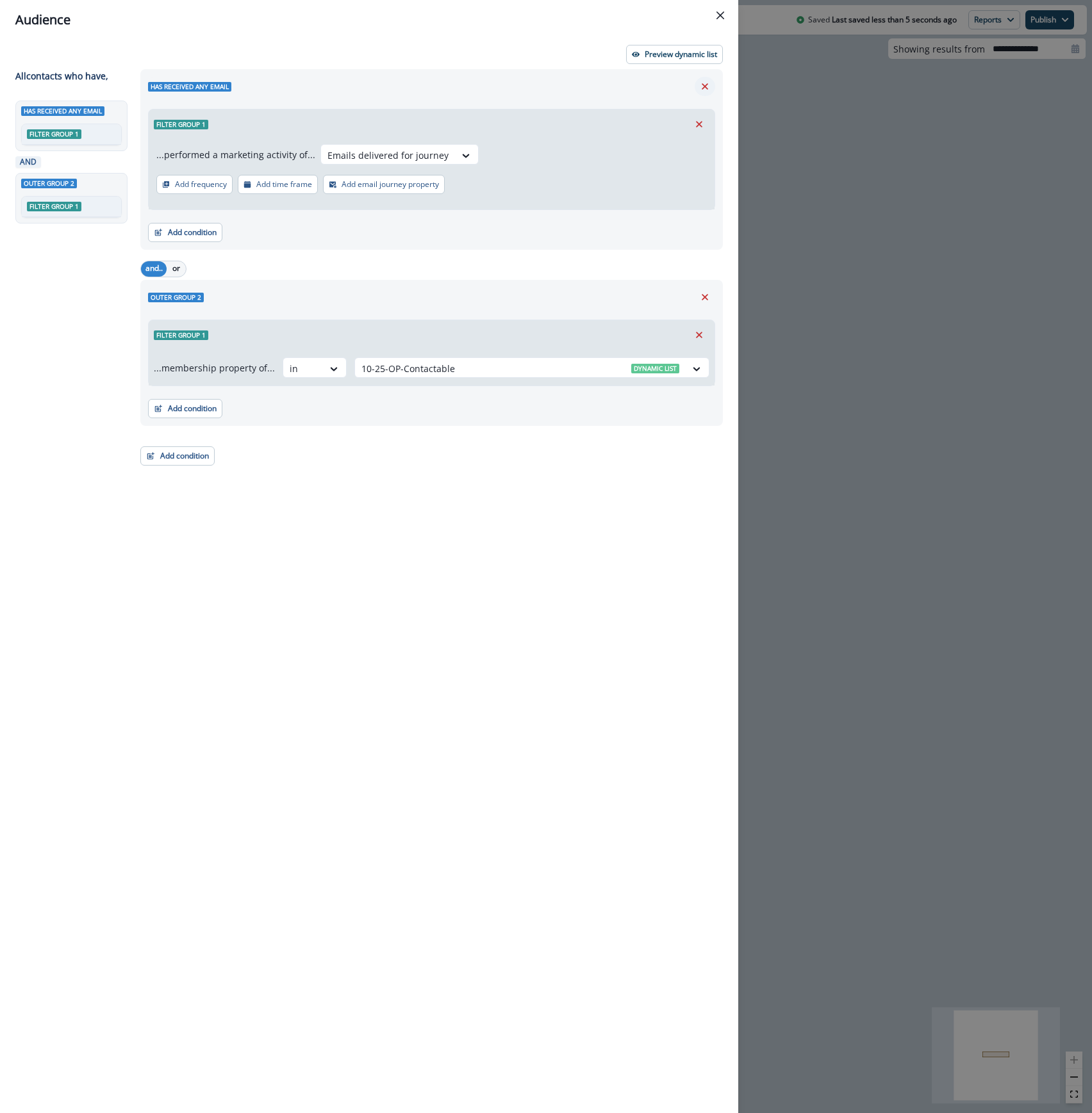
click at [705, 83] on icon "Remove" at bounding box center [705, 86] width 12 height 12
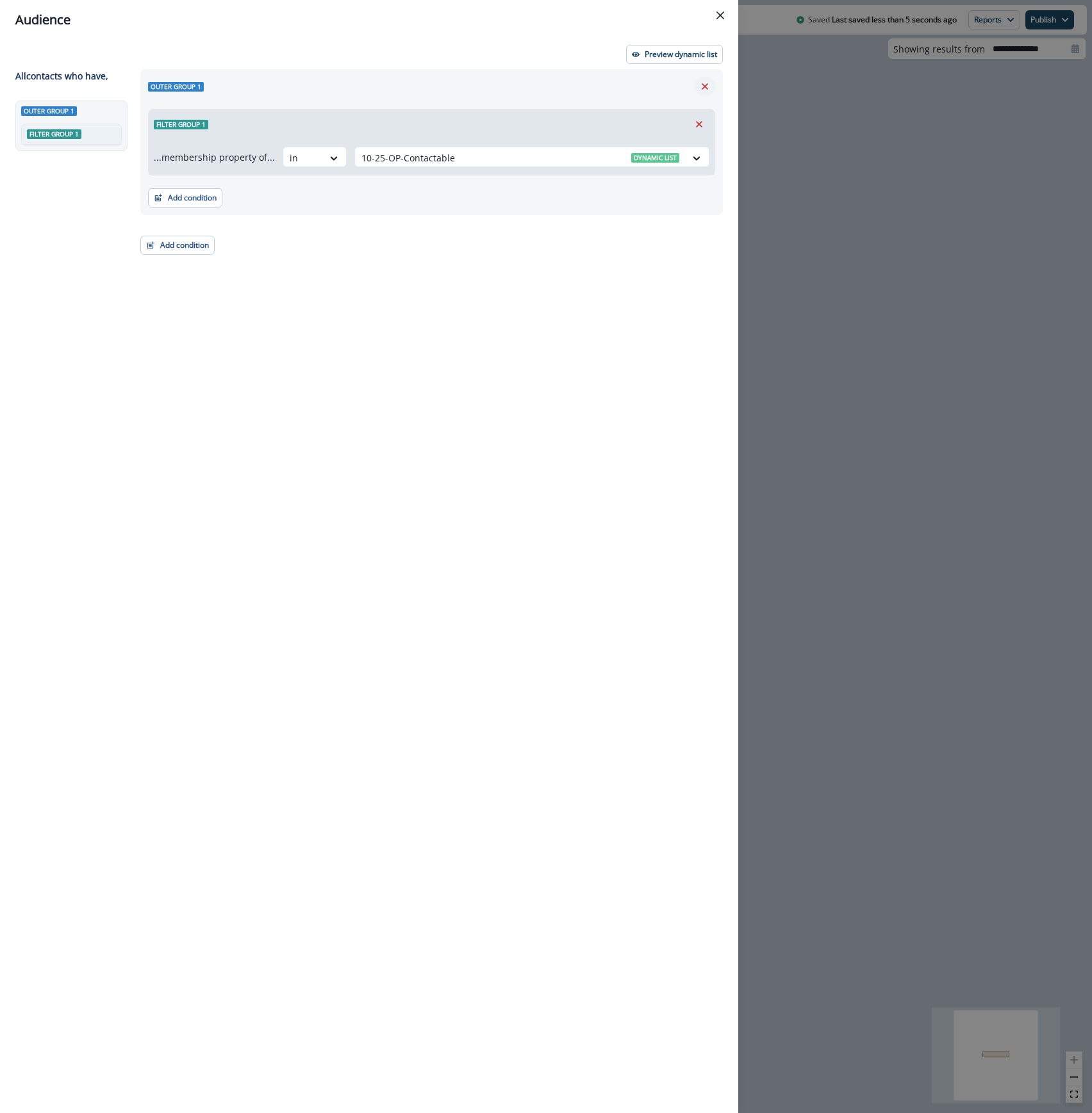
click at [703, 80] on button "Remove" at bounding box center [705, 86] width 20 height 19
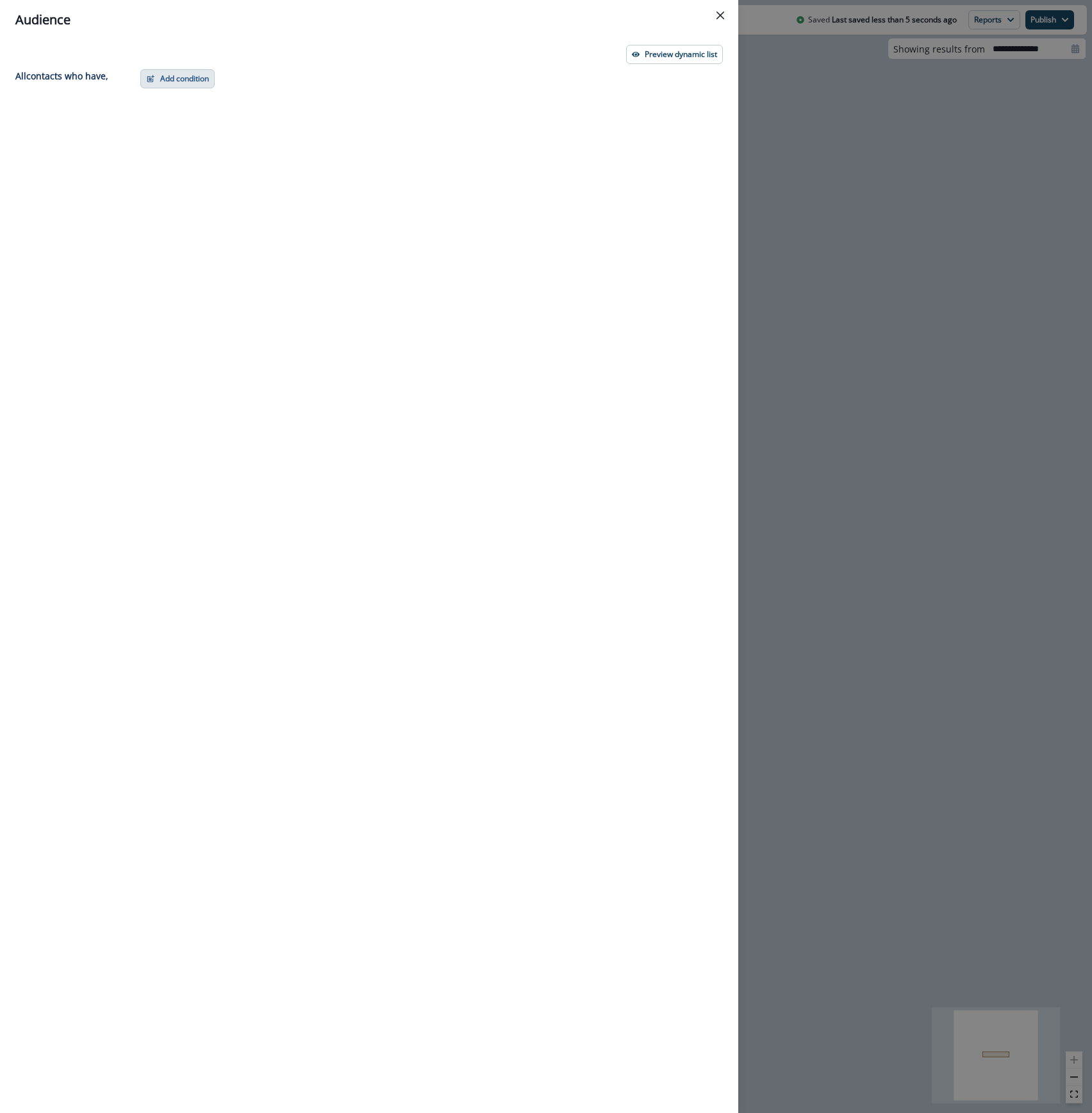
click at [164, 77] on button "Add condition" at bounding box center [178, 79] width 74 height 19
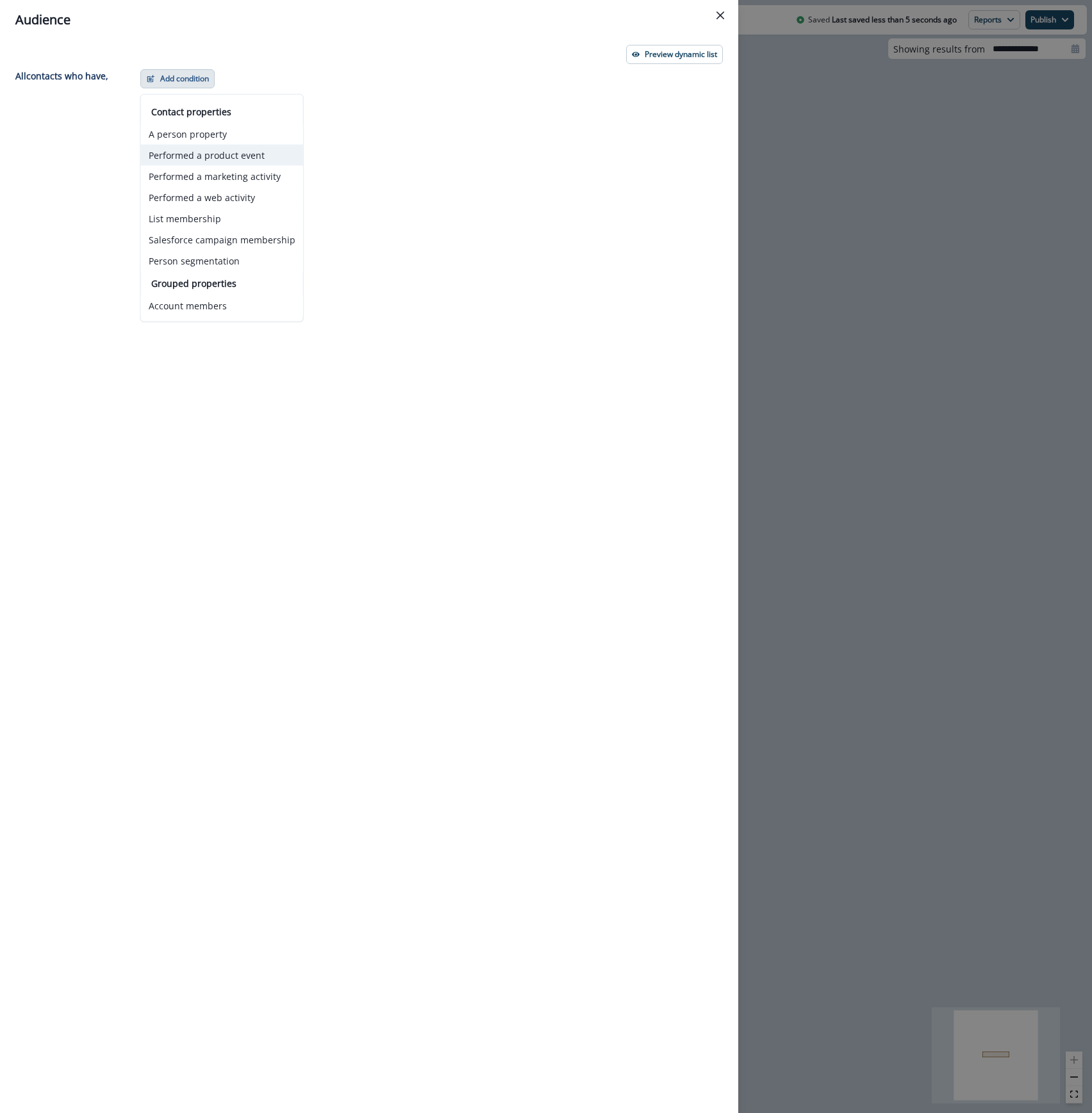
click at [193, 157] on button "Performed a product event" at bounding box center [222, 155] width 162 height 21
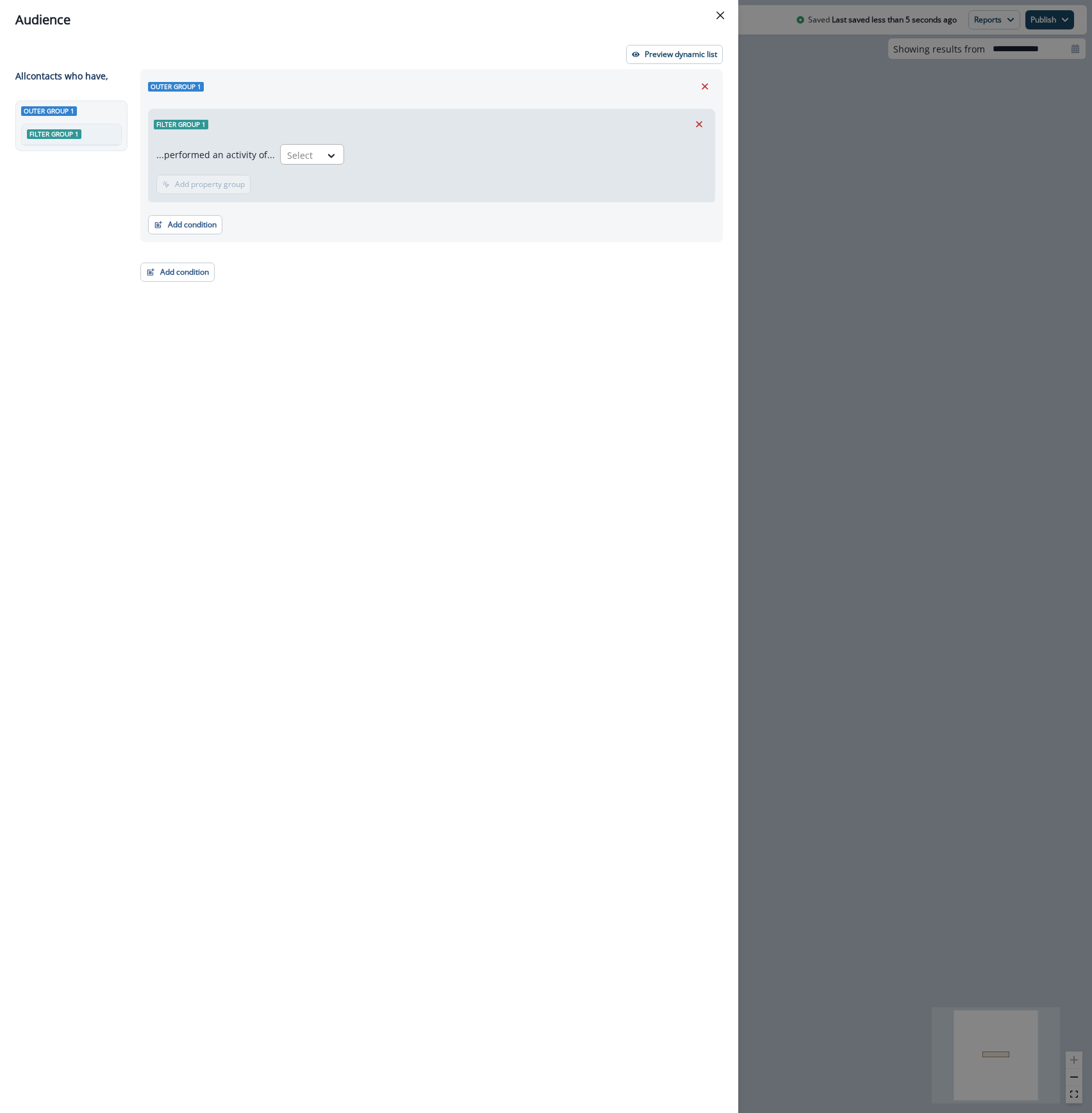
click at [296, 159] on div at bounding box center [300, 155] width 27 height 16
type input "*******"
click at [321, 184] on div "send welcome email" at bounding box center [327, 184] width 103 height 24
click at [291, 184] on p "Add time frame" at bounding box center [284, 184] width 56 height 9
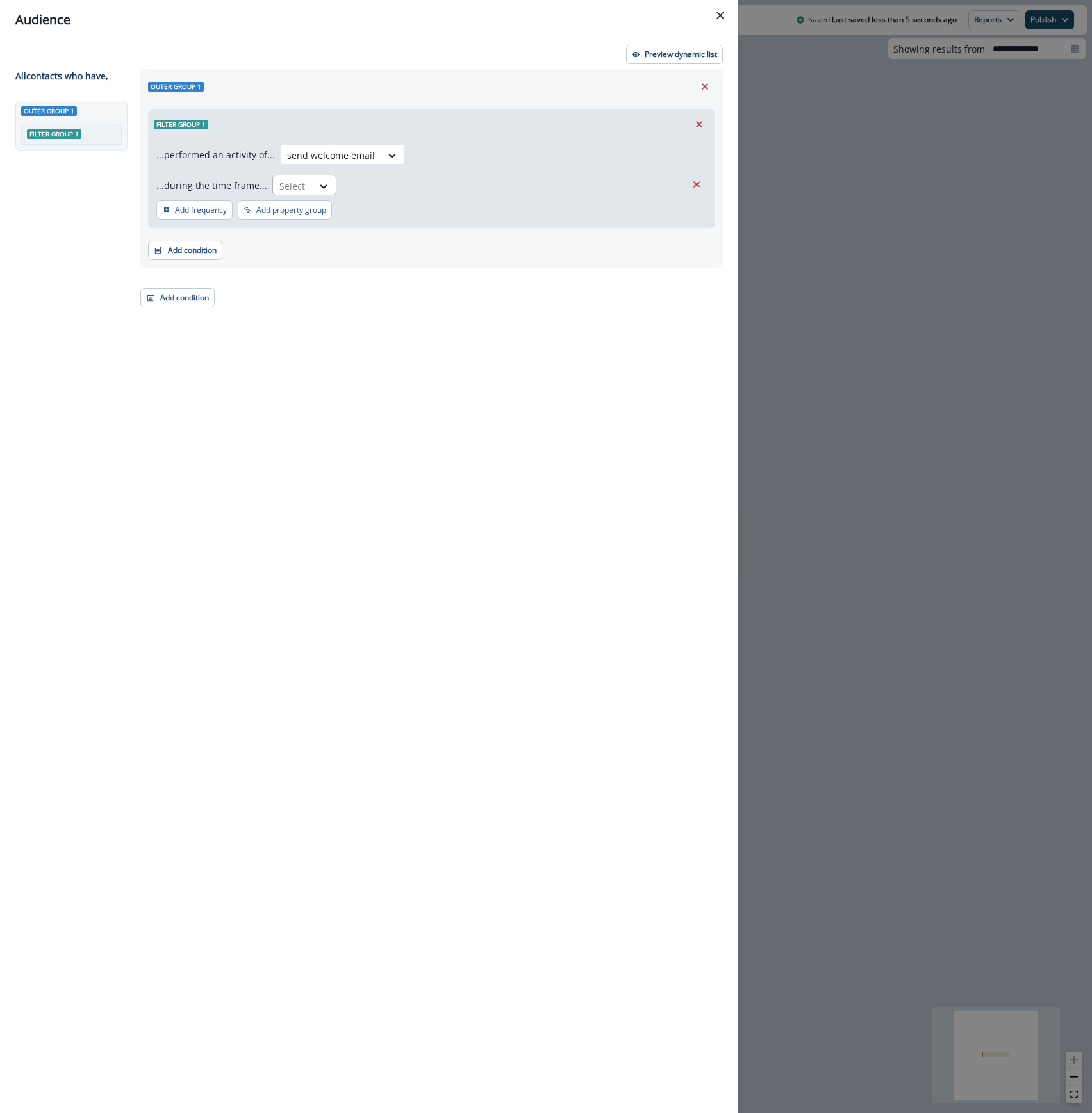
click at [303, 189] on div "Select" at bounding box center [293, 186] width 40 height 21
click at [333, 233] on div "between (inclusive)" at bounding box center [364, 238] width 191 height 24
click at [421, 184] on input "date" at bounding box center [468, 185] width 141 height 20
click at [337, 178] on div at bounding box center [321, 186] width 83 height 16
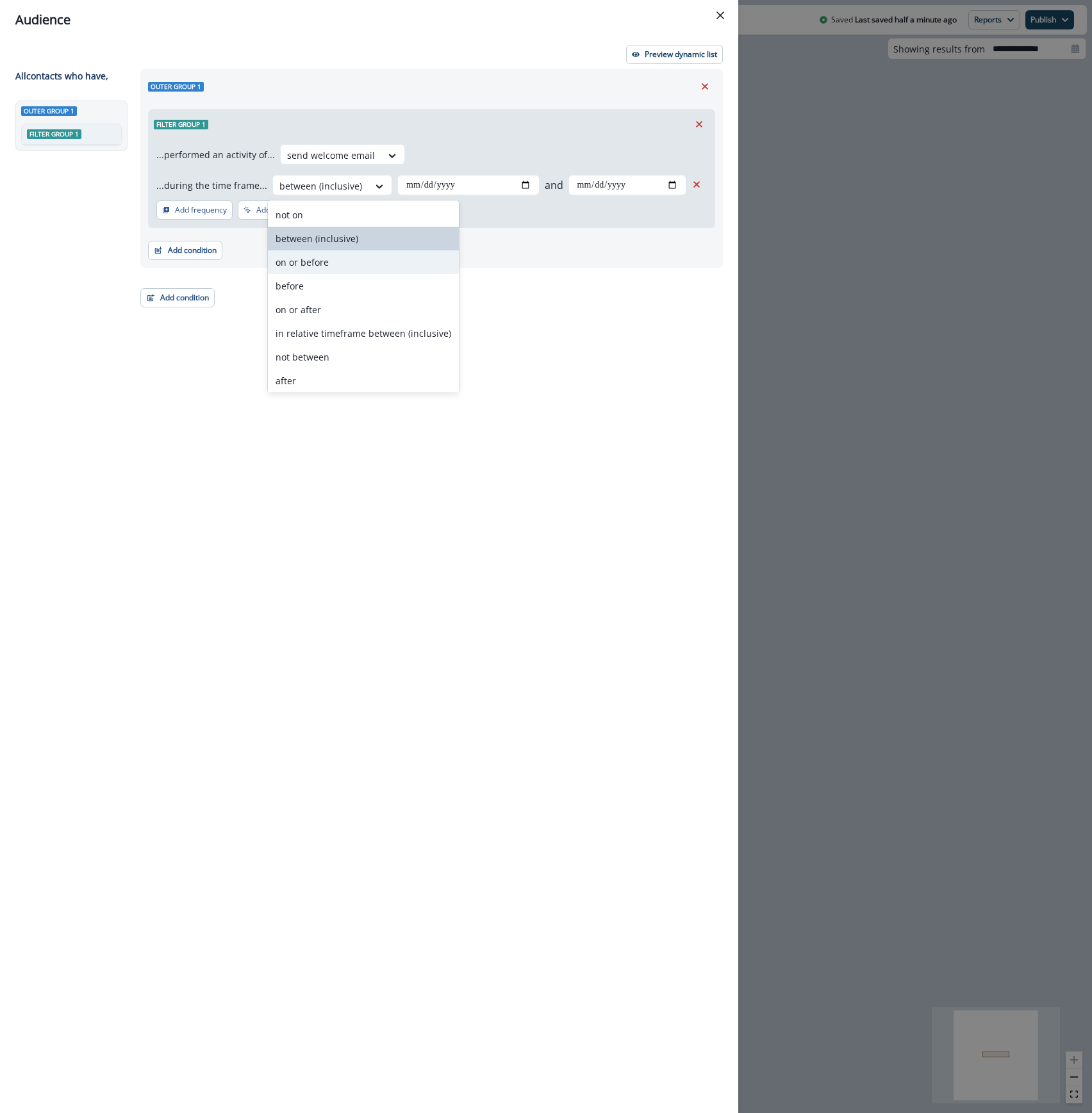
click at [585, 273] on div "Outer group 1 Filter group 1 ...performed an activity of... send welcome email …" at bounding box center [428, 567] width 590 height 997
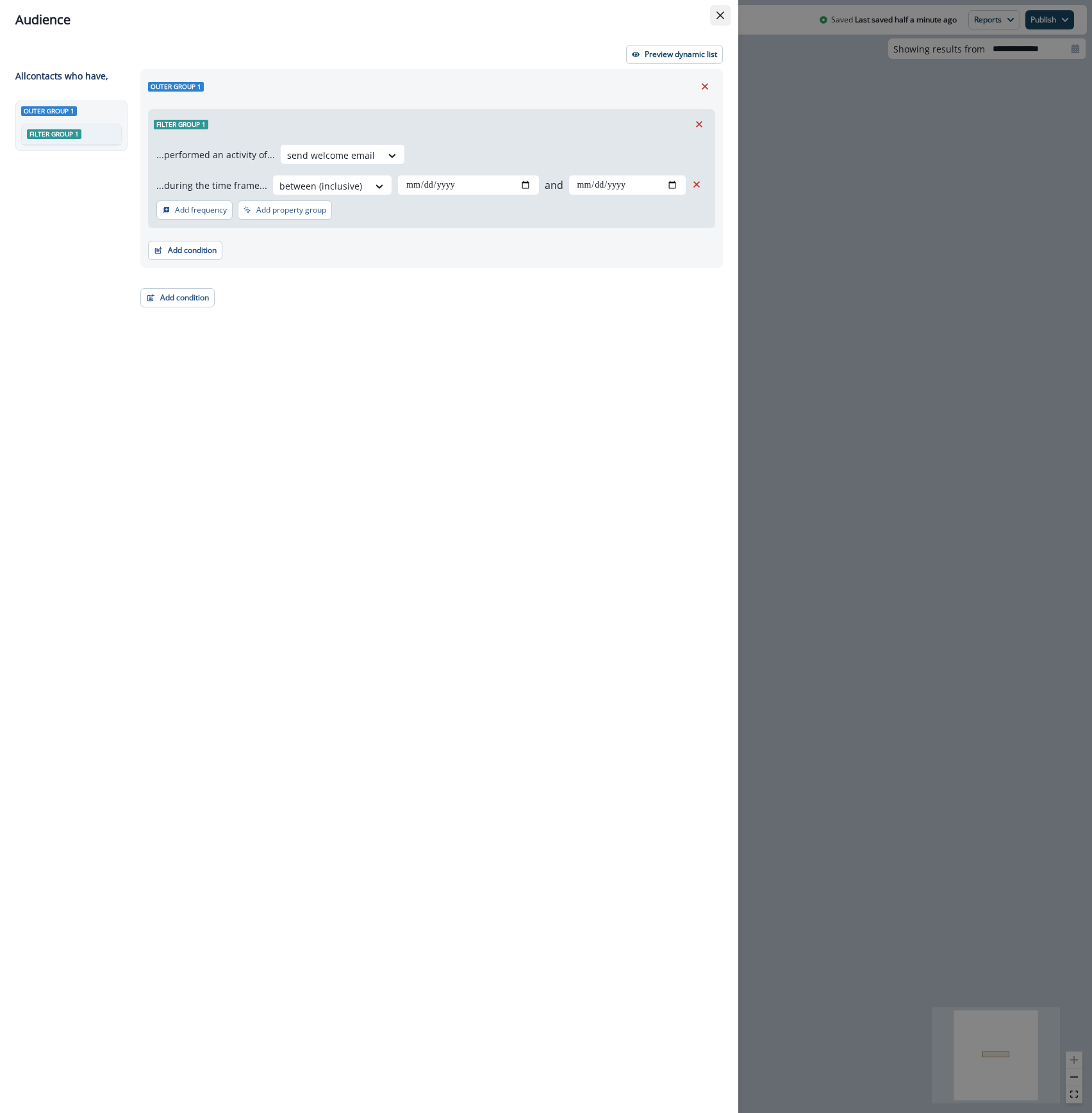
click at [721, 19] on button "Close" at bounding box center [720, 15] width 20 height 20
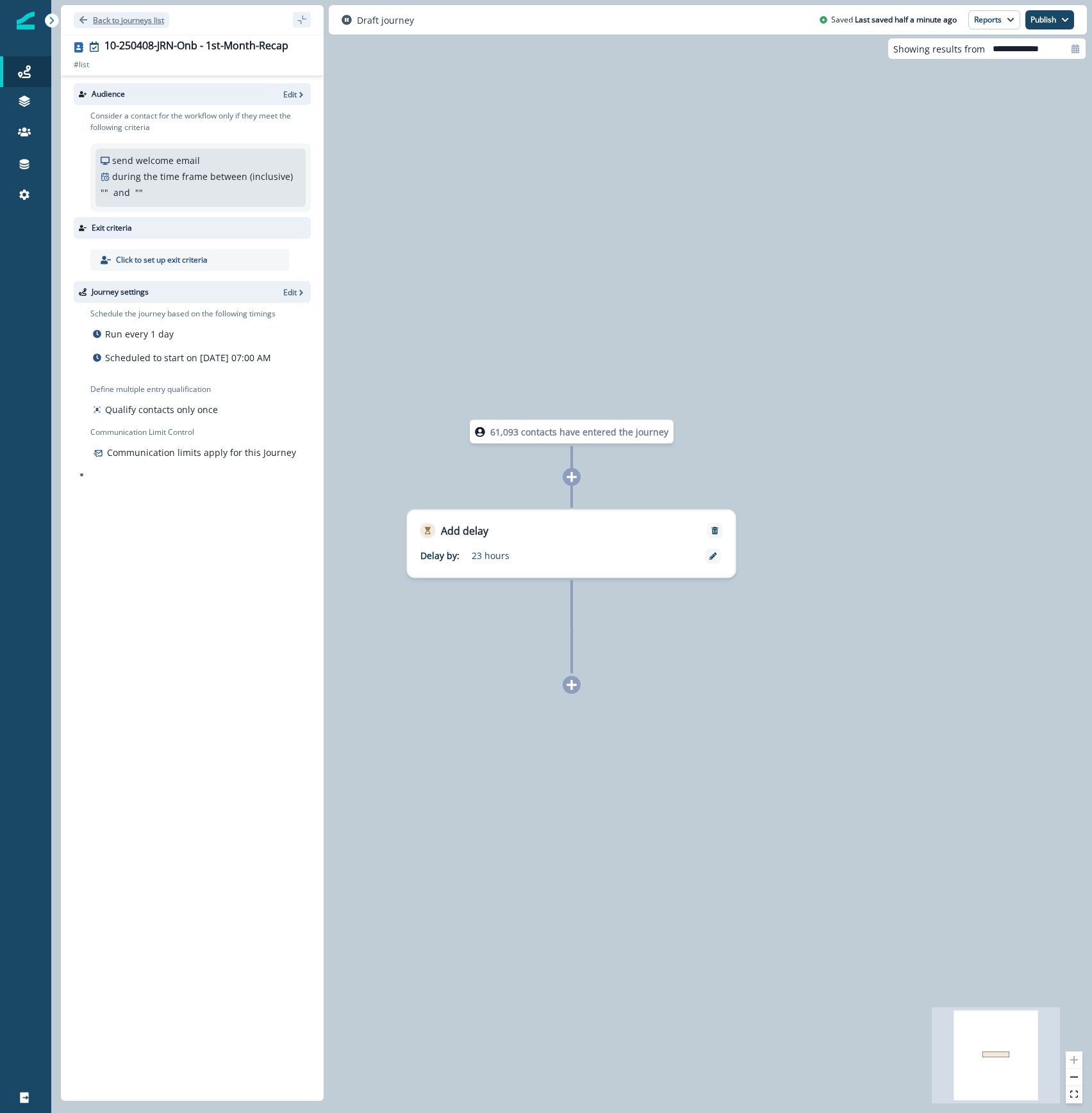
click at [119, 19] on p "Back to journeys list" at bounding box center [129, 19] width 71 height 11
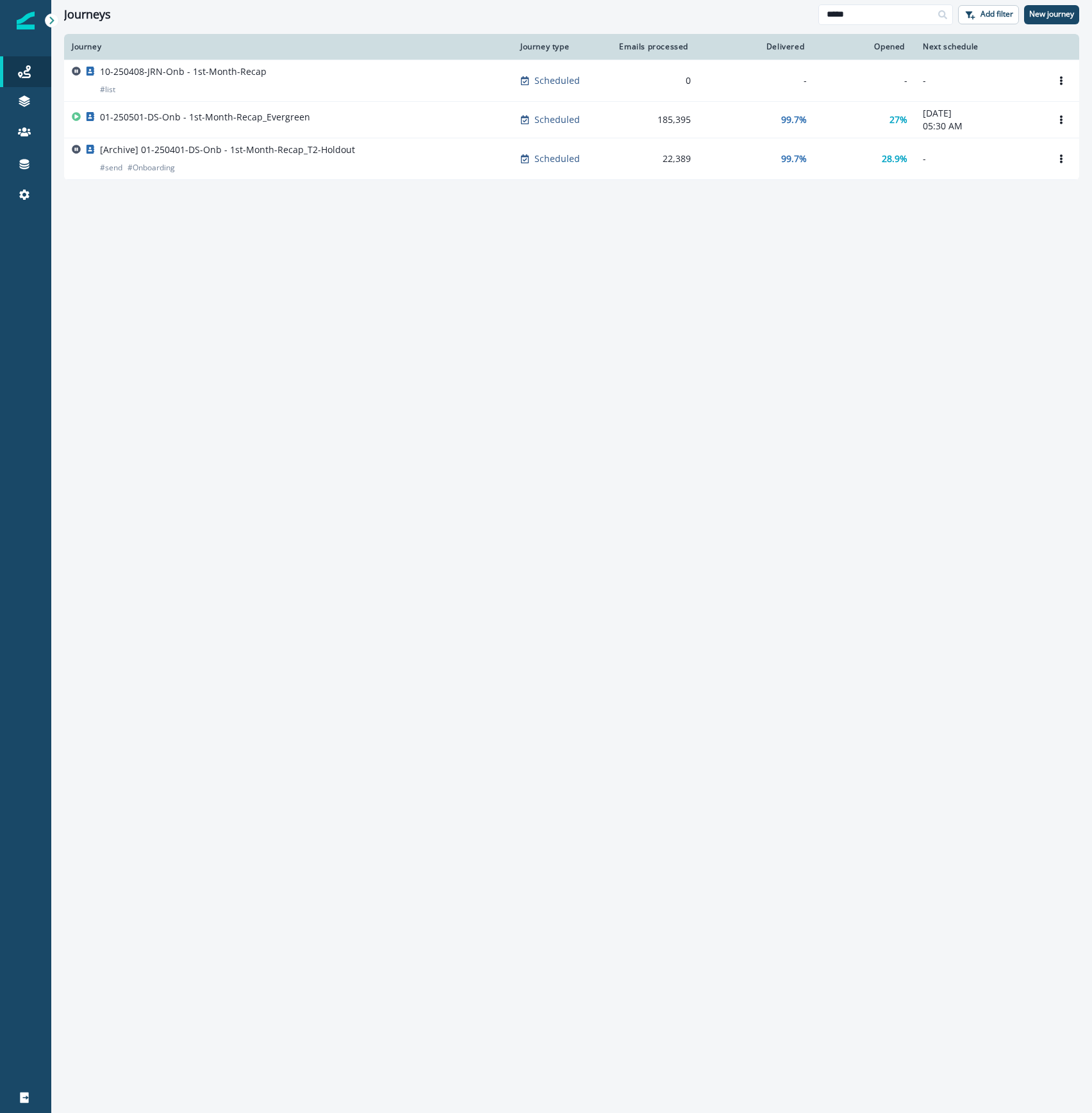
drag, startPoint x: 872, startPoint y: 15, endPoint x: 700, endPoint y: 23, distance: 172.2
click at [700, 23] on div "Journeys ***** Add filter New journey" at bounding box center [572, 14] width 1040 height 29
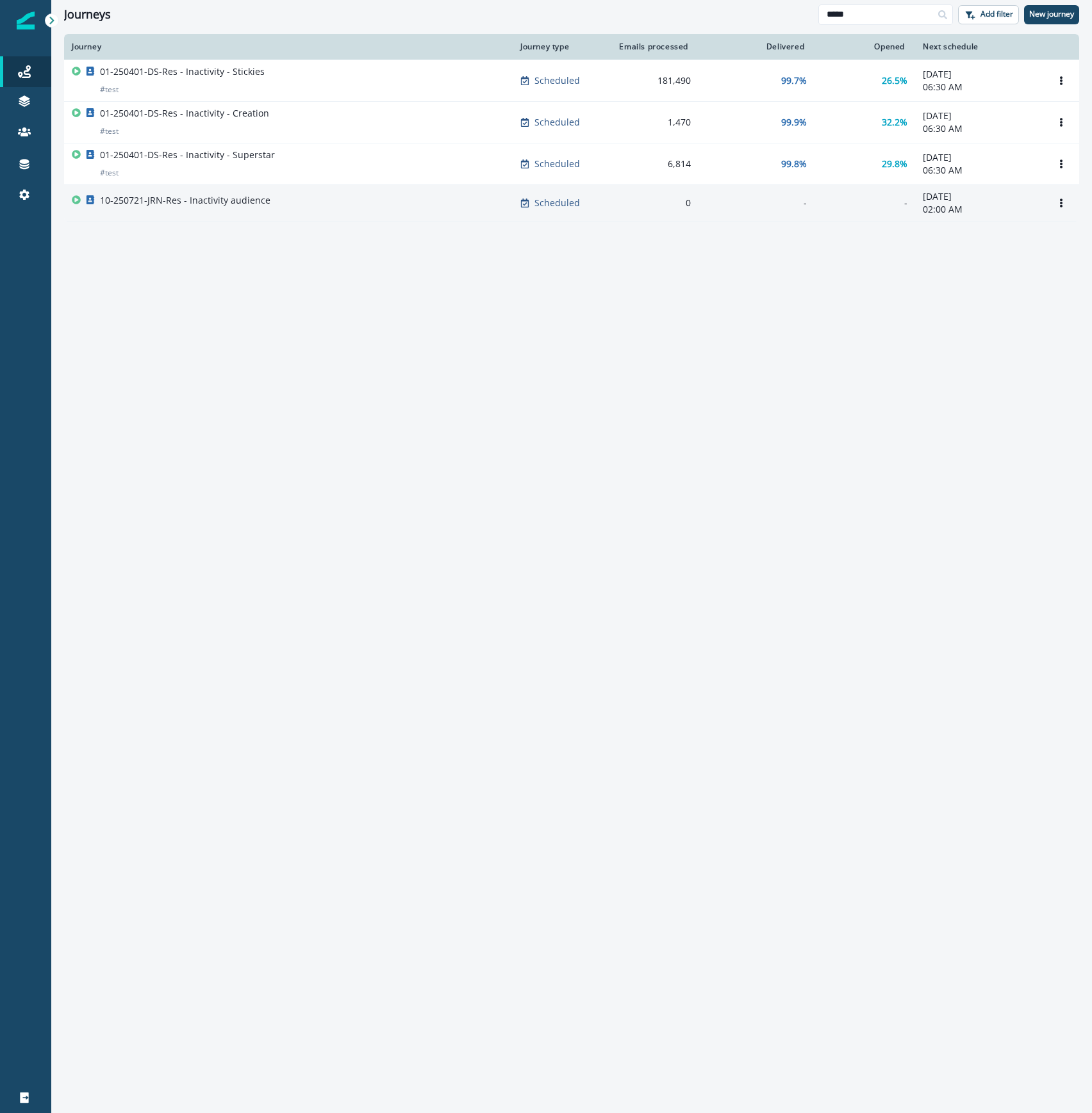
type input "*****"
click at [277, 202] on div "10-250721-JRN-Res - Inactivity audience" at bounding box center [288, 203] width 433 height 18
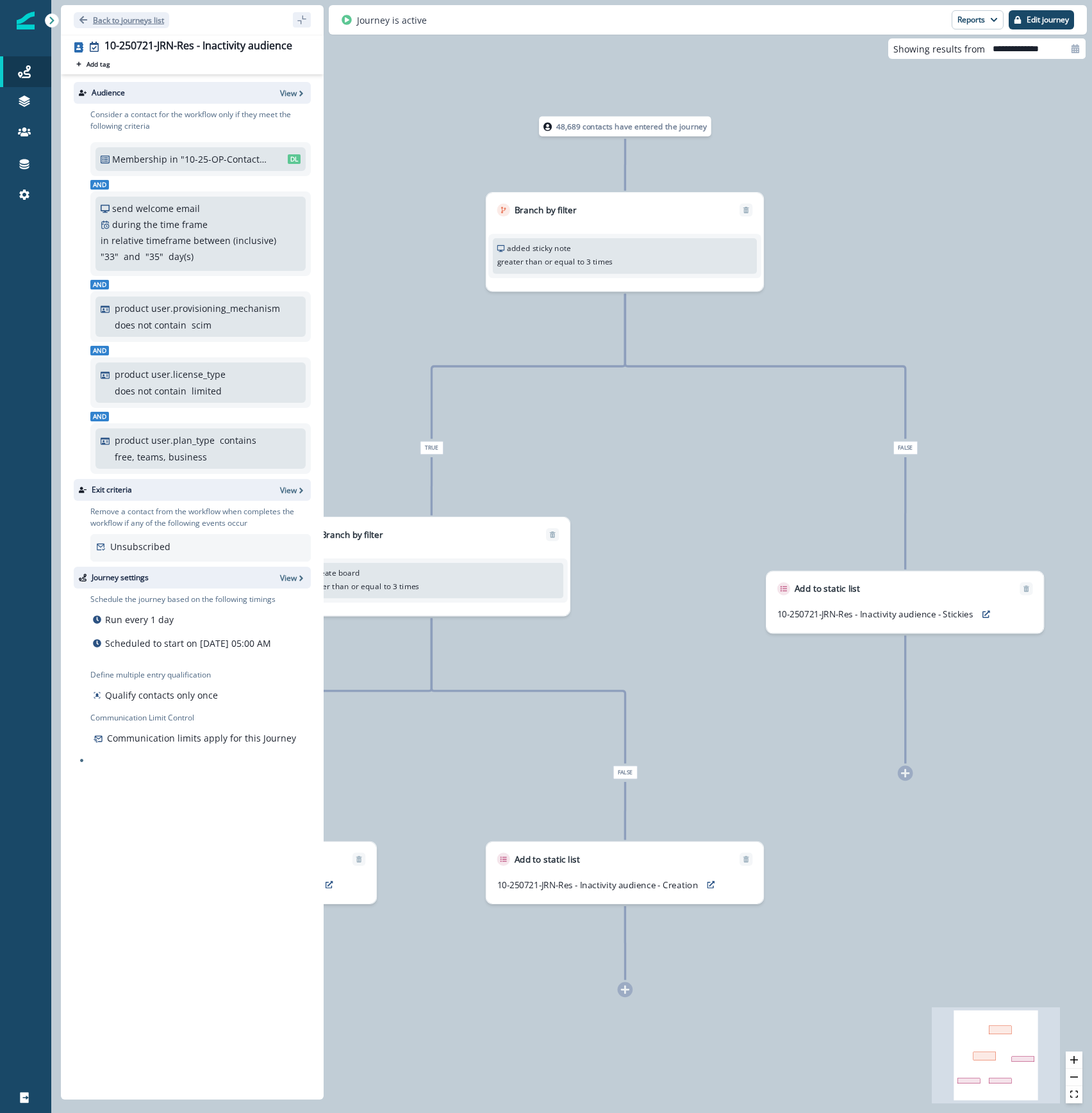
click at [131, 22] on p "Back to journeys list" at bounding box center [129, 19] width 71 height 11
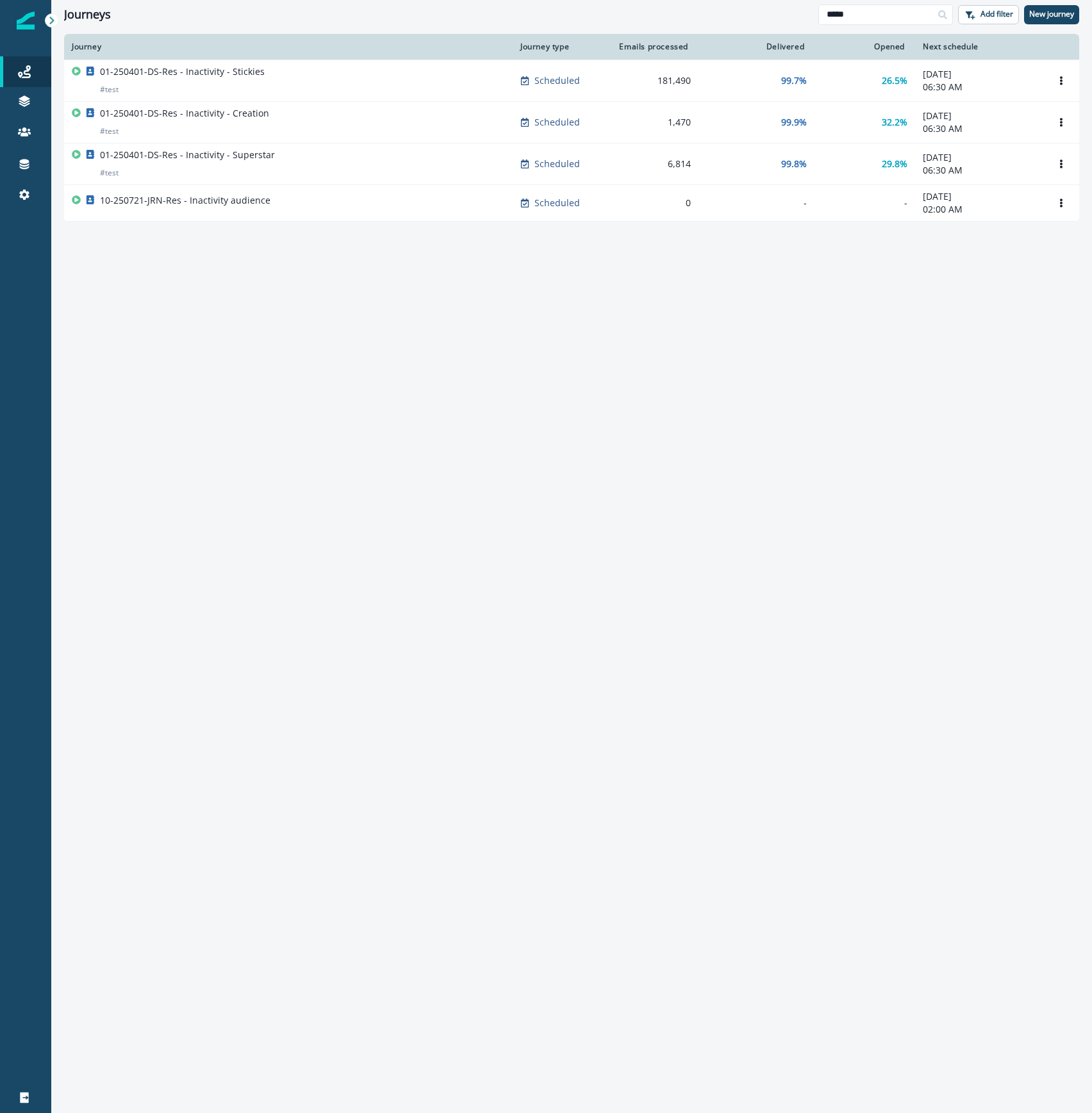
drag, startPoint x: 885, startPoint y: 20, endPoint x: 741, endPoint y: 10, distance: 144.3
click at [756, 16] on div "Journeys ***** Add filter New journey" at bounding box center [572, 14] width 1040 height 29
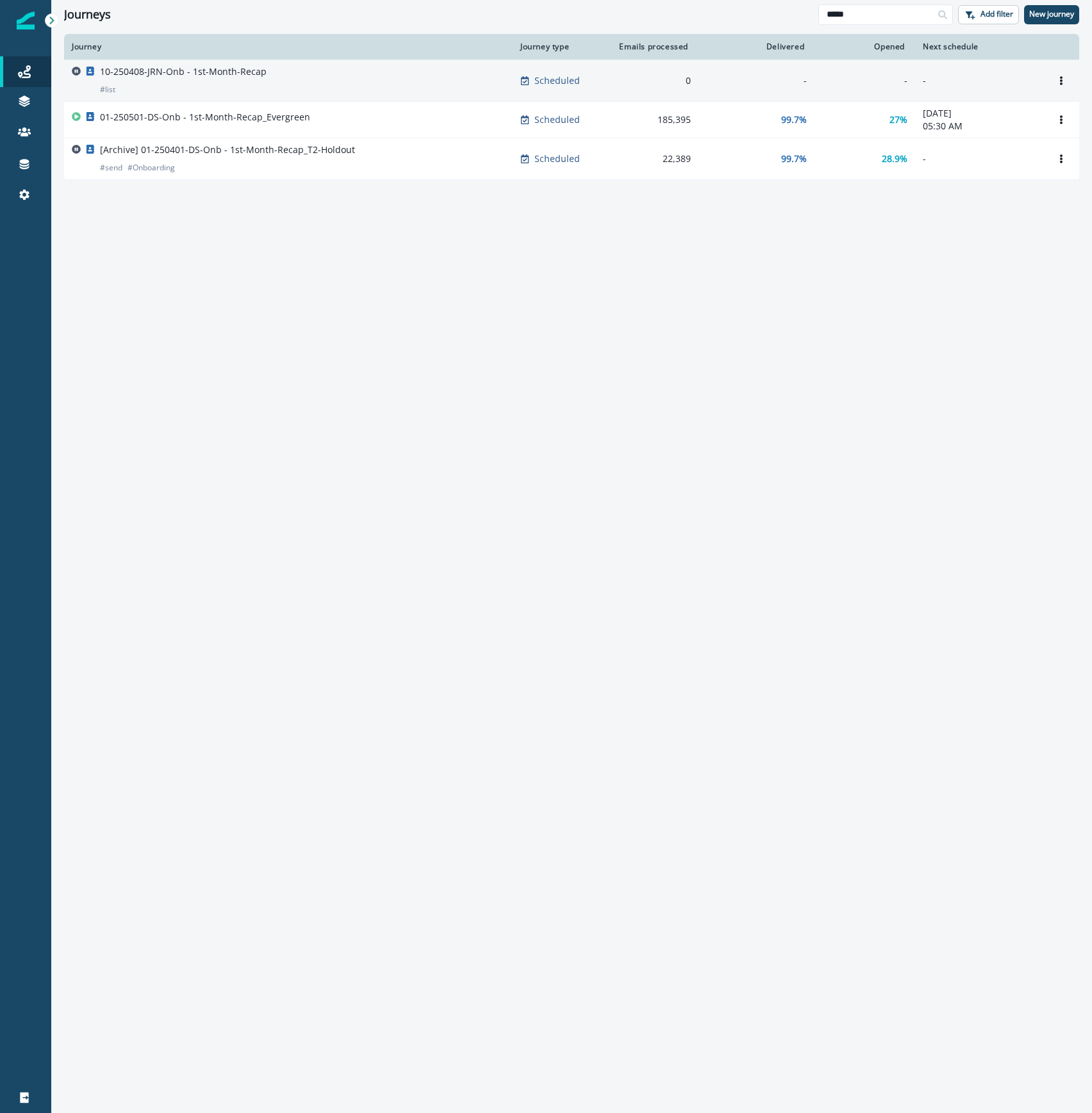
type input "*****"
click at [204, 68] on p "10-250408-JRN-Onb - 1st-Month-Recap" at bounding box center [183, 71] width 167 height 13
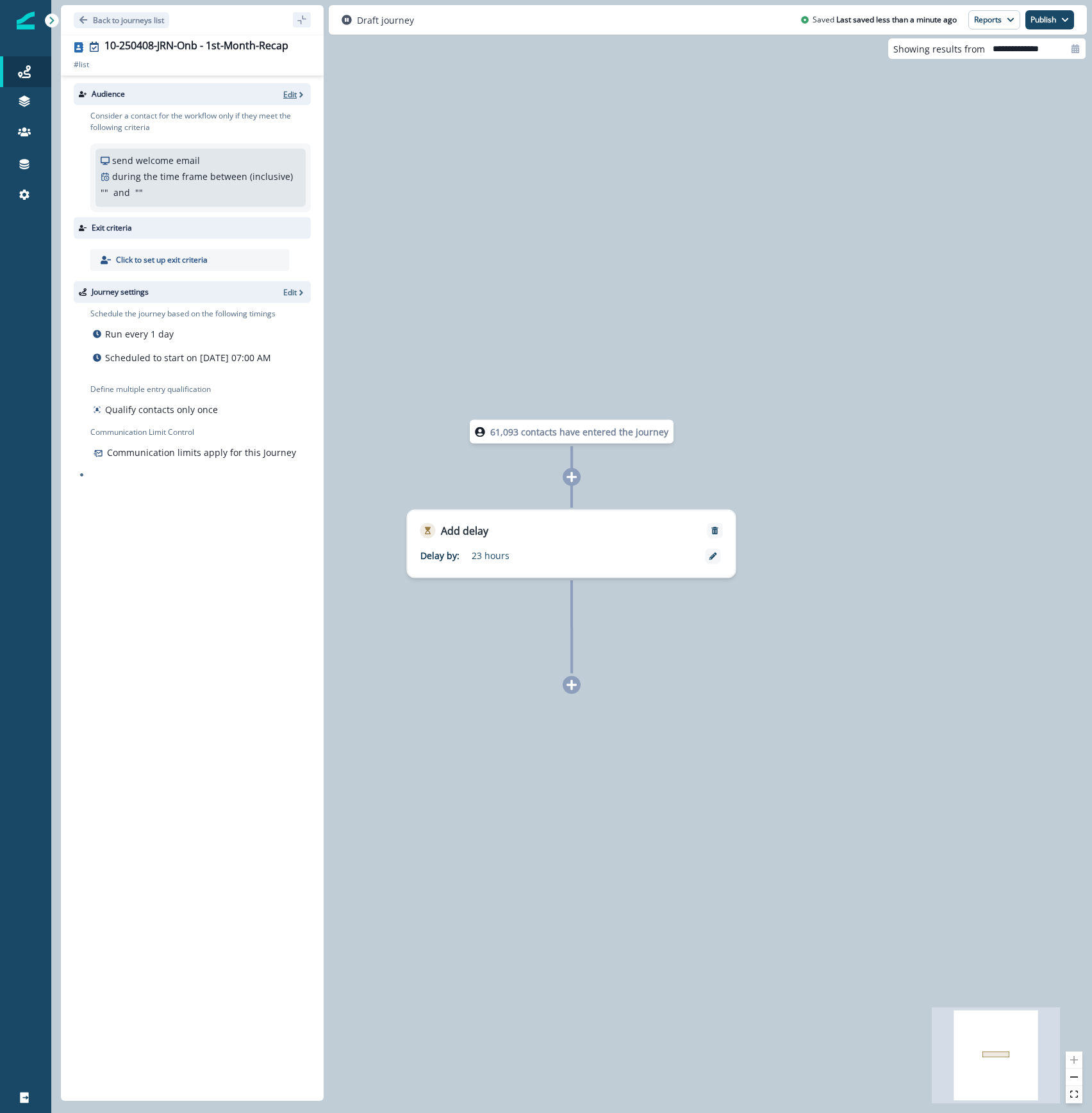
click at [295, 90] on p "Edit" at bounding box center [290, 94] width 14 height 11
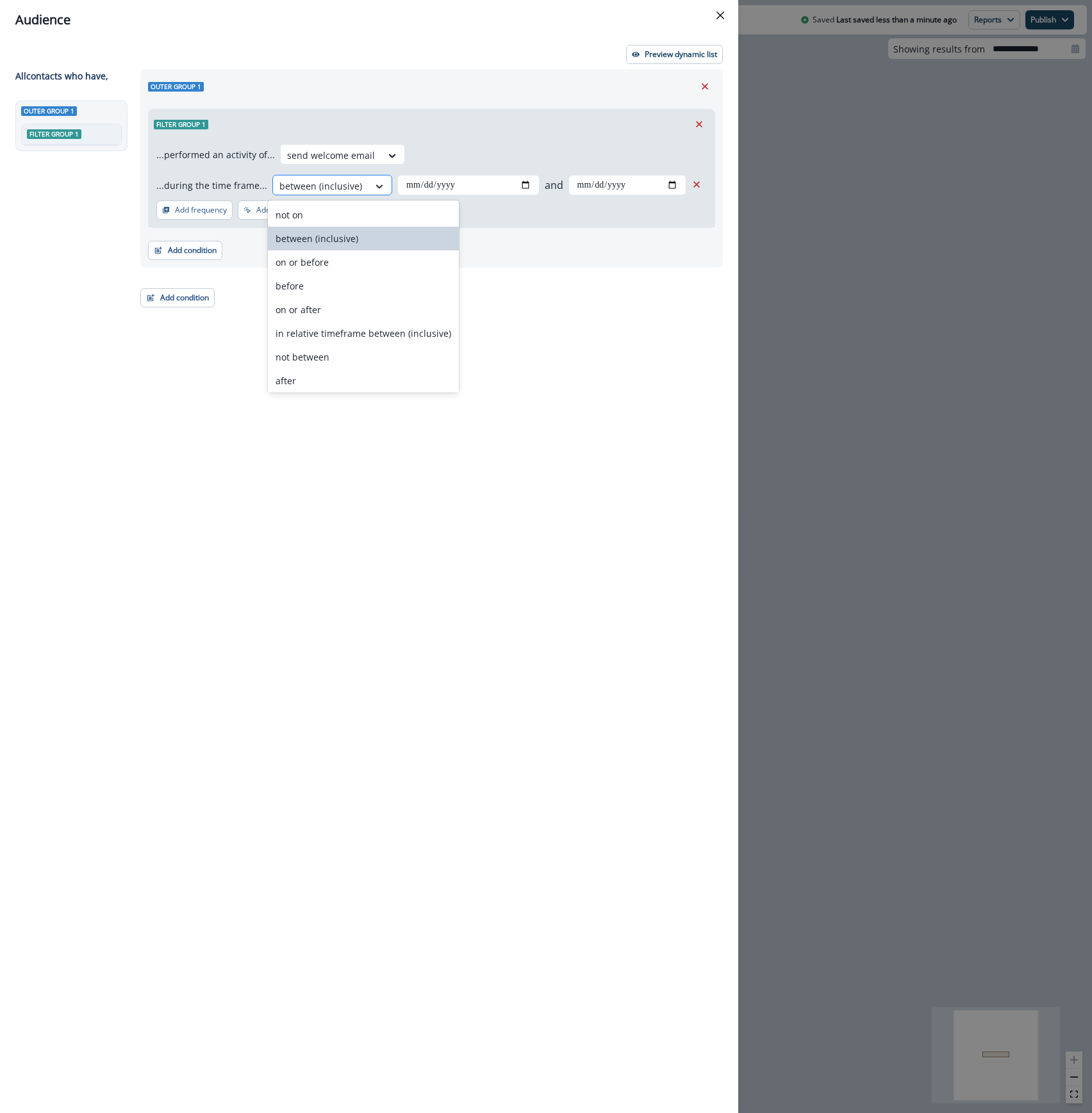
click at [376, 185] on icon at bounding box center [380, 186] width 7 height 4
drag, startPoint x: 425, startPoint y: 339, endPoint x: 433, endPoint y: 304, distance: 35.9
click at [424, 339] on div "in relative timeframe between (inclusive)" at bounding box center [364, 333] width 191 height 24
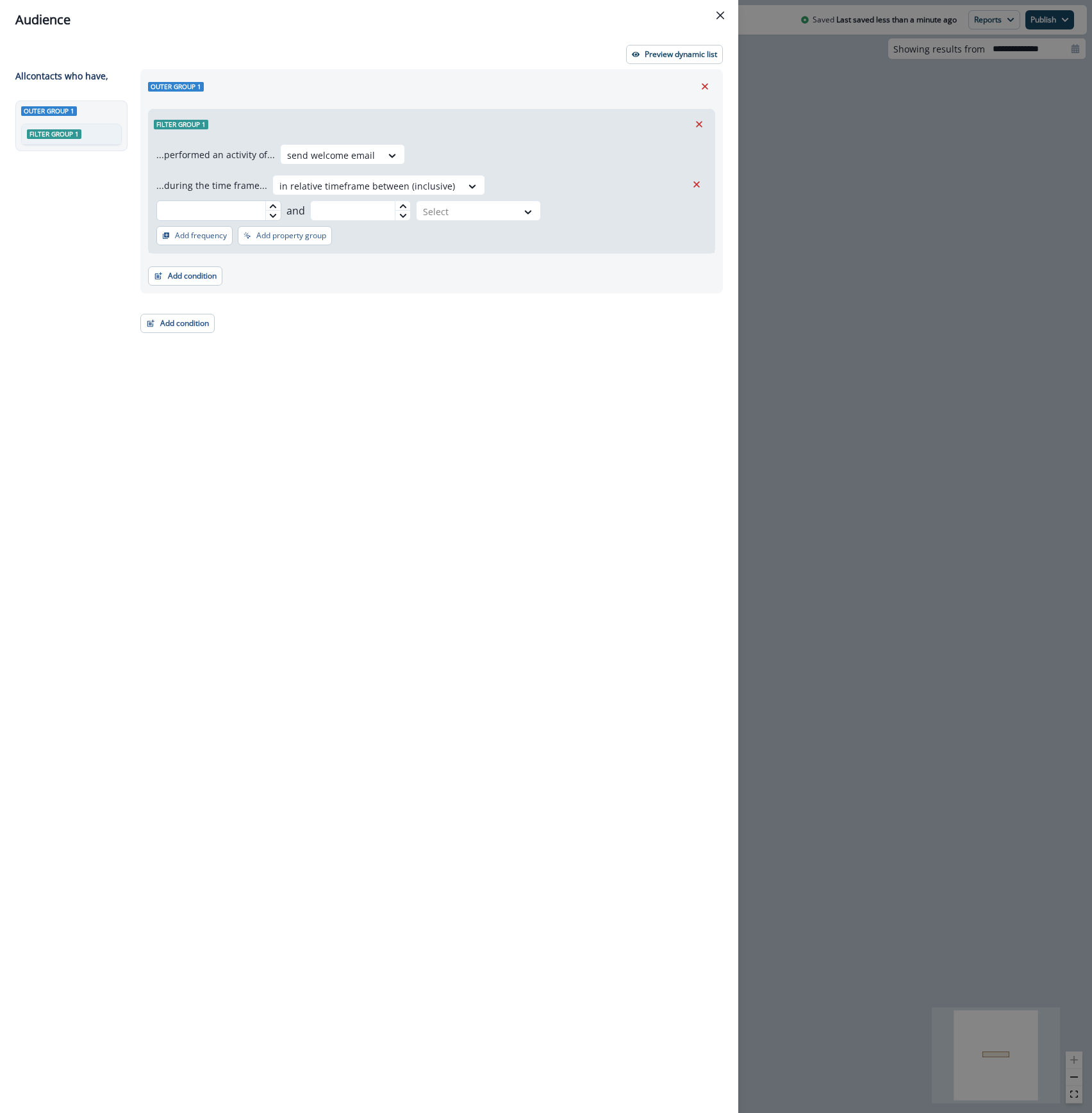
click at [282, 200] on input "text" at bounding box center [219, 211] width 125 height 20
type input "**"
click at [411, 200] on input "text" at bounding box center [361, 211] width 102 height 20
type input "**"
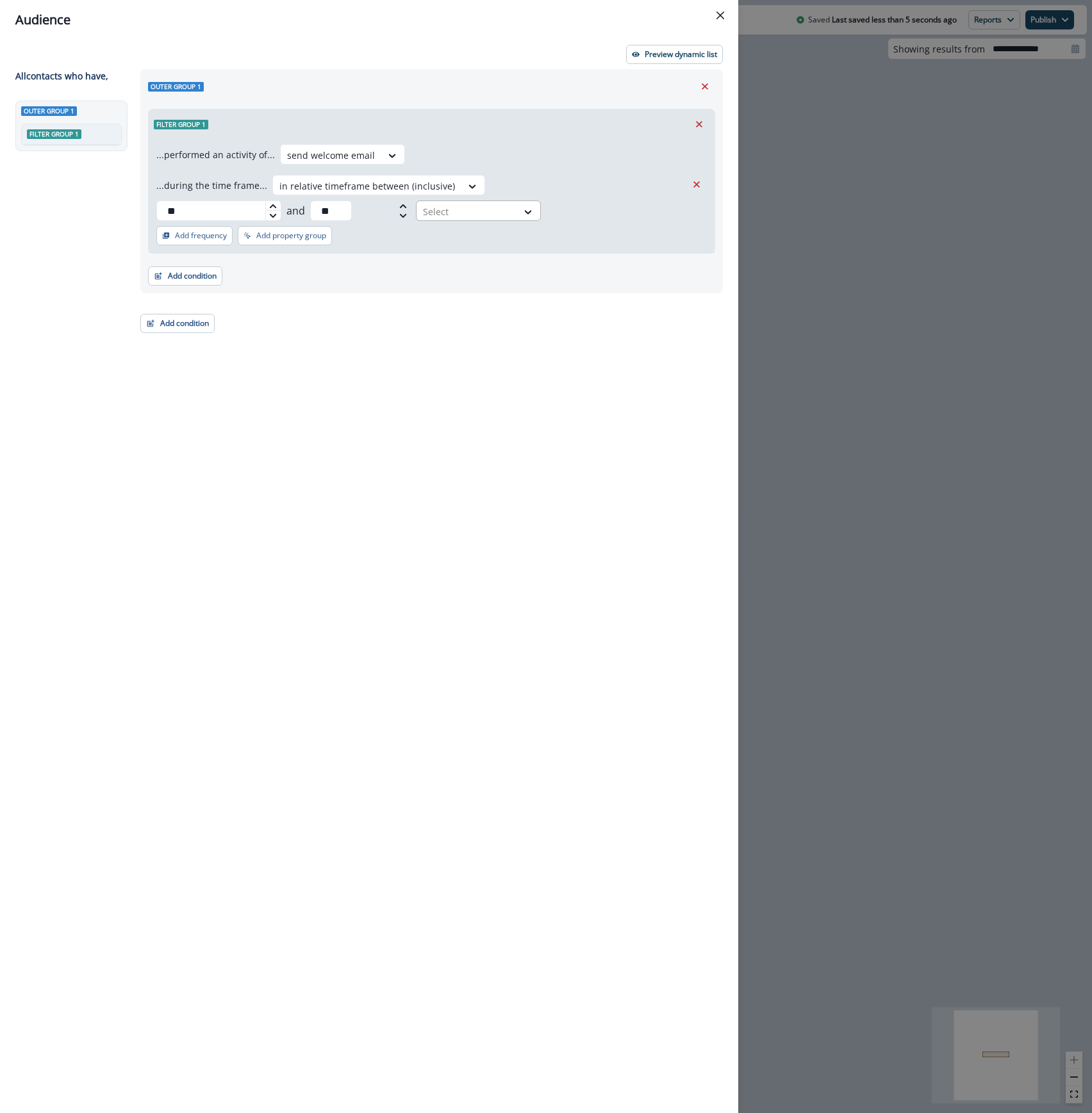
click at [511, 204] on div at bounding box center [467, 211] width 88 height 16
click at [652, 216] on div "day(s)" at bounding box center [653, 215] width 65 height 24
drag, startPoint x: 516, startPoint y: 181, endPoint x: 466, endPoint y: 187, distance: 50.4
click at [466, 187] on div "...during the time frame... in relative timeframe between (inclusive) ** and **…" at bounding box center [421, 198] width 530 height 47
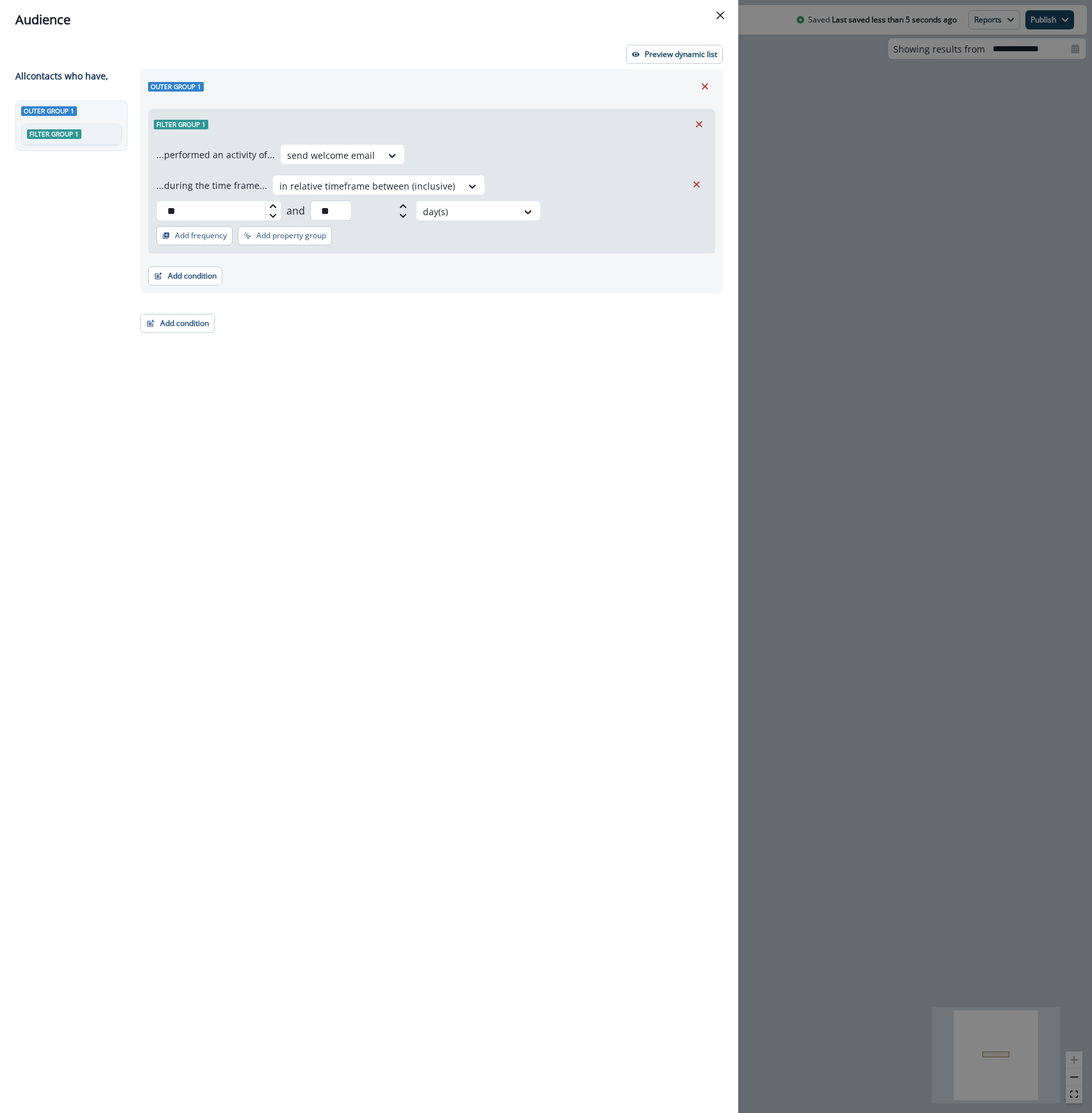
type input "**"
click at [353, 200] on input "**" at bounding box center [332, 211] width 42 height 20
type input "**"
click at [406, 204] on icon at bounding box center [403, 206] width 7 height 4
drag, startPoint x: 246, startPoint y: 334, endPoint x: 202, endPoint y: 278, distance: 71.2
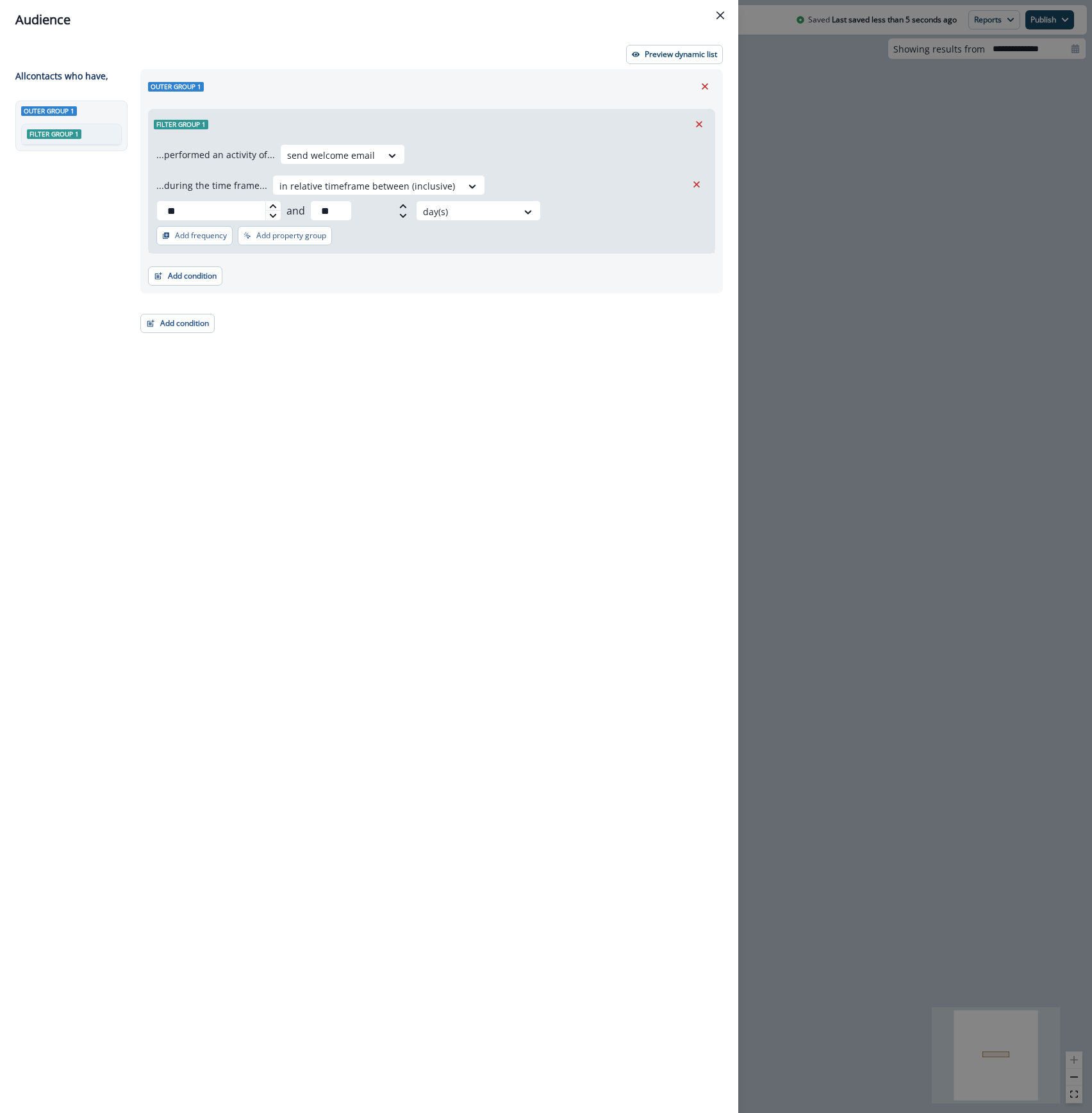
click at [249, 331] on div "Outer group 1 Filter group 1 ...performed an activity of... send welcome email …" at bounding box center [428, 567] width 590 height 997
click at [172, 314] on button "Add condition" at bounding box center [178, 323] width 74 height 19
click at [202, 393] on button "Performed a marketing activity" at bounding box center [222, 395] width 162 height 21
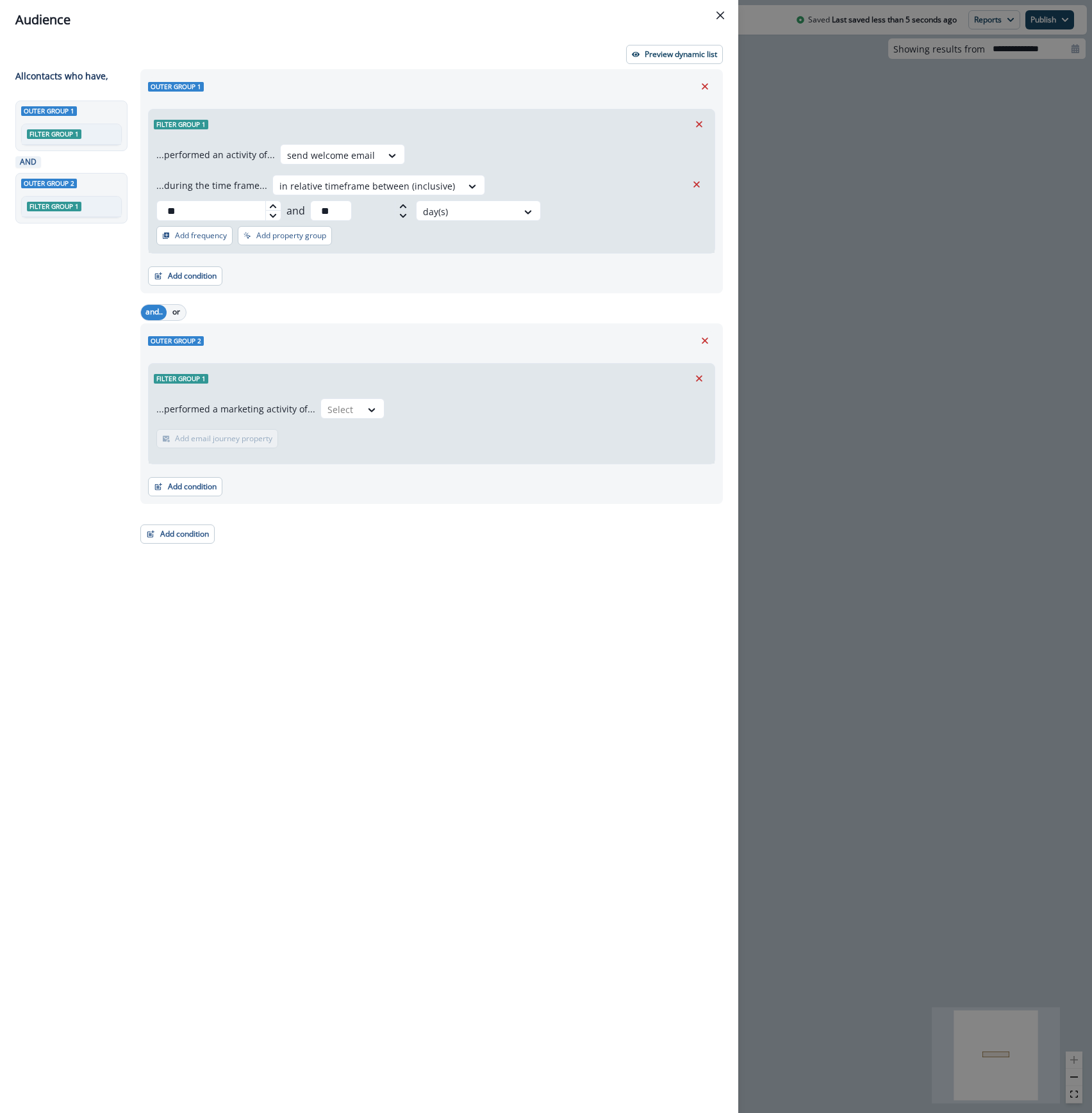
click at [331, 395] on div "...performed a marketing activity of... Select Add email journey property Email…" at bounding box center [431, 428] width 566 height 70
click at [338, 402] on div at bounding box center [341, 409] width 27 height 16
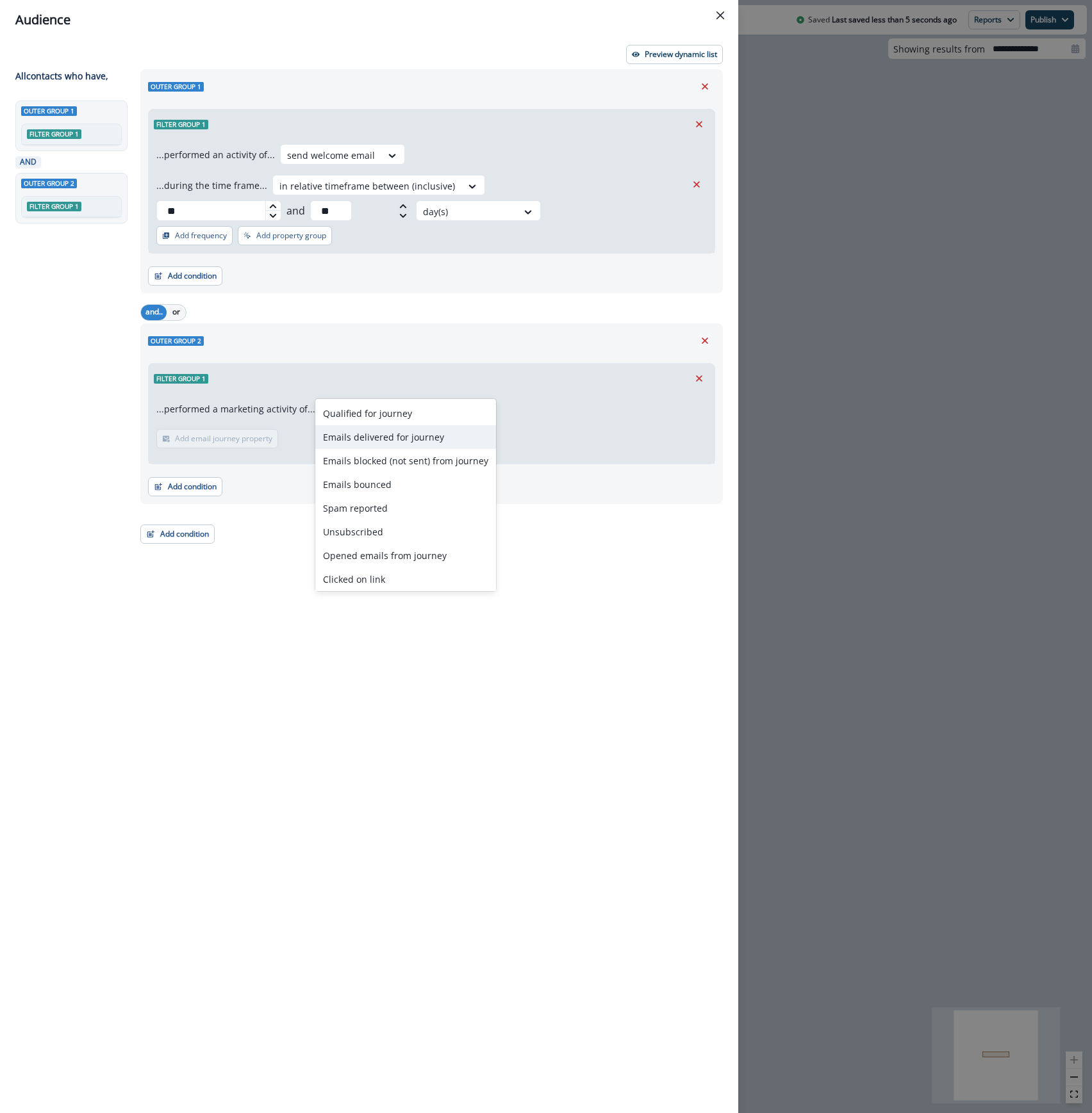
click at [341, 442] on div "Emails delivered for journey" at bounding box center [406, 437] width 181 height 24
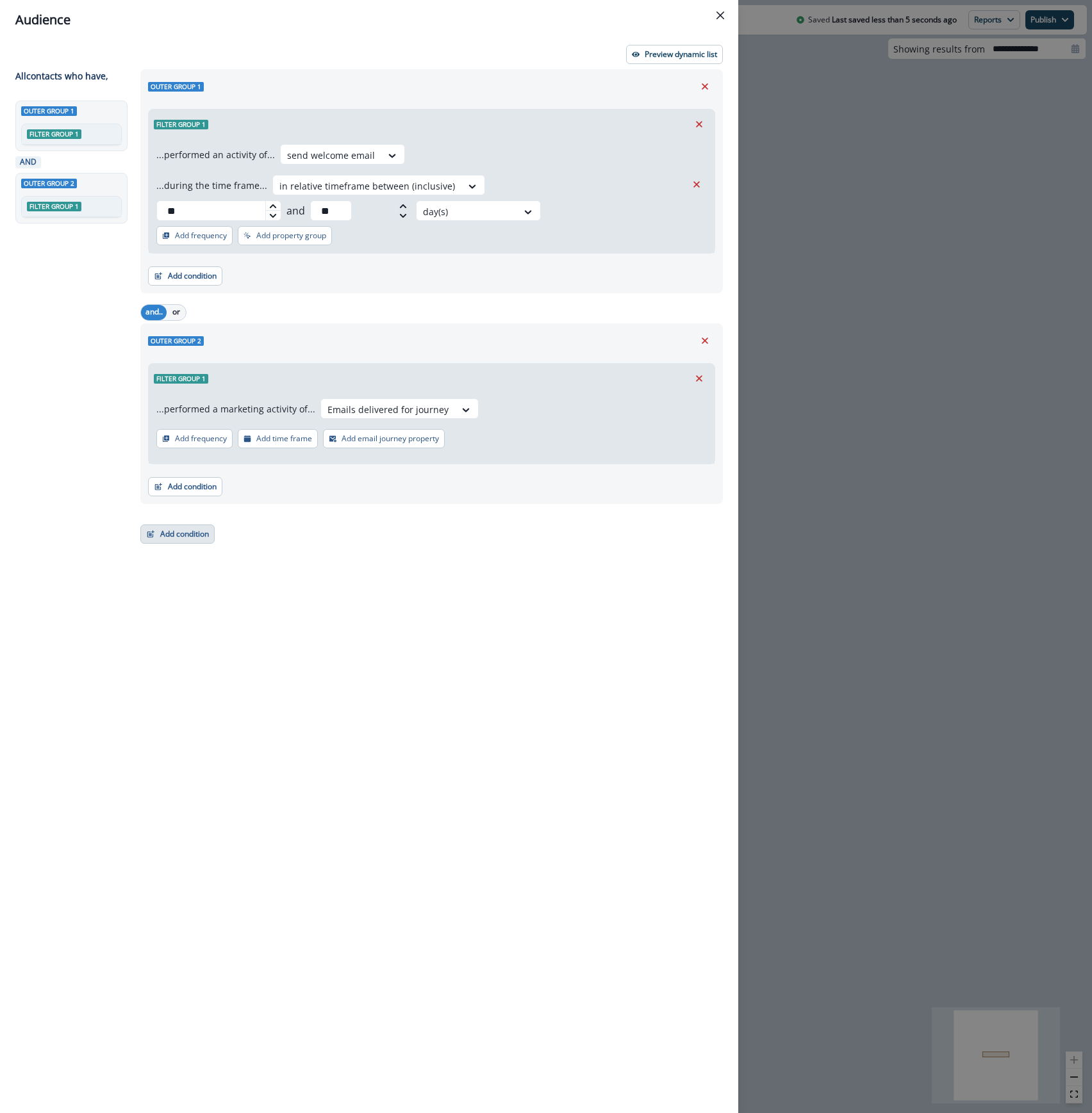
click at [193, 524] on button "Add condition" at bounding box center [178, 534] width 74 height 19
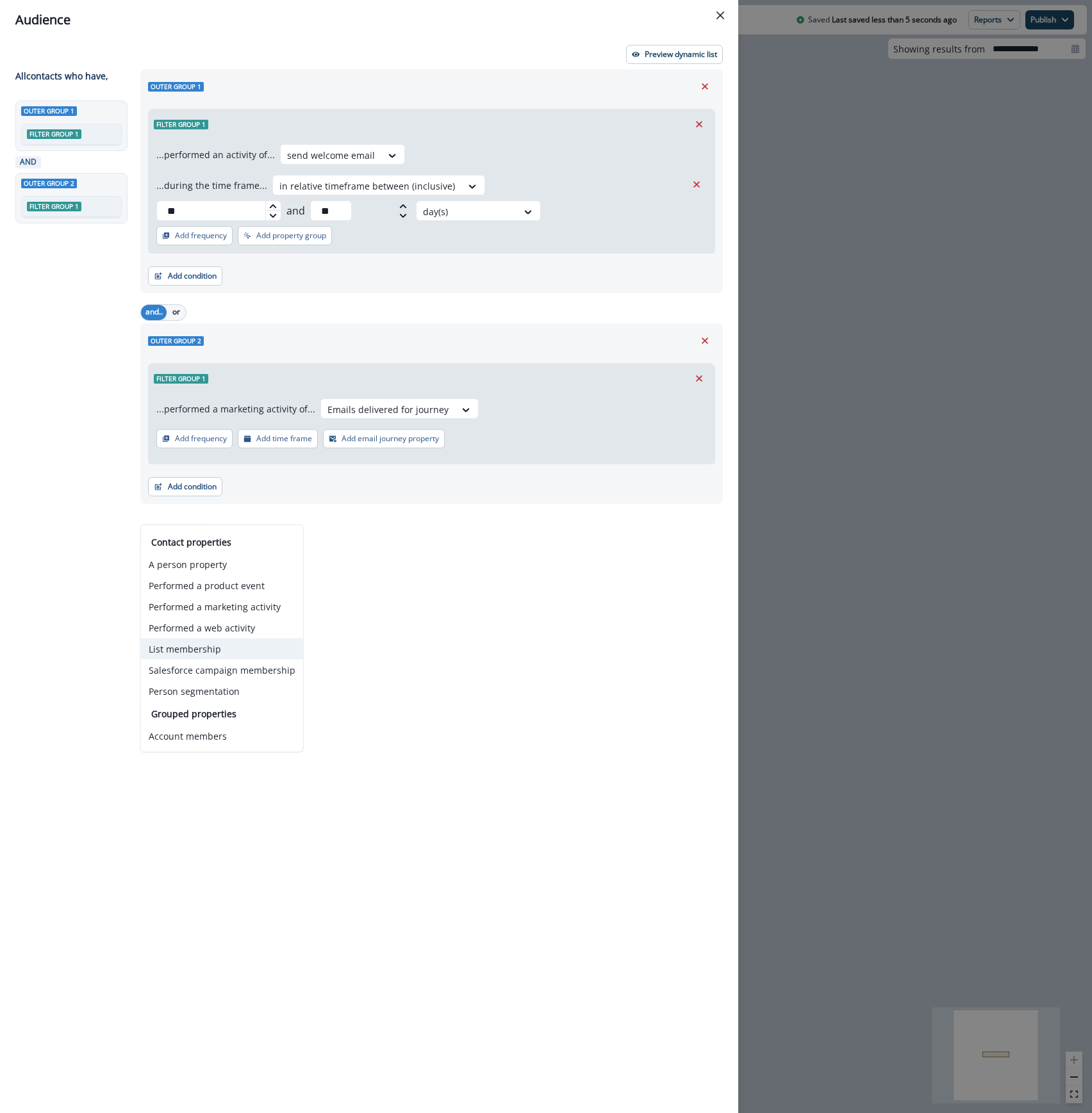
click at [213, 652] on button "List membership" at bounding box center [222, 649] width 162 height 21
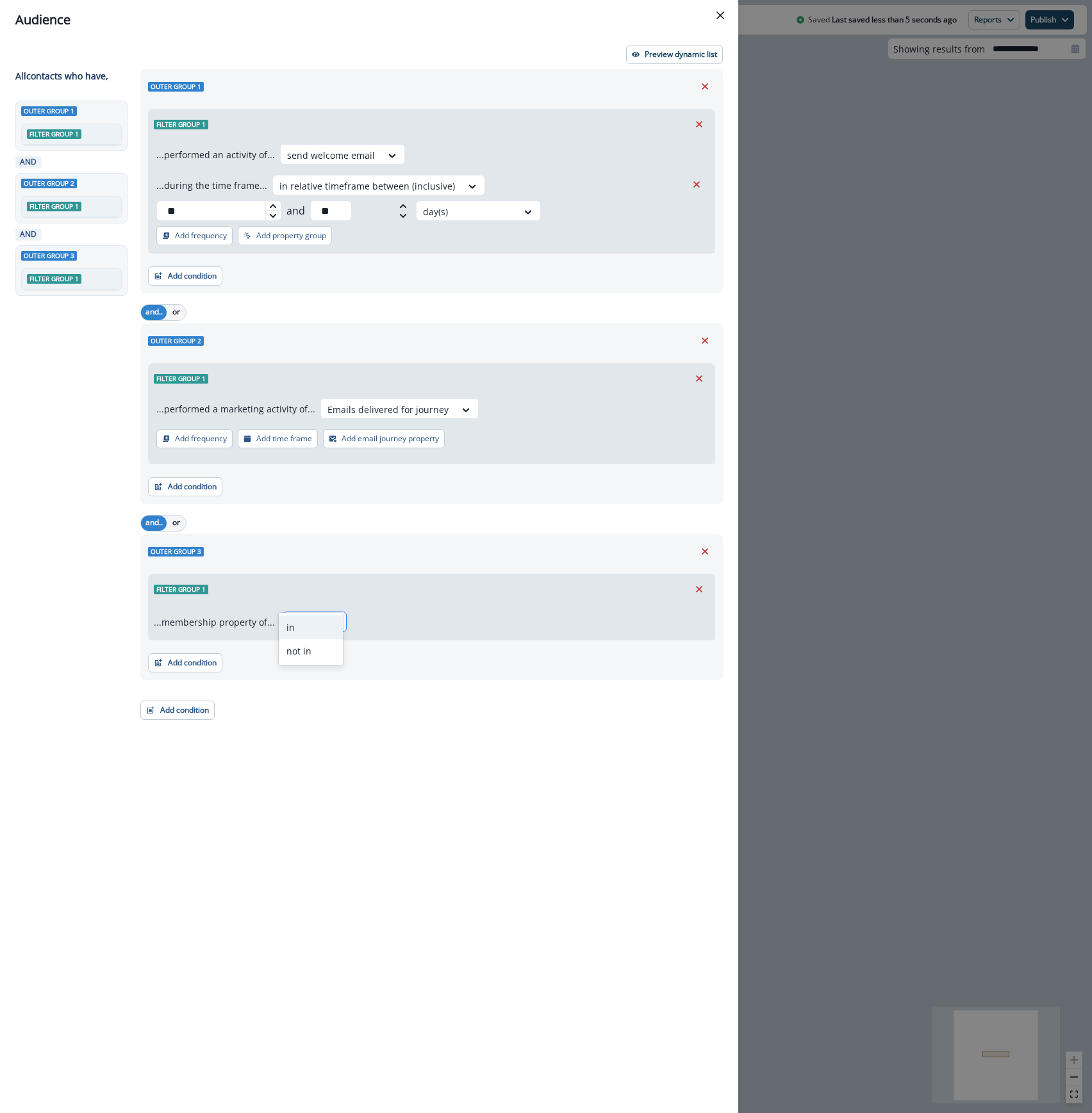
click at [328, 617] on icon at bounding box center [334, 622] width 12 height 13
click at [308, 629] on div "in" at bounding box center [310, 628] width 64 height 24
click at [380, 612] on div "Select" at bounding box center [520, 622] width 331 height 21
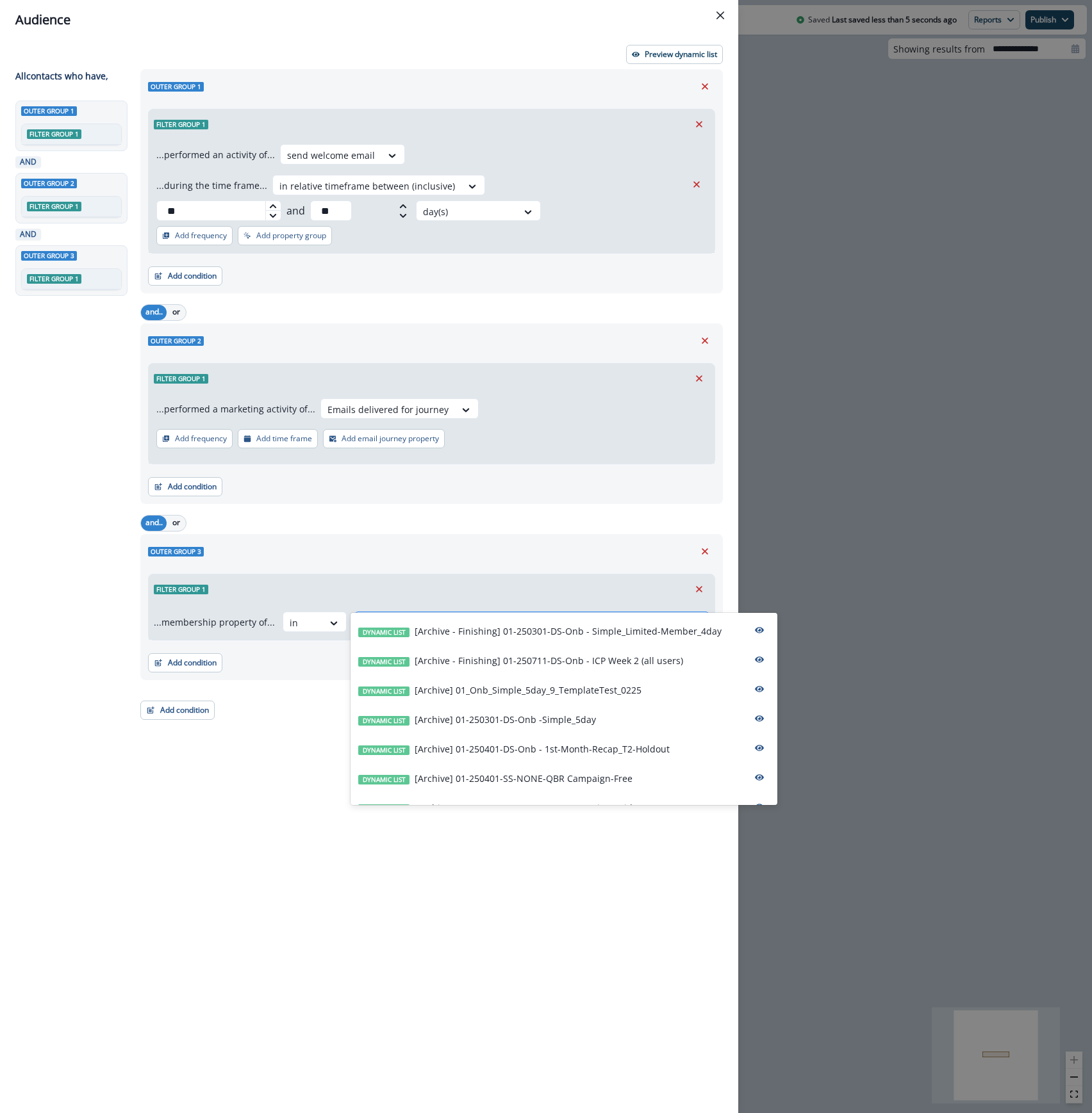
type input "****"
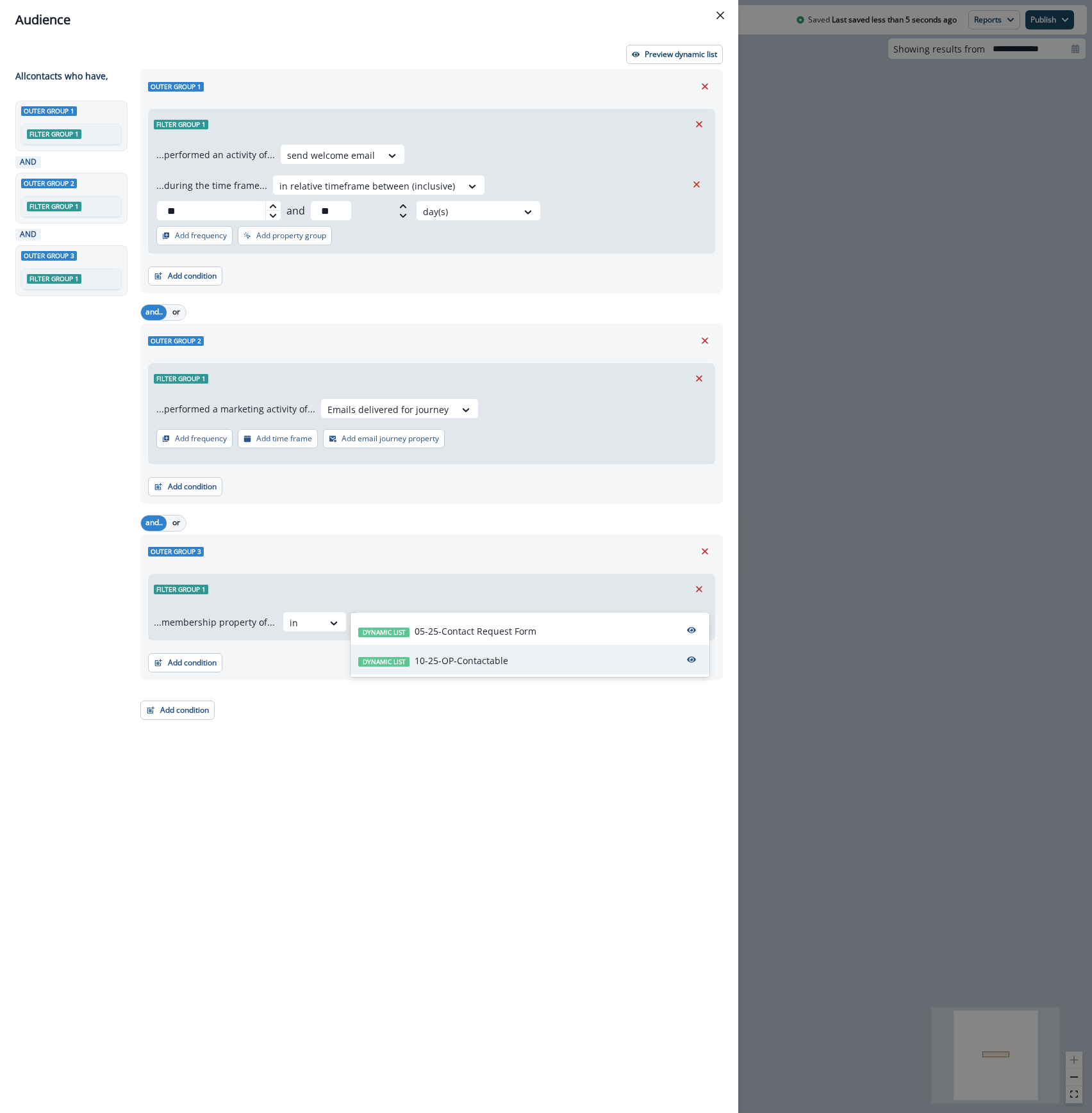
click at [395, 667] on div "Dynamic list 10-25-OP-Contactable" at bounding box center [432, 661] width 150 height 14
click at [278, 721] on div "Outer group 1 Filter group 1 ...performed an activity of... send welcome email …" at bounding box center [428, 567] width 590 height 997
click at [970, 152] on div "Audience Preview dynamic list All contact s who have, Outer group 1 Filter grou…" at bounding box center [546, 556] width 1092 height 1113
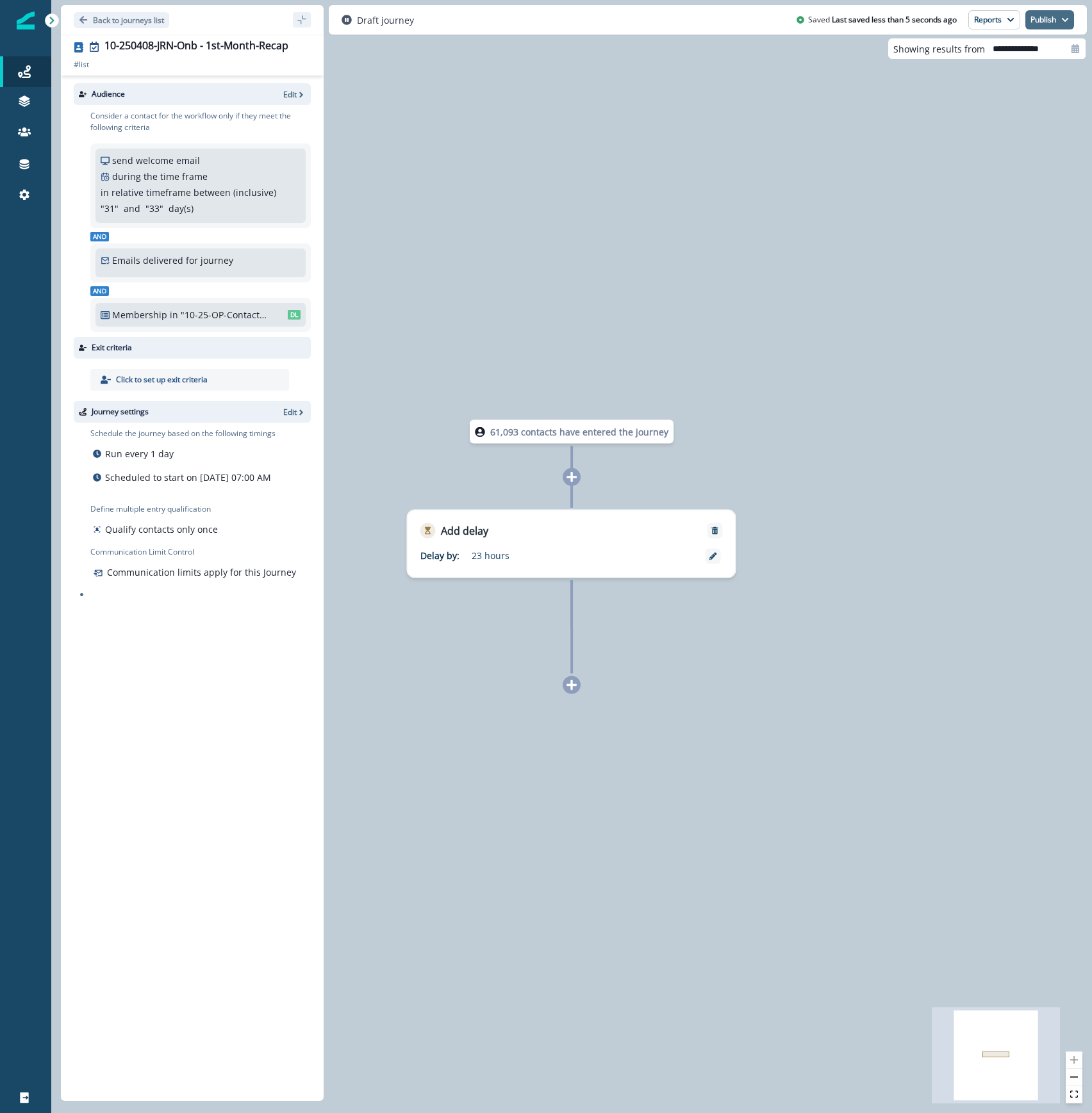
click at [1047, 19] on button "Publish" at bounding box center [1050, 19] width 49 height 19
click at [1023, 58] on button "as active journey" at bounding box center [1002, 52] width 142 height 23
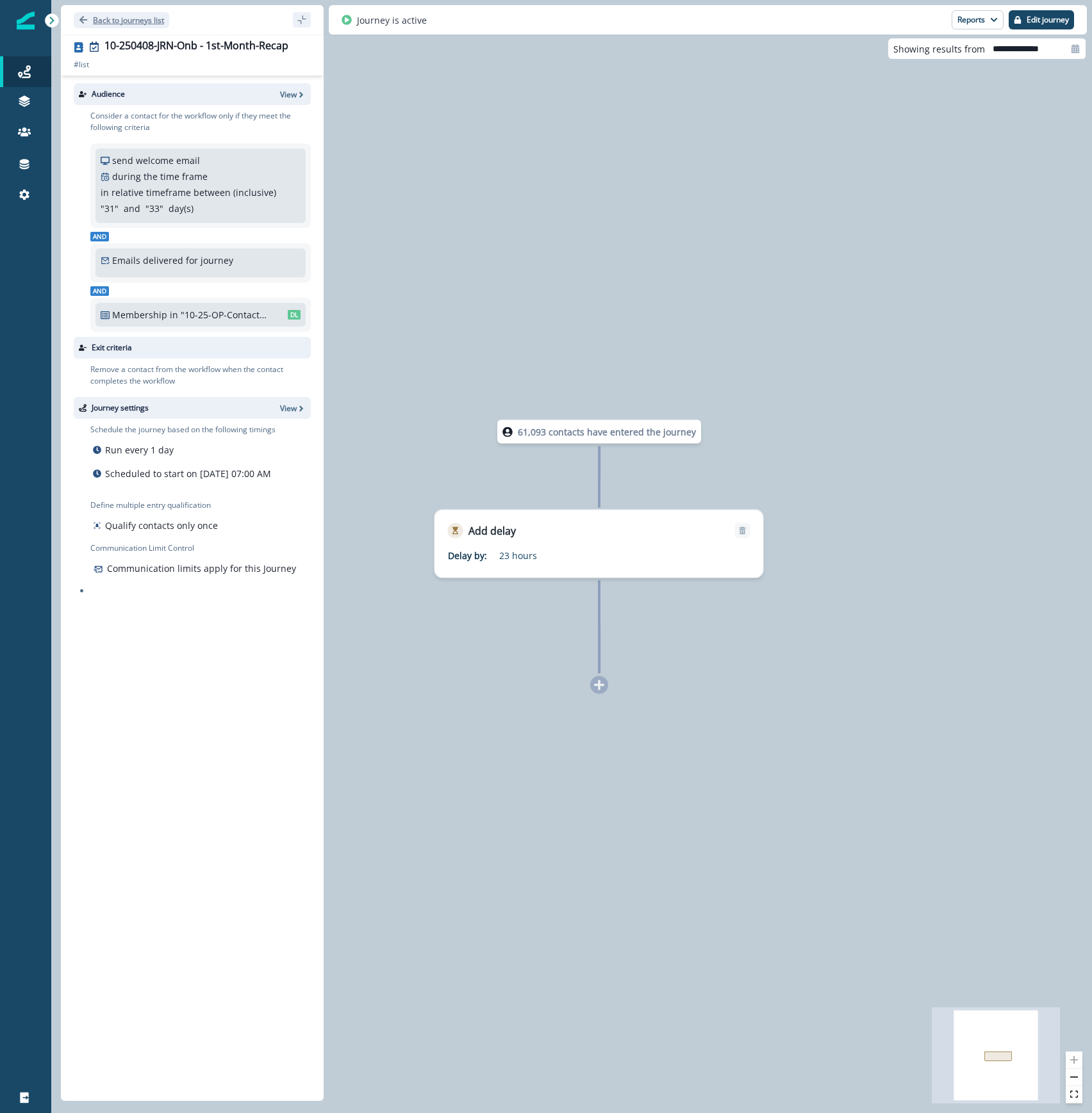
click at [137, 16] on p "Back to journeys list" at bounding box center [129, 19] width 71 height 11
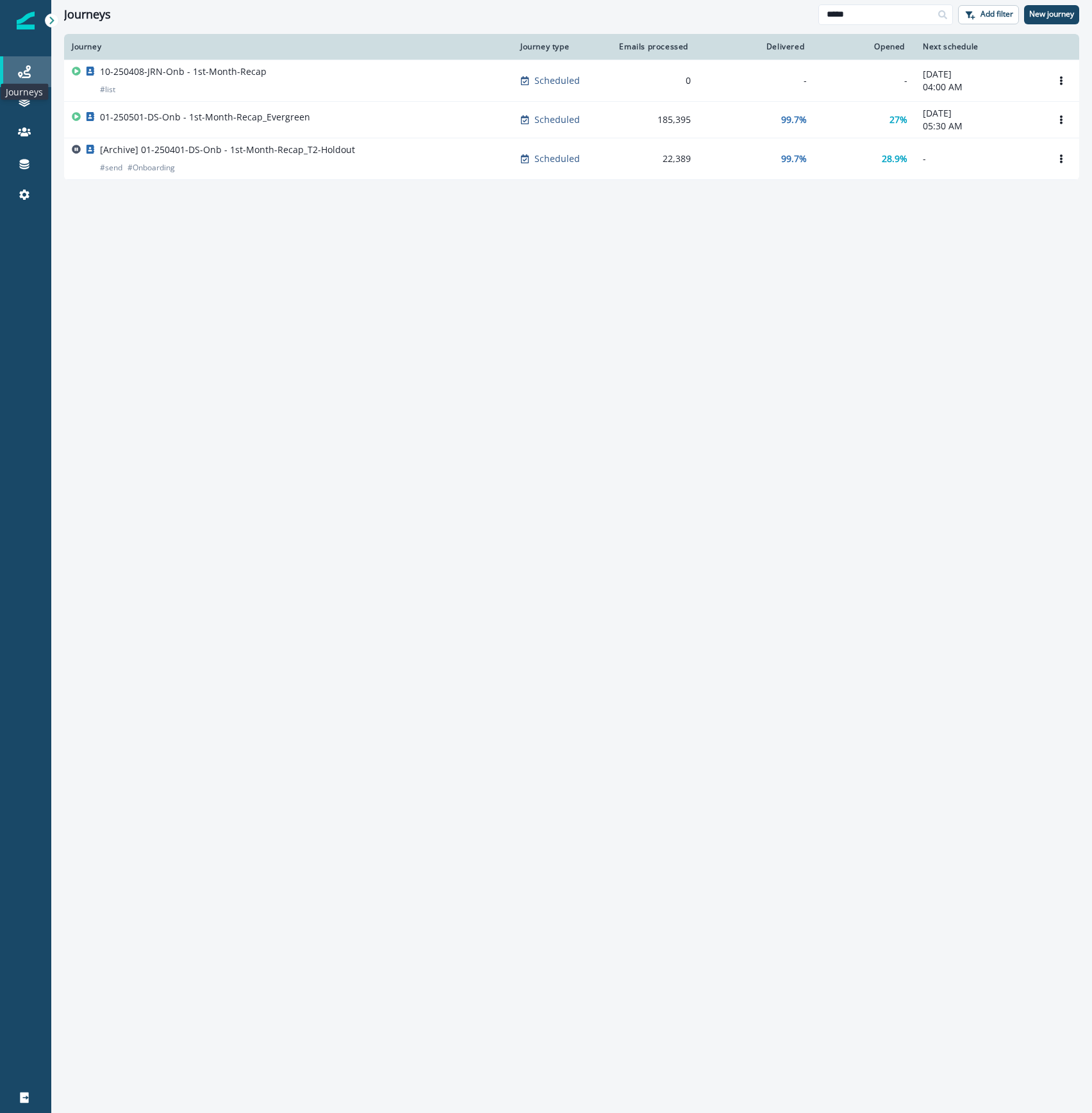
click at [19, 68] on icon at bounding box center [24, 71] width 13 height 13
drag, startPoint x: 875, startPoint y: 14, endPoint x: 755, endPoint y: 14, distance: 120.0
click at [755, 14] on div "Journeys ***** Add filter New journey" at bounding box center [572, 14] width 1040 height 29
type input "****"
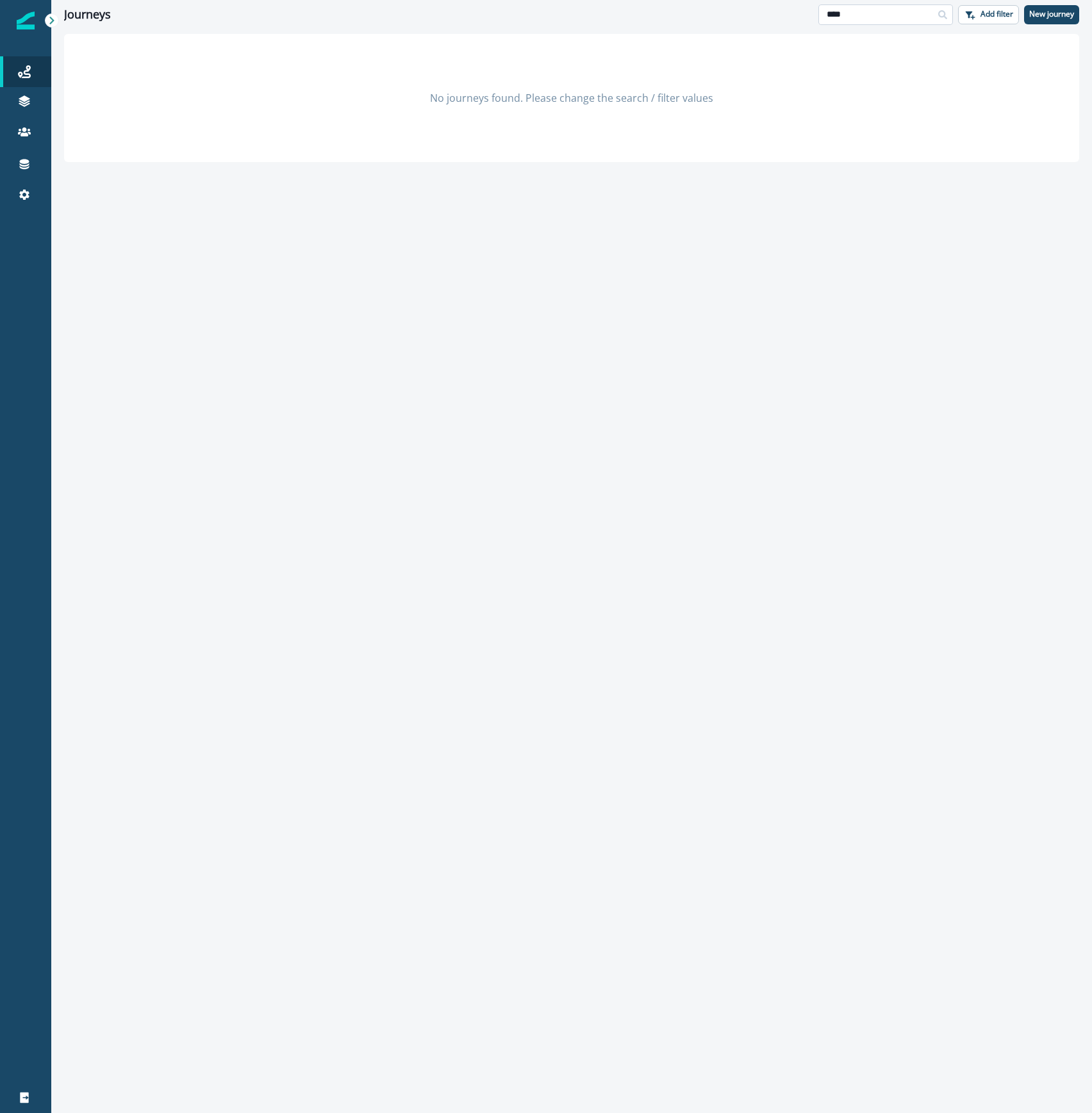
click at [875, 15] on input "****" at bounding box center [885, 14] width 134 height 20
click at [22, 94] on link at bounding box center [25, 102] width 52 height 30
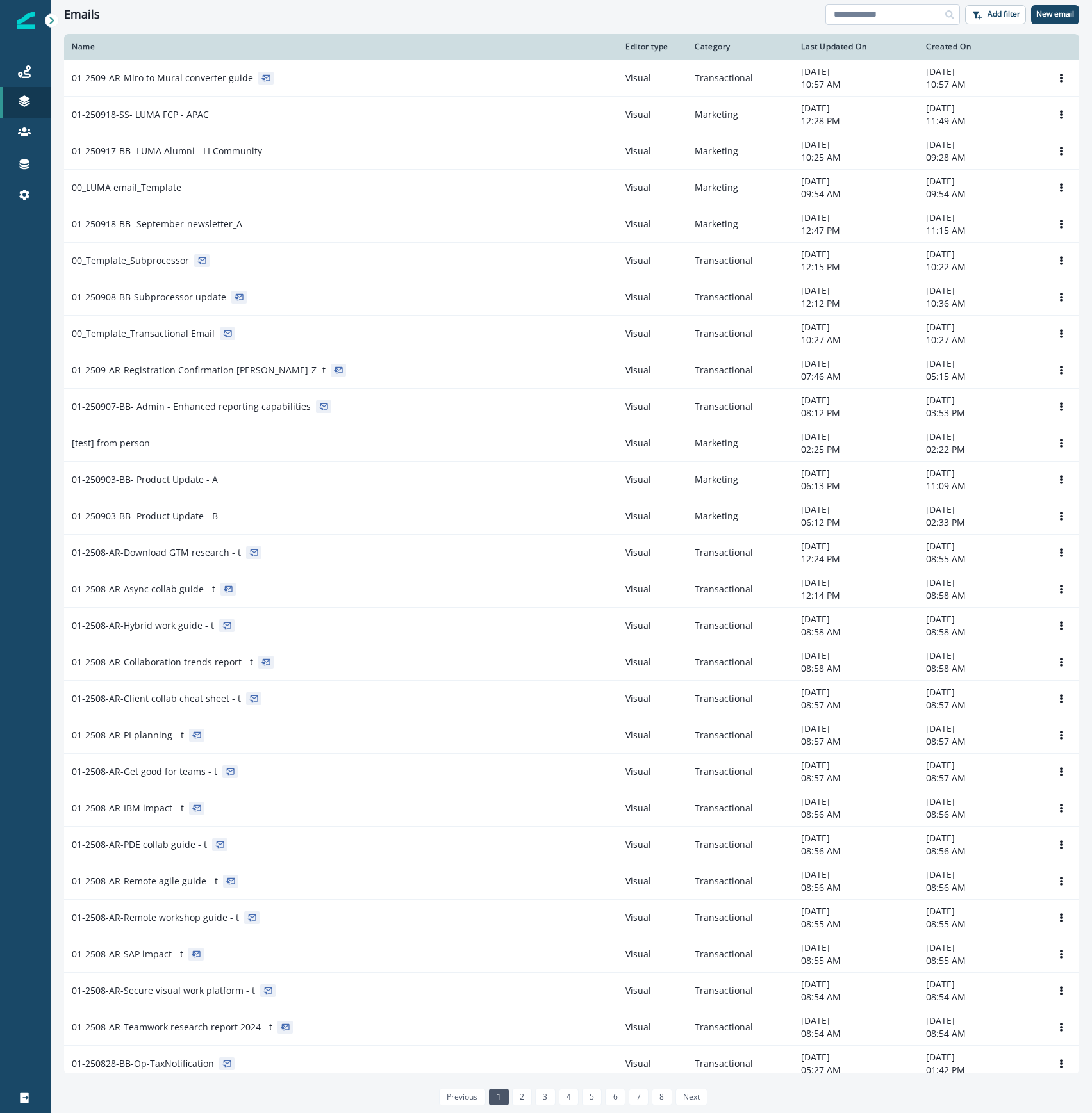
click at [899, 18] on input at bounding box center [892, 14] width 134 height 20
type input "****"
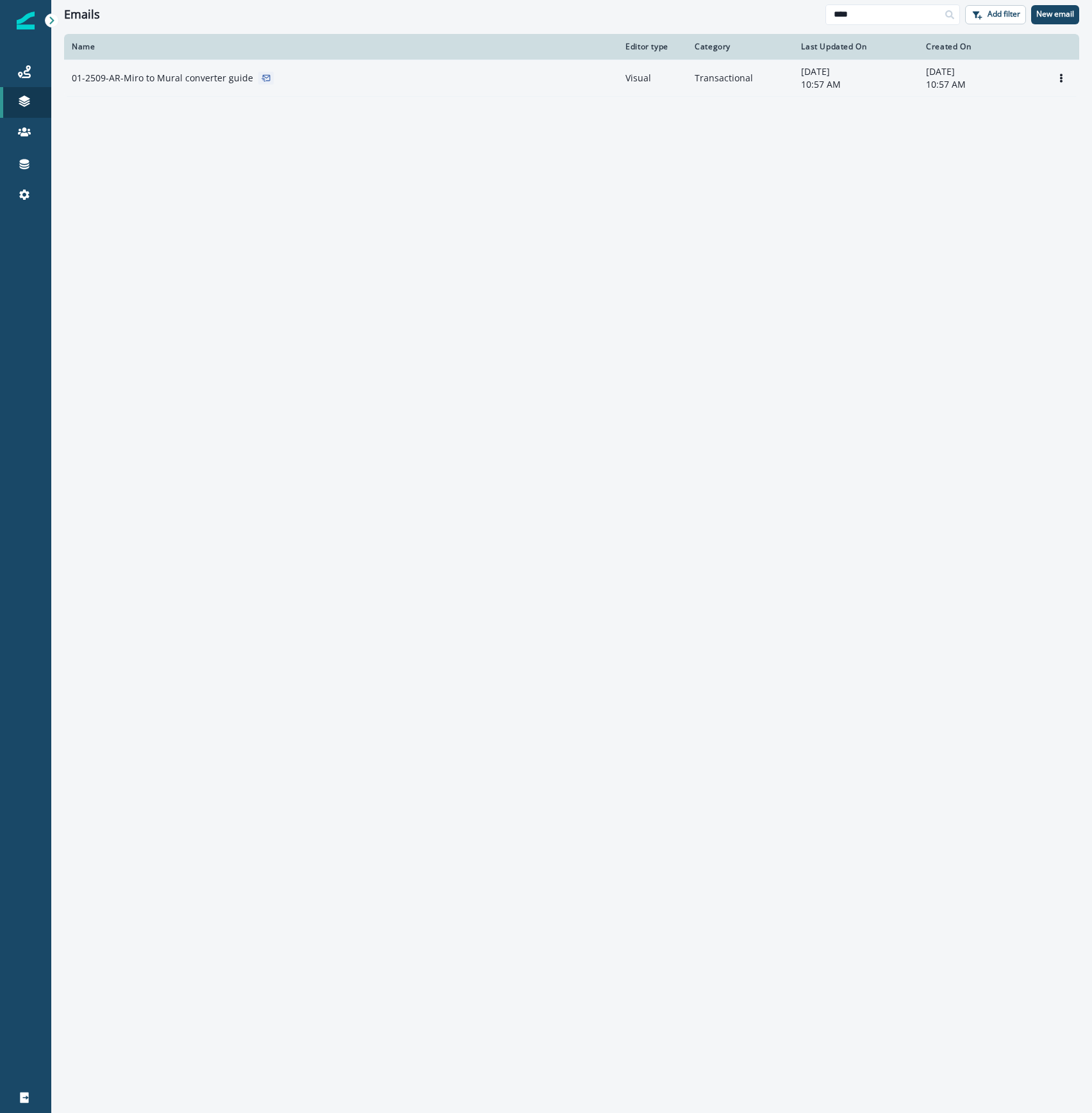
click at [224, 82] on p "01-2509-AR-Miro to Mural converter guide" at bounding box center [162, 78] width 181 height 13
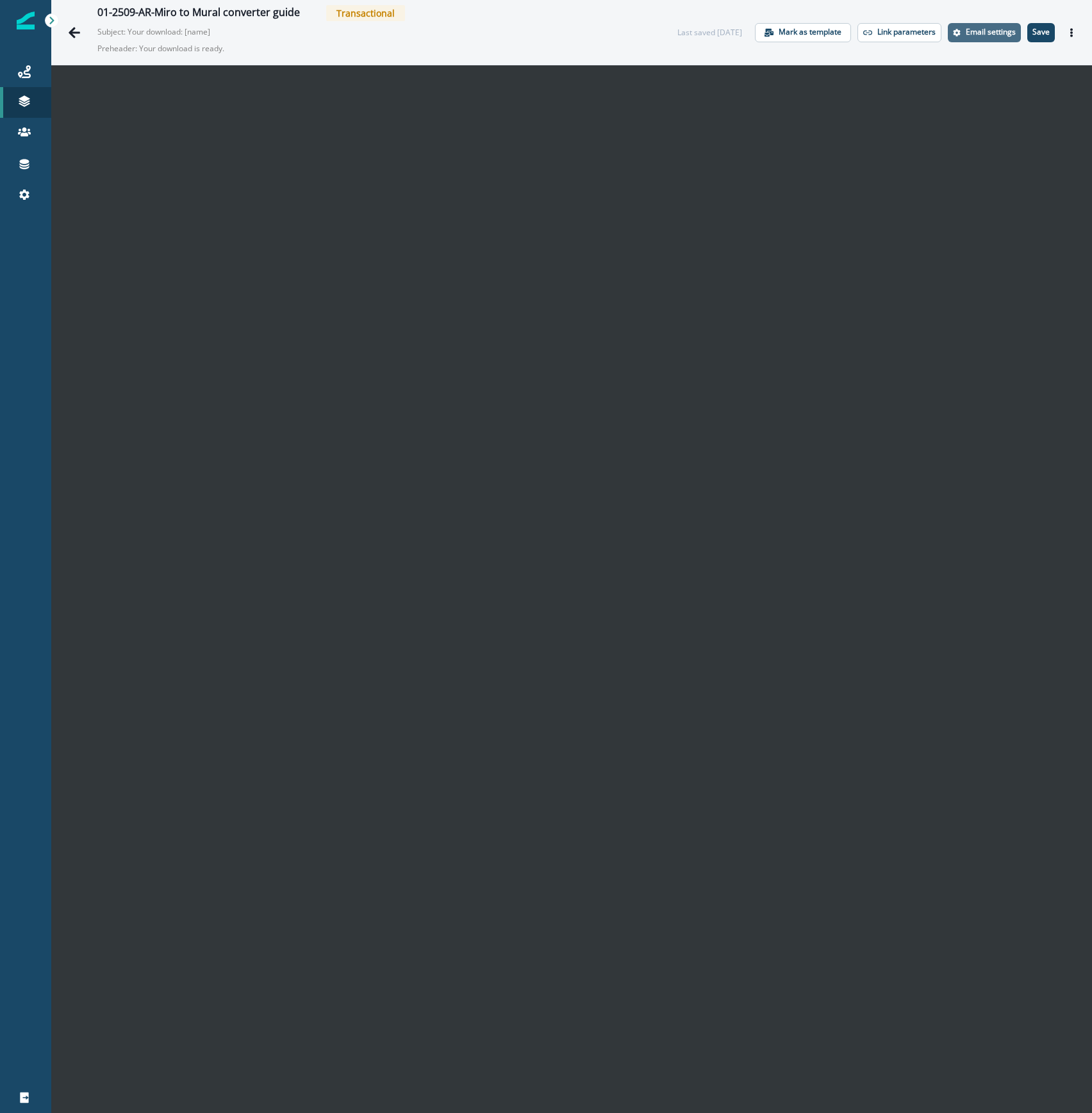
click at [969, 30] on p "Email settings" at bounding box center [990, 32] width 50 height 9
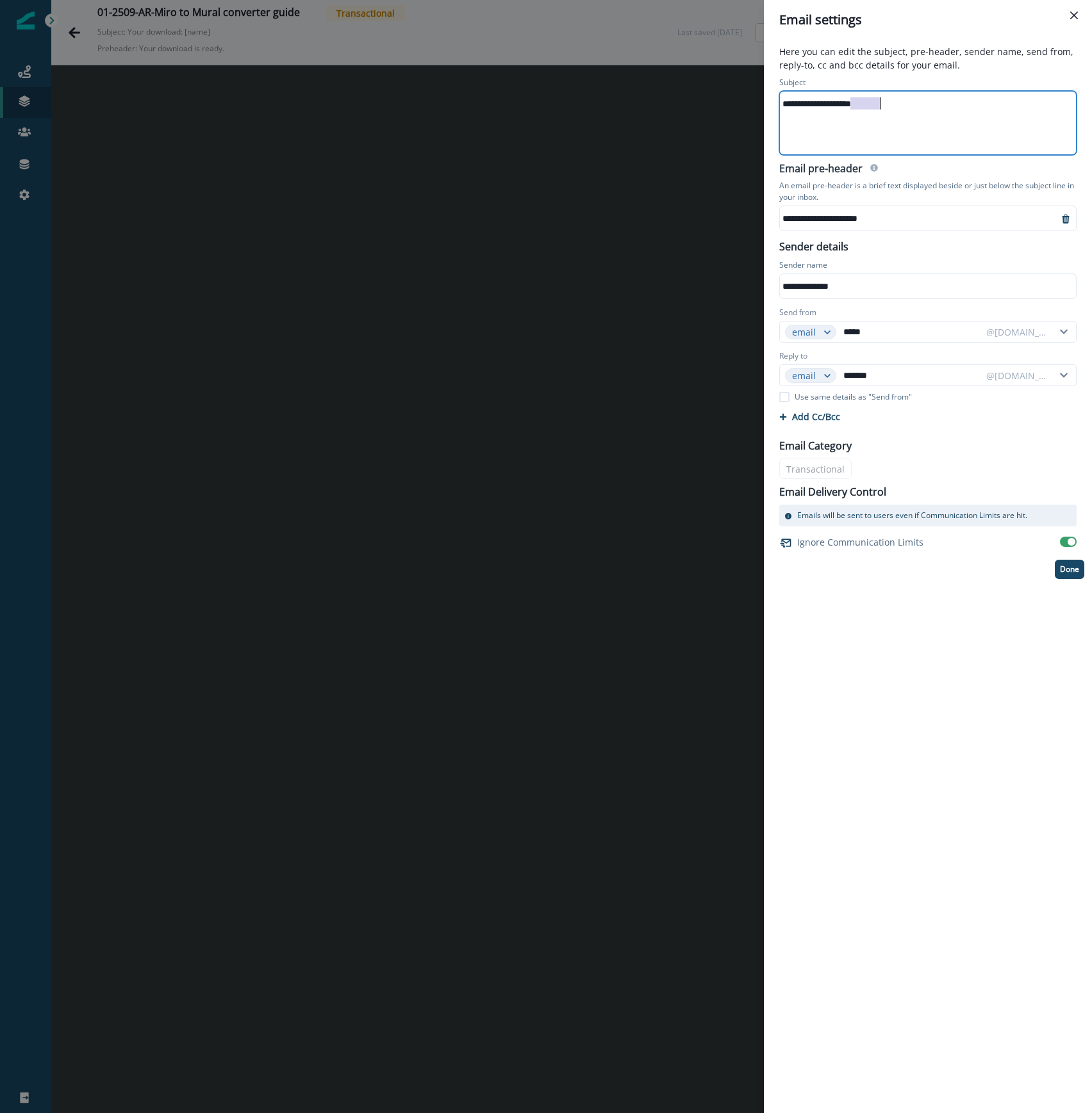
drag, startPoint x: 849, startPoint y: 102, endPoint x: 1085, endPoint y: 124, distance: 237.0
click at [1085, 124] on div "**********" at bounding box center [928, 577] width 328 height 1074
click at [908, 214] on div "**********" at bounding box center [912, 218] width 265 height 19
click at [1069, 573] on p "Done" at bounding box center [1069, 569] width 19 height 9
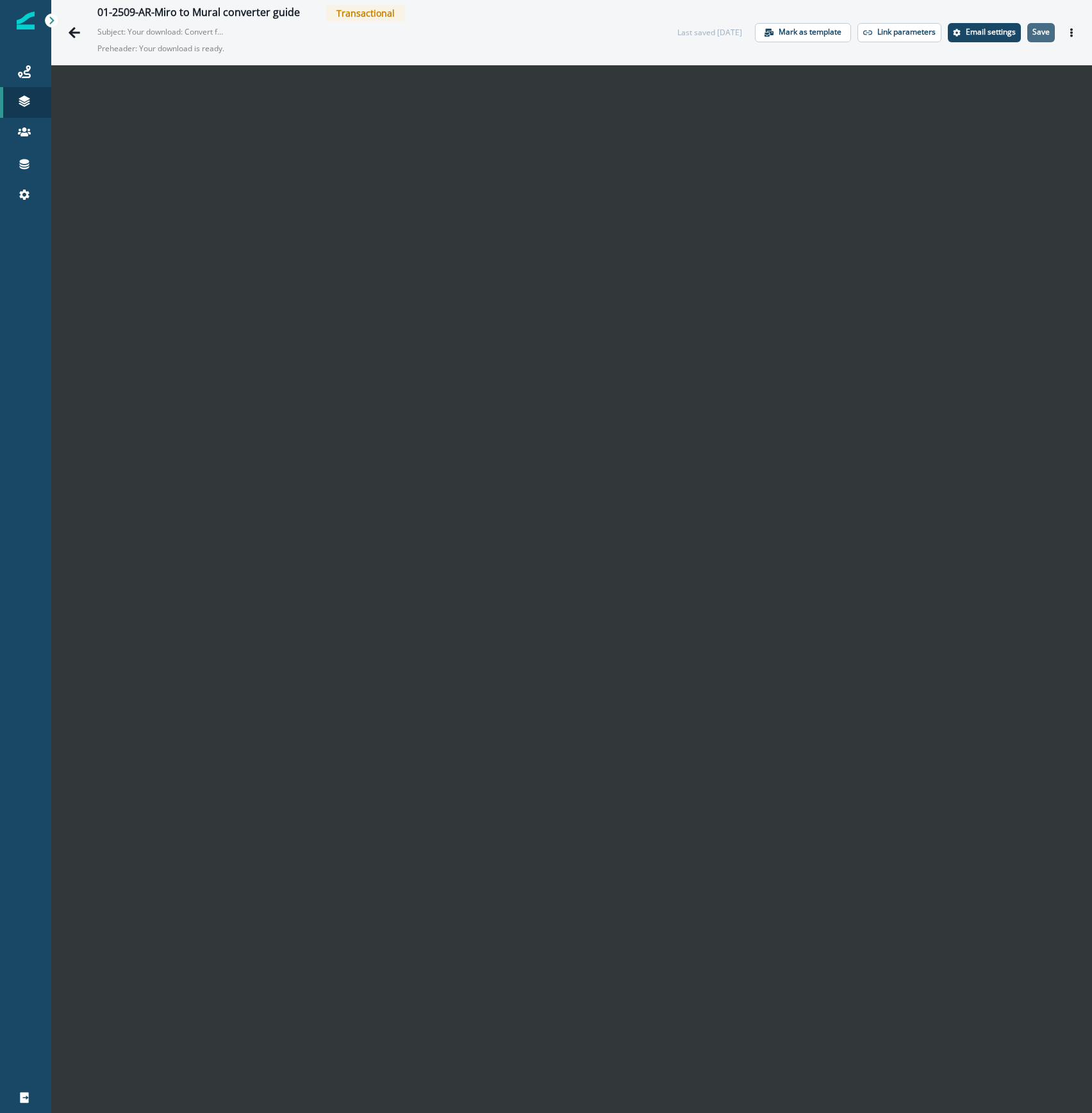
click at [1032, 31] on p "Save" at bounding box center [1040, 32] width 17 height 9
click at [1029, 38] on button "Save" at bounding box center [1040, 32] width 28 height 19
